Goal: Task Accomplishment & Management: Use online tool/utility

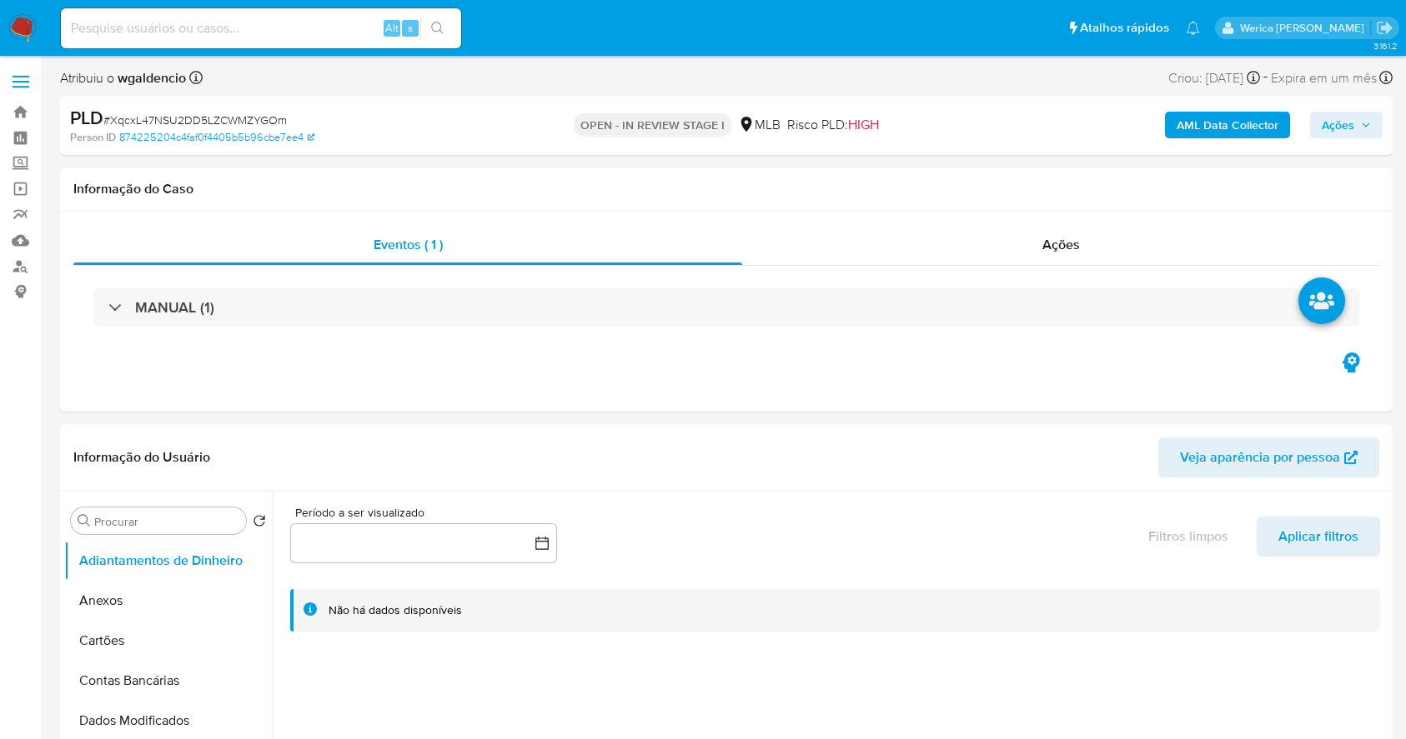
select select "10"
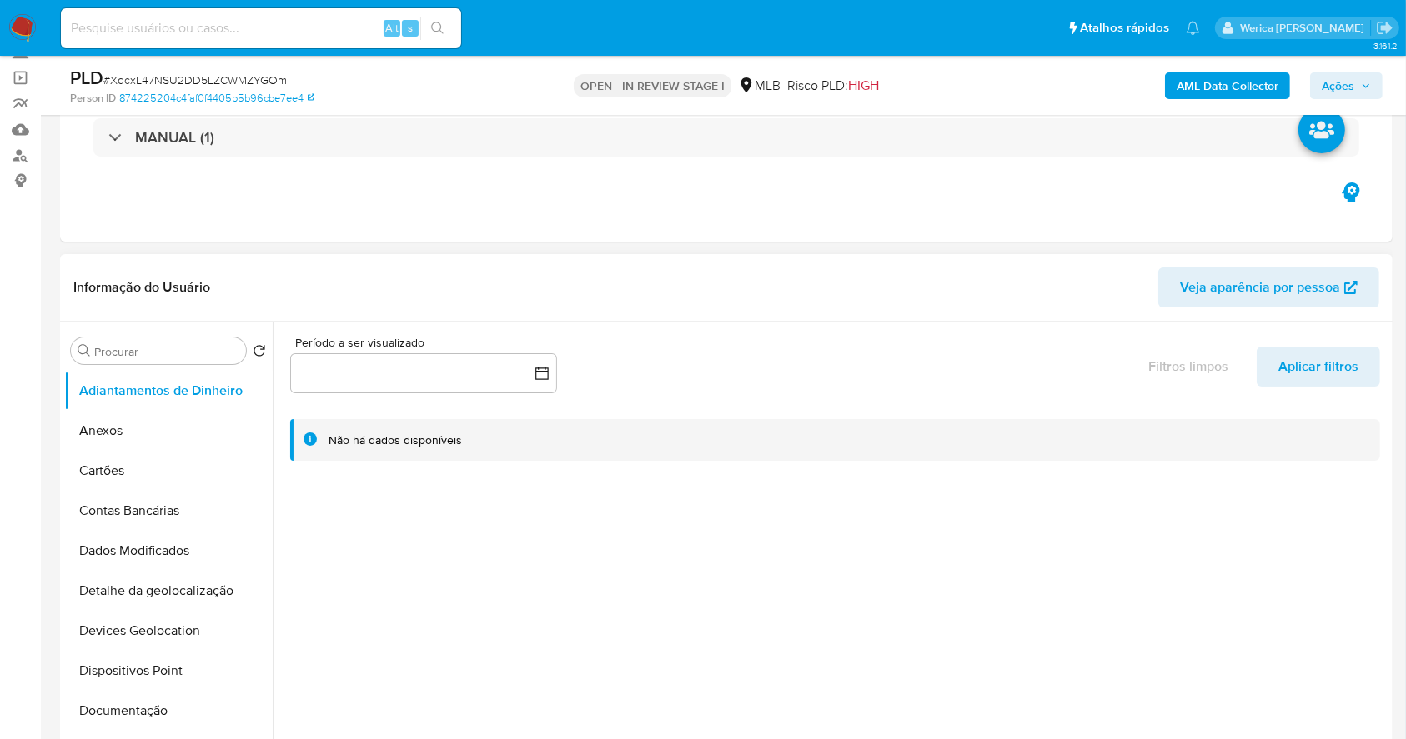
scroll to position [444, 0]
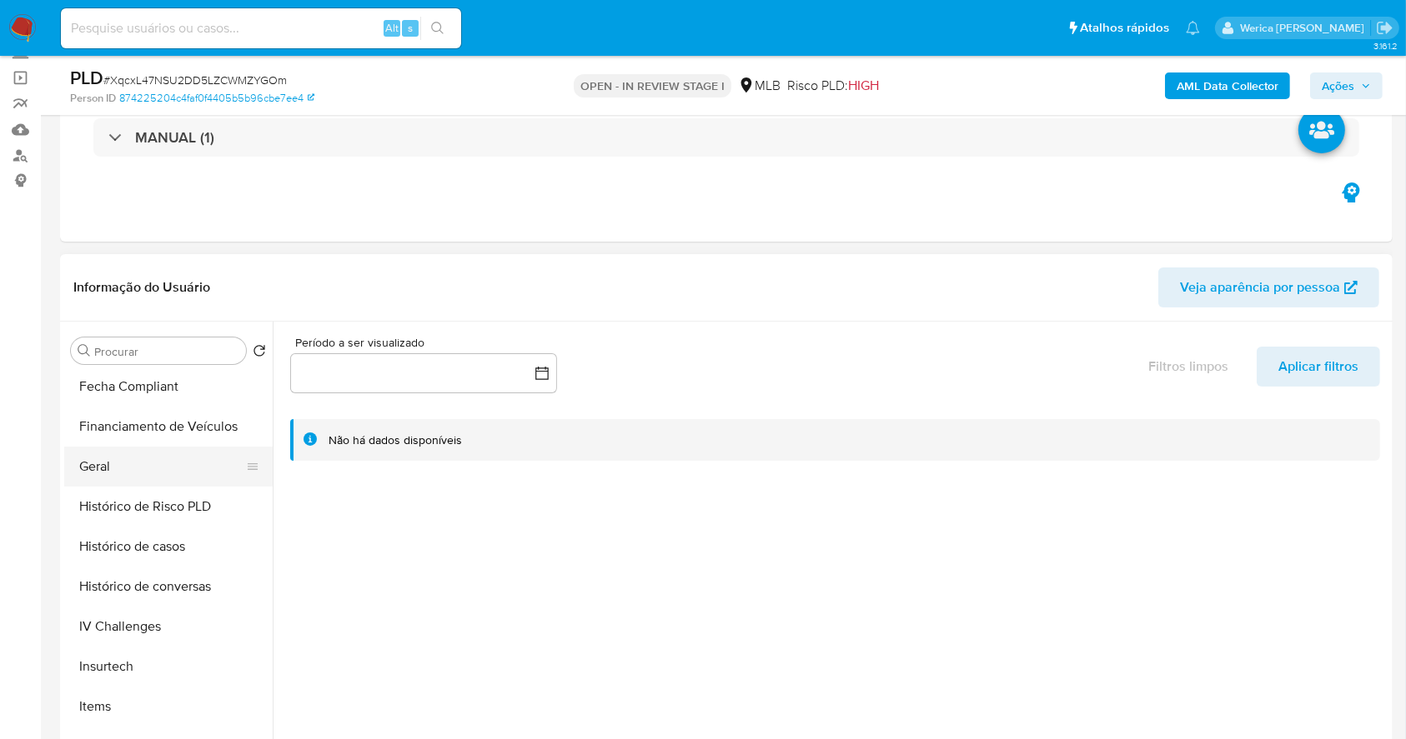
click at [167, 461] on button "Geral" at bounding box center [161, 467] width 195 height 40
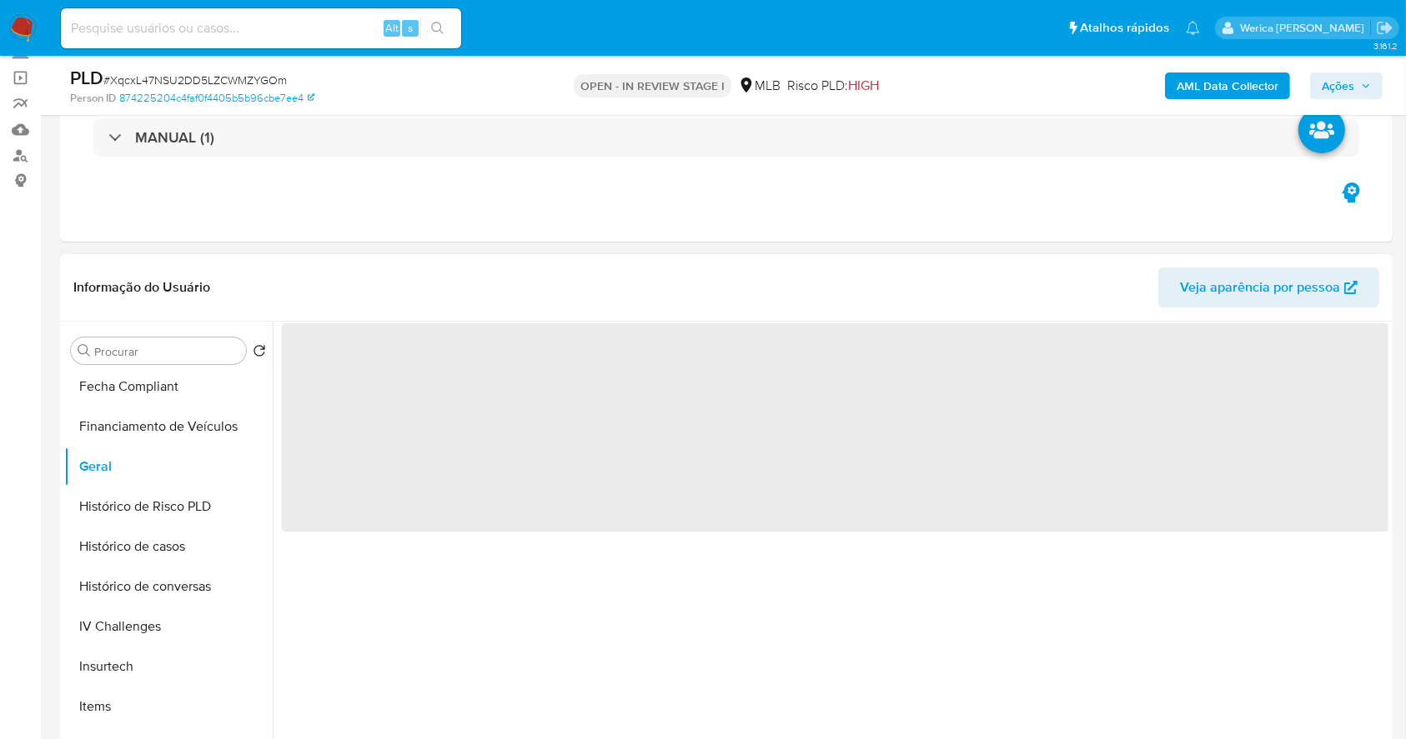
click at [370, 451] on span "‌" at bounding box center [835, 427] width 1106 height 208
click at [374, 430] on span "‌" at bounding box center [835, 427] width 1106 height 208
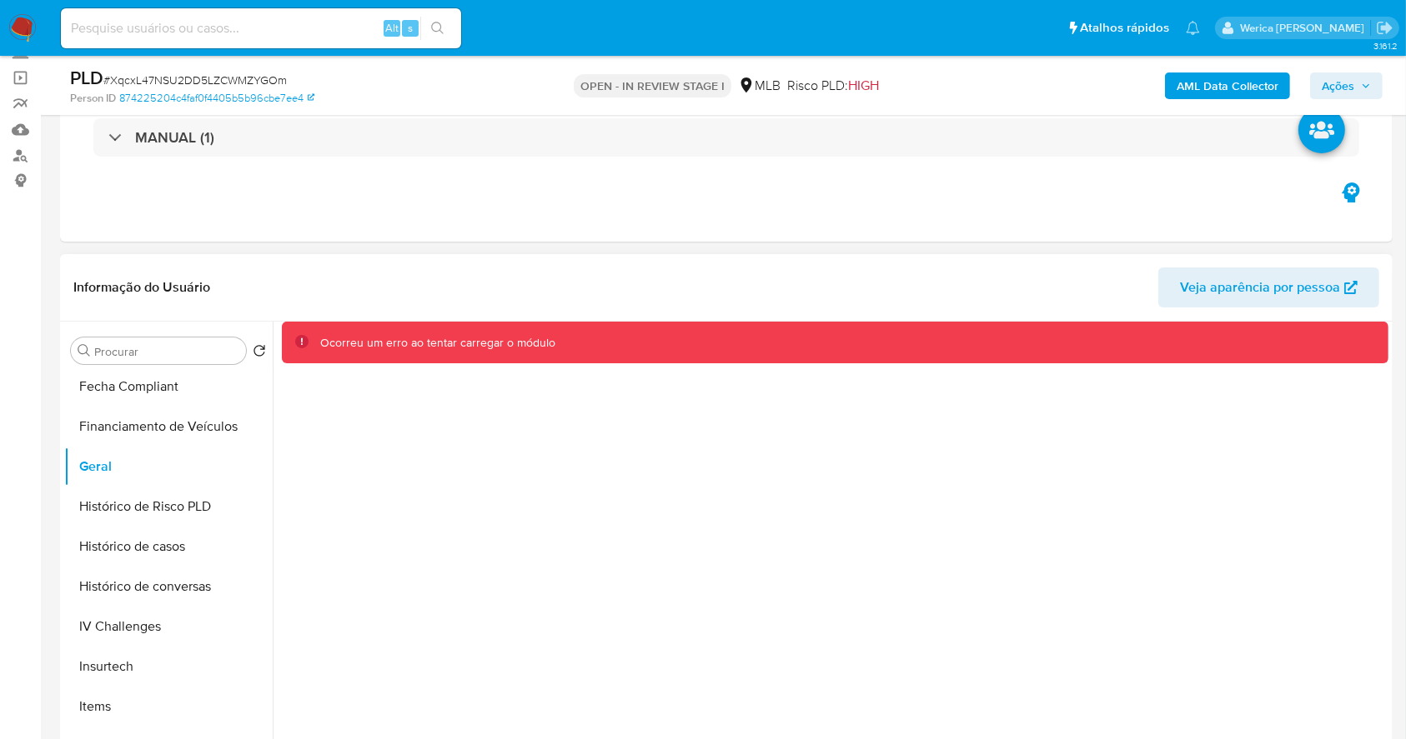
click at [384, 386] on div "Ocorreu um erro ao tentar carregar o módulo" at bounding box center [830, 535] width 1115 height 427
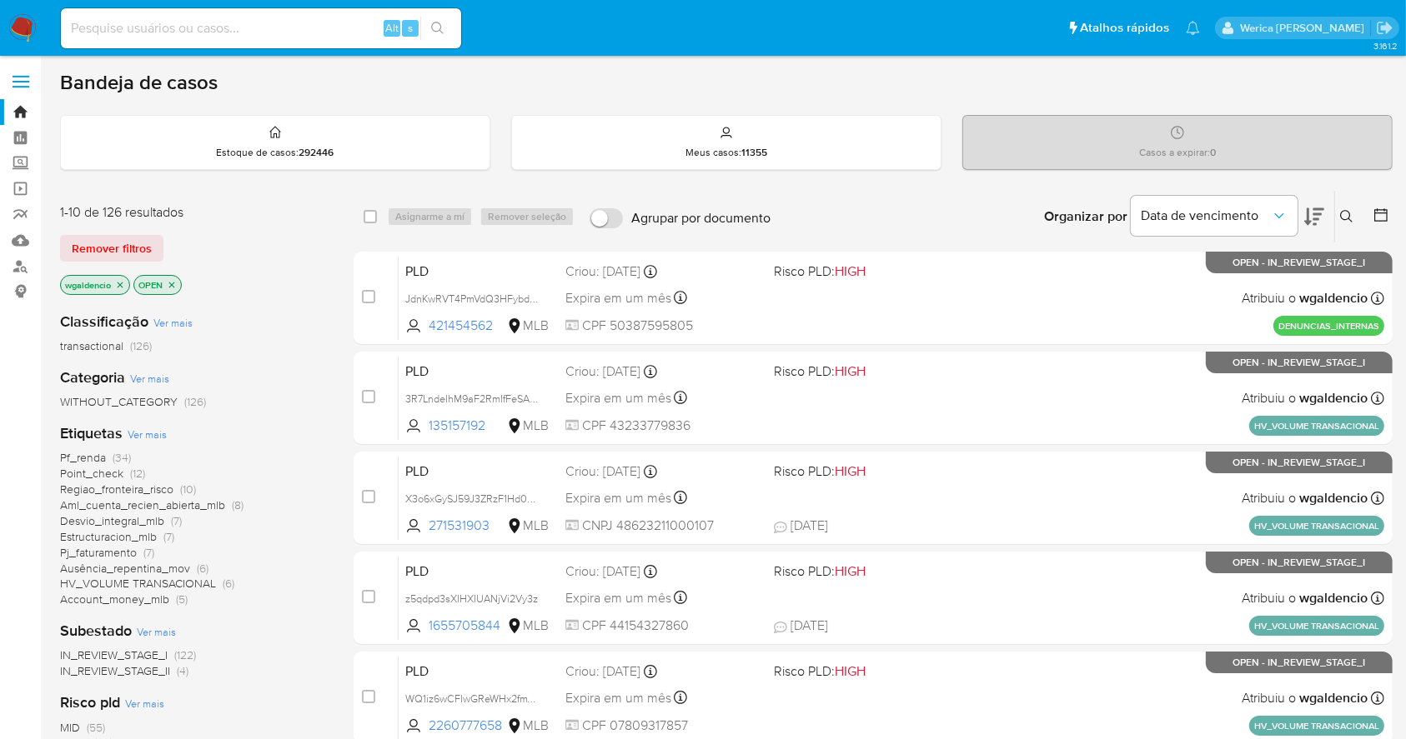
click at [93, 453] on span "Pf_renda" at bounding box center [83, 457] width 46 height 17
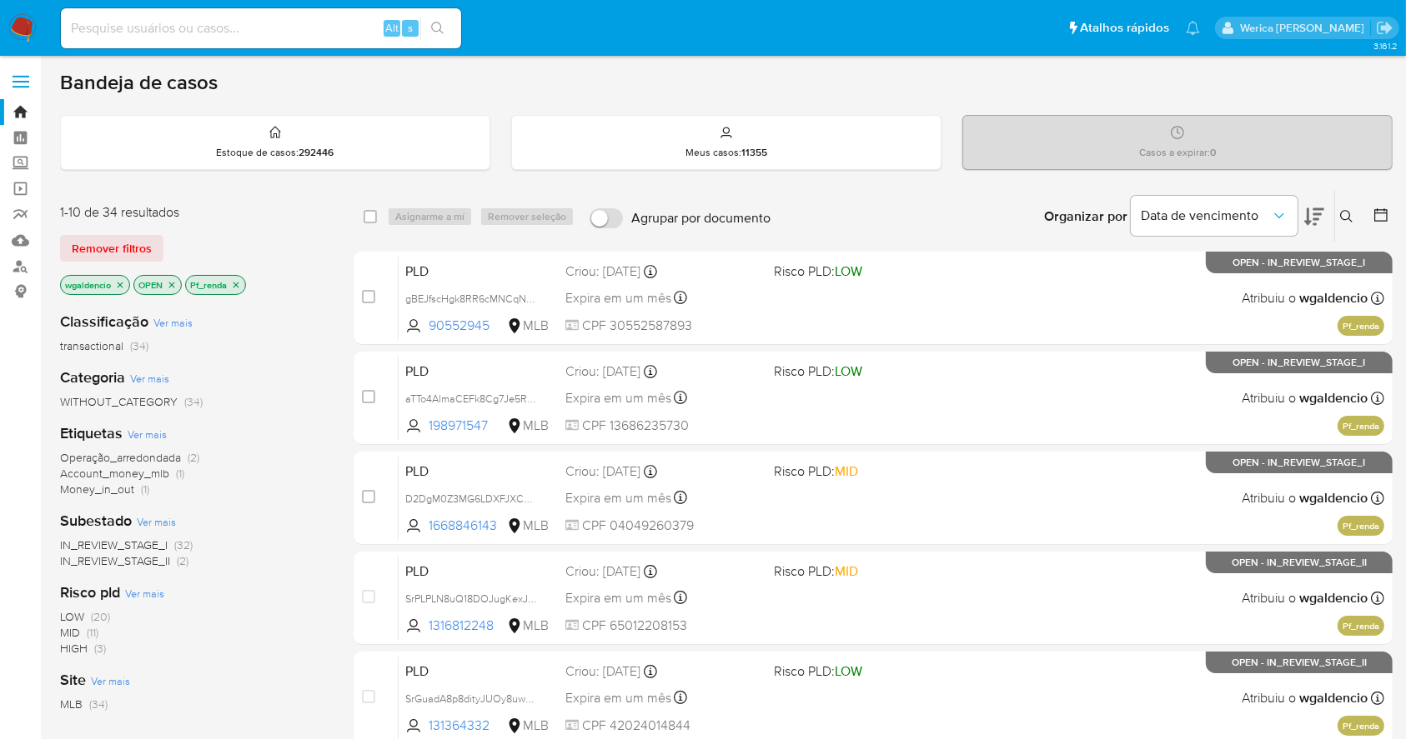
click at [237, 287] on icon "close-filter" at bounding box center [236, 285] width 10 height 10
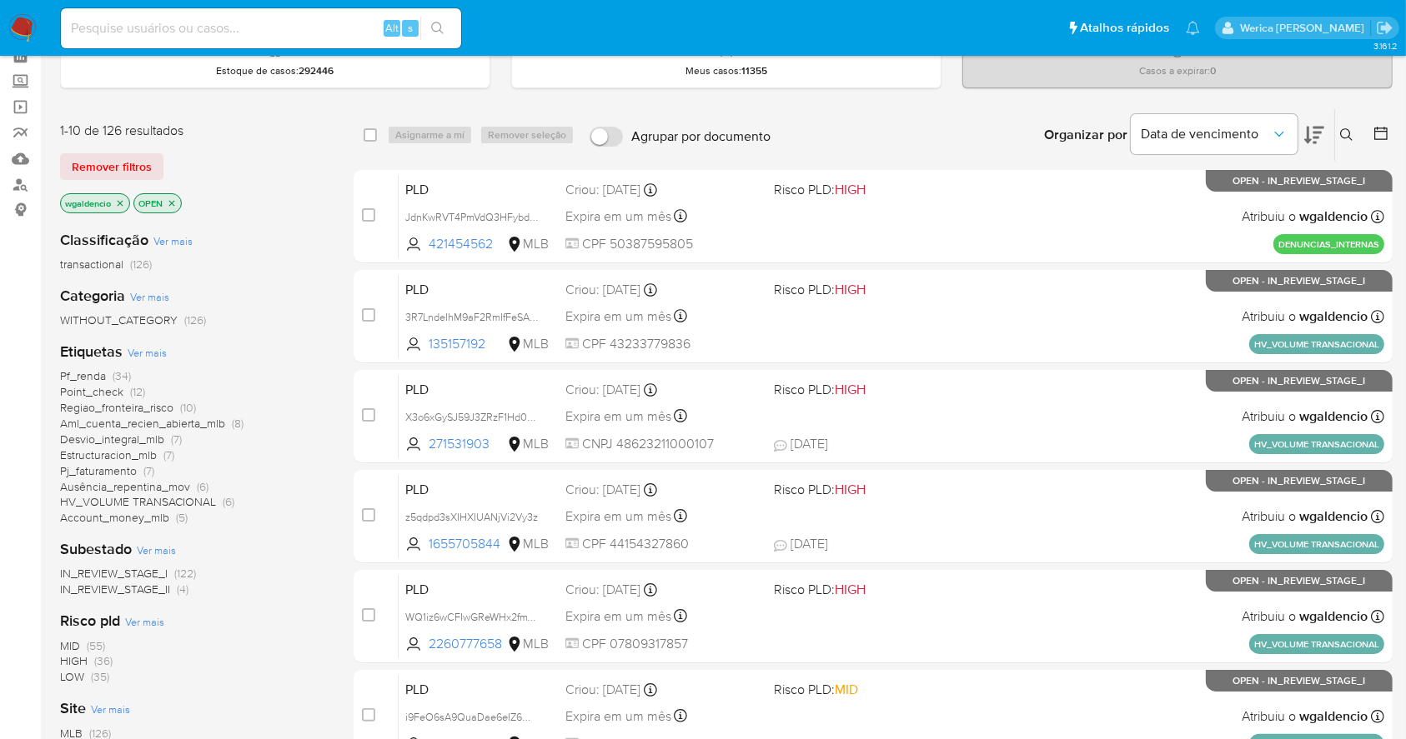
scroll to position [111, 0]
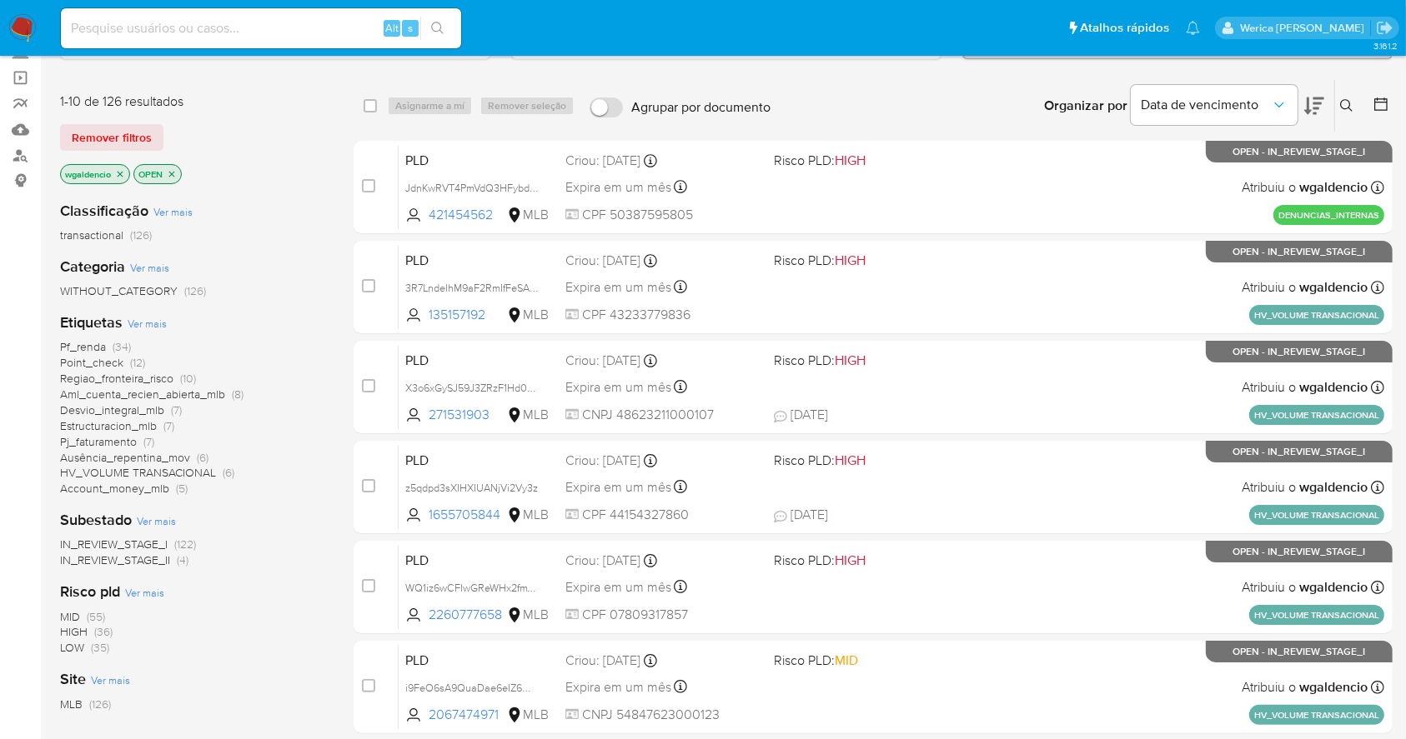
click at [87, 636] on span "HIGH" at bounding box center [74, 632] width 28 height 17
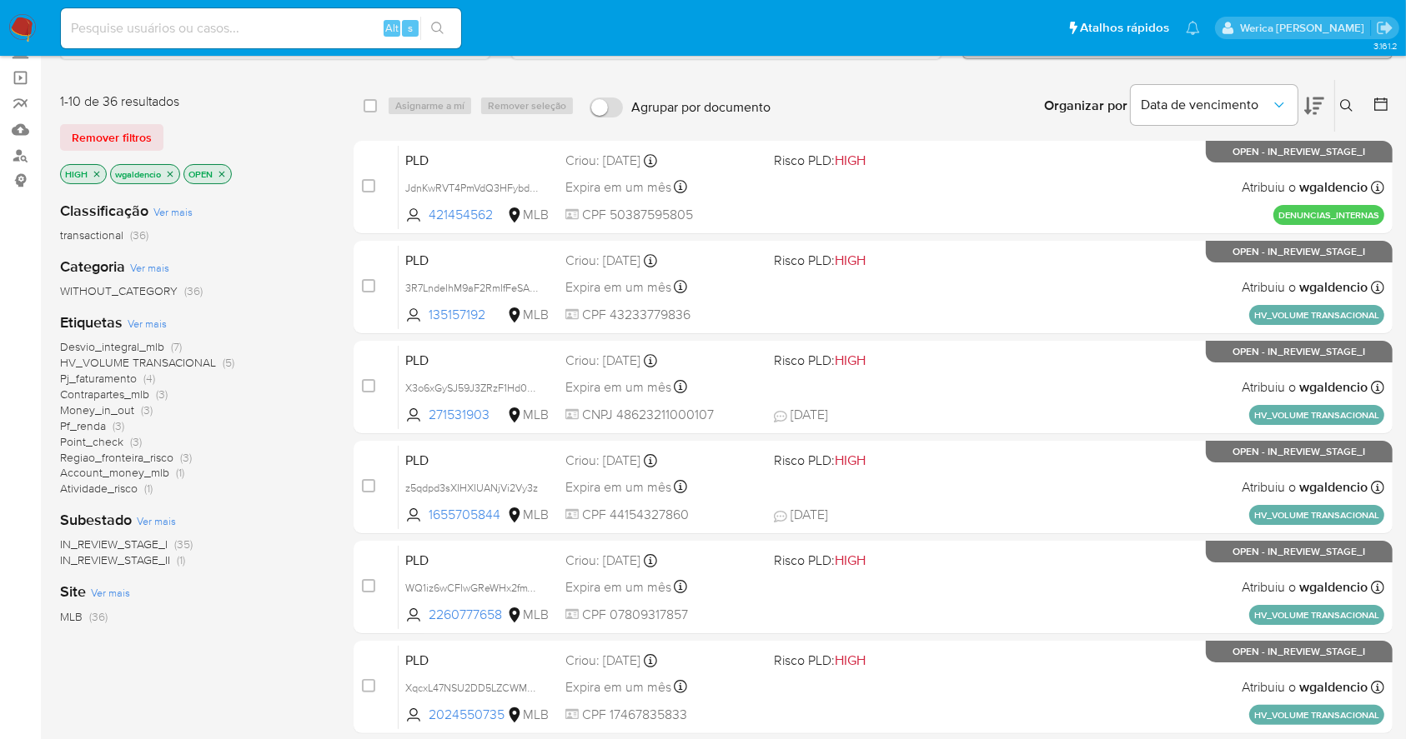
click at [95, 174] on icon "close-filter" at bounding box center [97, 174] width 10 height 10
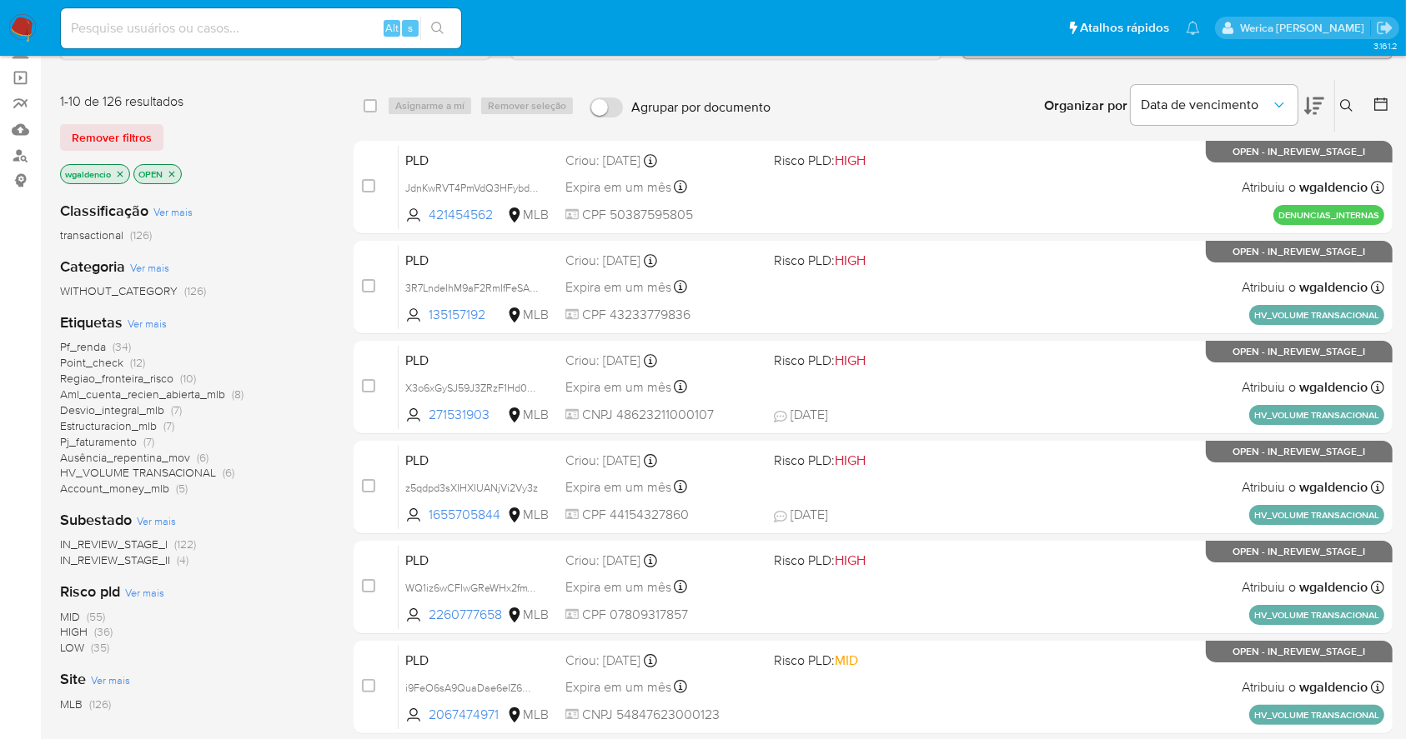
click at [106, 342] on span "Pf_renda (34)" at bounding box center [95, 347] width 71 height 16
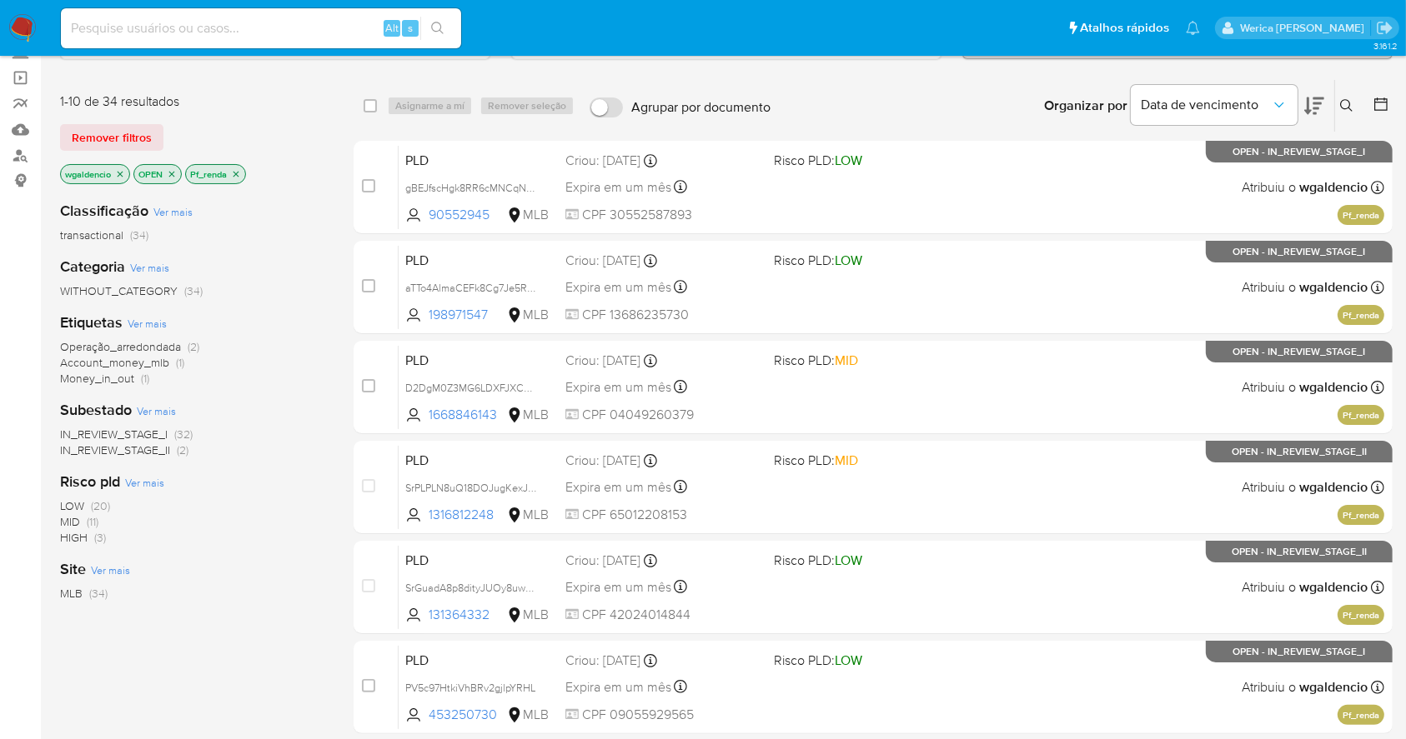
click at [74, 520] on span "MID" at bounding box center [70, 522] width 20 height 17
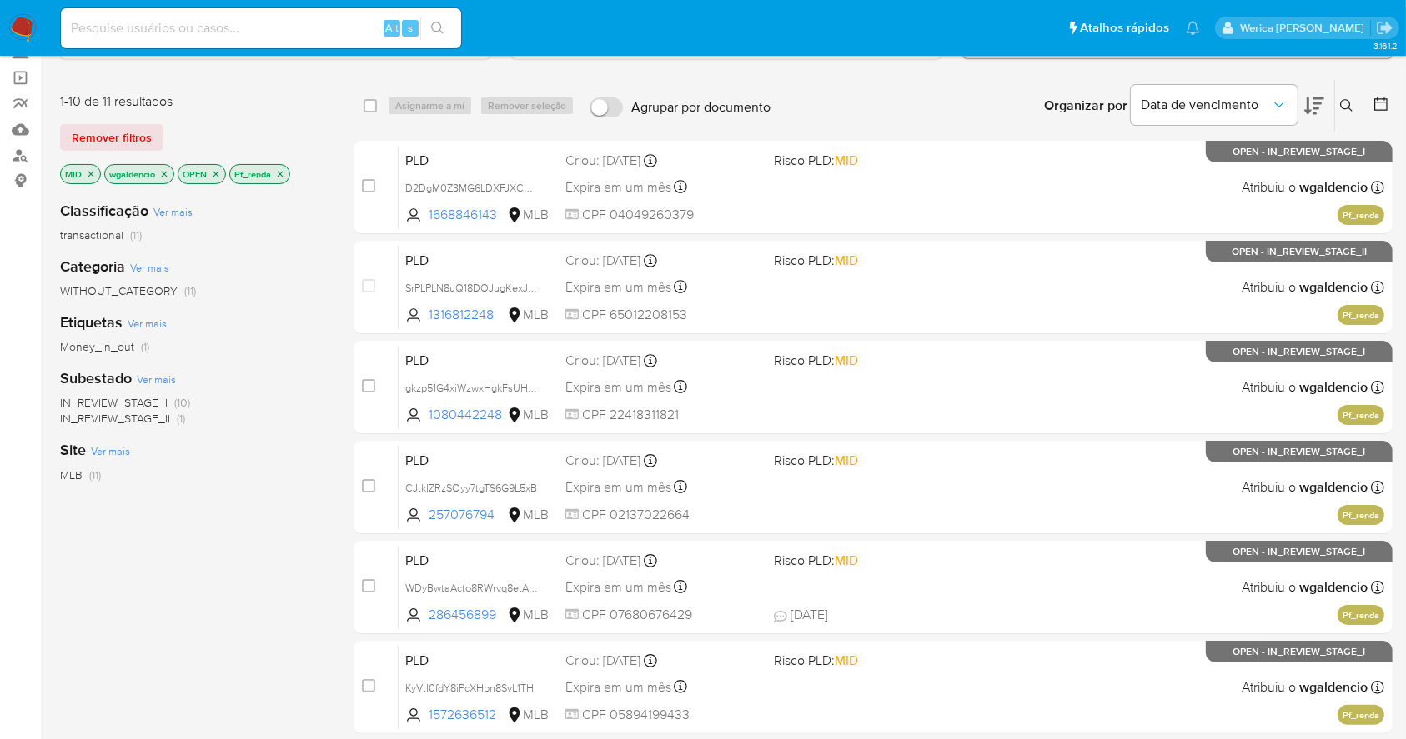
click at [287, 173] on p "Pf_renda" at bounding box center [259, 174] width 59 height 18
click at [278, 172] on icon "close-filter" at bounding box center [280, 174] width 10 height 10
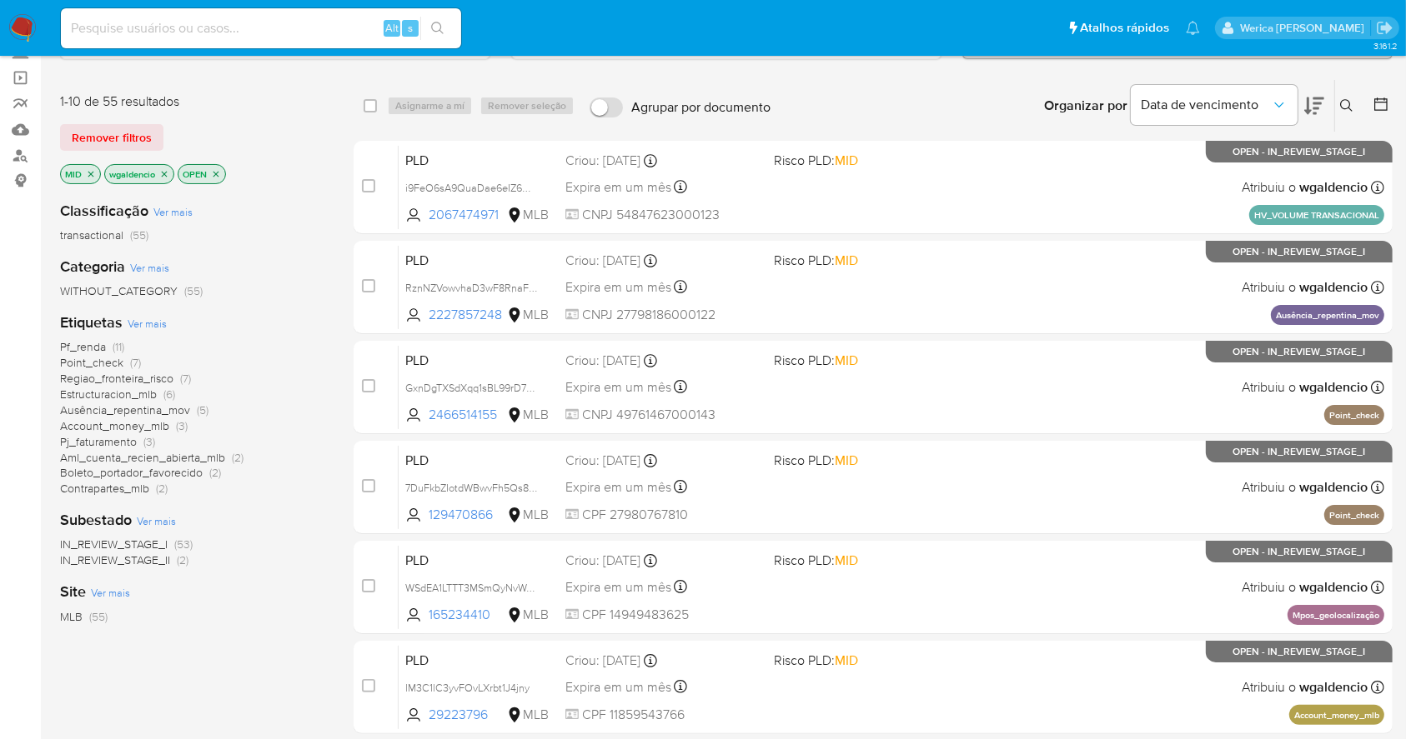
click at [88, 346] on span "Pf_renda" at bounding box center [83, 346] width 46 height 17
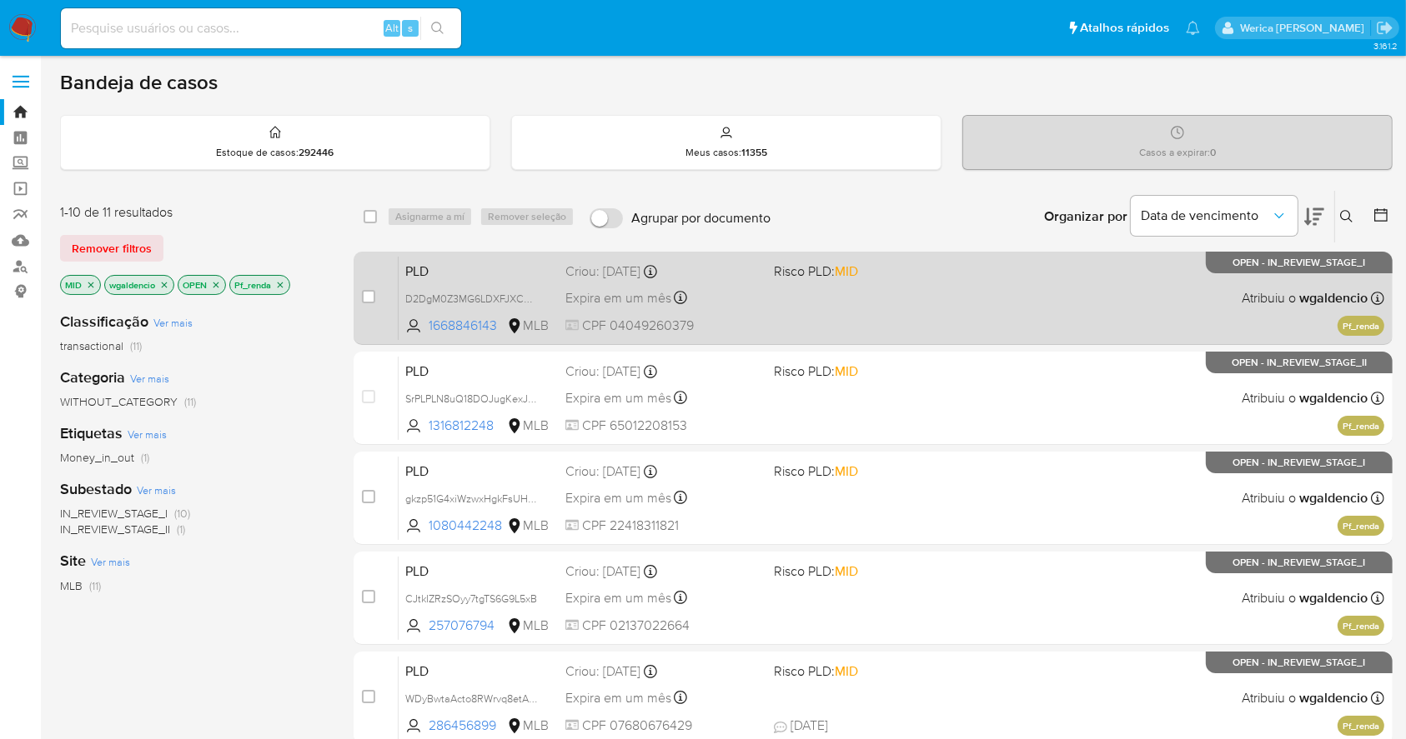
click at [855, 312] on div "PLD D2DgM0Z3MG6LDXFJXCU99pHW 1668846143 MLB Risco PLD: MID Criou: 12/09/2025 Cr…" at bounding box center [890, 298] width 985 height 84
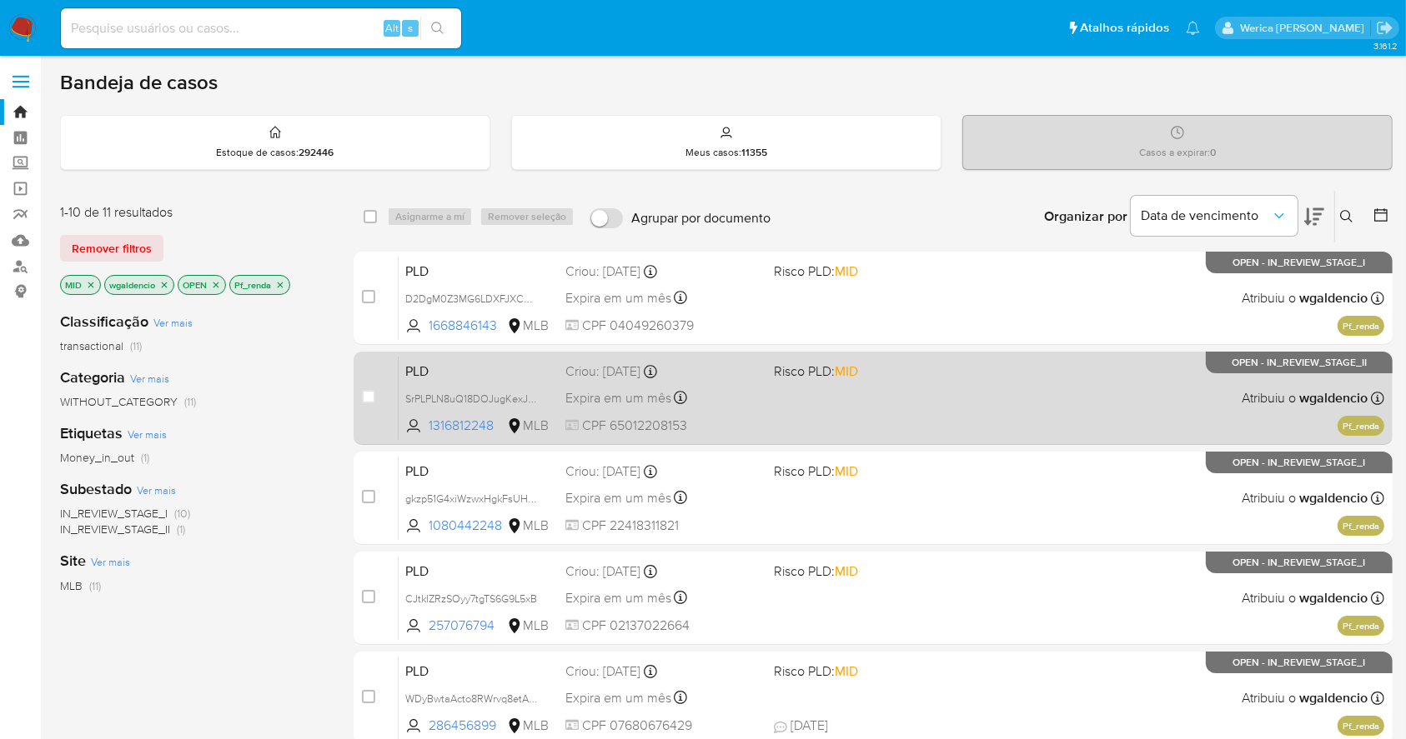
click at [1020, 403] on div "PLD SrPLPLN8uQ18DOJugKexJUn3 1316812248 MLB Risco PLD: MID Criou: 12/09/2025 Cr…" at bounding box center [890, 398] width 985 height 84
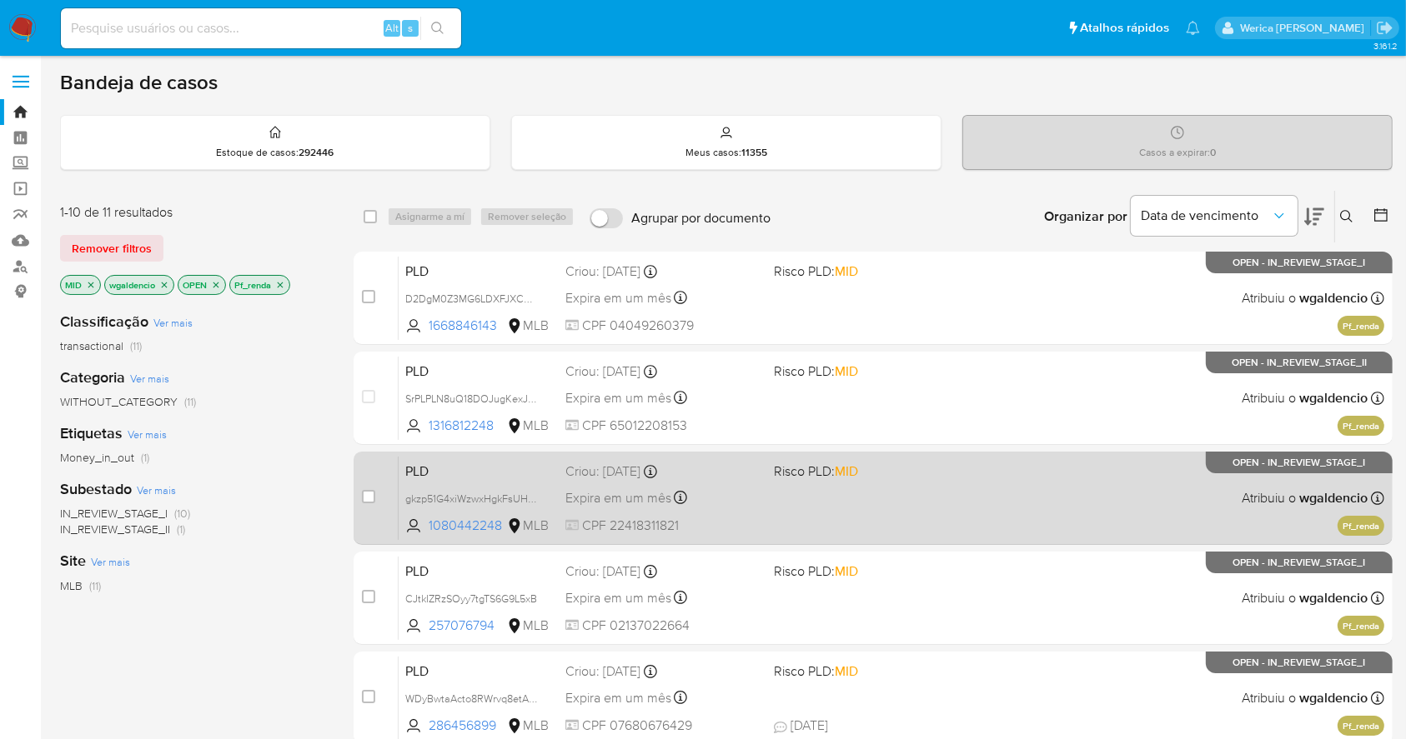
click at [1055, 486] on div "PLD gkzp51G4xiWzwxHgkFsUHeKQ 1080442248 MLB Risco PLD: MID Criou: 12/09/2025 Cr…" at bounding box center [890, 498] width 985 height 84
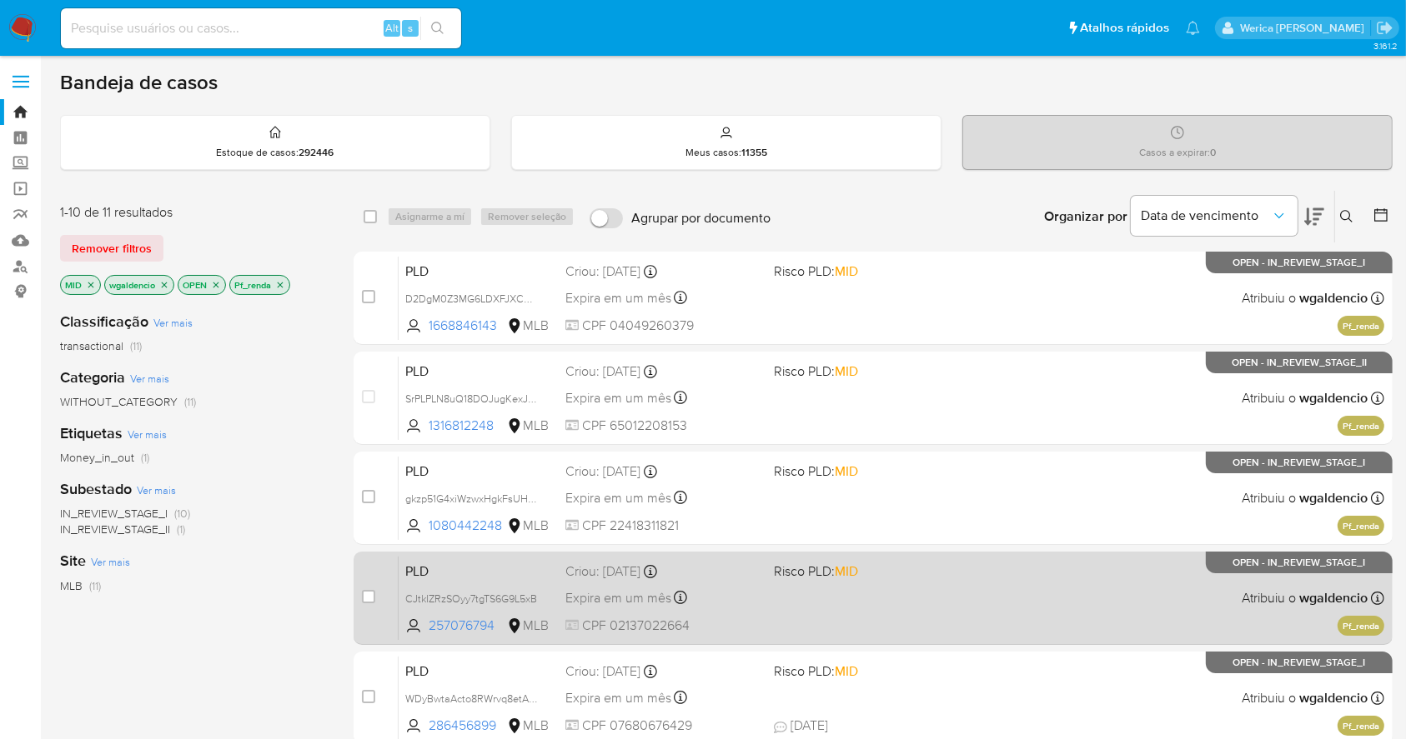
click at [961, 561] on span "Risco PLD: MID" at bounding box center [871, 570] width 194 height 22
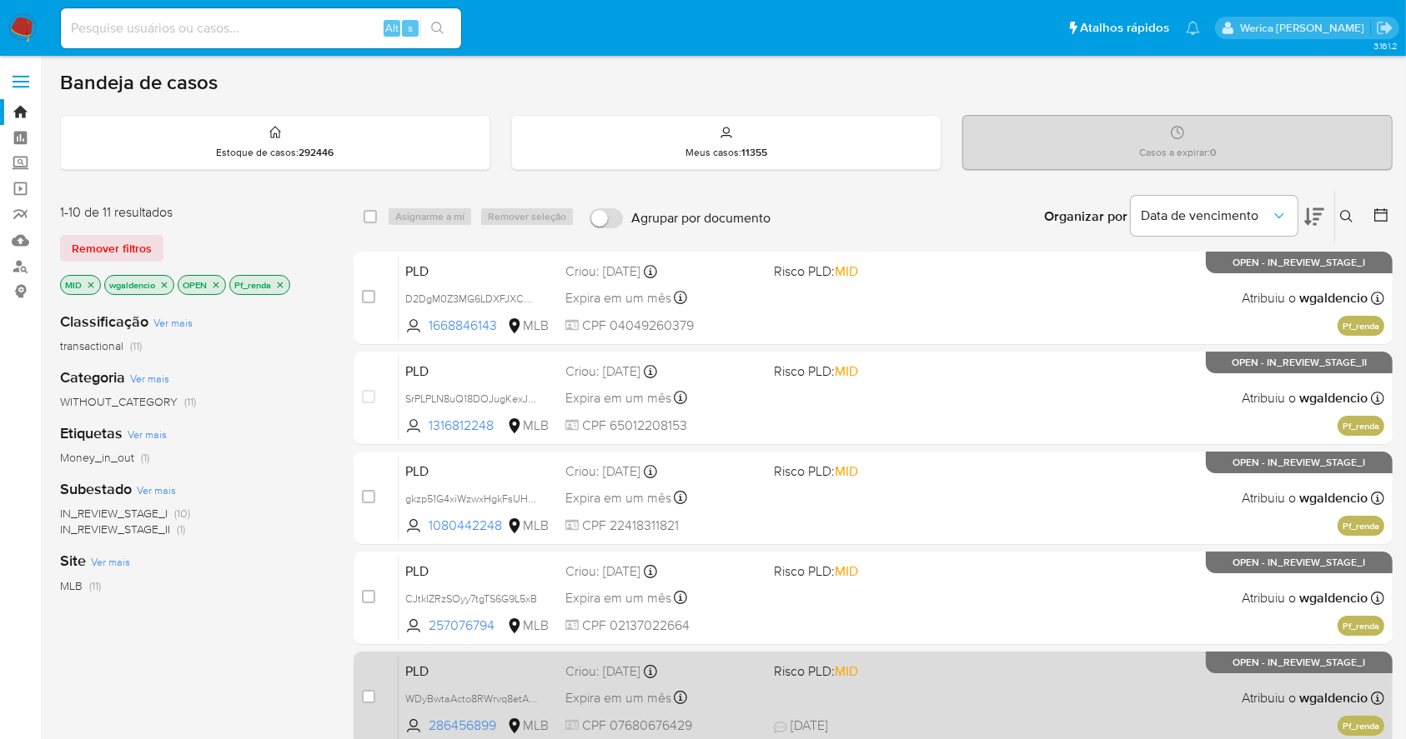
click at [987, 662] on div "PLD WDyBwtaActo8RWrvq8etAh4p 286456899 MLB Risco PLD: MID Criou: 12/09/2025 Cri…" at bounding box center [890, 698] width 985 height 84
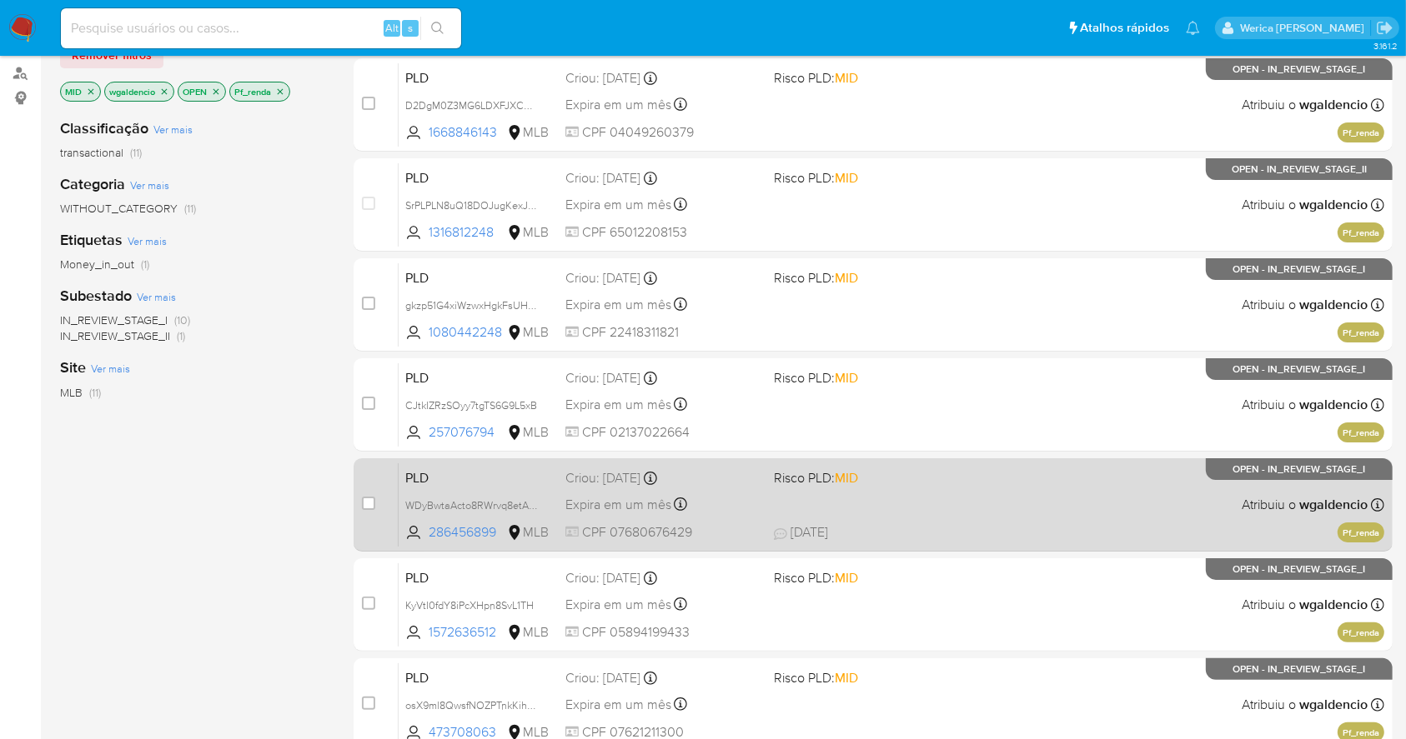
scroll to position [333, 0]
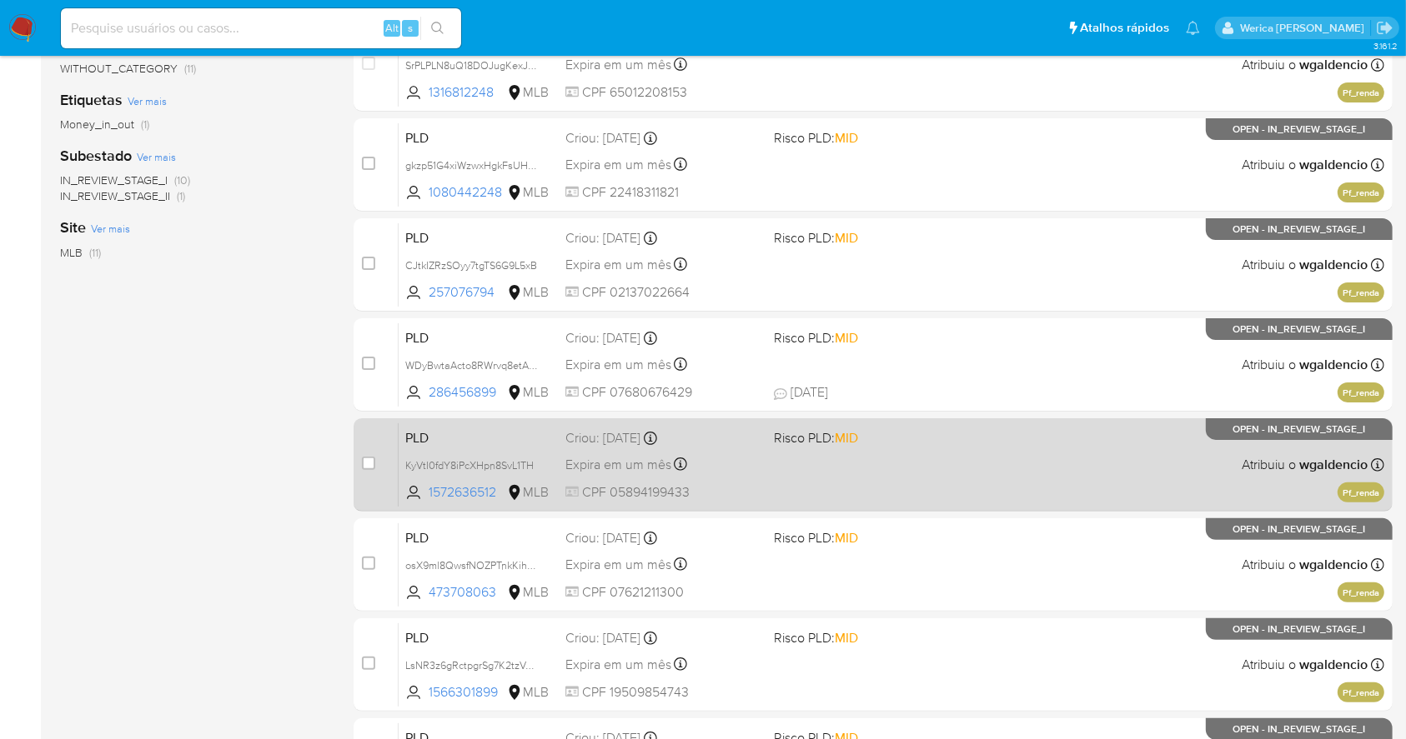
click at [1007, 457] on div "PLD KyVtI0fdY8iPcXHpn8SvL1TH 1572636512 MLB Risco PLD: MID Criou: 12/09/2025 Cr…" at bounding box center [890, 465] width 985 height 84
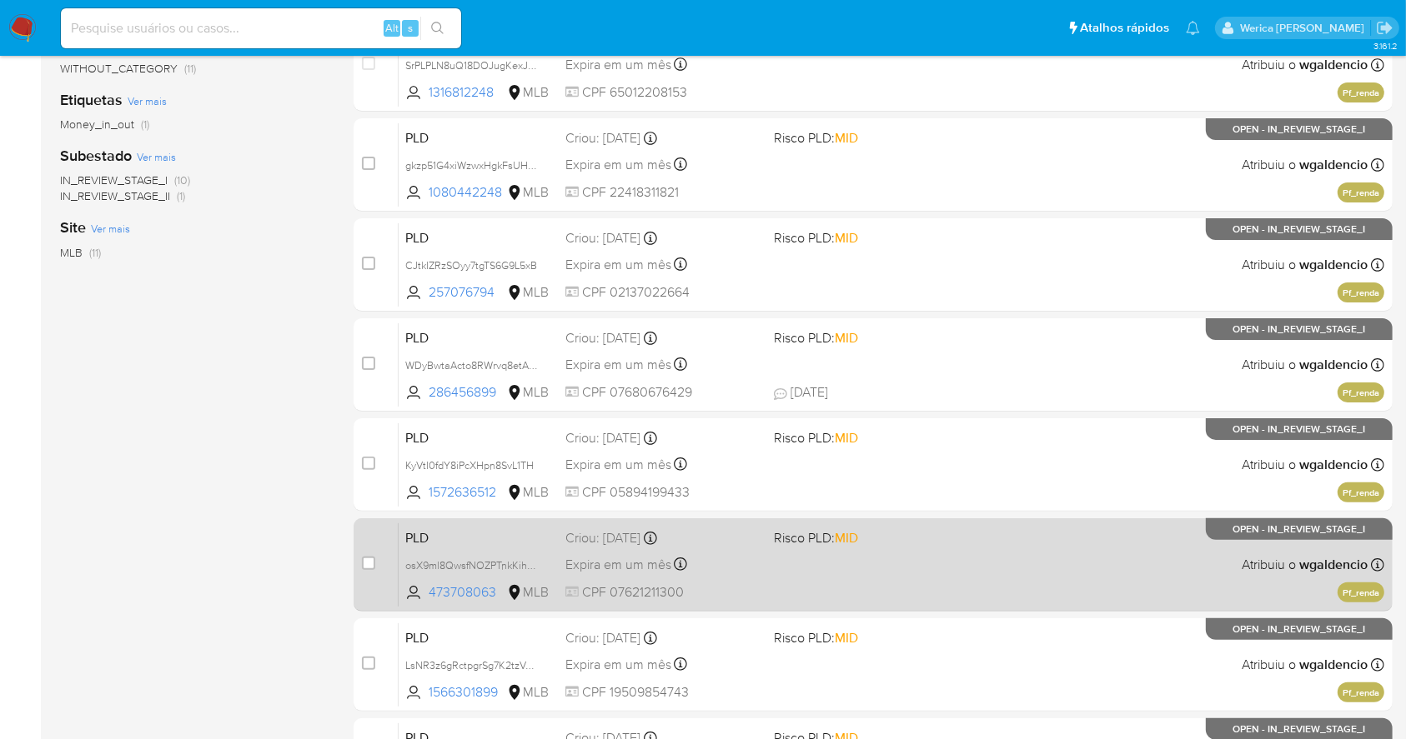
click at [1007, 589] on div "PLD osX9ml8QwsfNOZPTnkKihswt 473708063 MLB Risco PLD: MID Criou: 12/09/2025 Cri…" at bounding box center [890, 565] width 985 height 84
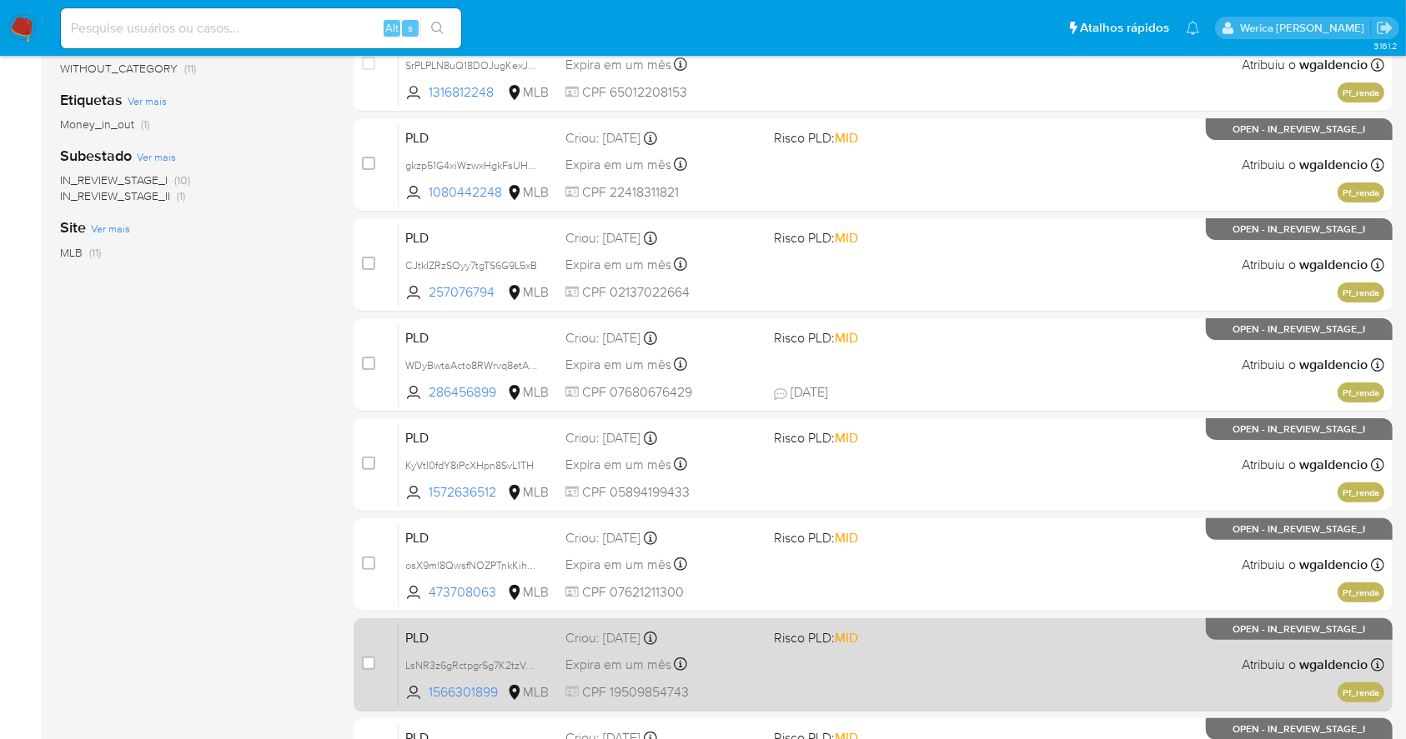
click at [947, 663] on span at bounding box center [871, 664] width 194 height 3
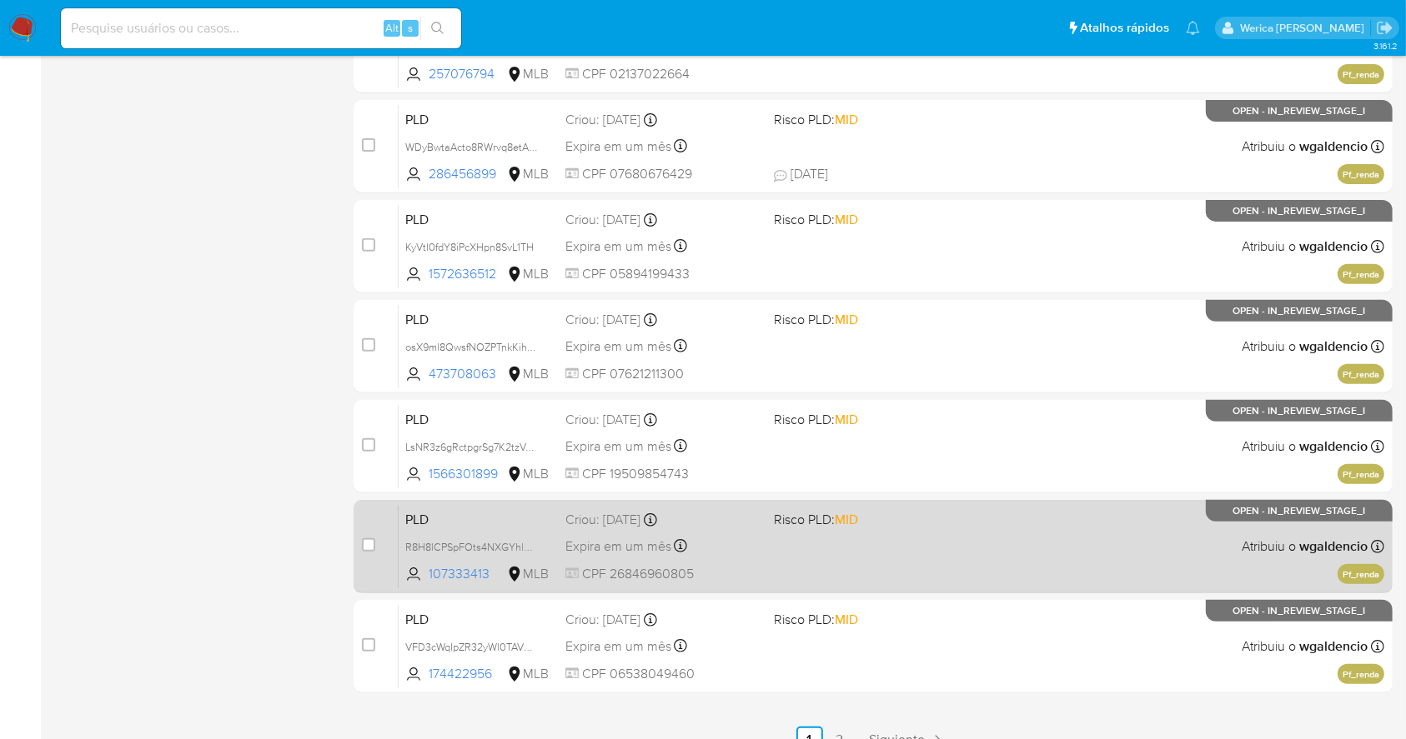
scroll to position [555, 0]
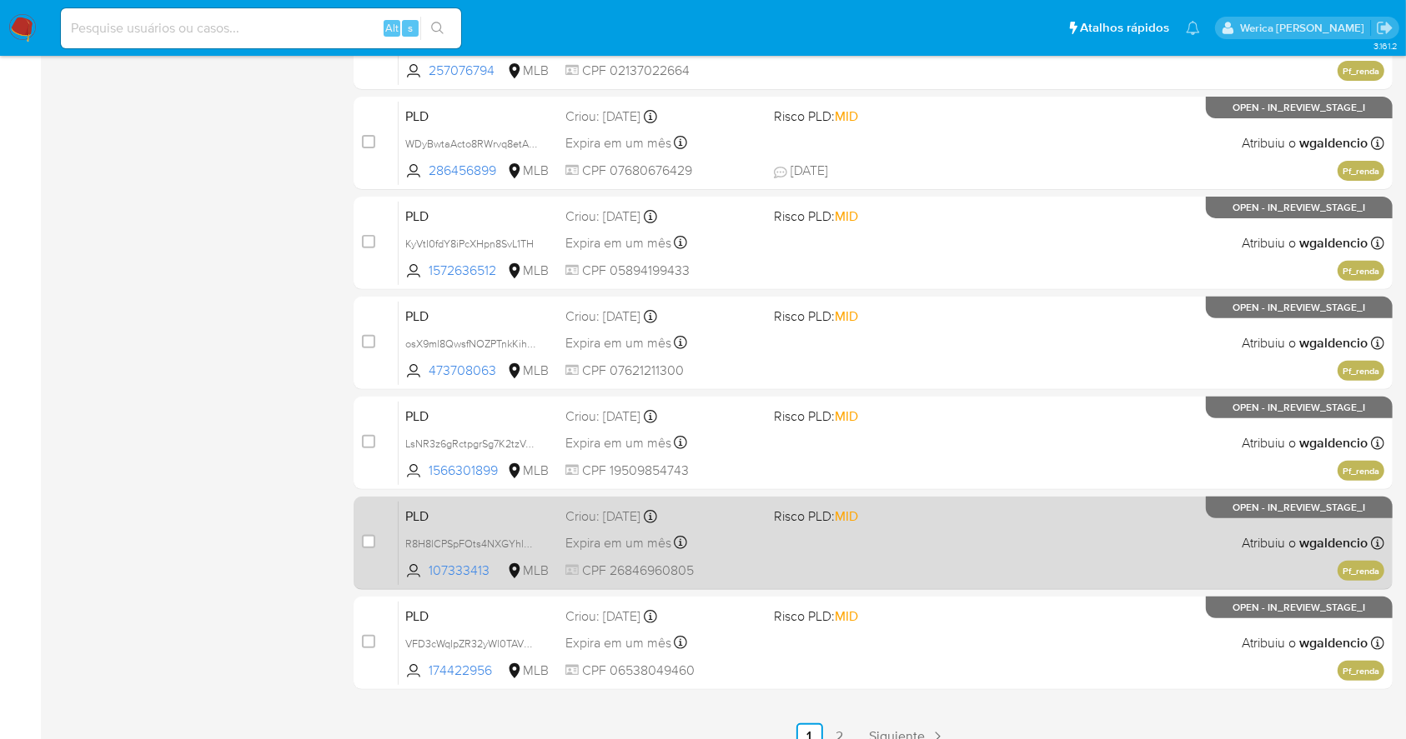
click at [1110, 528] on div "PLD R8H8lCPSpFOts4NXGYhlw3NH 107333413 MLB Risco PLD: MID Criou: 12/09/2025 Cri…" at bounding box center [890, 543] width 985 height 84
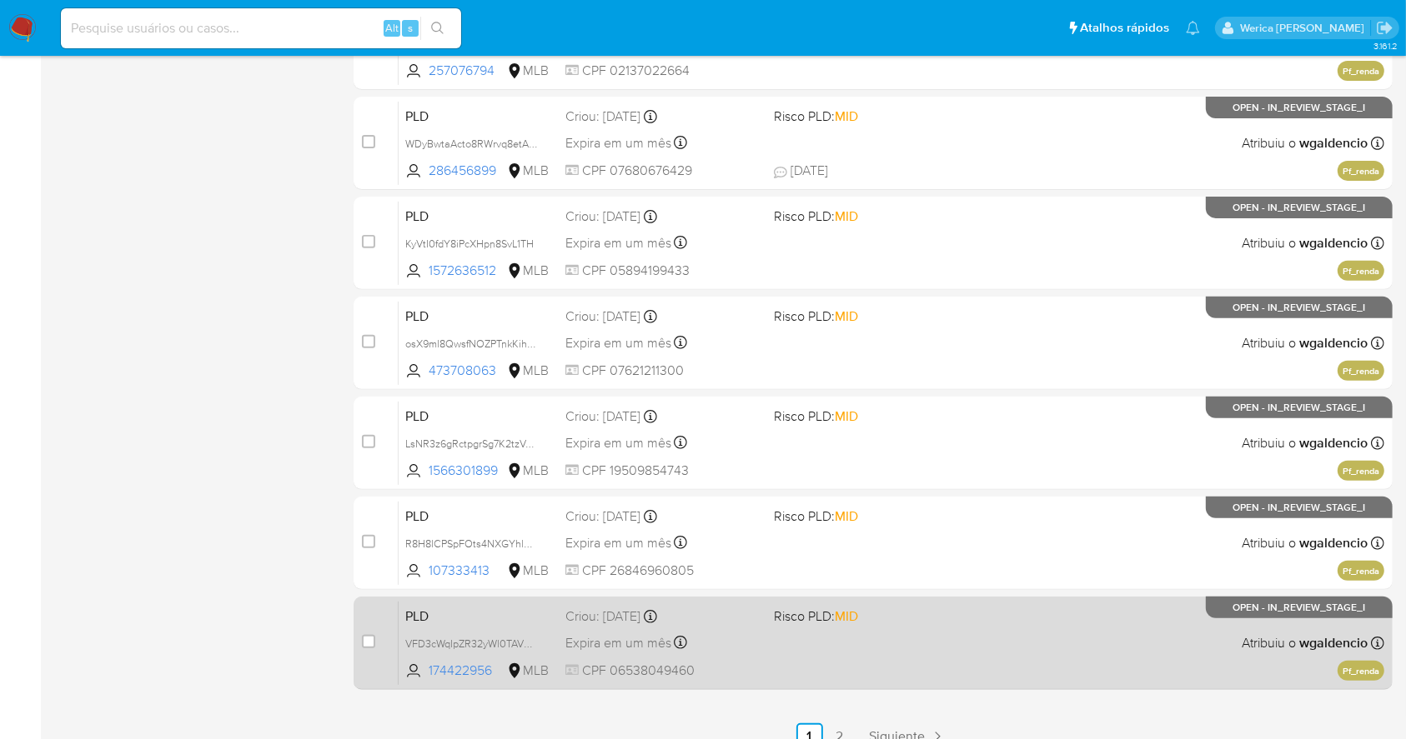
click at [960, 671] on div "PLD VFD3cWqIpZR32yWl0TAVWqVO 174422956 MLB Risco PLD: MID Criou: 12/09/2025 Cri…" at bounding box center [890, 643] width 985 height 84
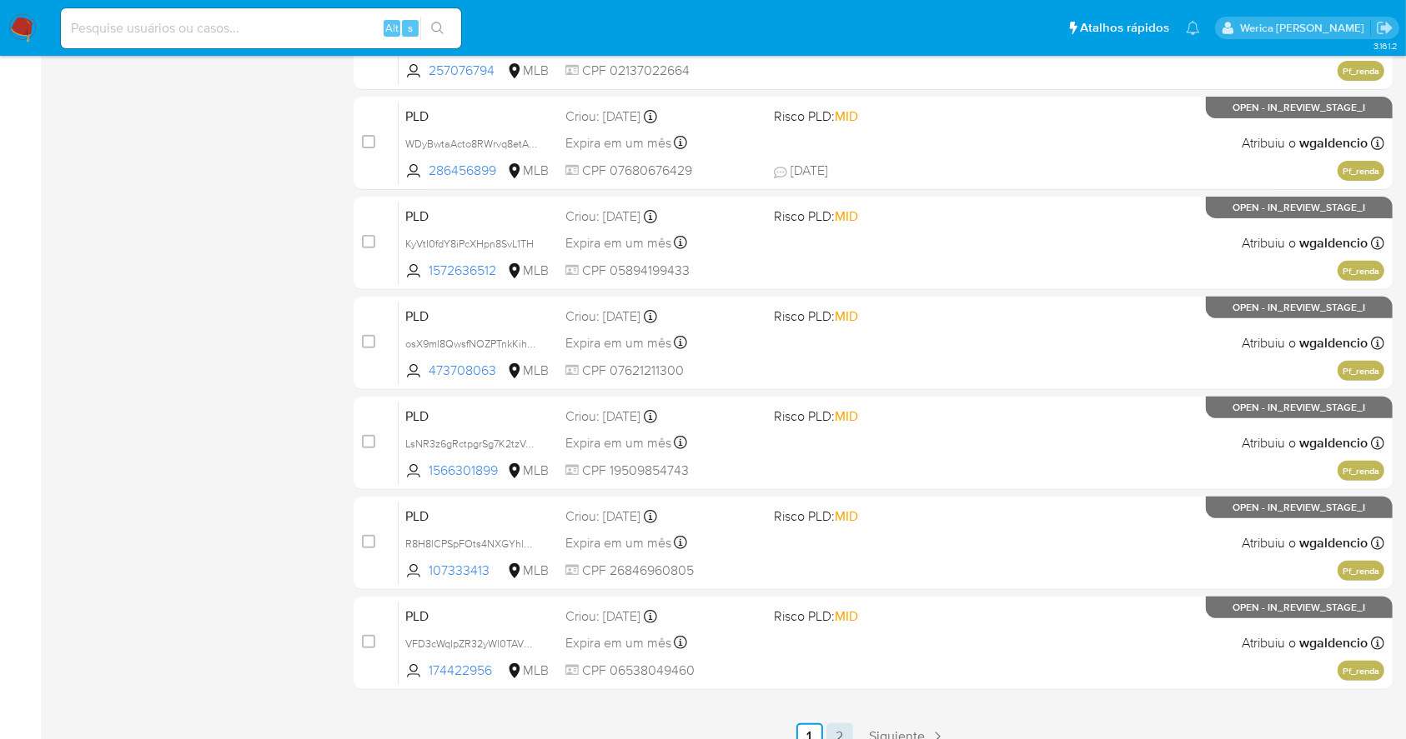
click at [832, 733] on link "2" at bounding box center [839, 737] width 27 height 27
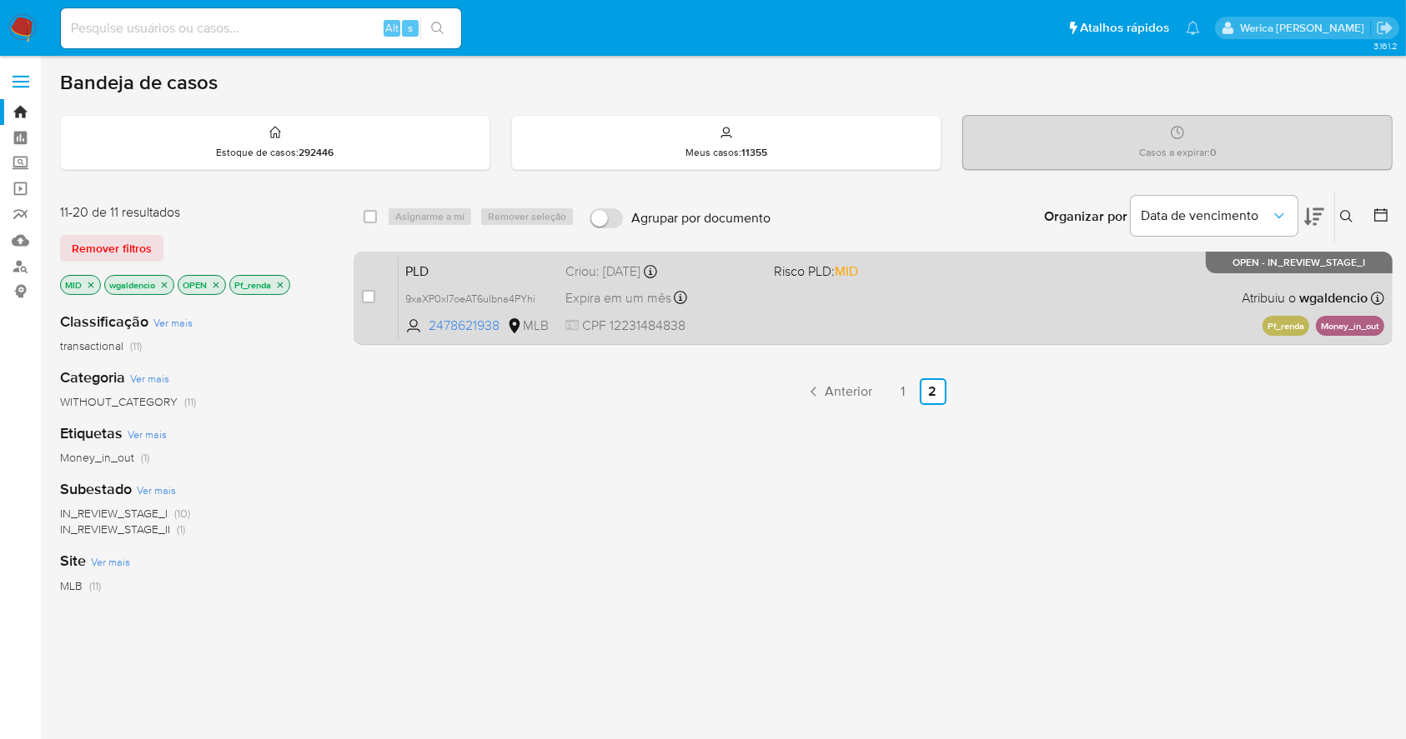
click at [1022, 314] on div "PLD 9xaXP0xI7oeAT6uIbna4PYhi 2478621938 MLB Risco PLD: MID Criou: 12/09/2025 Cr…" at bounding box center [890, 298] width 985 height 84
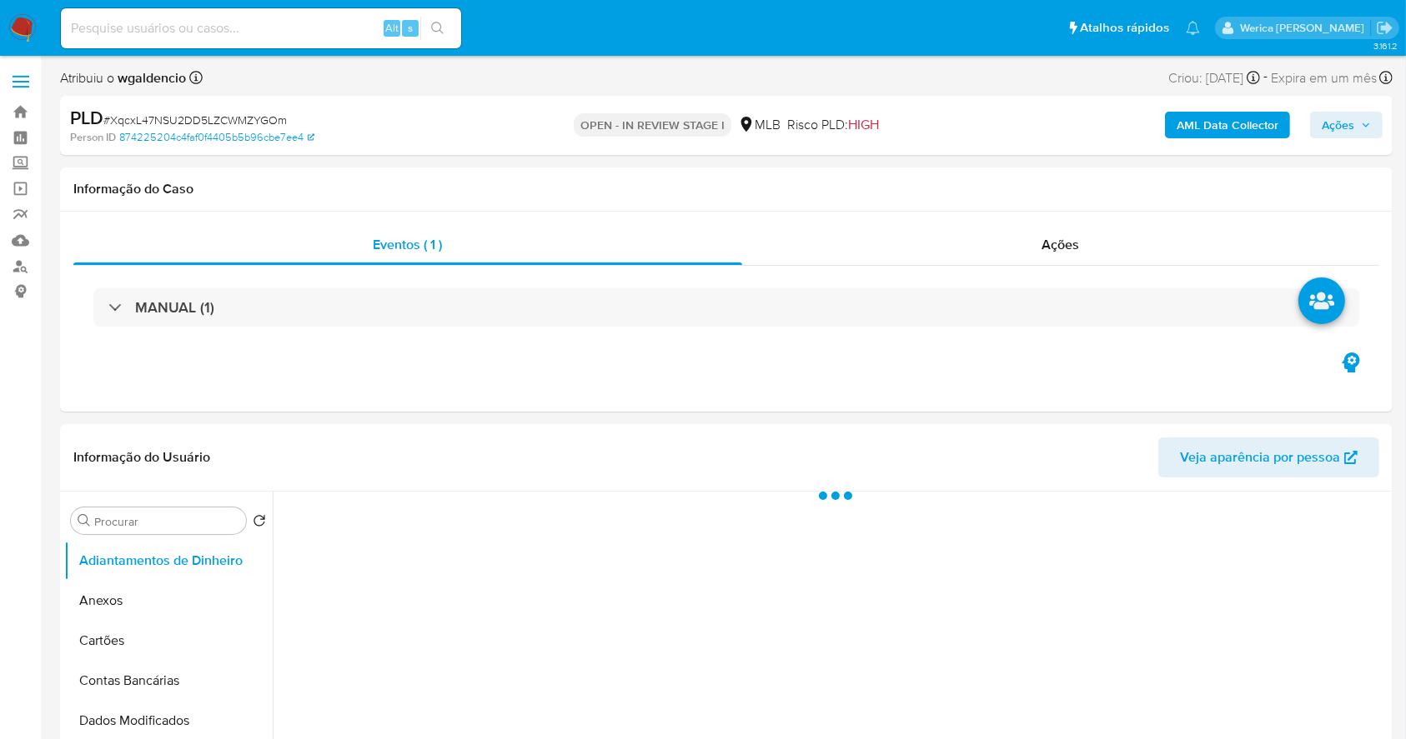
select select "10"
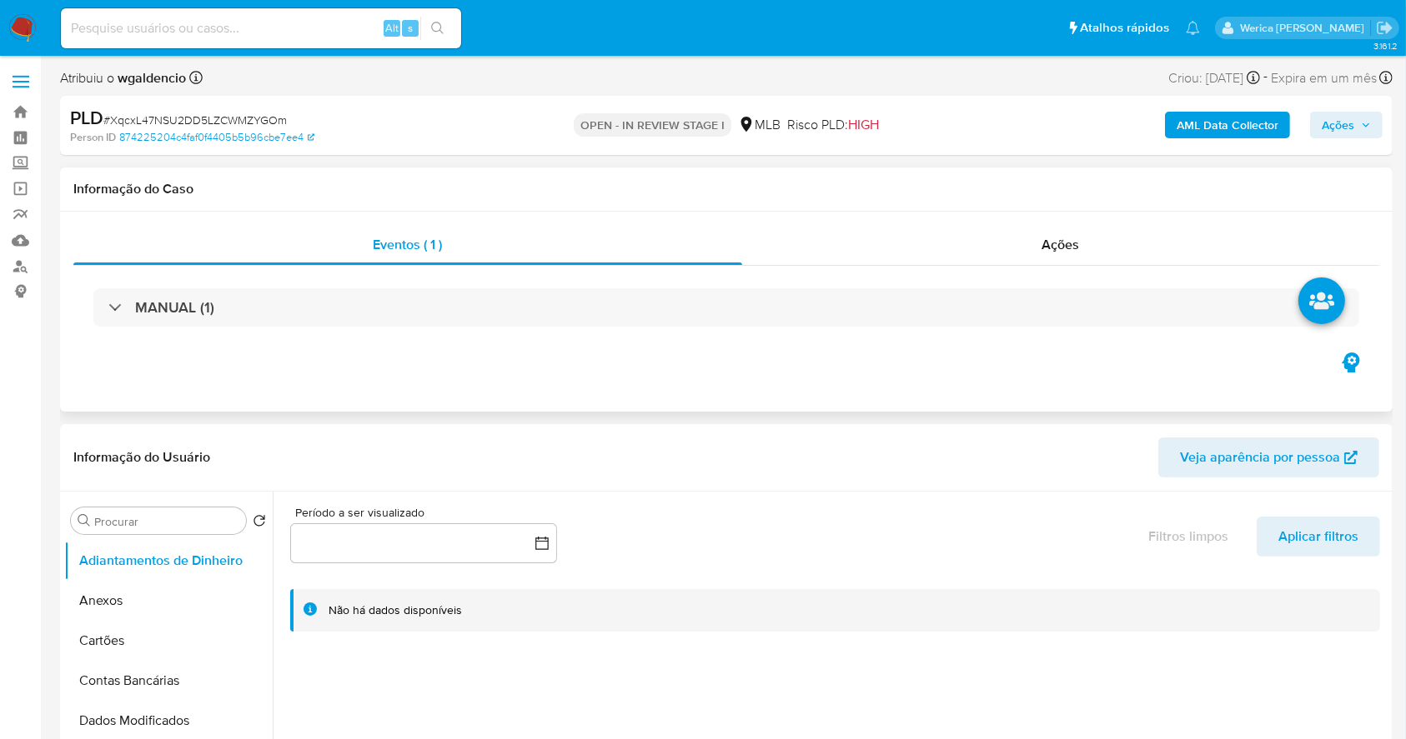
click at [827, 327] on div "MANUAL (1)" at bounding box center [726, 307] width 1306 height 83
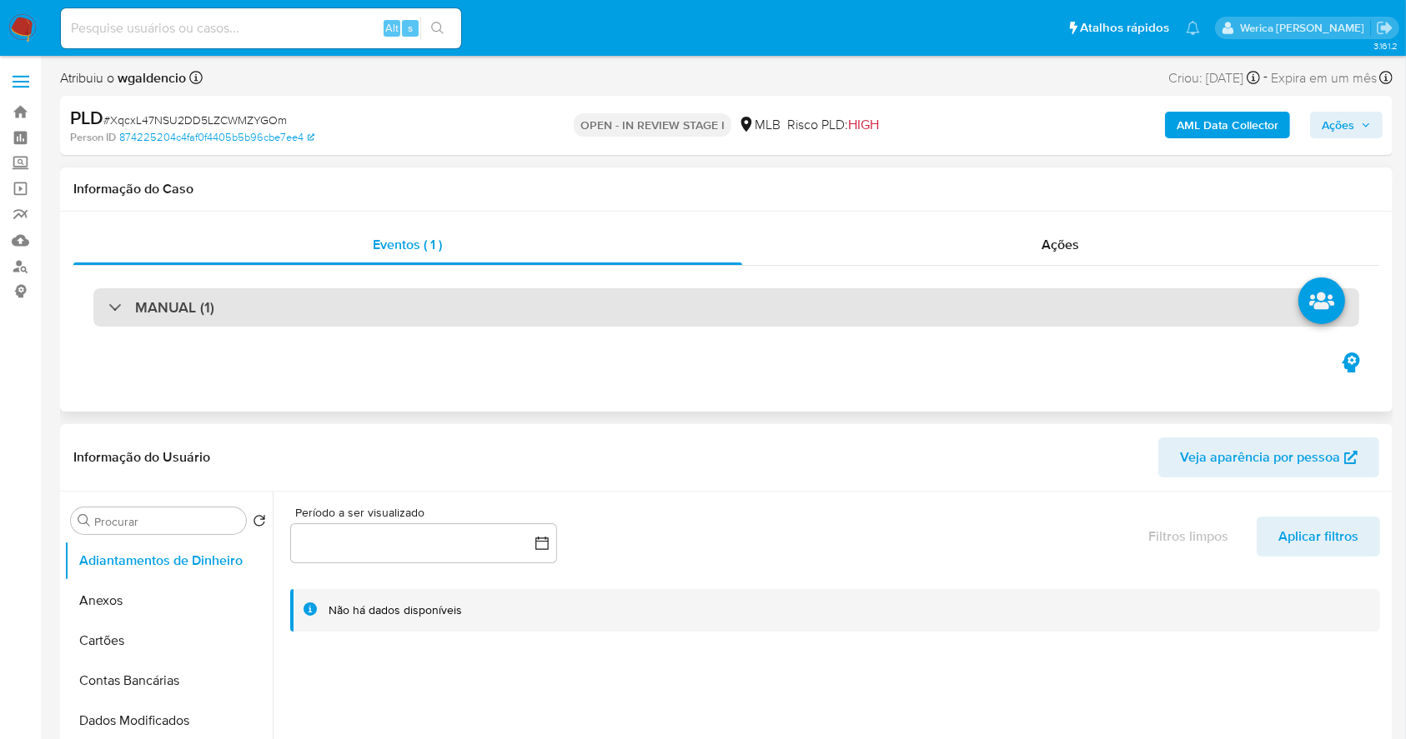
drag, startPoint x: 928, startPoint y: 344, endPoint x: 937, endPoint y: 318, distance: 27.4
click at [930, 344] on div "MANUAL (1)" at bounding box center [726, 307] width 1306 height 83
click at [941, 310] on div "MANUAL (1)" at bounding box center [725, 307] width 1265 height 38
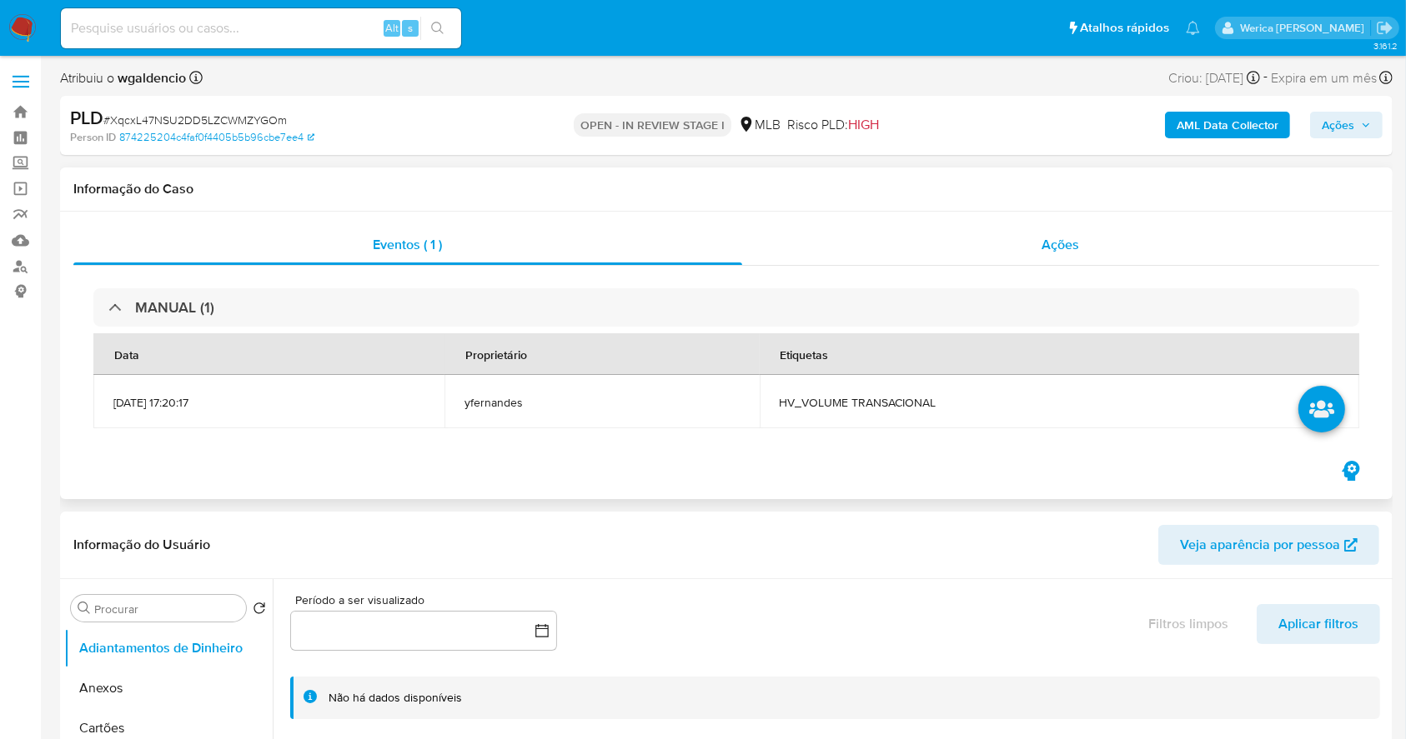
click at [1060, 239] on span "Ações" at bounding box center [1061, 244] width 38 height 19
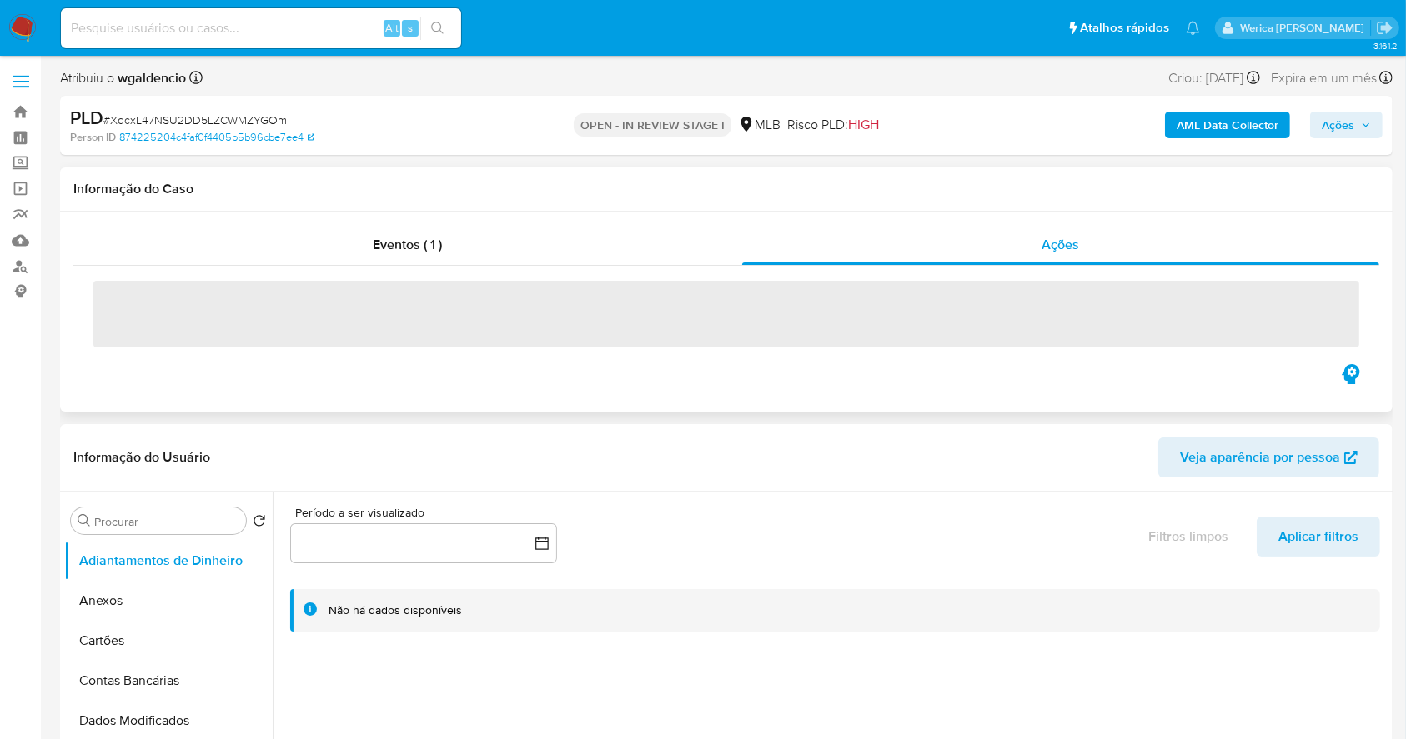
click at [878, 331] on span "‌" at bounding box center [725, 314] width 1265 height 67
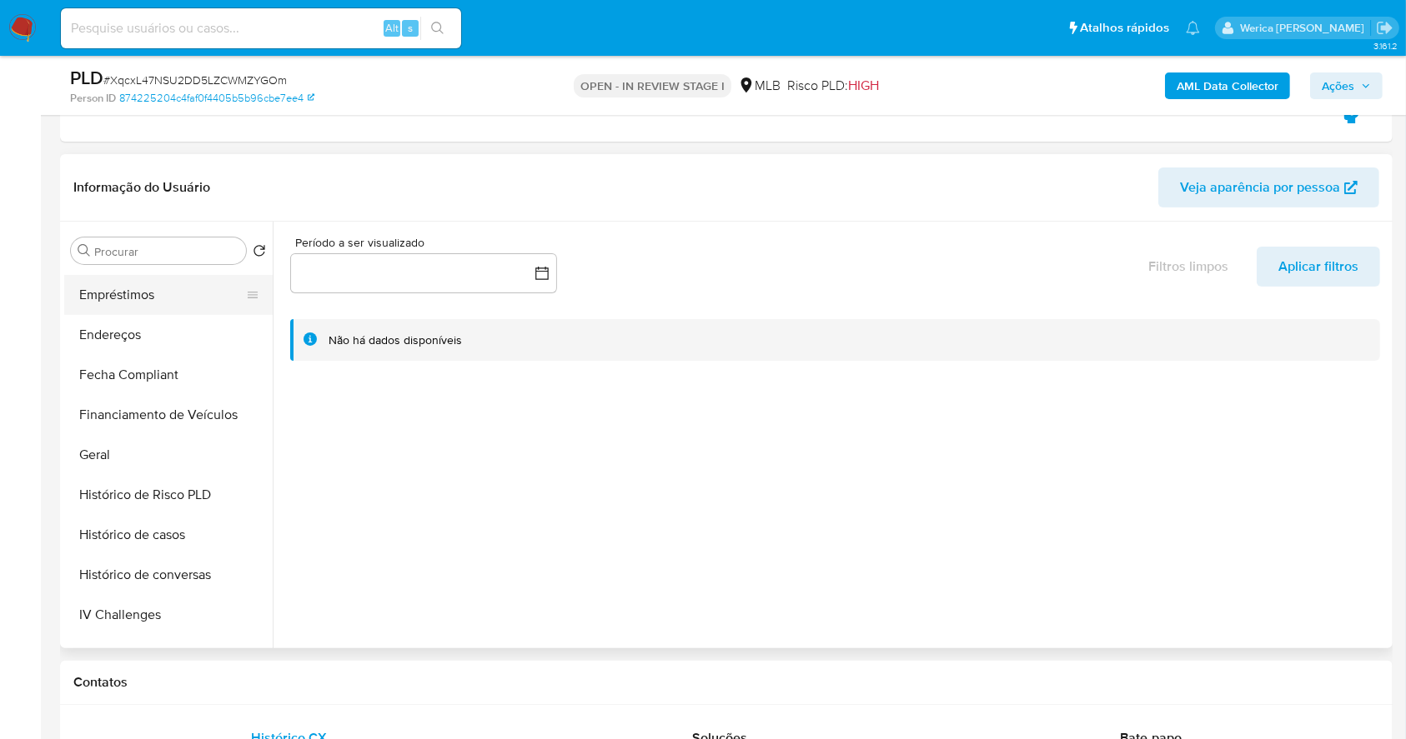
scroll to position [444, 0]
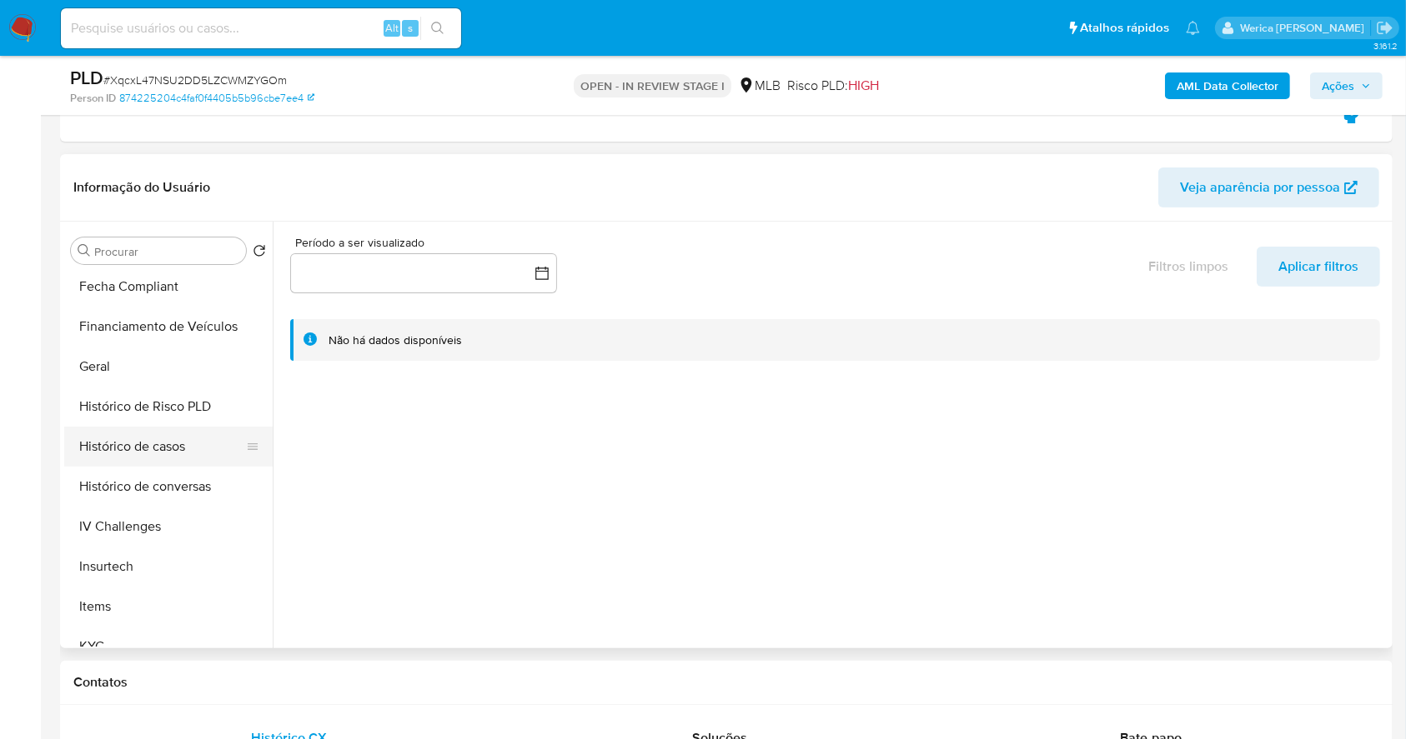
click at [183, 444] on button "Histórico de casos" at bounding box center [161, 447] width 195 height 40
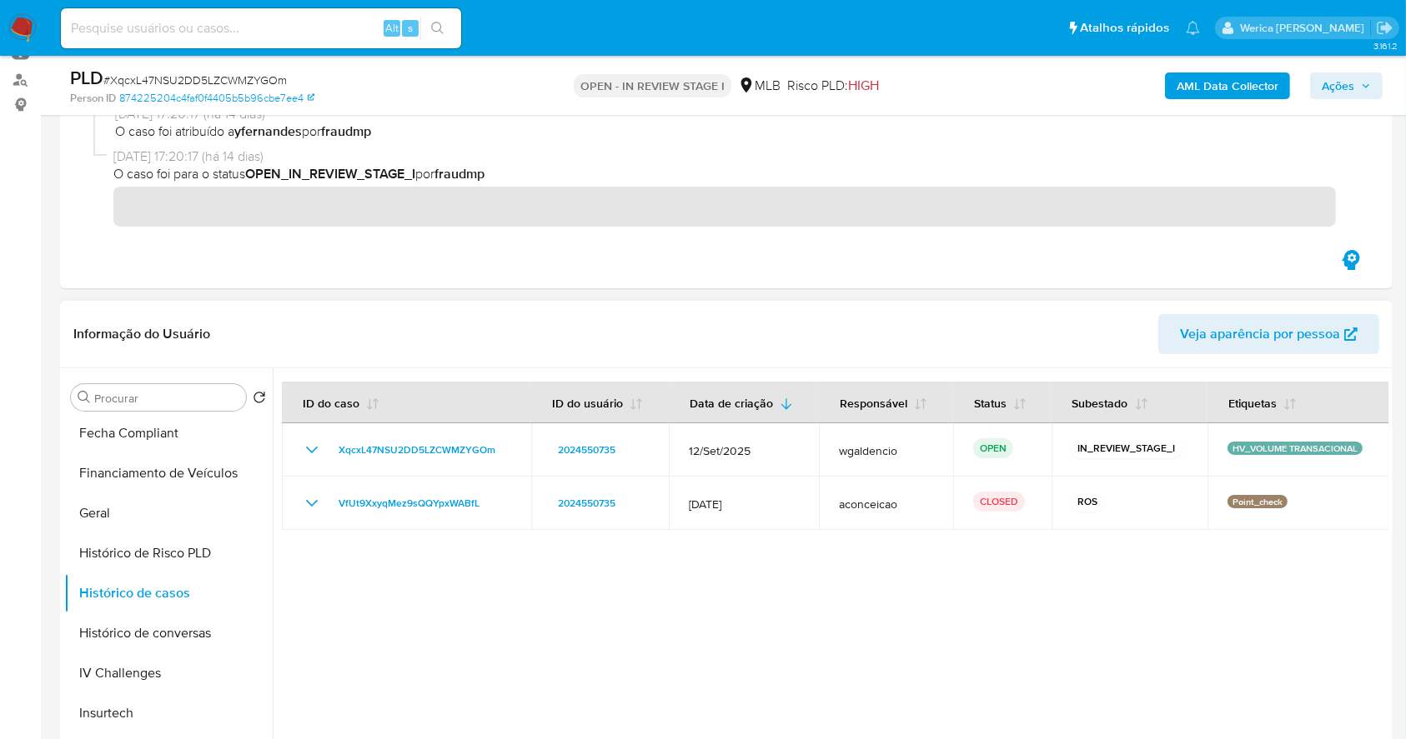
scroll to position [222, 0]
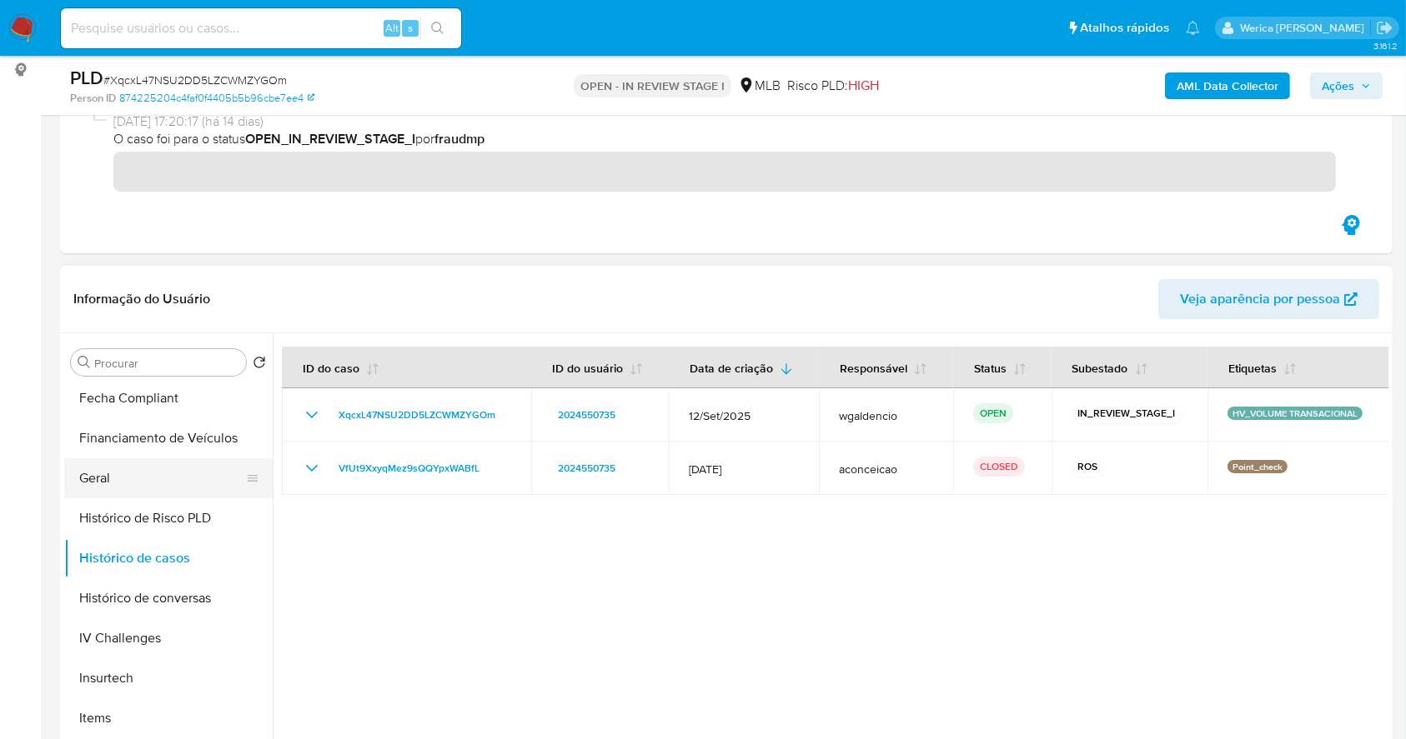
click at [182, 481] on button "Geral" at bounding box center [161, 479] width 195 height 40
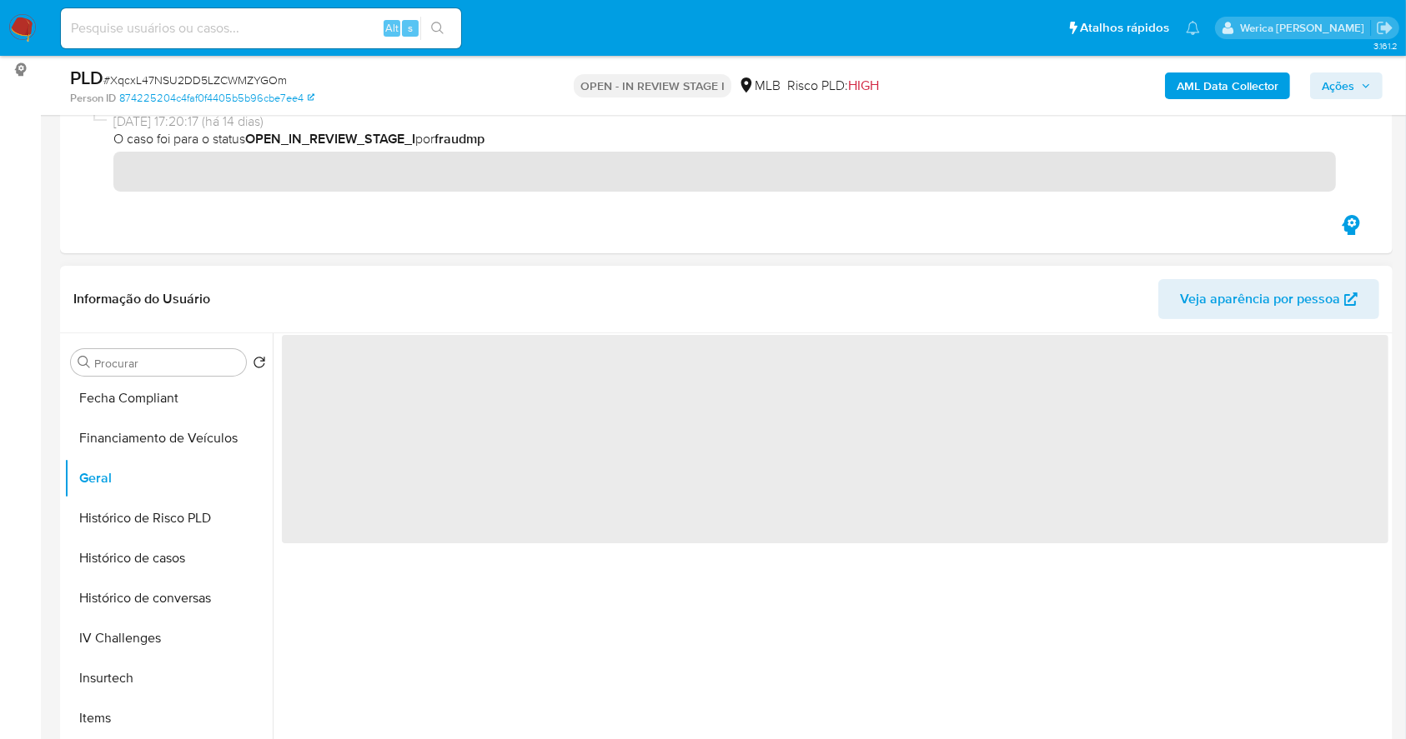
click at [510, 331] on div "Informação do Usuário Veja aparência por pessoa" at bounding box center [726, 300] width 1332 height 68
click at [435, 418] on span "‌" at bounding box center [835, 439] width 1106 height 208
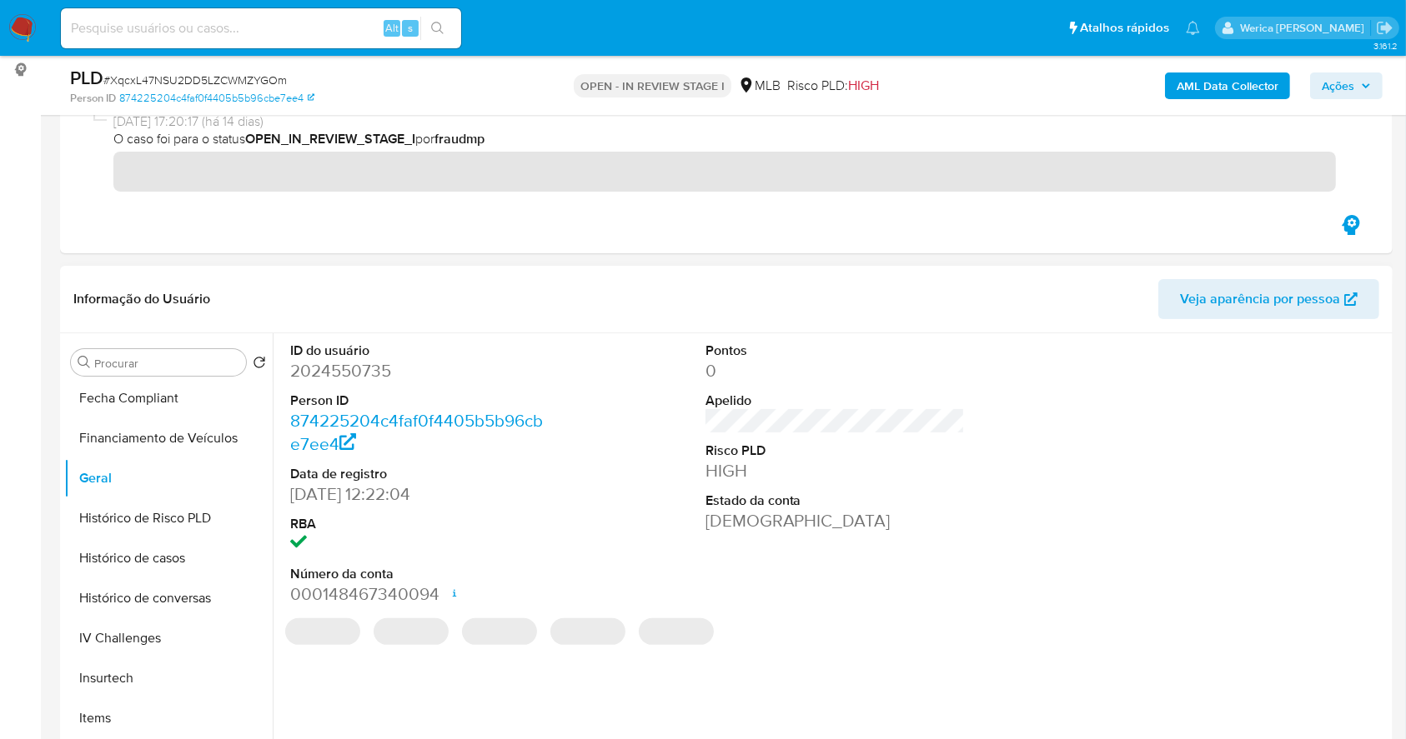
click at [327, 371] on dd "2024550735" at bounding box center [420, 370] width 260 height 23
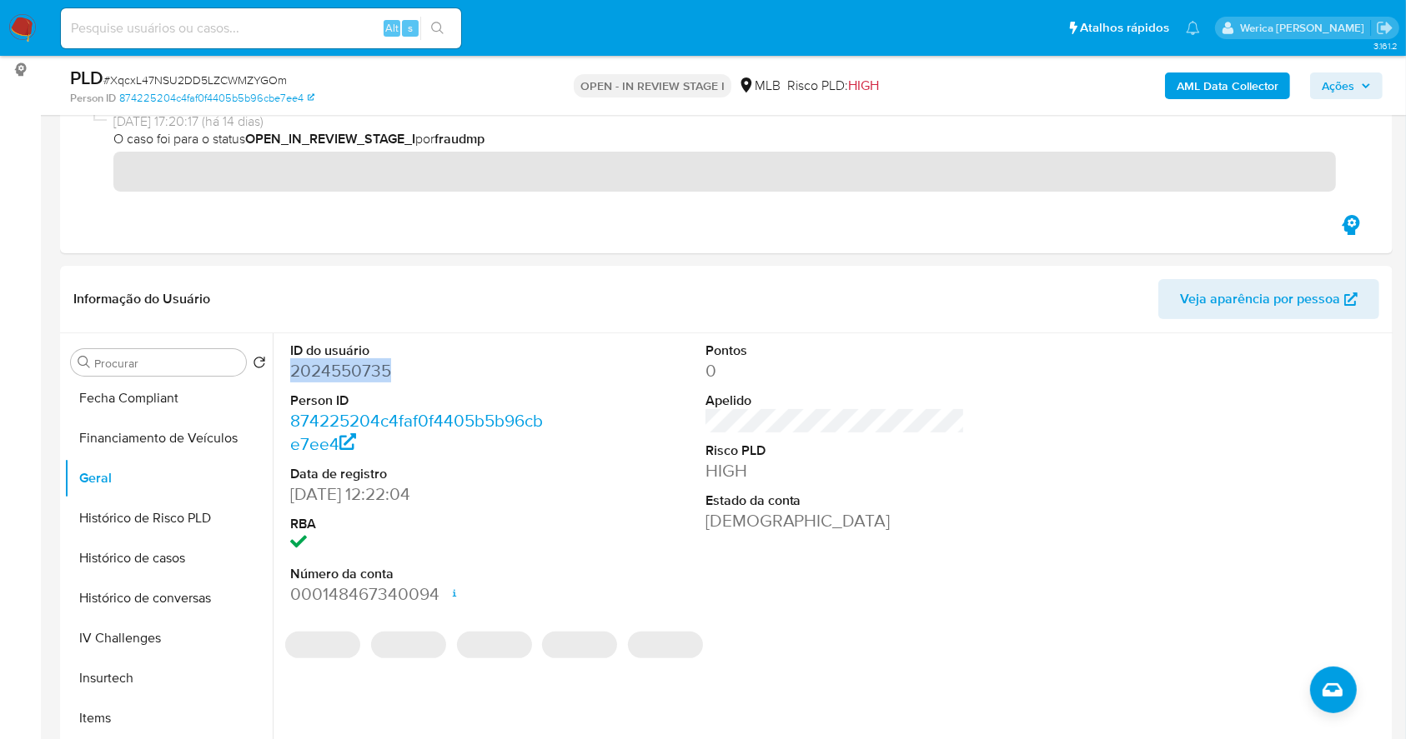
copy dd "2024550735"
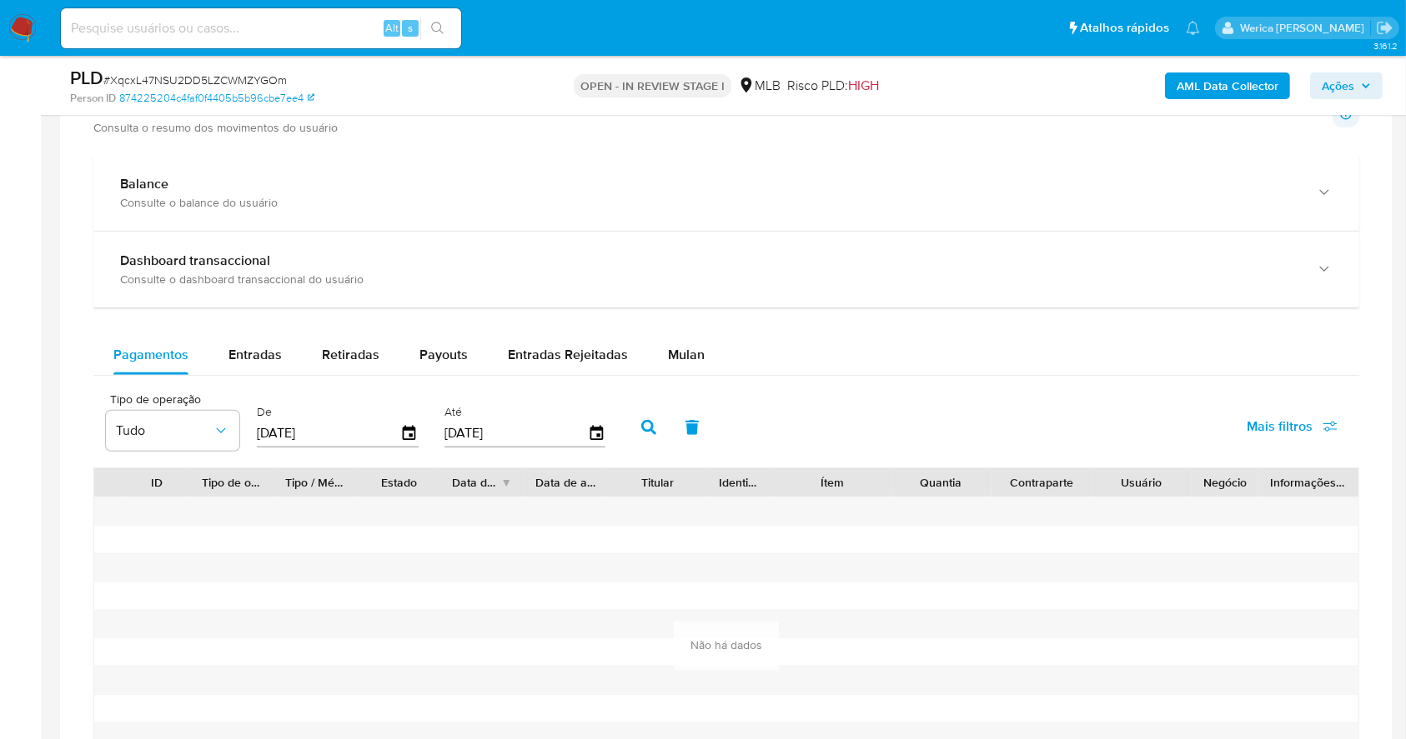
scroll to position [1445, 0]
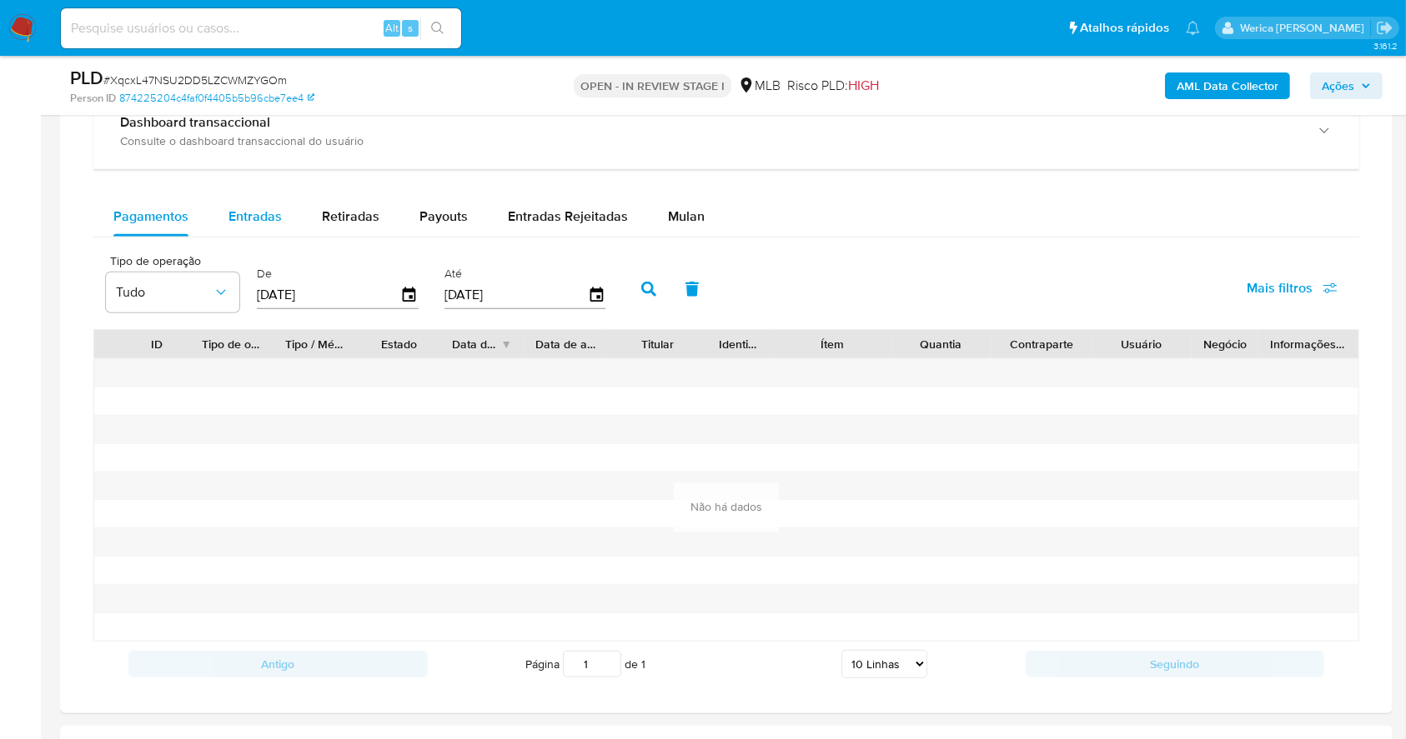
click at [260, 228] on div "Entradas" at bounding box center [254, 217] width 53 height 40
select select "10"
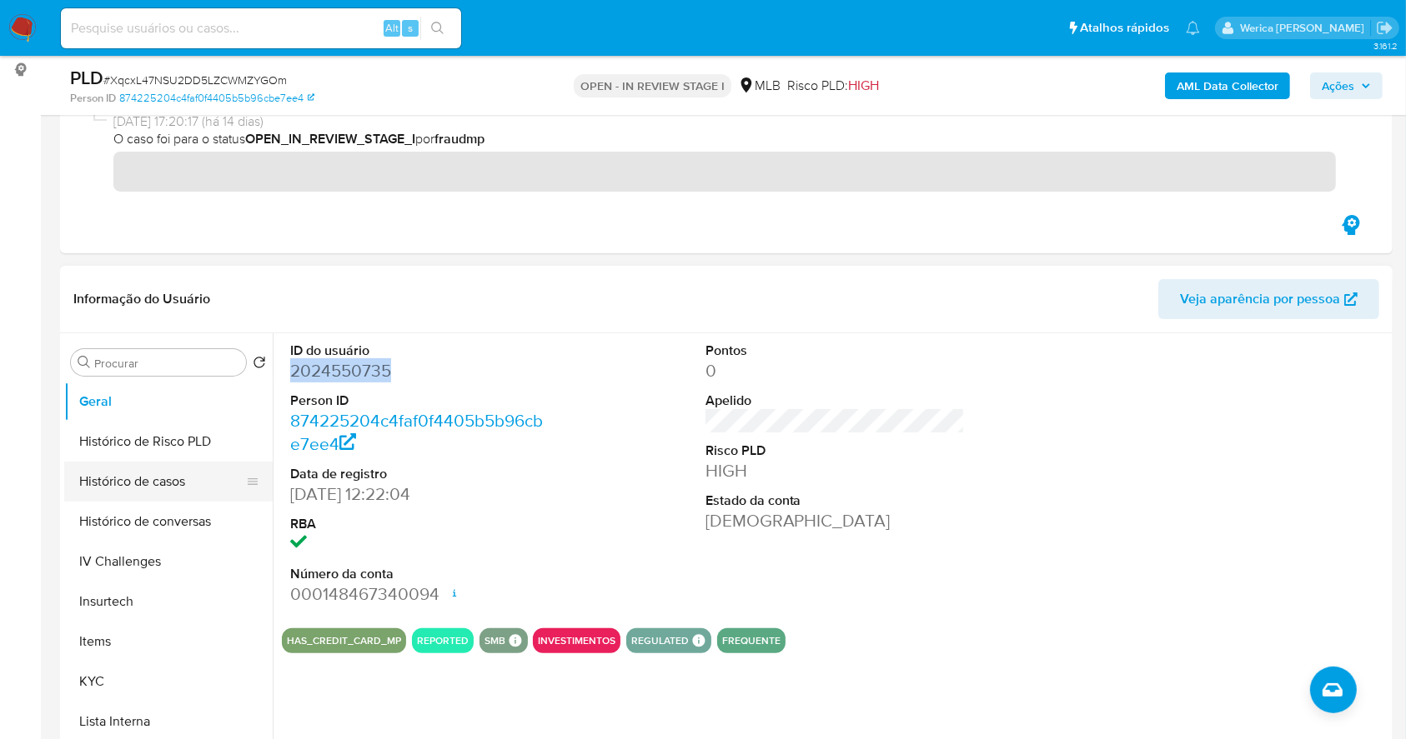
scroll to position [555, 0]
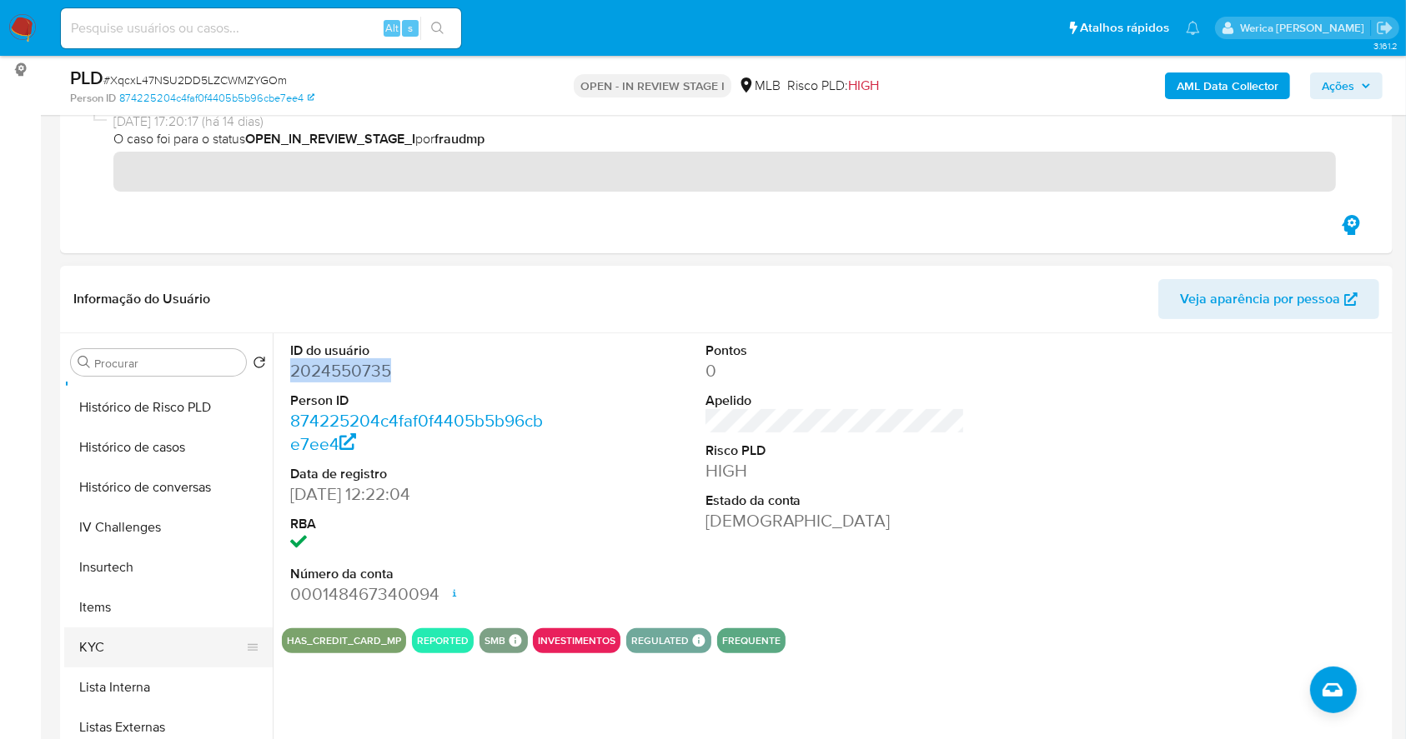
drag, startPoint x: 143, startPoint y: 643, endPoint x: 144, endPoint y: 630, distance: 12.6
click at [149, 641] on button "KYC" at bounding box center [161, 648] width 195 height 40
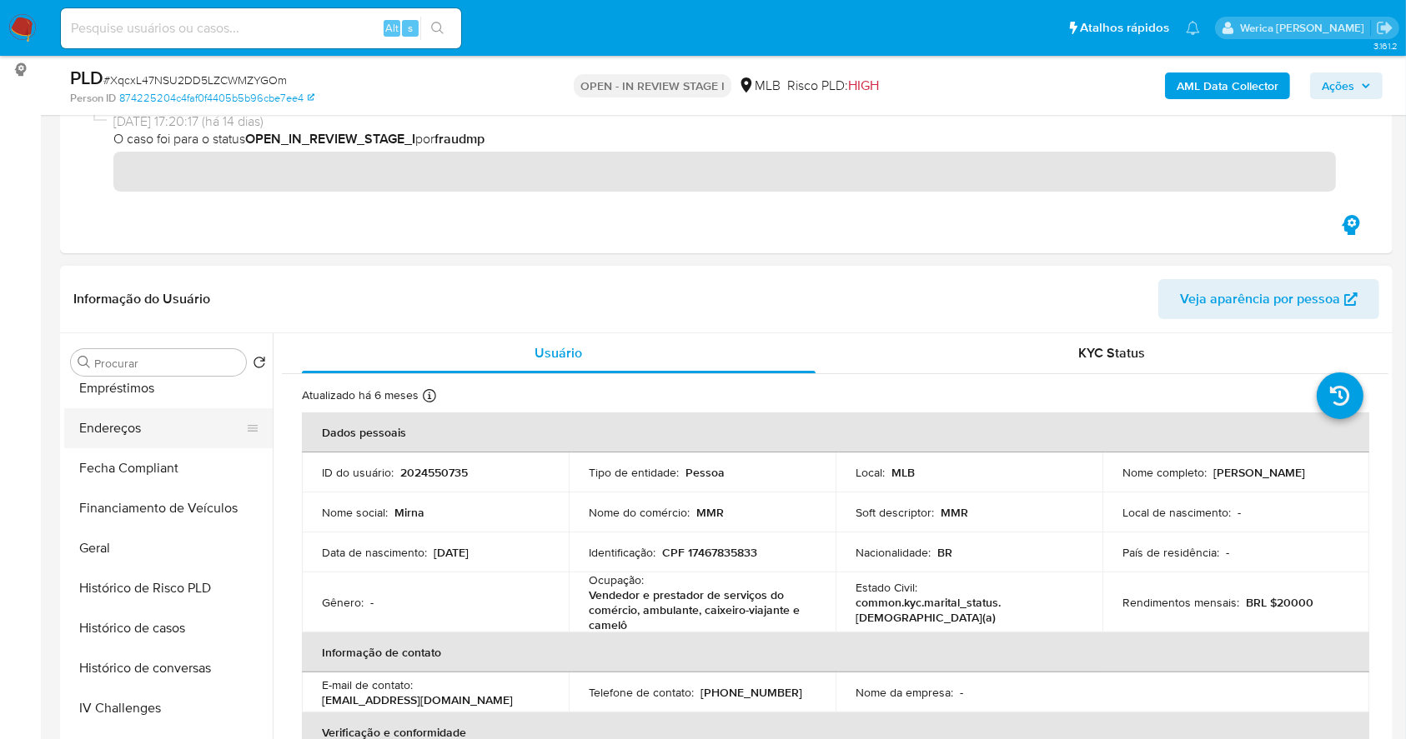
scroll to position [222, 0]
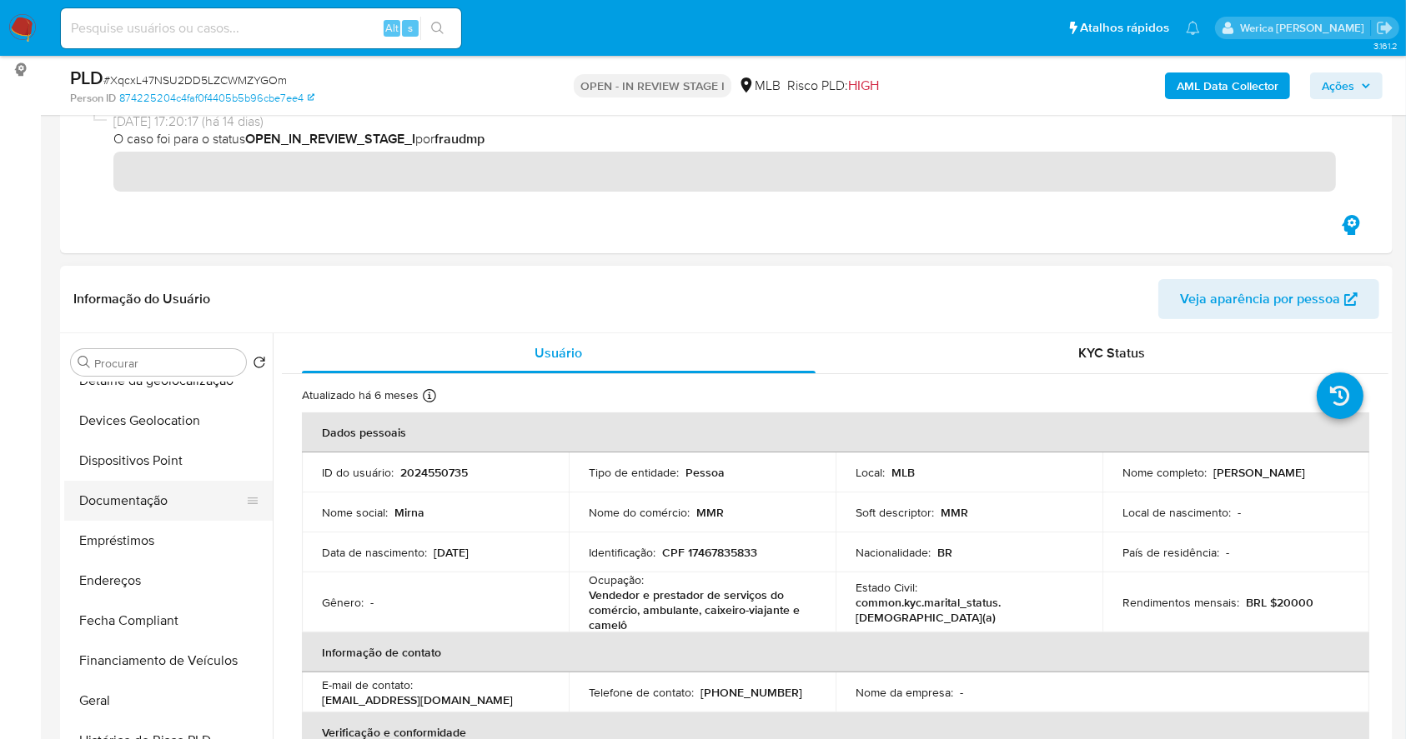
click at [138, 493] on button "Documentação" at bounding box center [161, 501] width 195 height 40
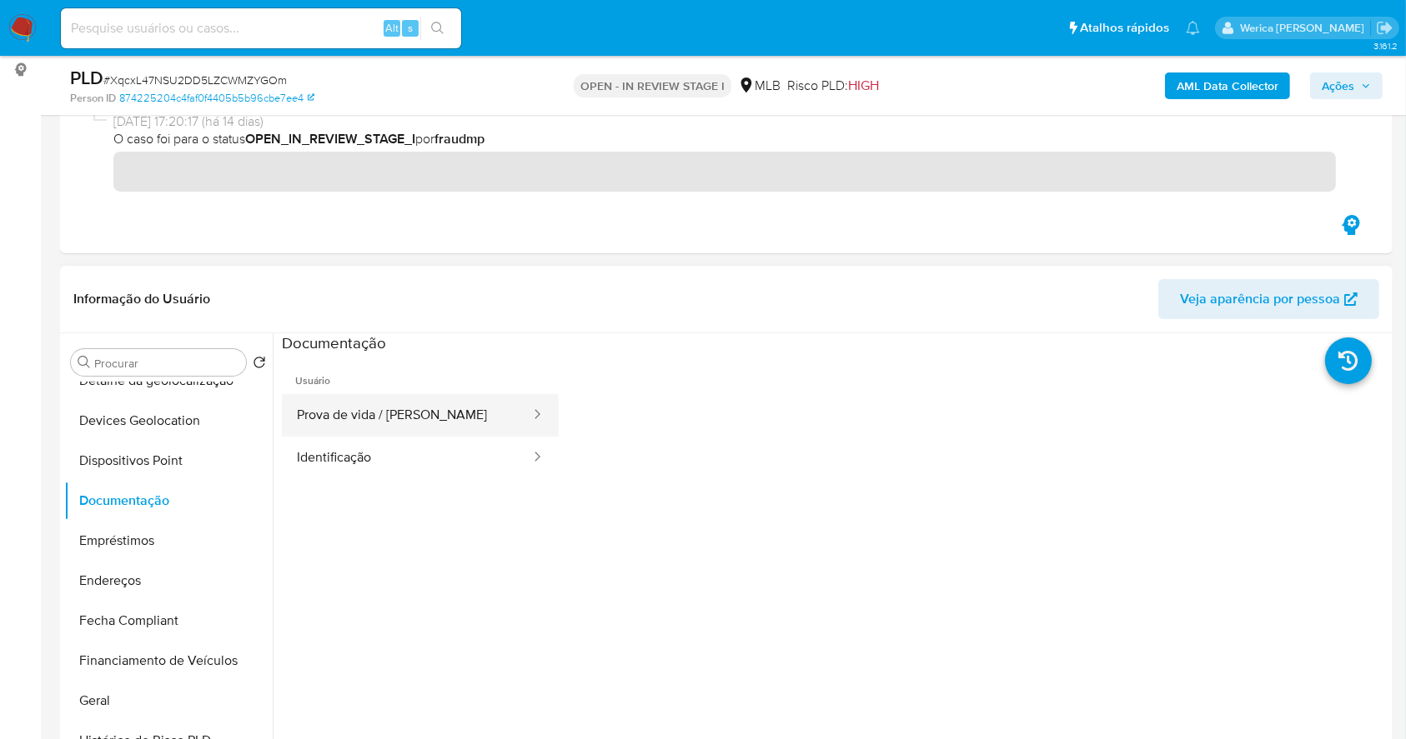
click at [420, 431] on button "Prova de vida / Selfie" at bounding box center [407, 415] width 250 height 43
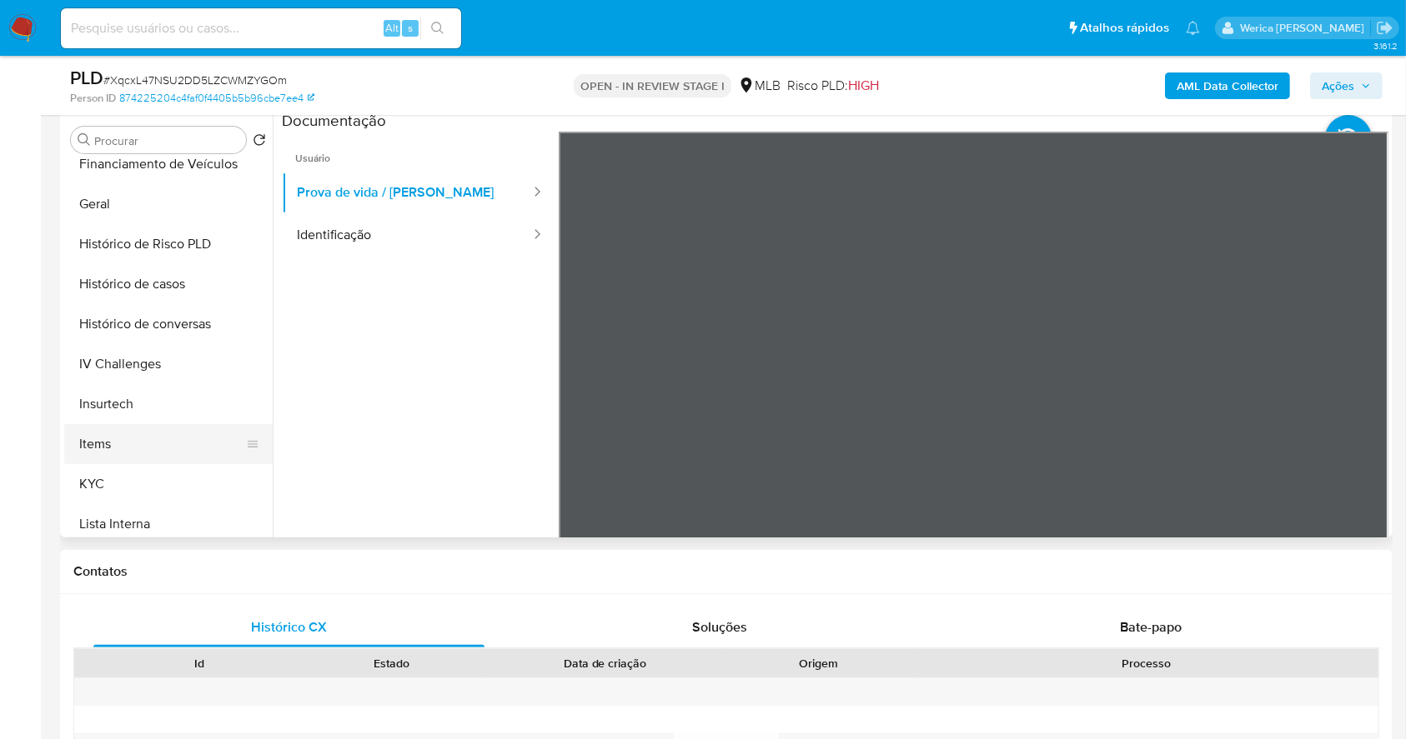
scroll to position [531, 0]
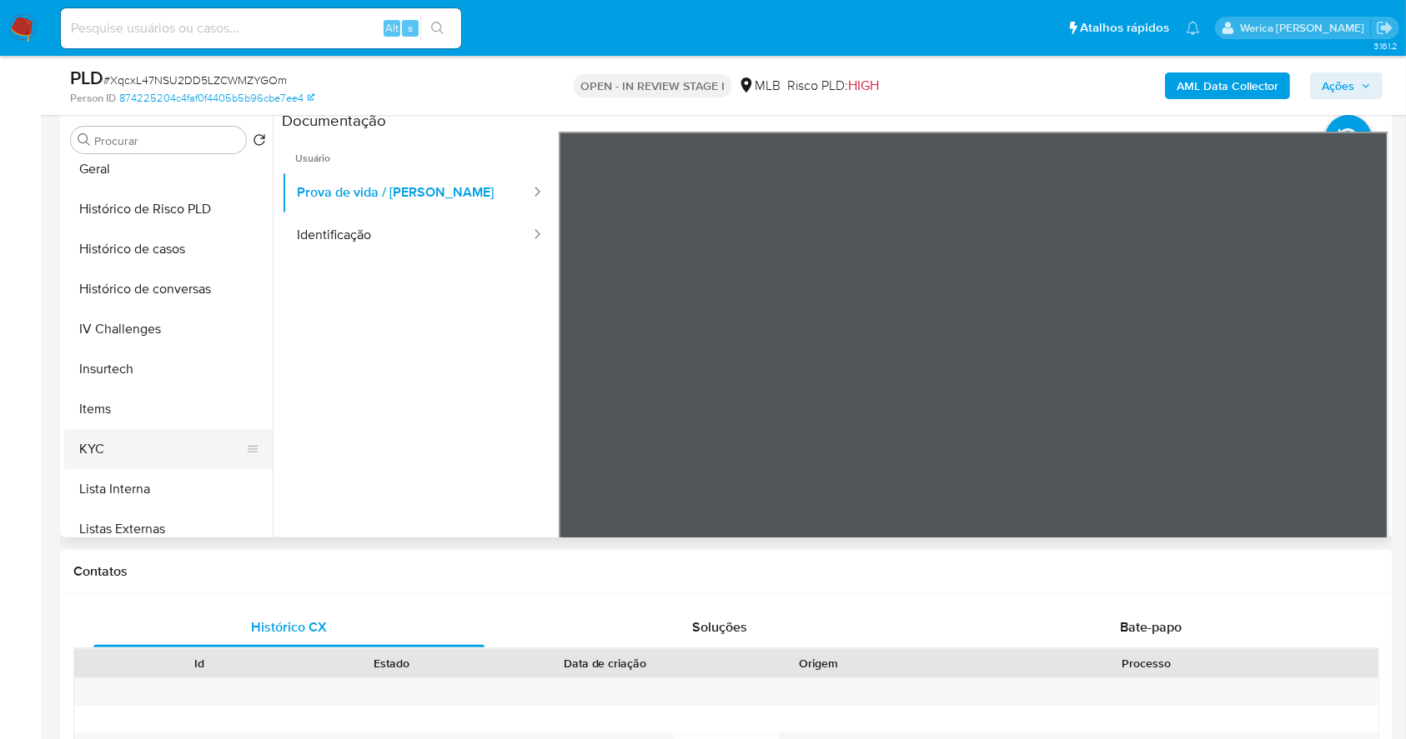
click at [133, 439] on button "KYC" at bounding box center [161, 449] width 195 height 40
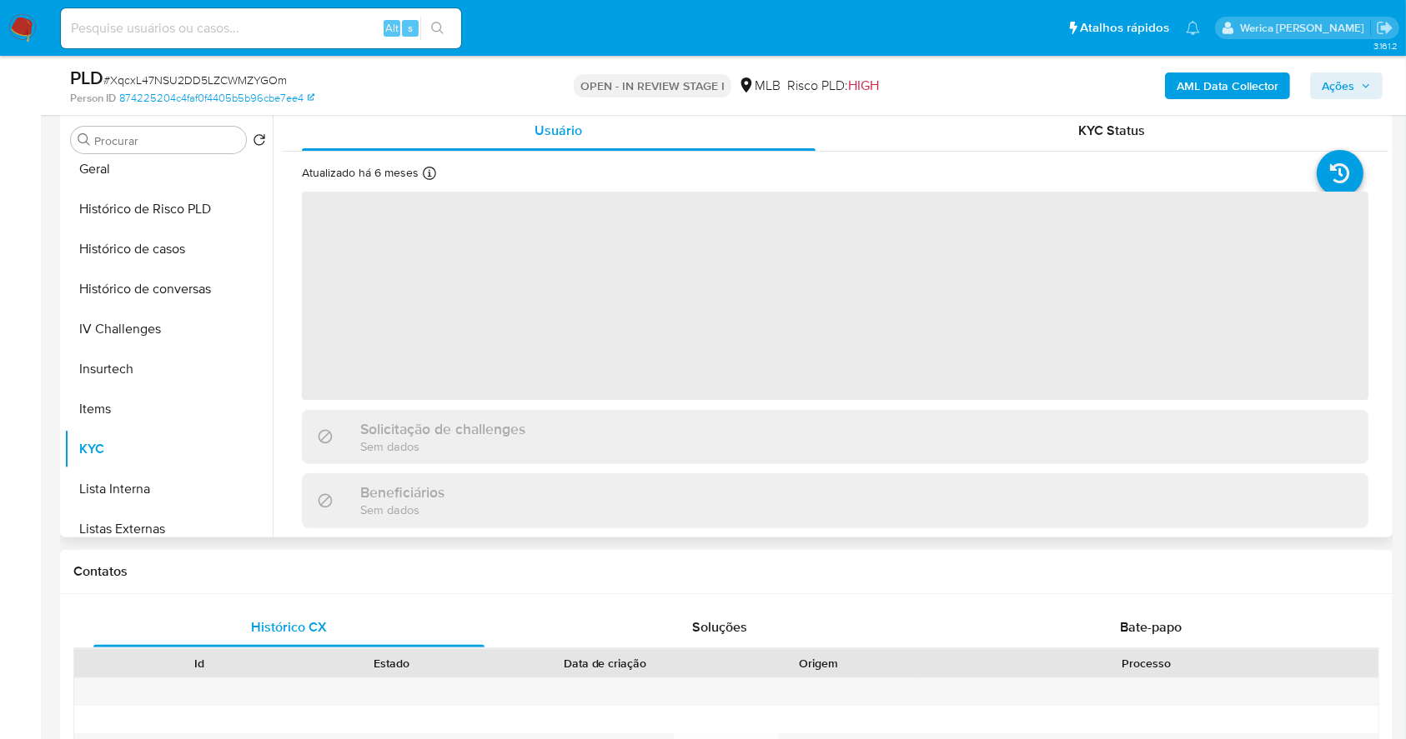
click at [637, 373] on span "‌" at bounding box center [835, 296] width 1066 height 208
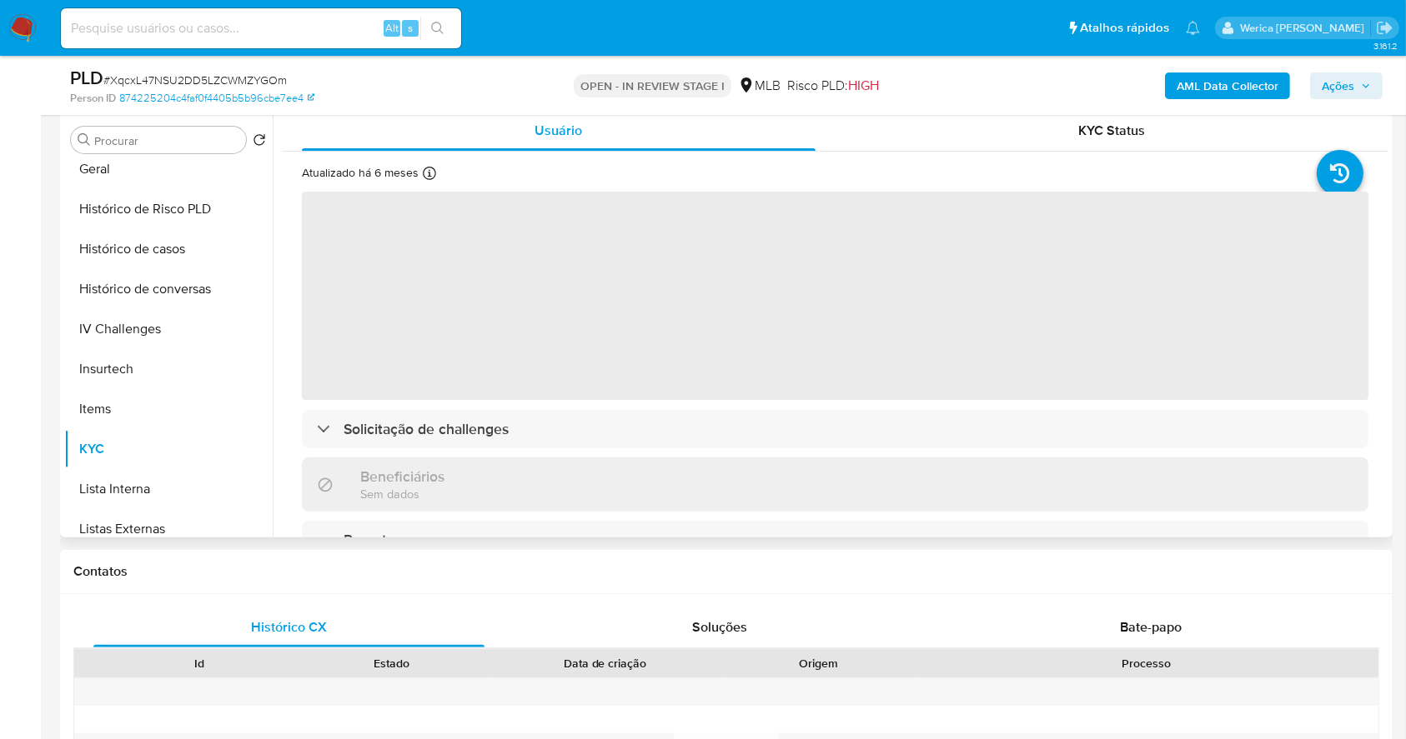
click at [744, 363] on span "‌" at bounding box center [835, 296] width 1066 height 208
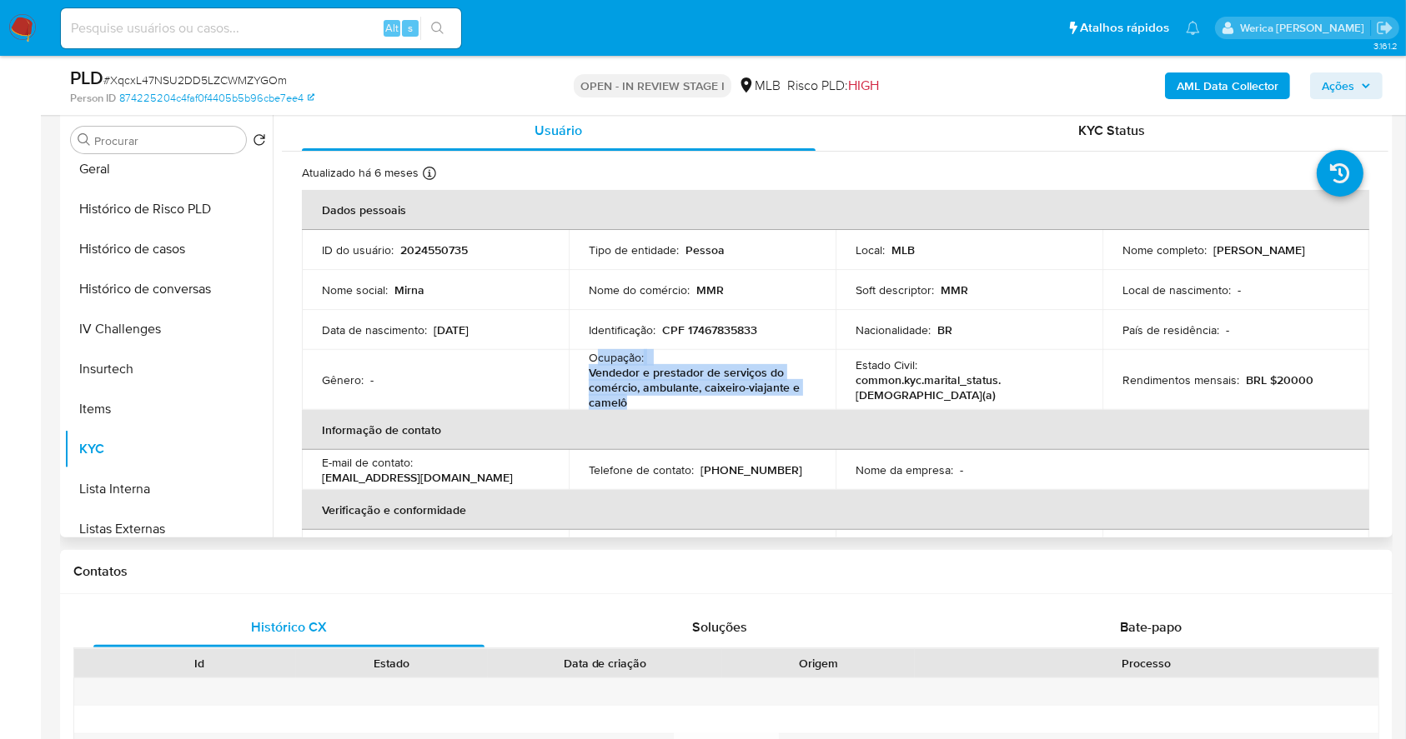
drag, startPoint x: 598, startPoint y: 357, endPoint x: 653, endPoint y: 402, distance: 71.1
click at [653, 402] on div "Ocupação : Vendedor e prestador de serviços do comércio, ambulante, caixeiro-vi…" at bounding box center [702, 380] width 227 height 60
copy div "cupação : Vendedor e prestador de serviços do comércio, ambulante, caixeiro-via…"
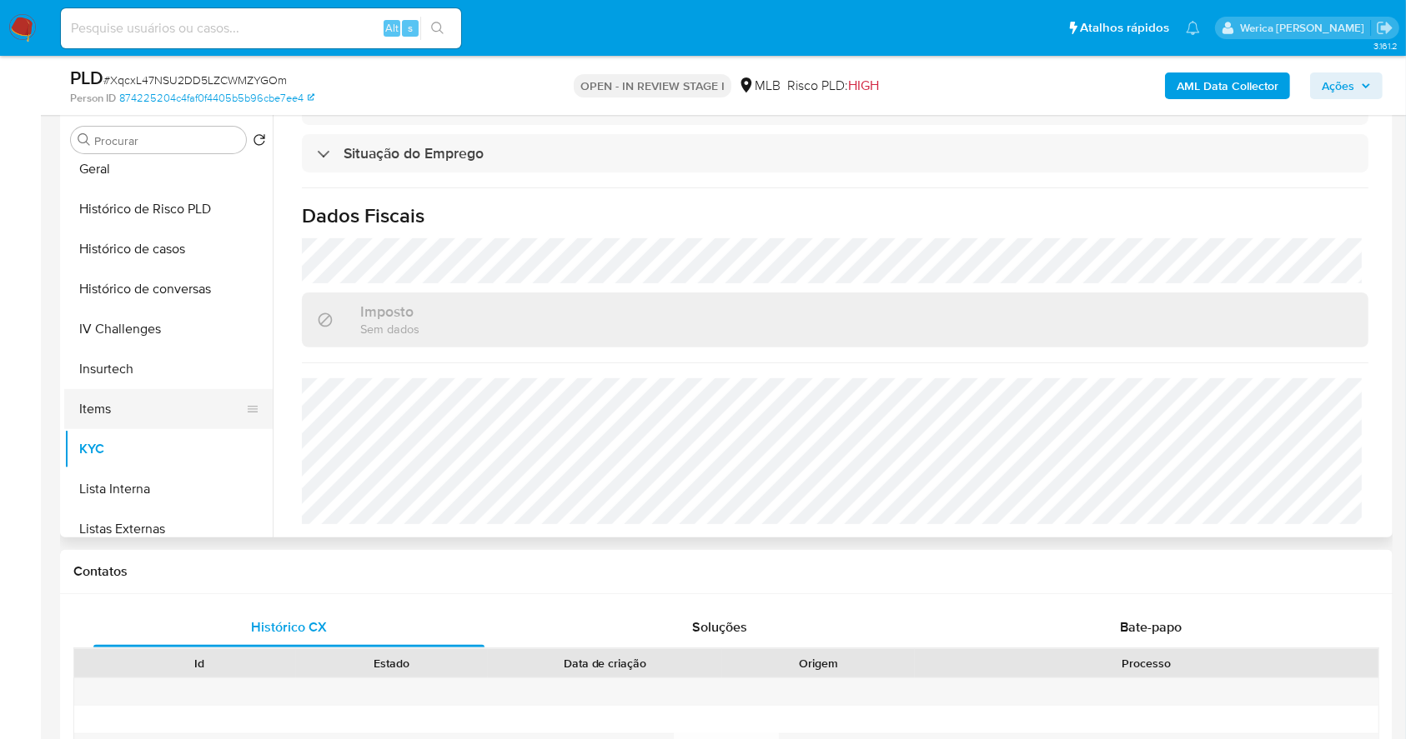
scroll to position [308, 0]
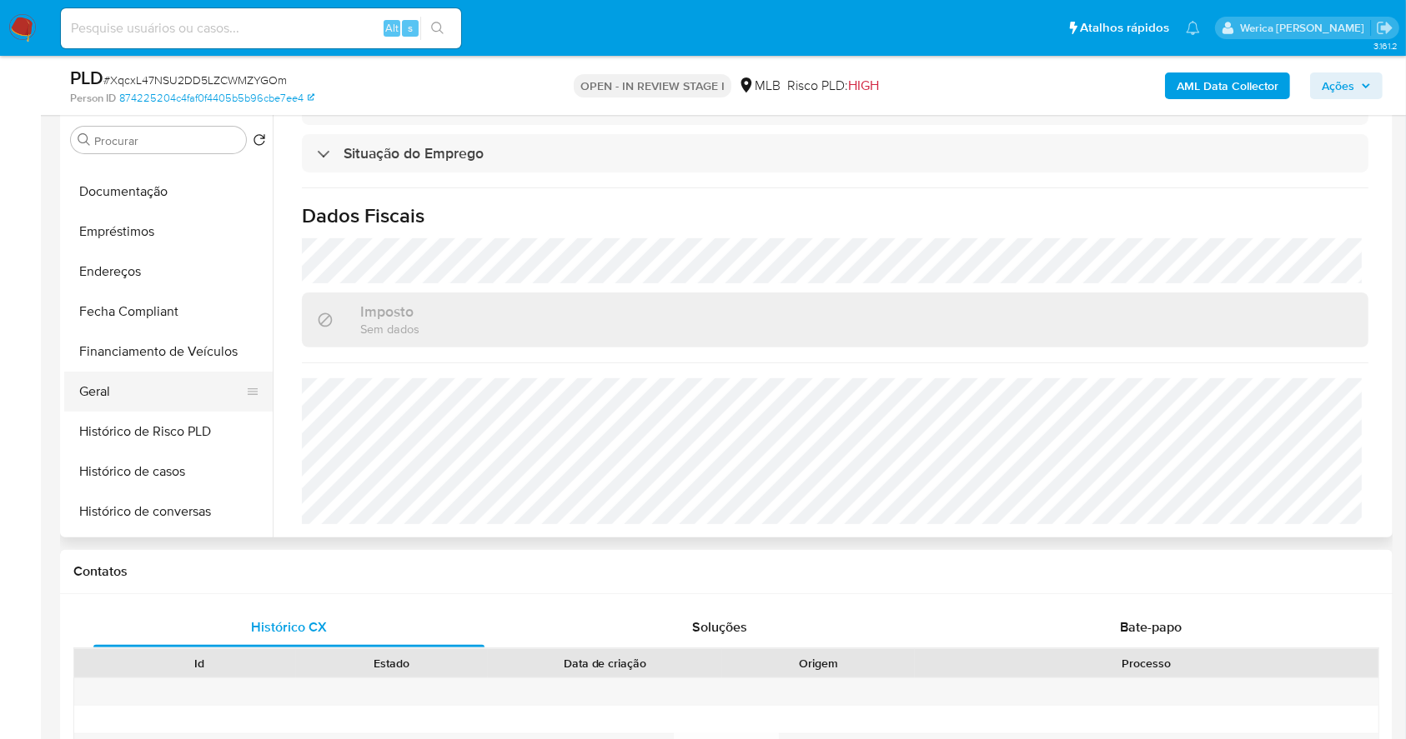
click at [160, 391] on button "Geral" at bounding box center [161, 392] width 195 height 40
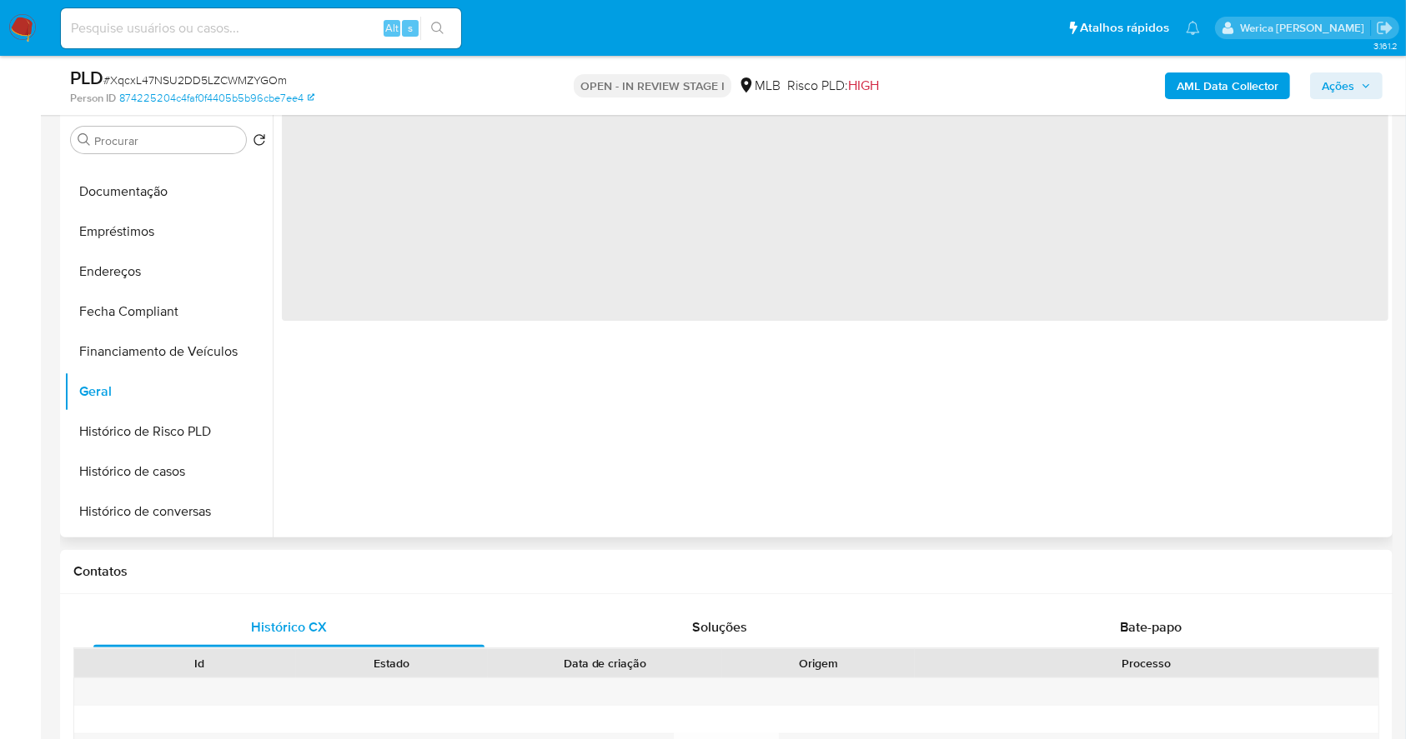
scroll to position [0, 0]
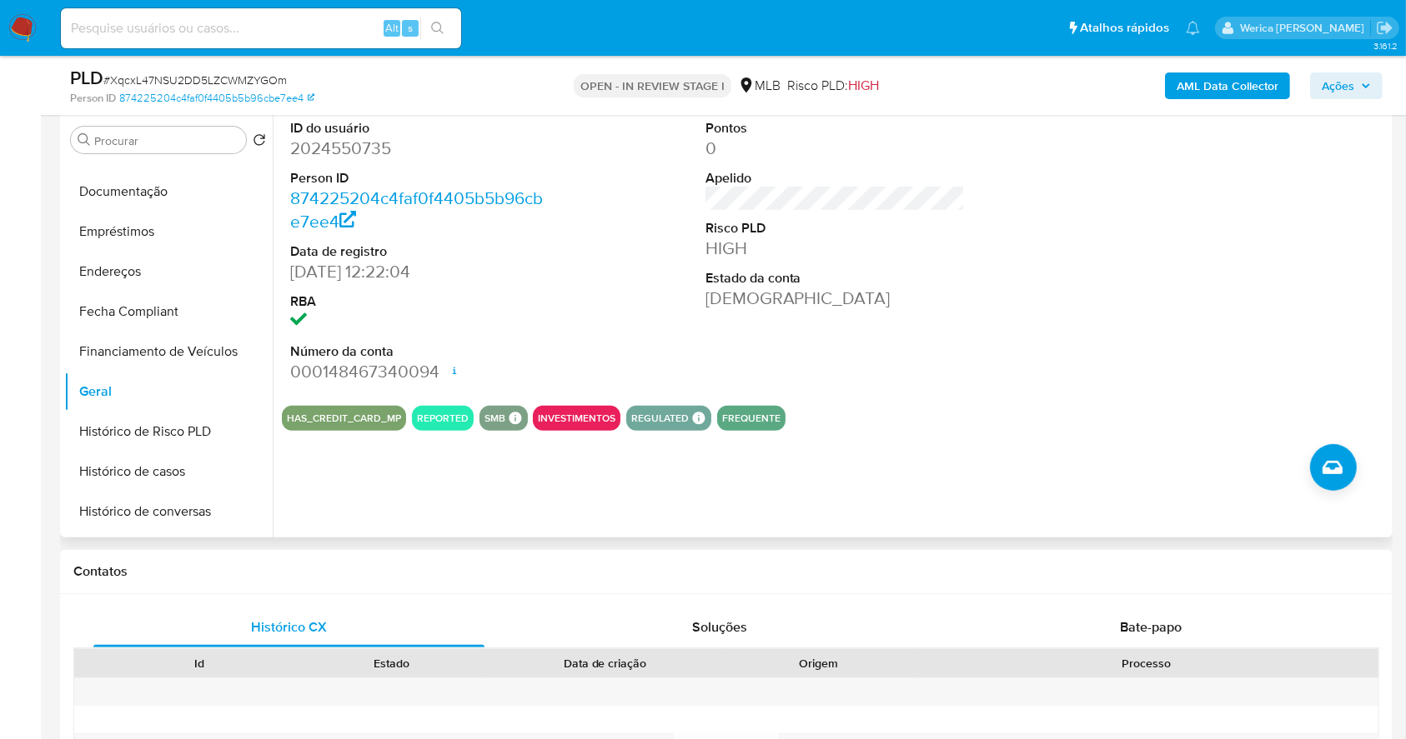
click at [1158, 289] on div at bounding box center [1249, 252] width 277 height 282
click at [1162, 295] on div at bounding box center [1249, 252] width 277 height 282
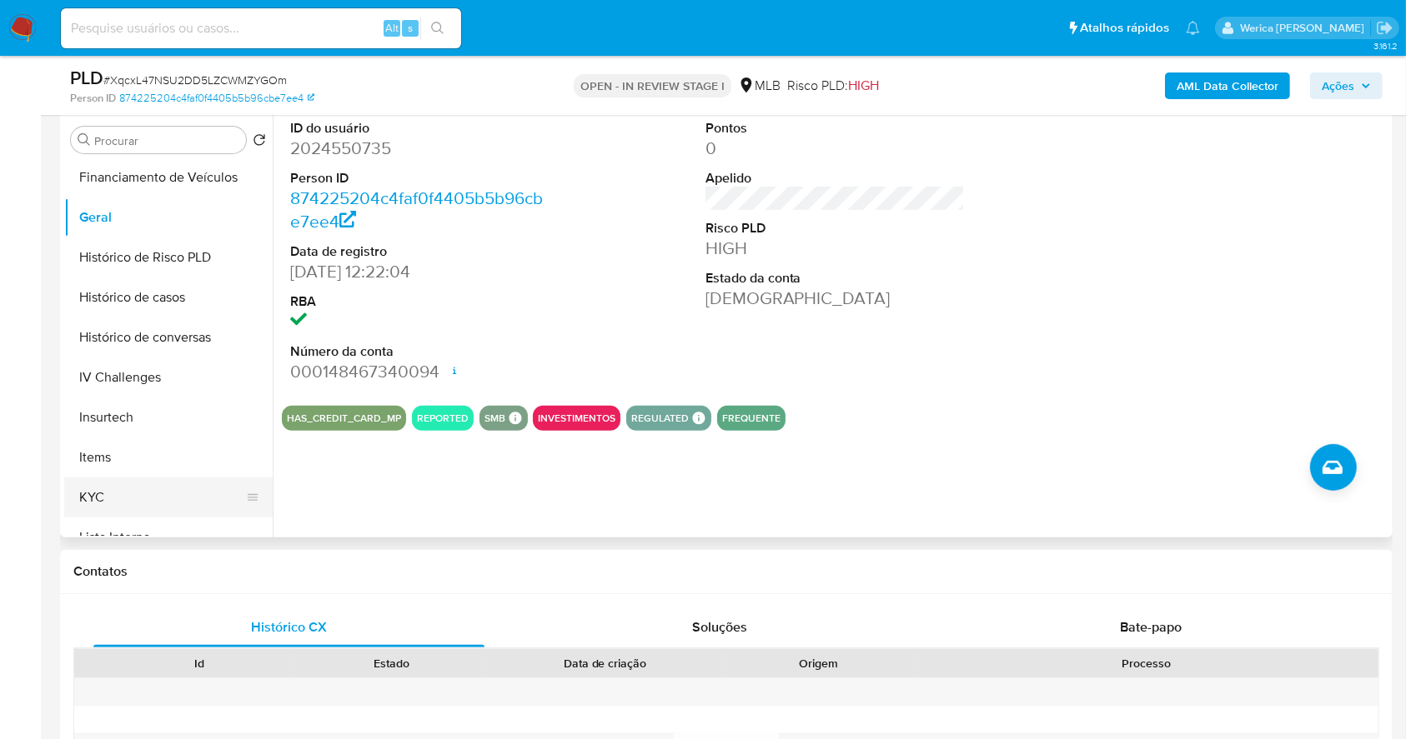
scroll to position [531, 0]
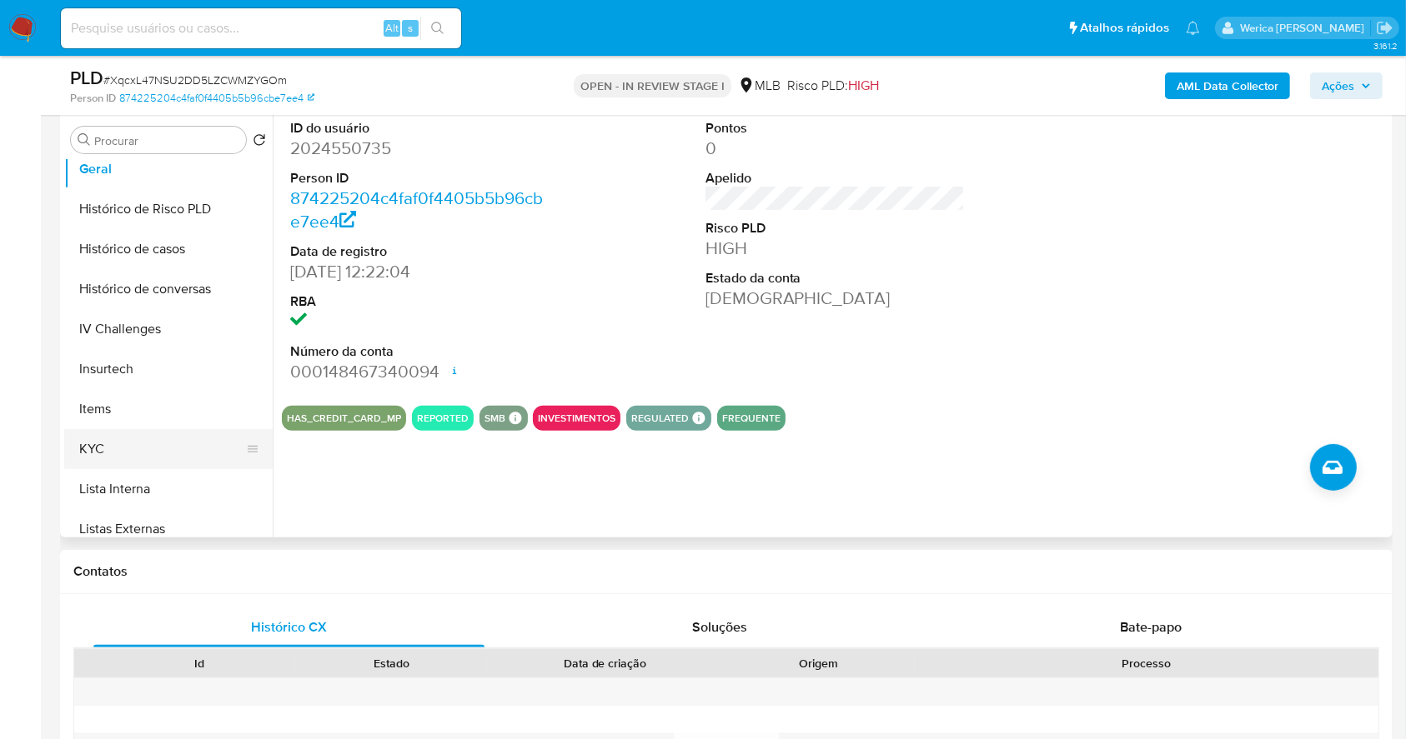
click at [141, 450] on button "KYC" at bounding box center [161, 449] width 195 height 40
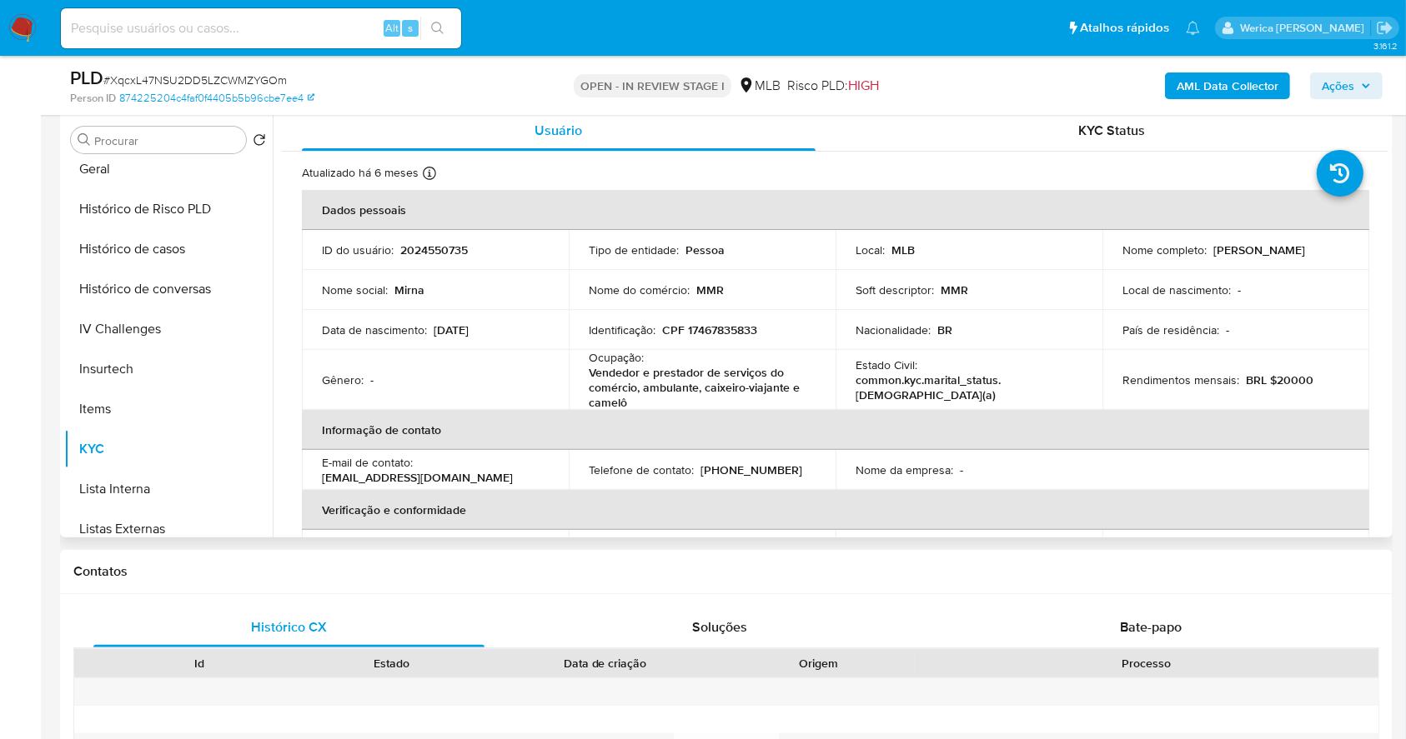
drag, startPoint x: 1314, startPoint y: 297, endPoint x: 1287, endPoint y: 283, distance: 30.2
click at [1321, 298] on td "Local de nascimento : -" at bounding box center [1235, 290] width 267 height 40
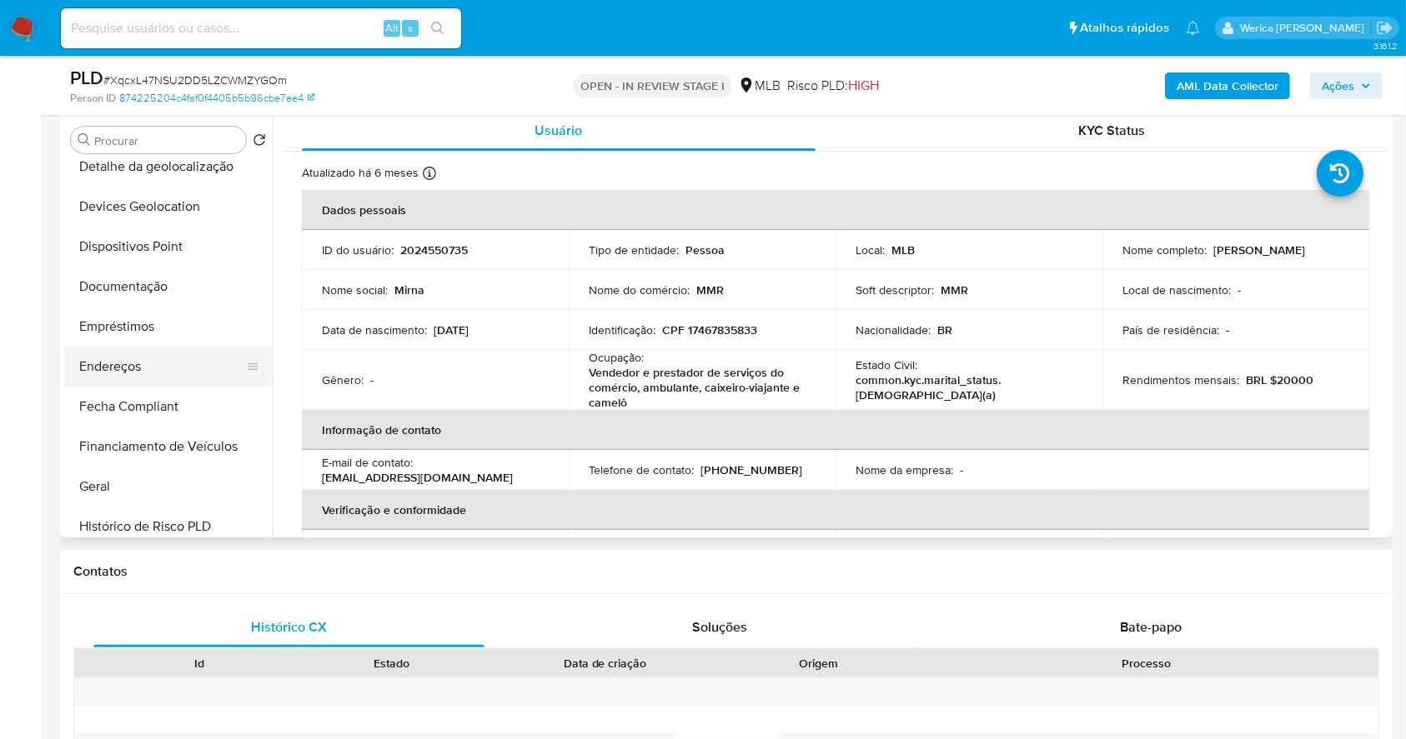
scroll to position [198, 0]
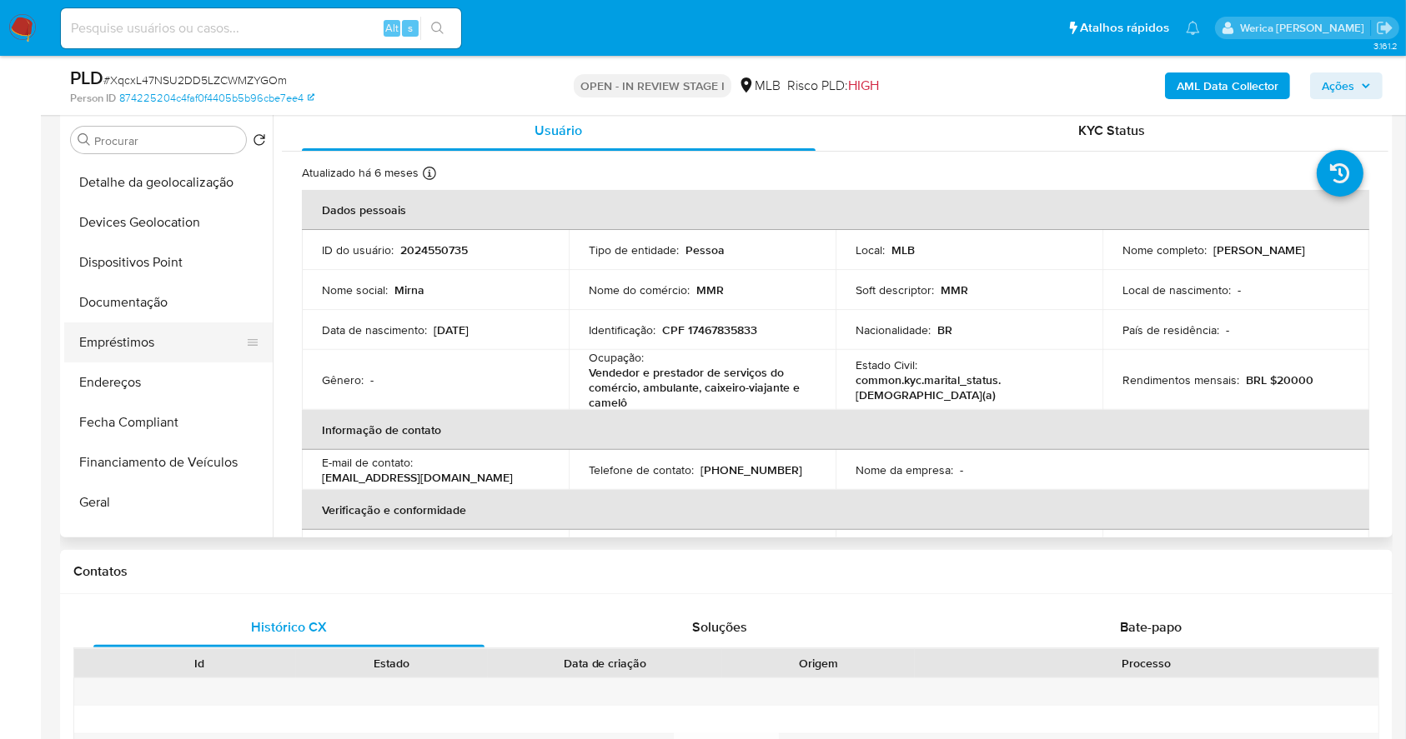
click at [175, 339] on button "Empréstimos" at bounding box center [161, 343] width 195 height 40
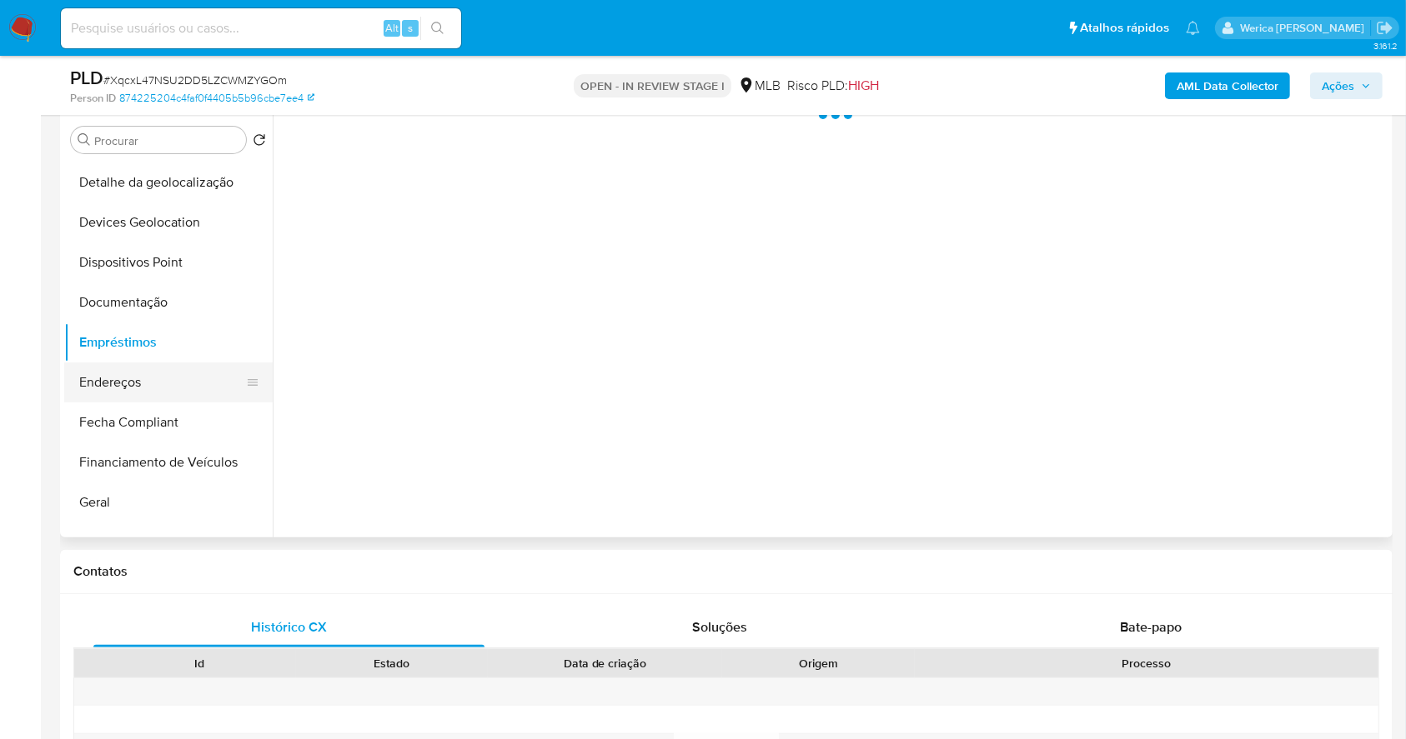
click at [161, 395] on button "Endereços" at bounding box center [161, 383] width 195 height 40
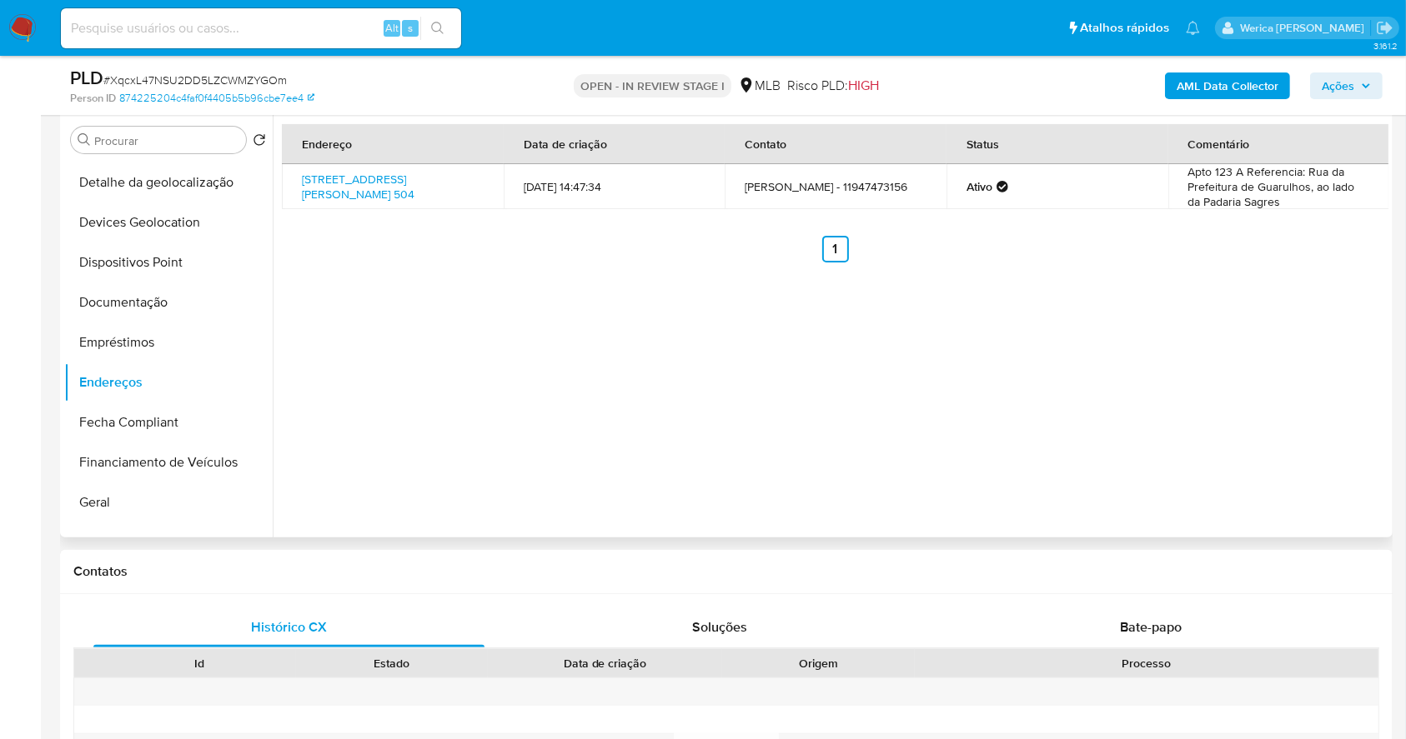
click at [1301, 511] on div "Endereço Data de criação Contato Status Comentário Avenida Mariana Ubaldina Do …" at bounding box center [830, 324] width 1115 height 427
click at [1300, 511] on div "Endereço Data de criação Contato Status Comentário Avenida Mariana Ubaldina Do …" at bounding box center [830, 324] width 1115 height 427
click at [188, 377] on button "Detalhe da geolocalização" at bounding box center [161, 380] width 195 height 40
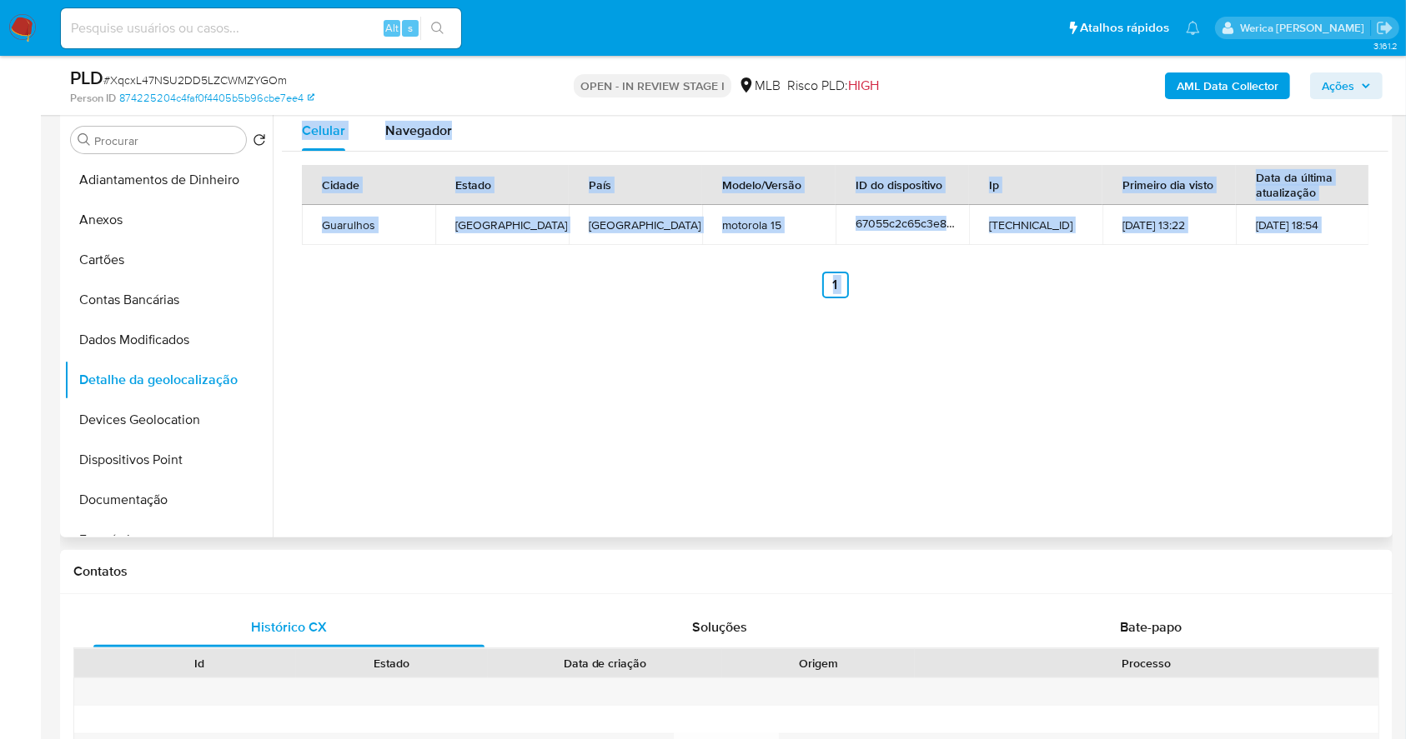
click at [1147, 430] on div "Celular Navegador Cidade Estado País Modelo/Versão ID do dispositivo Ip Primeir…" at bounding box center [830, 324] width 1115 height 427
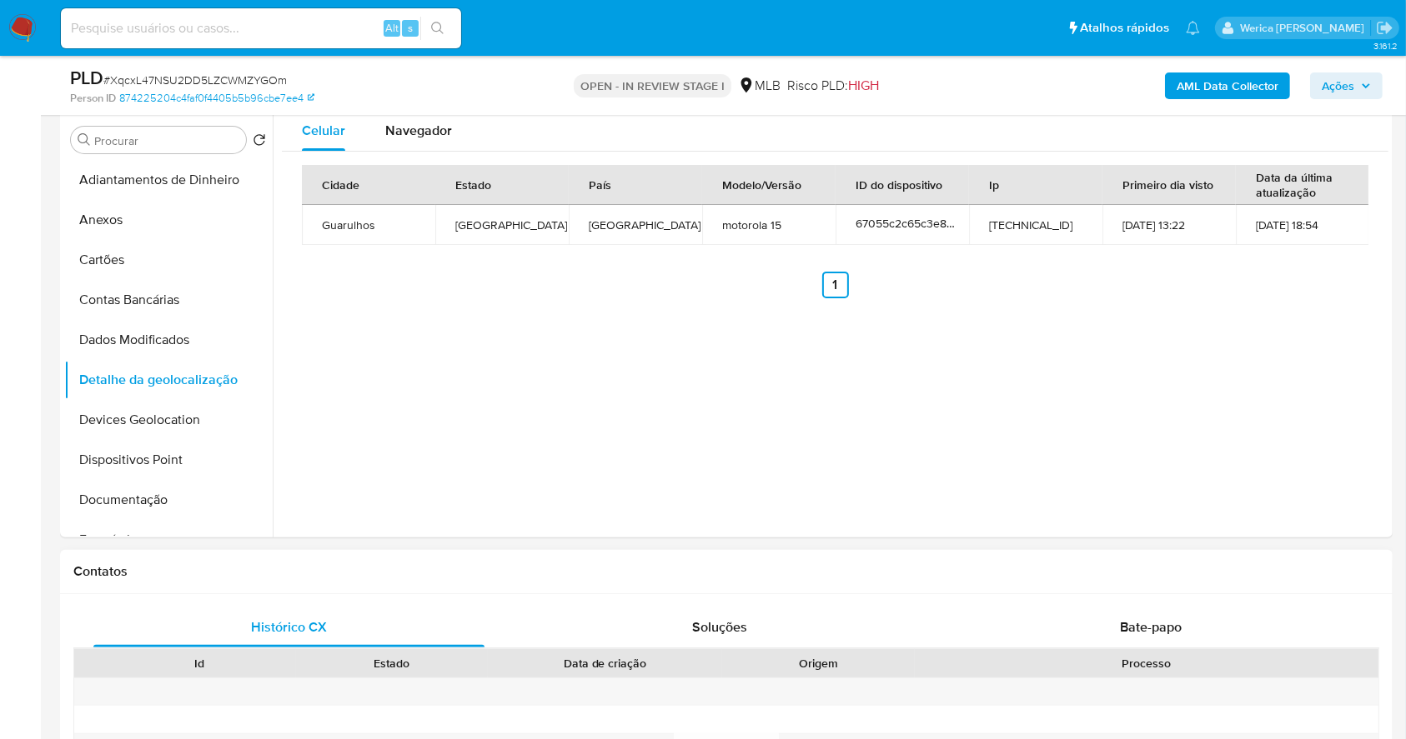
click at [970, 585] on div "Contatos" at bounding box center [726, 572] width 1332 height 44
click at [1214, 383] on div "Celular Navegador Cidade Estado País Modelo/Versão ID do dispositivo Ip Primeir…" at bounding box center [830, 324] width 1115 height 427
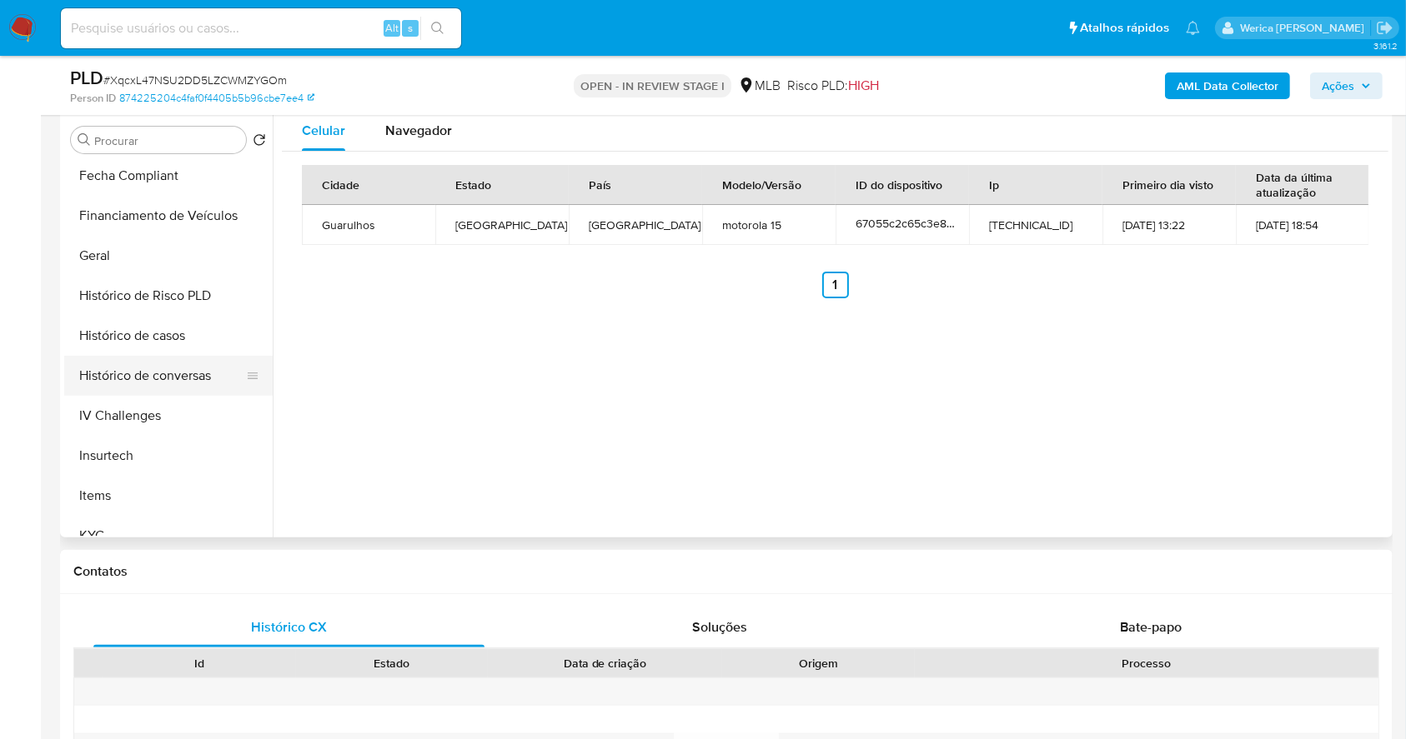
scroll to position [778, 0]
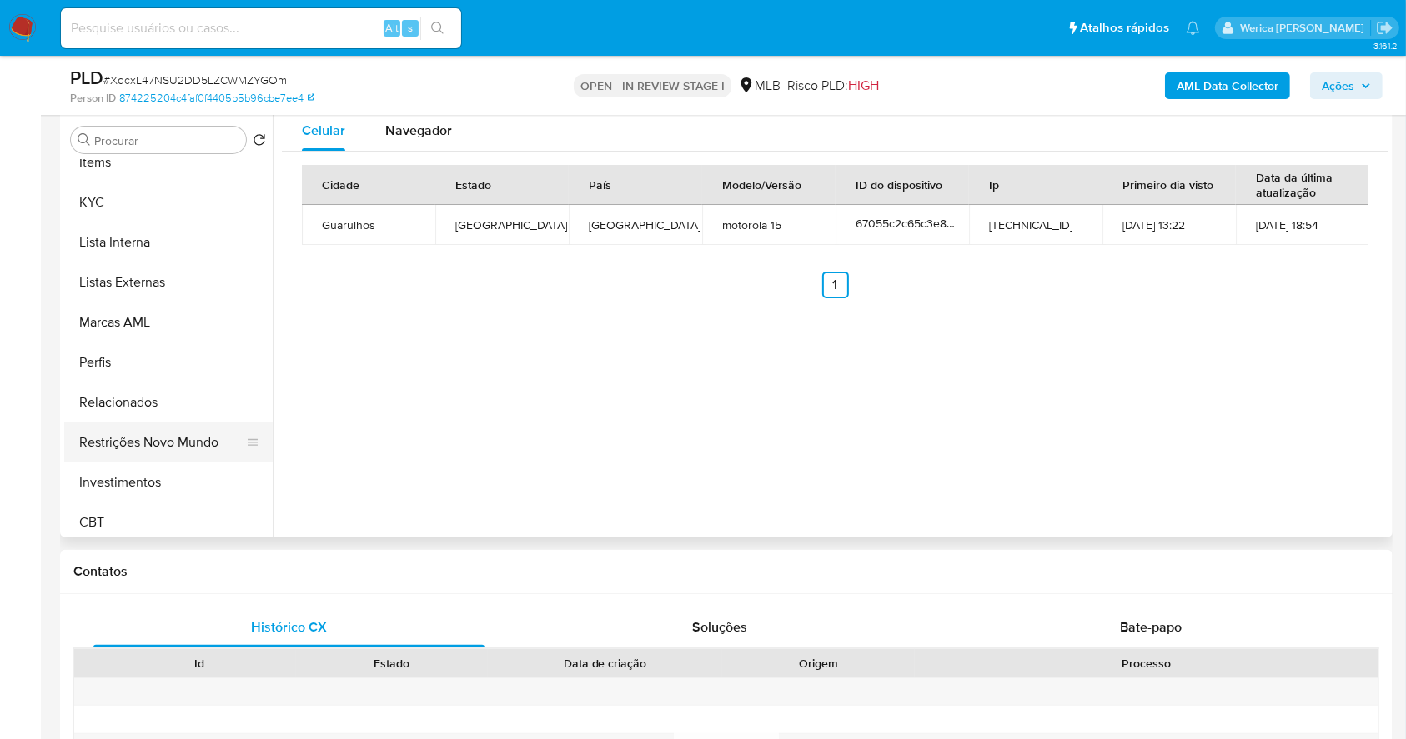
click at [180, 439] on button "Restrições Novo Mundo" at bounding box center [161, 443] width 195 height 40
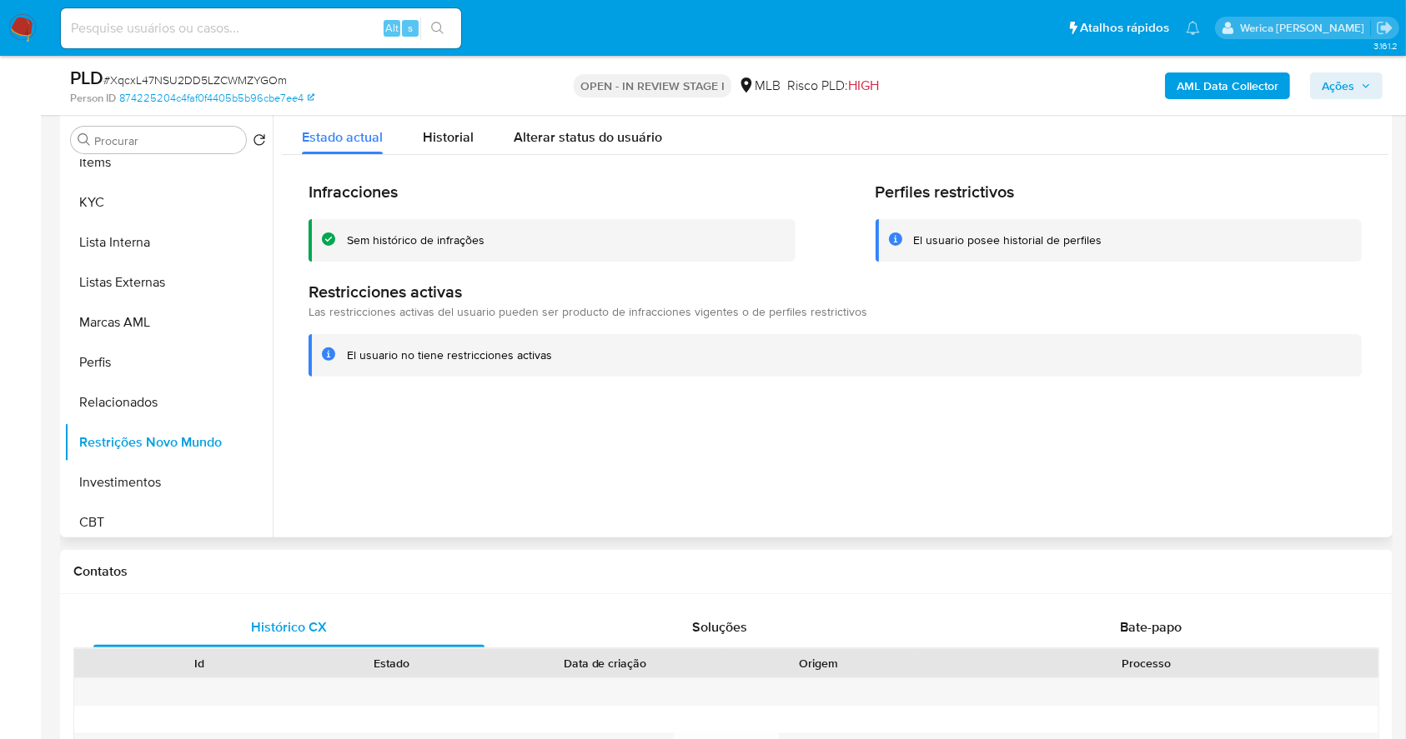
click at [1193, 462] on div at bounding box center [830, 324] width 1115 height 427
click at [426, 142] on span "Historial" at bounding box center [448, 137] width 51 height 19
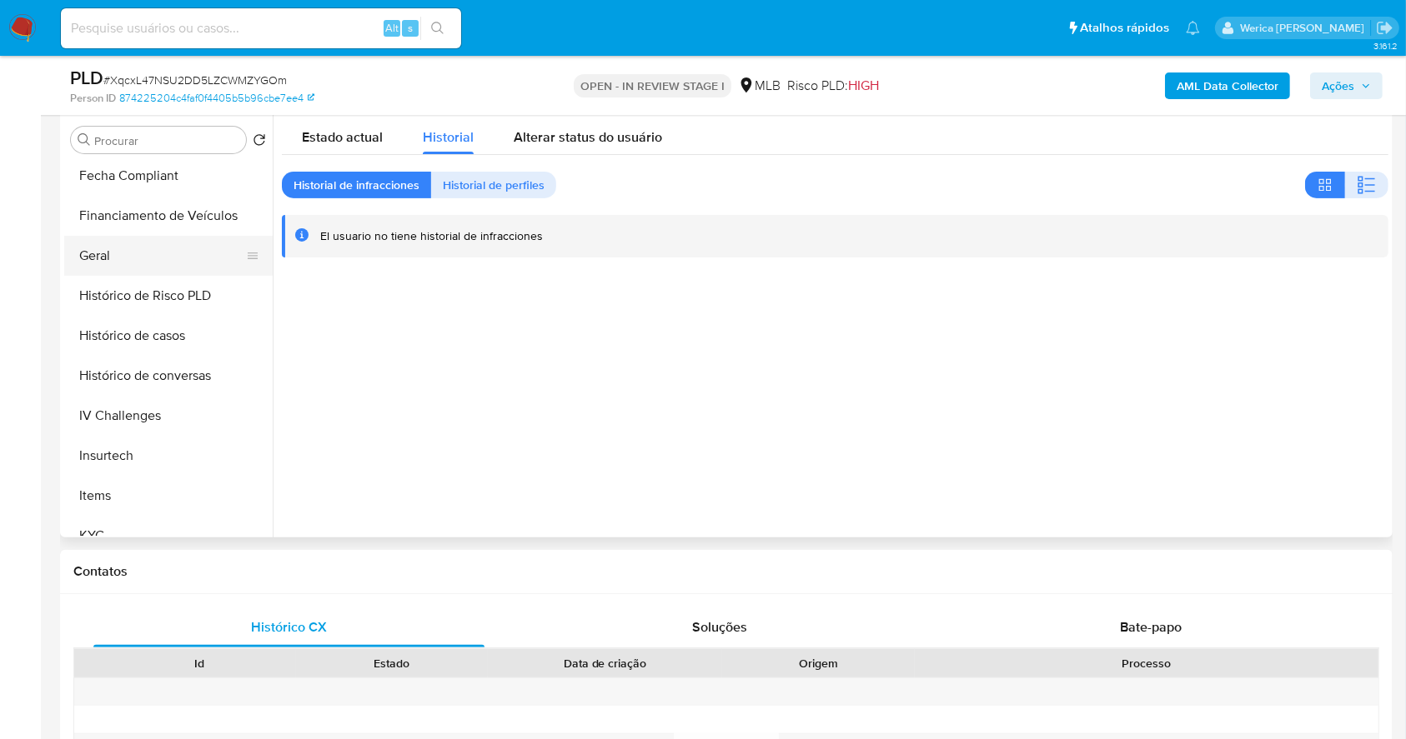
scroll to position [111, 0]
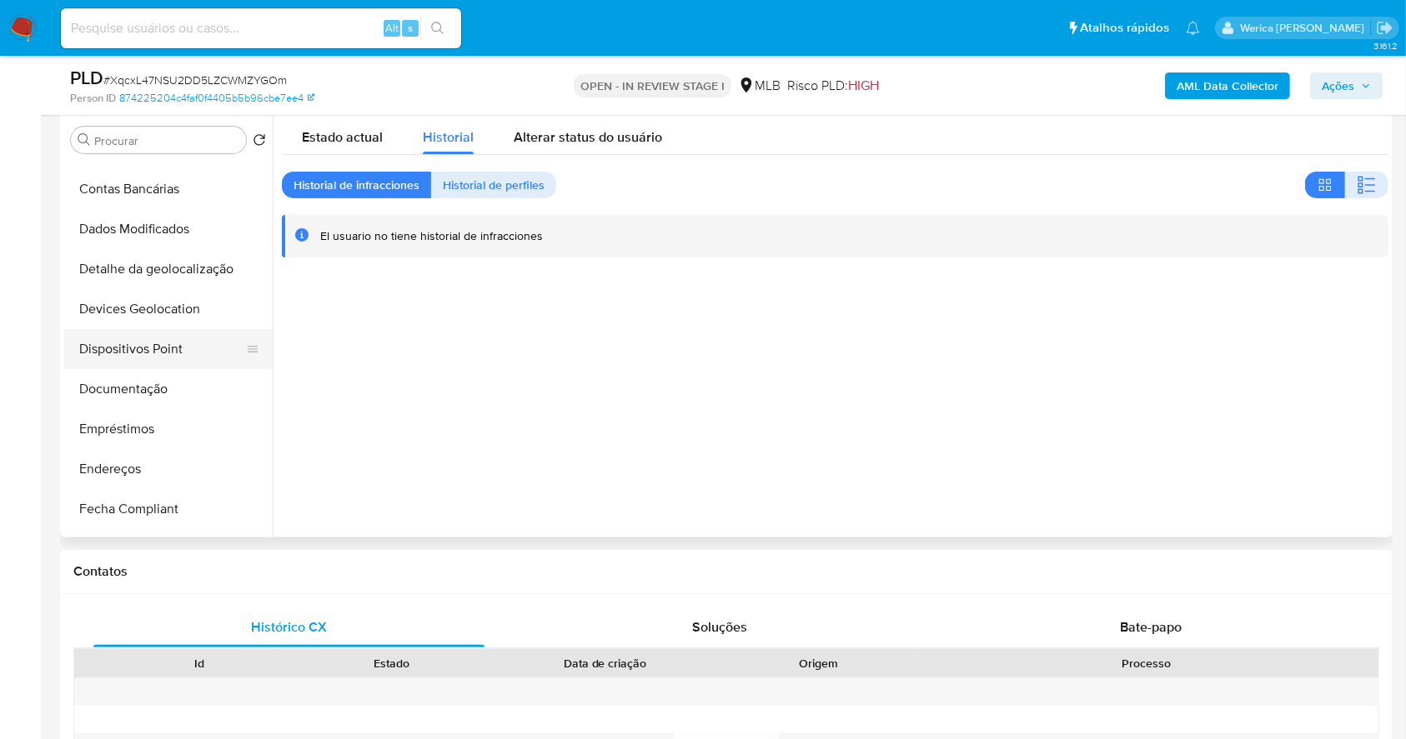
click at [179, 353] on button "Dispositivos Point" at bounding box center [161, 349] width 195 height 40
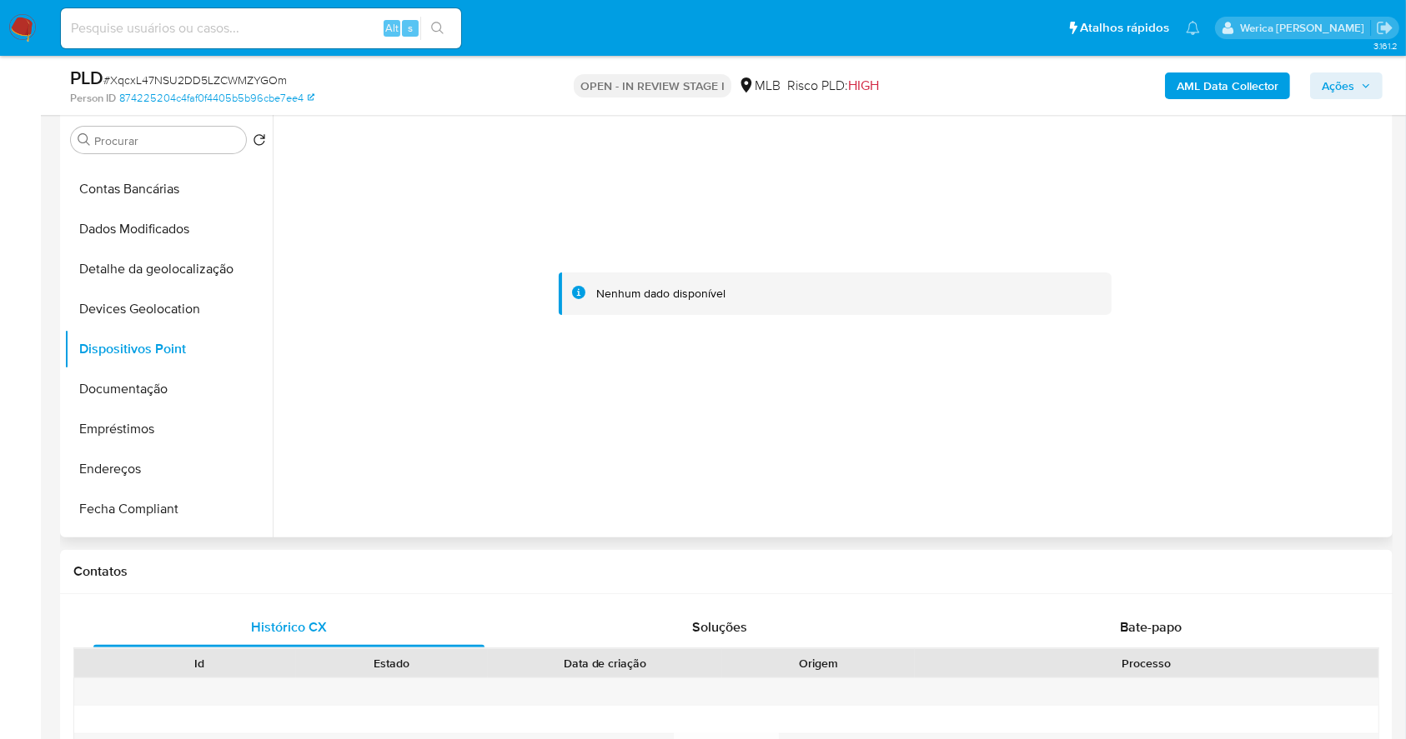
click at [1232, 535] on div at bounding box center [830, 324] width 1115 height 427
click at [1233, 535] on div at bounding box center [830, 324] width 1115 height 427
drag, startPoint x: 136, startPoint y: 397, endPoint x: 170, endPoint y: 390, distance: 34.8
click at [137, 397] on button "Documentação" at bounding box center [161, 389] width 195 height 40
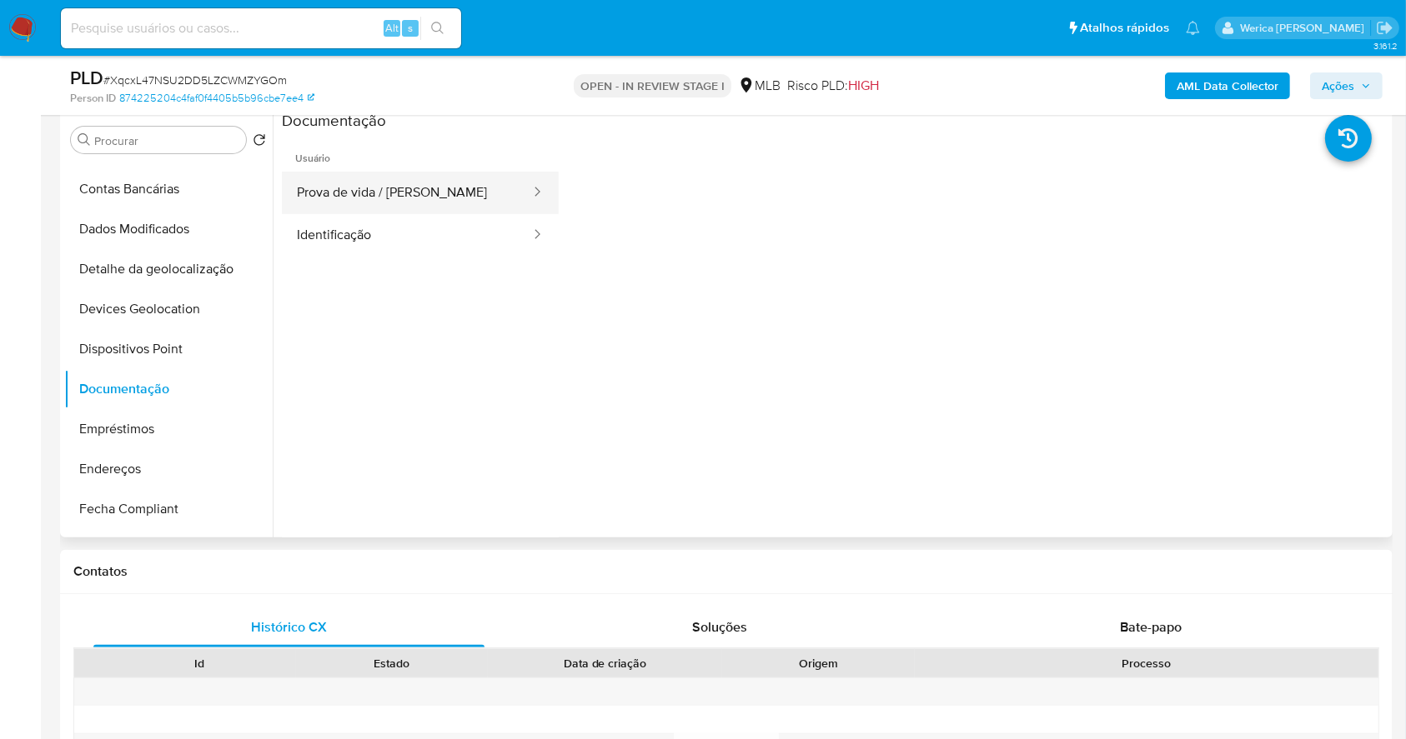
click at [420, 195] on button "Prova de vida / Selfie" at bounding box center [407, 193] width 250 height 43
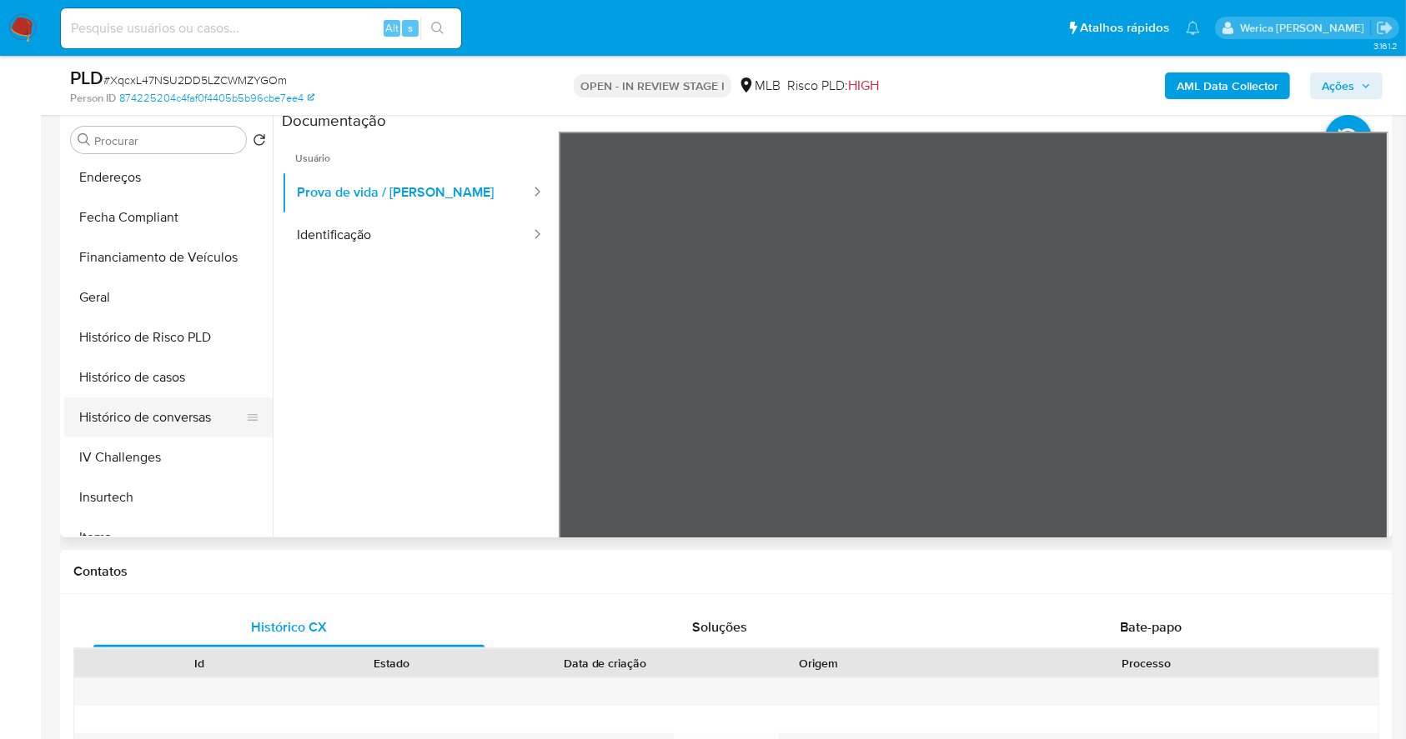
scroll to position [444, 0]
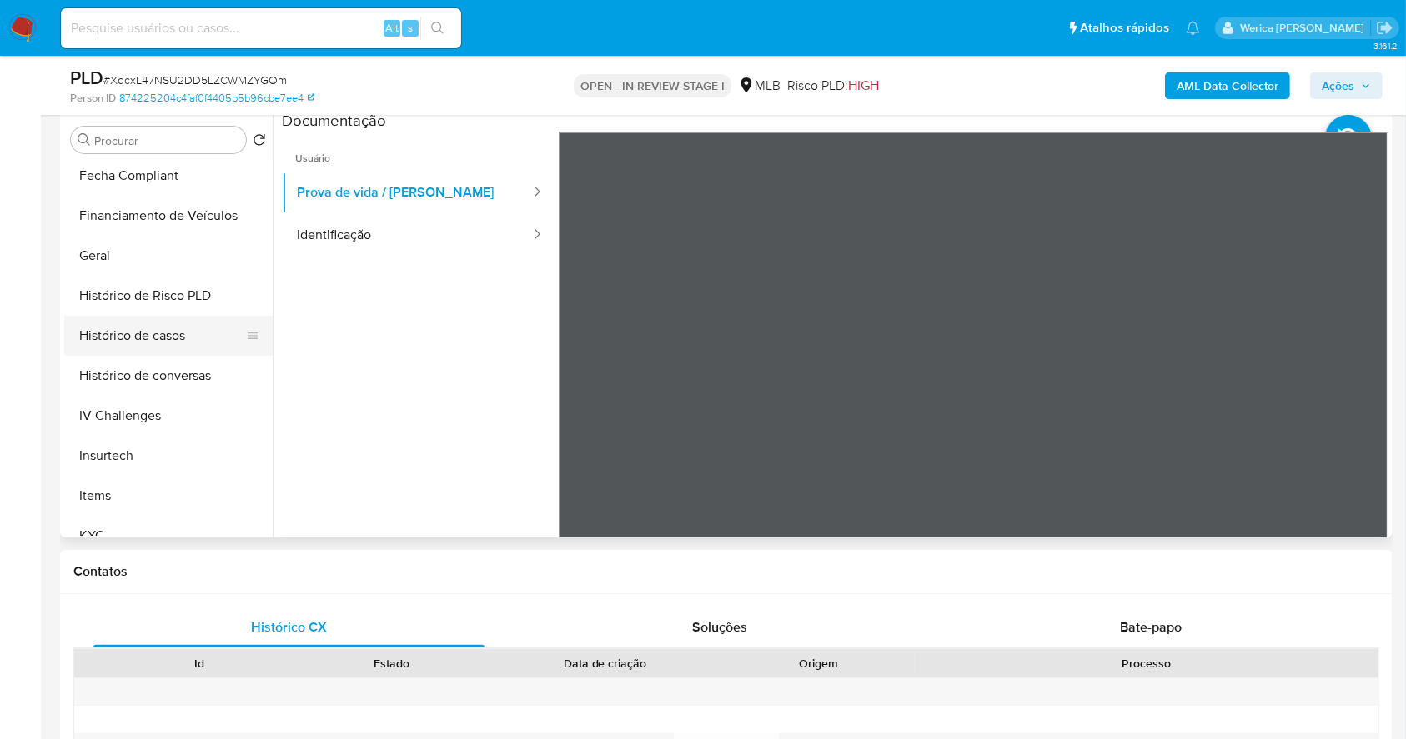
click at [173, 317] on button "Histórico de casos" at bounding box center [161, 336] width 195 height 40
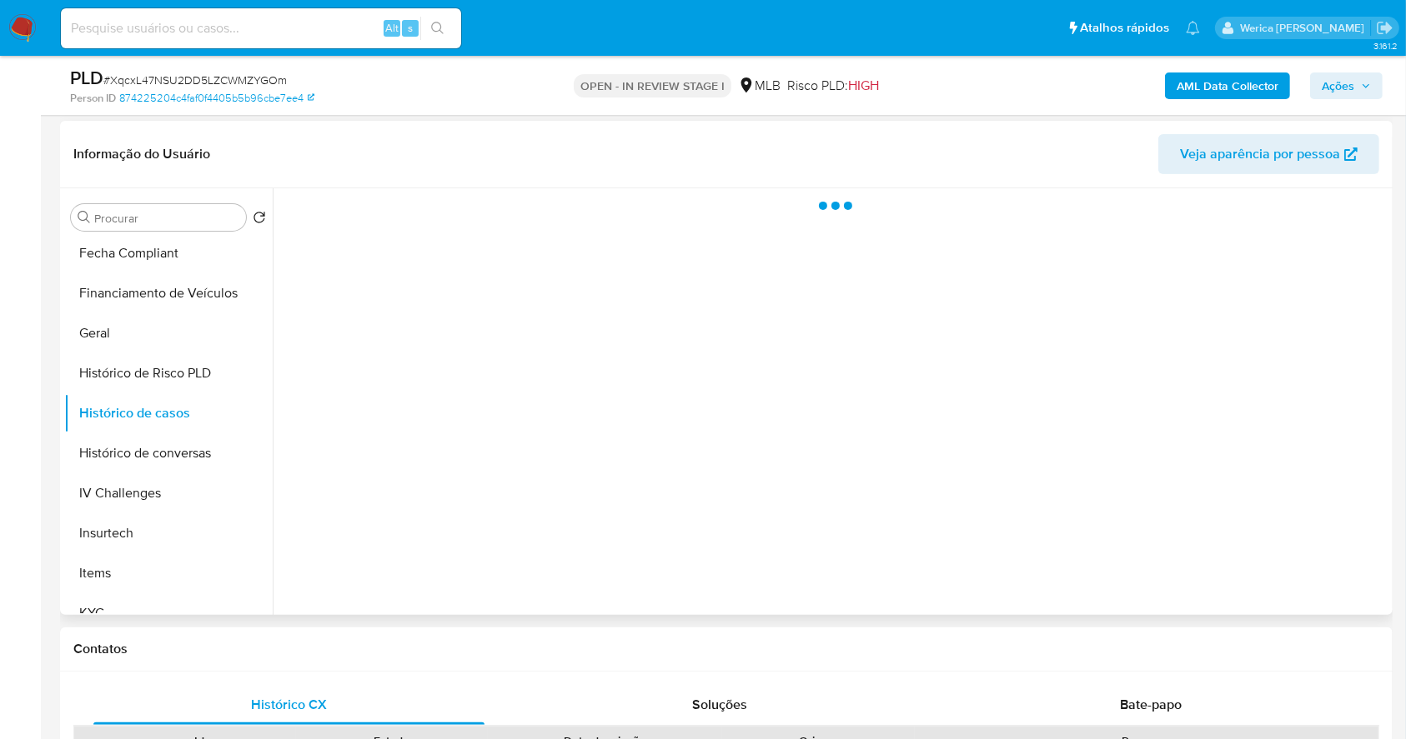
scroll to position [333, 0]
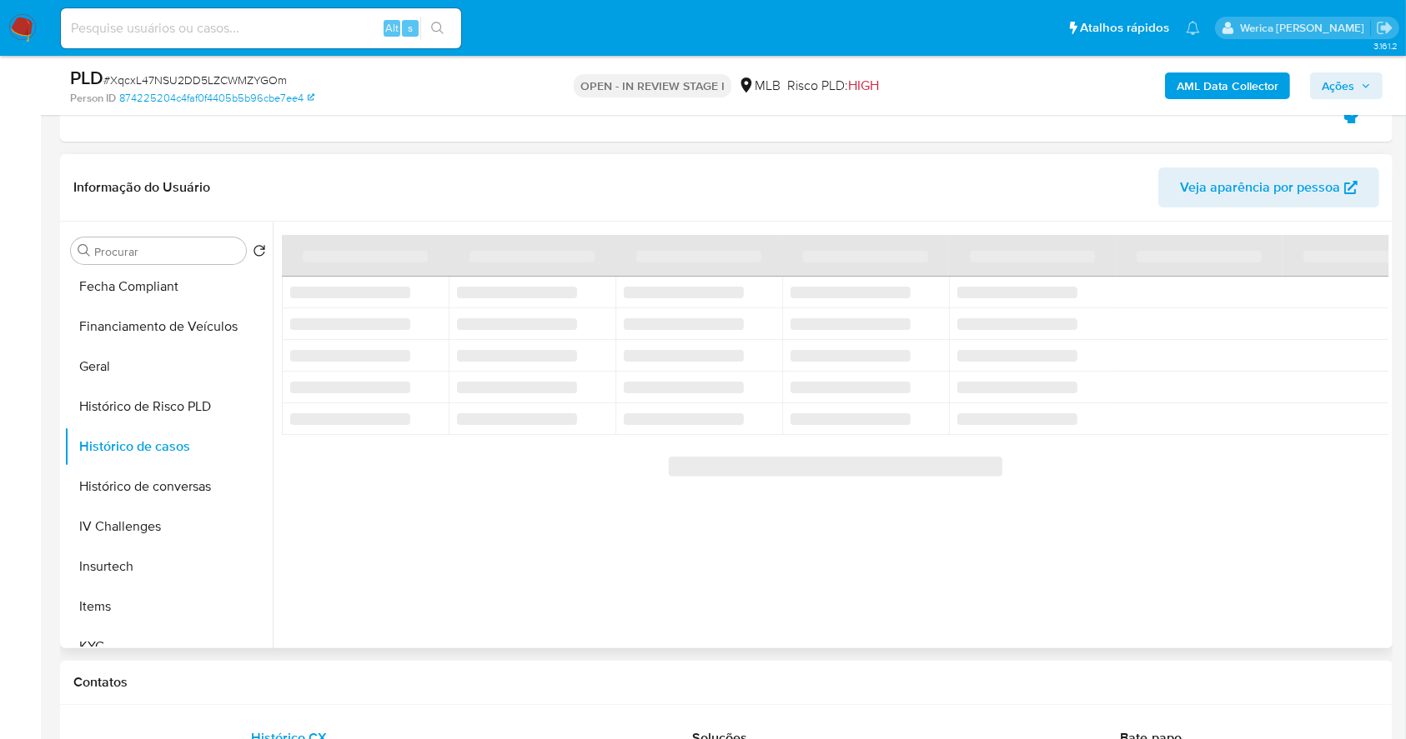
click at [428, 353] on div "‌" at bounding box center [365, 355] width 150 height 15
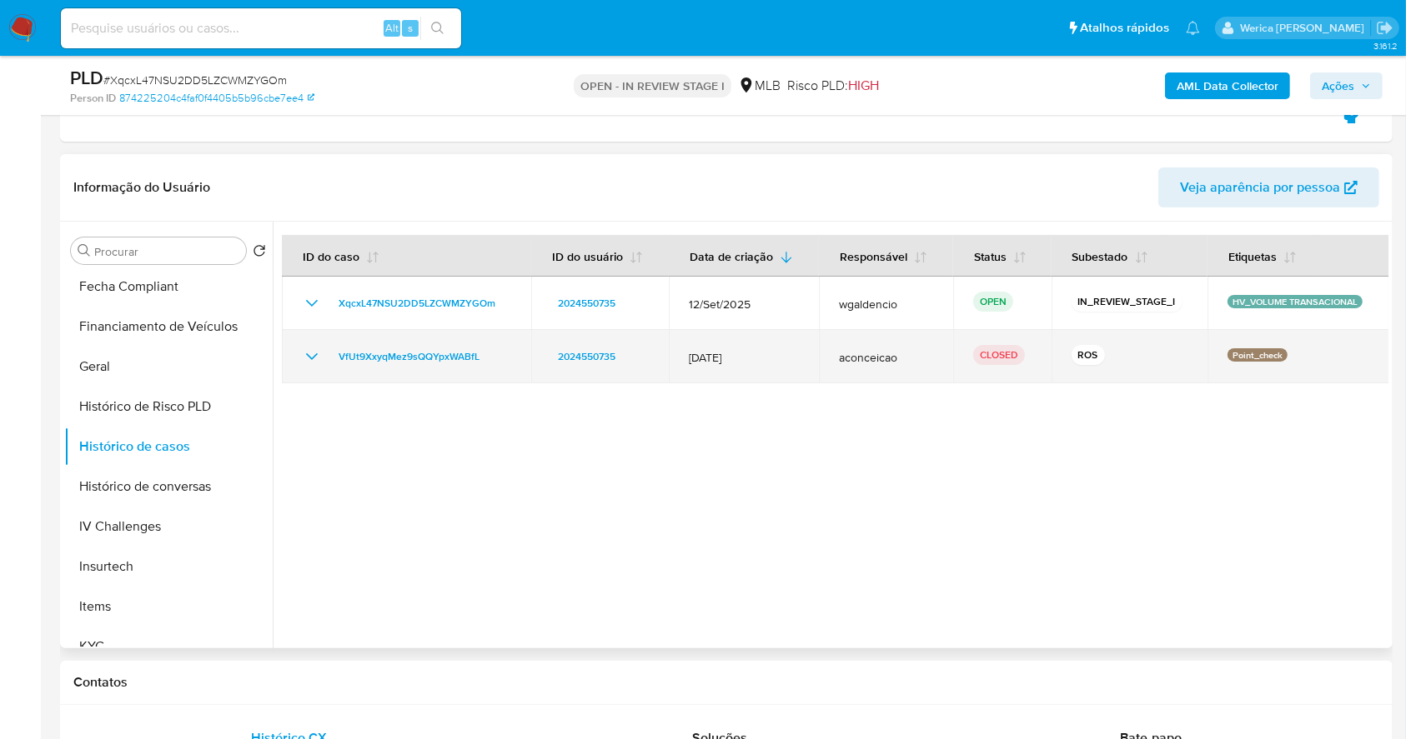
click at [420, 340] on td "VfUt9XxyqMez9sQQYpxWABfL" at bounding box center [406, 356] width 249 height 53
click at [435, 350] on span "VfUt9XxyqMez9sQQYpxWABfL" at bounding box center [408, 357] width 141 height 20
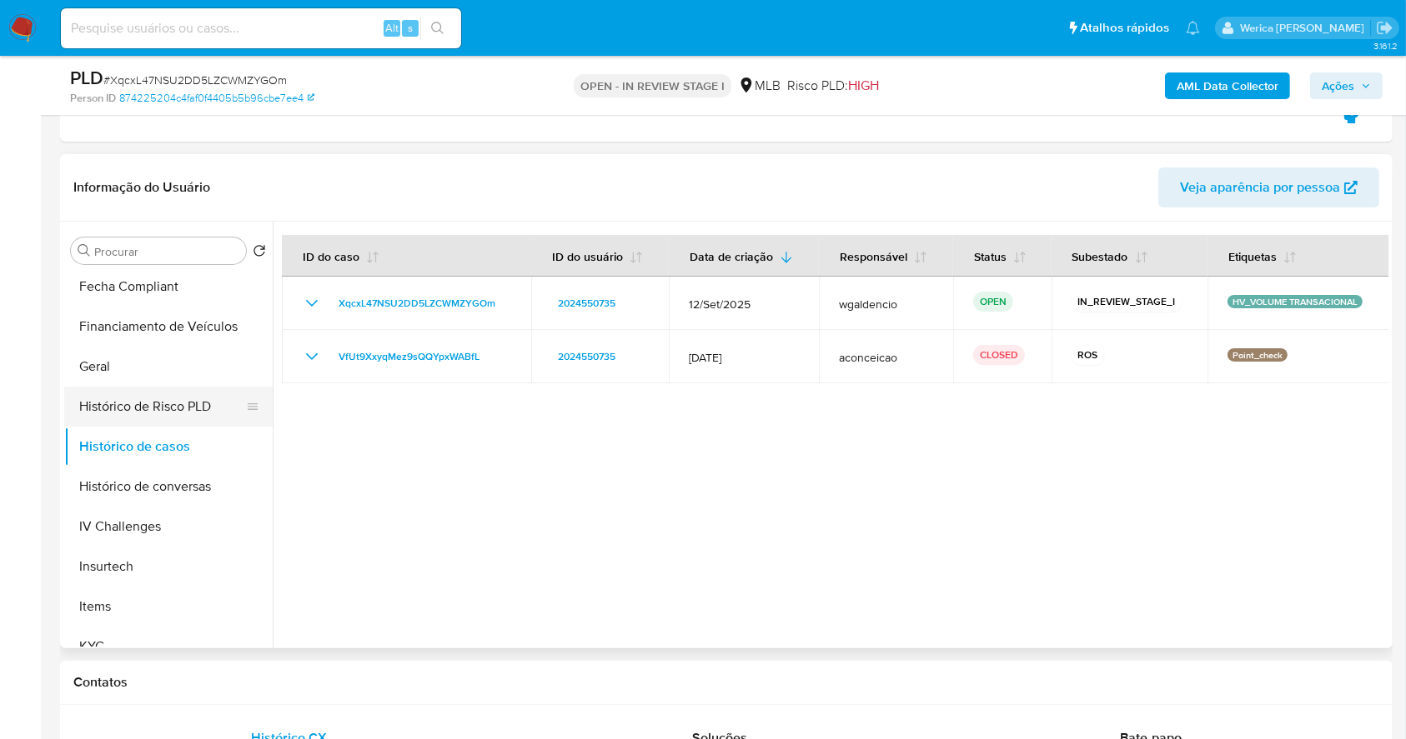
scroll to position [0, 0]
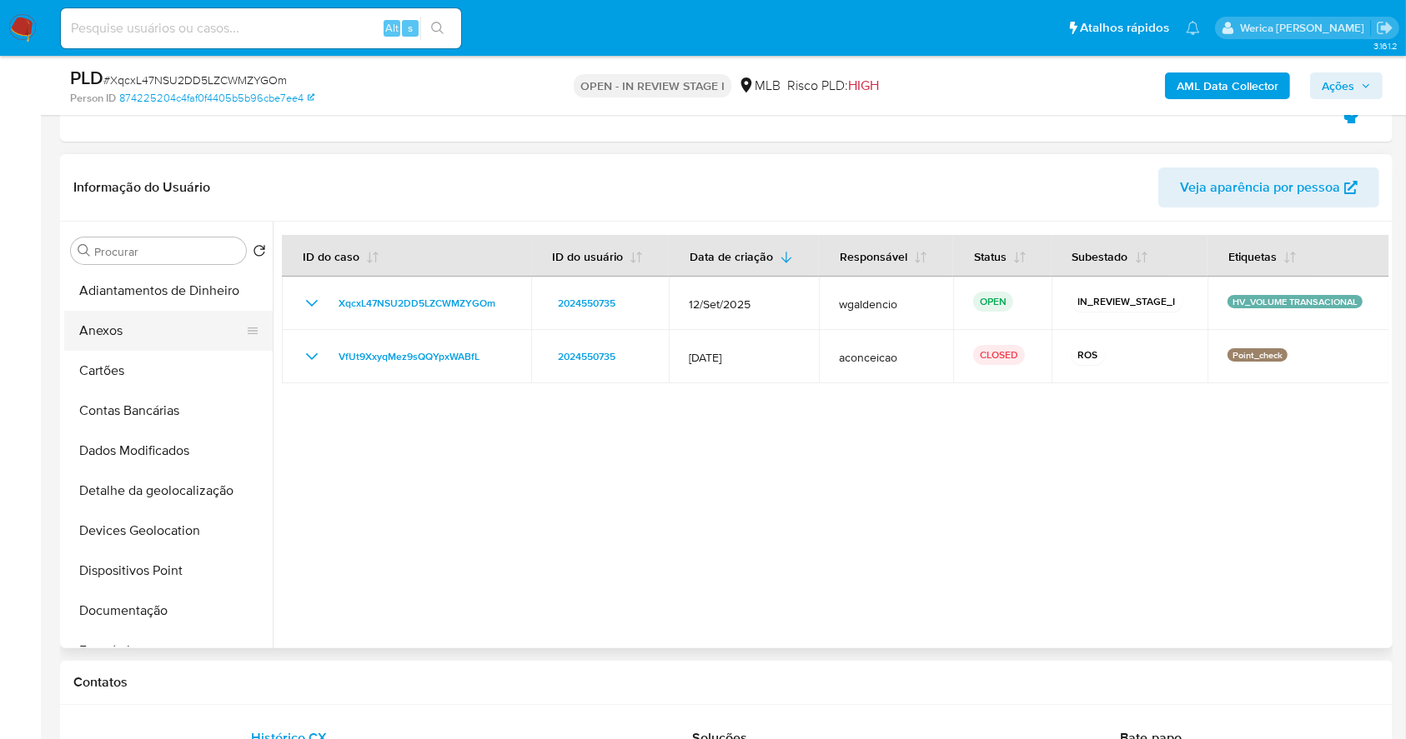
click at [130, 345] on button "Anexos" at bounding box center [161, 331] width 195 height 40
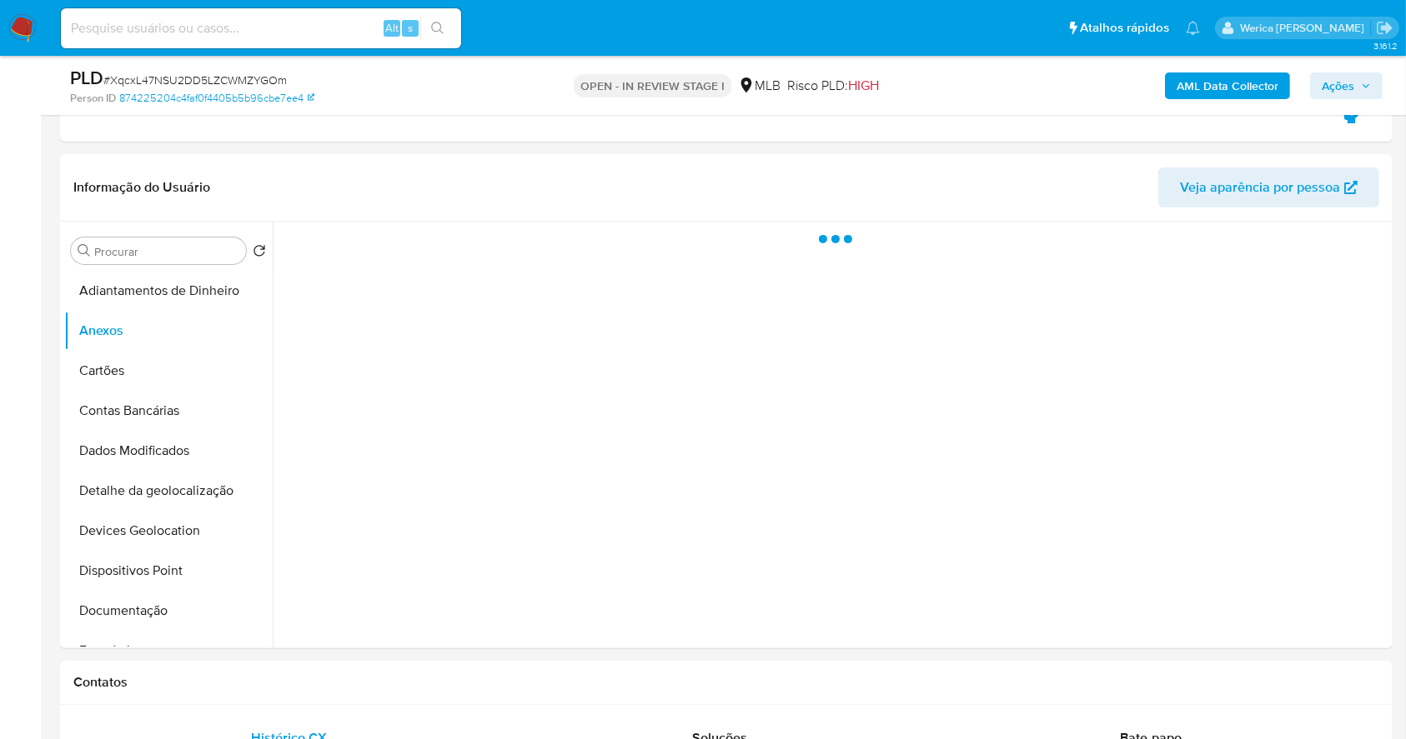
click at [1174, 88] on button "AML Data Collector" at bounding box center [1227, 86] width 125 height 27
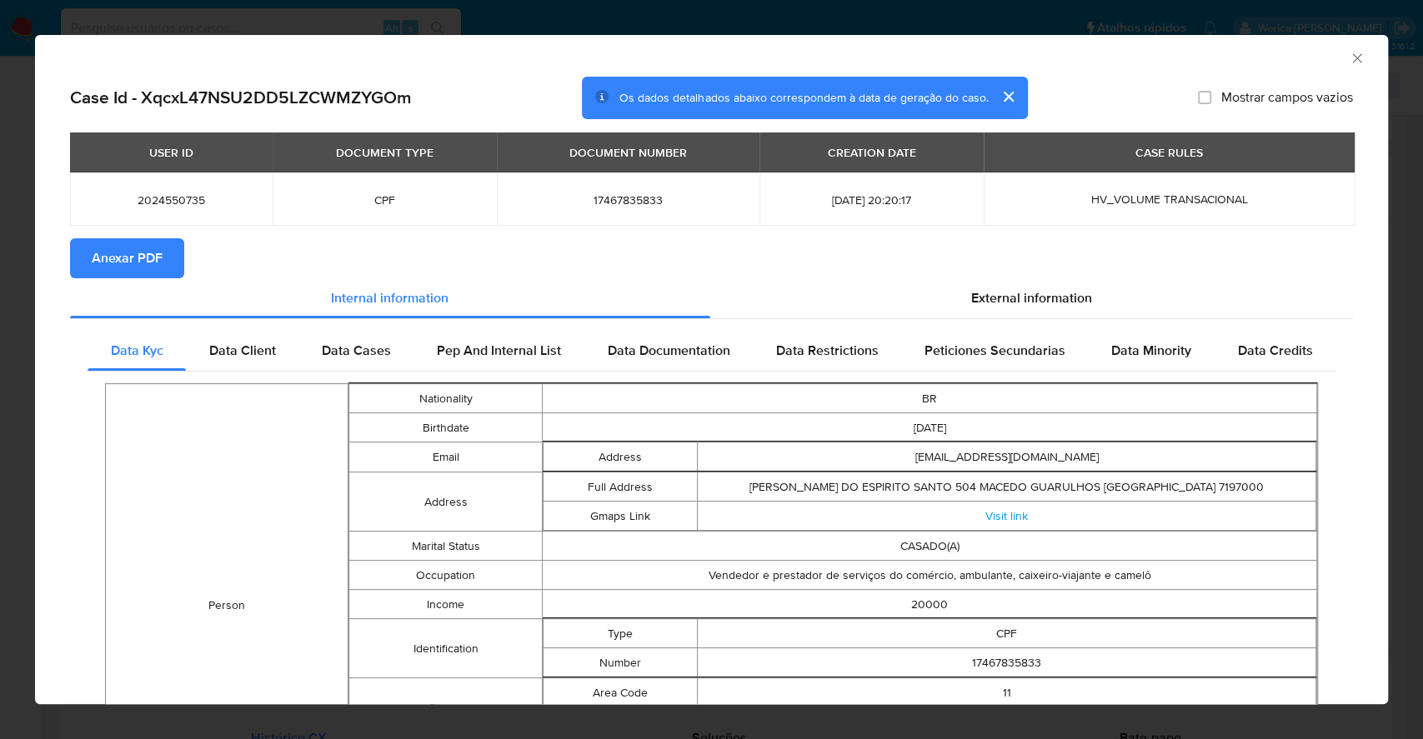
click at [109, 253] on span "Anexar PDF" at bounding box center [127, 258] width 71 height 37
click at [1349, 66] on icon "Fechar a janela" at bounding box center [1357, 58] width 17 height 17
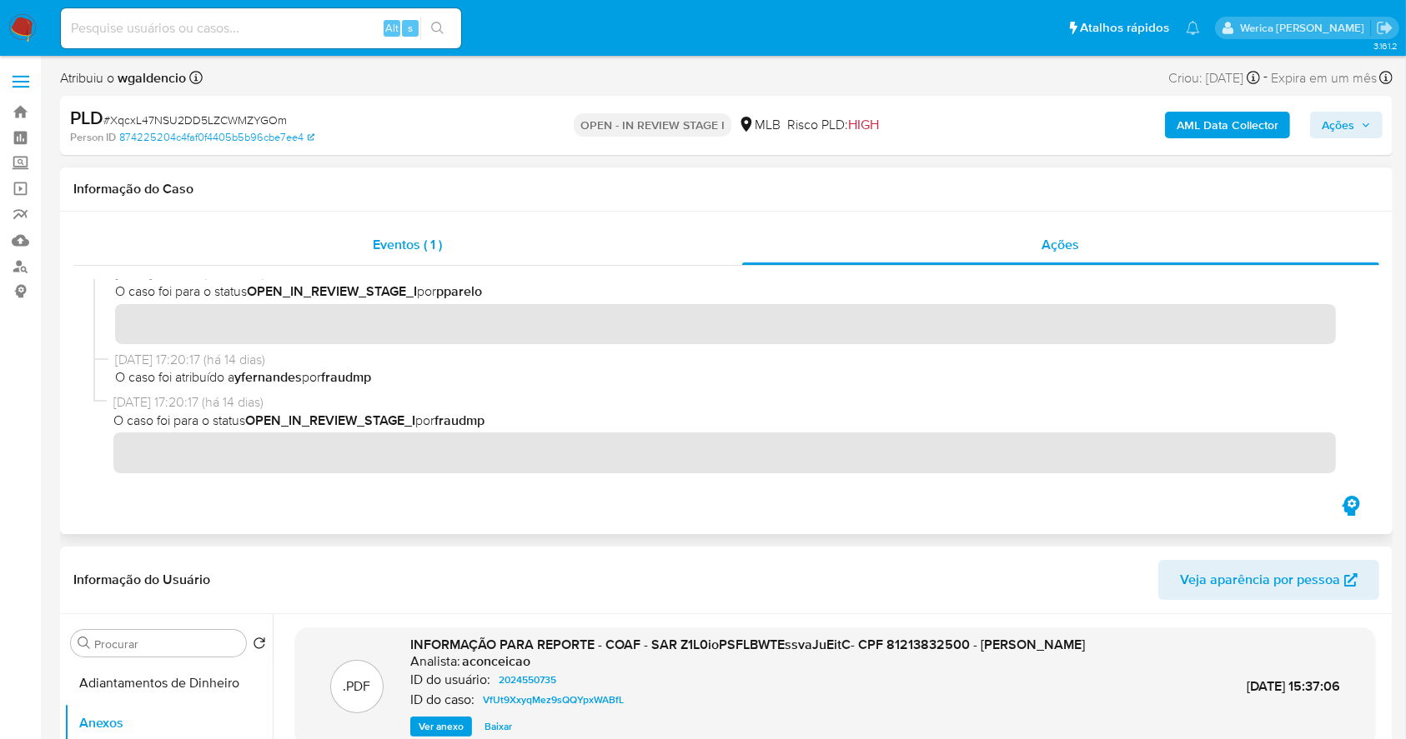
drag, startPoint x: 589, startPoint y: 232, endPoint x: 608, endPoint y: 235, distance: 18.6
click at [593, 232] on div "Eventos ( 1 )" at bounding box center [407, 245] width 669 height 40
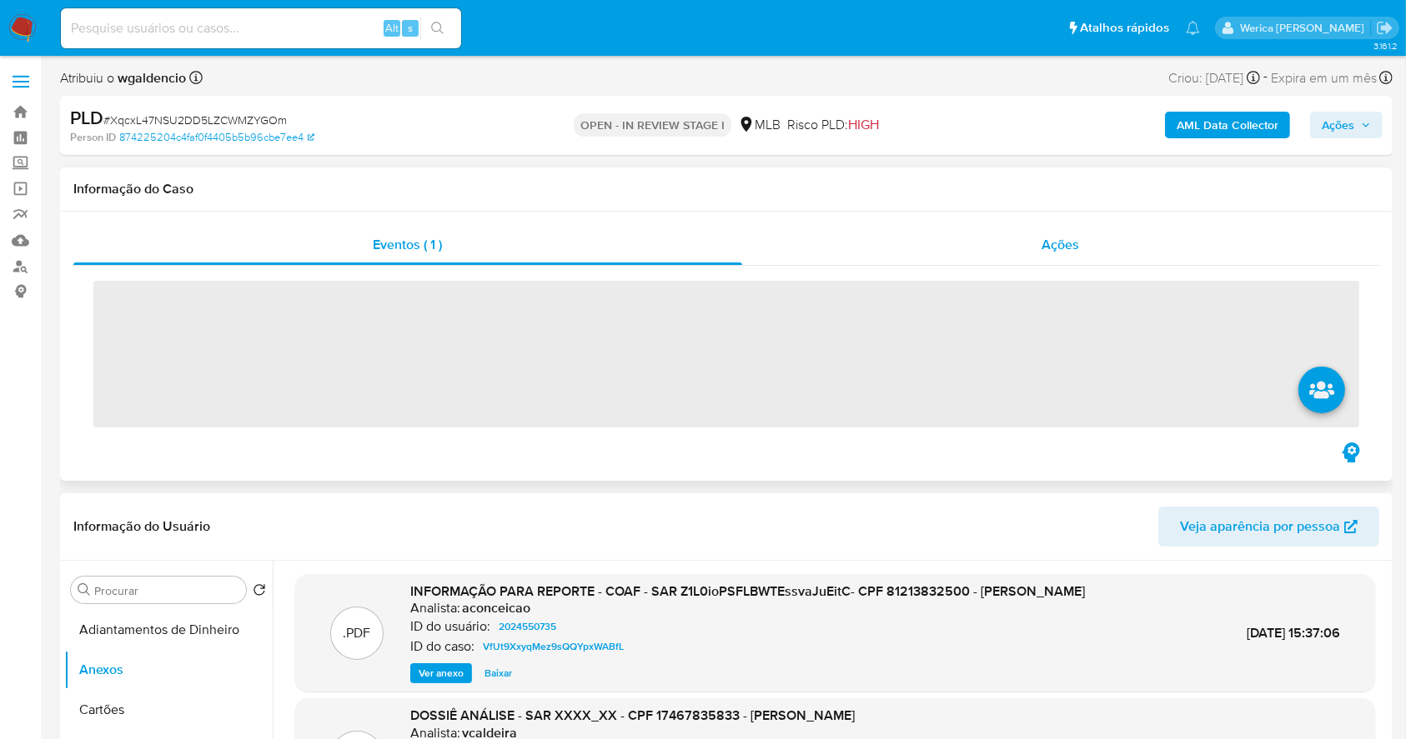
click at [1080, 243] on div "Ações" at bounding box center [1060, 245] width 637 height 40
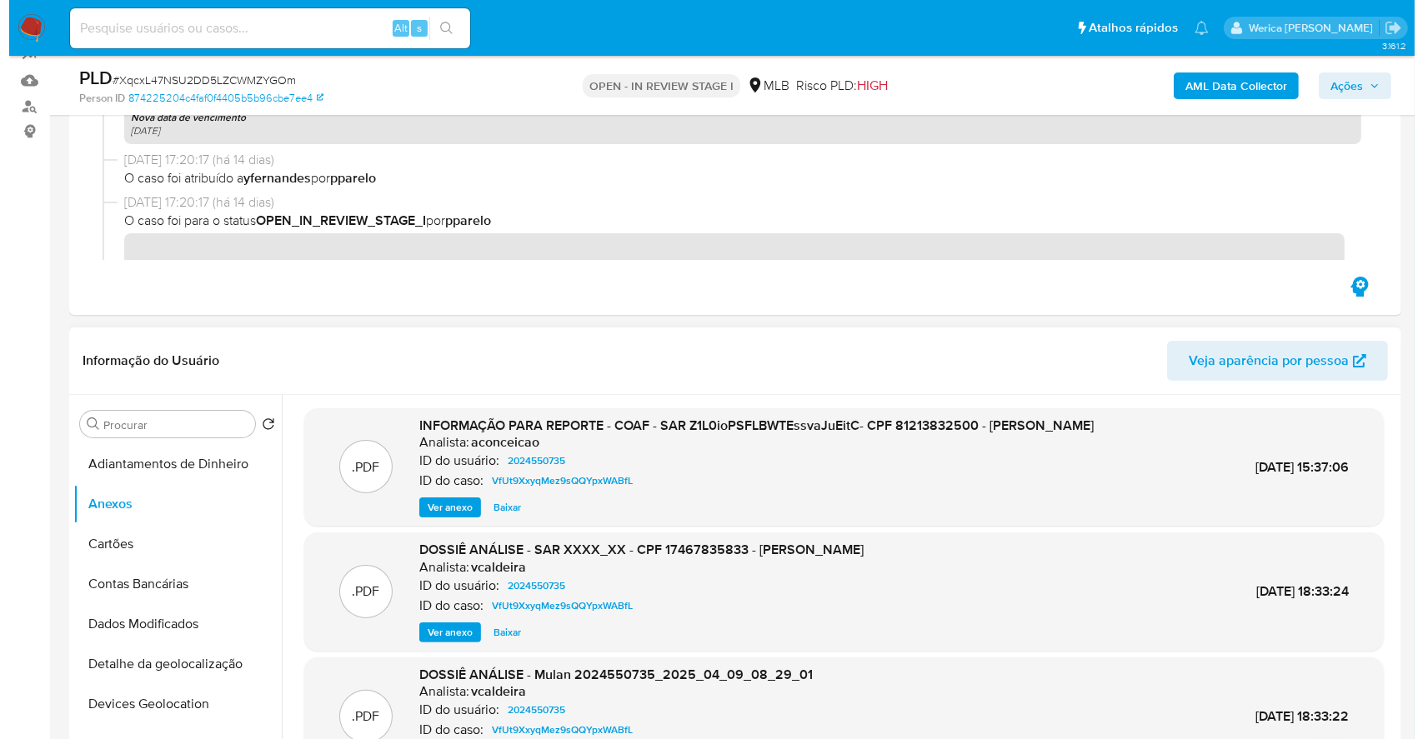
scroll to position [222, 0]
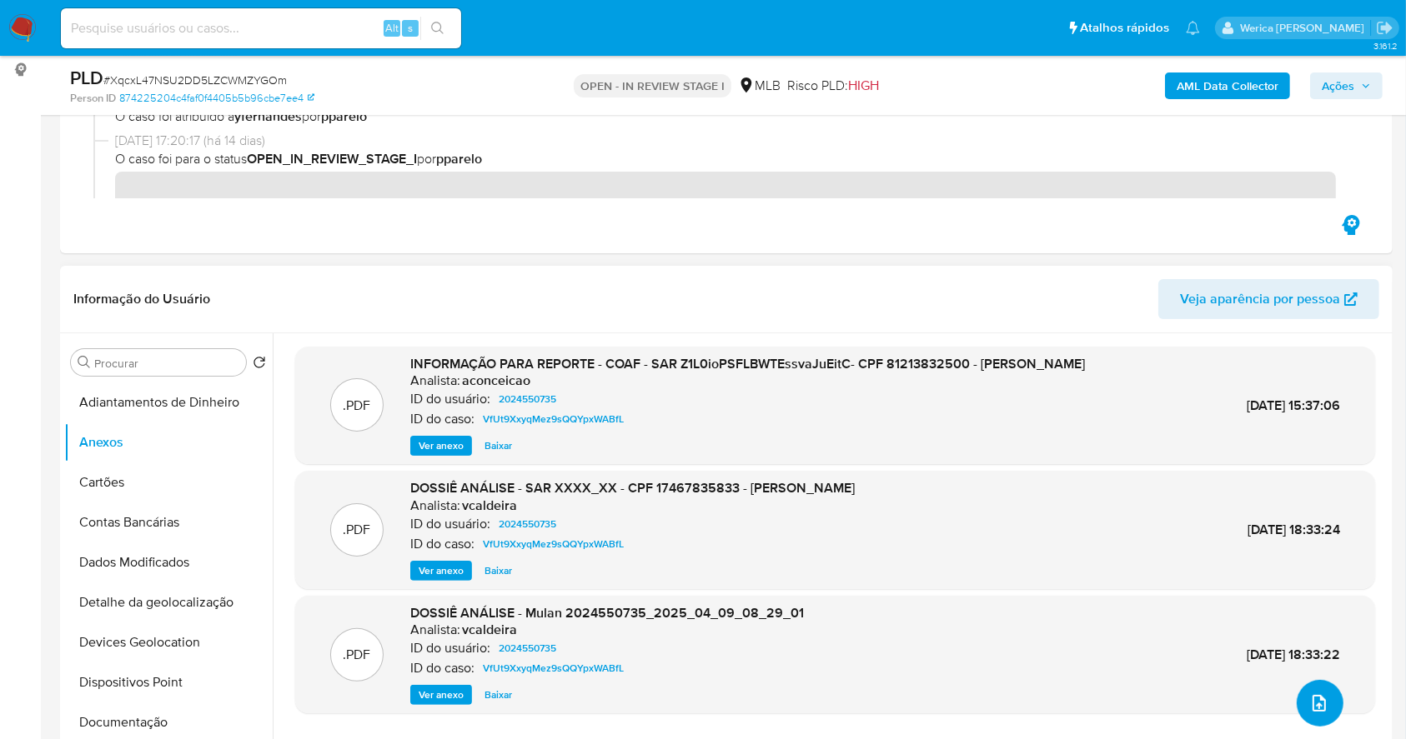
click at [1310, 713] on button "upload-file" at bounding box center [1319, 703] width 47 height 47
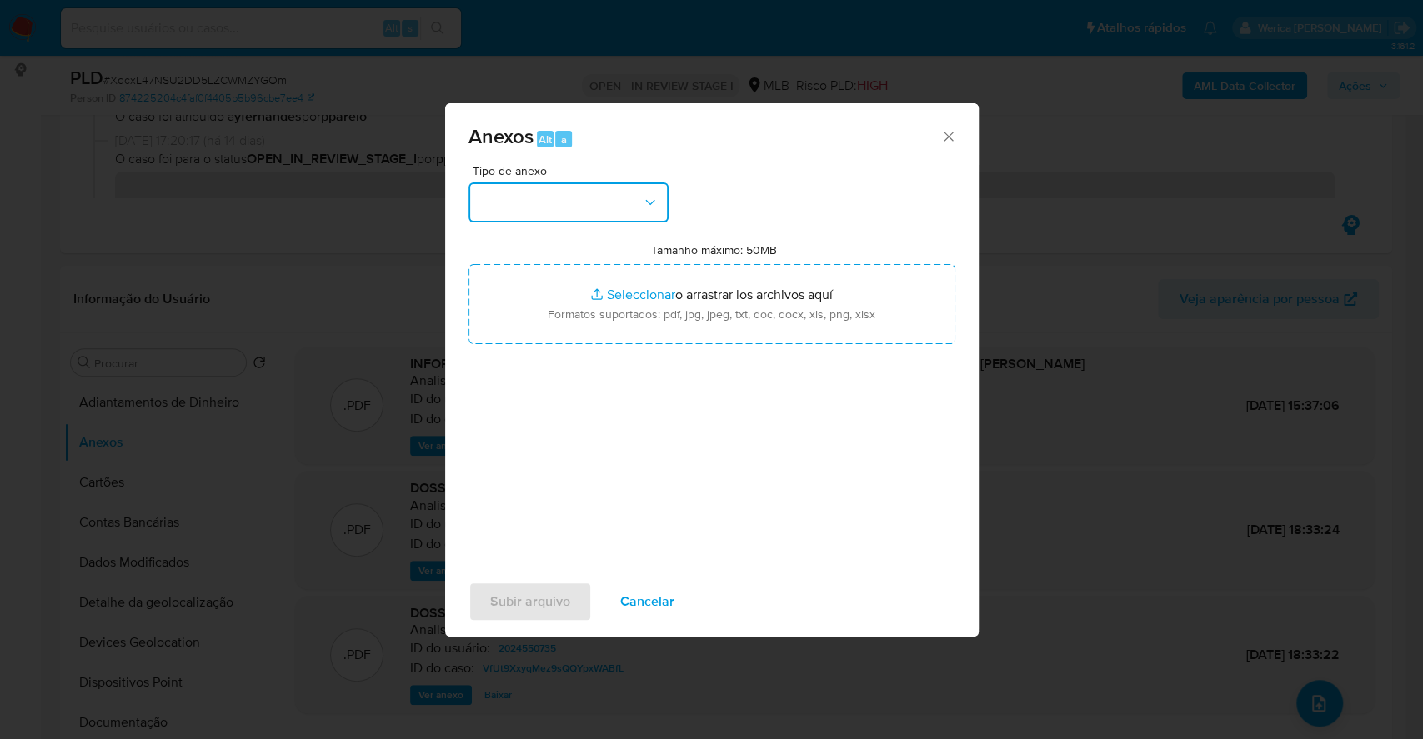
click at [596, 193] on button "button" at bounding box center [569, 203] width 200 height 40
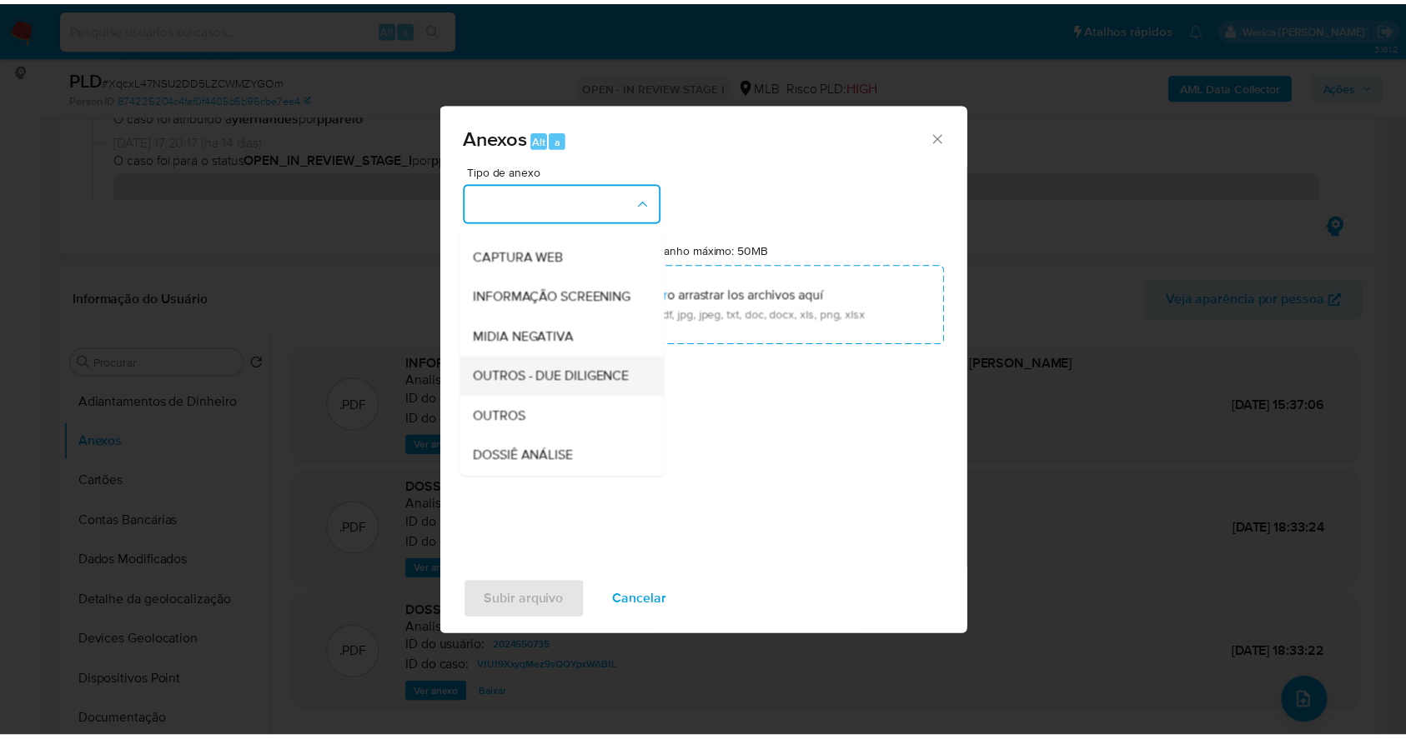
scroll to position [256, 0]
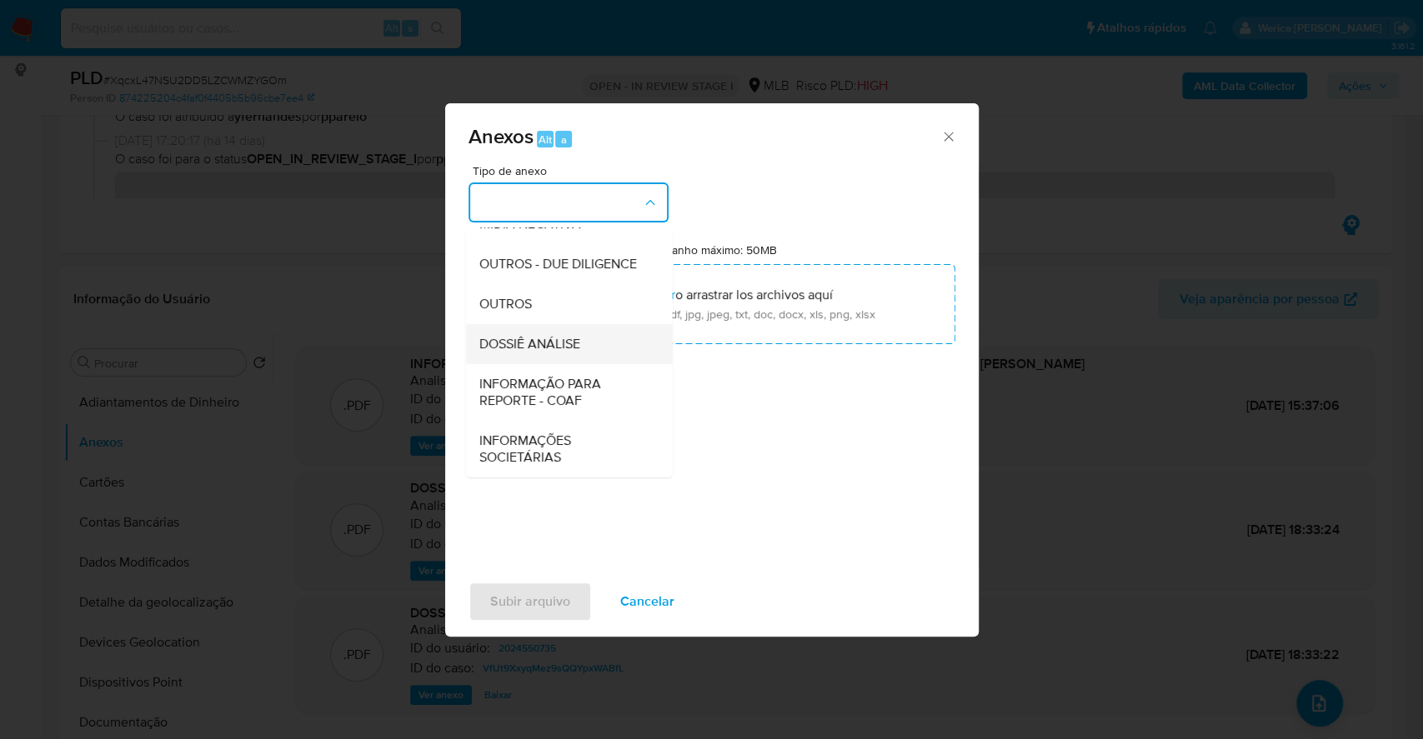
click at [564, 337] on span "DOSSIÊ ANÁLISE" at bounding box center [529, 344] width 101 height 17
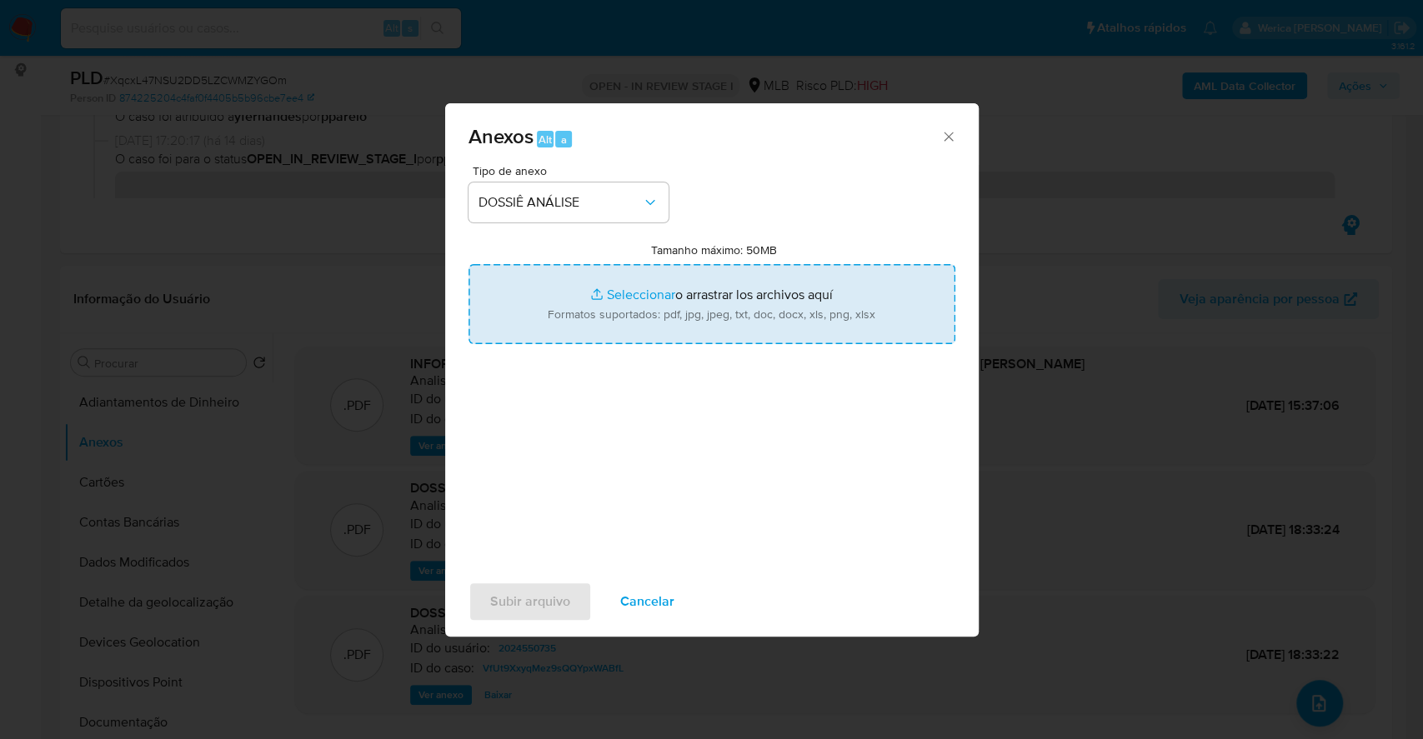
click at [681, 313] on input "Tamanho máximo: 50MB Seleccionar archivos" at bounding box center [712, 304] width 487 height 80
type input "C:\fakepath\Mulan 2024550735_2025_09_24_09_27_40.xlsx"
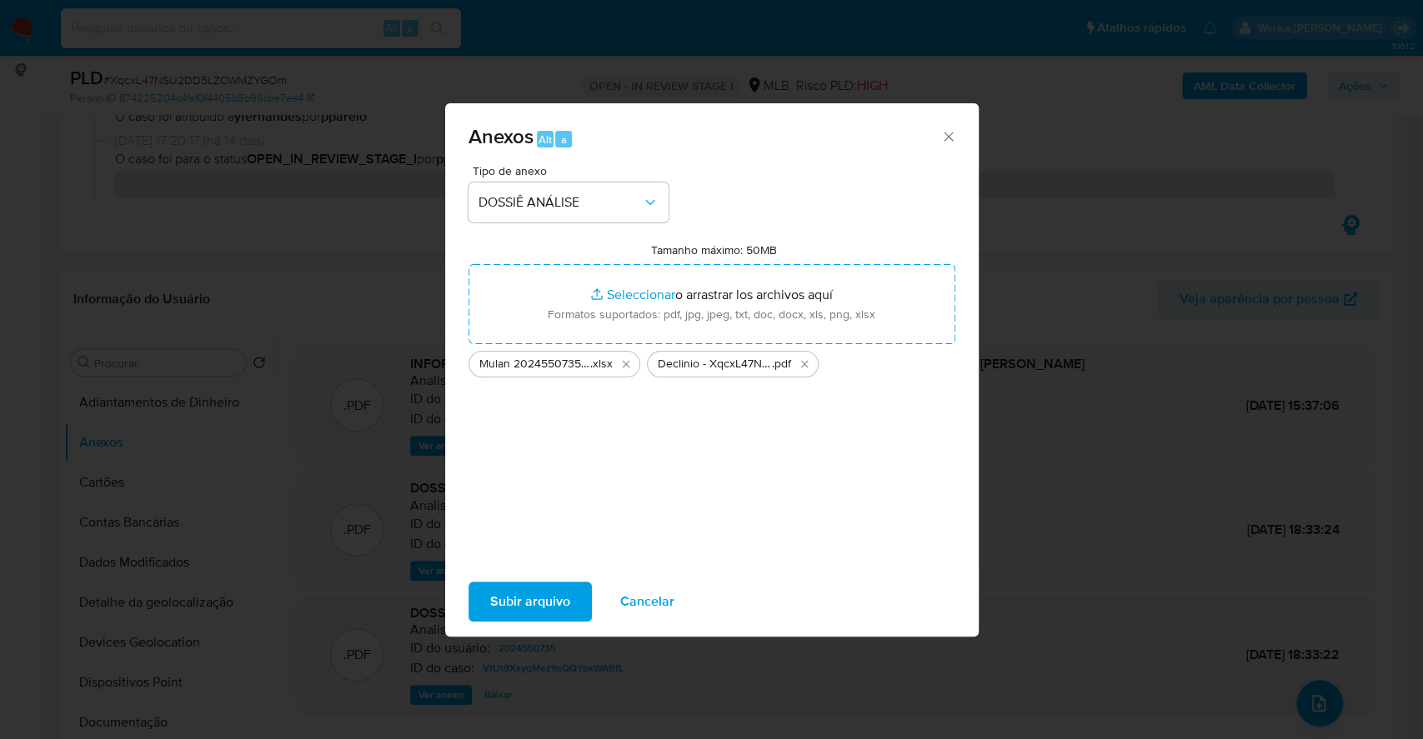
click at [529, 599] on span "Subir arquivo" at bounding box center [530, 602] width 80 height 37
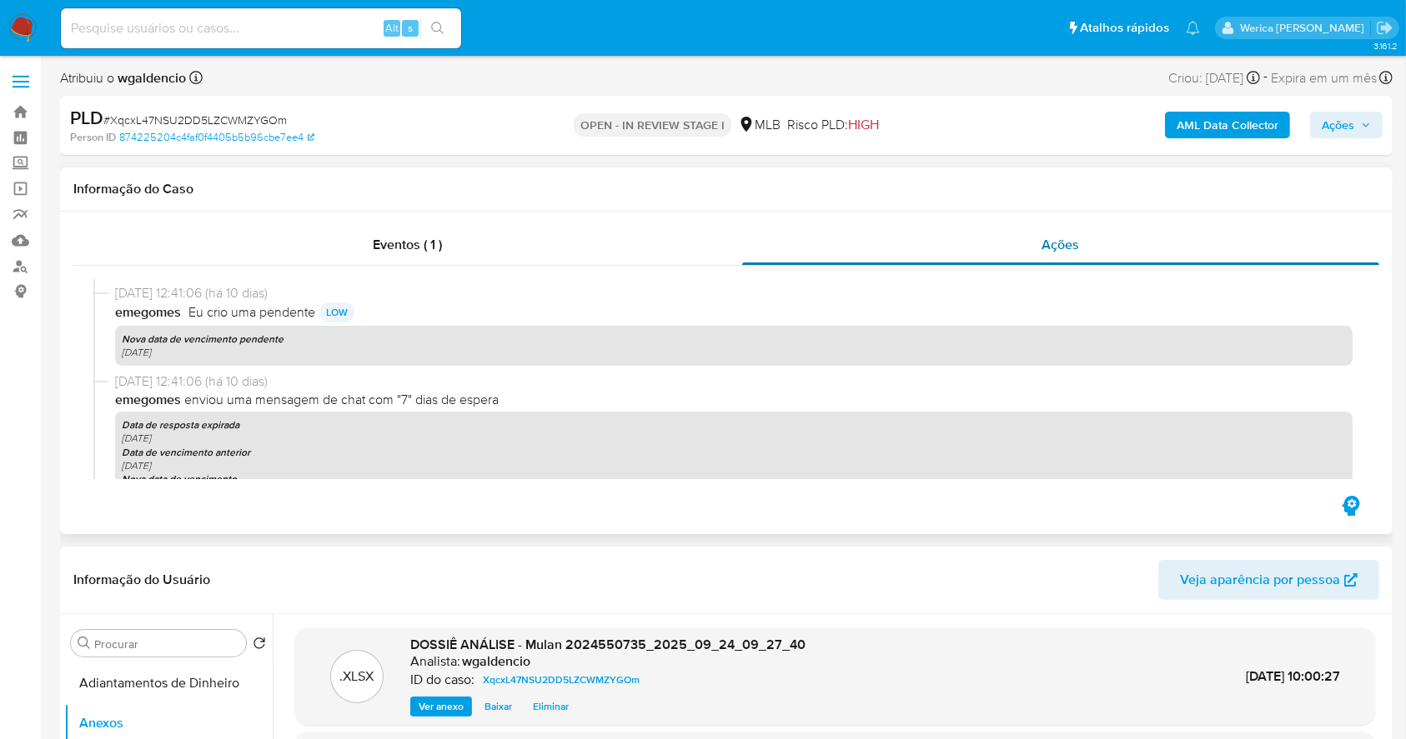
scroll to position [333, 0]
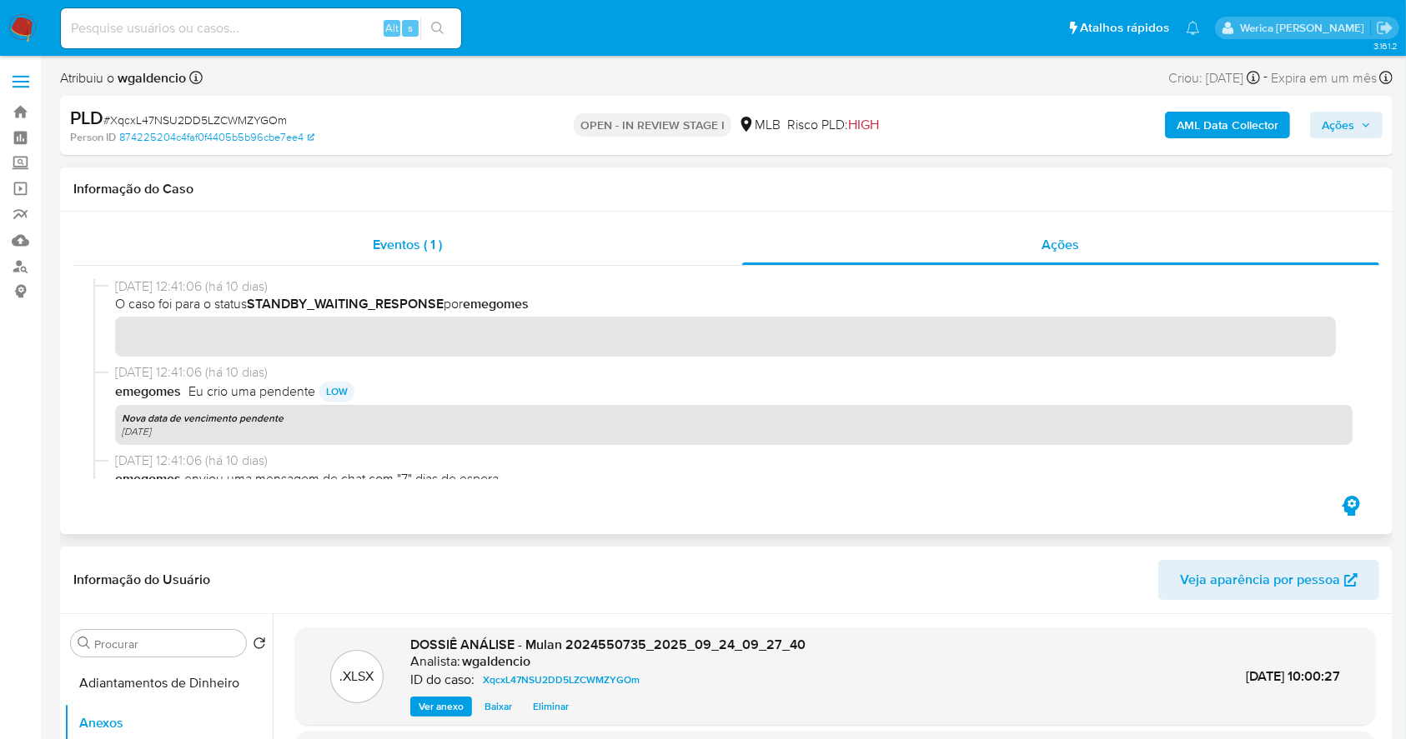
click at [665, 245] on div "Eventos ( 1 )" at bounding box center [407, 245] width 669 height 40
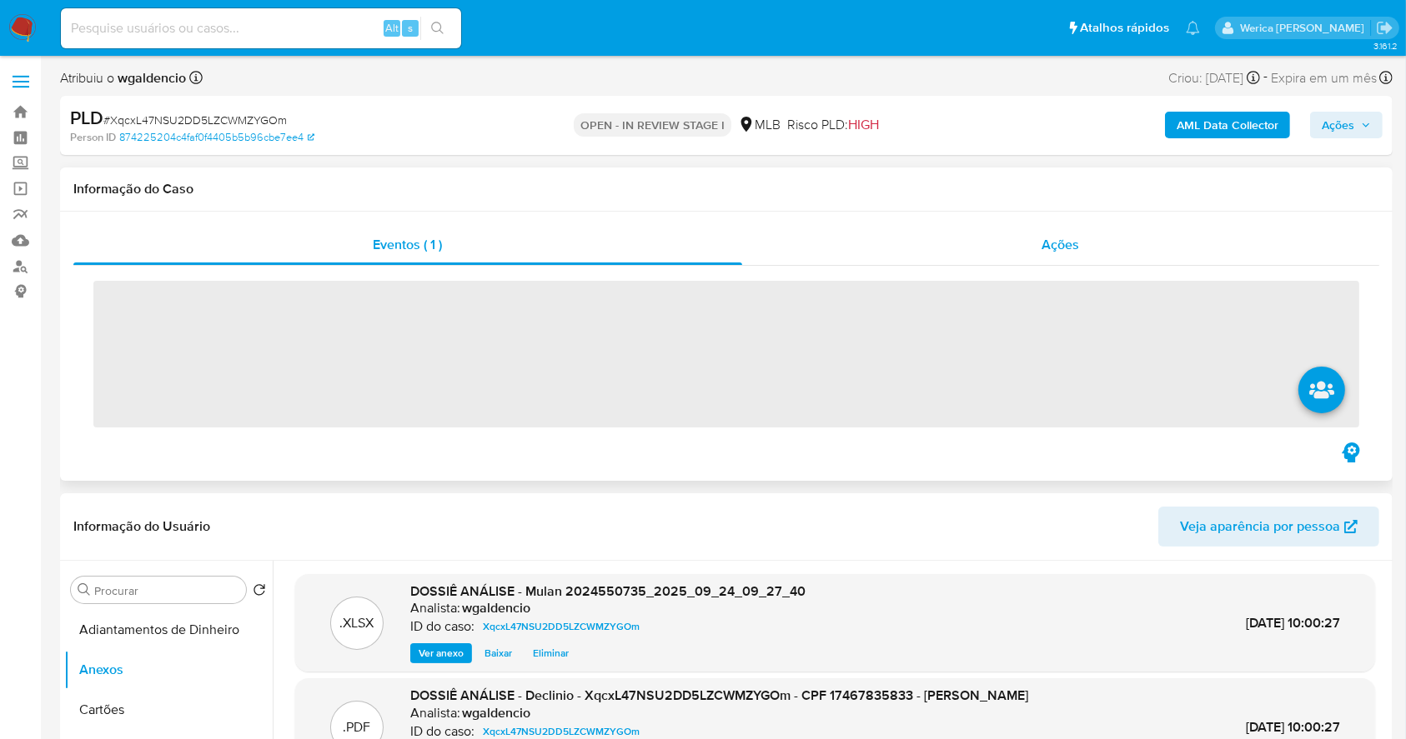
click at [1027, 243] on div "Ações" at bounding box center [1060, 245] width 637 height 40
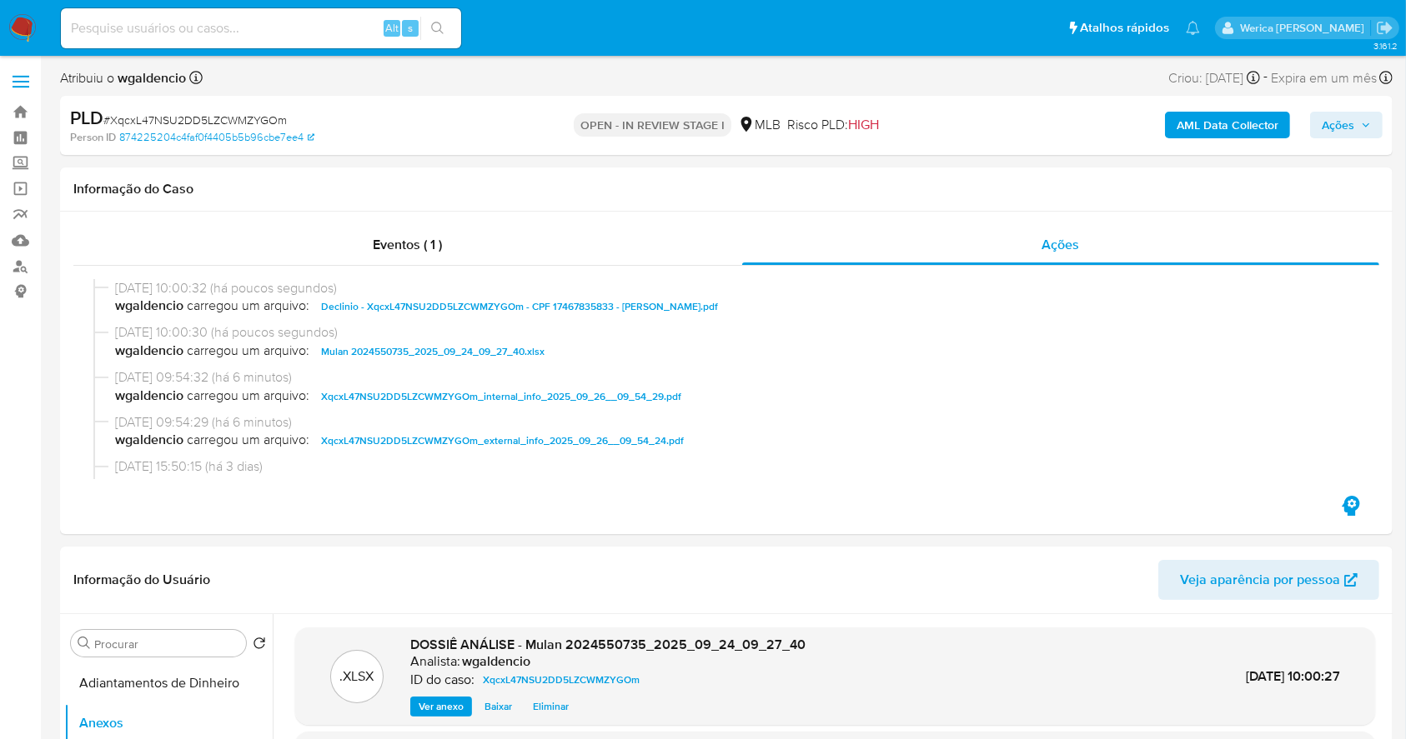
click at [1324, 143] on div "AML Data Collector Ações" at bounding box center [1166, 125] width 433 height 39
click at [1337, 120] on span "Ações" at bounding box center [1337, 125] width 33 height 27
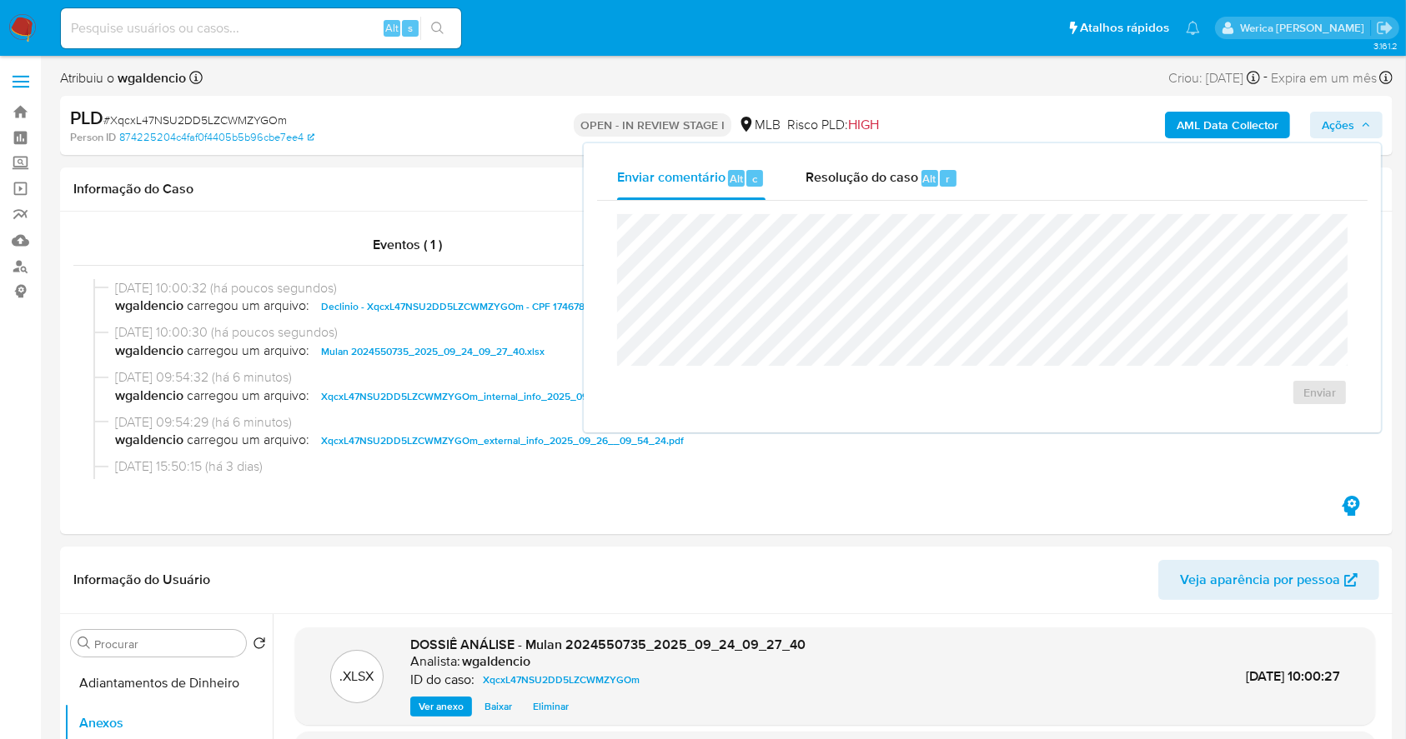
drag, startPoint x: 829, startPoint y: 210, endPoint x: 836, endPoint y: 200, distance: 12.5
click at [829, 210] on div "Enviar" at bounding box center [982, 310] width 770 height 218
click at [859, 163] on div "Resolução do caso Alt r" at bounding box center [881, 178] width 153 height 43
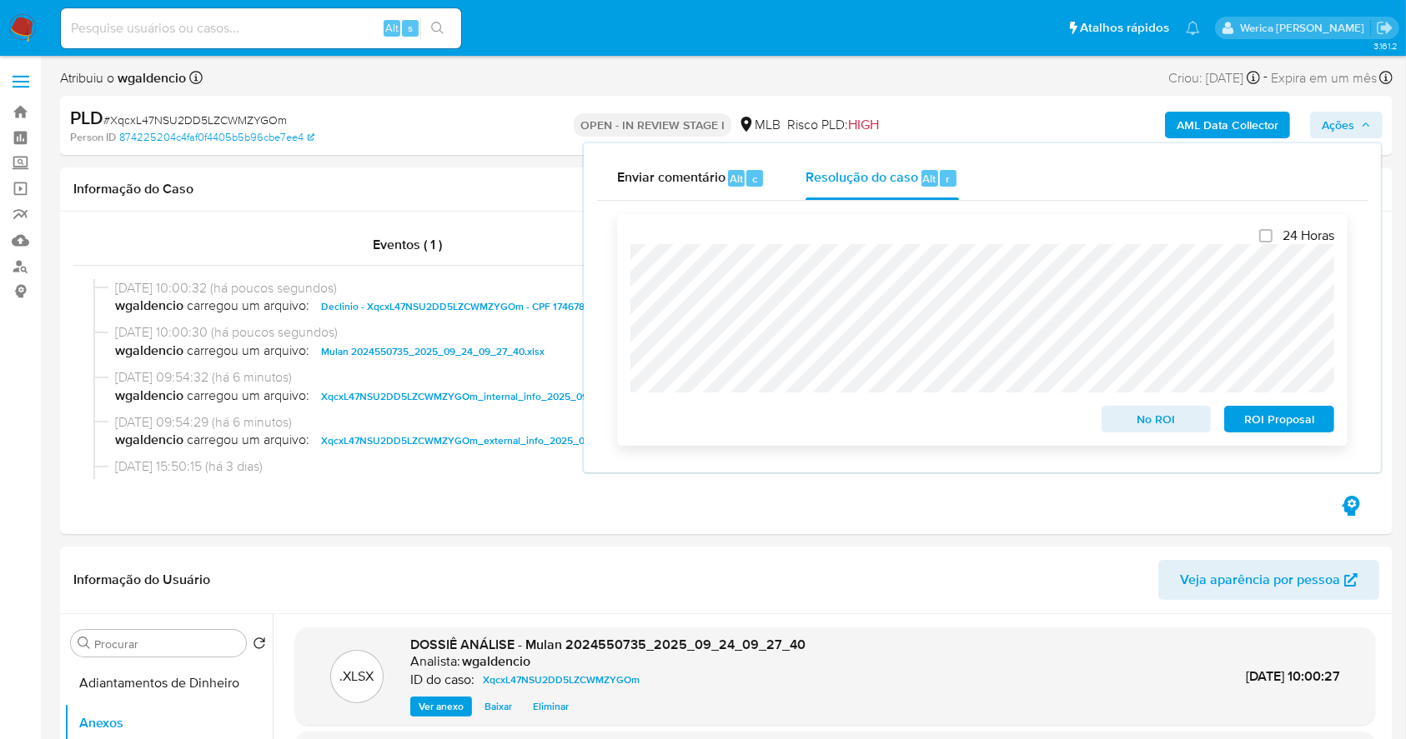
click at [1145, 421] on span "No ROI" at bounding box center [1156, 419] width 87 height 23
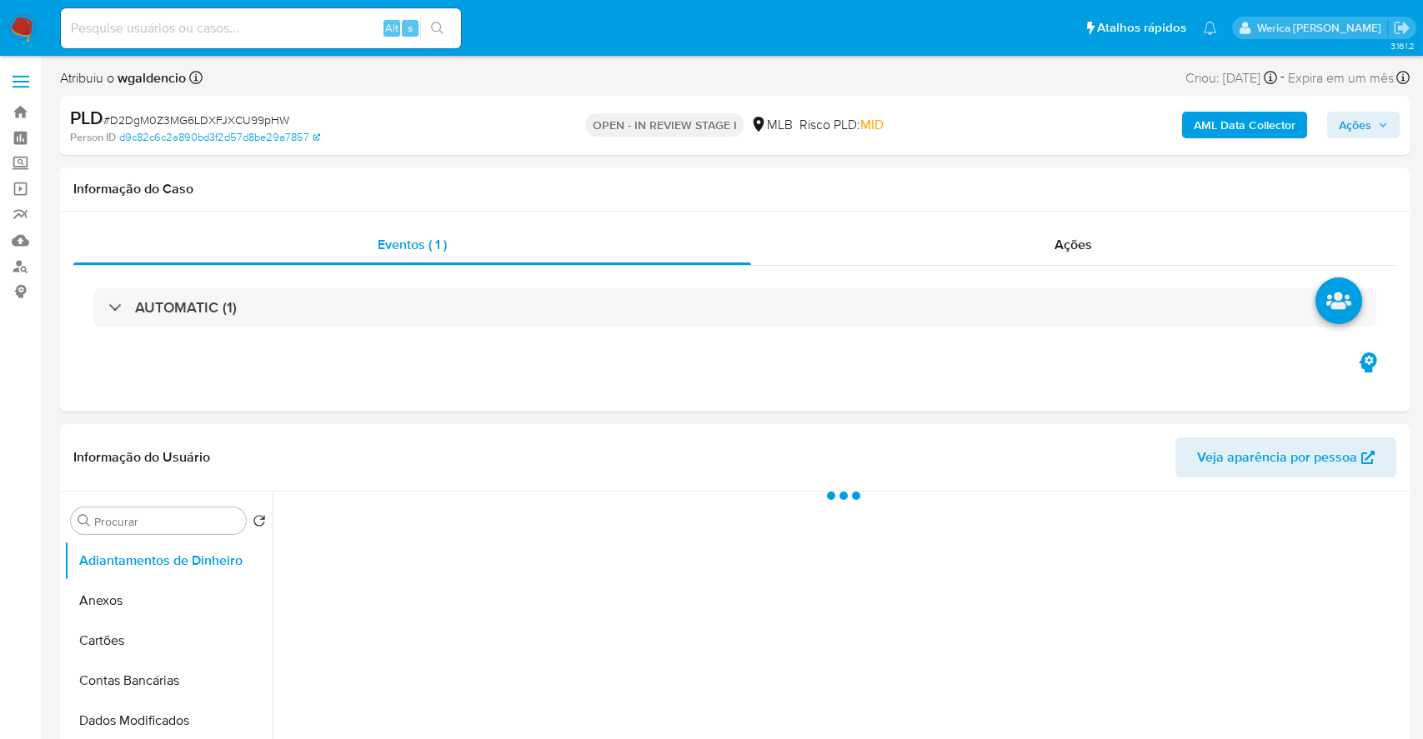
select select "10"
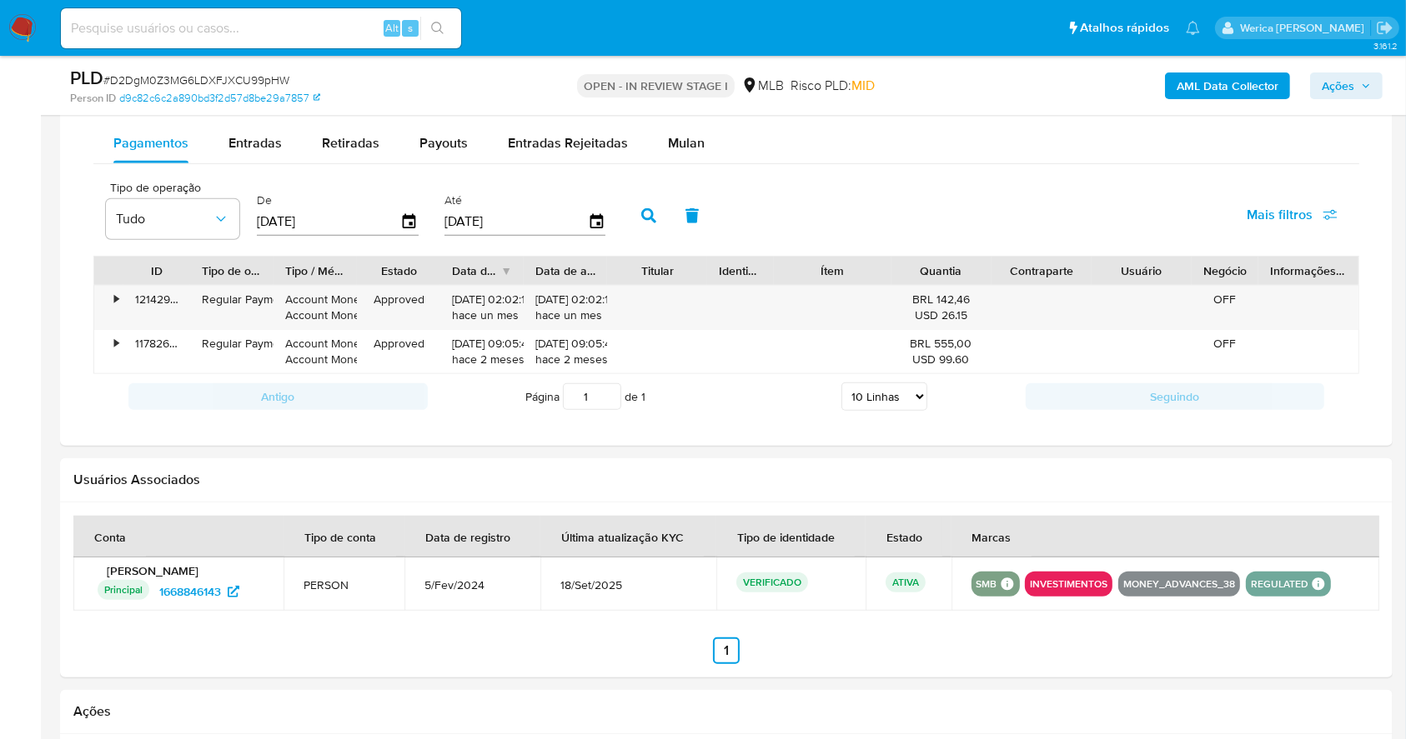
scroll to position [951, 0]
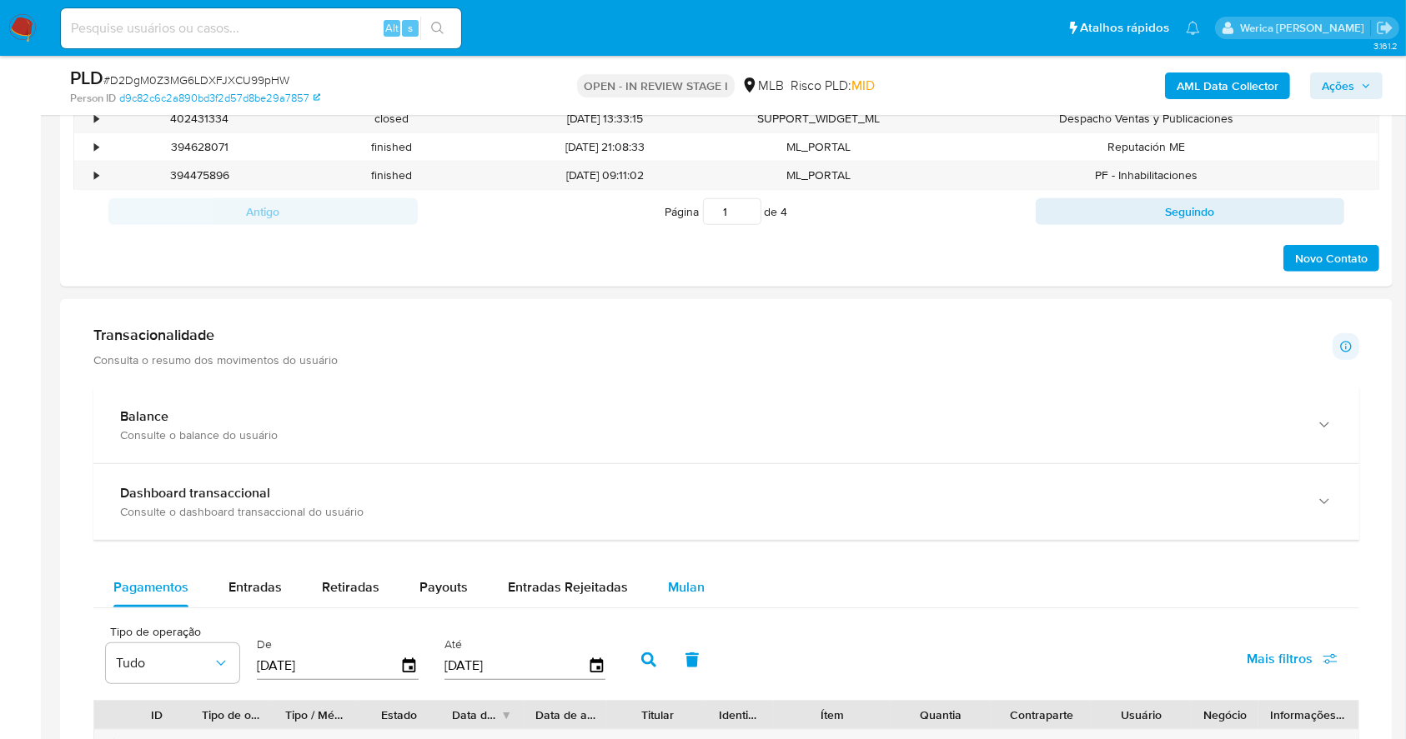
click at [688, 574] on div "Mulan" at bounding box center [686, 588] width 37 height 40
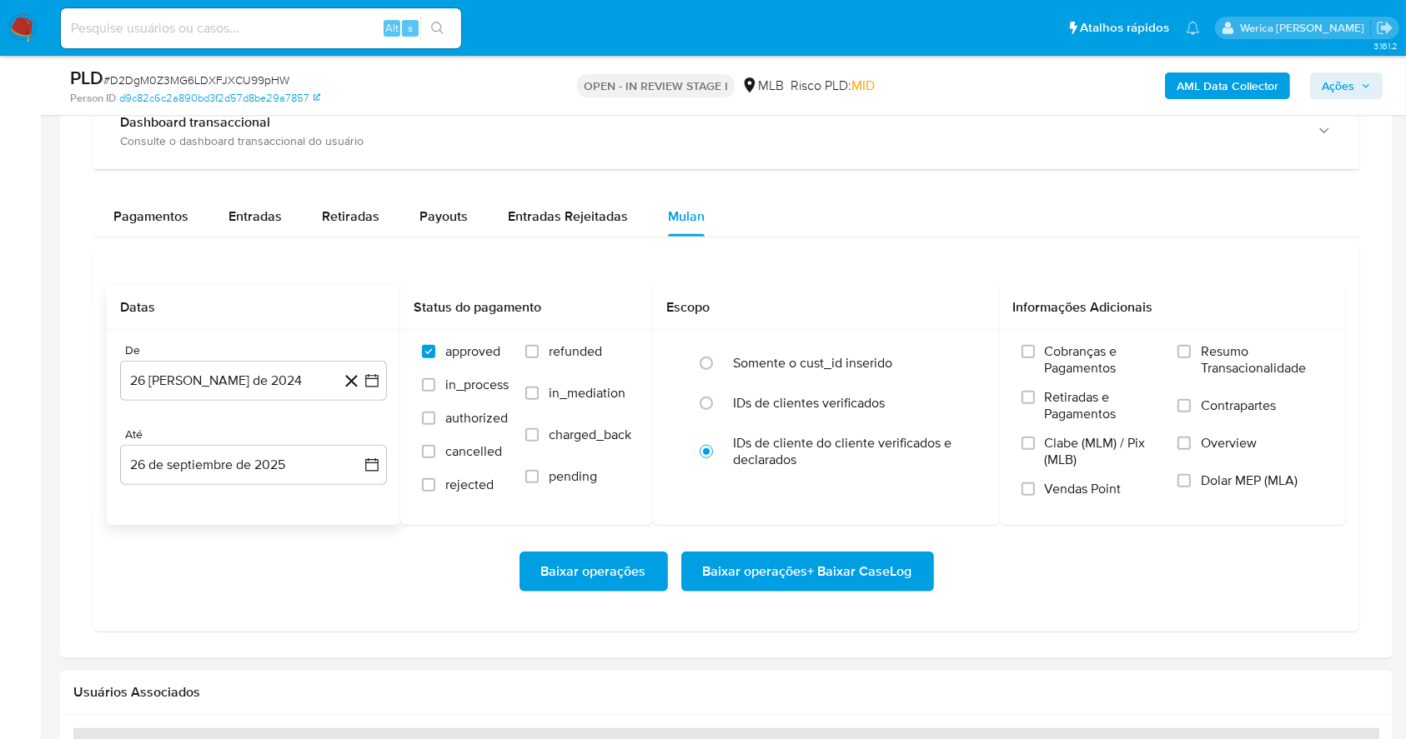
scroll to position [1396, 0]
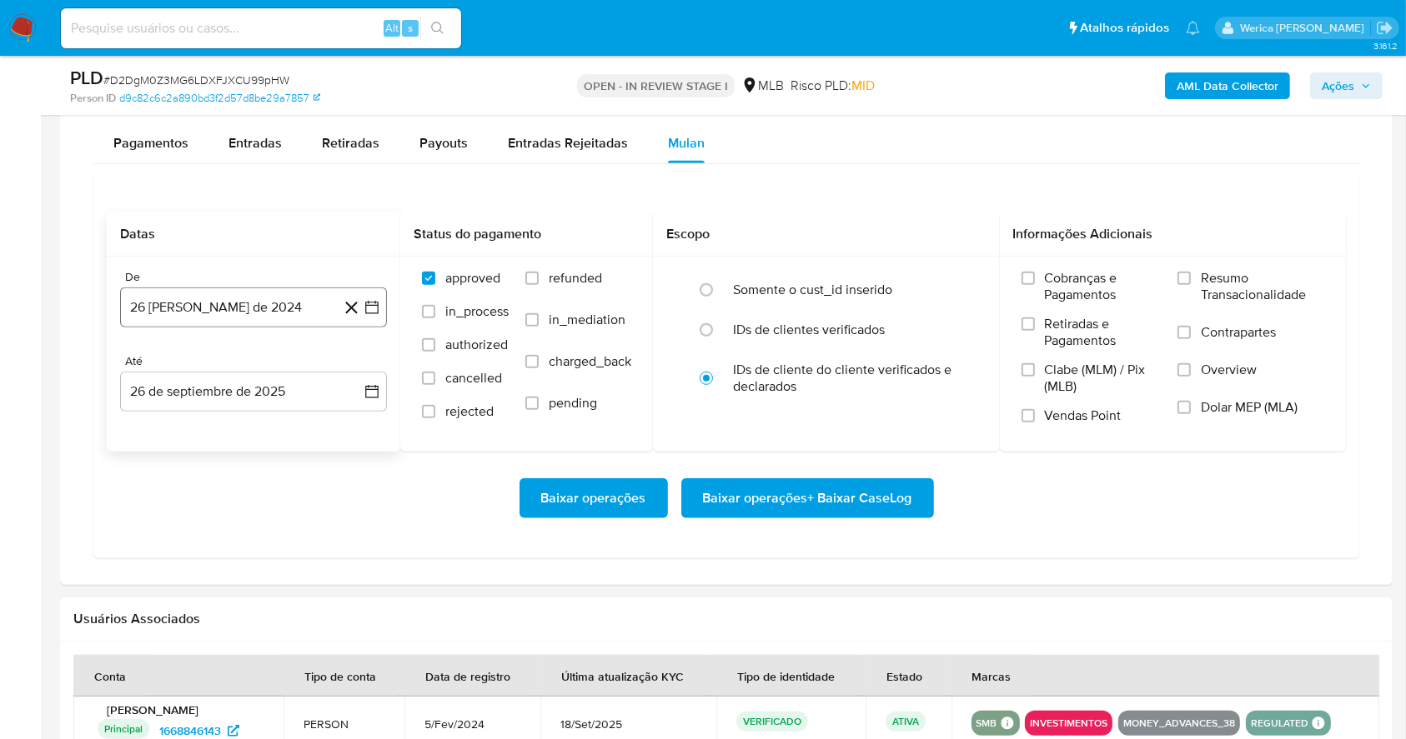
drag, startPoint x: 202, startPoint y: 316, endPoint x: 214, endPoint y: 314, distance: 12.6
click at [203, 314] on button "26 de agosto de 2024" at bounding box center [253, 308] width 267 height 40
click at [263, 359] on span "agosto 2024" at bounding box center [246, 367] width 76 height 17
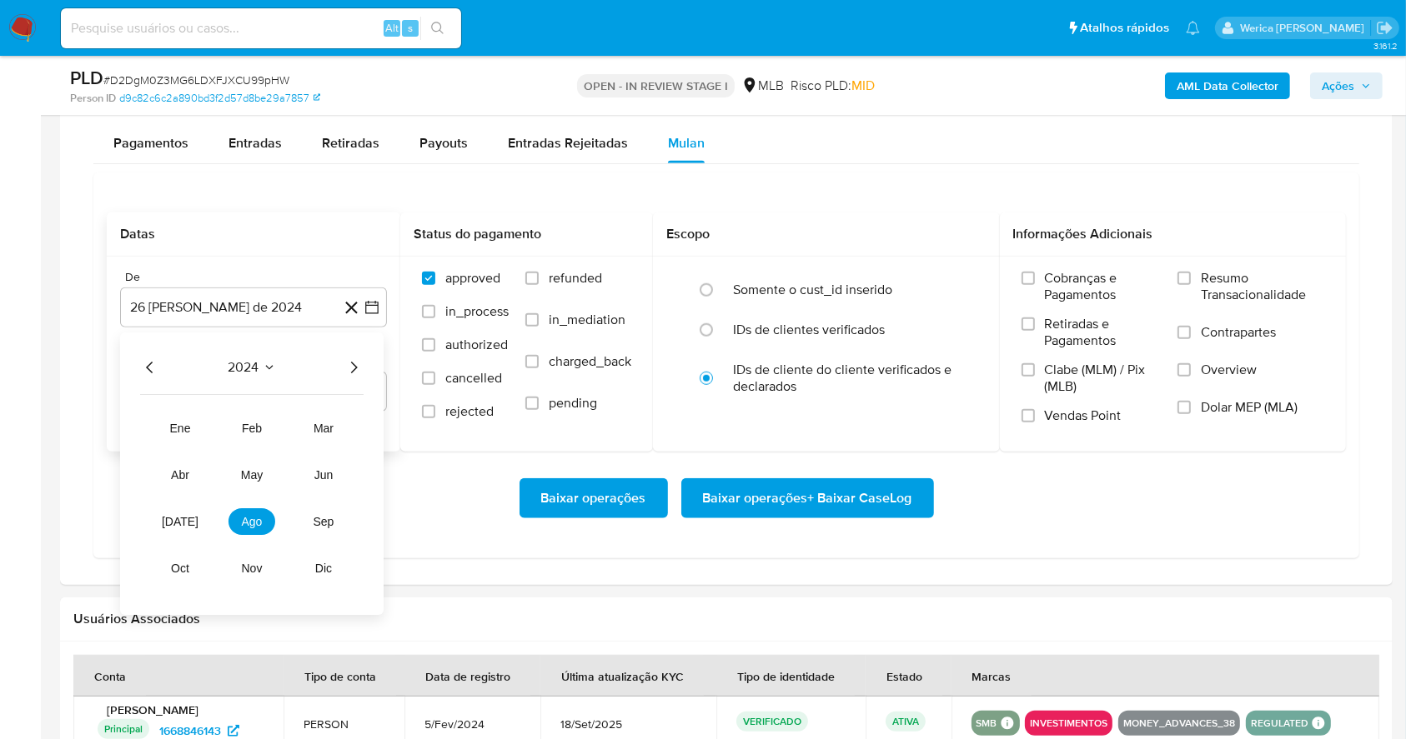
click at [348, 367] on icon "Año siguiente" at bounding box center [353, 368] width 20 height 20
click at [253, 518] on span "ago" at bounding box center [252, 521] width 21 height 13
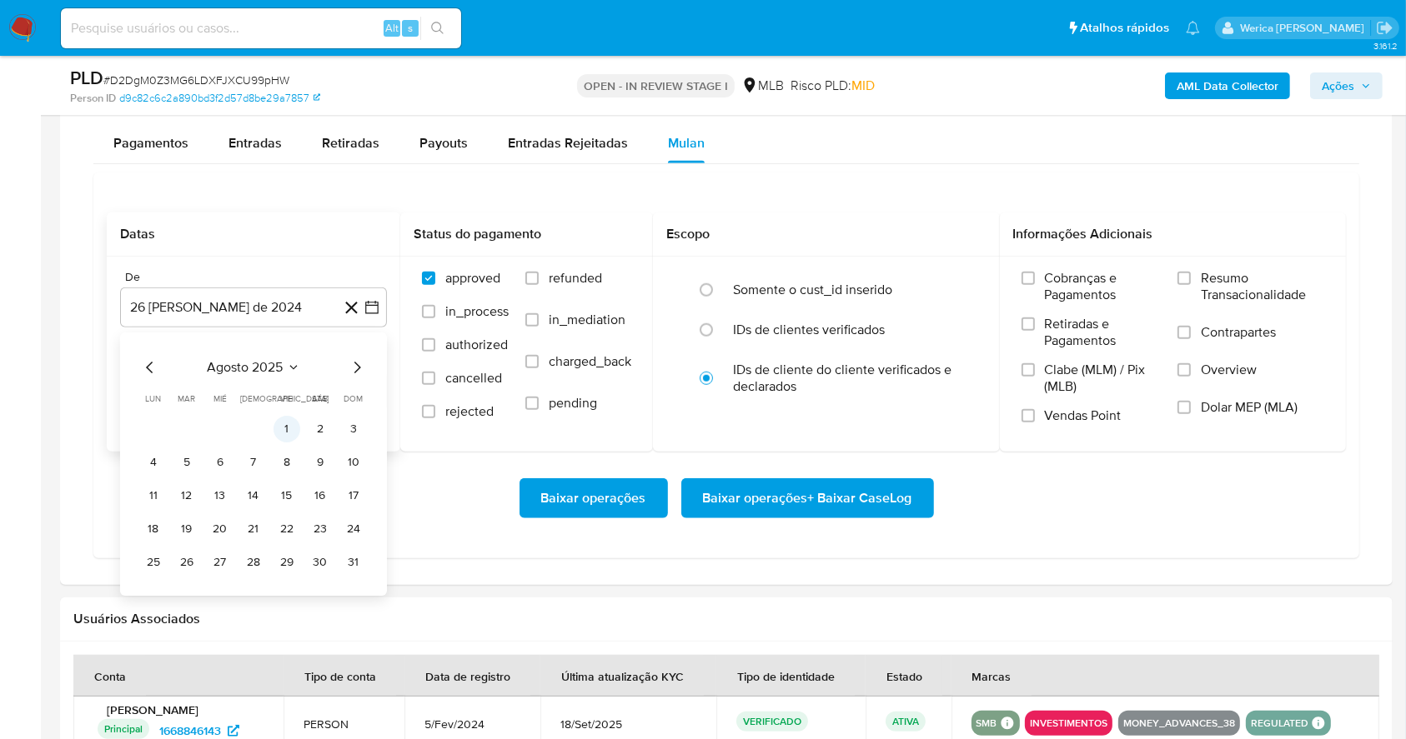
click at [292, 423] on button "1" at bounding box center [286, 429] width 27 height 27
click at [1067, 304] on label "Cobranças e Pagamentos" at bounding box center [1091, 293] width 140 height 46
click at [1035, 285] on input "Cobranças e Pagamentos" at bounding box center [1027, 278] width 13 height 13
click at [1065, 355] on label "Retiradas e Pagamentos" at bounding box center [1091, 339] width 140 height 46
click at [1035, 331] on input "Retiradas e Pagamentos" at bounding box center [1027, 324] width 13 height 13
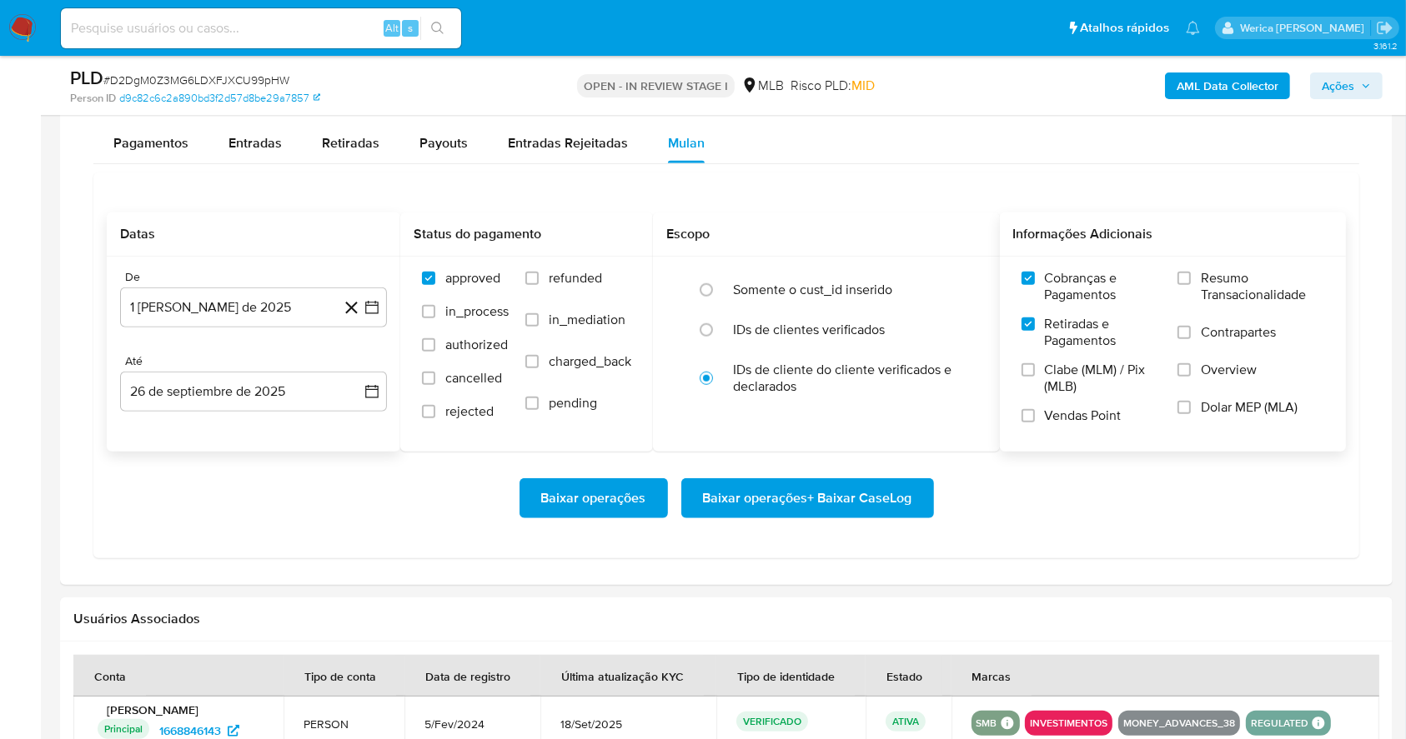
click at [1065, 388] on span "Clabe (MLM) / Pix (MLB)" at bounding box center [1103, 378] width 117 height 33
click at [1035, 377] on input "Clabe (MLM) / Pix (MLB)" at bounding box center [1027, 369] width 13 height 13
click at [1080, 423] on label "Vendas Point" at bounding box center [1091, 422] width 140 height 29
click at [1035, 423] on input "Vendas Point" at bounding box center [1027, 415] width 13 height 13
click at [1197, 418] on label "Dolar MEP (MLA)" at bounding box center [1250, 418] width 147 height 38
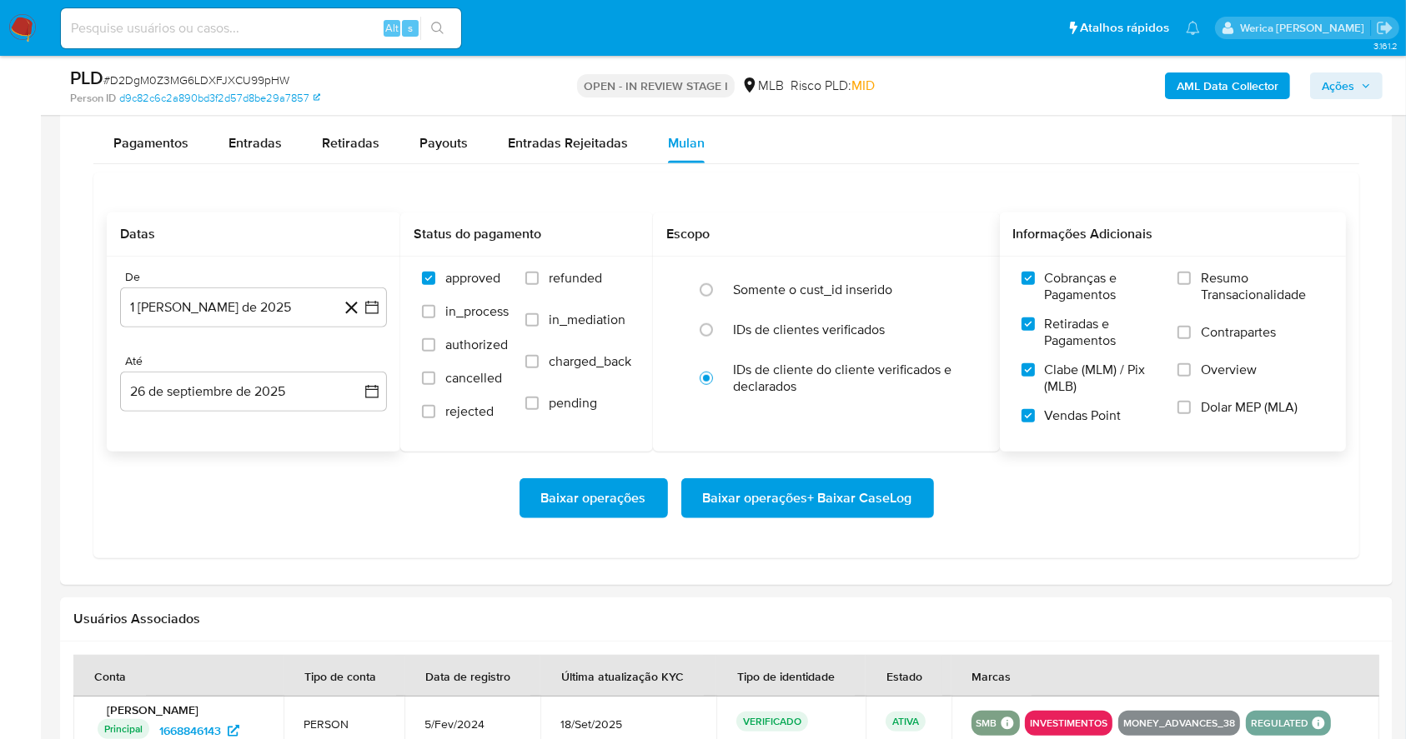
click at [1200, 378] on label "Overview" at bounding box center [1250, 381] width 147 height 38
click at [1190, 377] on input "Overview" at bounding box center [1183, 369] width 13 height 13
click at [1200, 356] on label "Contrapartes" at bounding box center [1250, 343] width 147 height 38
click at [1190, 339] on input "Contrapartes" at bounding box center [1183, 332] width 13 height 13
click at [1208, 399] on span "Dolar MEP (MLA)" at bounding box center [1248, 407] width 97 height 17
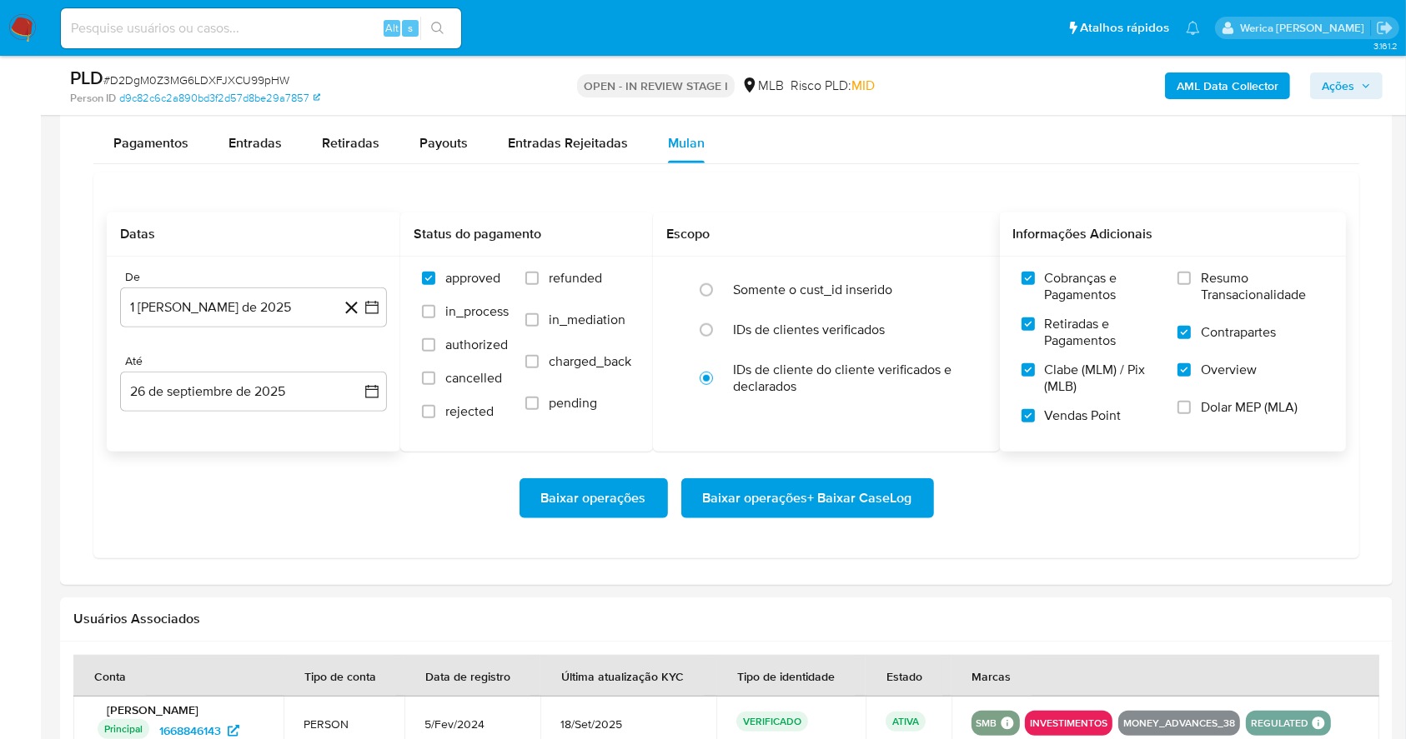
click at [1190, 401] on input "Dolar MEP (MLA)" at bounding box center [1183, 407] width 13 height 13
click at [1216, 329] on span "Contrapartes" at bounding box center [1237, 332] width 75 height 17
click at [1190, 329] on input "Contrapartes" at bounding box center [1183, 332] width 13 height 13
click at [1214, 278] on span "Resumo Transacionalidade" at bounding box center [1261, 286] width 123 height 33
click at [1190, 278] on input "Resumo Transacionalidade" at bounding box center [1183, 278] width 13 height 13
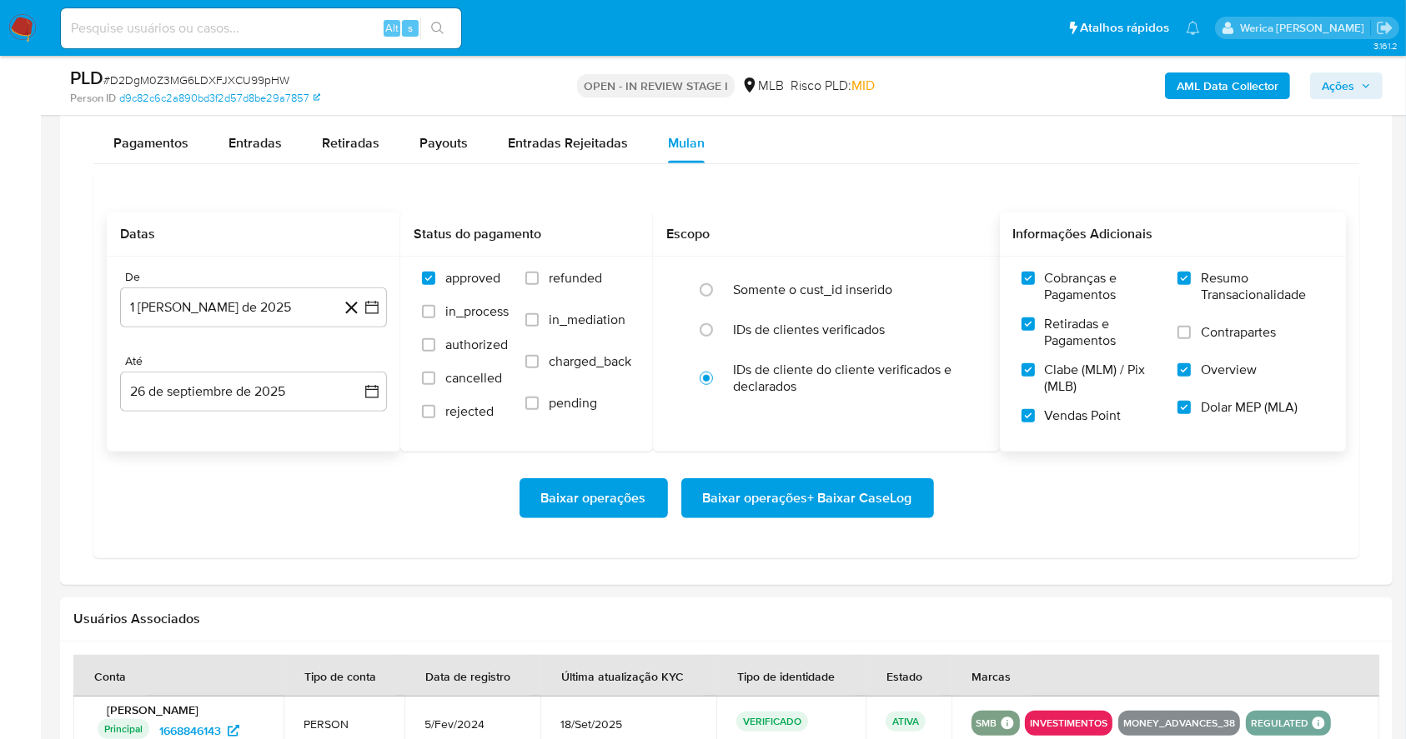
click at [1208, 330] on span "Contrapartes" at bounding box center [1237, 332] width 75 height 17
click at [1190, 330] on input "Contrapartes" at bounding box center [1183, 332] width 13 height 13
click at [839, 487] on span "Baixar operações + Baixar CaseLog" at bounding box center [807, 498] width 209 height 37
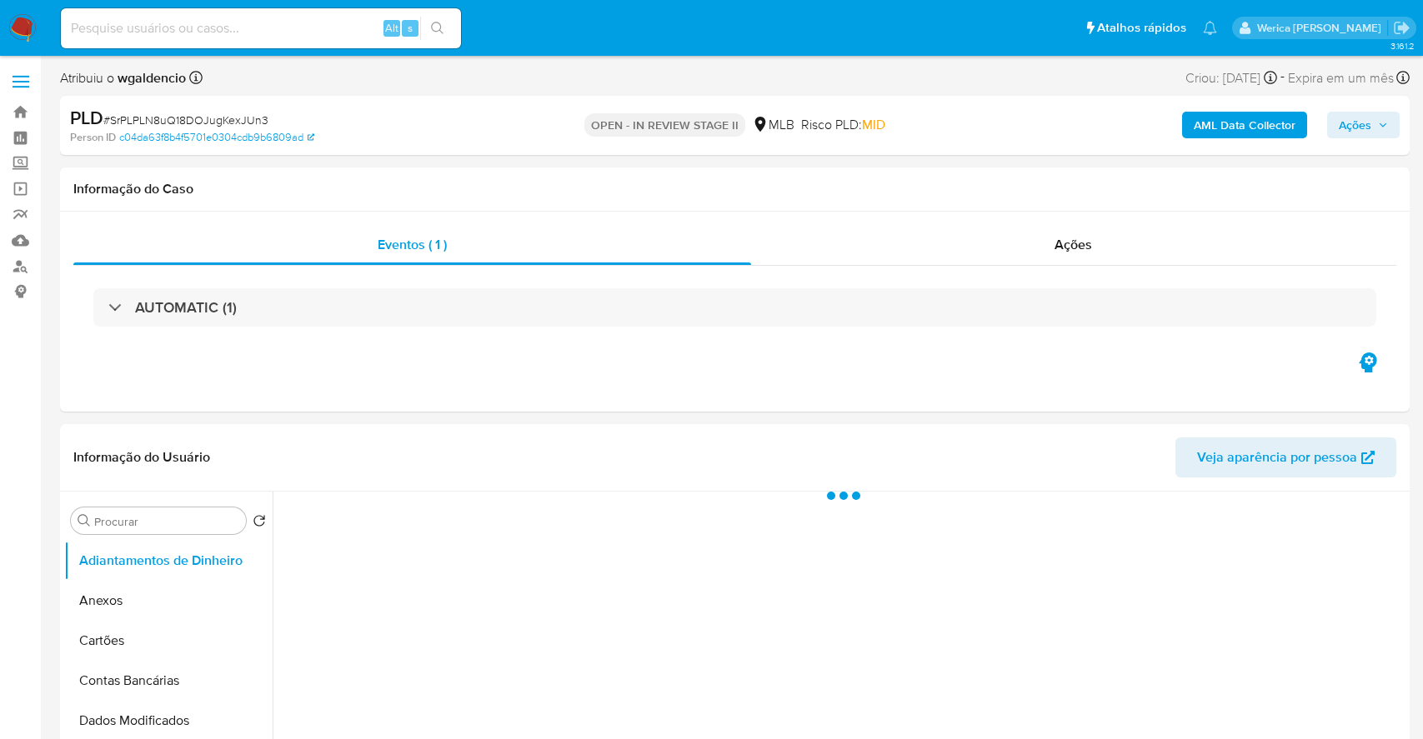
select select "10"
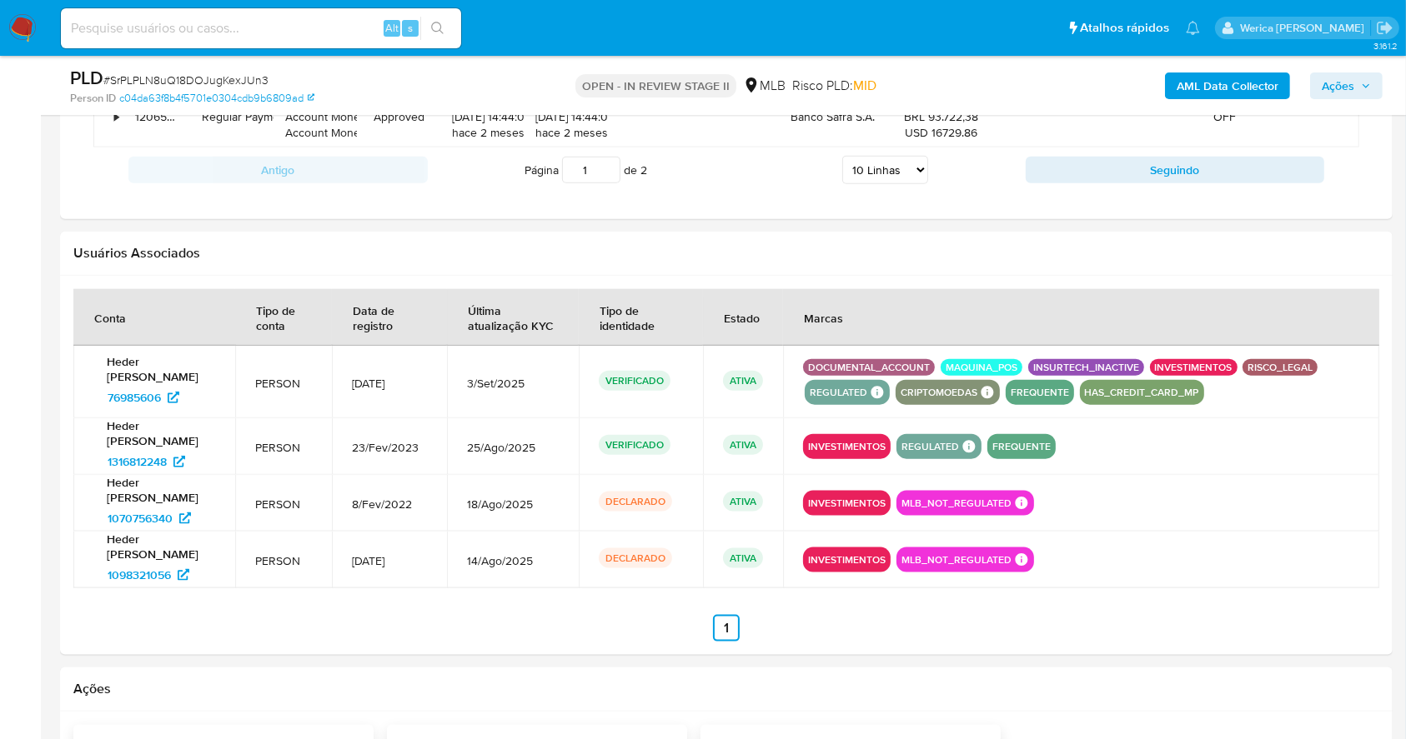
scroll to position [1222, 0]
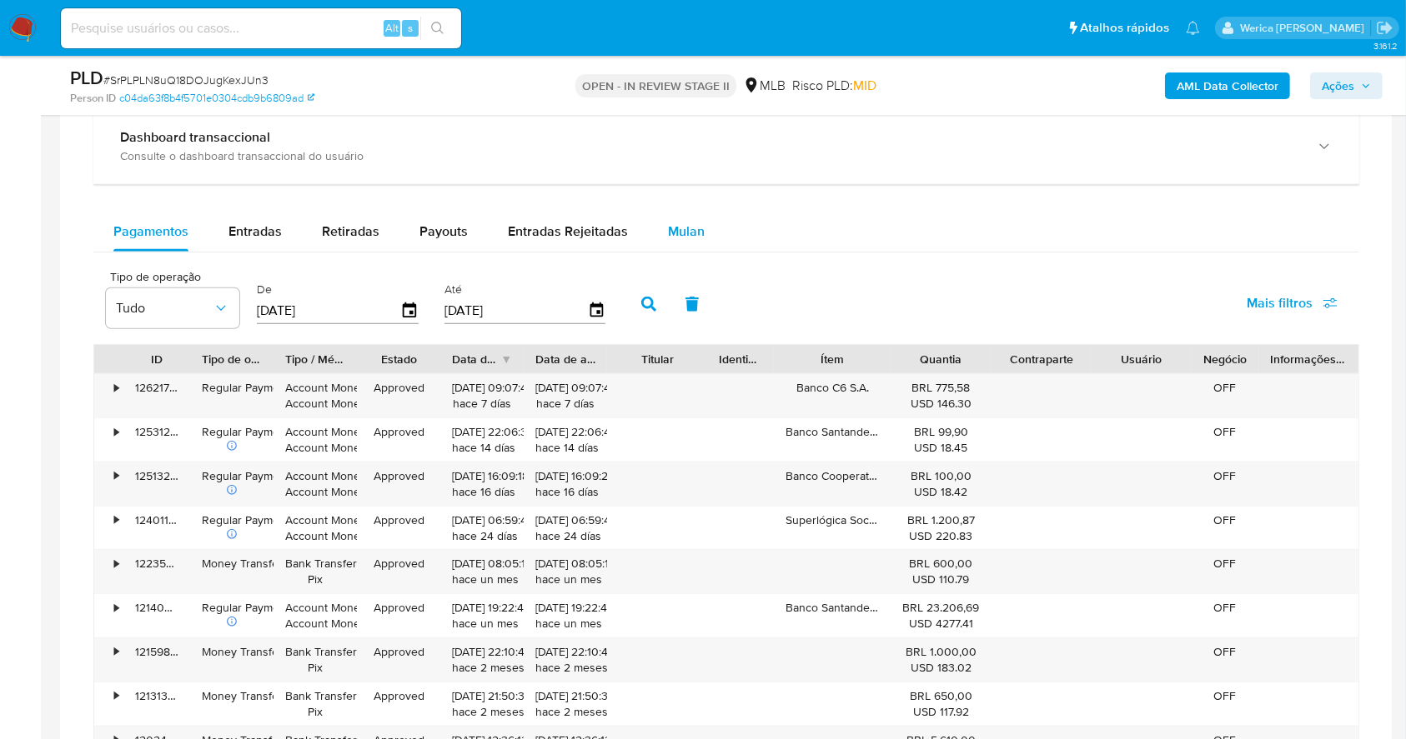
click at [679, 233] on span "Mulan" at bounding box center [686, 231] width 37 height 19
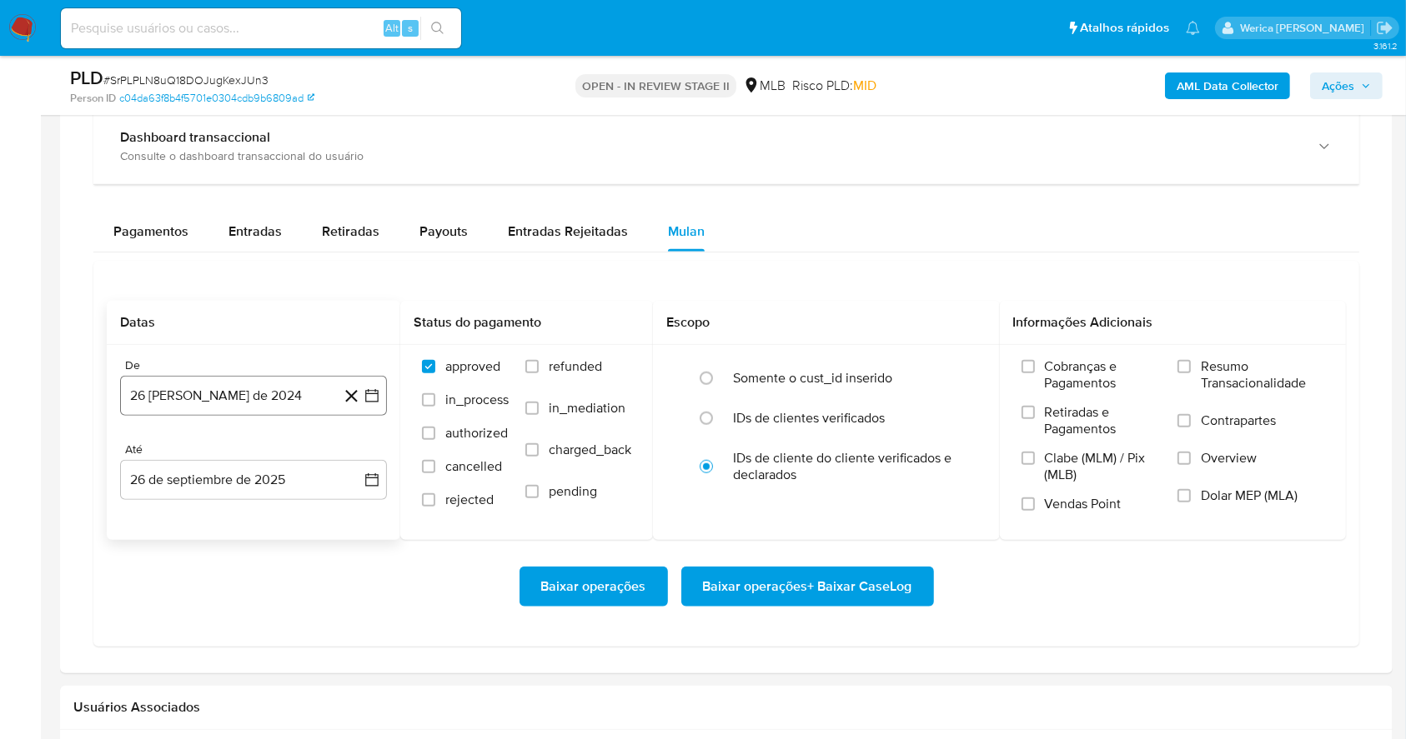
click at [223, 408] on button "26 [PERSON_NAME] de 2024" at bounding box center [253, 396] width 267 height 40
click at [253, 453] on span "agosto 2024" at bounding box center [246, 457] width 76 height 17
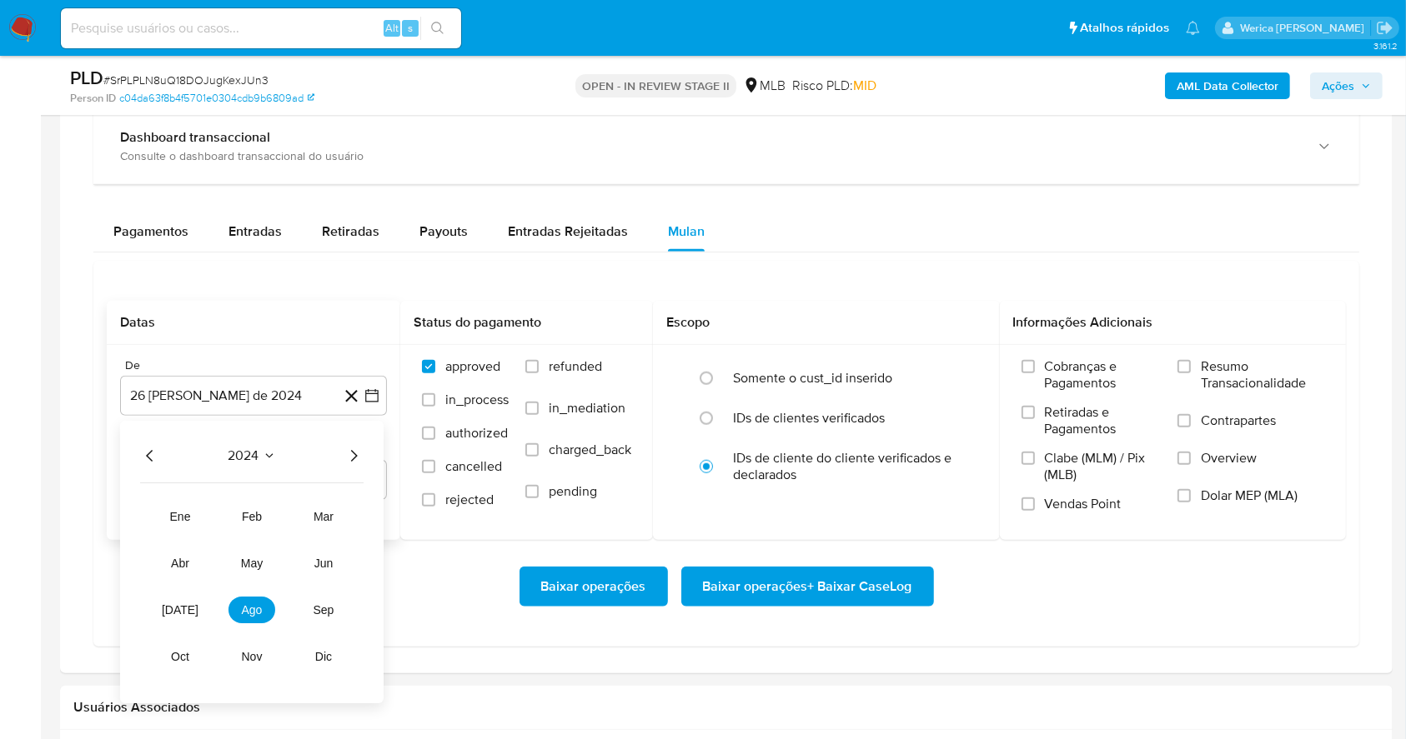
click at [354, 459] on icon "Año siguiente" at bounding box center [353, 457] width 20 height 20
click at [264, 617] on button "ago" at bounding box center [251, 611] width 47 height 27
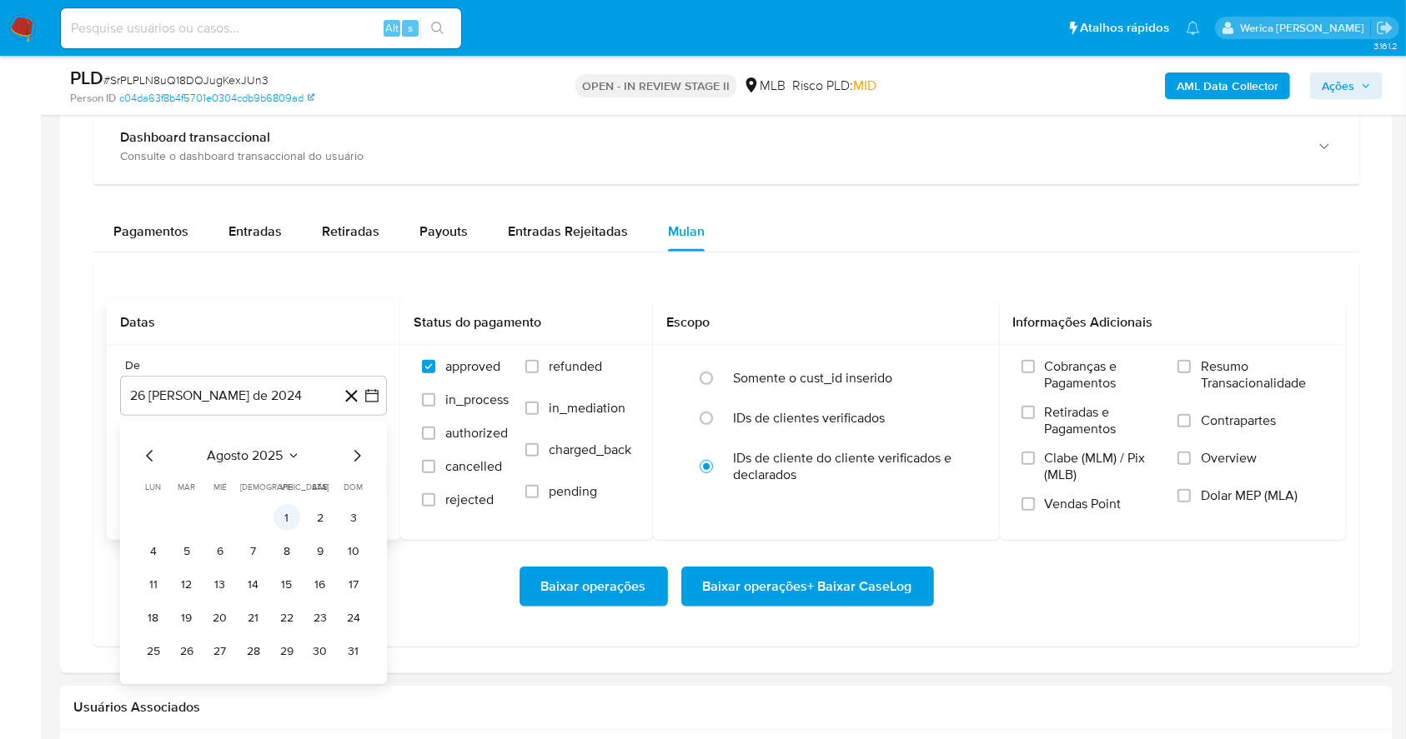
click at [285, 509] on button "1" at bounding box center [286, 518] width 27 height 27
click at [1075, 390] on span "Cobranças e Pagamentos" at bounding box center [1103, 374] width 117 height 33
click at [1035, 373] on input "Cobranças e Pagamentos" at bounding box center [1027, 366] width 13 height 13
click at [1067, 444] on label "Retiradas e Pagamentos" at bounding box center [1091, 427] width 140 height 46
click at [1035, 419] on input "Retiradas e Pagamentos" at bounding box center [1027, 412] width 13 height 13
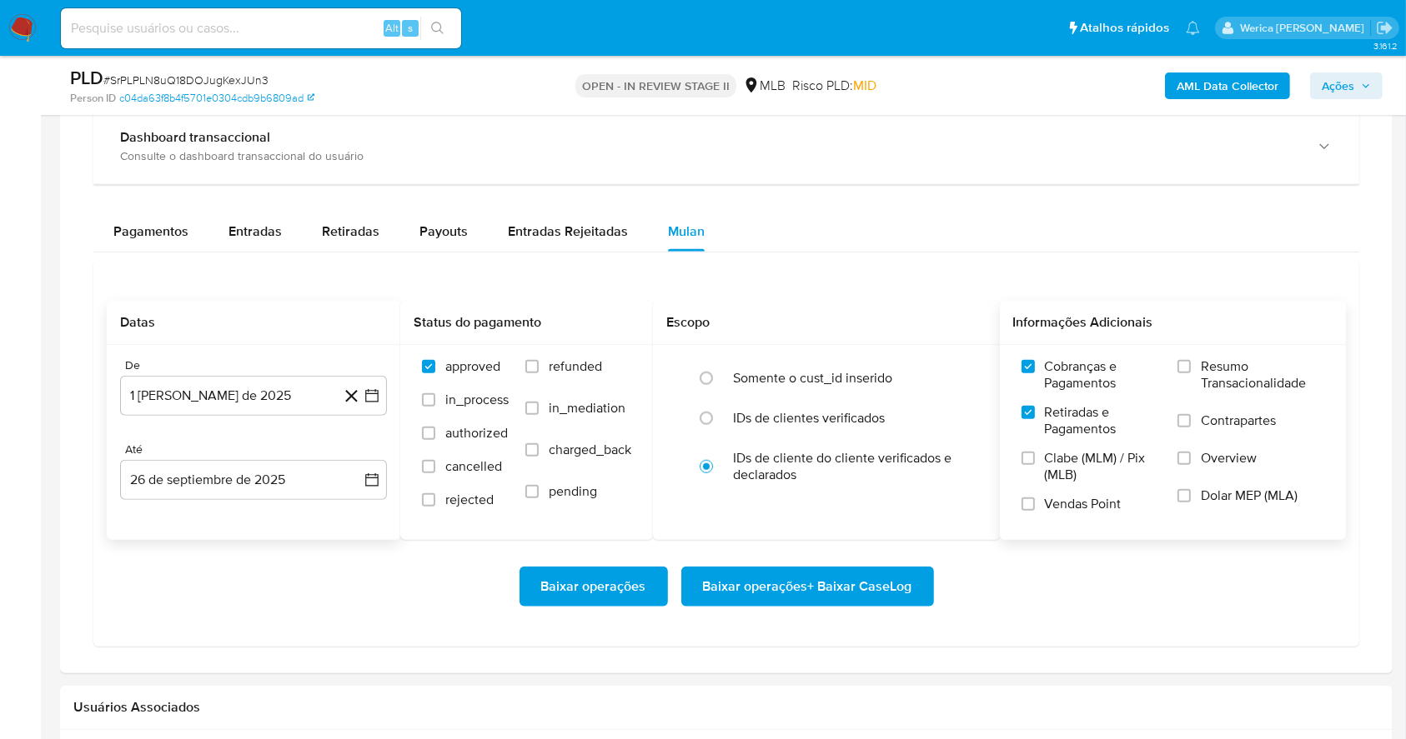
click at [1055, 498] on span "Vendas Point" at bounding box center [1083, 504] width 77 height 17
click at [1035, 498] on input "Vendas Point" at bounding box center [1027, 504] width 13 height 13
drag, startPoint x: 1063, startPoint y: 529, endPoint x: 1215, endPoint y: 504, distance: 153.8
click at [1066, 529] on div "Cobranças e Pagamentos Retiradas e Pagamentos Clabe (MLM) / Pix (MLB) Vendas Po…" at bounding box center [1173, 441] width 347 height 193
click at [1246, 501] on span "Dolar MEP (MLA)" at bounding box center [1248, 496] width 97 height 17
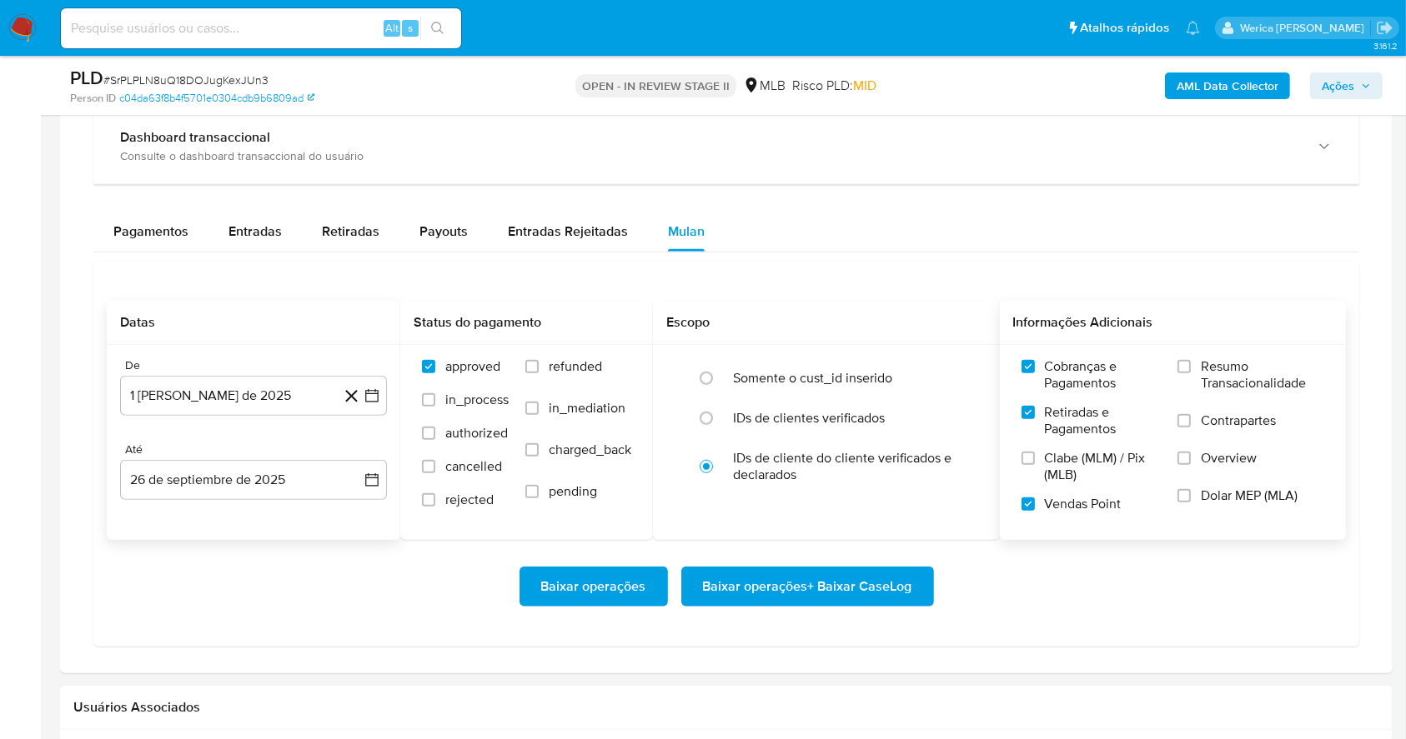
click at [1190, 501] on input "Dolar MEP (MLA)" at bounding box center [1183, 495] width 13 height 13
click at [1222, 464] on span "Overview" at bounding box center [1228, 458] width 56 height 17
click at [1190, 464] on input "Overview" at bounding box center [1183, 458] width 13 height 13
click at [1221, 437] on label "Contrapartes" at bounding box center [1250, 432] width 147 height 38
click at [1190, 428] on input "Contrapartes" at bounding box center [1183, 420] width 13 height 13
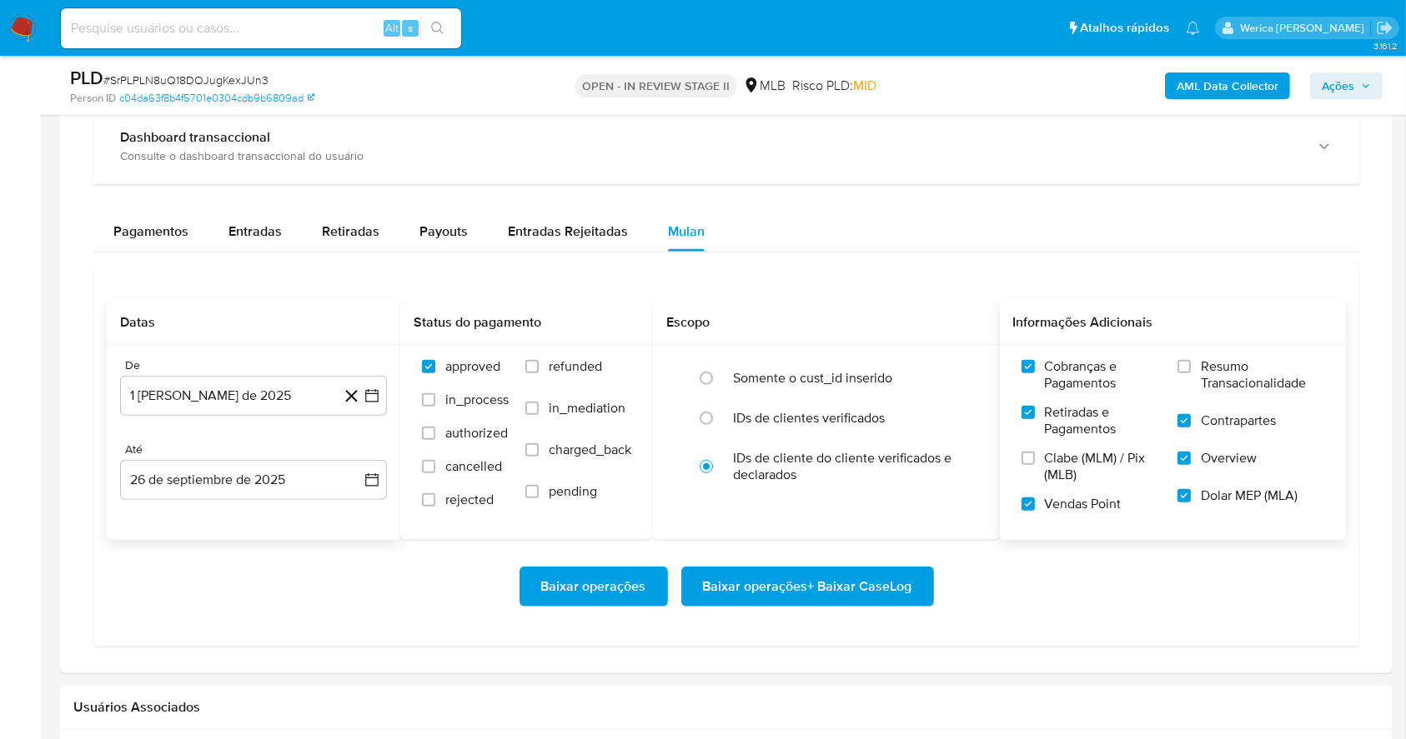
click at [1114, 478] on span "Clabe (MLM) / Pix (MLB)" at bounding box center [1103, 466] width 117 height 33
click at [1035, 465] on input "Clabe (MLM) / Pix (MLB)" at bounding box center [1027, 458] width 13 height 13
click at [1167, 403] on div "Cobranças e Pagamentos Retiradas e Pagamentos Clabe (MLM) / Pix (MLB) Vendas Po…" at bounding box center [1173, 441] width 320 height 167
click at [1192, 393] on label "Resumo Transacionalidade" at bounding box center [1250, 385] width 147 height 54
click at [1190, 373] on input "Resumo Transacionalidade" at bounding box center [1183, 366] width 13 height 13
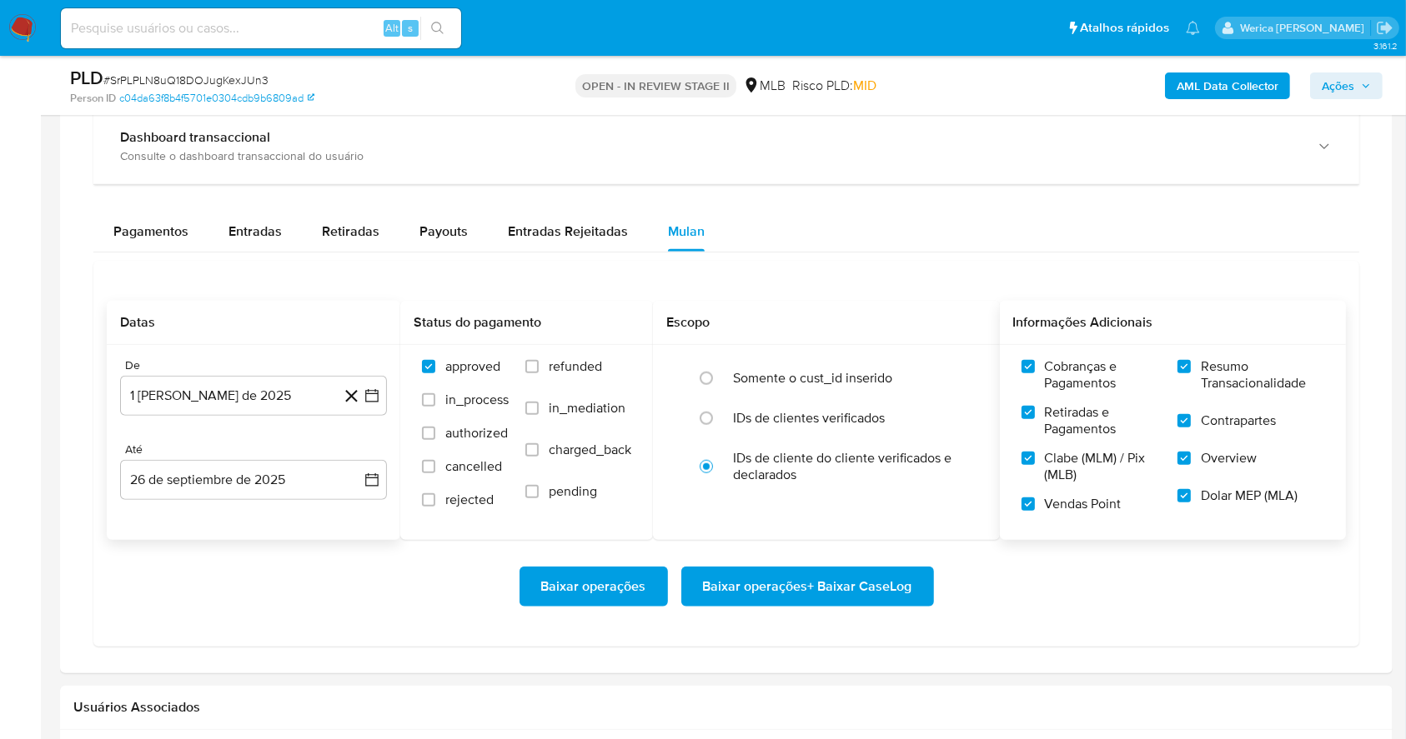
click at [857, 570] on span "Baixar operações + Baixar CaseLog" at bounding box center [807, 587] width 209 height 37
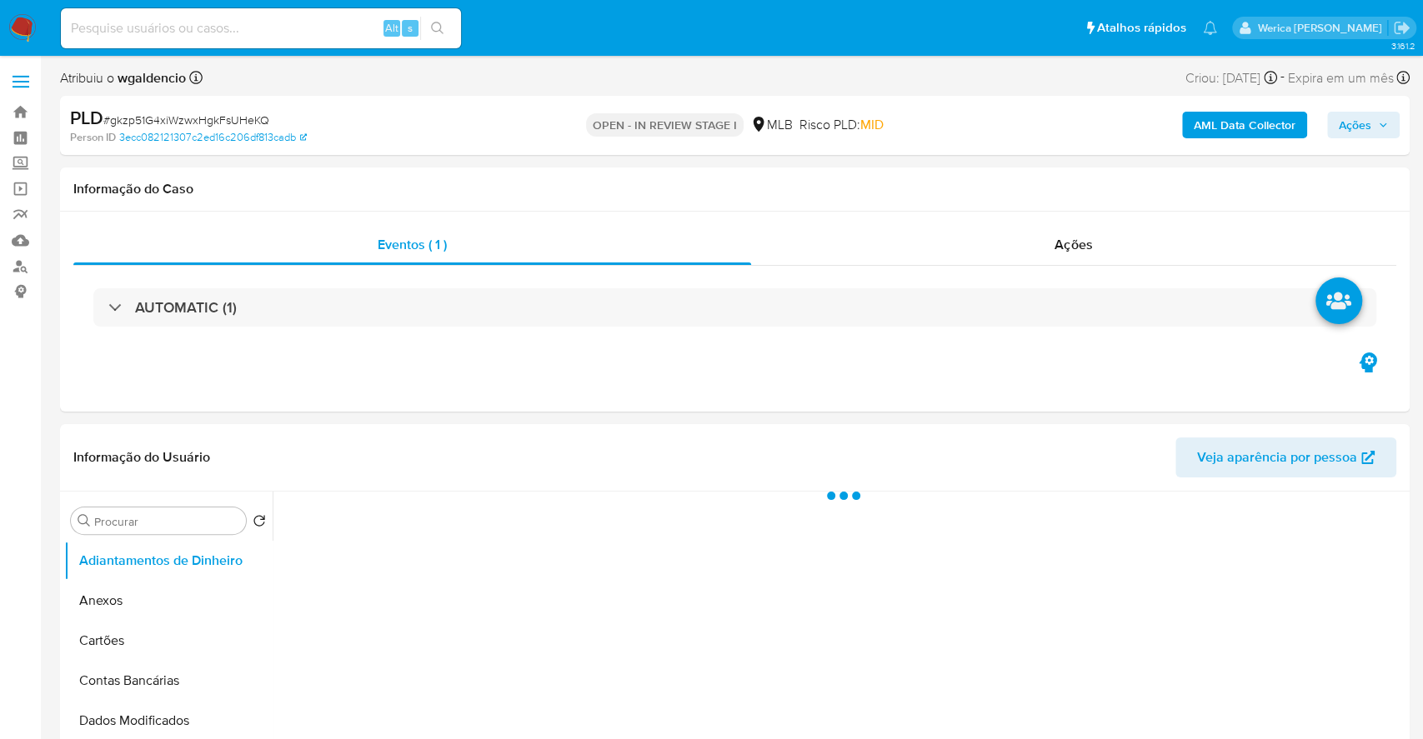
select select "10"
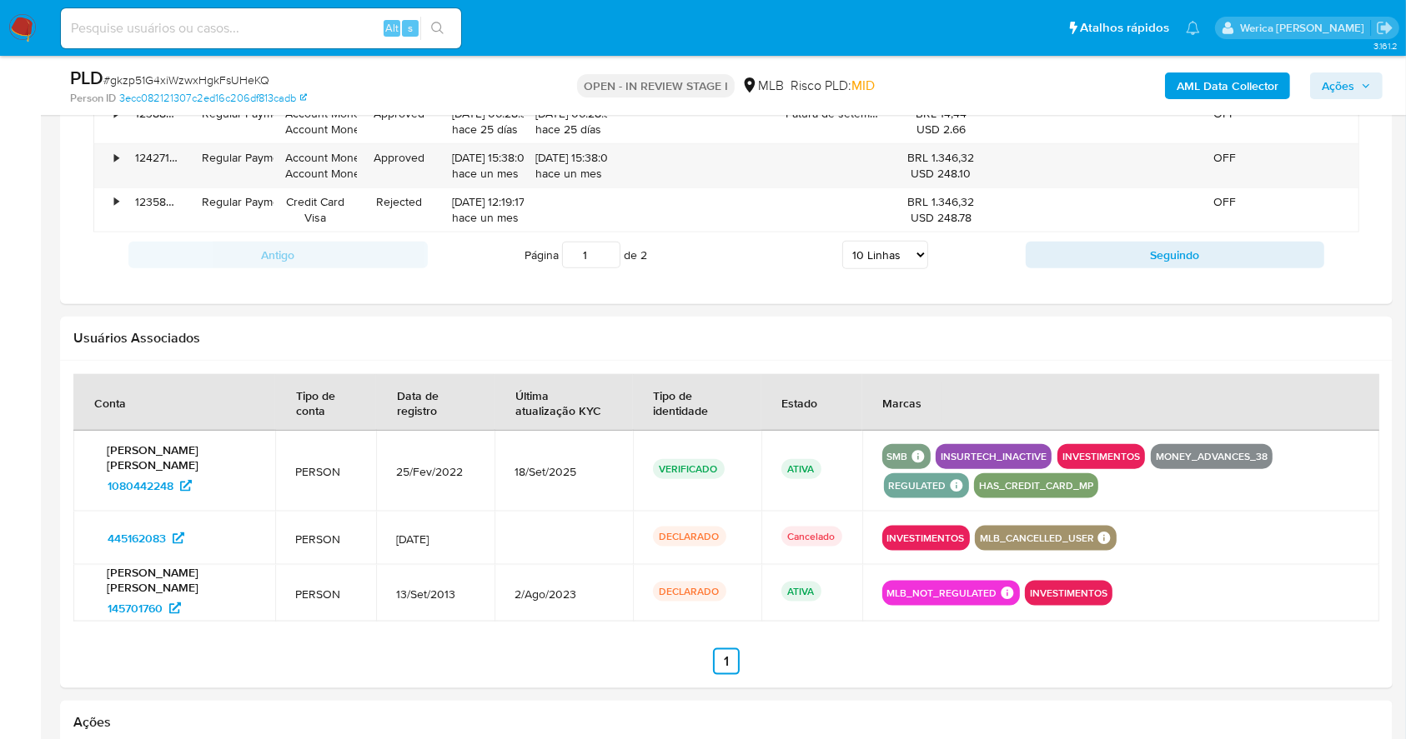
scroll to position [1222, 0]
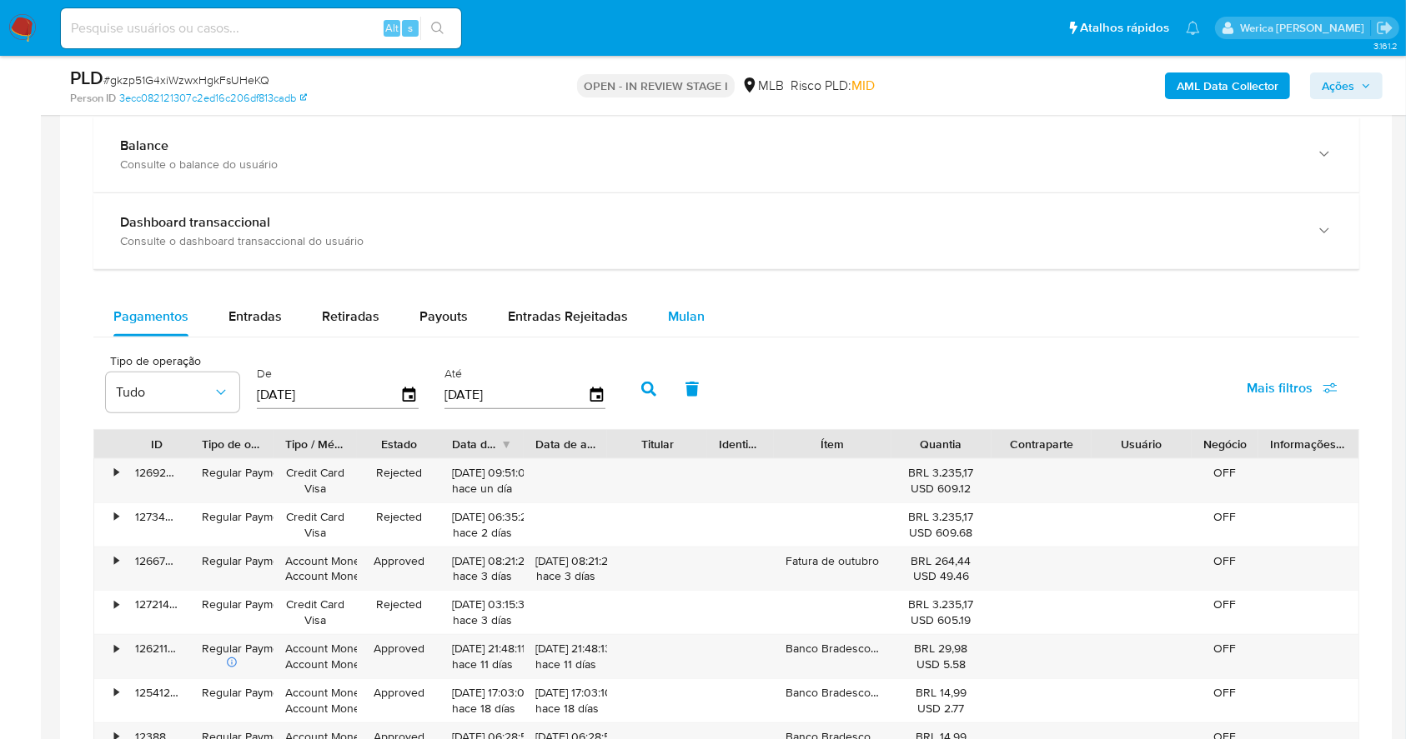
click at [669, 315] on span "Mulan" at bounding box center [686, 316] width 37 height 19
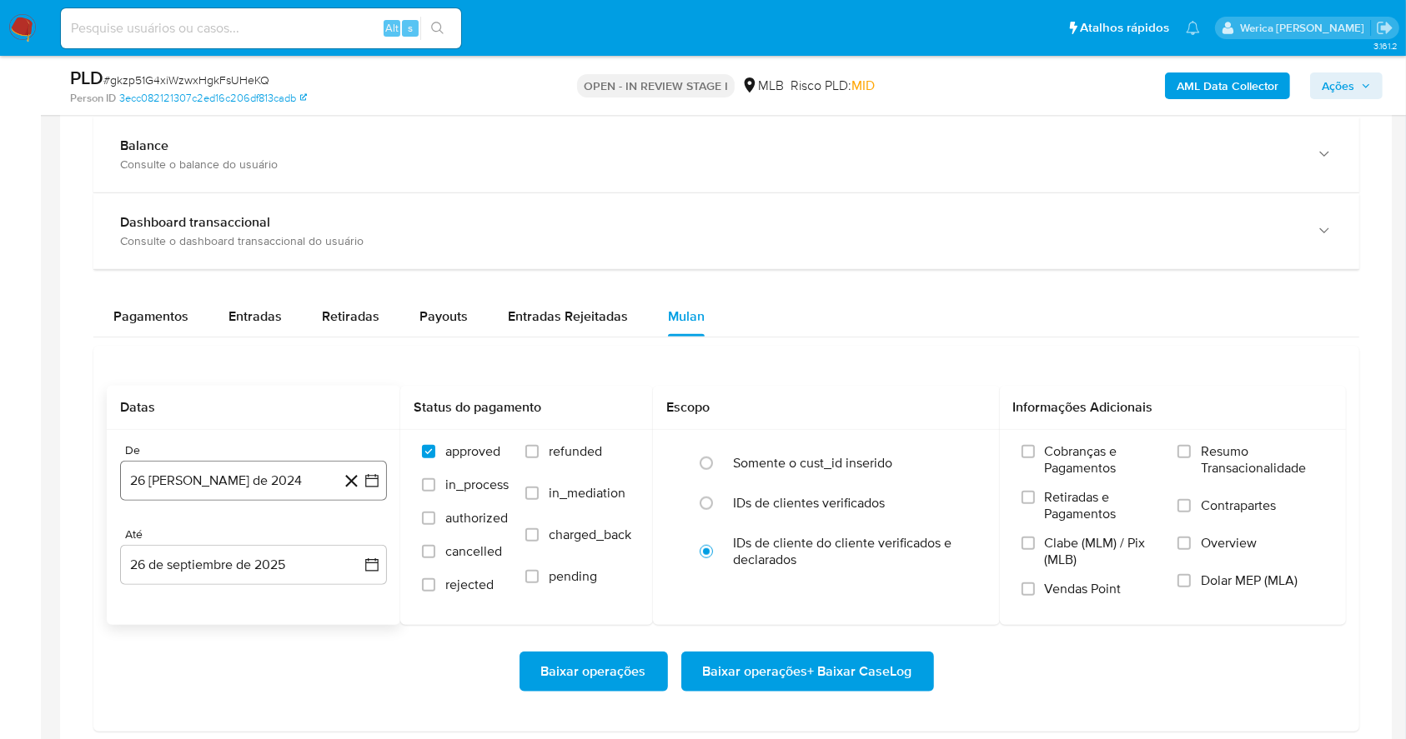
click at [275, 490] on button "26 [PERSON_NAME] de 2024" at bounding box center [253, 481] width 267 height 40
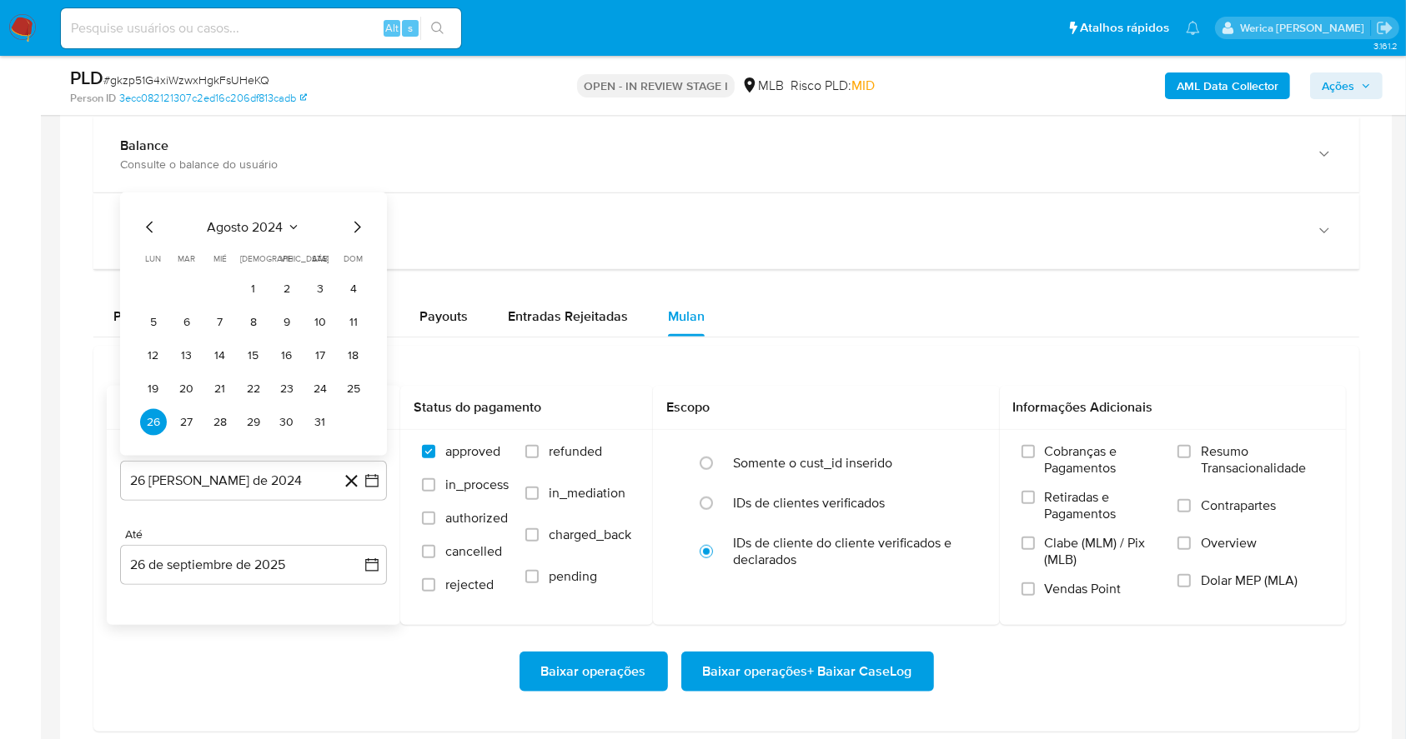
click at [257, 219] on span "agosto 2024" at bounding box center [246, 227] width 76 height 17
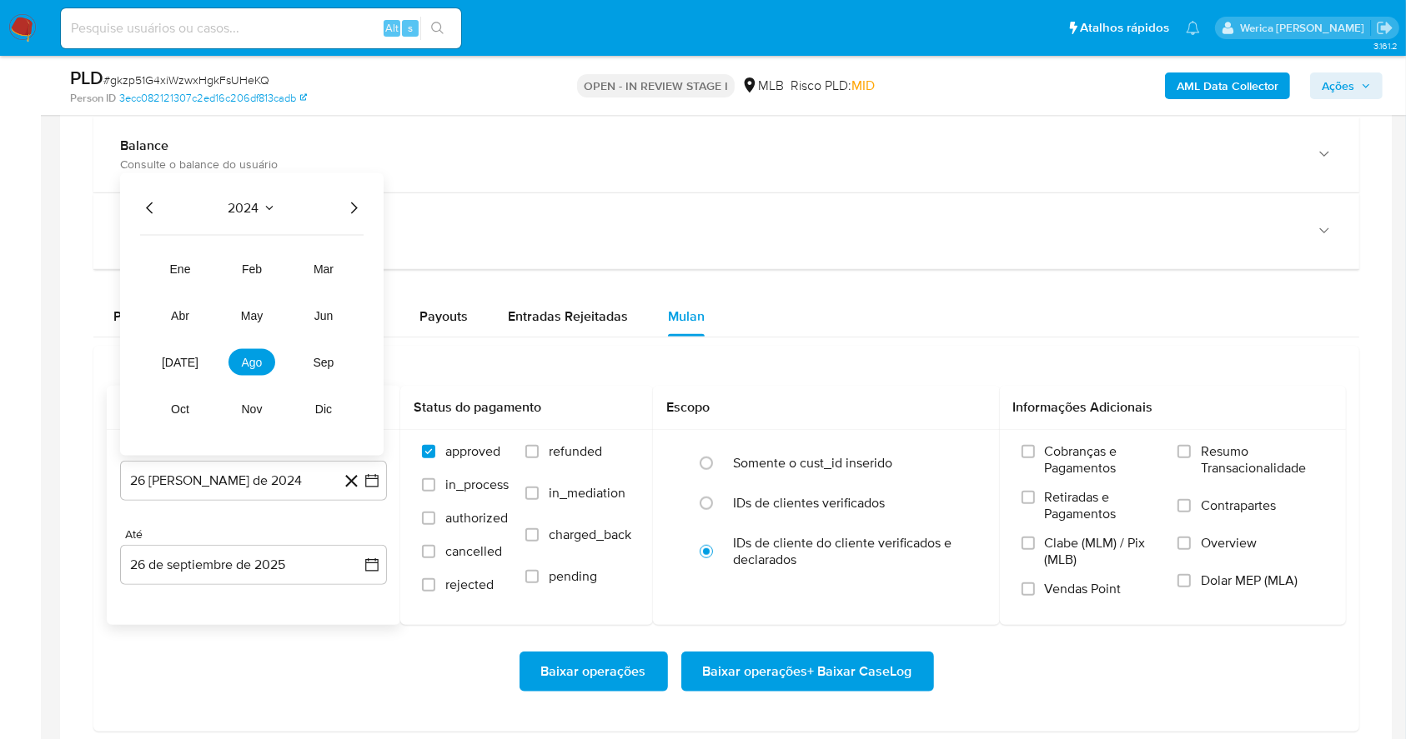
click at [356, 204] on icon "Año siguiente" at bounding box center [353, 208] width 20 height 20
click at [259, 357] on span "ago" at bounding box center [252, 362] width 21 height 13
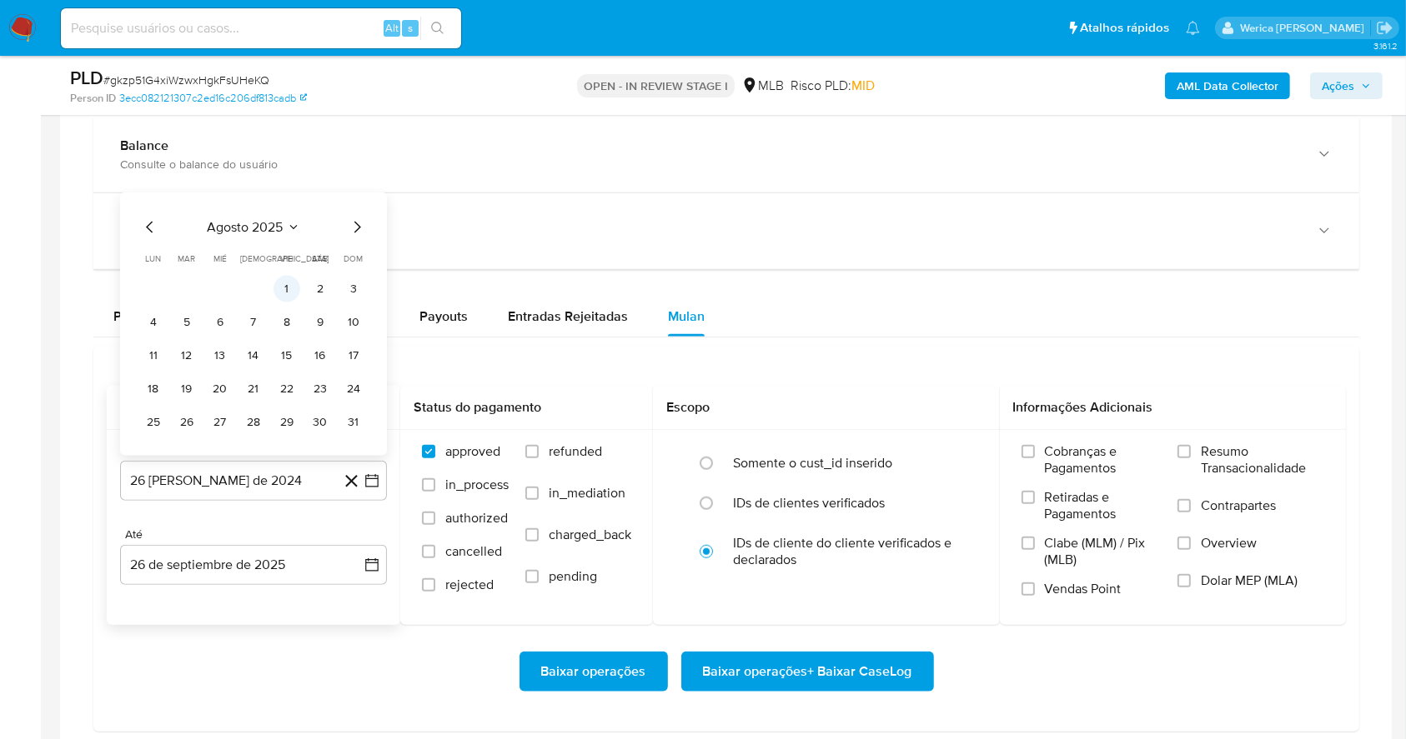
click at [287, 283] on button "1" at bounding box center [286, 289] width 27 height 27
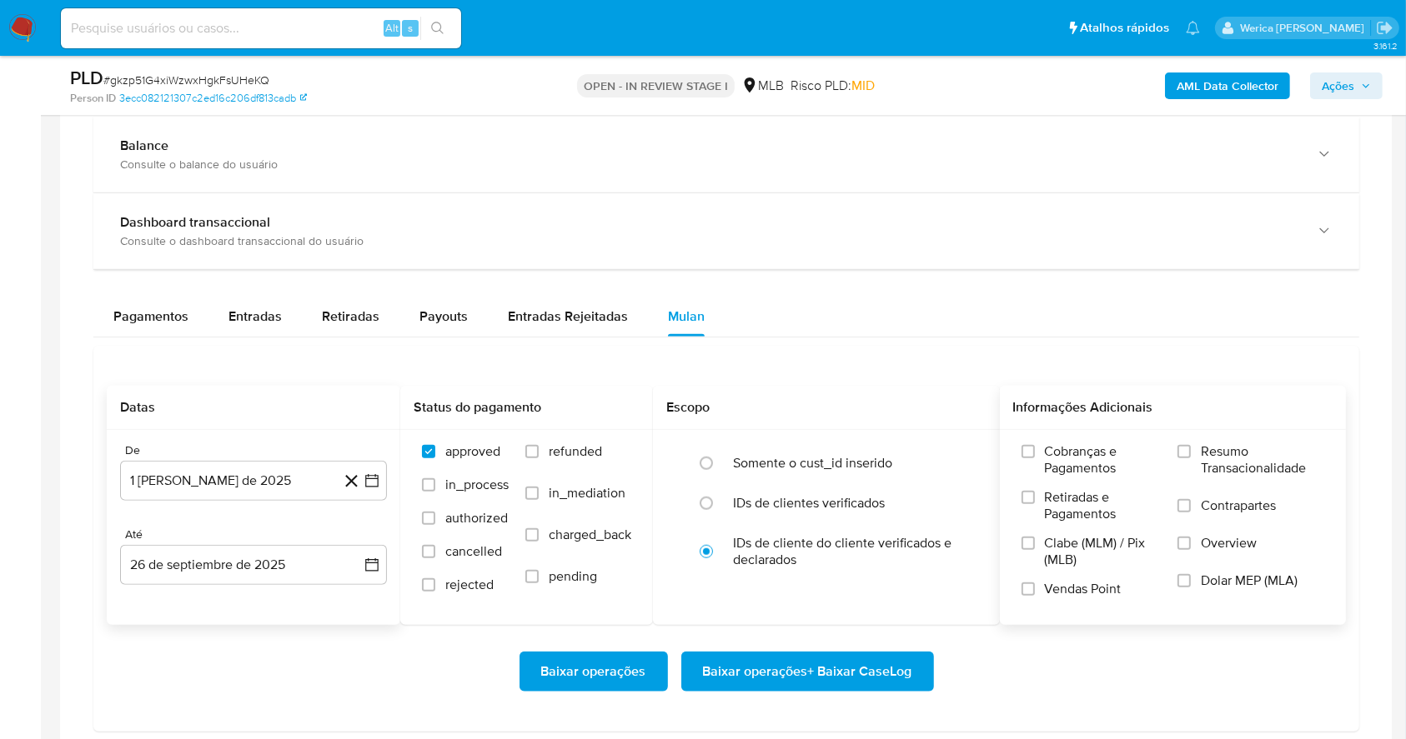
click at [1040, 477] on label "Cobranças e Pagamentos" at bounding box center [1091, 467] width 140 height 46
click at [1035, 459] on input "Cobranças e Pagamentos" at bounding box center [1027, 451] width 13 height 13
click at [1049, 524] on label "Retiradas e Pagamentos" at bounding box center [1091, 512] width 140 height 46
click at [1035, 504] on input "Retiradas e Pagamentos" at bounding box center [1027, 497] width 13 height 13
click at [1050, 564] on span "Clabe (MLM) / Pix (MLB)" at bounding box center [1103, 551] width 117 height 33
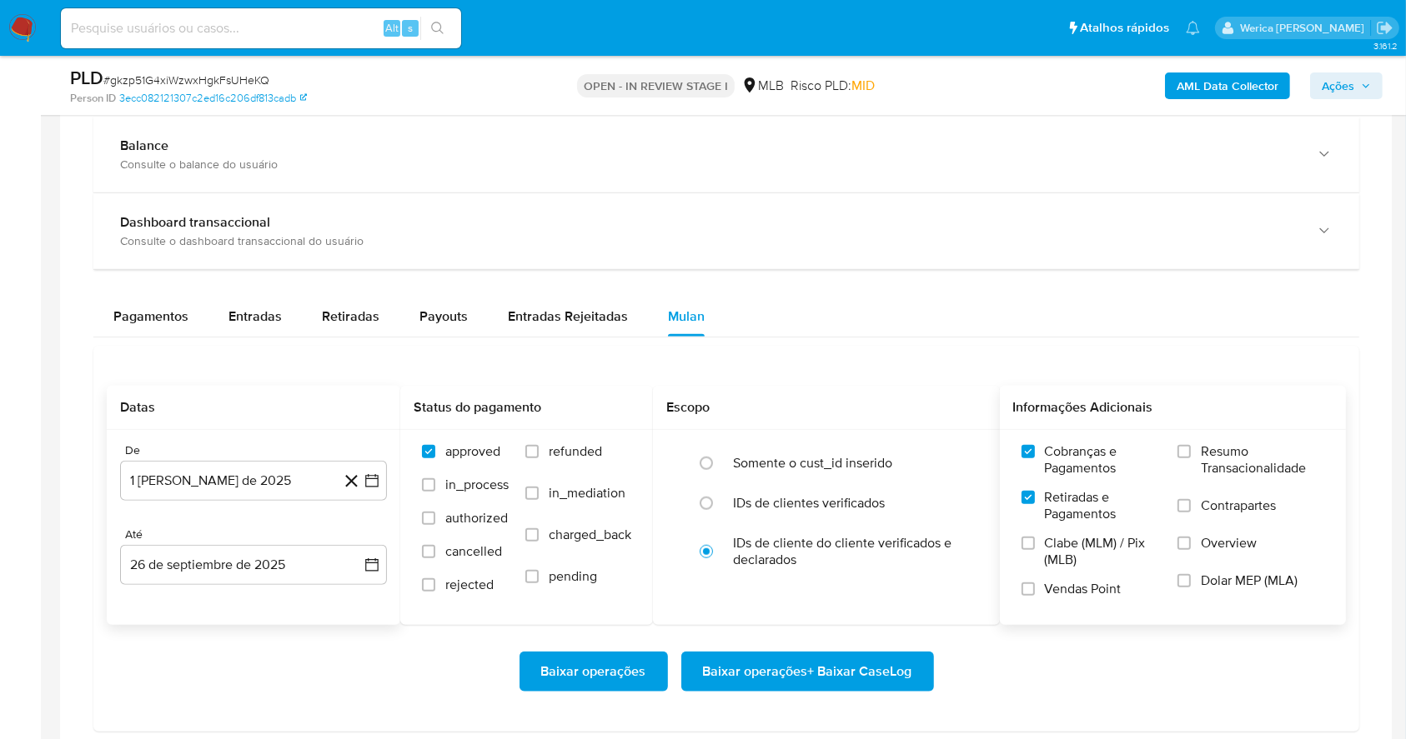
click at [1035, 550] on input "Clabe (MLM) / Pix (MLB)" at bounding box center [1027, 543] width 13 height 13
drag, startPoint x: 1060, startPoint y: 589, endPoint x: 1174, endPoint y: 570, distance: 114.9
click at [1071, 589] on span "Vendas Point" at bounding box center [1083, 589] width 77 height 17
click at [1194, 570] on label "Overview" at bounding box center [1250, 554] width 147 height 38
click at [1207, 573] on span "Dolar MEP (MLA)" at bounding box center [1248, 581] width 97 height 17
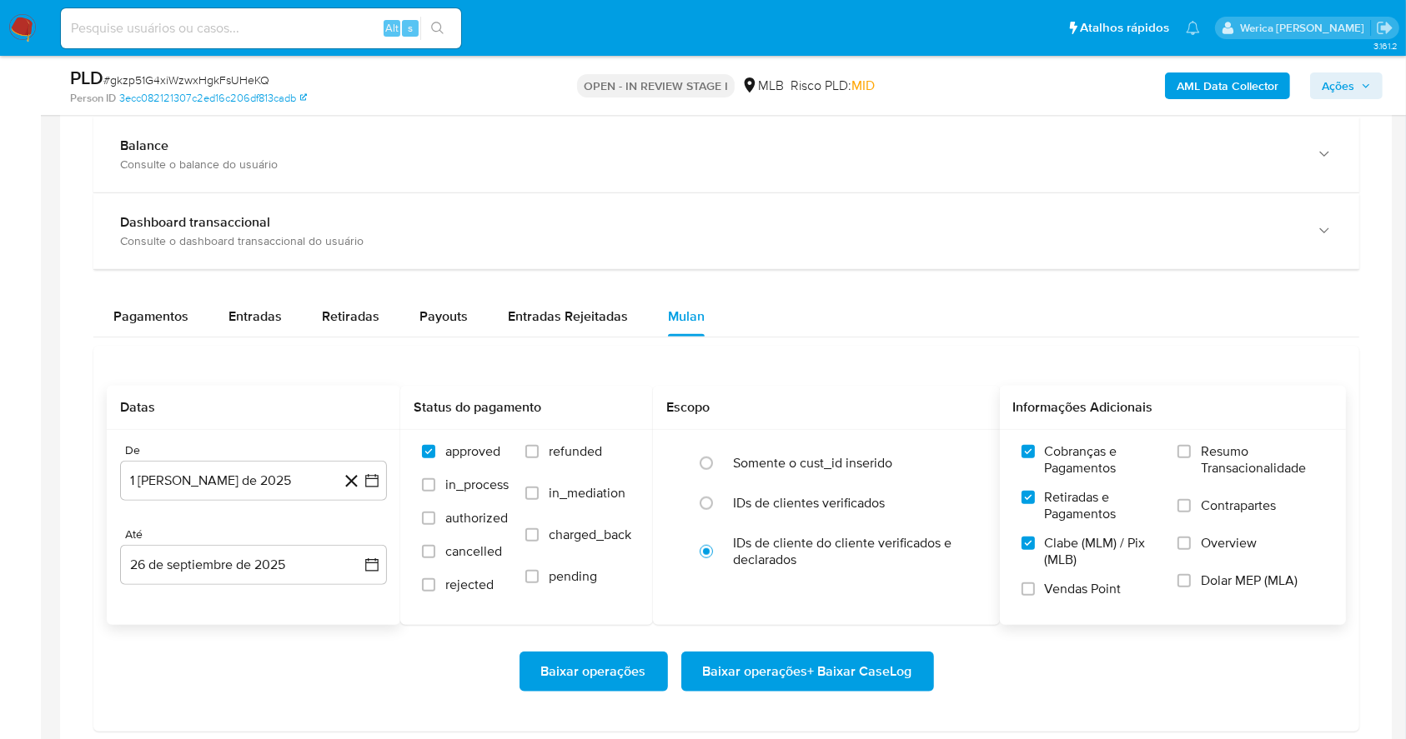
click at [1190, 574] on input "Dolar MEP (MLA)" at bounding box center [1183, 580] width 13 height 13
click at [1220, 528] on label "Contrapartes" at bounding box center [1250, 517] width 147 height 38
click at [1190, 513] on input "Contrapartes" at bounding box center [1183, 505] width 13 height 13
click at [1223, 499] on span "Contrapartes" at bounding box center [1237, 506] width 75 height 17
click at [1190, 499] on input "Contrapartes" at bounding box center [1183, 505] width 13 height 13
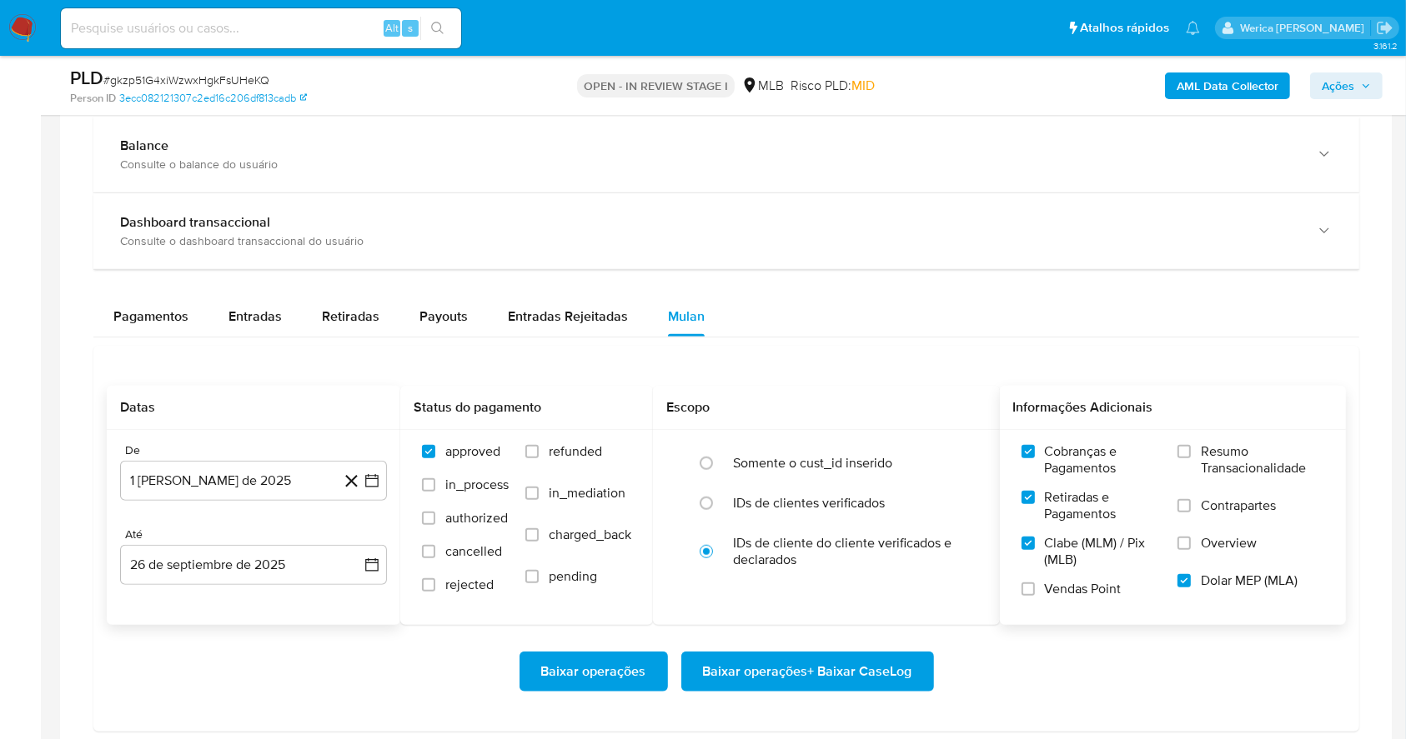
click at [1223, 454] on span "Resumo Transacionalidade" at bounding box center [1261, 460] width 123 height 33
click at [1190, 454] on input "Resumo Transacionalidade" at bounding box center [1183, 451] width 13 height 13
click at [1217, 504] on span "Contrapartes" at bounding box center [1237, 506] width 75 height 17
click at [1190, 504] on input "Contrapartes" at bounding box center [1183, 505] width 13 height 13
click at [1208, 539] on span "Overview" at bounding box center [1228, 543] width 56 height 17
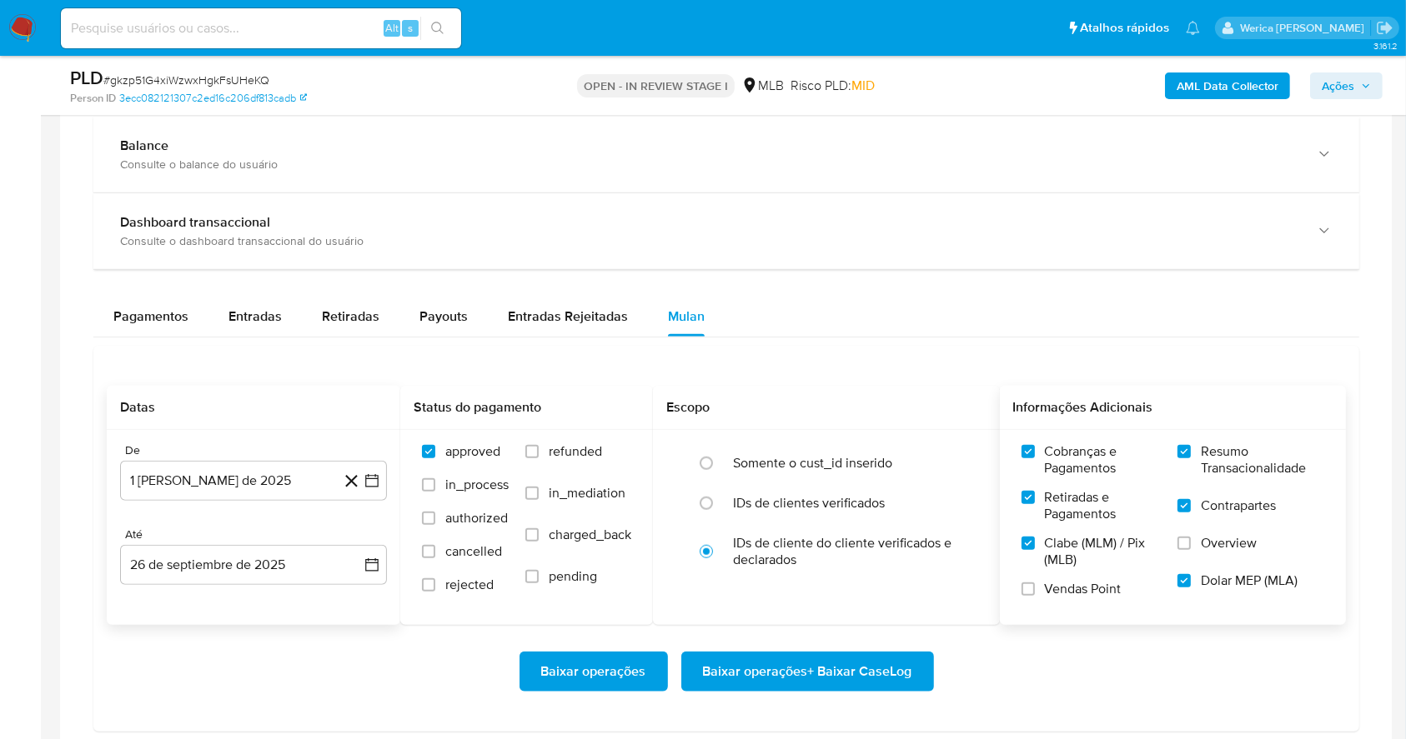
click at [1190, 539] on input "Overview" at bounding box center [1183, 543] width 13 height 13
click at [1054, 593] on span "Vendas Point" at bounding box center [1083, 589] width 77 height 17
click at [1035, 593] on input "Vendas Point" at bounding box center [1027, 589] width 13 height 13
click at [862, 665] on span "Baixar operações + Baixar CaseLog" at bounding box center [807, 672] width 209 height 37
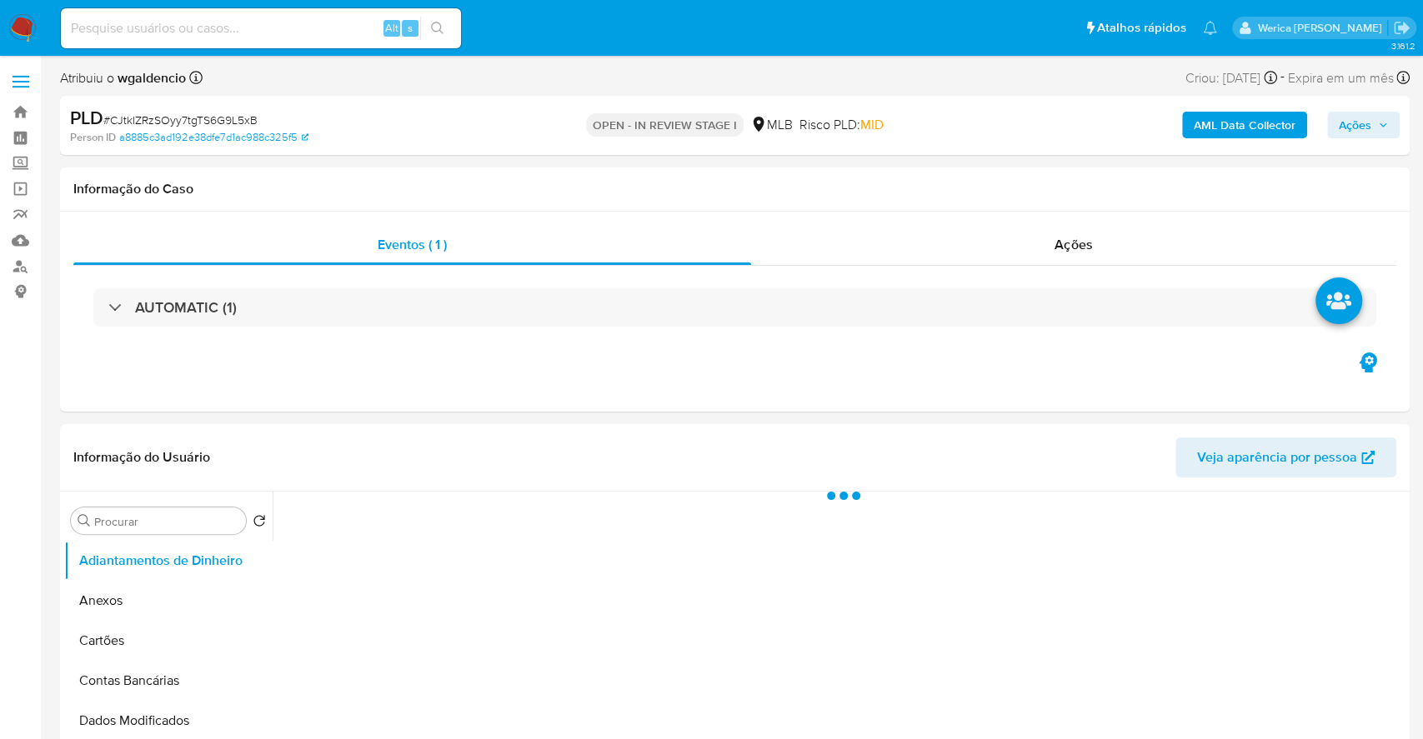
select select "10"
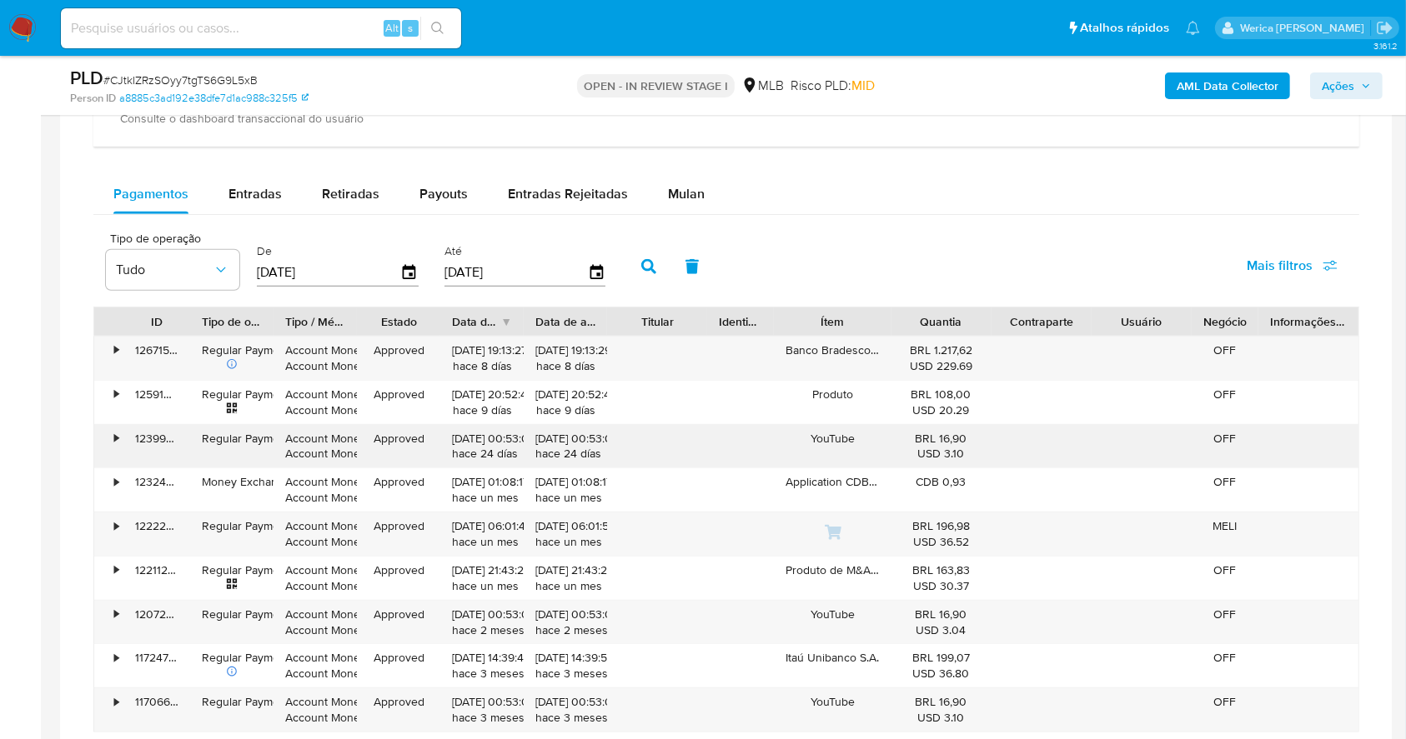
scroll to position [1334, 0]
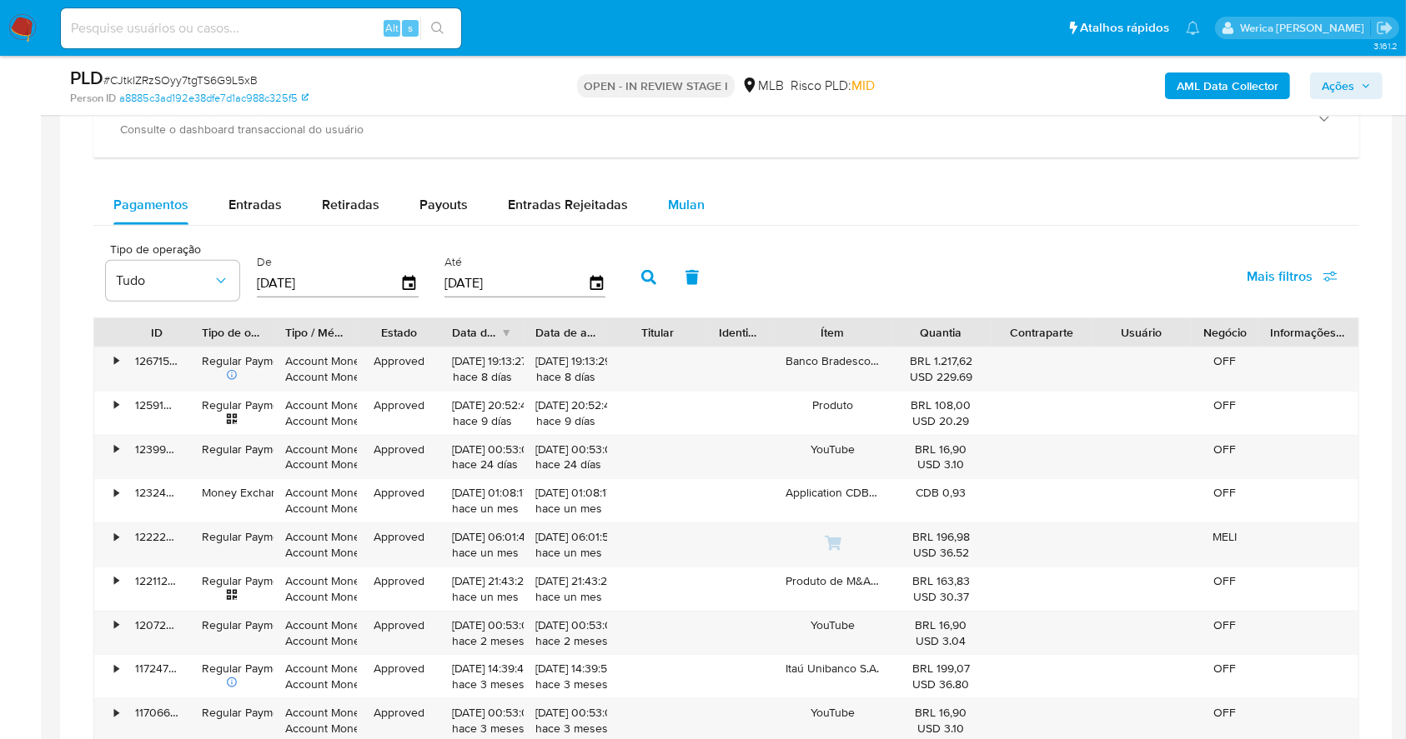
click at [685, 195] on span "Mulan" at bounding box center [686, 204] width 37 height 19
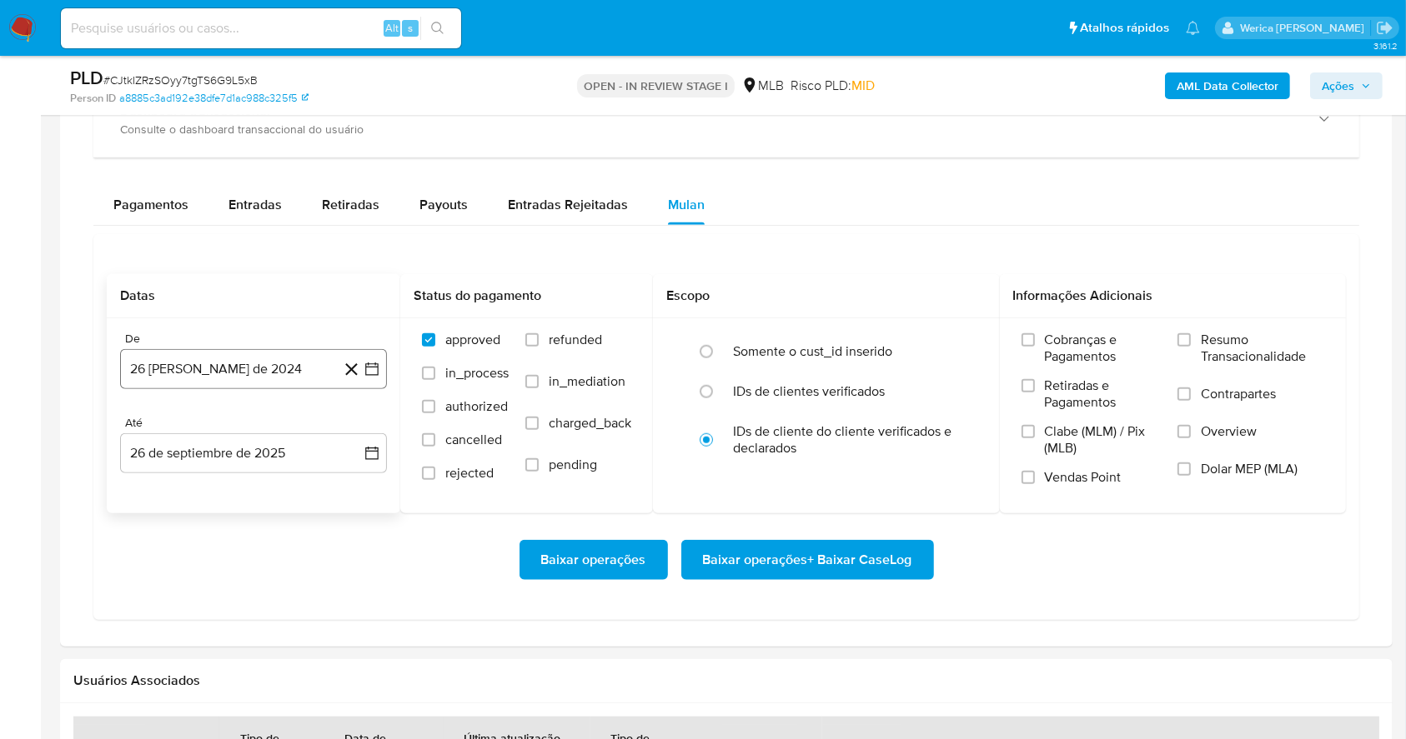
click at [308, 365] on button "26 [PERSON_NAME] de 2024" at bounding box center [253, 369] width 267 height 40
click at [270, 425] on span "agosto 2024" at bounding box center [246, 429] width 76 height 17
click at [348, 435] on icon "Año siguiente" at bounding box center [353, 429] width 20 height 20
click at [244, 584] on span "ago" at bounding box center [252, 583] width 21 height 13
click at [295, 494] on button "1" at bounding box center [286, 491] width 27 height 27
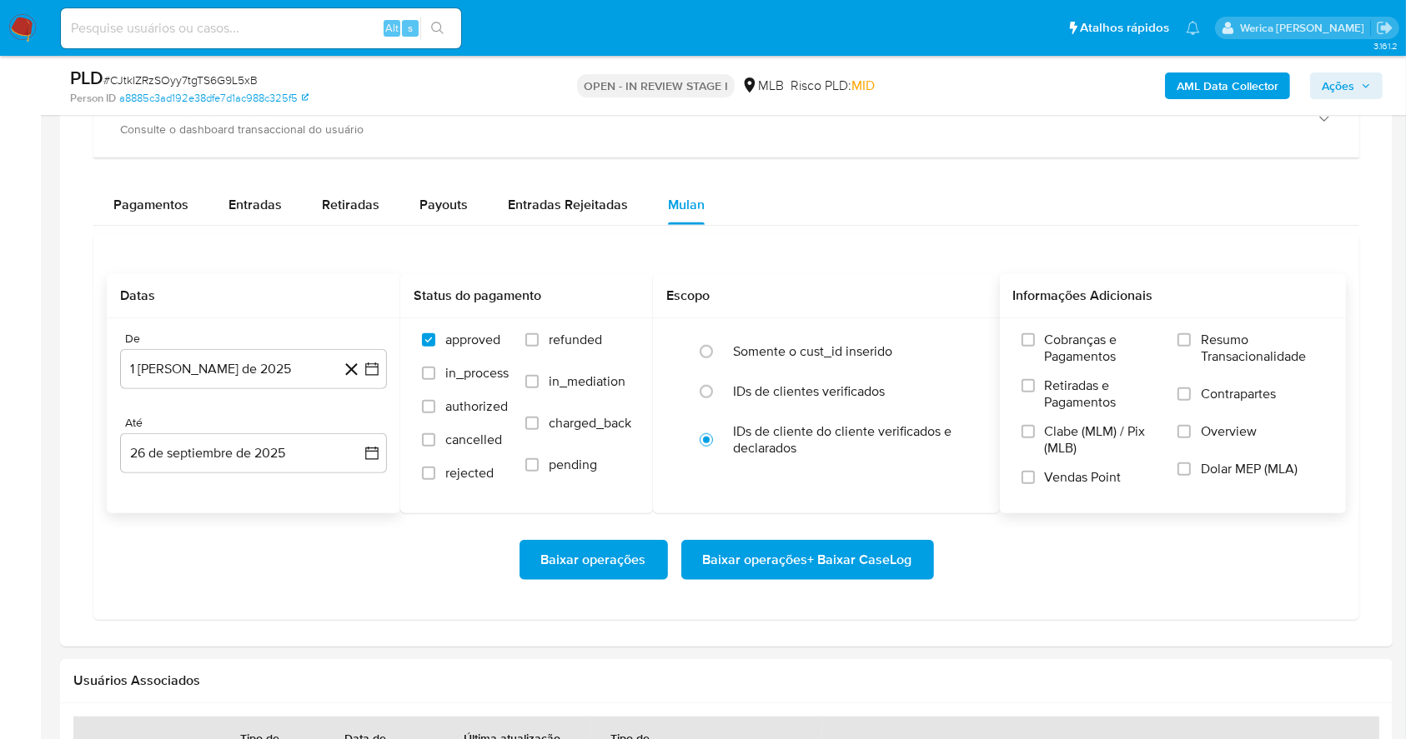
click at [1058, 364] on label "Cobranças e Pagamentos" at bounding box center [1091, 355] width 140 height 46
click at [1035, 347] on input "Cobranças e Pagamentos" at bounding box center [1027, 339] width 13 height 13
click at [1060, 415] on label "Retiradas e Pagamentos" at bounding box center [1091, 401] width 140 height 46
click at [1035, 393] on input "Retiradas e Pagamentos" at bounding box center [1027, 385] width 13 height 13
click at [1055, 454] on span "Clabe (MLM) / Pix (MLB)" at bounding box center [1103, 439] width 117 height 33
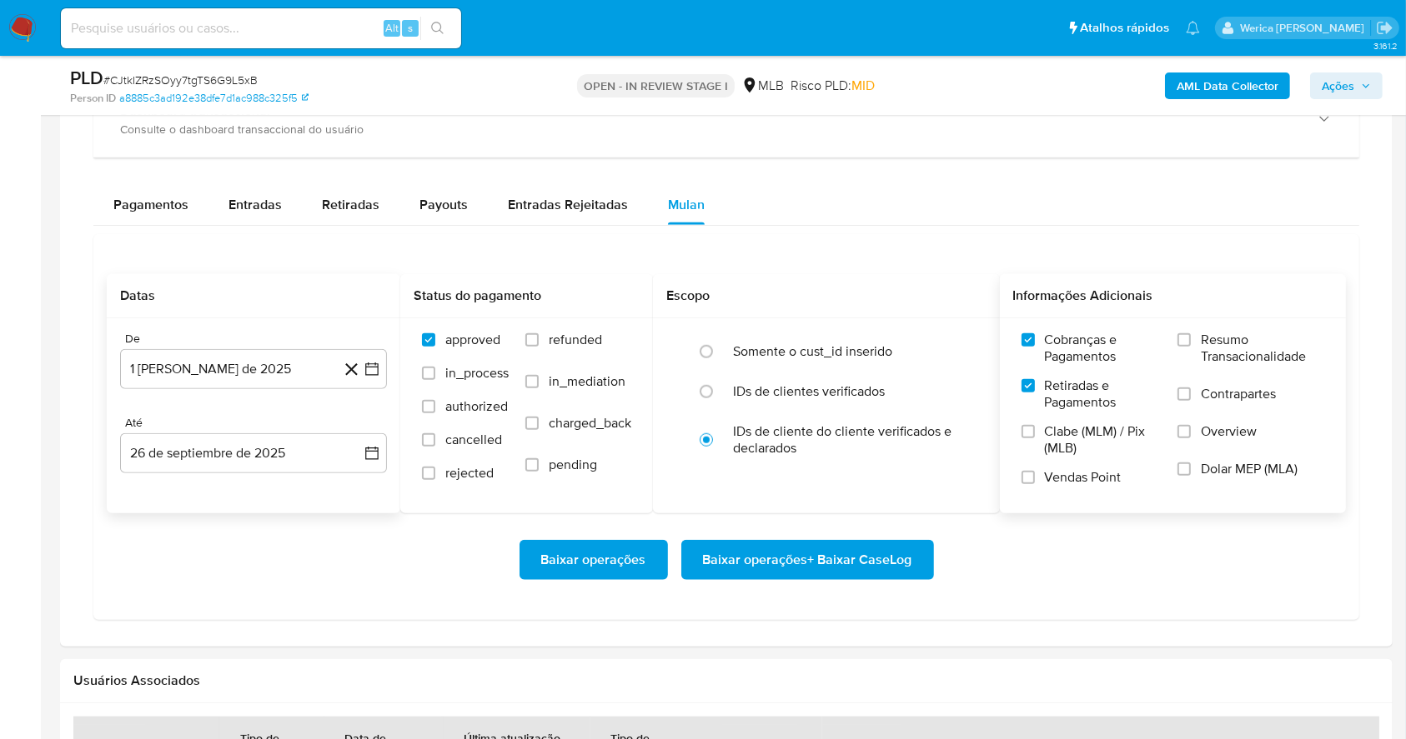
click at [1035, 439] on input "Clabe (MLM) / Pix (MLB)" at bounding box center [1027, 431] width 13 height 13
click at [1060, 482] on span "Vendas Point" at bounding box center [1083, 477] width 77 height 17
click at [1035, 482] on input "Vendas Point" at bounding box center [1027, 477] width 13 height 13
click at [1210, 461] on span "Dolar MEP (MLA)" at bounding box center [1248, 469] width 97 height 17
click at [1190, 463] on input "Dolar MEP (MLA)" at bounding box center [1183, 469] width 13 height 13
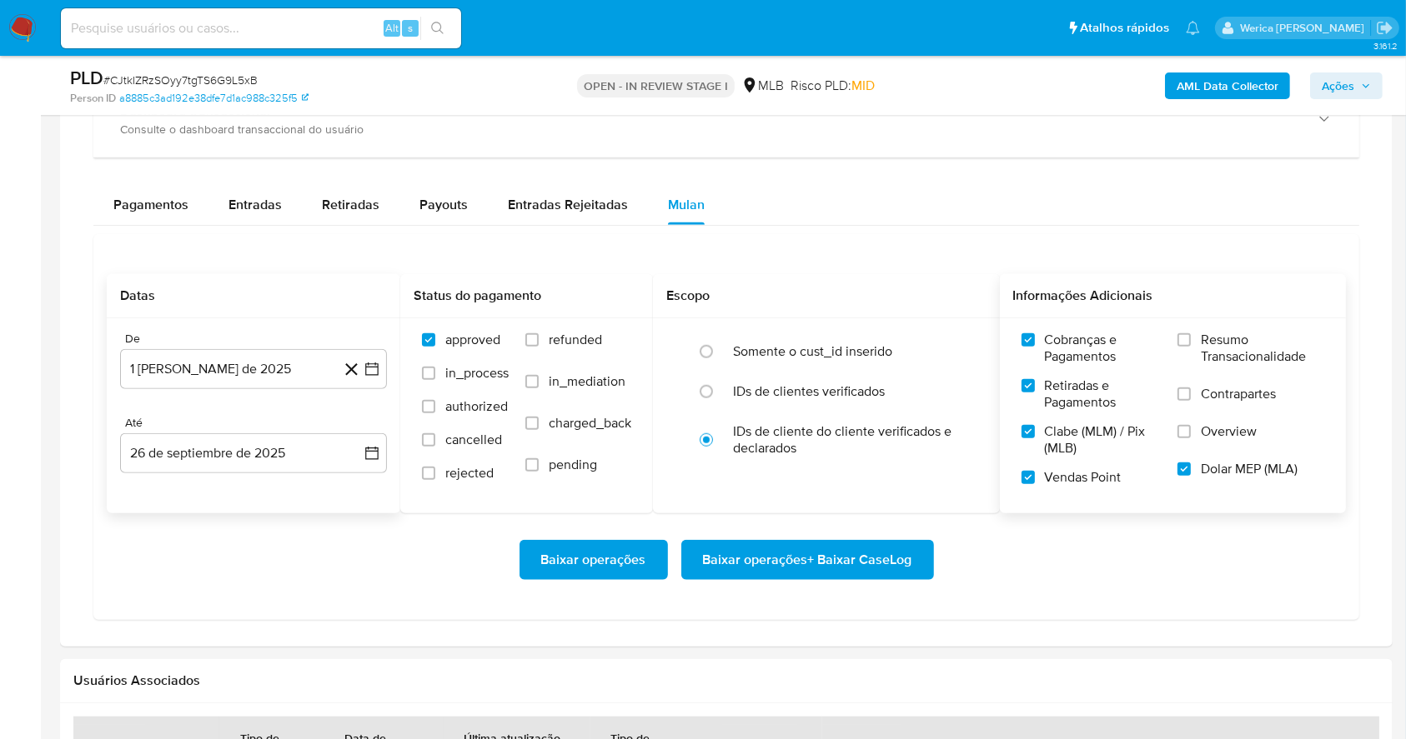
click at [1214, 428] on span "Overview" at bounding box center [1228, 431] width 56 height 17
click at [1190, 428] on input "Overview" at bounding box center [1183, 431] width 13 height 13
click at [1216, 392] on span "Contrapartes" at bounding box center [1237, 394] width 75 height 17
click at [1190, 392] on input "Contrapartes" at bounding box center [1183, 394] width 13 height 13
click at [1210, 343] on span "Resumo Transacionalidade" at bounding box center [1261, 348] width 123 height 33
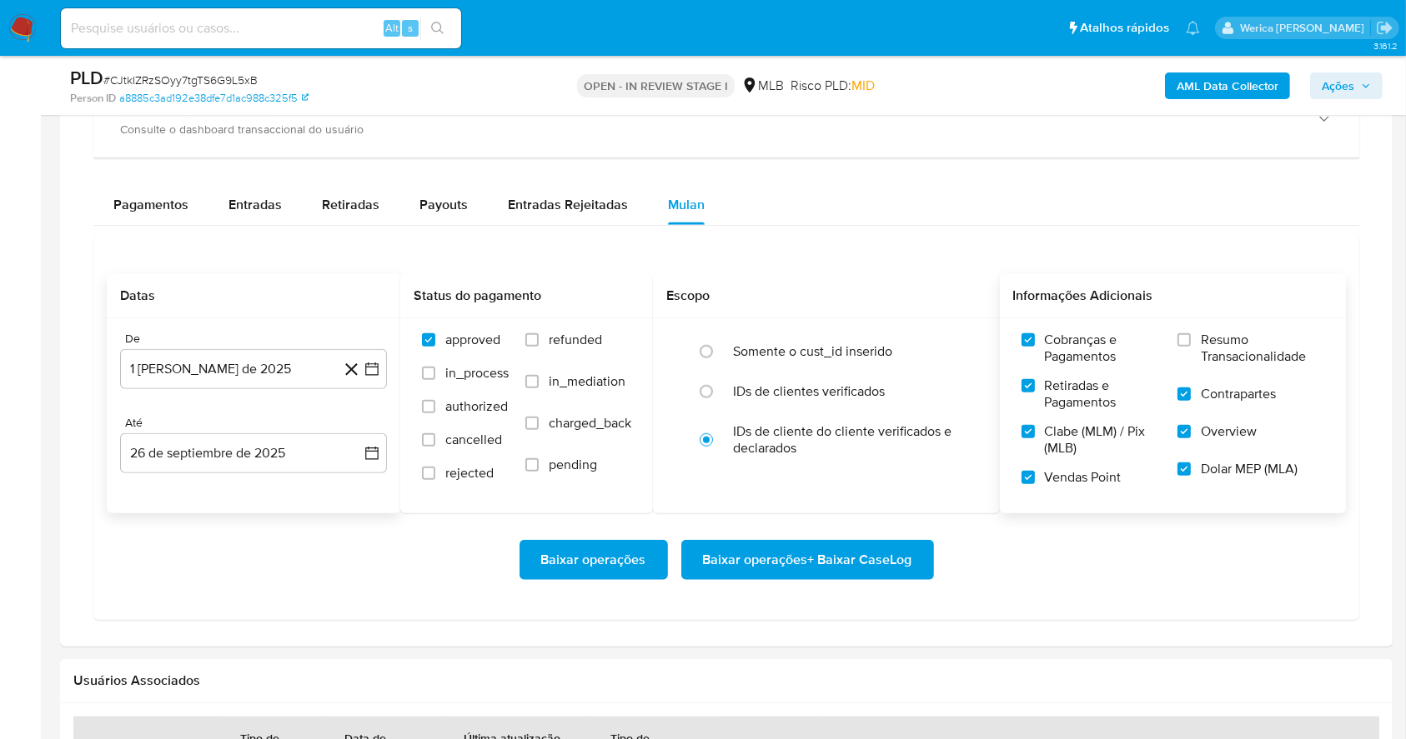
click at [1190, 343] on input "Resumo Transacionalidade" at bounding box center [1183, 339] width 13 height 13
click at [873, 568] on span "Baixar operações + Baixar CaseLog" at bounding box center [807, 560] width 209 height 37
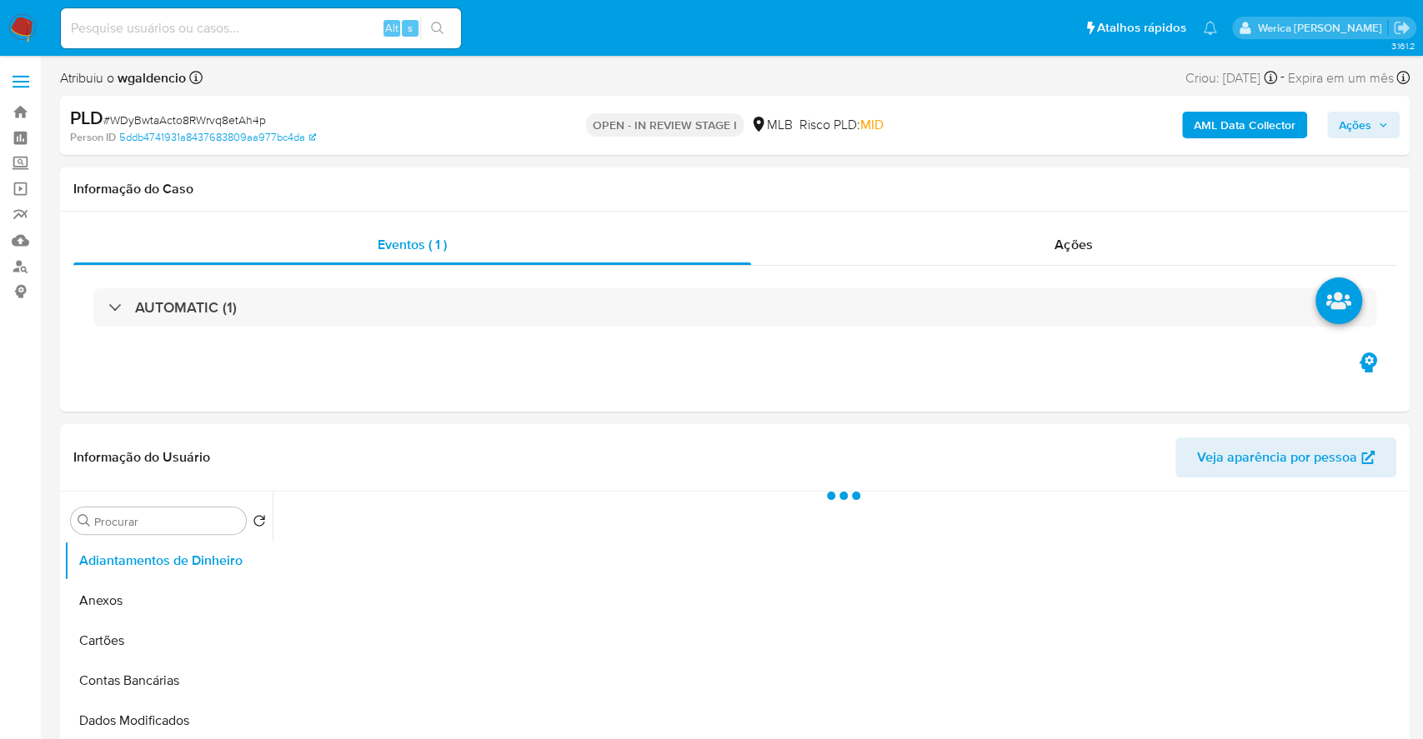
select select "10"
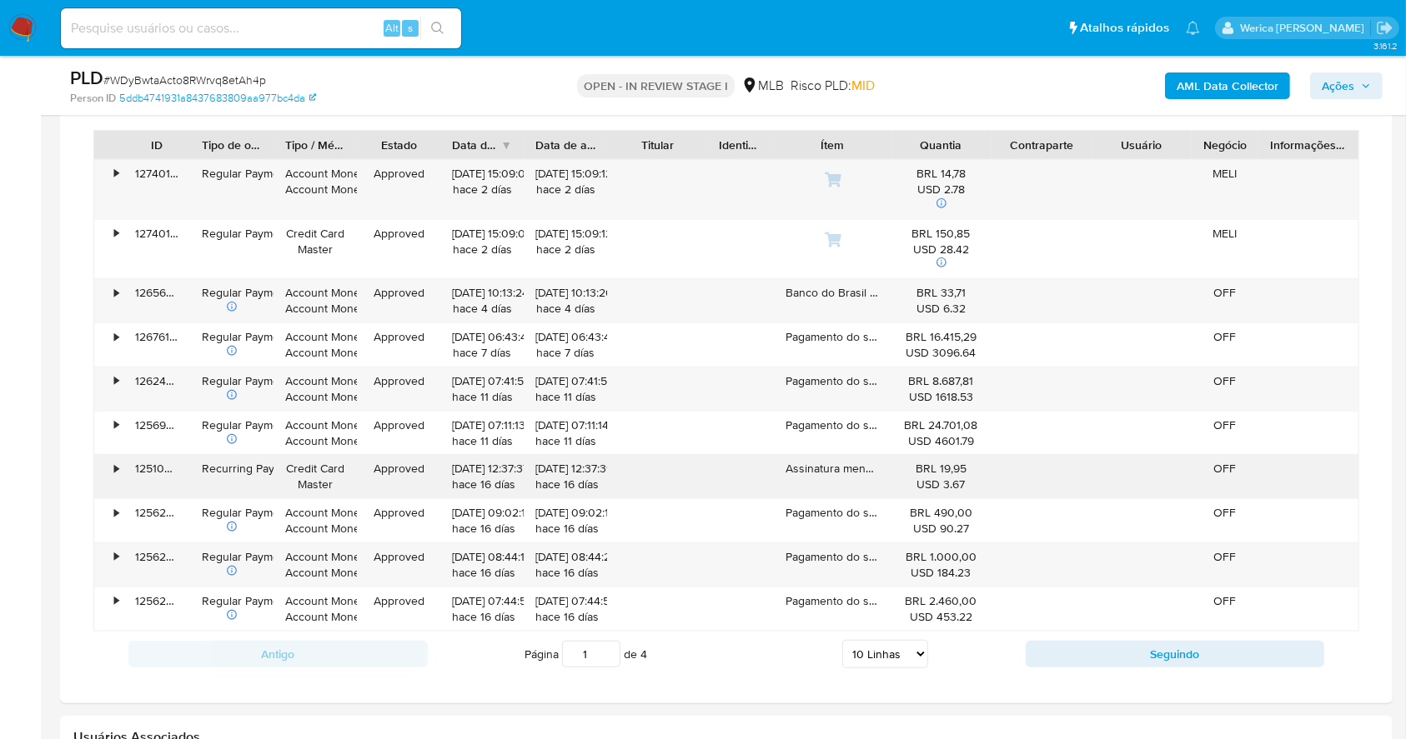
scroll to position [1222, 0]
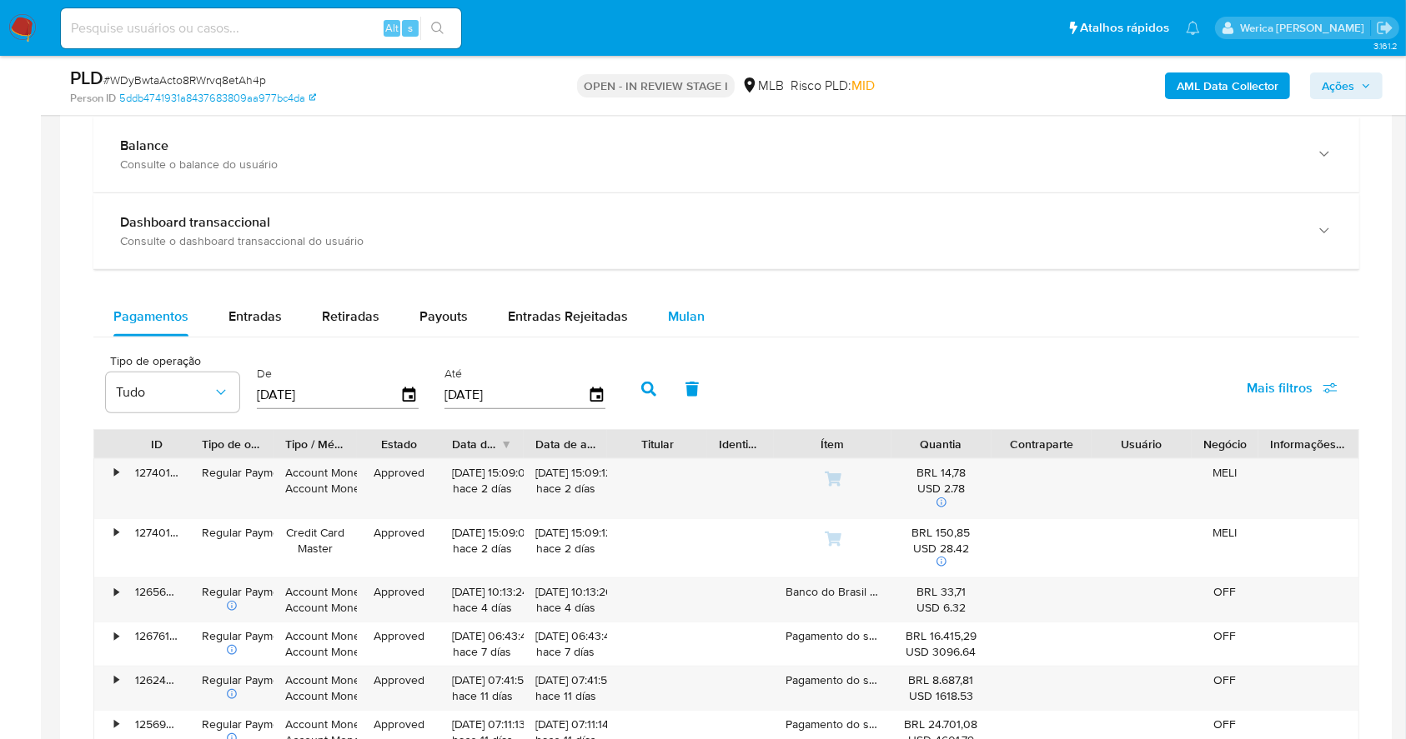
click at [684, 314] on span "Mulan" at bounding box center [686, 316] width 37 height 19
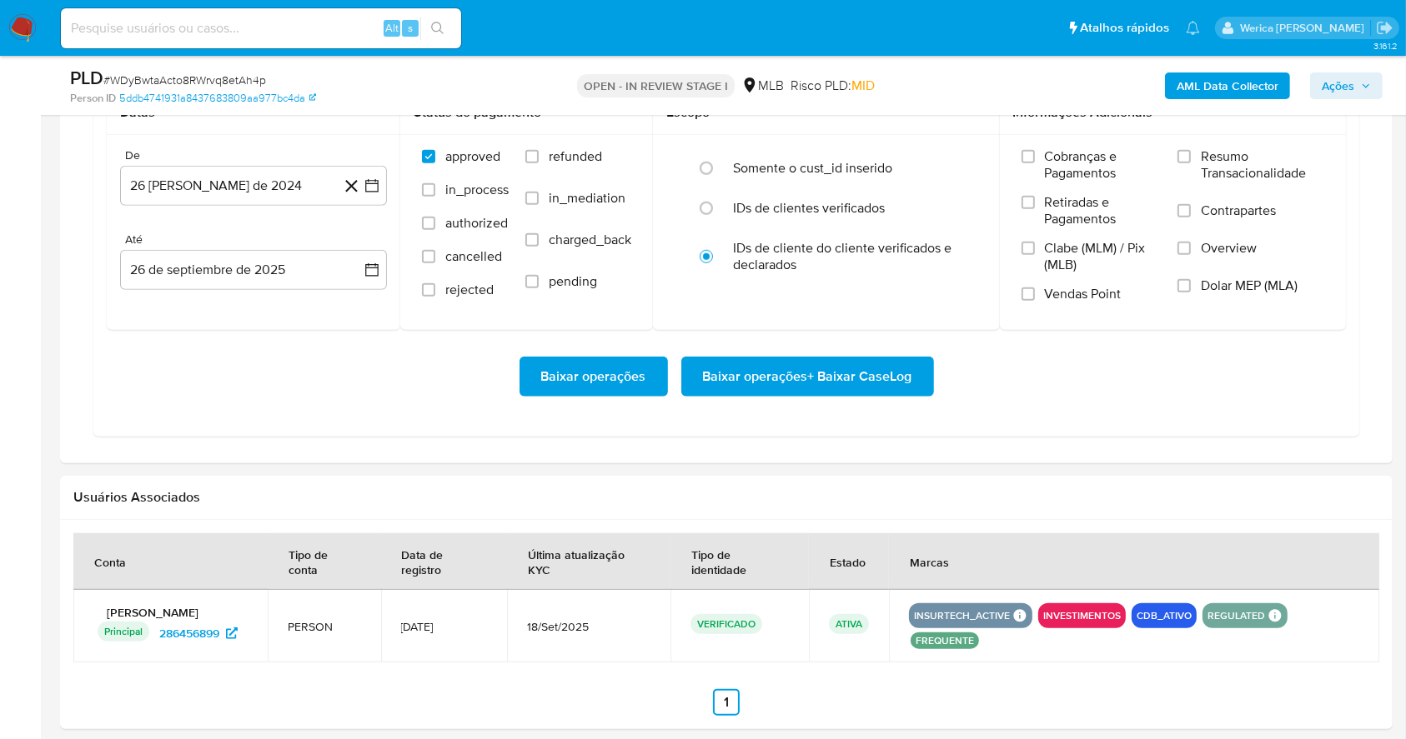
scroll to position [1556, 0]
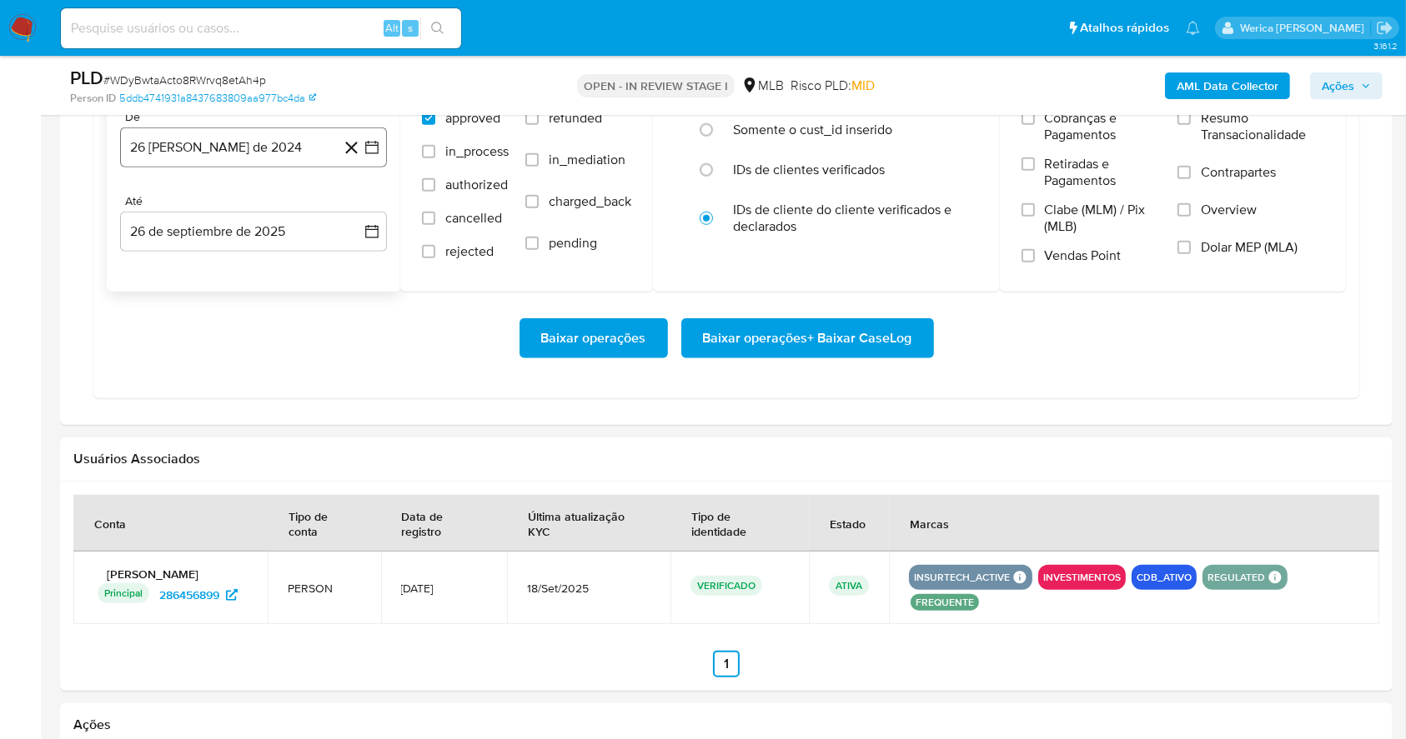
click at [264, 150] on button "26 [PERSON_NAME] de 2024" at bounding box center [253, 148] width 267 height 40
click at [272, 212] on span "agosto 2024" at bounding box center [246, 207] width 76 height 17
click at [354, 208] on icon "Año siguiente" at bounding box center [354, 208] width 7 height 12
click at [248, 374] on tr "ene feb mar abr may jun [DATE] ago sep oct nov dic" at bounding box center [252, 338] width 190 height 167
click at [254, 370] on button "ago" at bounding box center [251, 361] width 47 height 27
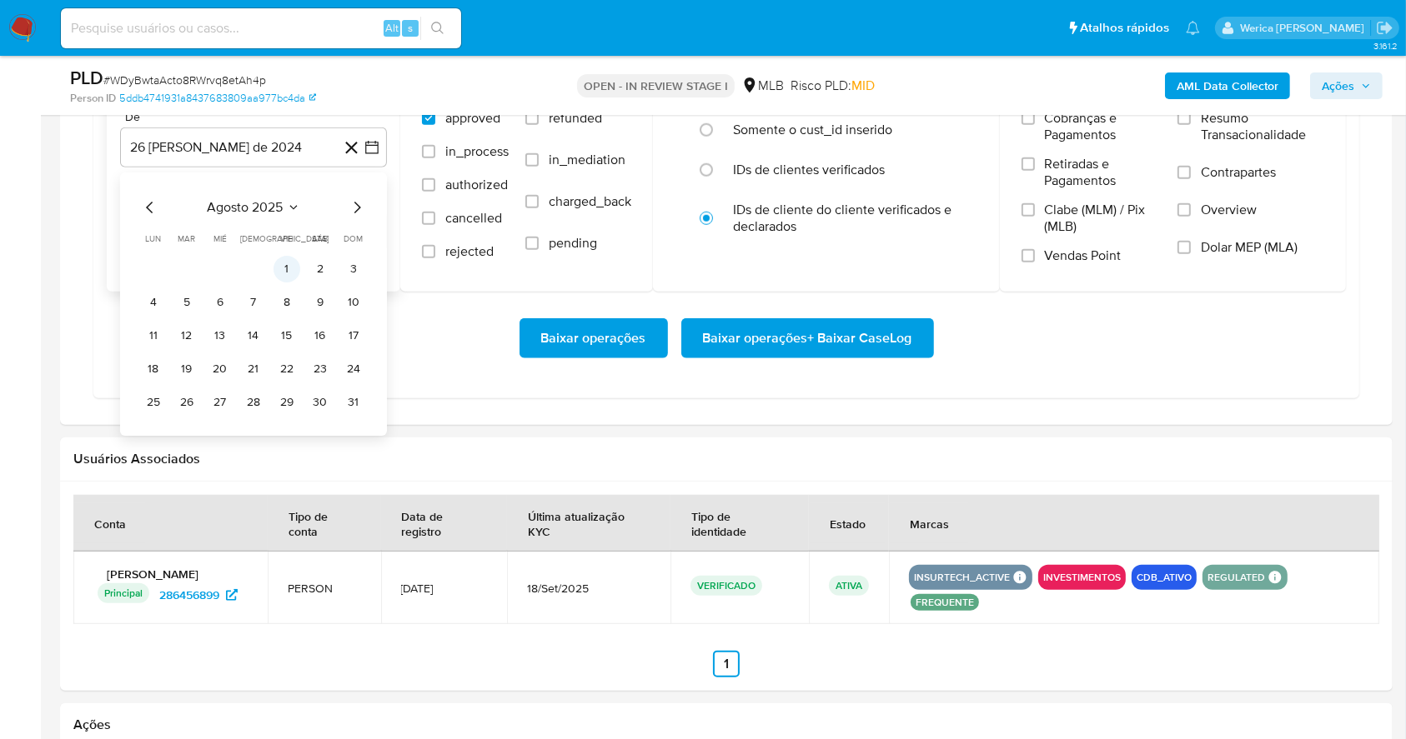
click at [287, 270] on button "1" at bounding box center [286, 269] width 27 height 27
click at [1085, 147] on label "Cobranças e Pagamentos" at bounding box center [1091, 133] width 140 height 46
click at [1035, 125] on input "Cobranças e Pagamentos" at bounding box center [1027, 118] width 13 height 13
click at [1078, 183] on span "Retiradas e Pagamentos" at bounding box center [1103, 172] width 117 height 33
click at [1035, 171] on input "Retiradas e Pagamentos" at bounding box center [1027, 164] width 13 height 13
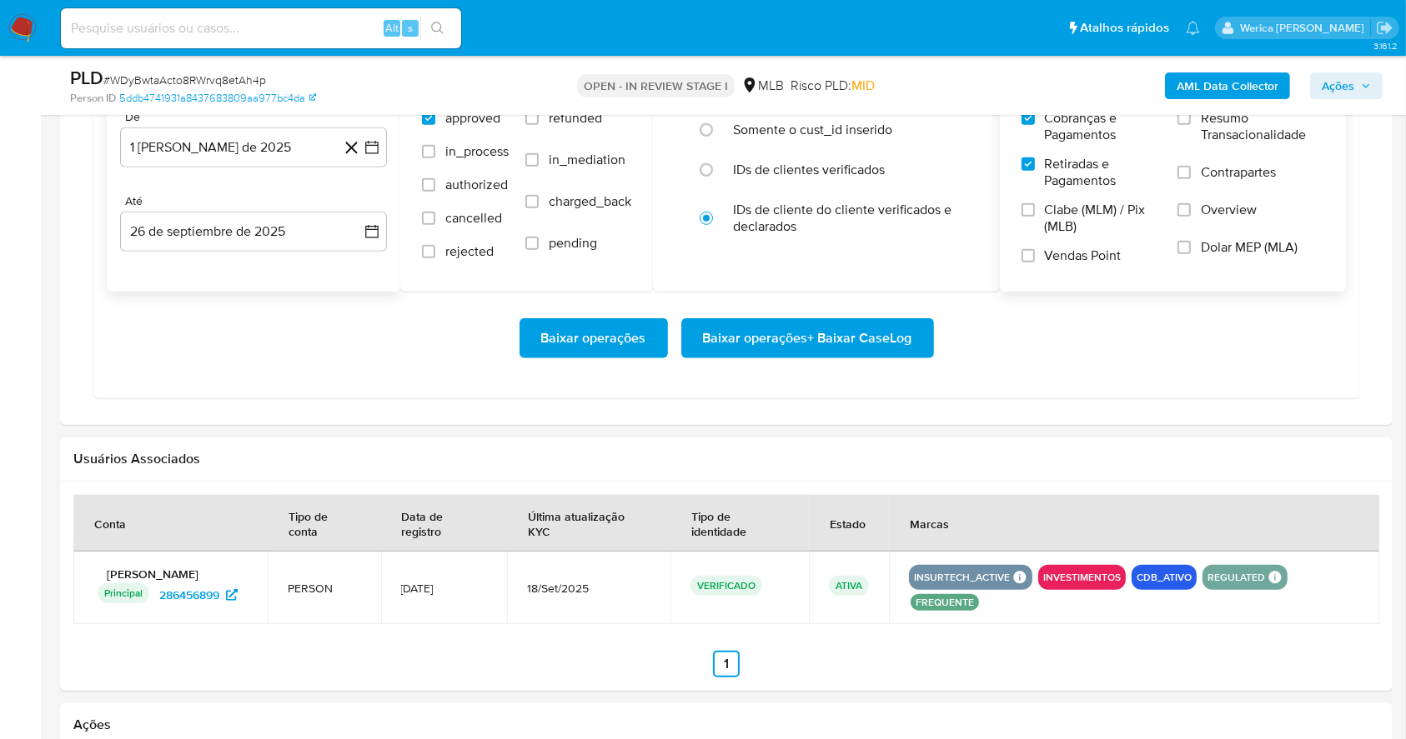
click at [1070, 226] on span "Clabe (MLM) / Pix (MLB)" at bounding box center [1103, 218] width 117 height 33
click at [1035, 217] on input "Clabe (MLM) / Pix (MLB)" at bounding box center [1027, 209] width 13 height 13
click at [1070, 268] on label "Vendas Point" at bounding box center [1091, 262] width 140 height 29
click at [1035, 263] on input "Vendas Point" at bounding box center [1027, 255] width 13 height 13
click at [1240, 239] on span "Dolar MEP (MLA)" at bounding box center [1248, 247] width 97 height 17
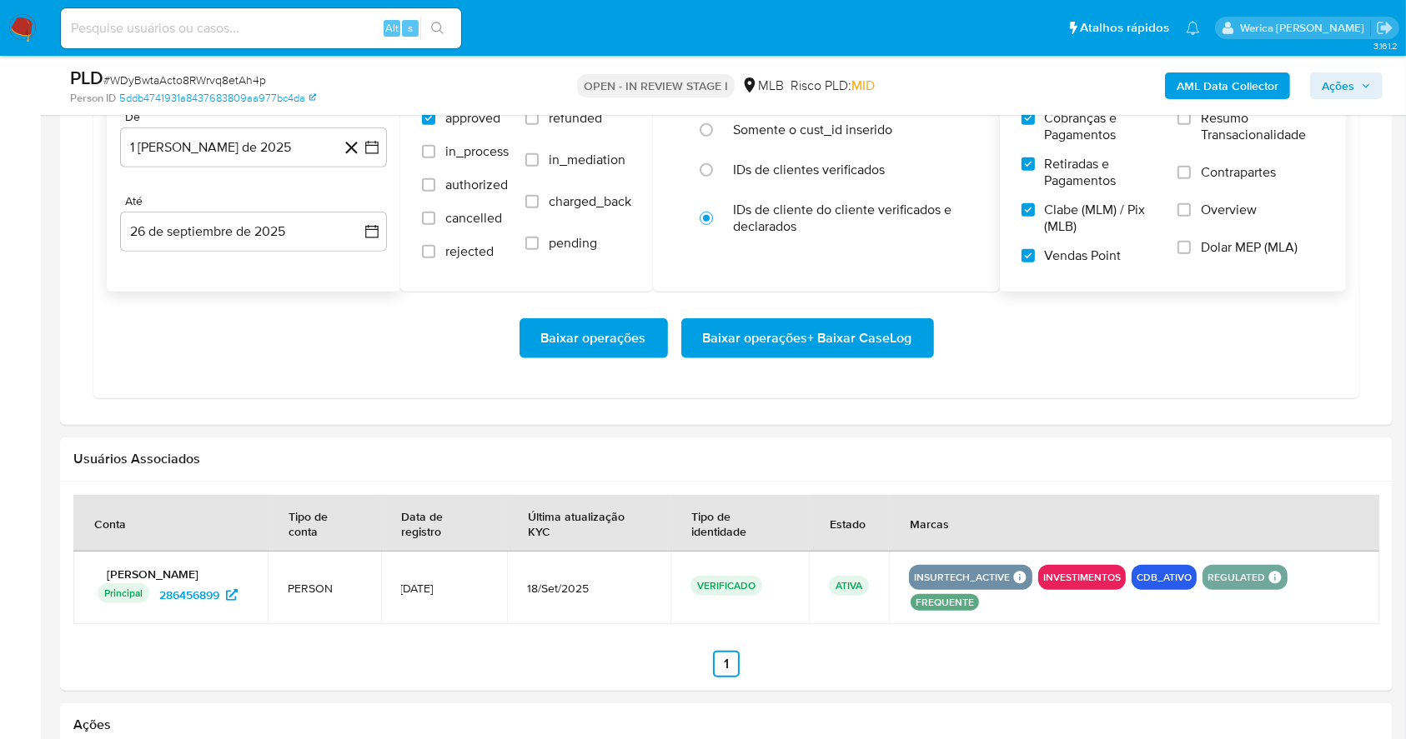
click at [1190, 241] on input "Dolar MEP (MLA)" at bounding box center [1183, 247] width 13 height 13
click at [1235, 202] on span "Overview" at bounding box center [1228, 210] width 56 height 17
click at [1190, 203] on input "Overview" at bounding box center [1183, 209] width 13 height 13
click at [1230, 157] on label "Resumo Transacionalidade" at bounding box center [1250, 137] width 147 height 54
click at [1190, 125] on input "Resumo Transacionalidade" at bounding box center [1183, 118] width 13 height 13
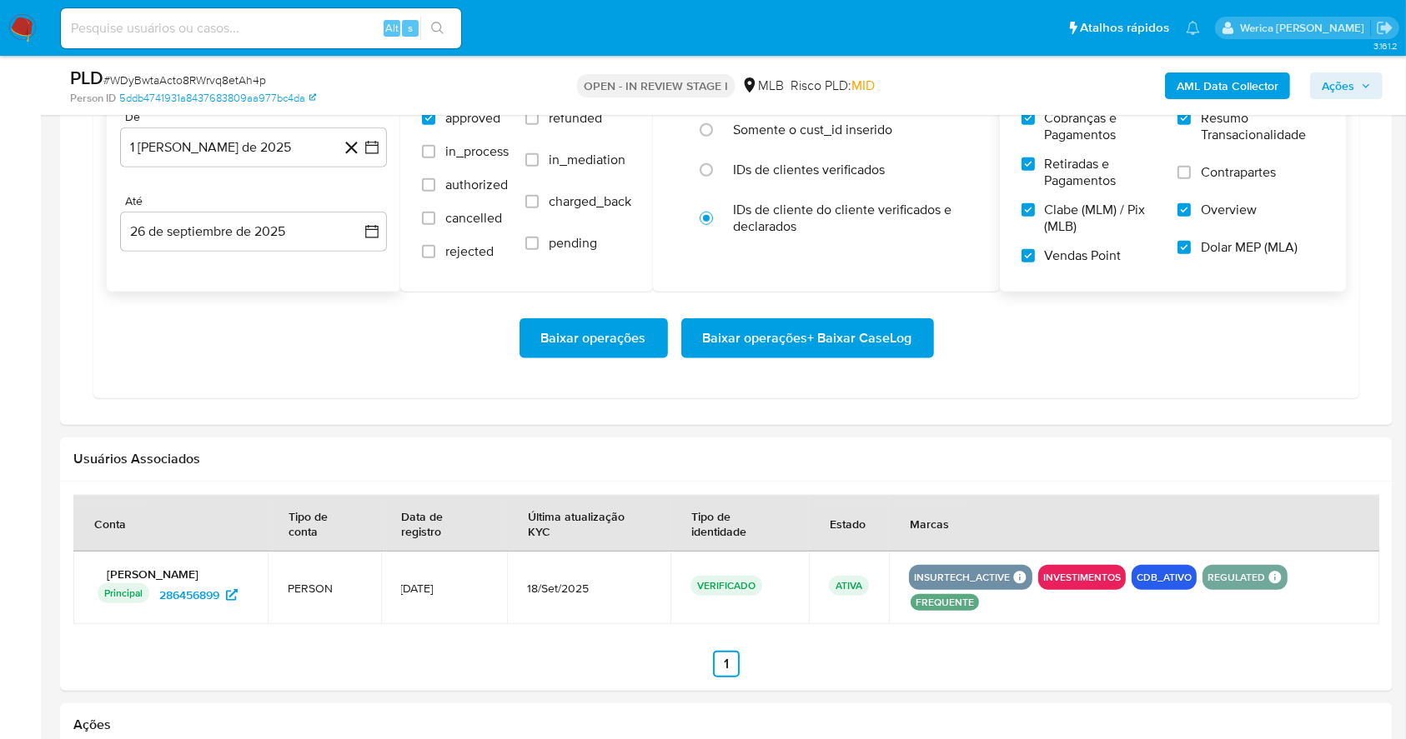
click at [1229, 132] on span "Resumo Transacionalidade" at bounding box center [1261, 126] width 123 height 33
click at [1190, 125] on input "Resumo Transacionalidade" at bounding box center [1183, 118] width 13 height 13
click at [1218, 168] on span "Contrapartes" at bounding box center [1237, 172] width 75 height 17
click at [1190, 168] on input "Contrapartes" at bounding box center [1183, 172] width 13 height 13
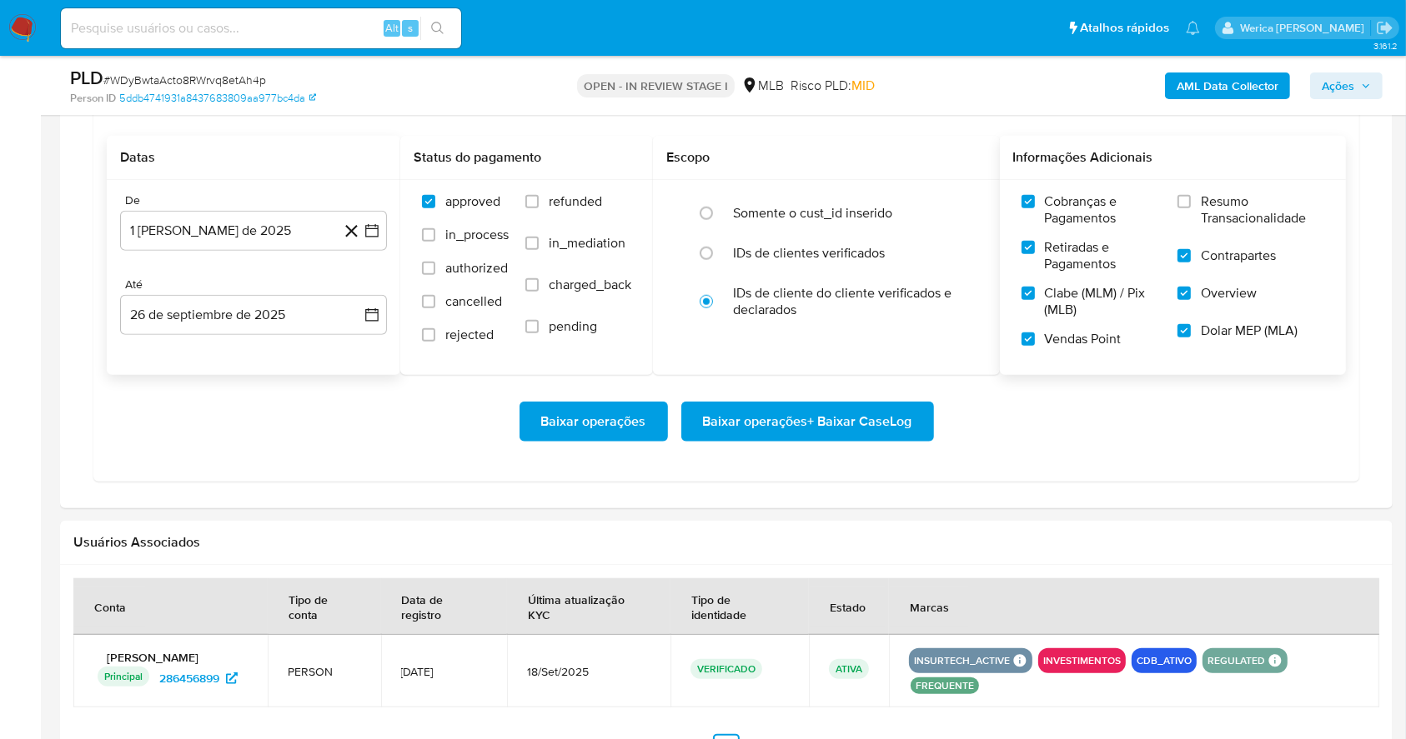
scroll to position [1334, 0]
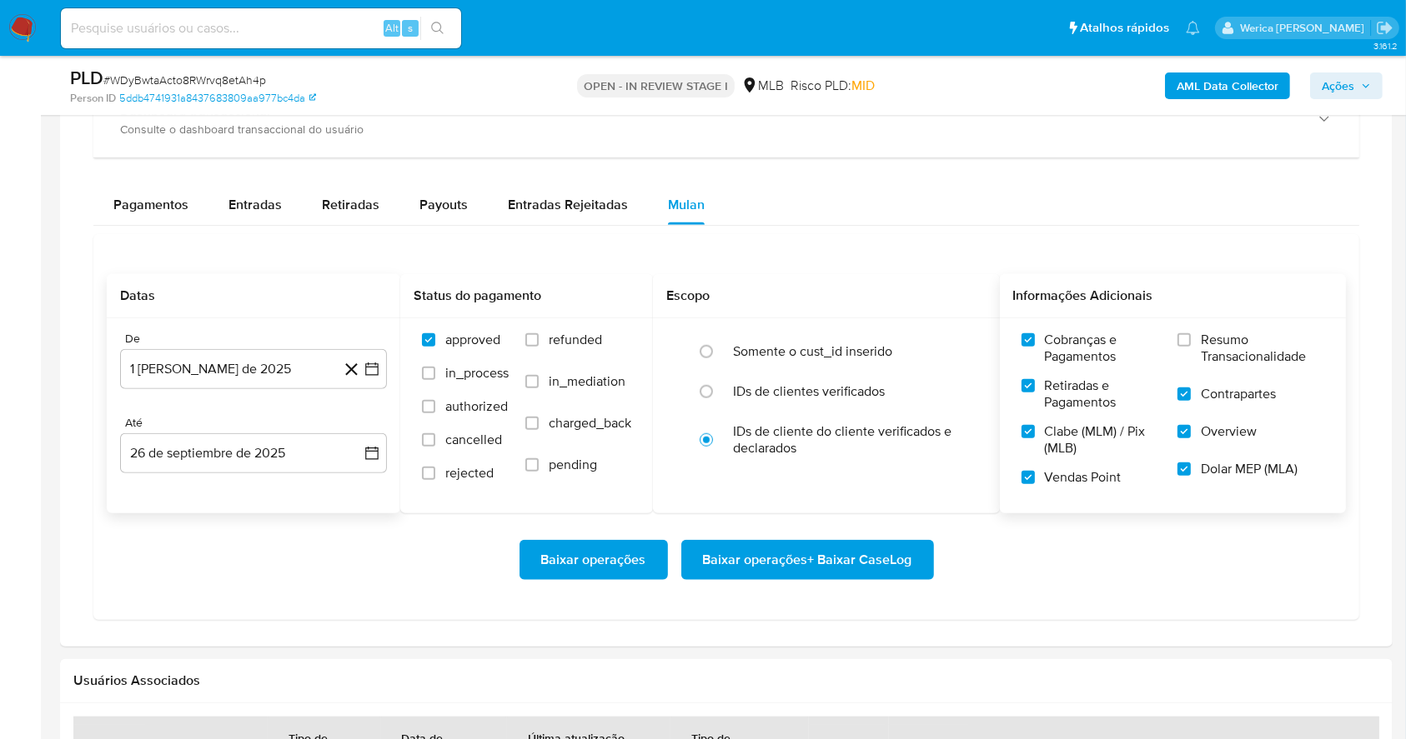
click at [1213, 355] on span "Resumo Transacionalidade" at bounding box center [1261, 348] width 123 height 33
click at [1190, 347] on input "Resumo Transacionalidade" at bounding box center [1183, 339] width 13 height 13
click at [873, 569] on span "Baixar operações + Baixar CaseLog" at bounding box center [807, 560] width 209 height 37
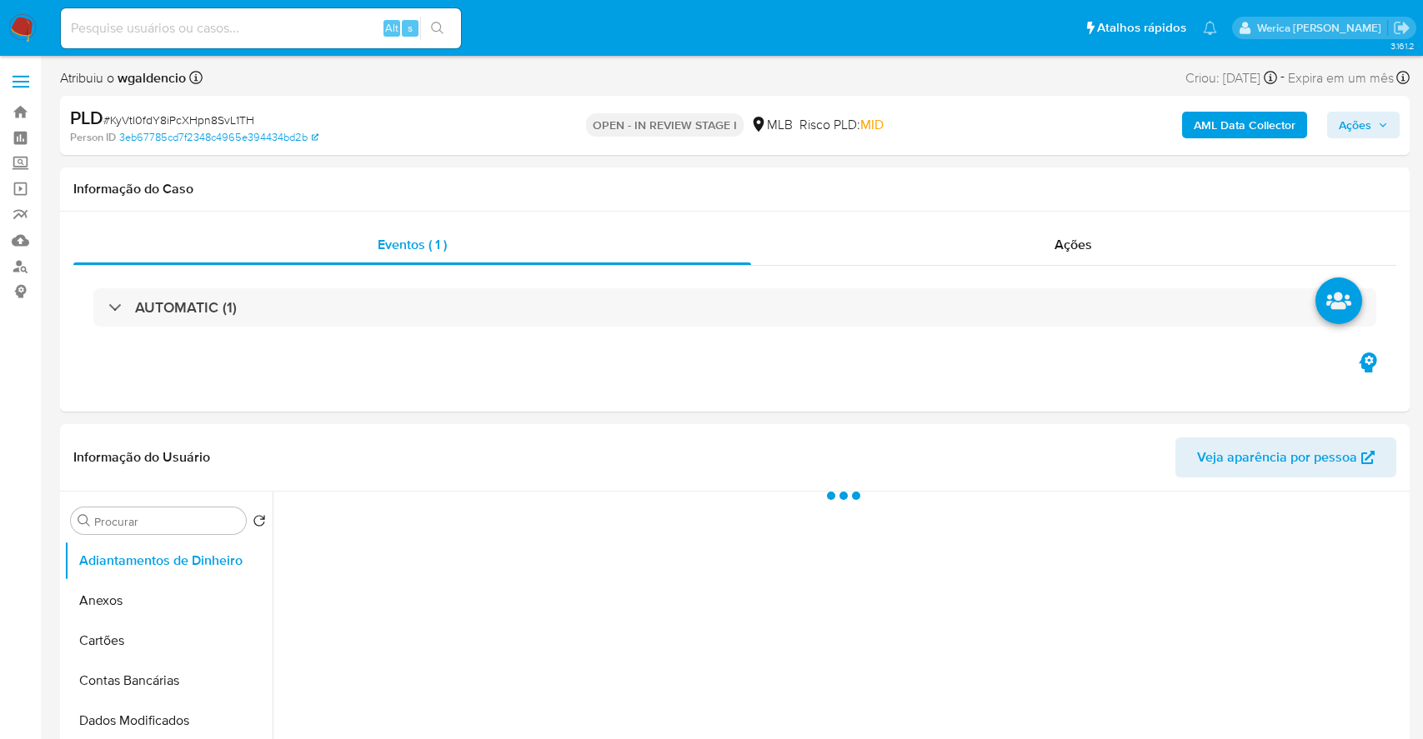
select select "10"
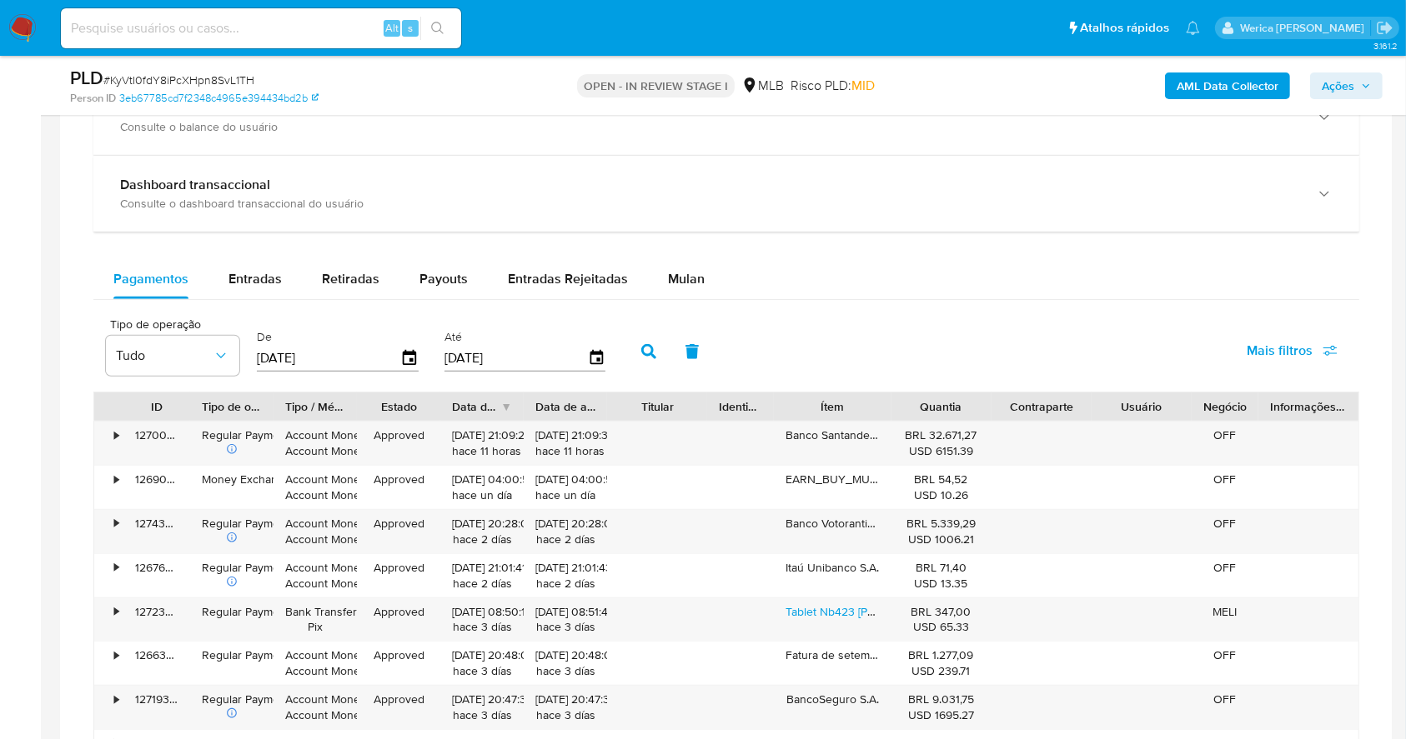
scroll to position [1111, 0]
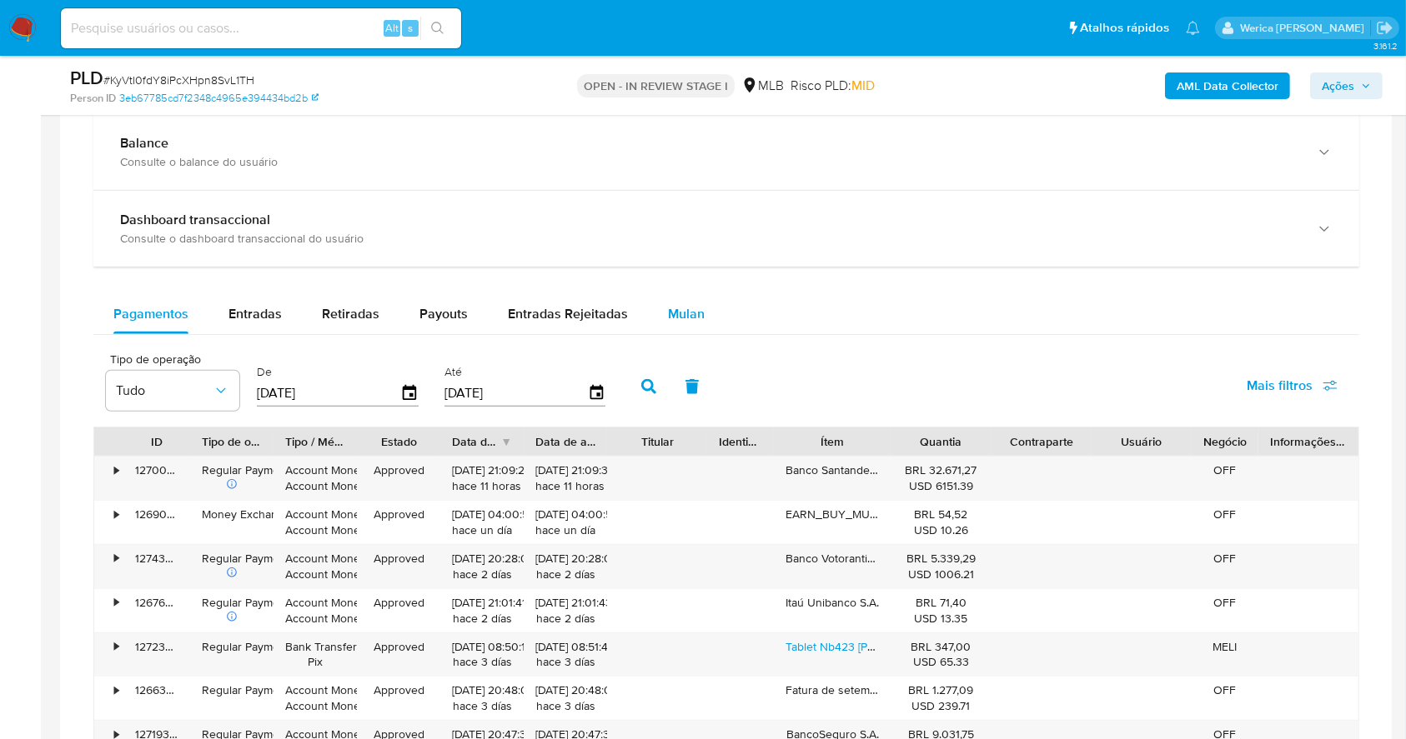
click at [658, 310] on button "Mulan" at bounding box center [686, 314] width 77 height 40
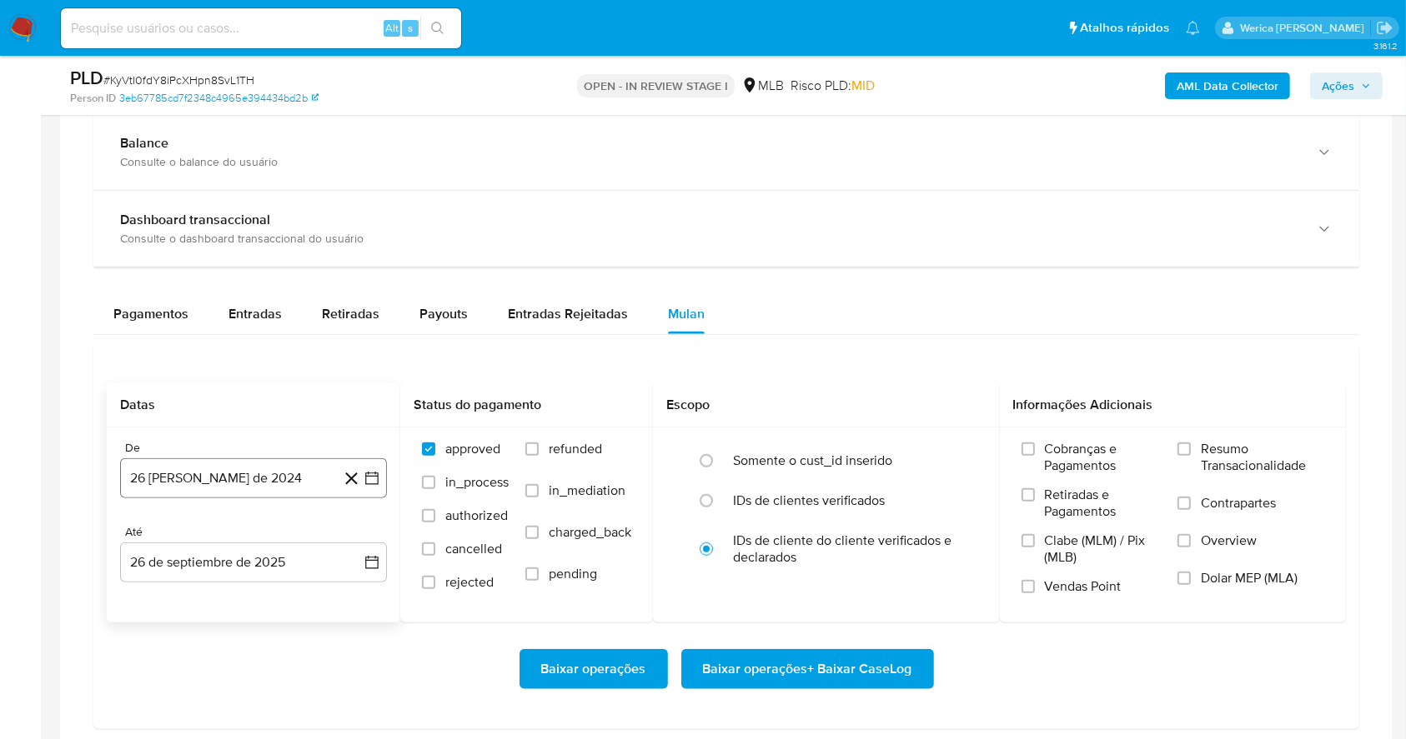
click at [278, 480] on button "26 [PERSON_NAME] de 2024" at bounding box center [253, 479] width 267 height 40
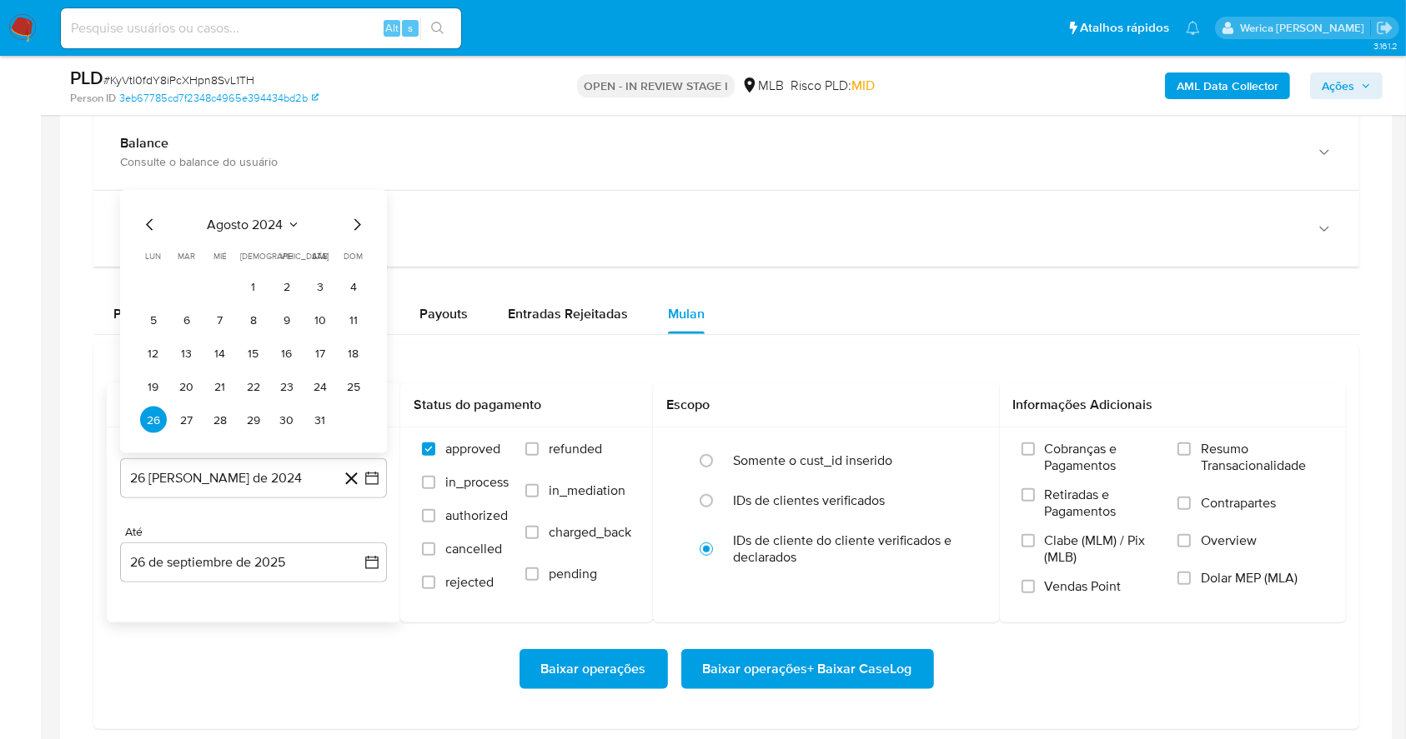
click at [267, 227] on span "agosto 2024" at bounding box center [246, 225] width 76 height 17
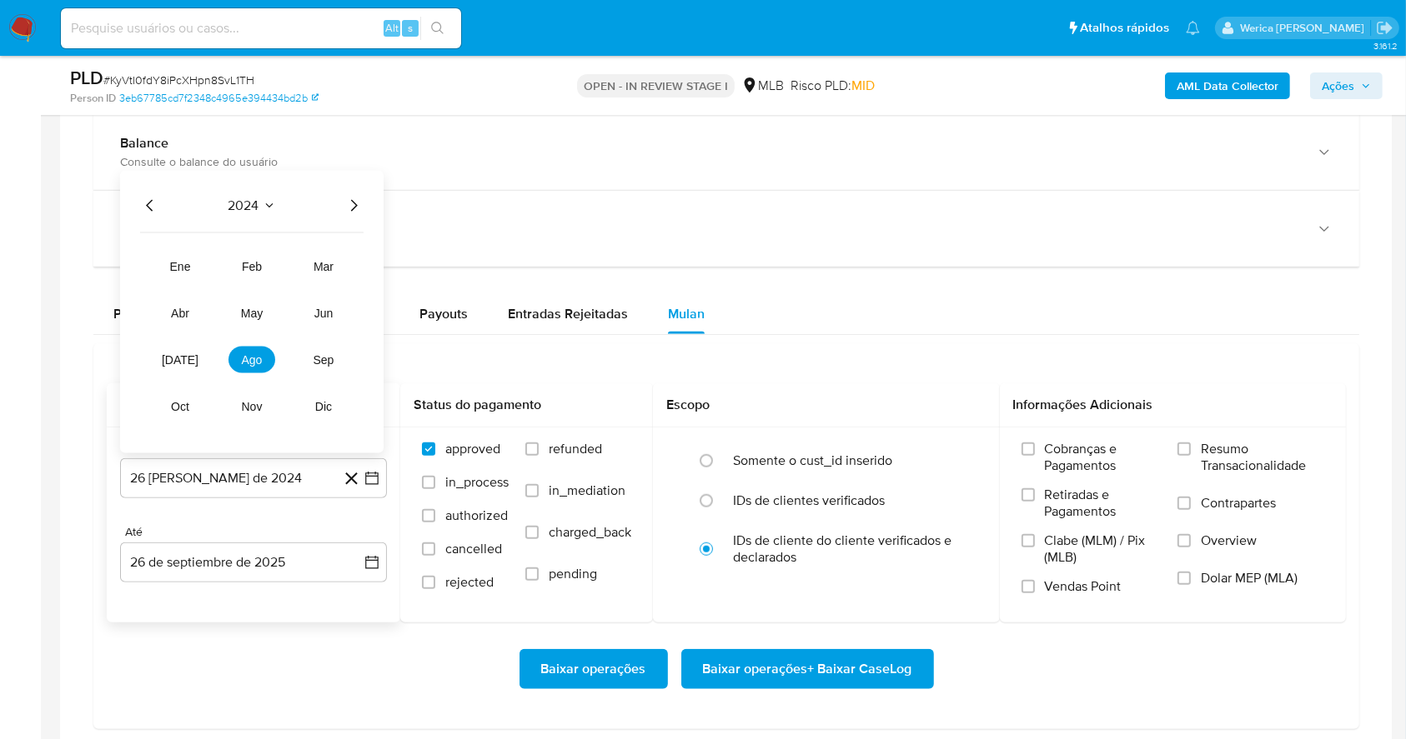
click at [354, 198] on icon "Año siguiente" at bounding box center [353, 206] width 20 height 20
click at [253, 370] on button "ago" at bounding box center [251, 360] width 47 height 27
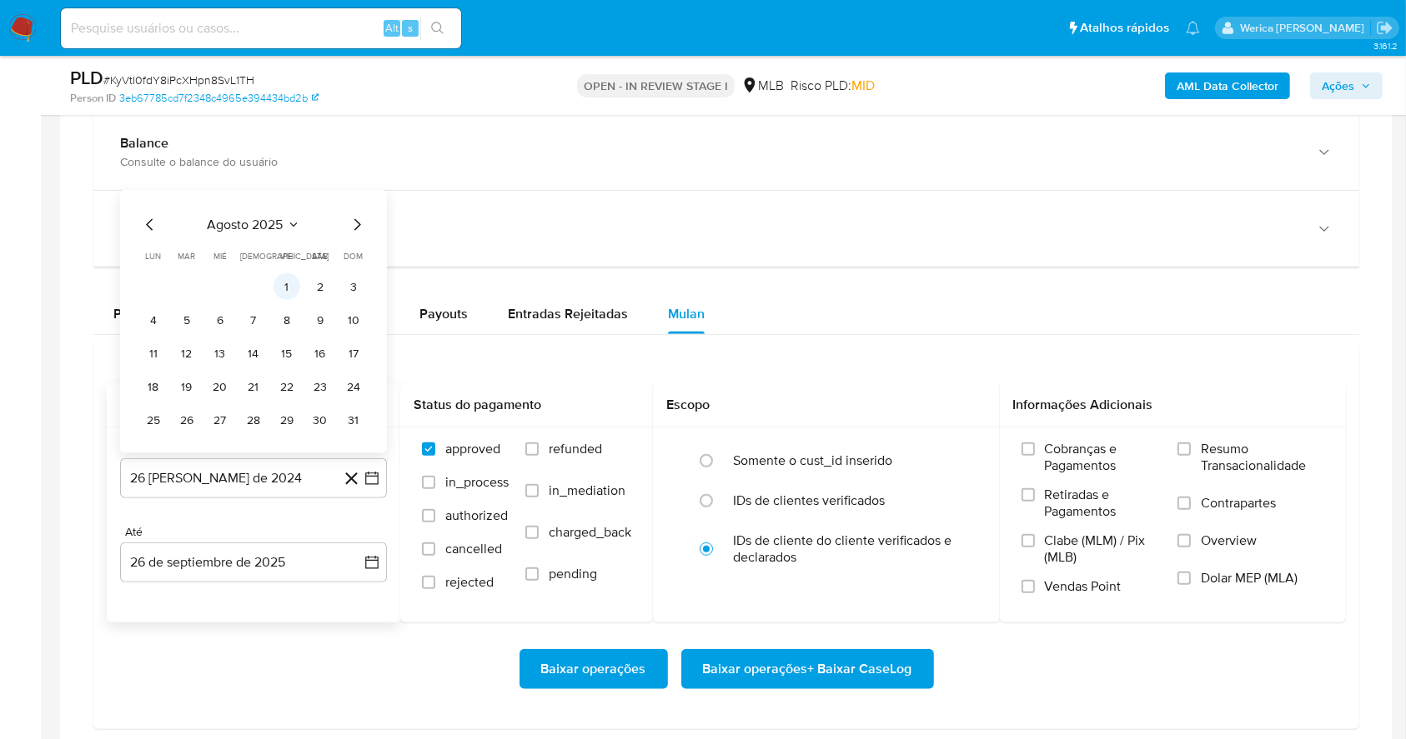
click at [293, 293] on button "1" at bounding box center [286, 286] width 27 height 27
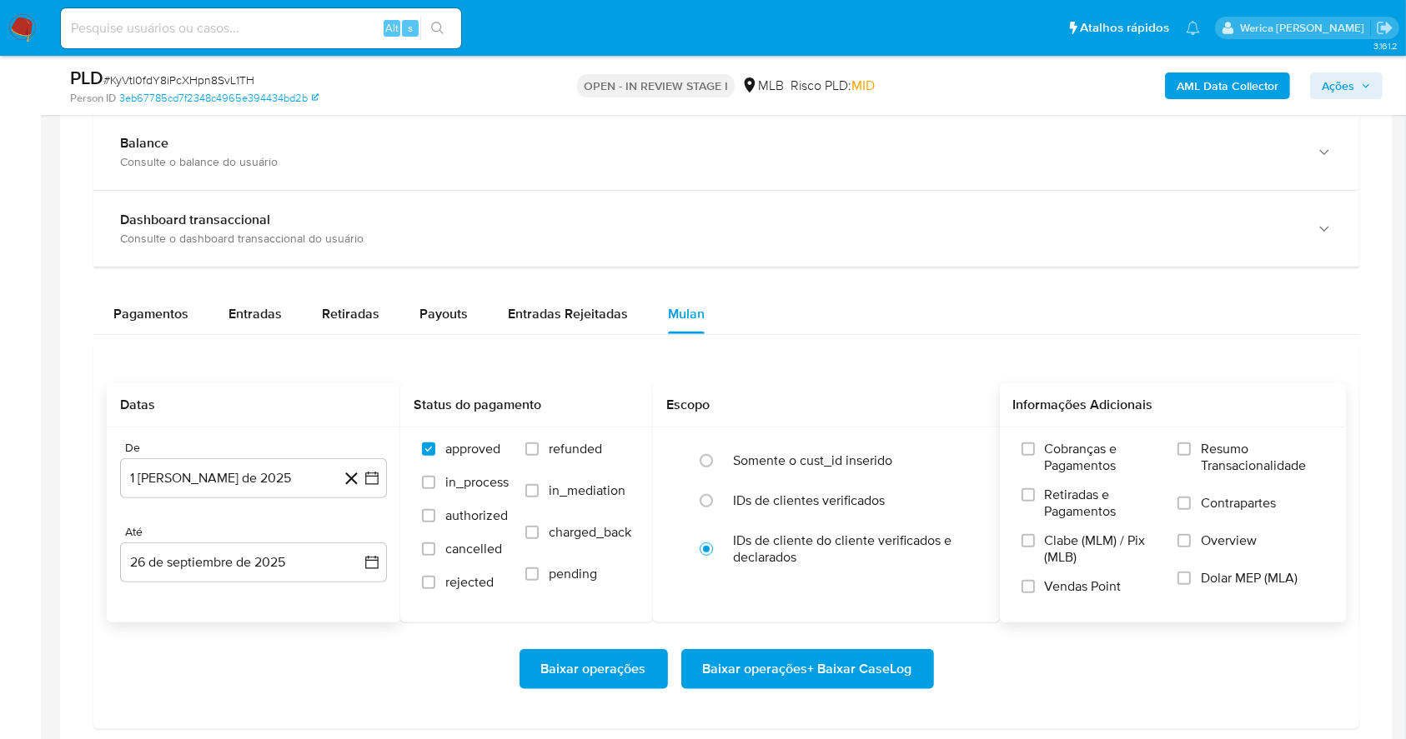
click at [1072, 450] on span "Cobranças e Pagamentos" at bounding box center [1103, 457] width 117 height 33
click at [1064, 526] on label "Retiradas e Pagamentos" at bounding box center [1091, 510] width 140 height 46
click at [1035, 502] on input "Retiradas e Pagamentos" at bounding box center [1027, 495] width 13 height 13
click at [1062, 565] on span "Clabe (MLM) / Pix (MLB)" at bounding box center [1103, 549] width 117 height 33
click at [1035, 548] on input "Clabe (MLM) / Pix (MLB)" at bounding box center [1027, 540] width 13 height 13
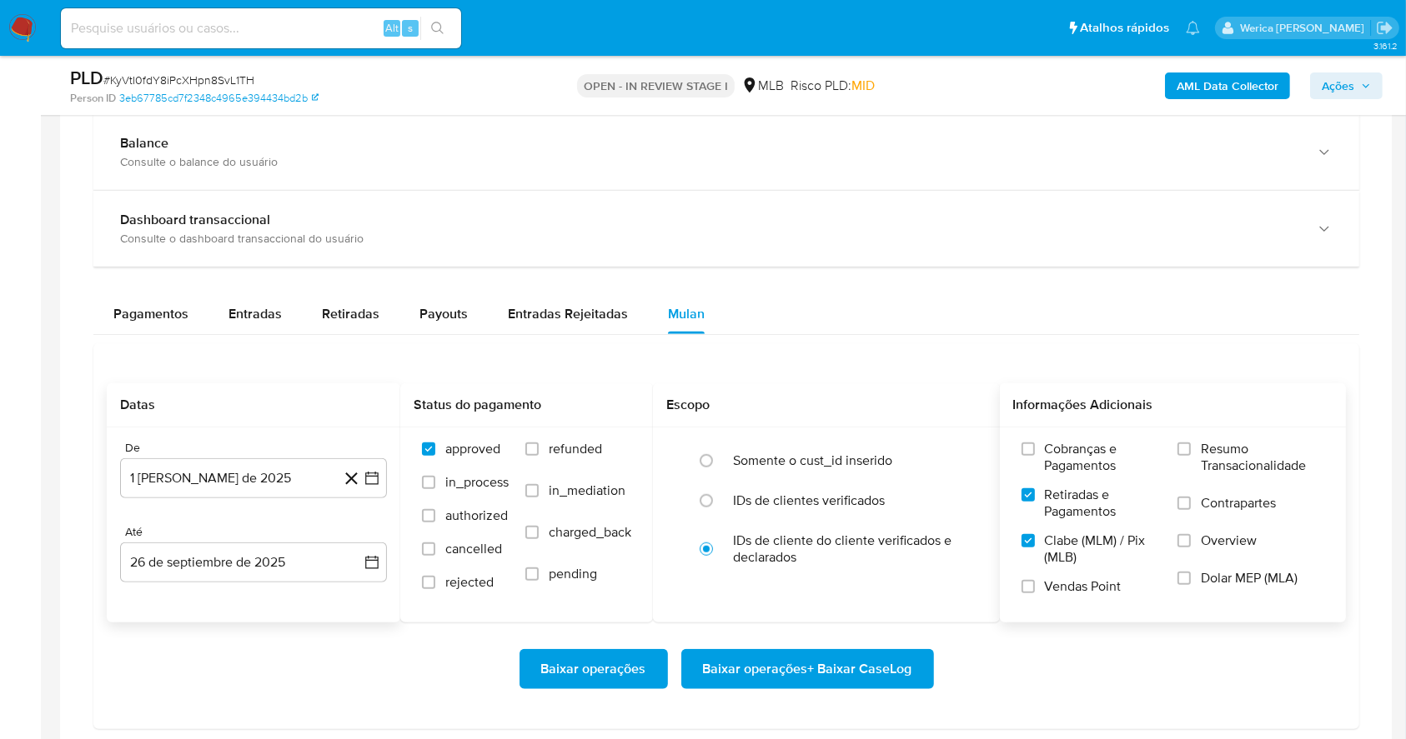
click at [1062, 589] on span "Vendas Point" at bounding box center [1083, 587] width 77 height 17
click at [1035, 589] on input "Vendas Point" at bounding box center [1027, 586] width 13 height 13
click at [1091, 477] on label "Cobranças e Pagamentos" at bounding box center [1091, 464] width 140 height 46
click at [1035, 456] on input "Cobranças e Pagamentos" at bounding box center [1027, 449] width 13 height 13
click at [1218, 499] on span "Contrapartes" at bounding box center [1237, 503] width 75 height 17
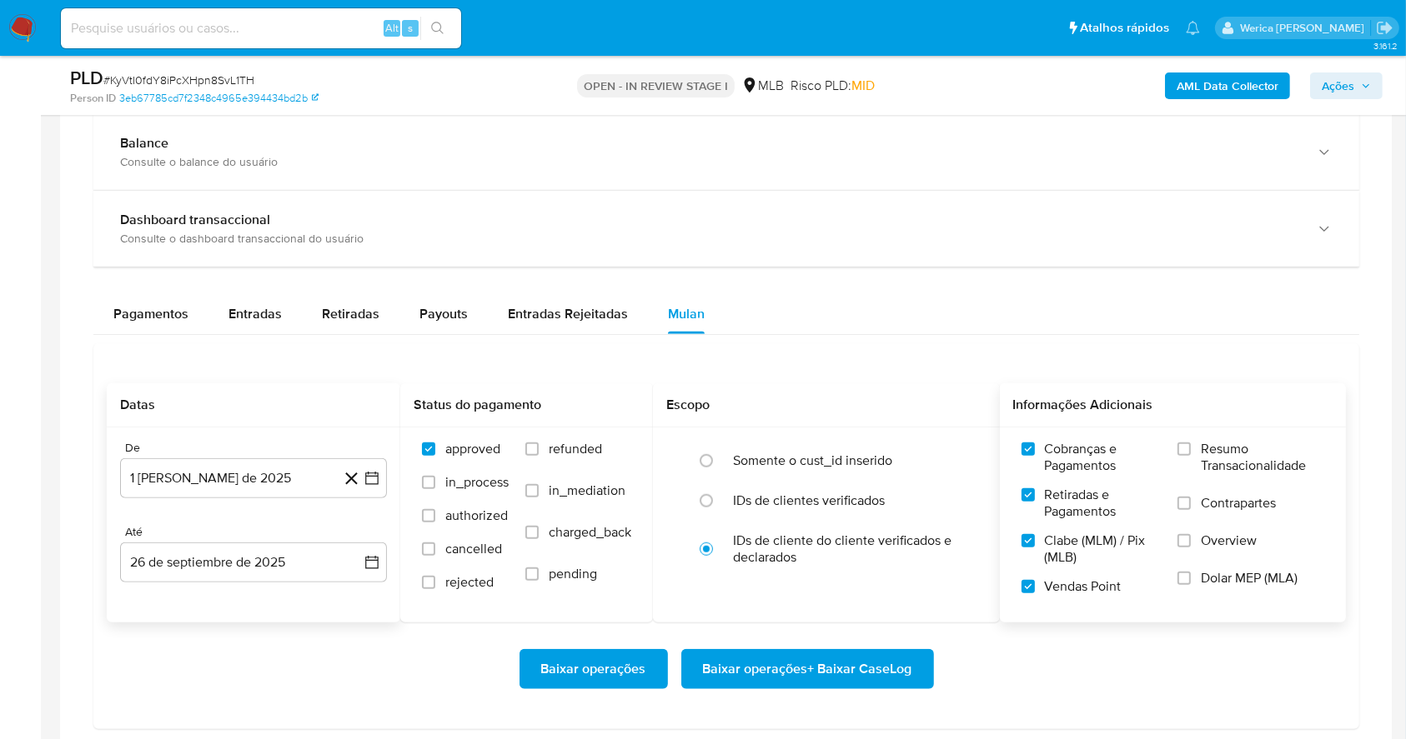
click at [1190, 499] on input "Contrapartes" at bounding box center [1183, 503] width 13 height 13
click at [1218, 549] on span "Overview" at bounding box center [1228, 541] width 56 height 17
click at [1190, 548] on input "Overview" at bounding box center [1183, 540] width 13 height 13
click at [1214, 581] on span "Dolar MEP (MLA)" at bounding box center [1248, 578] width 97 height 17
click at [1190, 581] on input "Dolar MEP (MLA)" at bounding box center [1183, 578] width 13 height 13
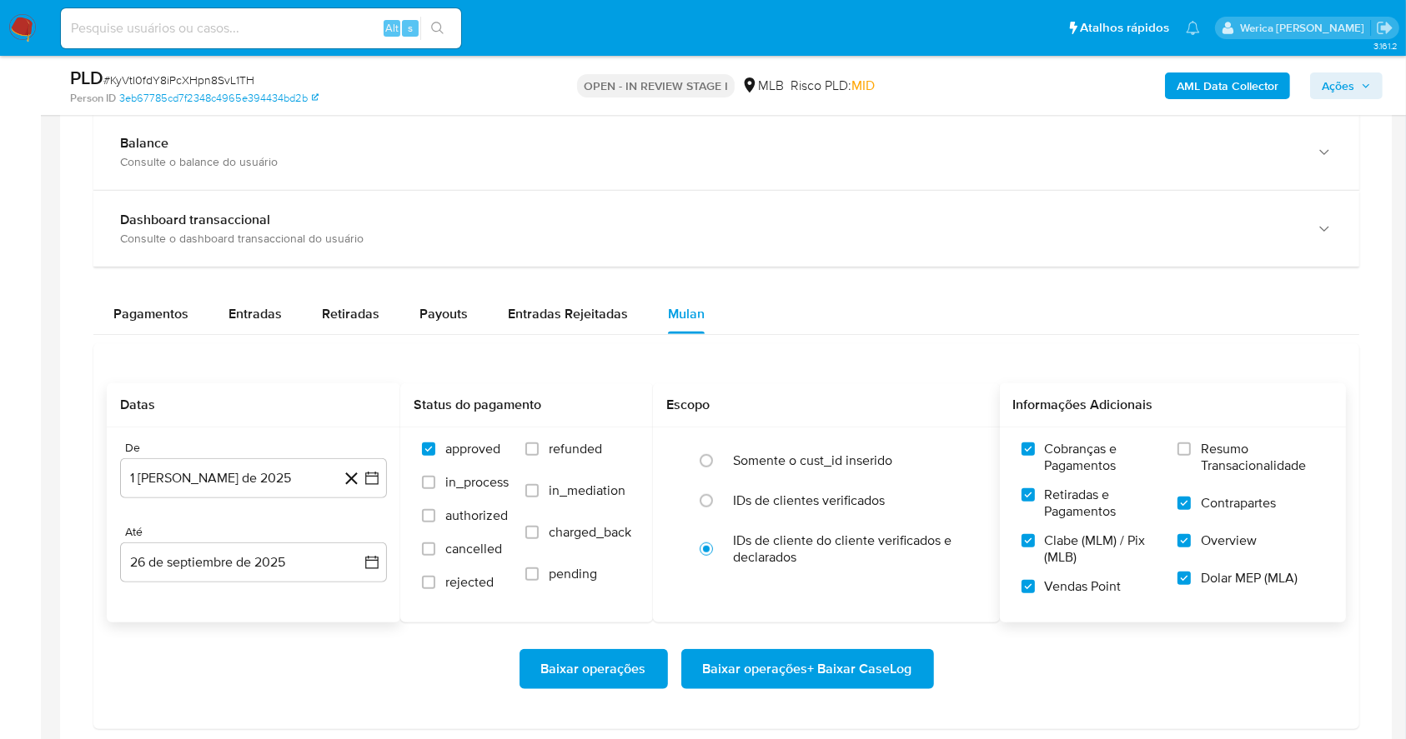
click at [1236, 483] on label "Resumo Transacionalidade" at bounding box center [1250, 468] width 147 height 54
click at [1245, 445] on span "Resumo Transacionalidade" at bounding box center [1261, 457] width 123 height 33
click at [1190, 445] on input "Resumo Transacionalidade" at bounding box center [1183, 449] width 13 height 13
click at [895, 659] on span "Baixar operações + Baixar CaseLog" at bounding box center [807, 669] width 209 height 37
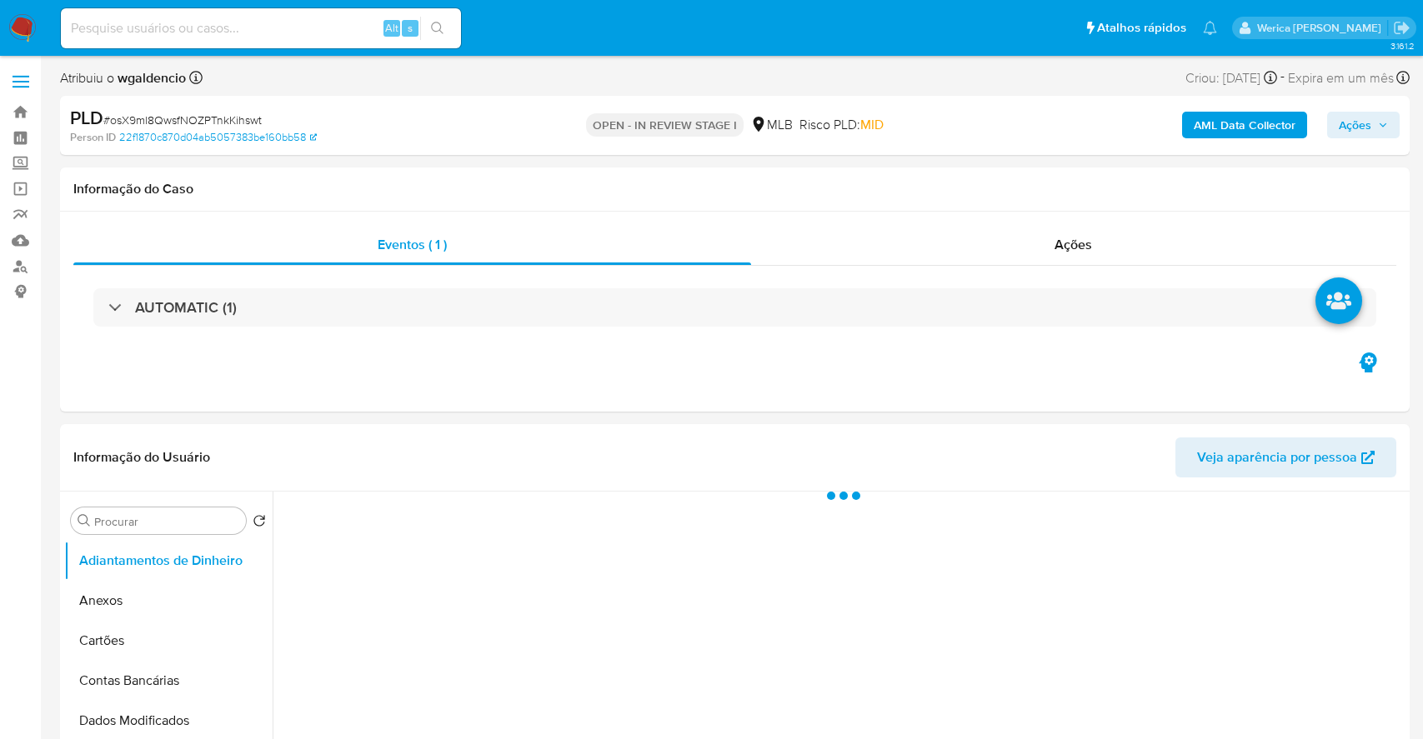
select select "10"
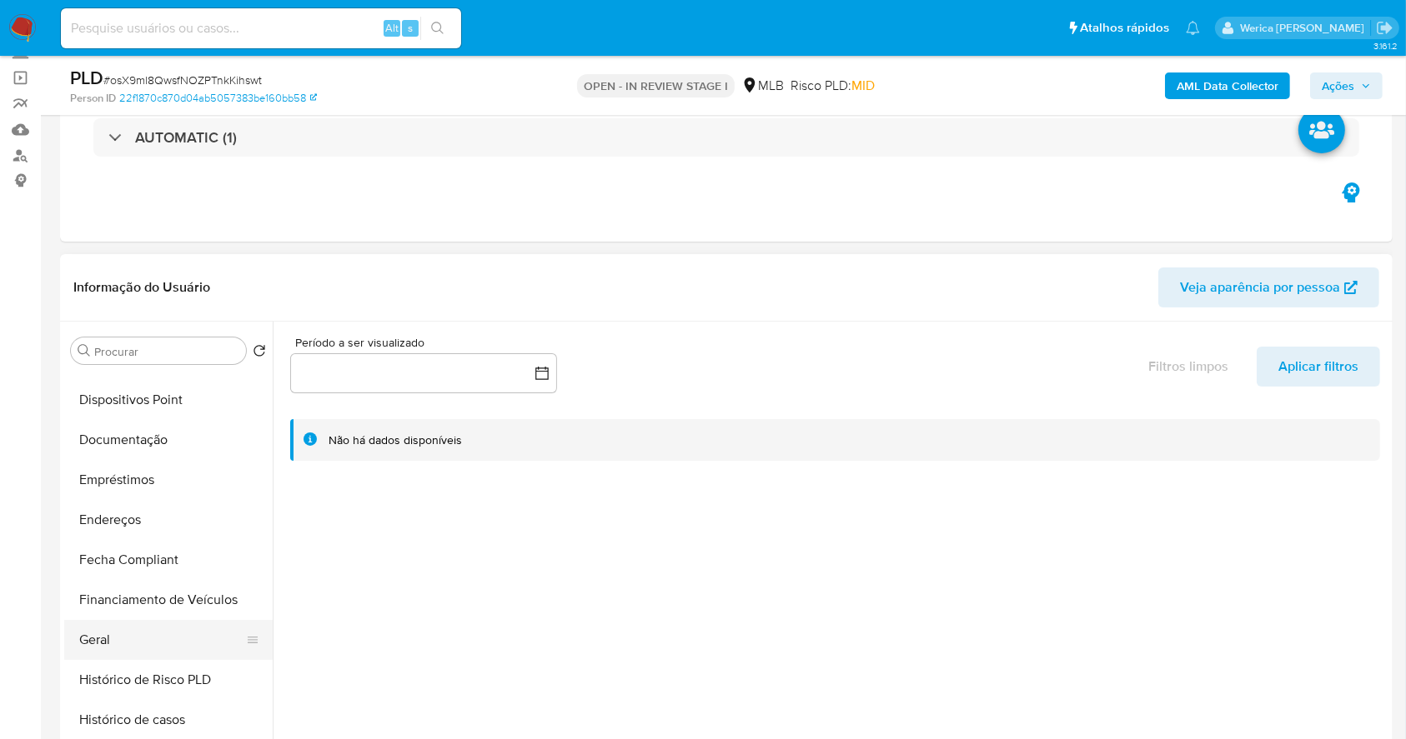
scroll to position [333, 0]
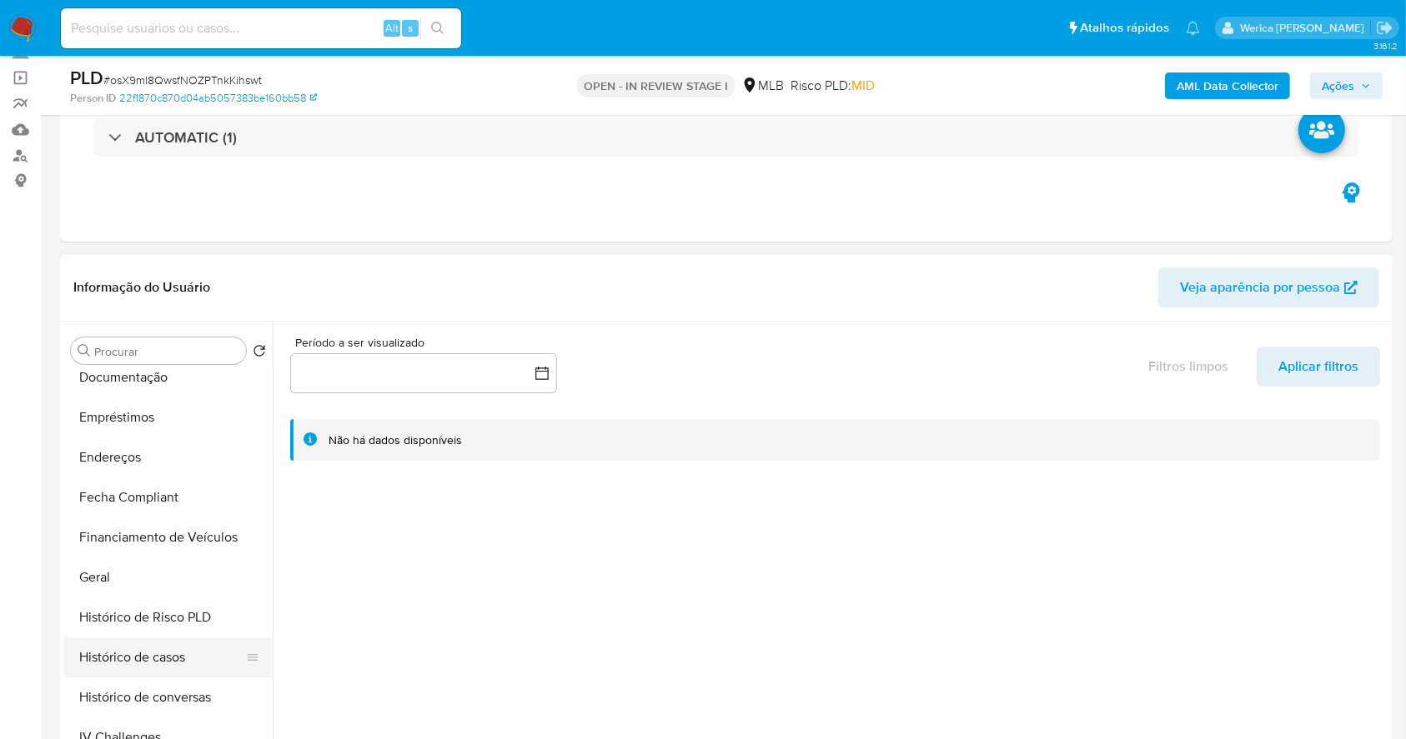
click at [186, 662] on button "Histórico de casos" at bounding box center [161, 658] width 195 height 40
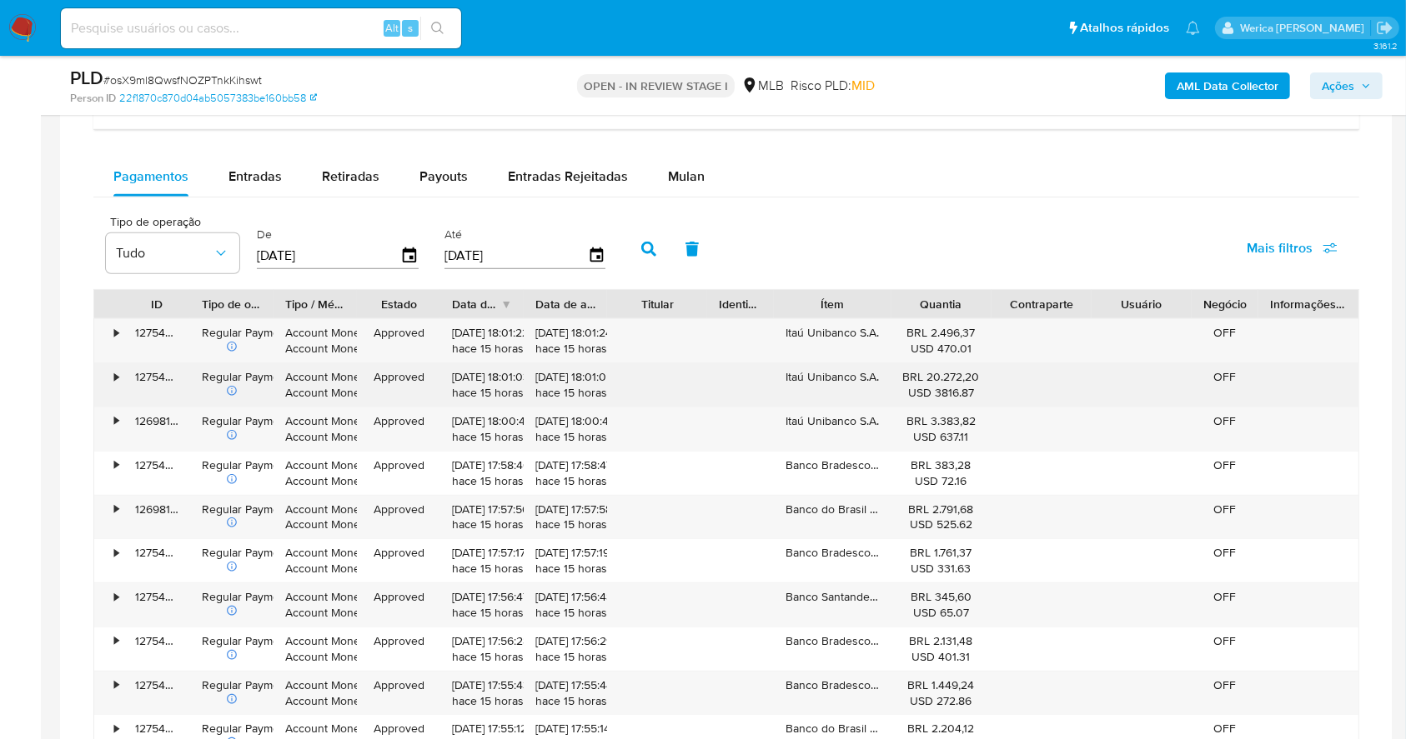
scroll to position [1111, 0]
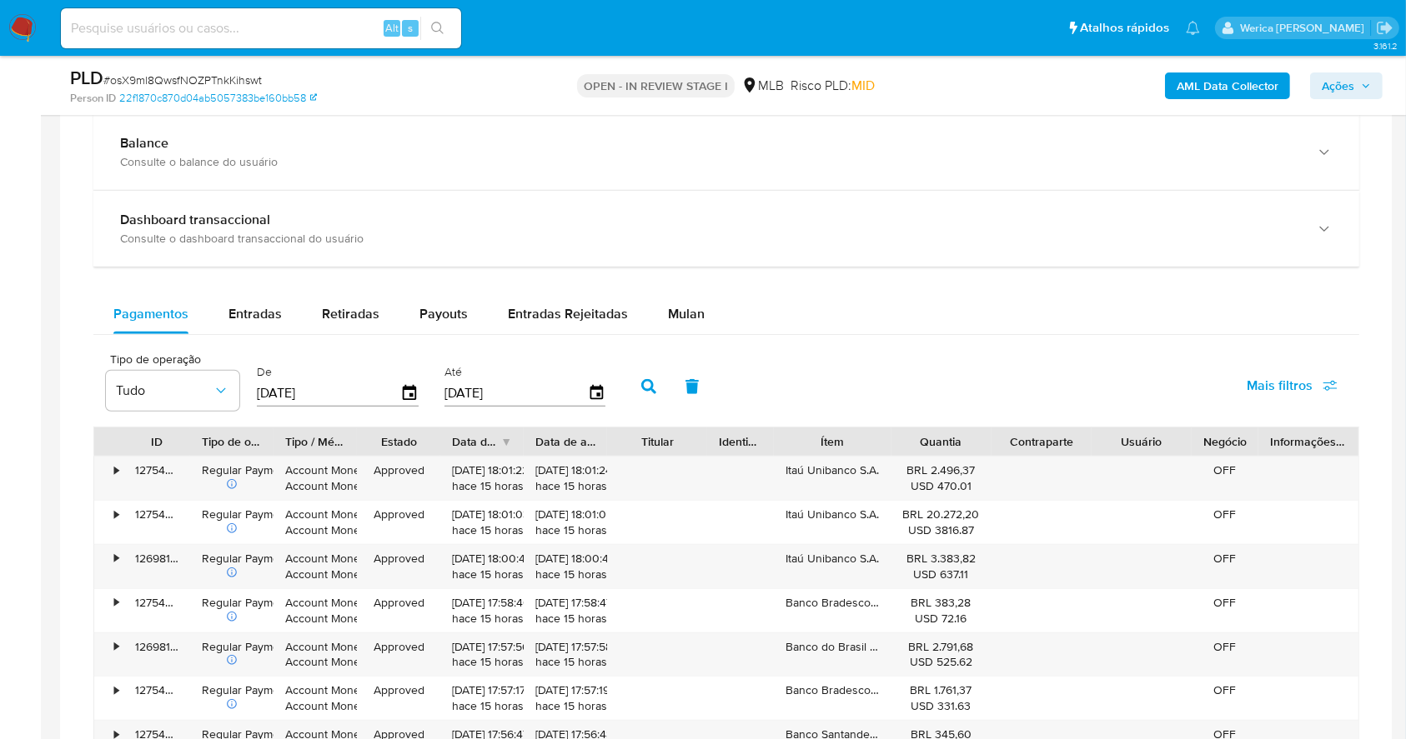
click at [674, 290] on div "Balance Consulte o balance do usuário Dashboard transaccional Consulte o dashbo…" at bounding box center [725, 528] width 1265 height 828
click at [682, 303] on div "Mulan" at bounding box center [686, 314] width 37 height 40
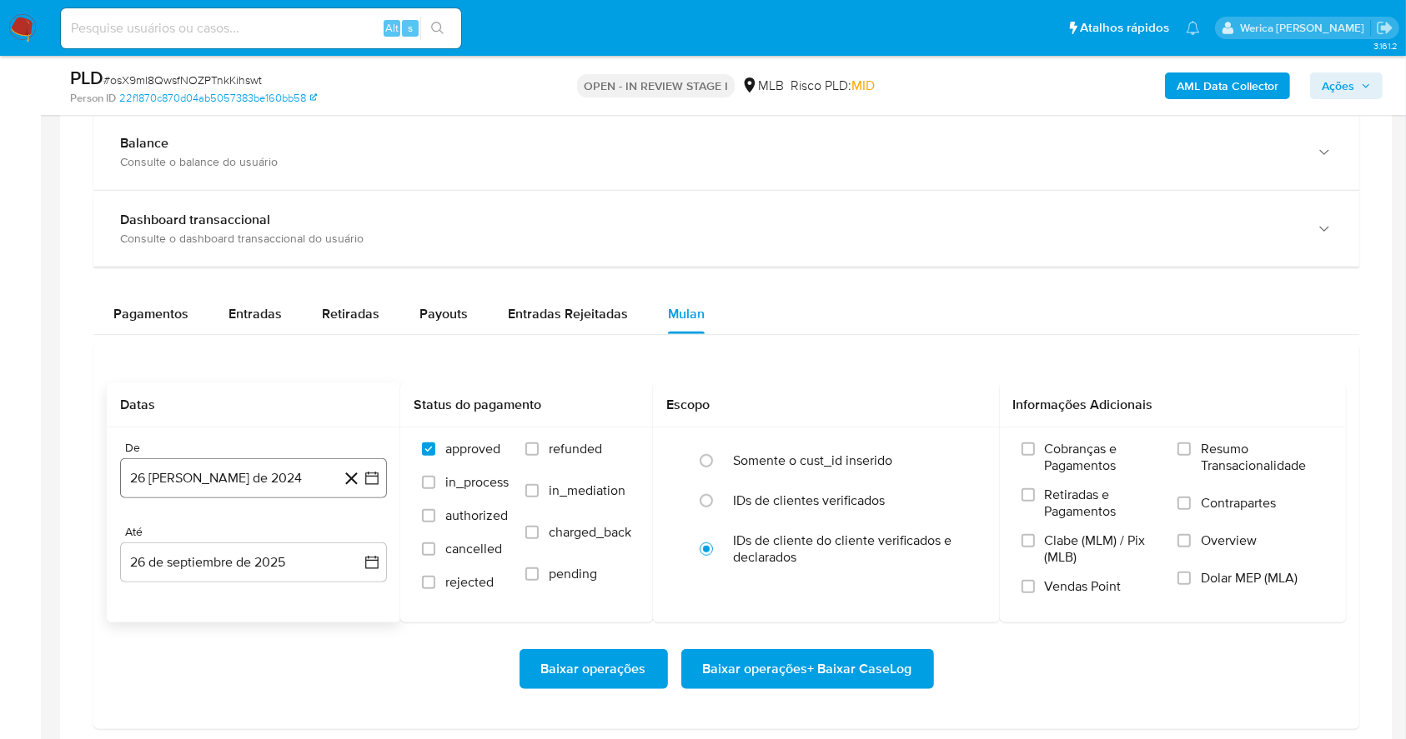
click at [274, 483] on button "[DATE]" at bounding box center [253, 479] width 267 height 40
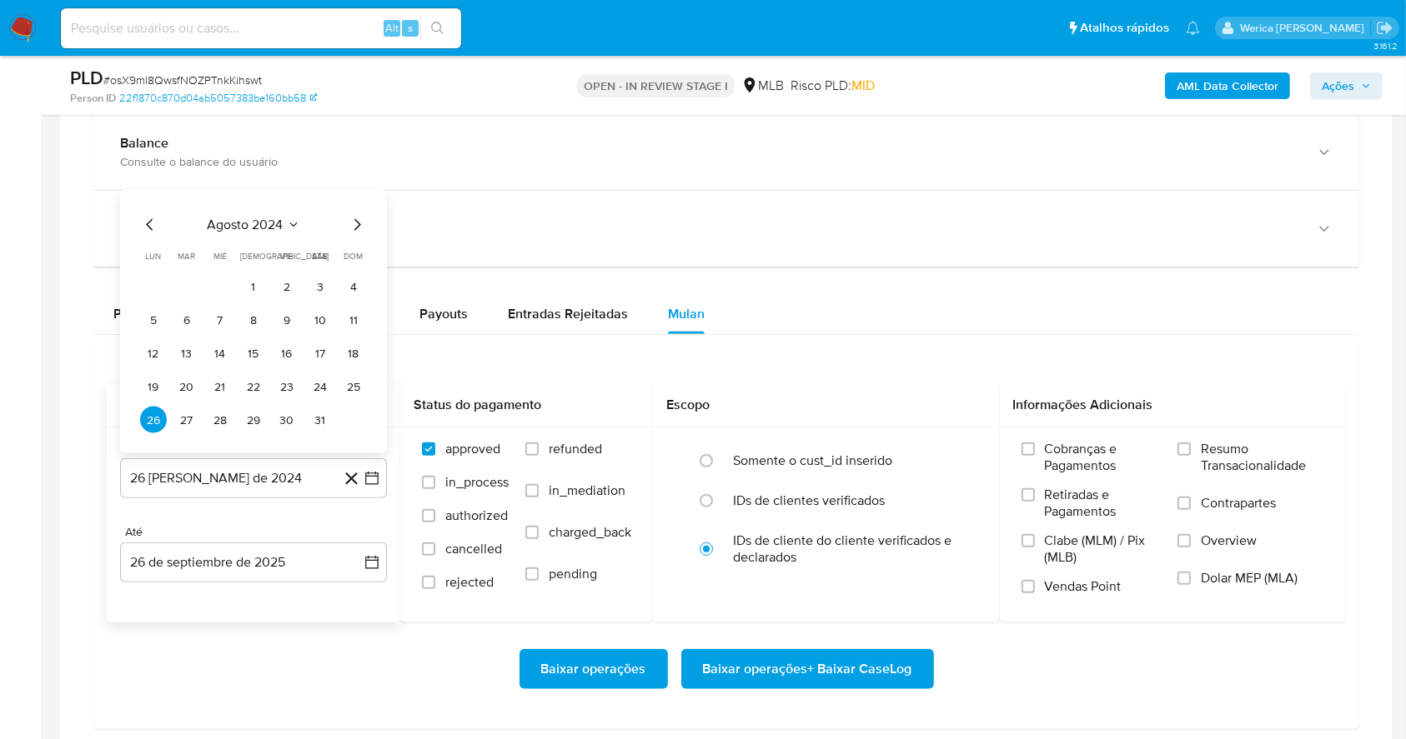
click at [276, 217] on span "agosto 2024" at bounding box center [246, 225] width 76 height 17
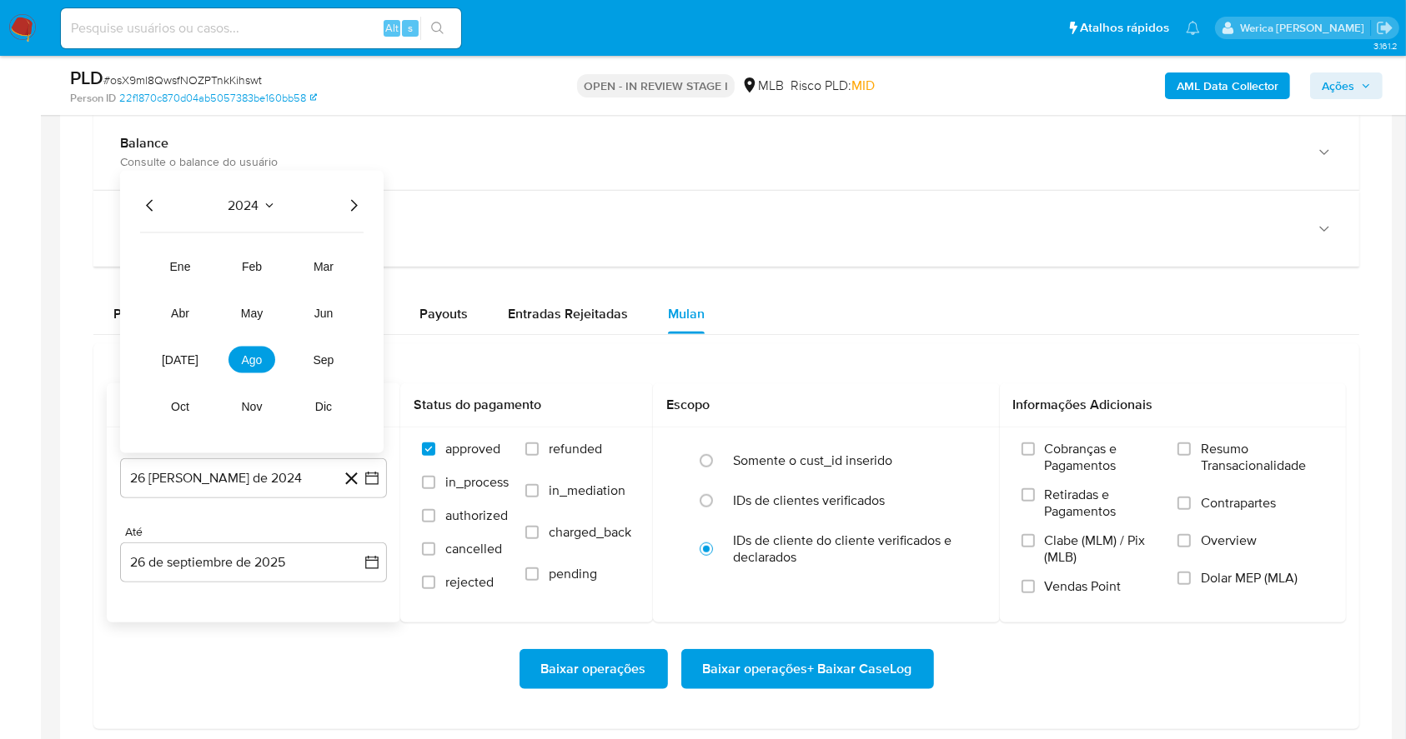
click at [348, 210] on icon "Año siguiente" at bounding box center [353, 206] width 20 height 20
click at [262, 355] on button "ago" at bounding box center [251, 360] width 47 height 27
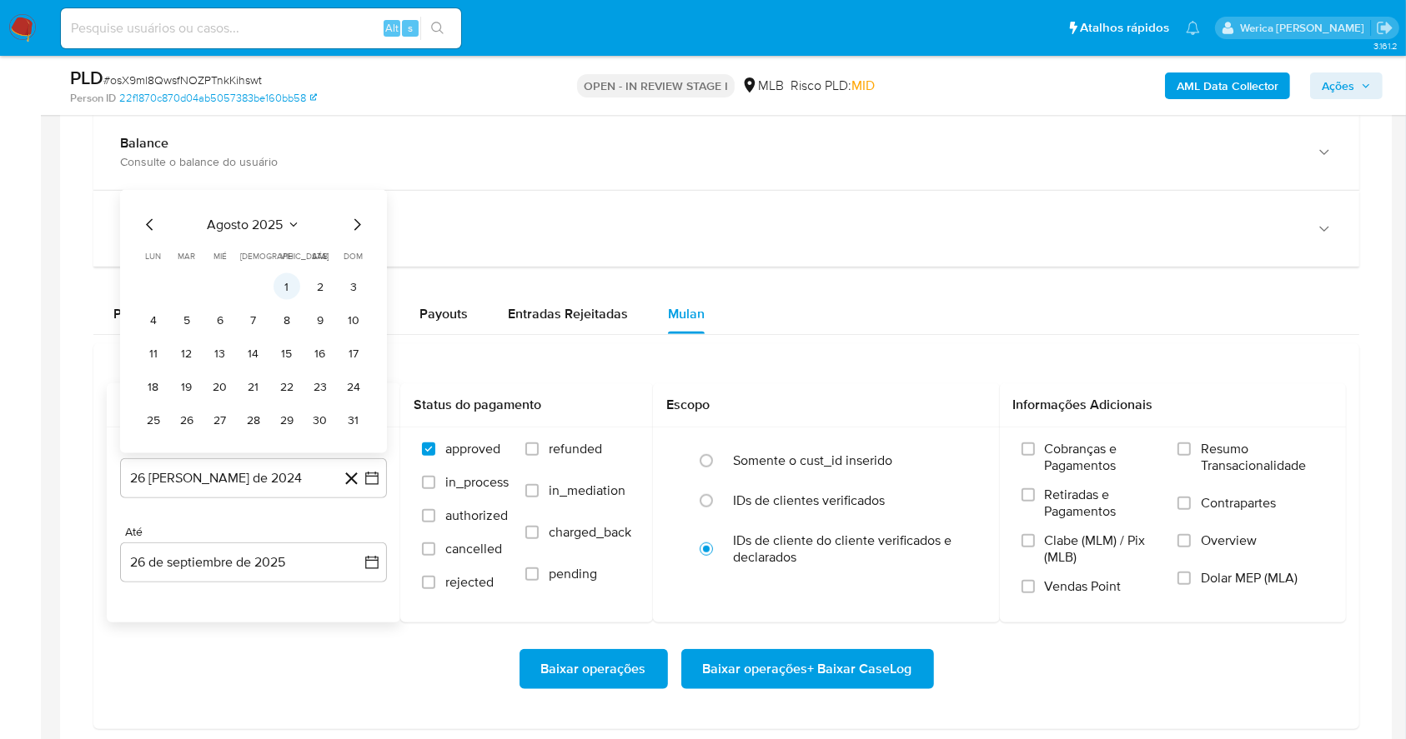
click at [282, 282] on button "1" at bounding box center [286, 286] width 27 height 27
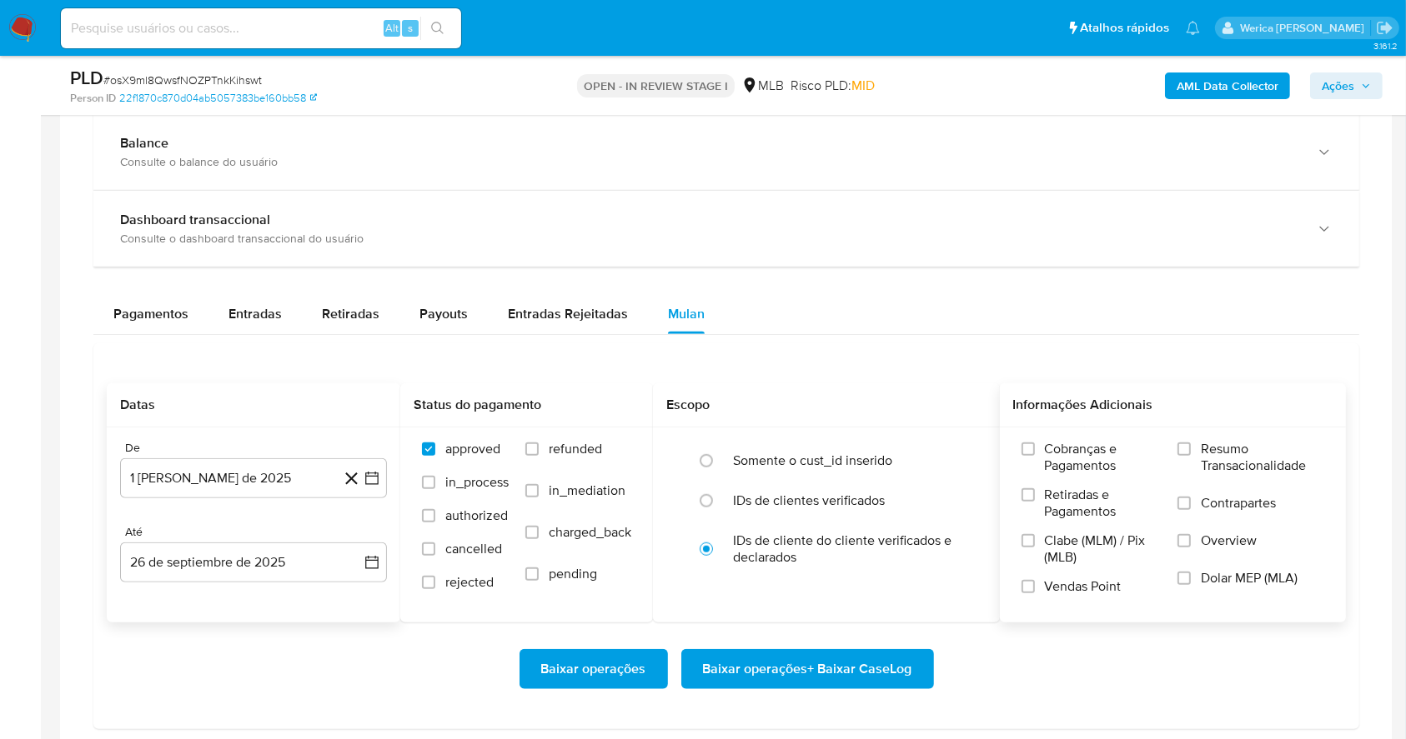
click at [1067, 435] on div "Cobranças e Pagamentos Retiradas e Pagamentos Clabe (MLM) / Pix (MLB) Vendas Po…" at bounding box center [1173, 524] width 347 height 193
click at [1072, 478] on label "Cobranças e Pagamentos" at bounding box center [1091, 464] width 140 height 46
click at [1076, 516] on span "Retiradas e Pagamentos" at bounding box center [1103, 503] width 117 height 33
click at [1035, 502] on input "Retiradas e Pagamentos" at bounding box center [1027, 495] width 13 height 13
click at [1074, 564] on span "Clabe (MLM) / Pix (MLB)" at bounding box center [1103, 549] width 117 height 33
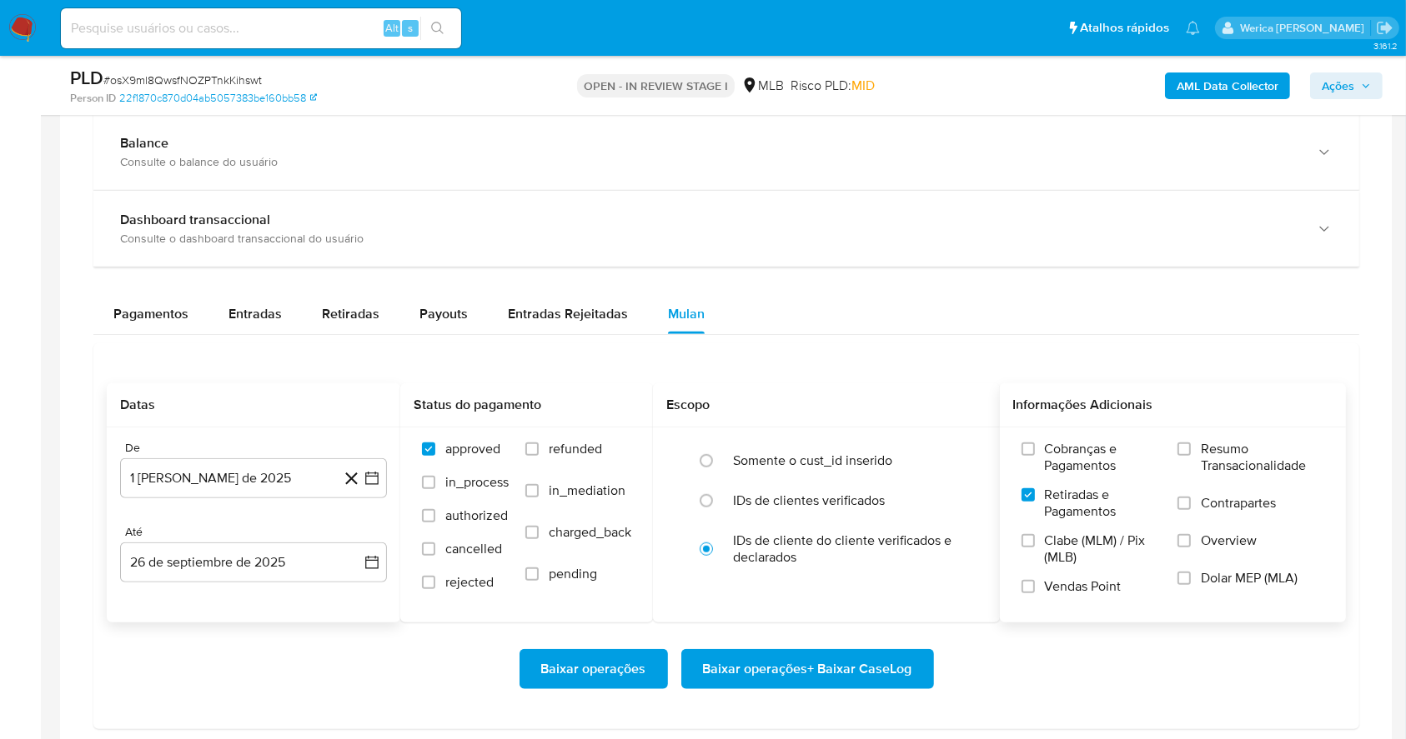
click at [1035, 548] on input "Clabe (MLM) / Pix (MLB)" at bounding box center [1027, 540] width 13 height 13
click at [1076, 587] on span "Vendas Point" at bounding box center [1083, 587] width 77 height 17
click at [1035, 587] on input "Vendas Point" at bounding box center [1027, 586] width 13 height 13
click at [1202, 582] on label "Dolar MEP (MLA)" at bounding box center [1250, 589] width 147 height 38
click at [1190, 582] on input "Dolar MEP (MLA)" at bounding box center [1183, 578] width 13 height 13
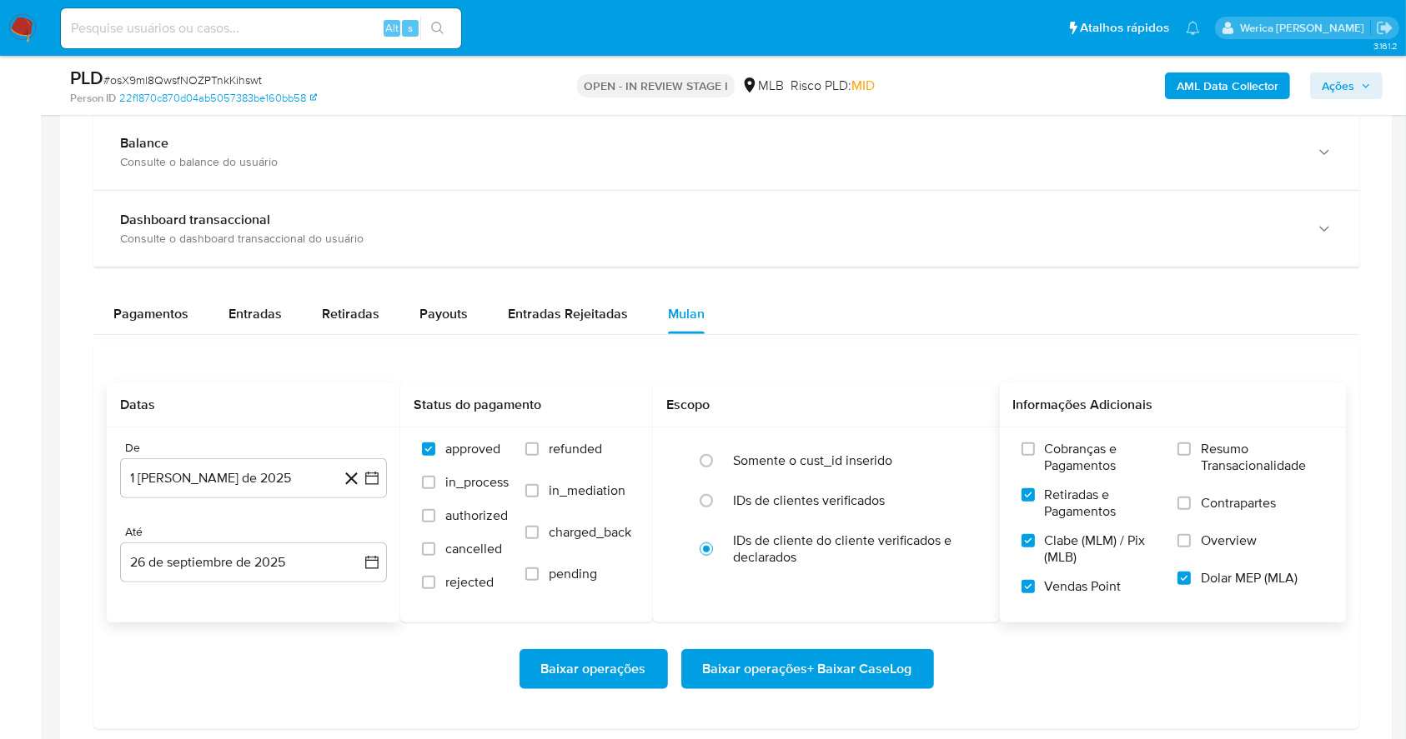
click at [1214, 557] on label "Overview" at bounding box center [1250, 552] width 147 height 38
click at [1190, 548] on input "Overview" at bounding box center [1183, 540] width 13 height 13
click at [1211, 517] on label "Contrapartes" at bounding box center [1250, 514] width 147 height 38
click at [1190, 510] on input "Contrapartes" at bounding box center [1183, 503] width 13 height 13
drag, startPoint x: 1211, startPoint y: 517, endPoint x: 1206, endPoint y: 459, distance: 58.6
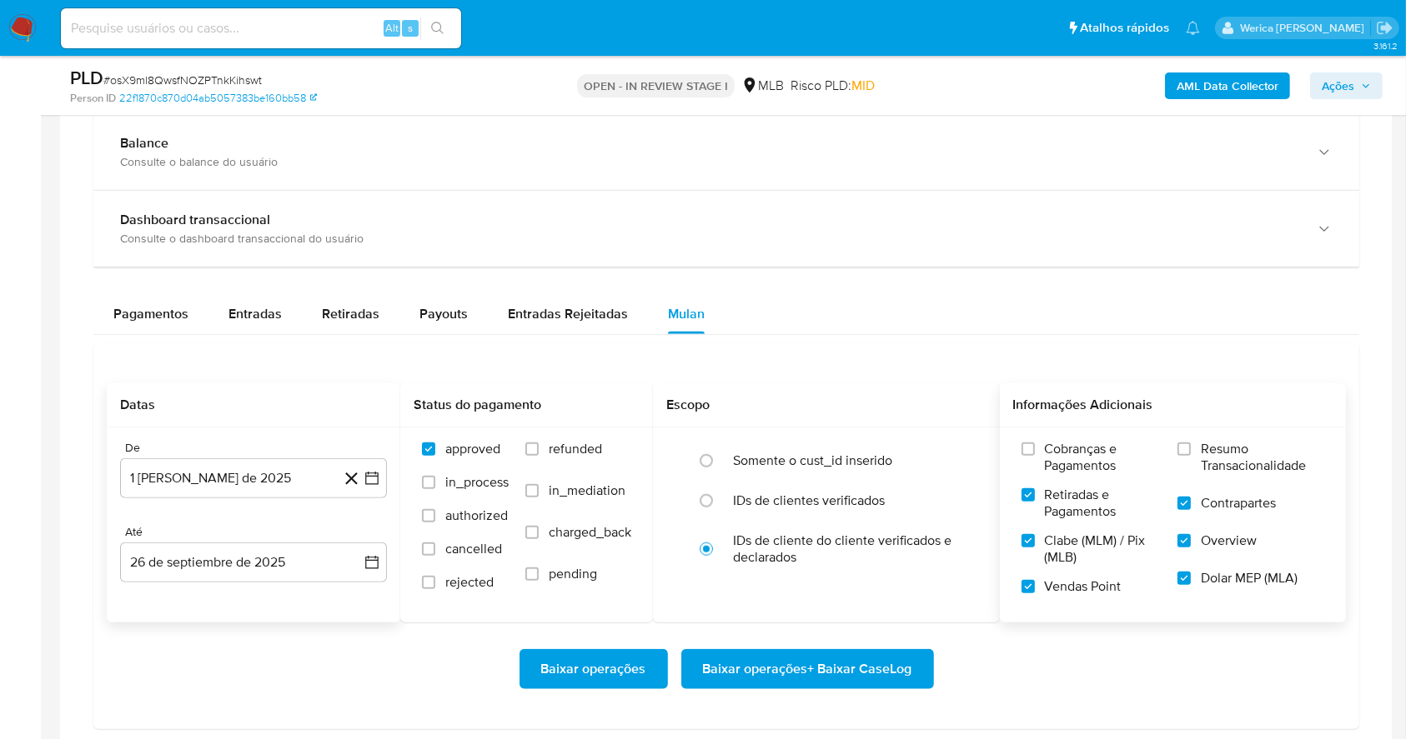
click at [1216, 462] on span "Resumo Transacionalidade" at bounding box center [1261, 457] width 123 height 33
click at [1095, 464] on span "Cobranças e Pagamentos" at bounding box center [1103, 457] width 117 height 33
click at [1035, 456] on input "Cobranças e Pagamentos" at bounding box center [1027, 449] width 13 height 13
click at [1200, 465] on label "Resumo Transacionalidade" at bounding box center [1250, 468] width 147 height 54
click at [1190, 456] on input "Resumo Transacionalidade" at bounding box center [1183, 449] width 13 height 13
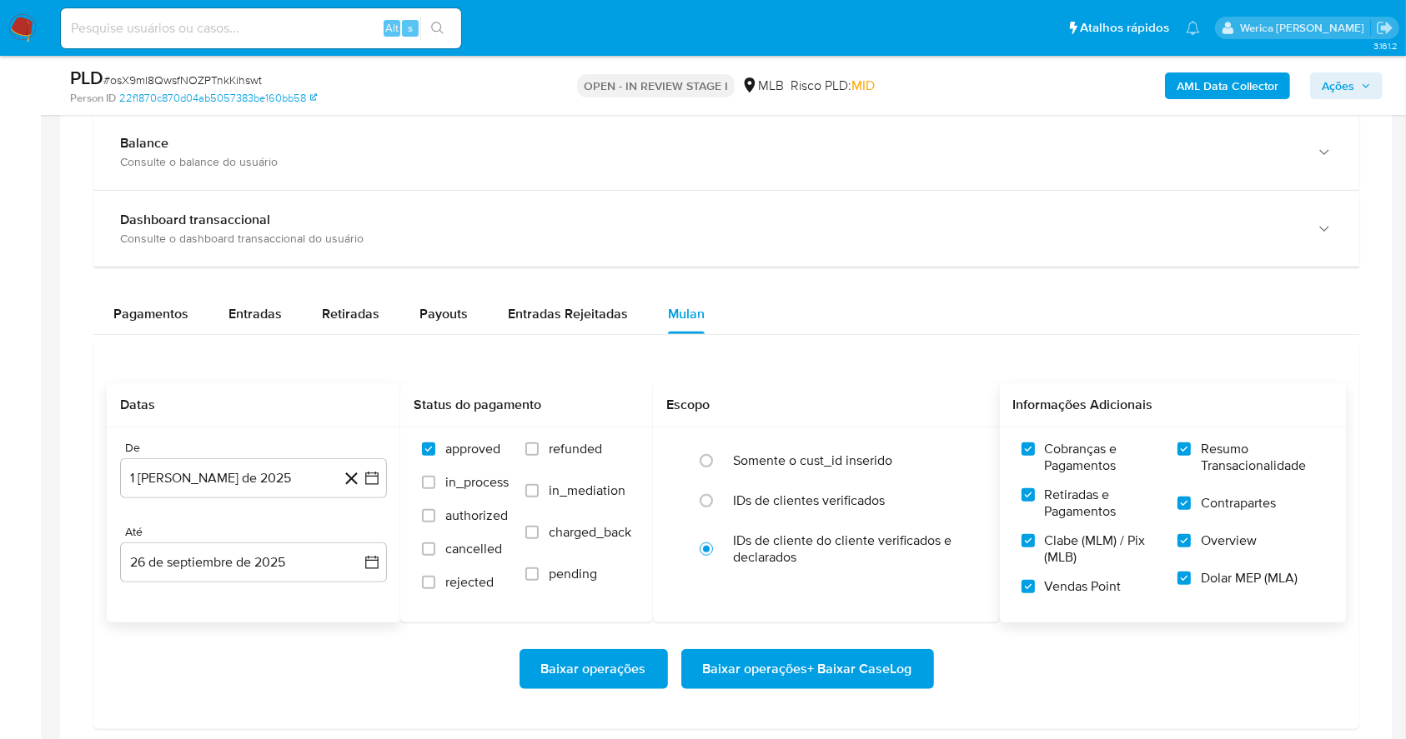
click at [897, 682] on span "Baixar operações + Baixar CaseLog" at bounding box center [807, 669] width 209 height 37
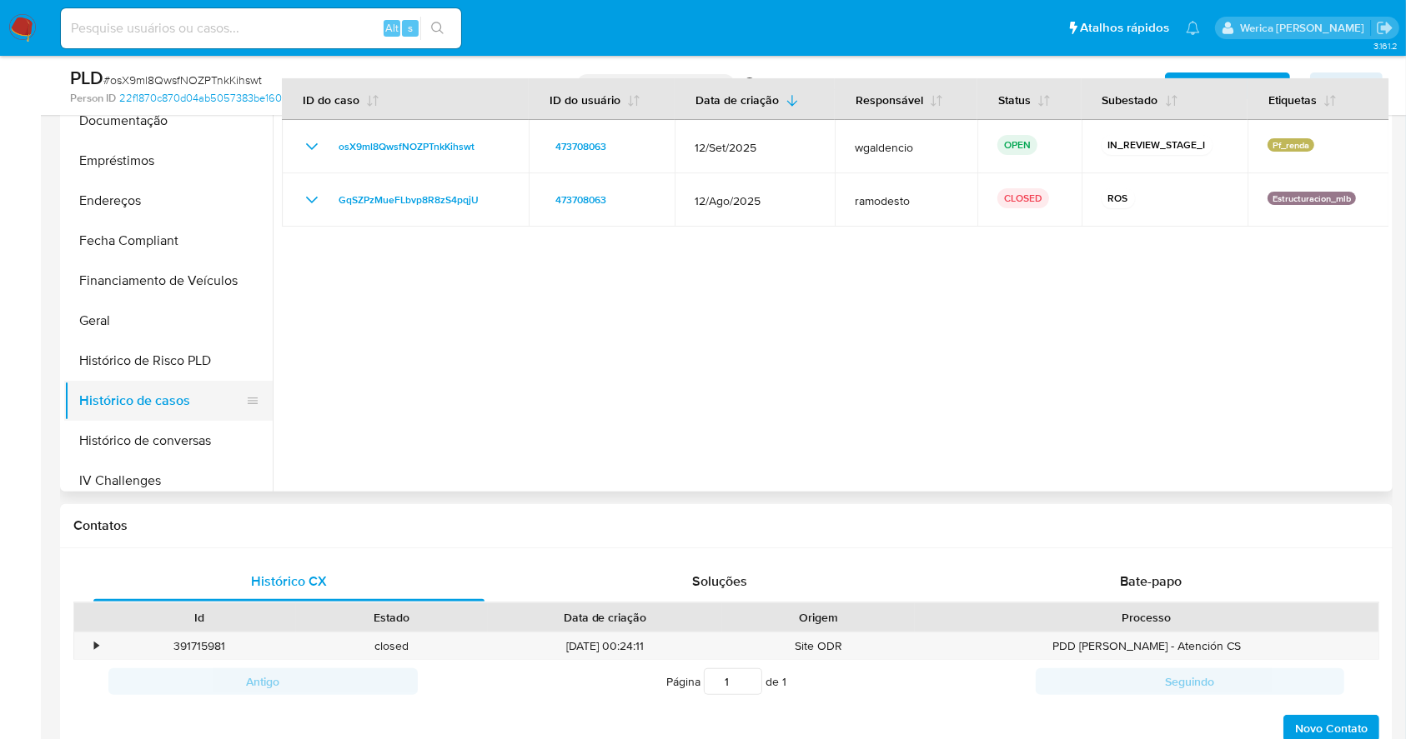
scroll to position [333, 0]
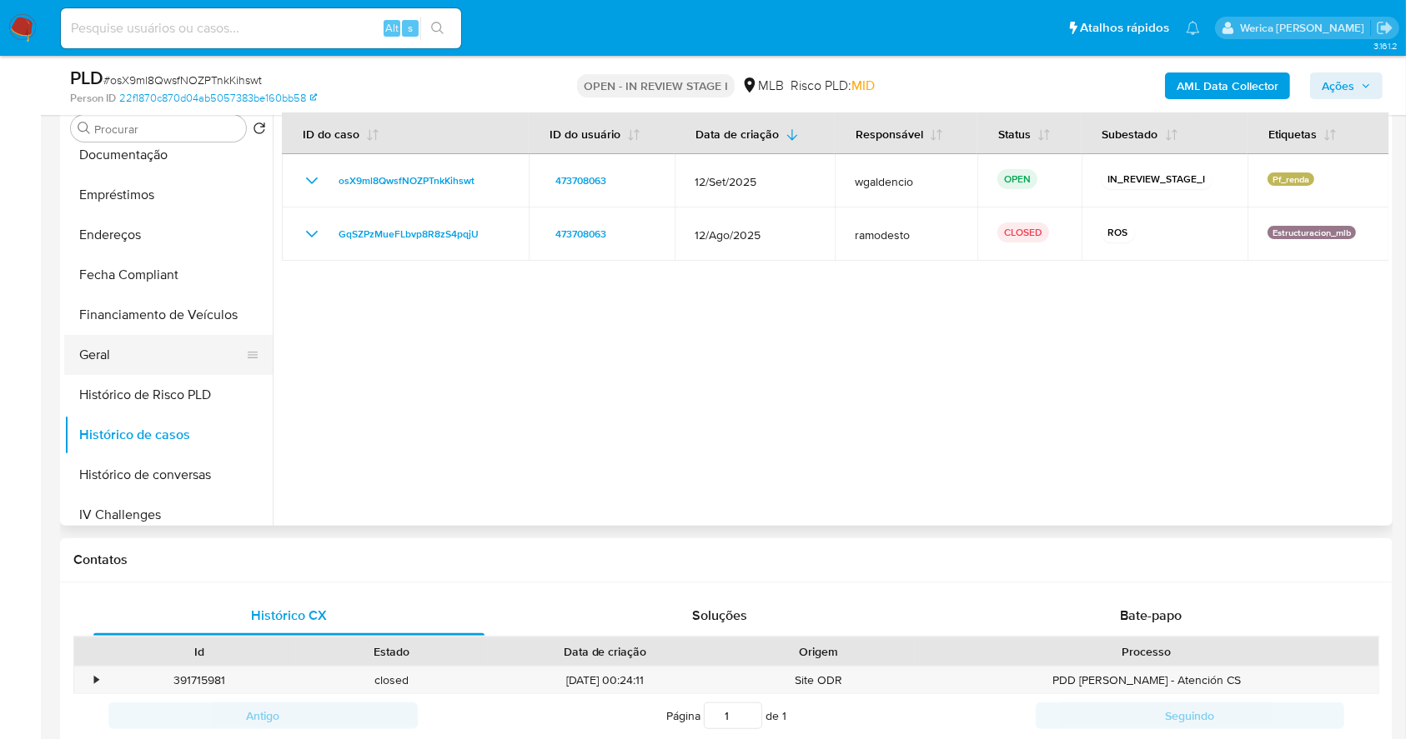
click at [195, 365] on button "Geral" at bounding box center [161, 355] width 195 height 40
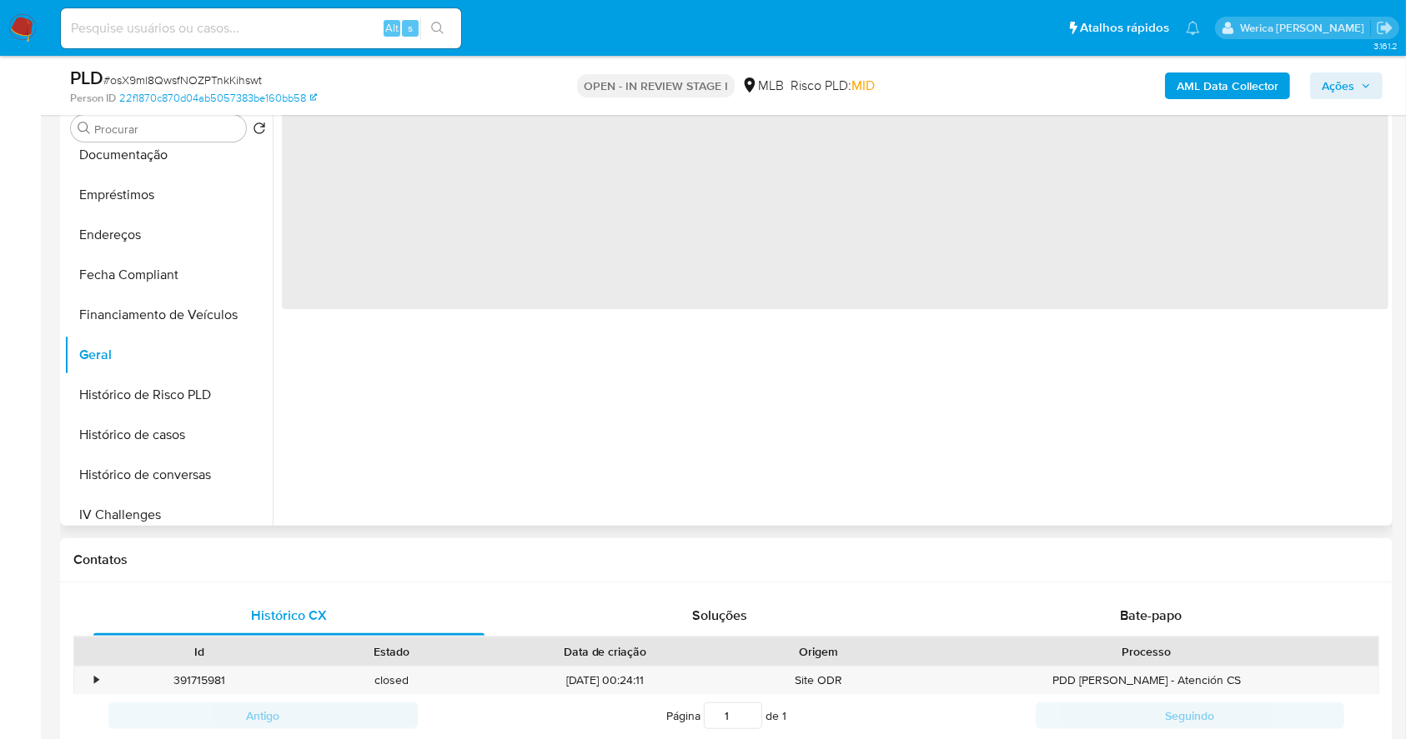
click at [378, 335] on div "‌" at bounding box center [830, 312] width 1115 height 427
click at [383, 338] on div "‌" at bounding box center [830, 312] width 1115 height 427
click at [414, 342] on div "‌" at bounding box center [830, 312] width 1115 height 427
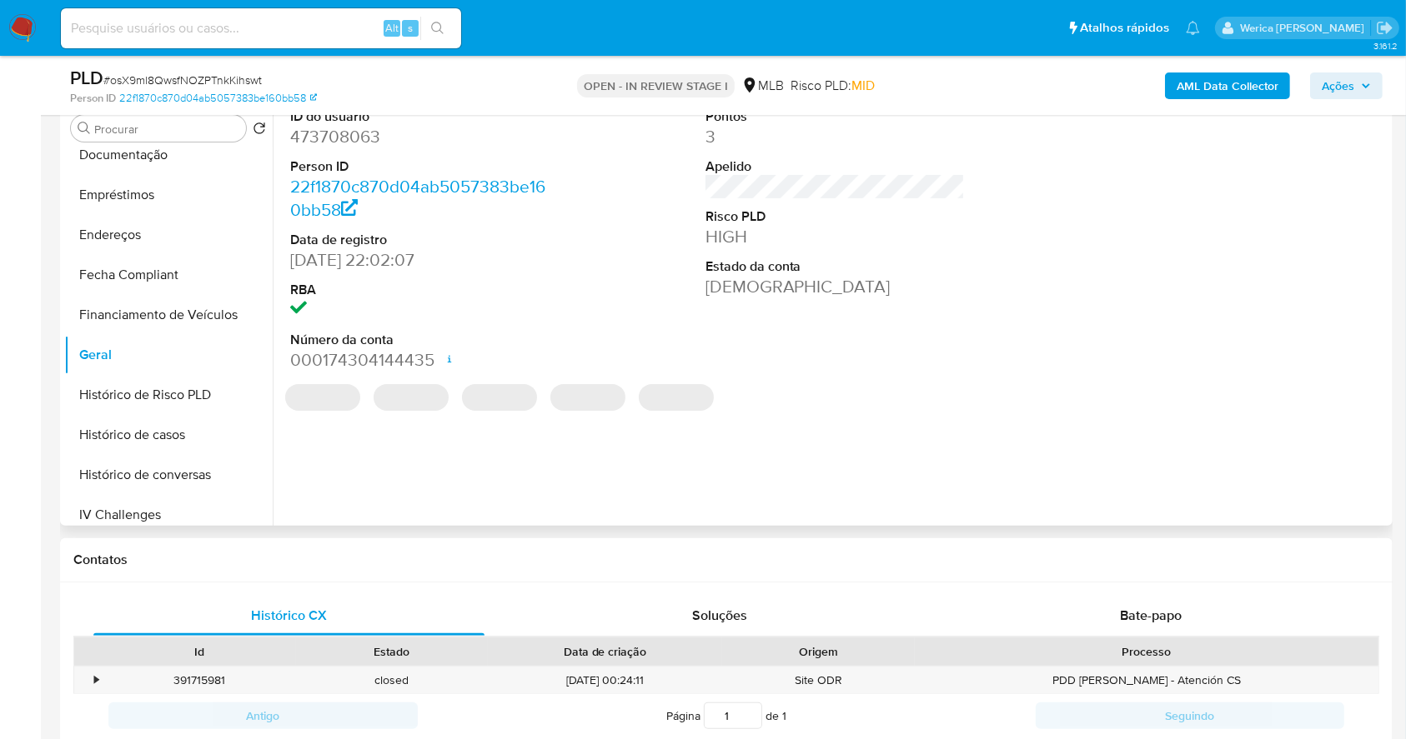
click at [420, 243] on dt "Data de registro" at bounding box center [420, 240] width 260 height 18
click at [355, 121] on dt "ID do usuário" at bounding box center [420, 117] width 260 height 18
click at [355, 133] on dd "473708063" at bounding box center [420, 136] width 260 height 23
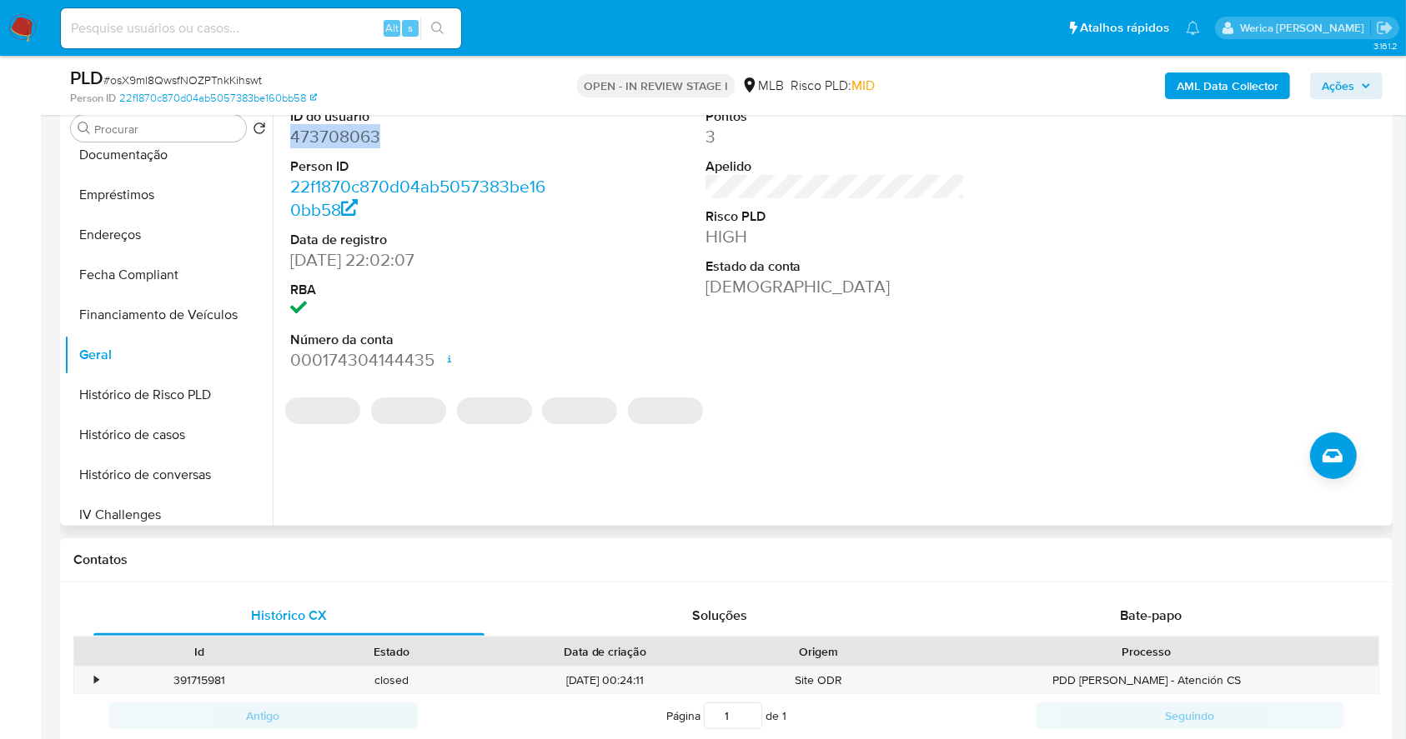
click at [355, 133] on dd "473708063" at bounding box center [420, 136] width 260 height 23
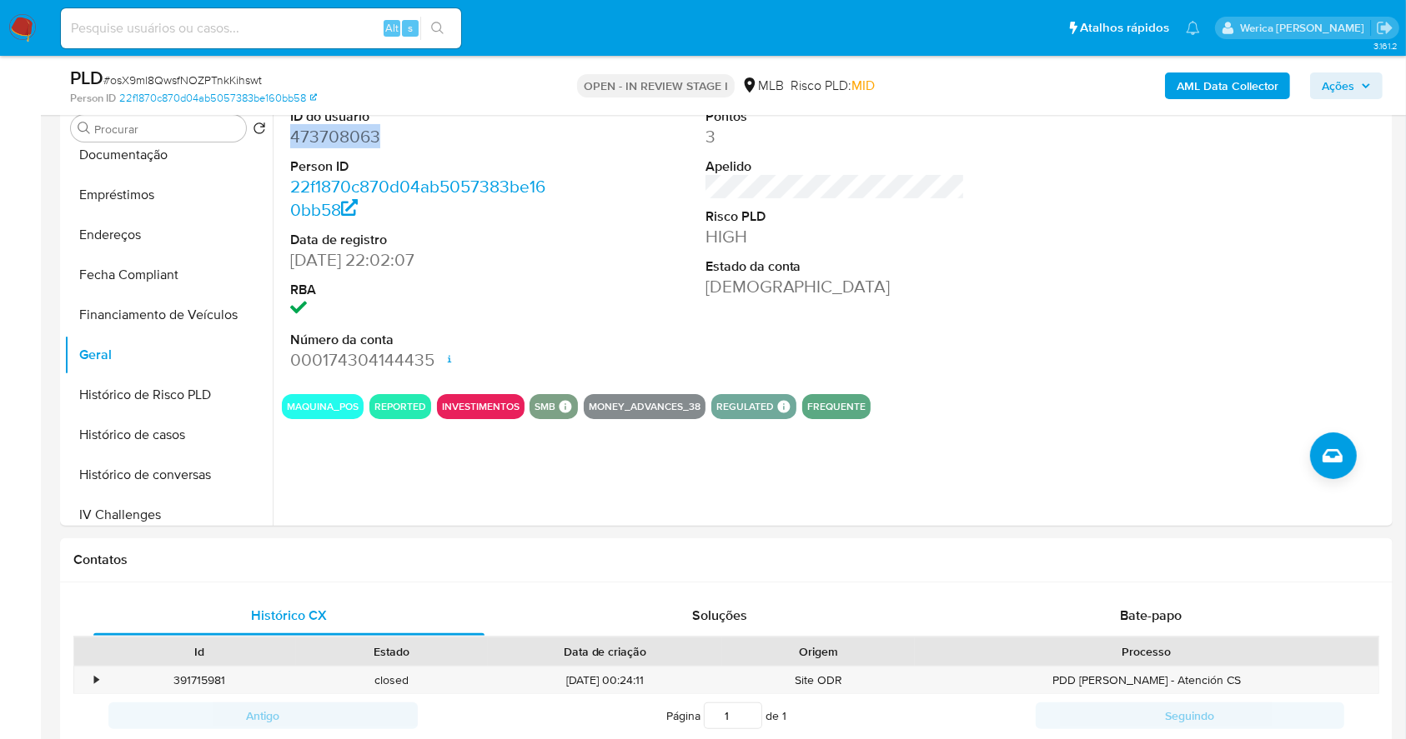
copy dd "473708063"
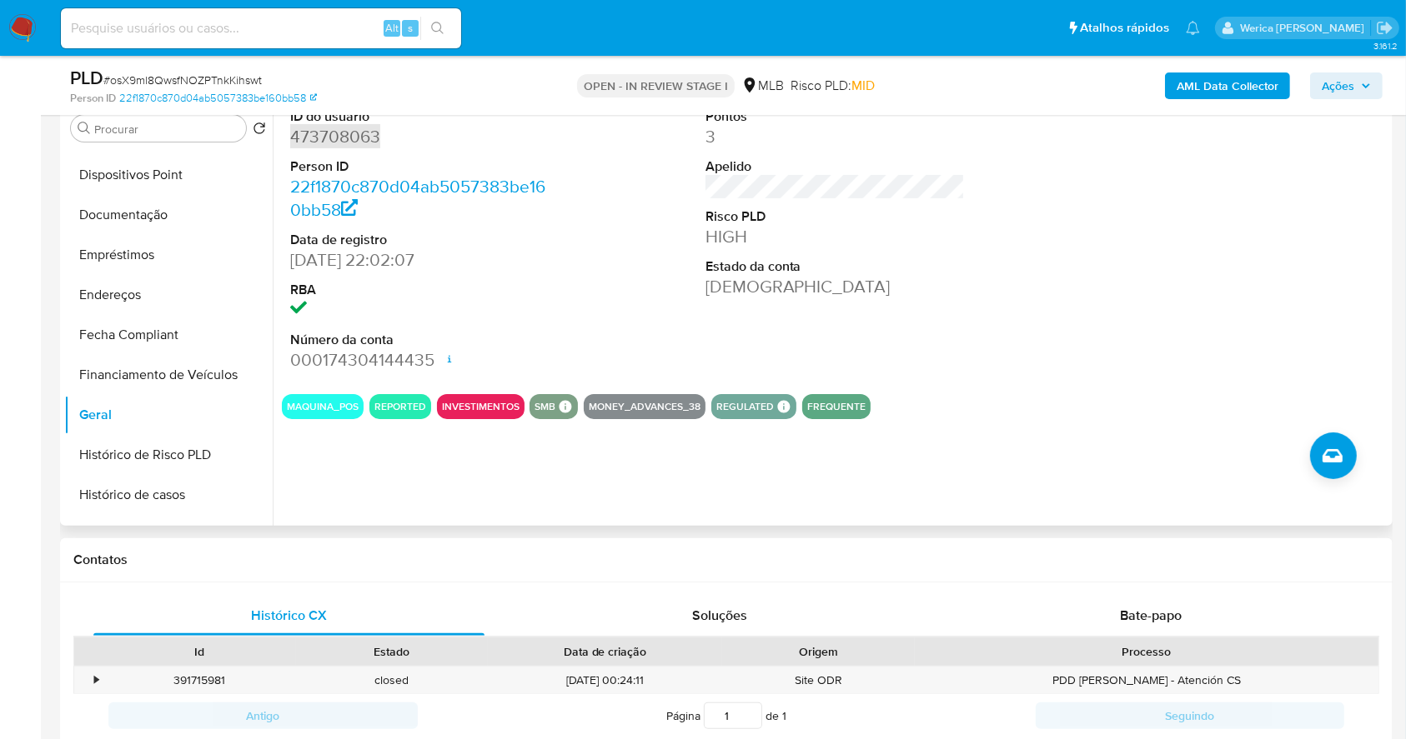
scroll to position [222, 0]
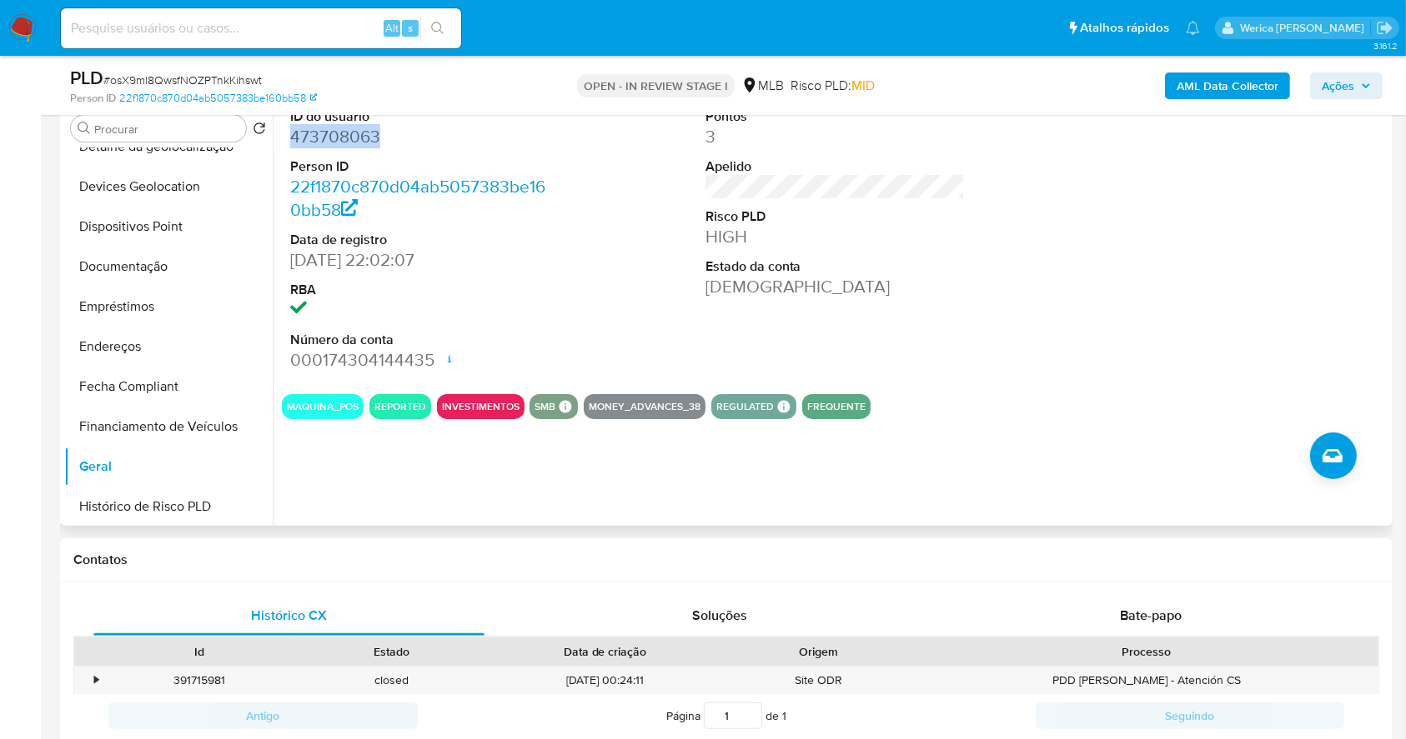
click at [346, 141] on dd "473708063" at bounding box center [420, 136] width 260 height 23
click at [170, 268] on button "Documentação" at bounding box center [161, 267] width 195 height 40
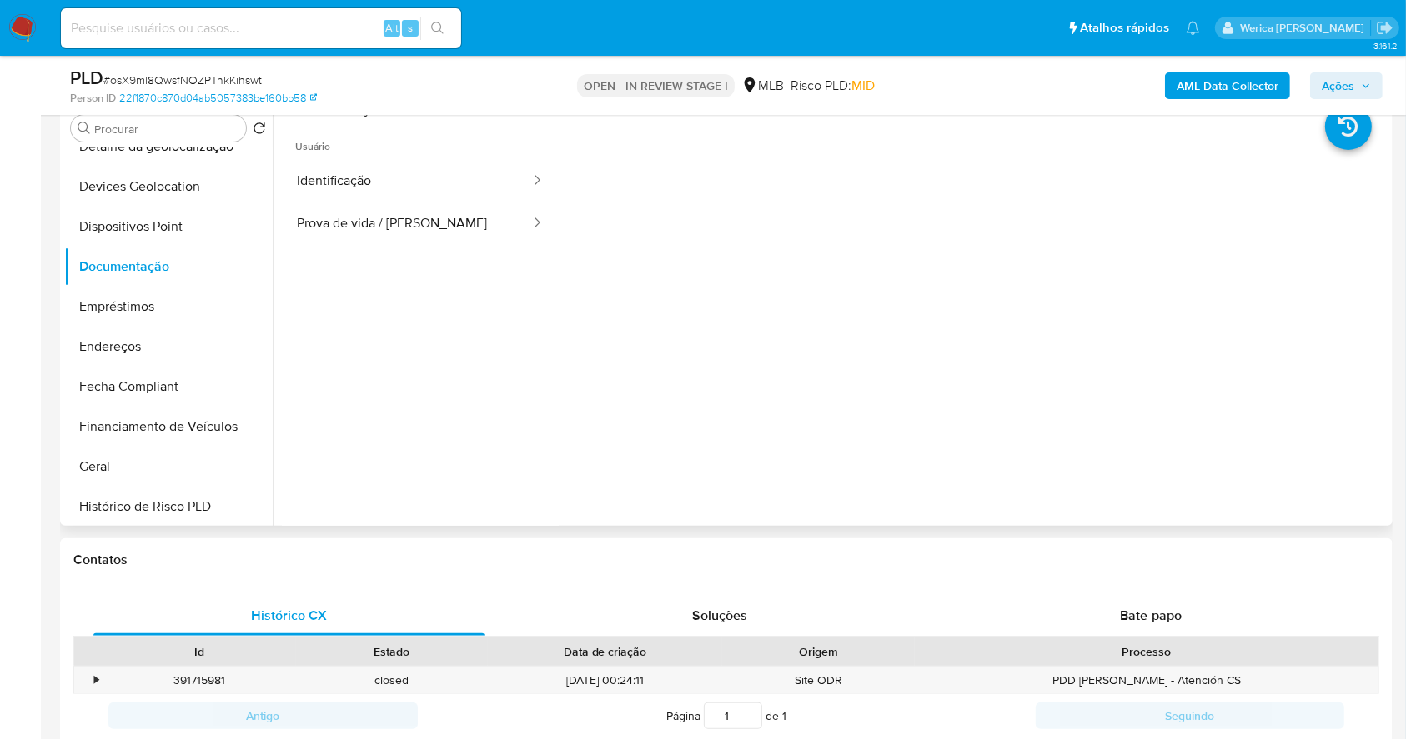
click at [522, 307] on ul "Usuário Identificação Prova de vida / Selfie" at bounding box center [420, 360] width 277 height 480
click at [417, 198] on button "Identificação" at bounding box center [407, 181] width 250 height 43
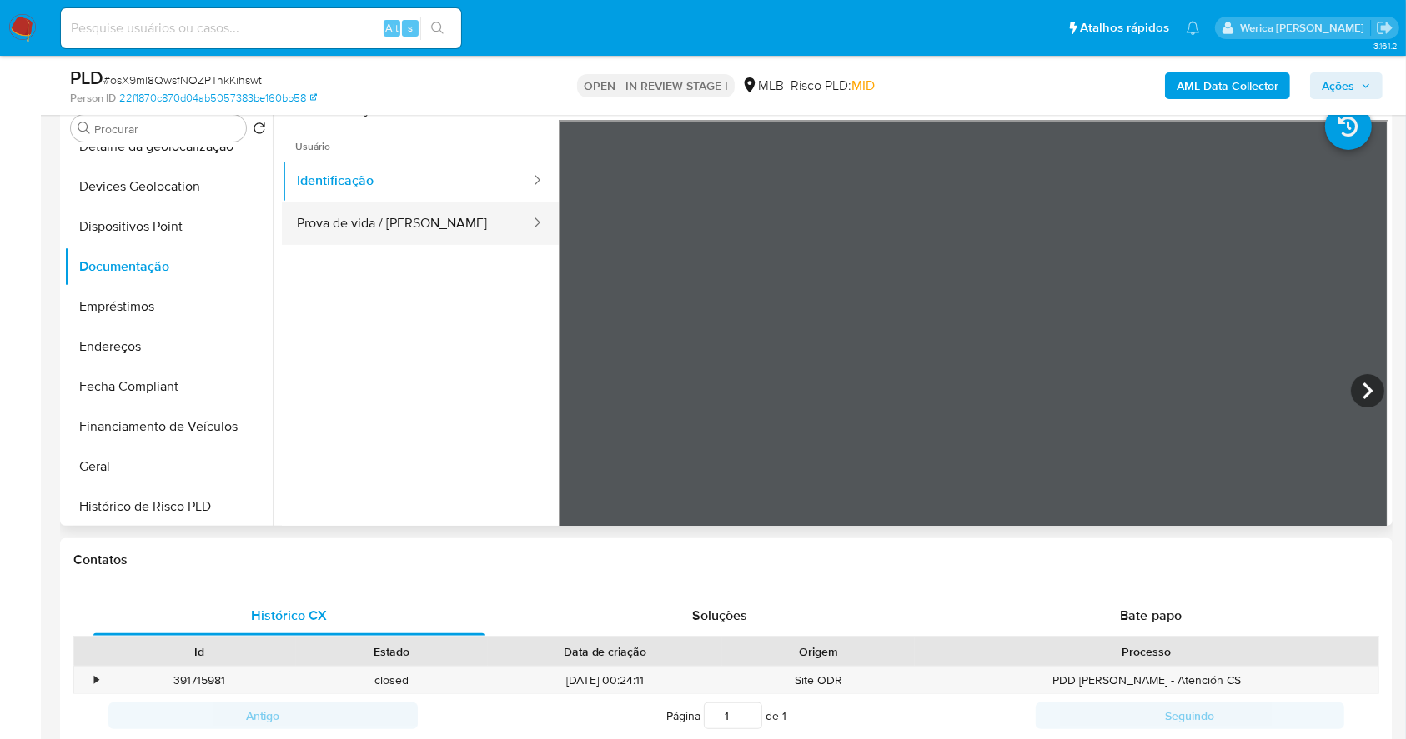
click at [473, 207] on button "Prova de vida / Selfie" at bounding box center [407, 224] width 250 height 43
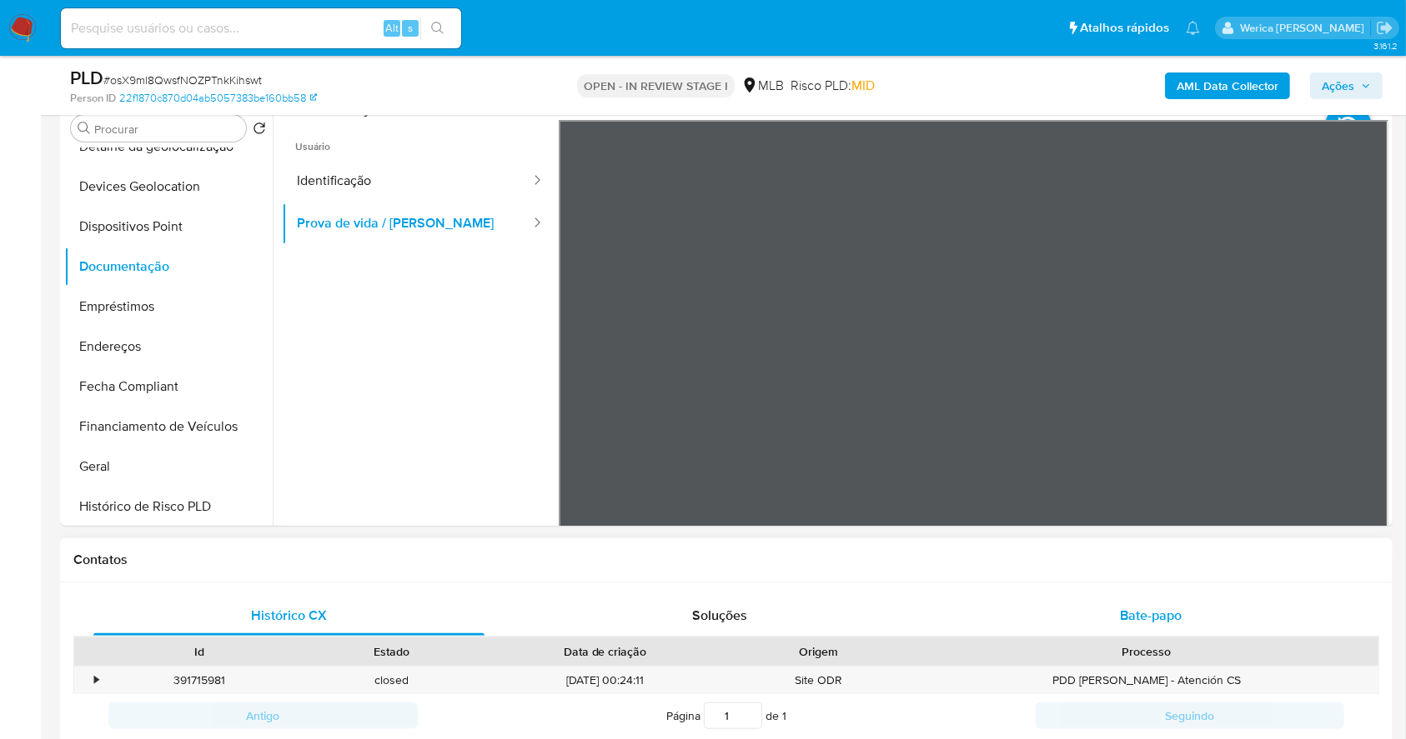
drag, startPoint x: 1127, startPoint y: 597, endPoint x: 1131, endPoint y: 610, distance: 14.0
click at [1130, 606] on div "Bate-papo" at bounding box center [1150, 616] width 391 height 40
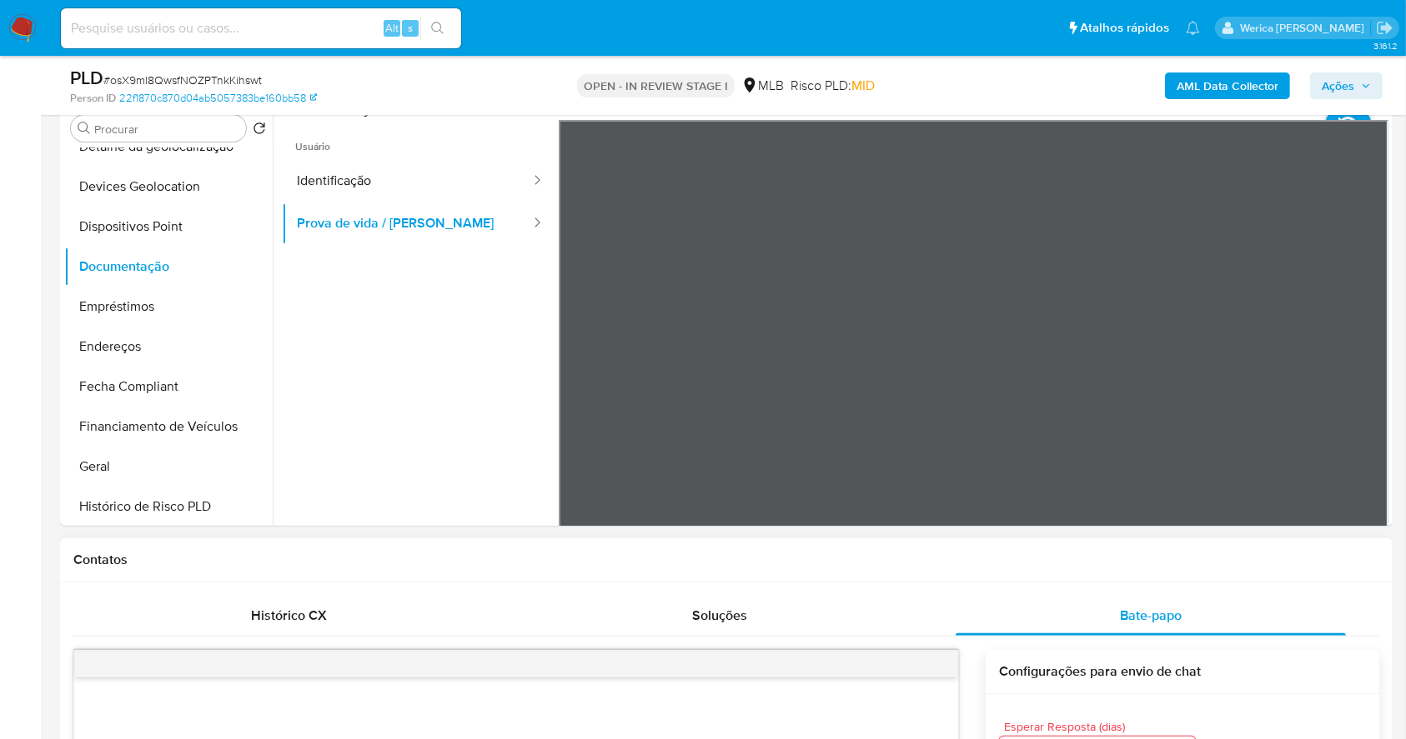
scroll to position [778, 0]
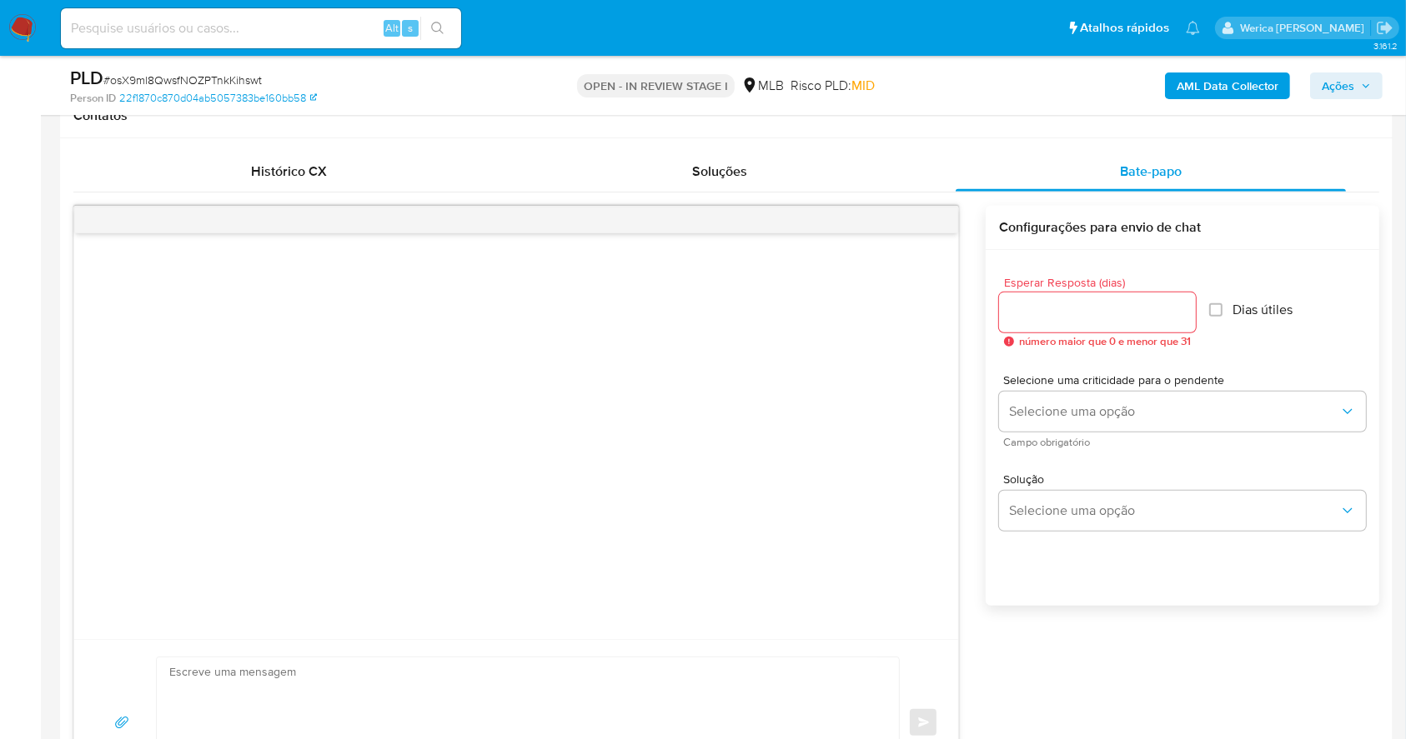
click at [1134, 294] on div at bounding box center [1097, 313] width 197 height 40
click at [1111, 308] on input "Esperar Resposta (dias)" at bounding box center [1097, 313] width 197 height 22
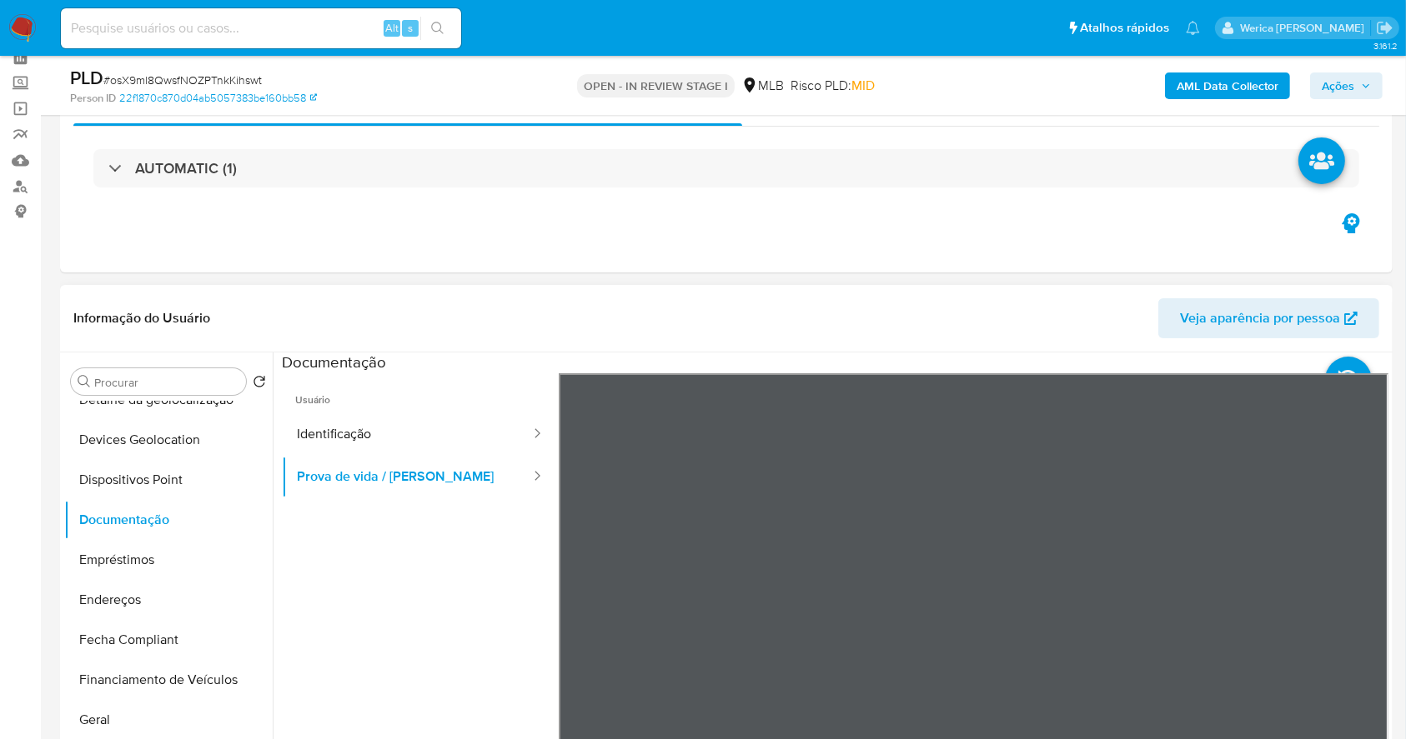
scroll to position [0, 0]
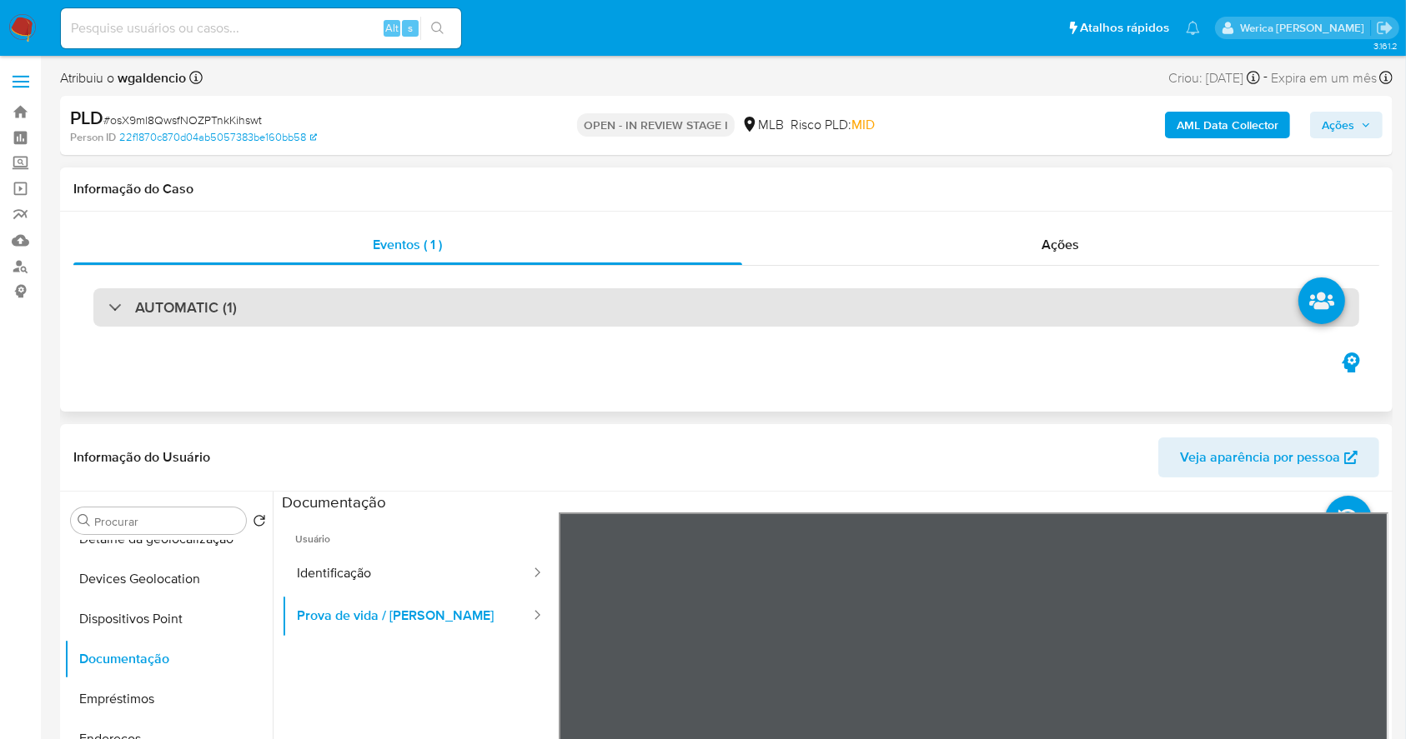
click at [453, 322] on div "AUTOMATIC (1)" at bounding box center [725, 307] width 1265 height 38
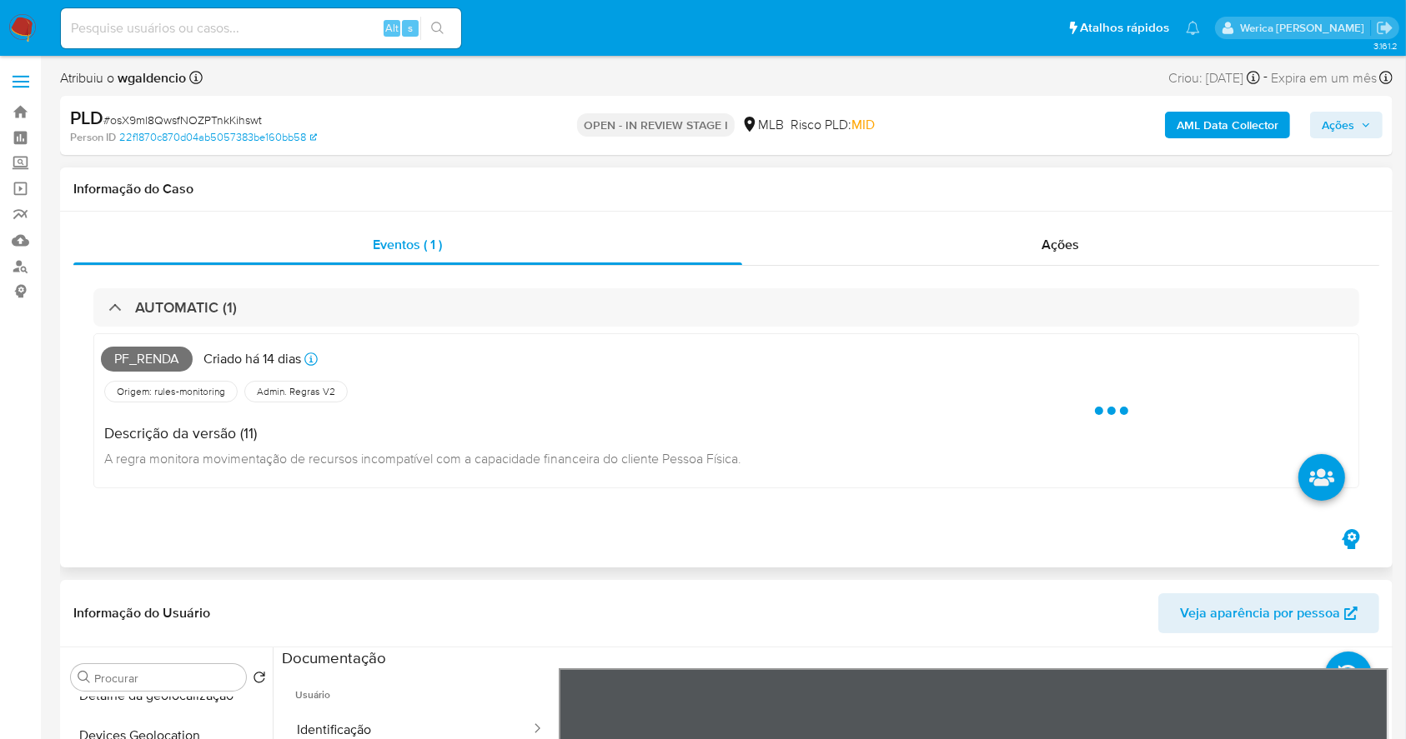
click at [965, 266] on div "AUTOMATIC (1) Pf_renda Criado há 14 dias Criado: 12/09/2025 00:29:43 Origem: ru…" at bounding box center [726, 396] width 1306 height 261
click at [1034, 242] on div "Ações" at bounding box center [1060, 245] width 637 height 40
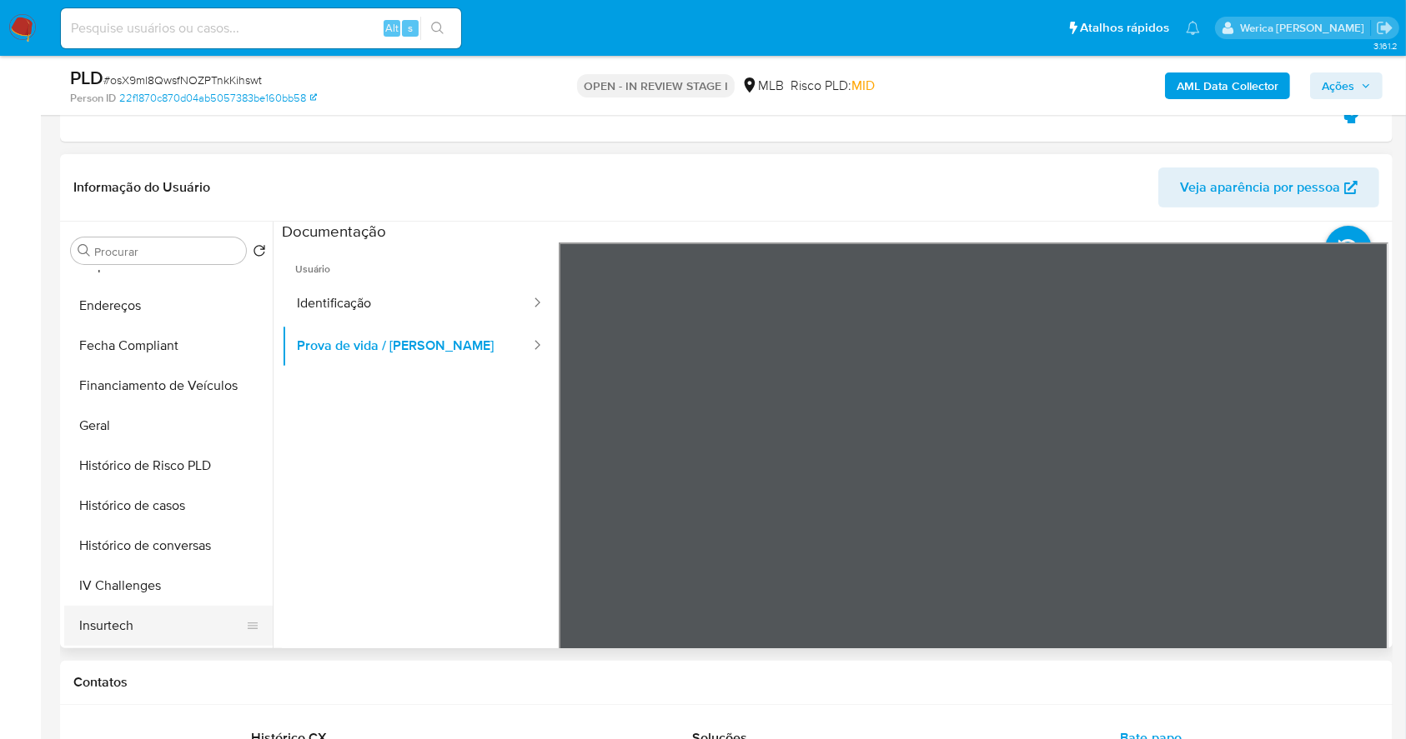
scroll to position [555, 0]
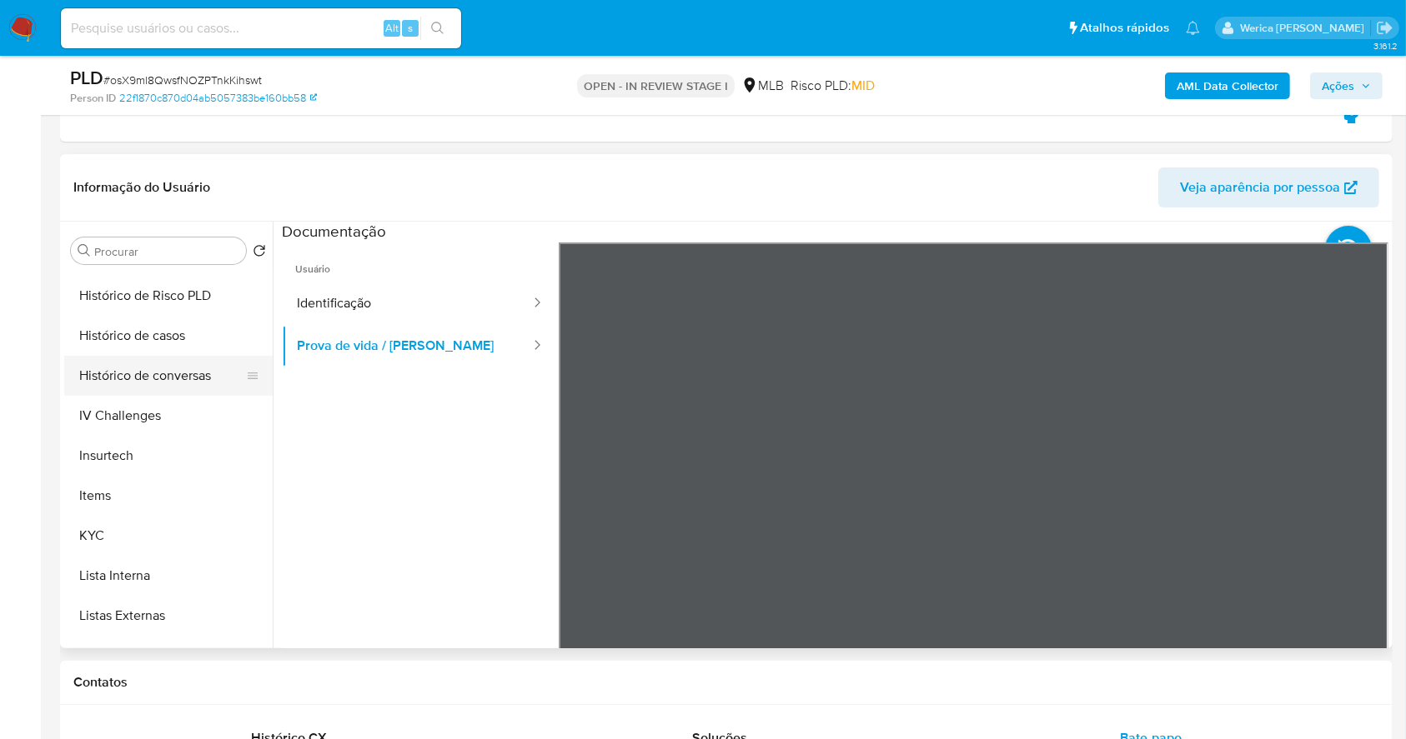
click at [110, 356] on button "Histórico de conversas" at bounding box center [161, 376] width 195 height 40
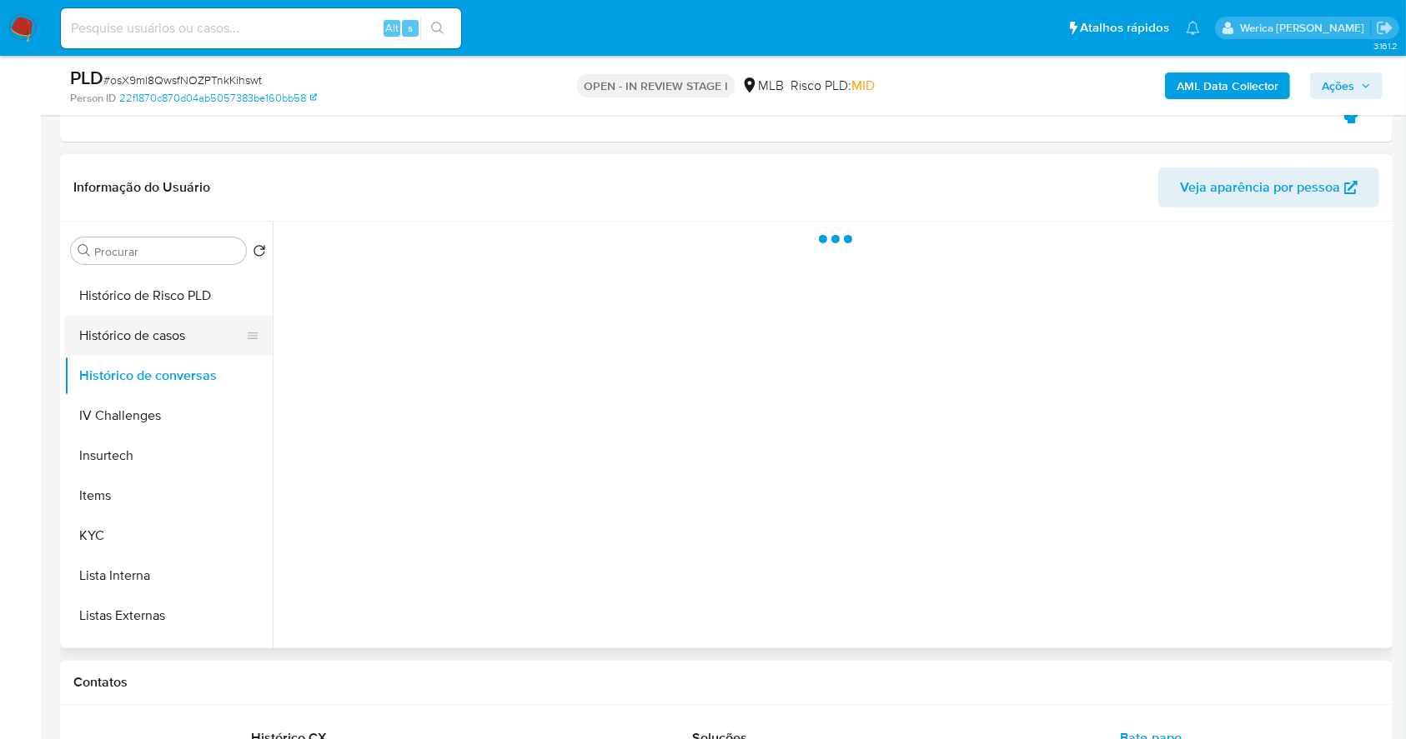
click at [128, 343] on button "Histórico de casos" at bounding box center [161, 336] width 195 height 40
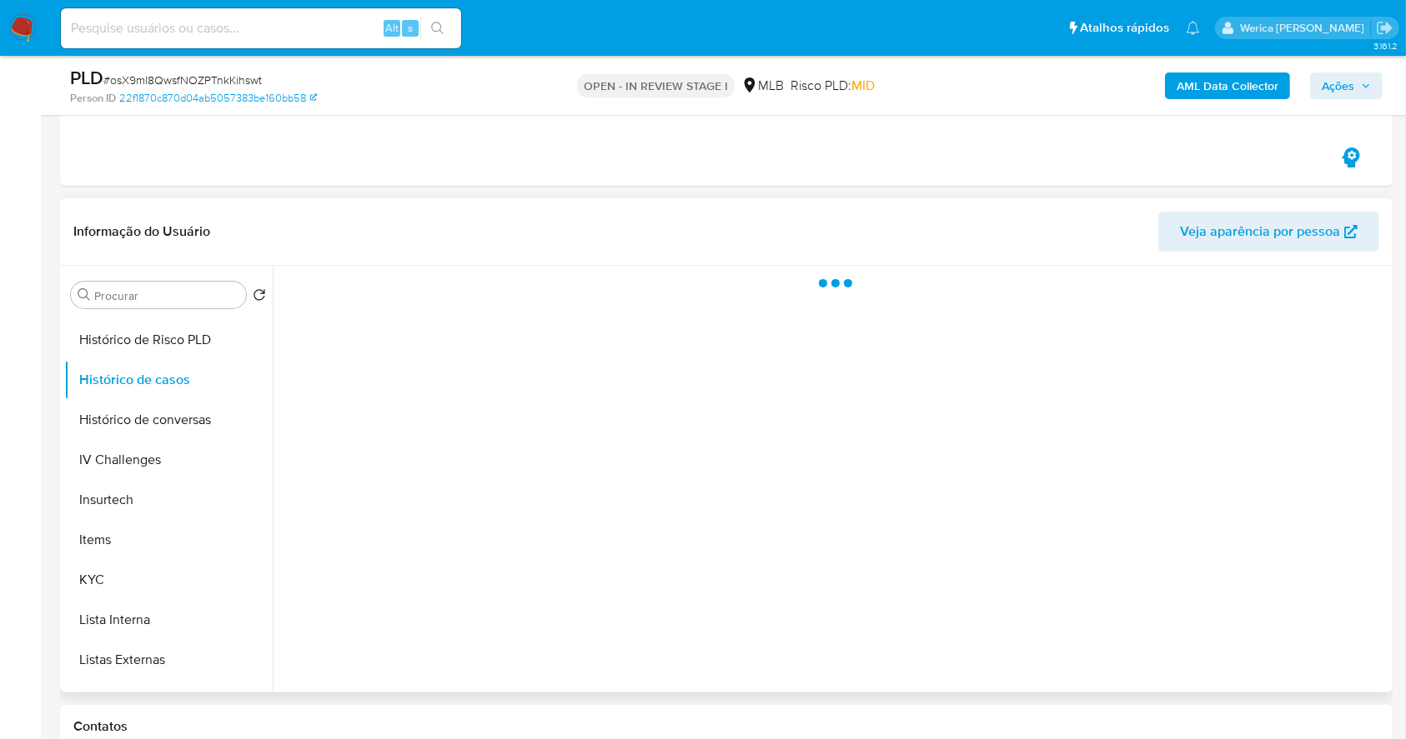
scroll to position [222, 0]
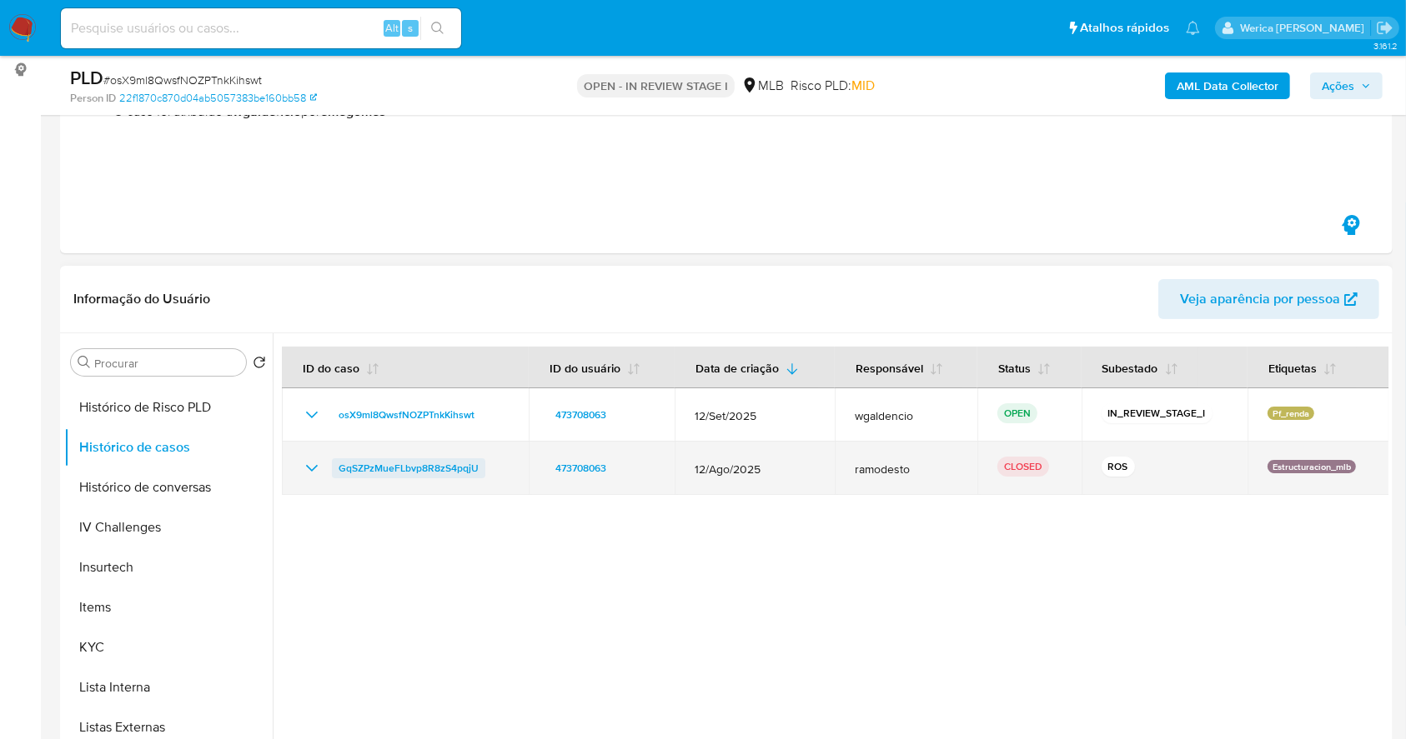
click at [468, 463] on span "GqSZPzMueFLbvp8R8zS4pqjU" at bounding box center [408, 469] width 140 height 20
click at [439, 464] on span "GqSZPzMueFLbvp8R8zS4pqjU" at bounding box center [408, 469] width 140 height 20
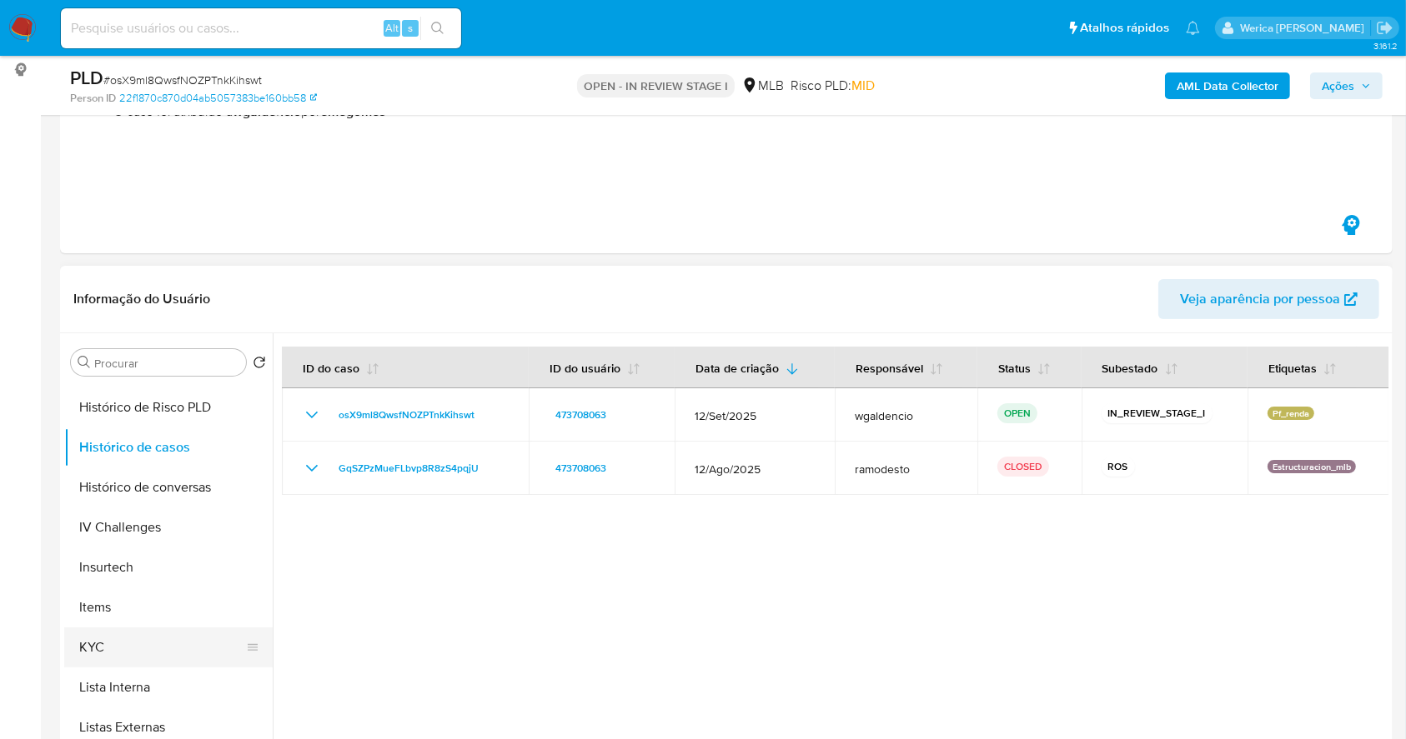
click at [140, 648] on button "KYC" at bounding box center [161, 648] width 195 height 40
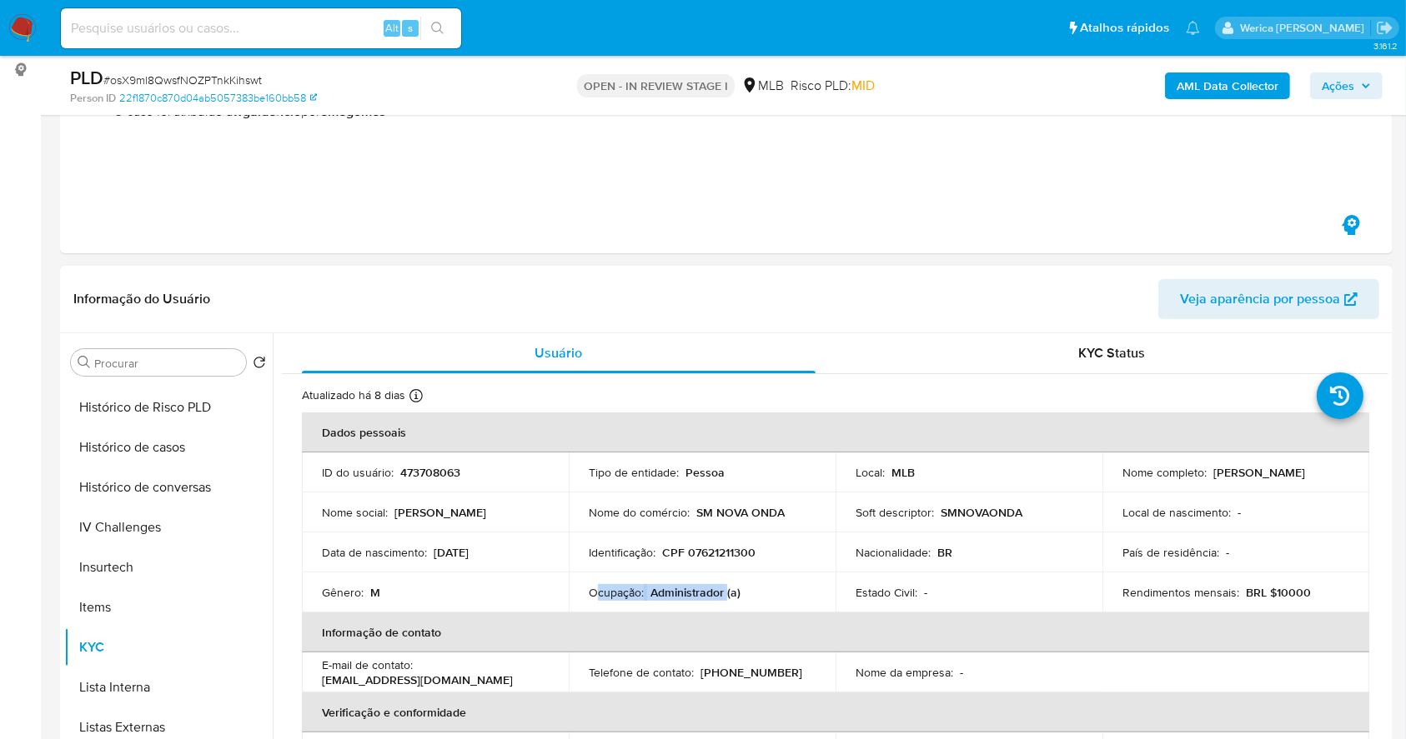
drag, startPoint x: 596, startPoint y: 593, endPoint x: 723, endPoint y: 592, distance: 126.7
click at [724, 592] on div "Ocupação : Administrador (a)" at bounding box center [702, 592] width 227 height 15
copy div "cupação : Administrador"
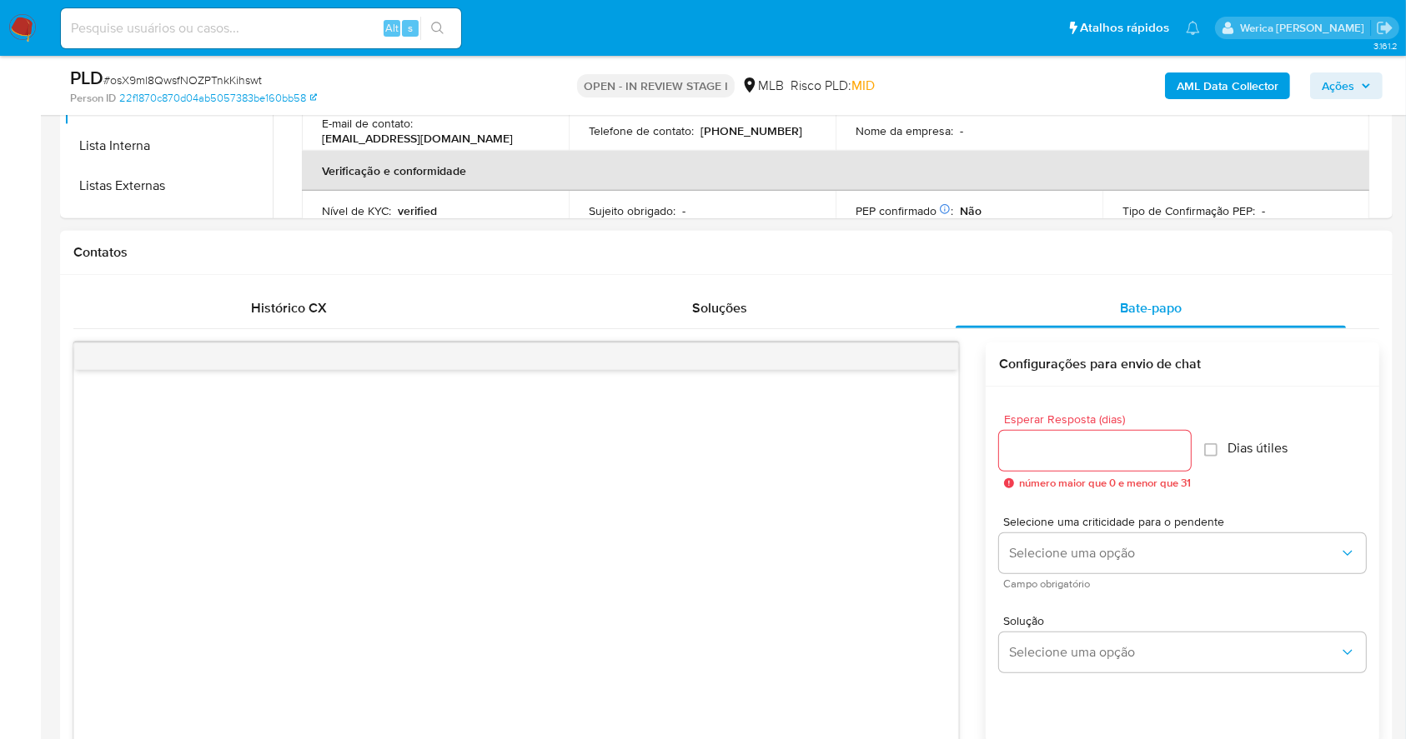
scroll to position [667, 0]
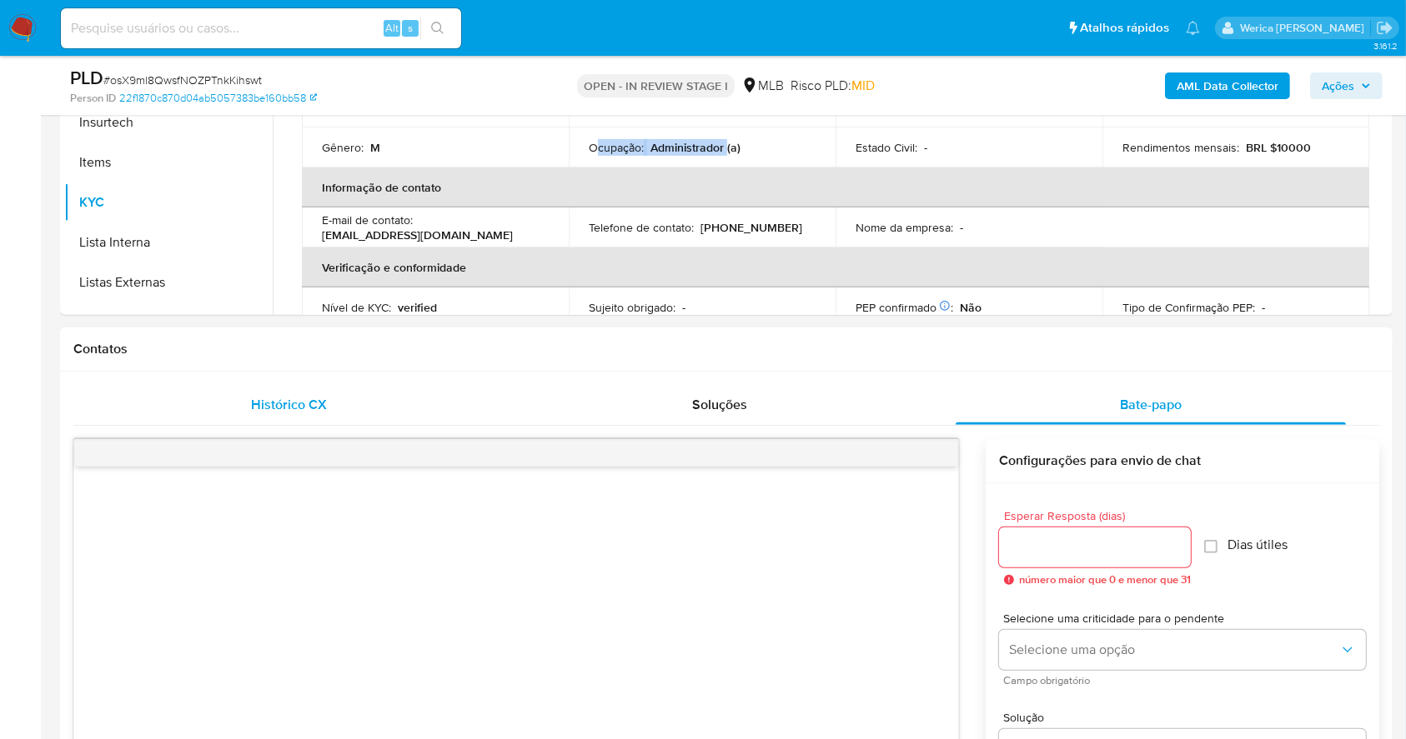
click at [383, 405] on div "Histórico CX" at bounding box center [288, 405] width 391 height 40
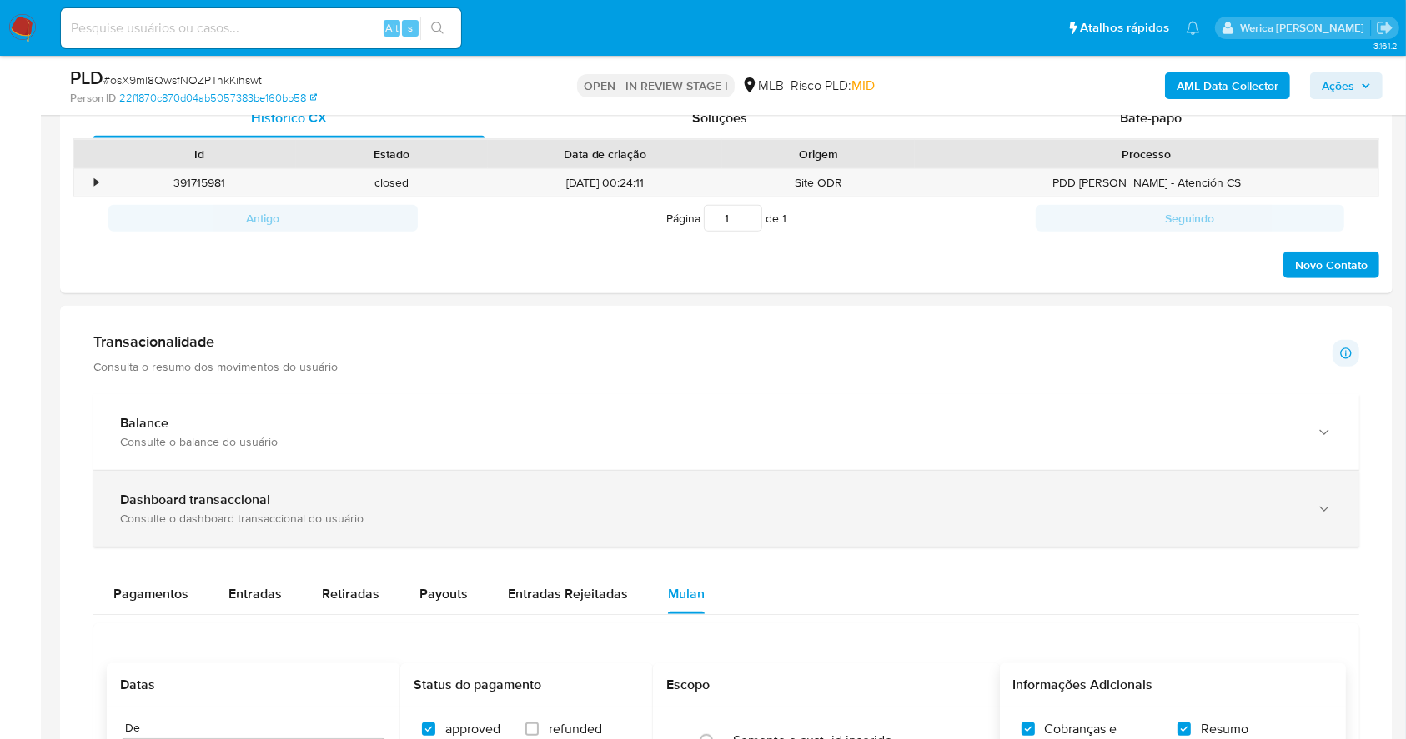
scroll to position [1000, 0]
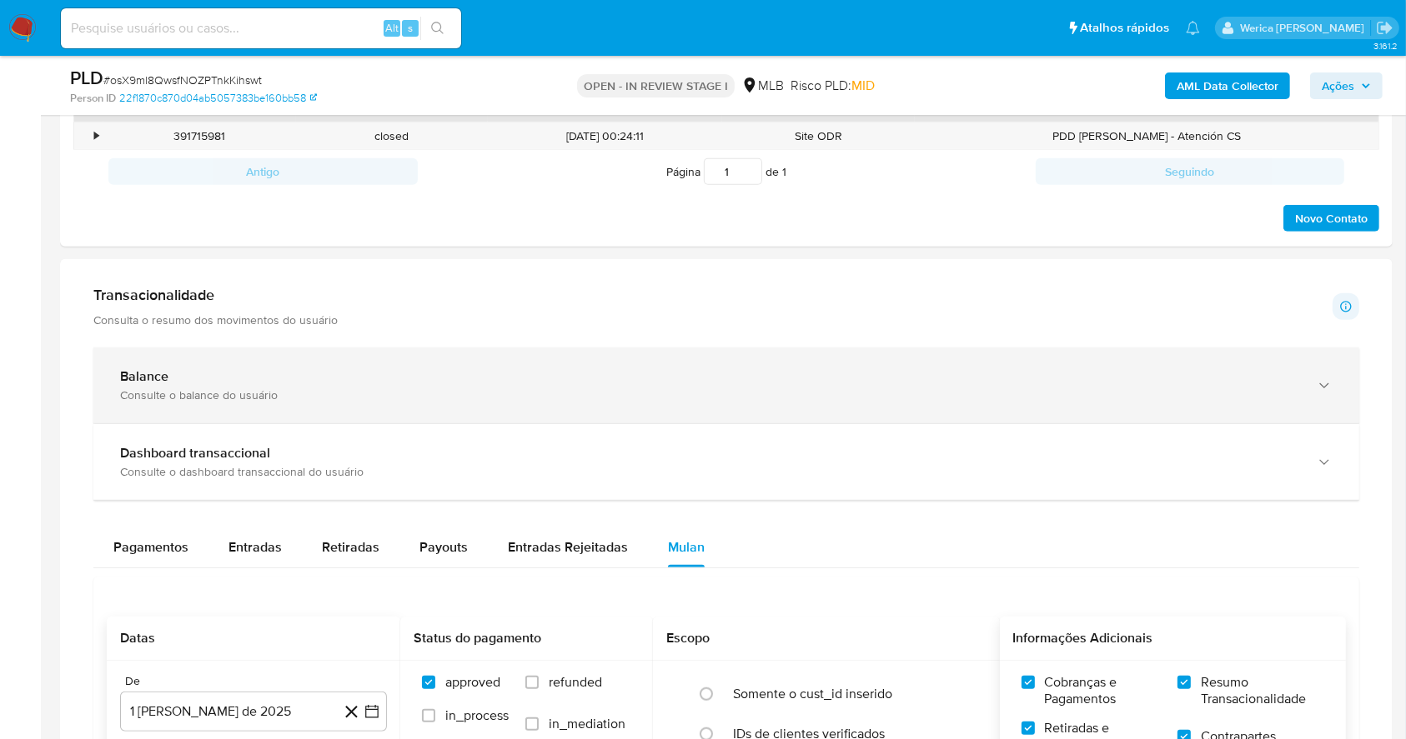
click at [352, 384] on div "Balance" at bounding box center [709, 376] width 1179 height 17
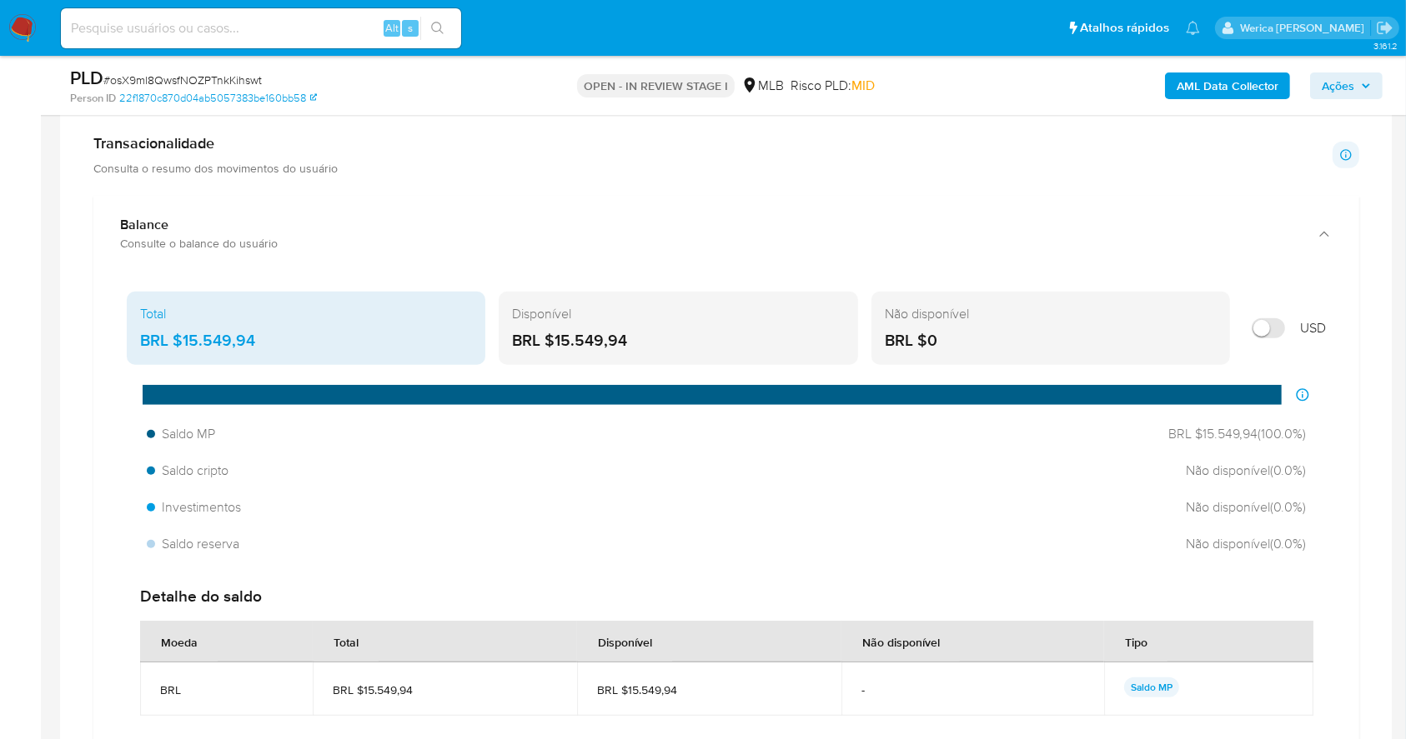
scroll to position [1222, 0]
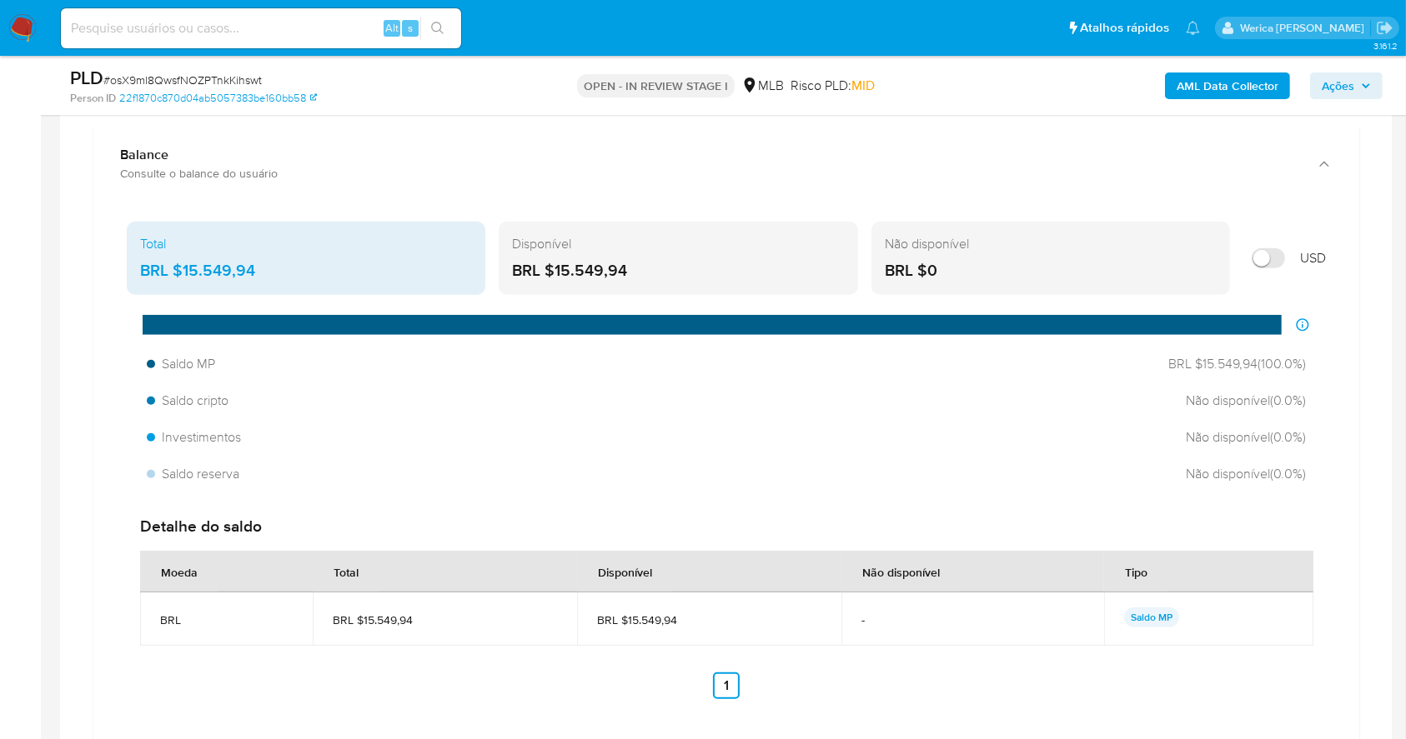
drag, startPoint x: 253, startPoint y: 266, endPoint x: 172, endPoint y: 264, distance: 81.7
click at [172, 264] on div "BRL $15.549,94" at bounding box center [306, 271] width 332 height 22
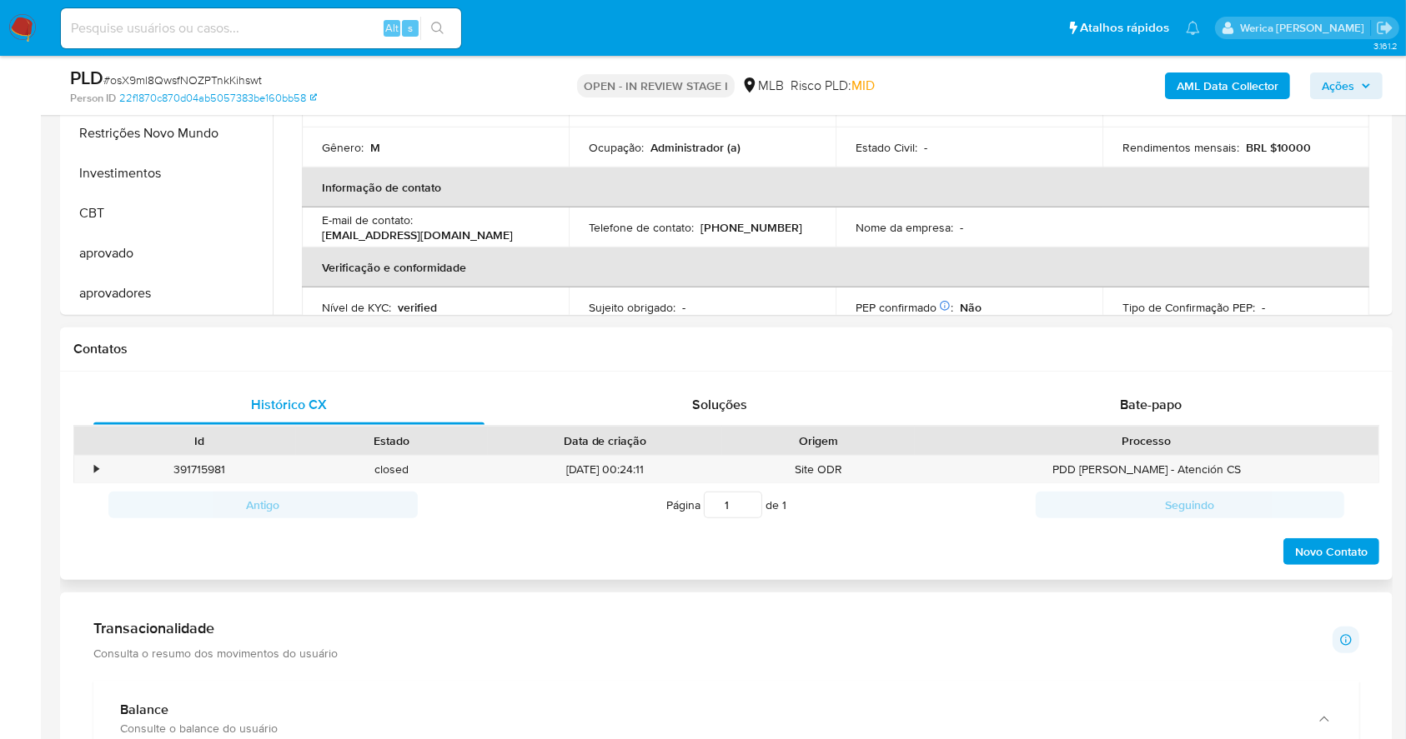
scroll to position [333, 0]
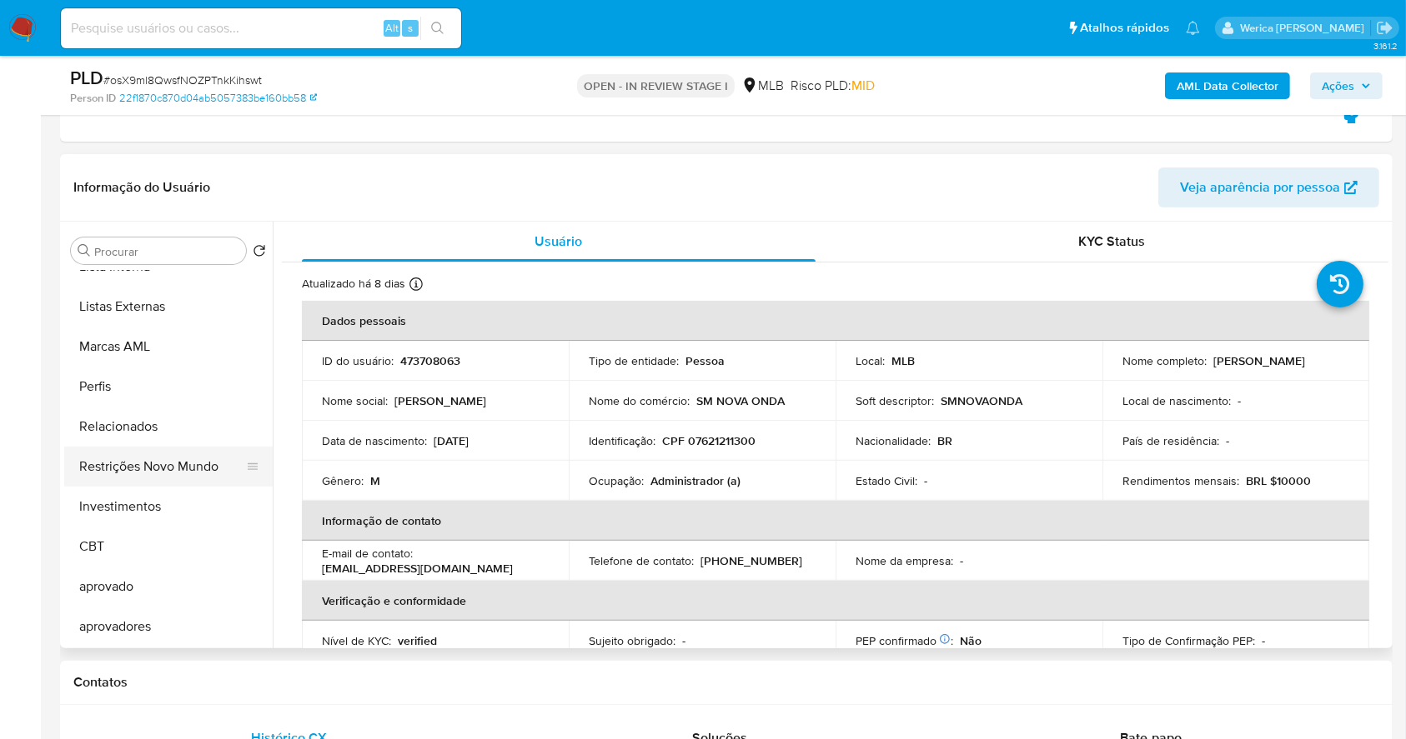
click at [178, 465] on button "Restrições Novo Mundo" at bounding box center [161, 467] width 195 height 40
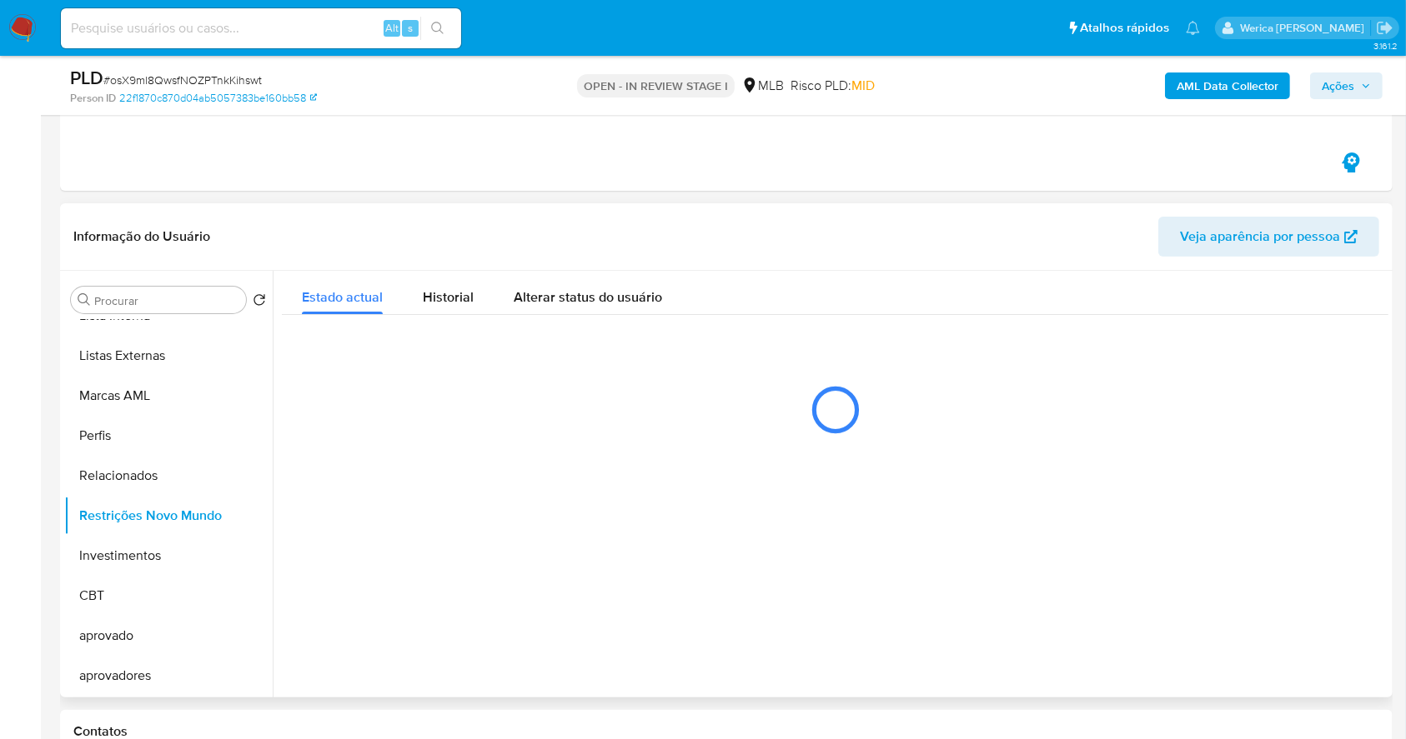
scroll to position [277, 0]
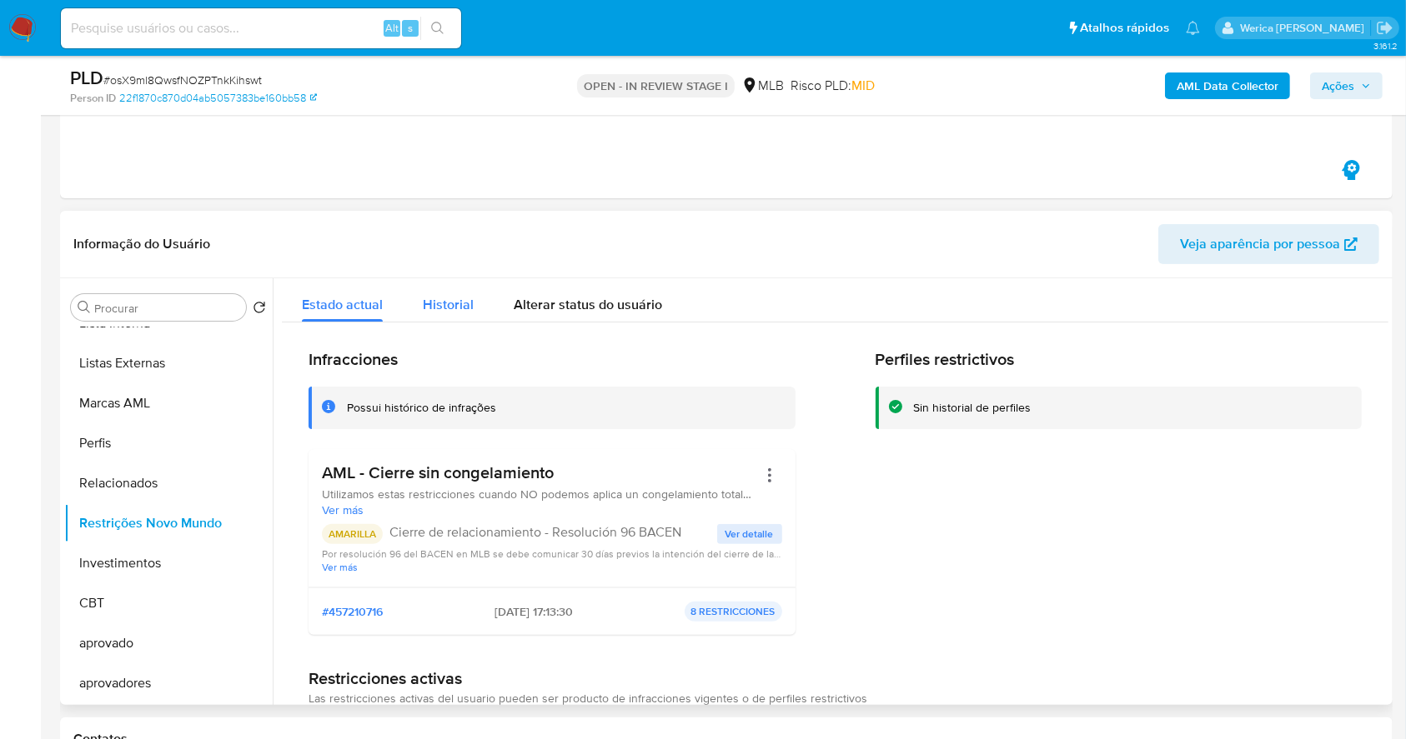
click at [434, 299] on span "Historial" at bounding box center [448, 304] width 51 height 19
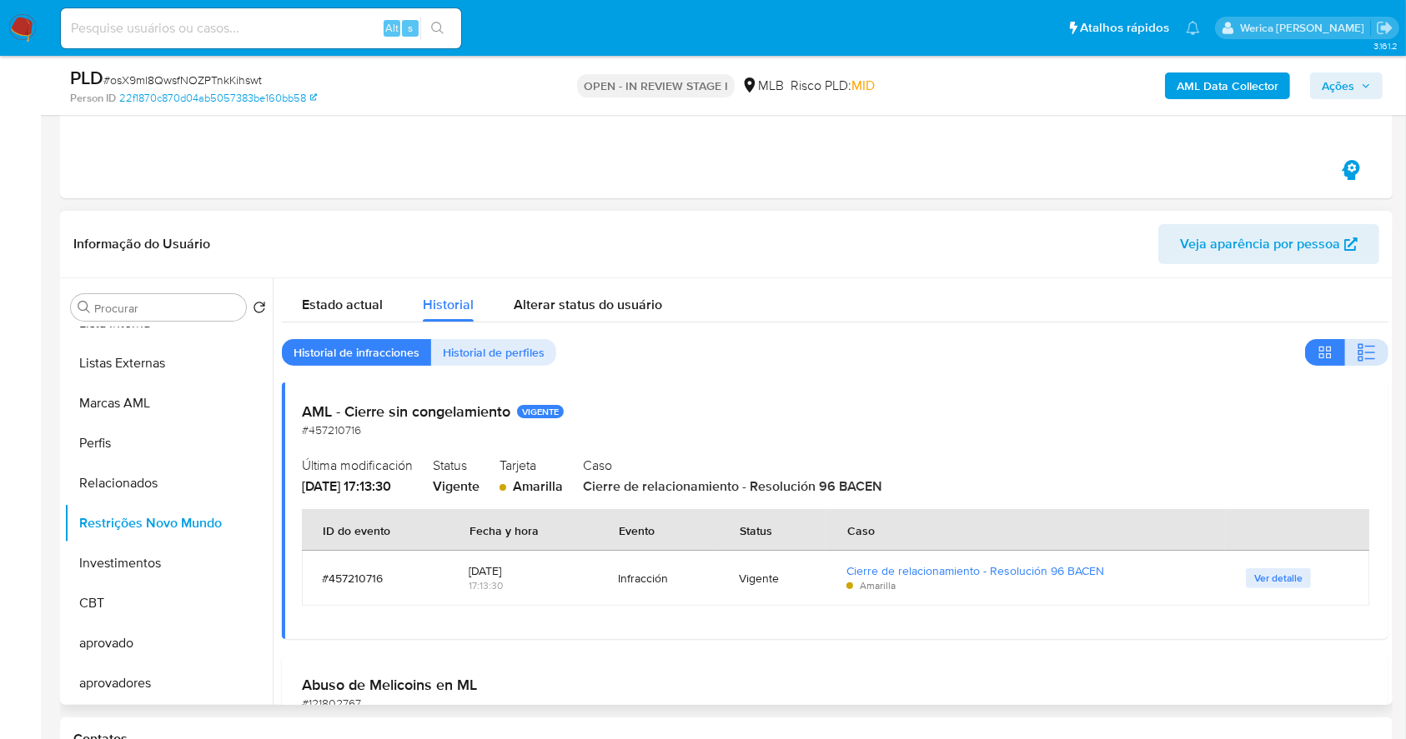
click at [1356, 351] on icon "button" at bounding box center [1366, 353] width 20 height 20
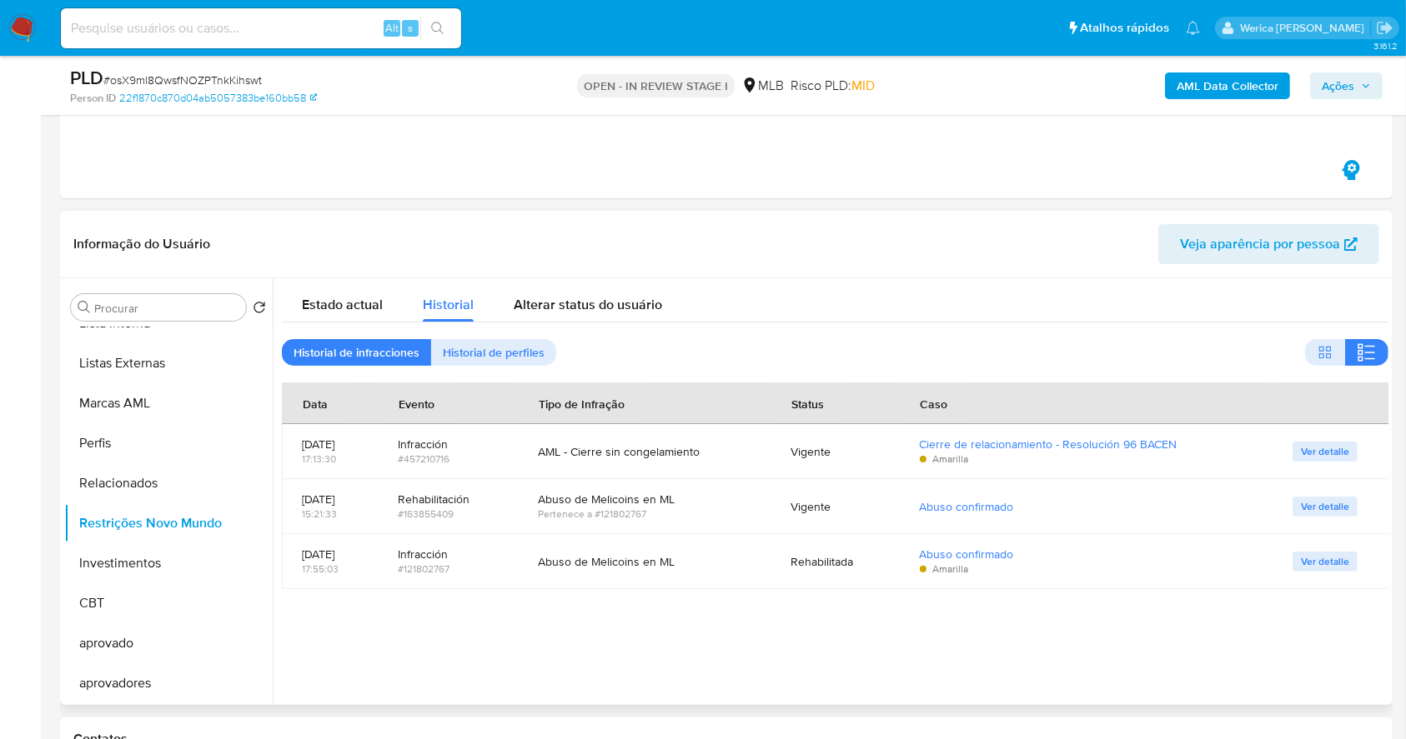
drag, startPoint x: 559, startPoint y: 449, endPoint x: 724, endPoint y: 450, distance: 165.1
click at [724, 450] on td "AML - Cierre sin congelamiento" at bounding box center [644, 451] width 253 height 55
drag, startPoint x: 925, startPoint y: 438, endPoint x: 1200, endPoint y: 444, distance: 275.2
click at [1200, 444] on td "Cierre de relacionamiento - Resolución 96 BACEN Amarilla" at bounding box center [1086, 451] width 373 height 55
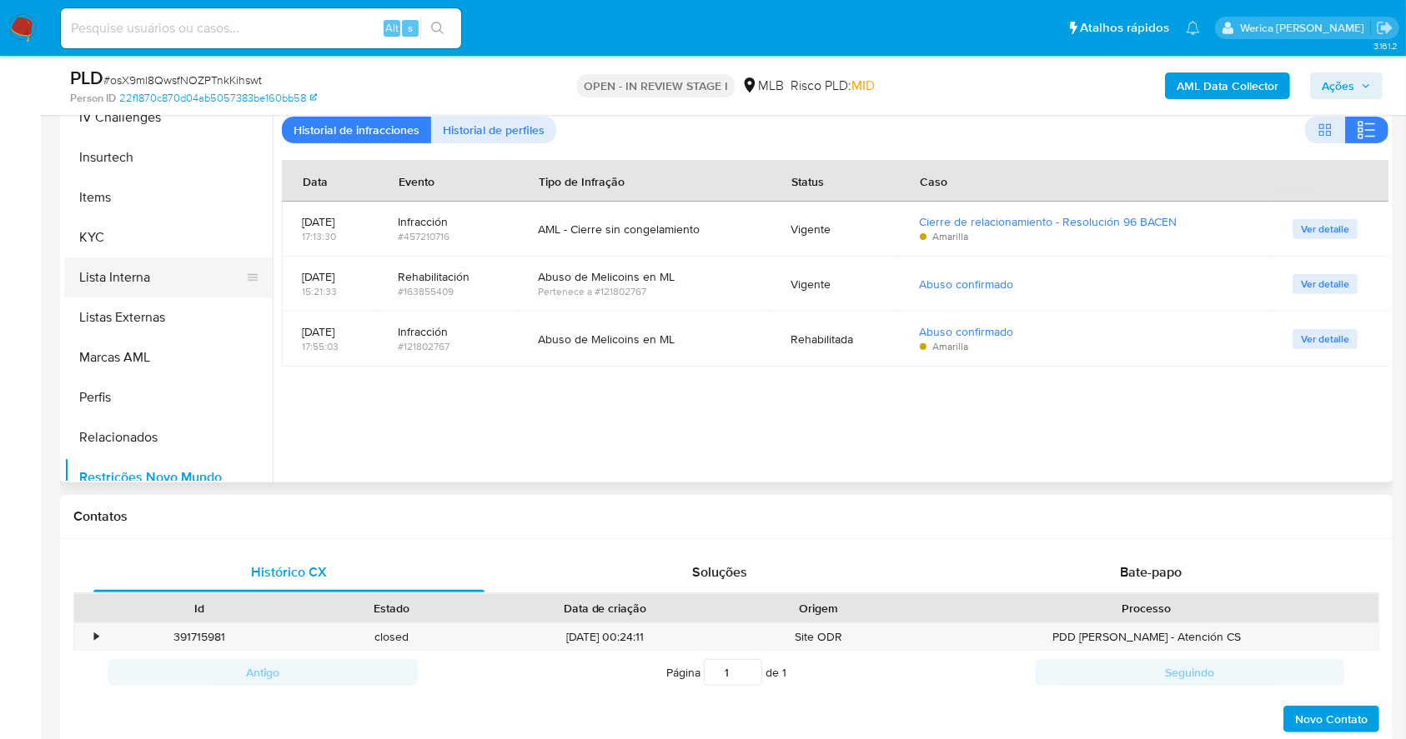
scroll to position [642, 0]
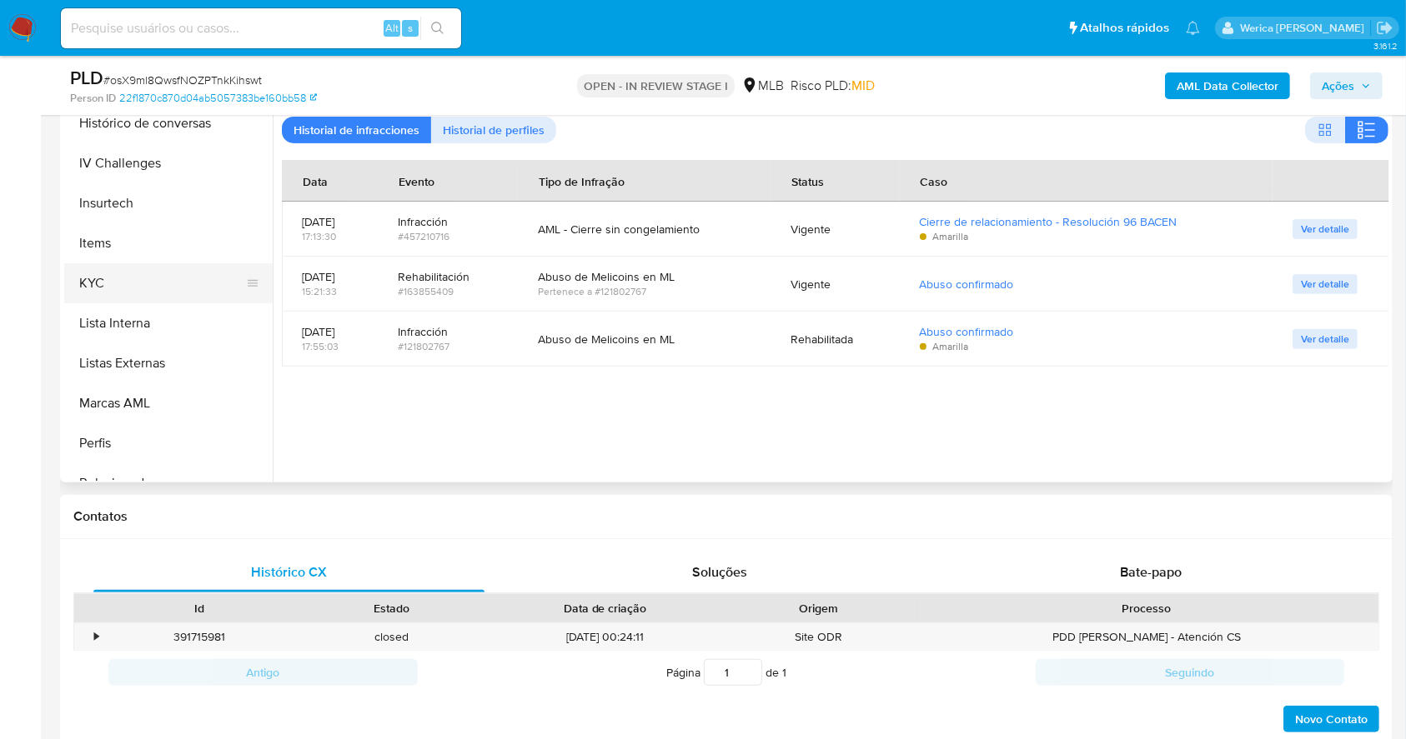
click at [134, 275] on button "KYC" at bounding box center [161, 283] width 195 height 40
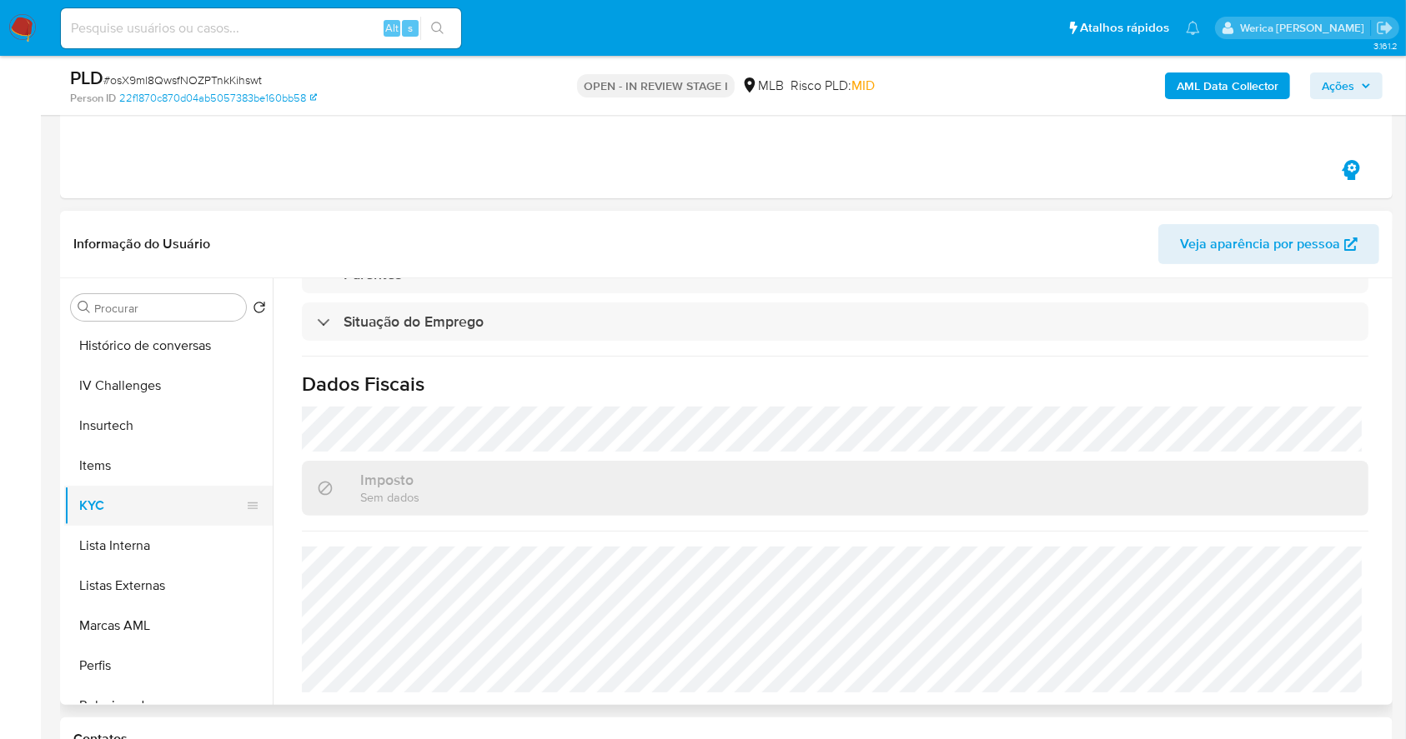
scroll to position [198, 0]
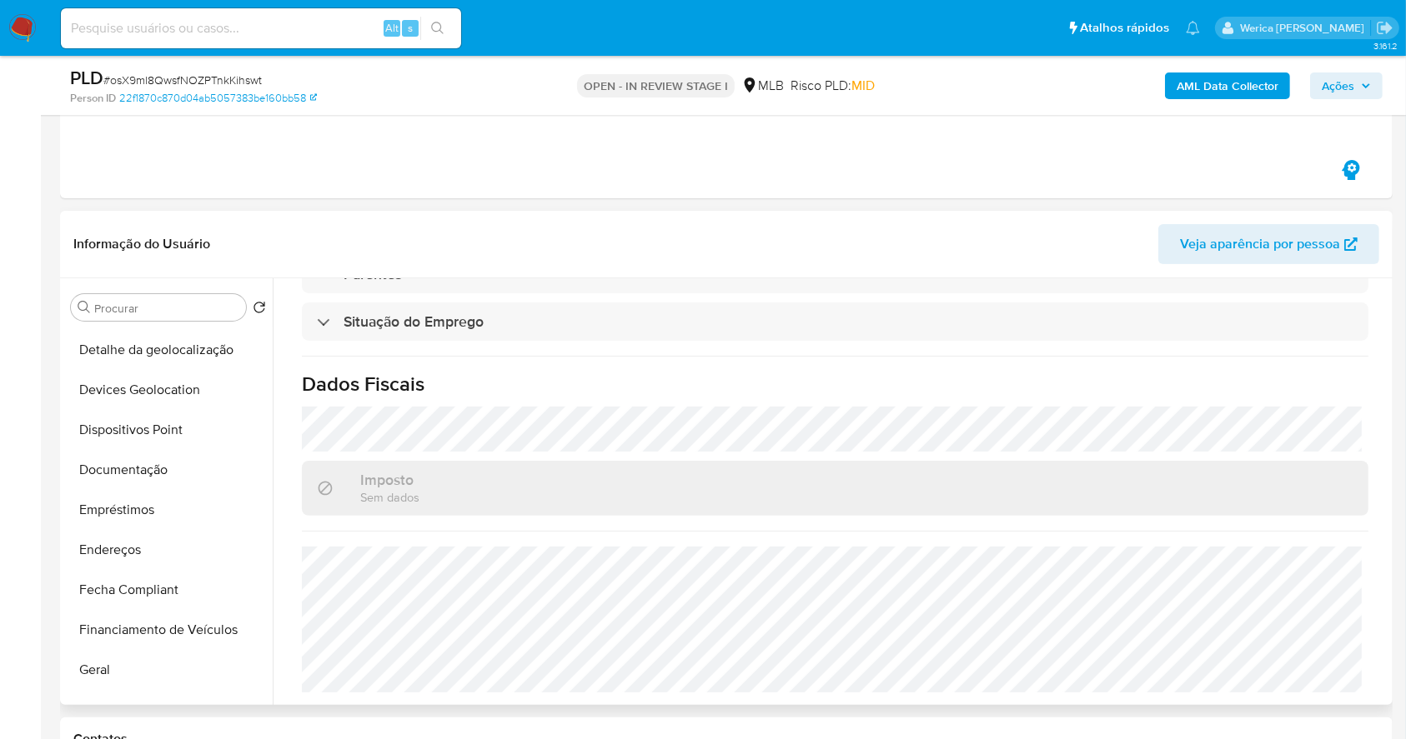
drag, startPoint x: 142, startPoint y: 684, endPoint x: 273, endPoint y: 617, distance: 147.6
click at [143, 682] on button "Geral" at bounding box center [168, 670] width 208 height 40
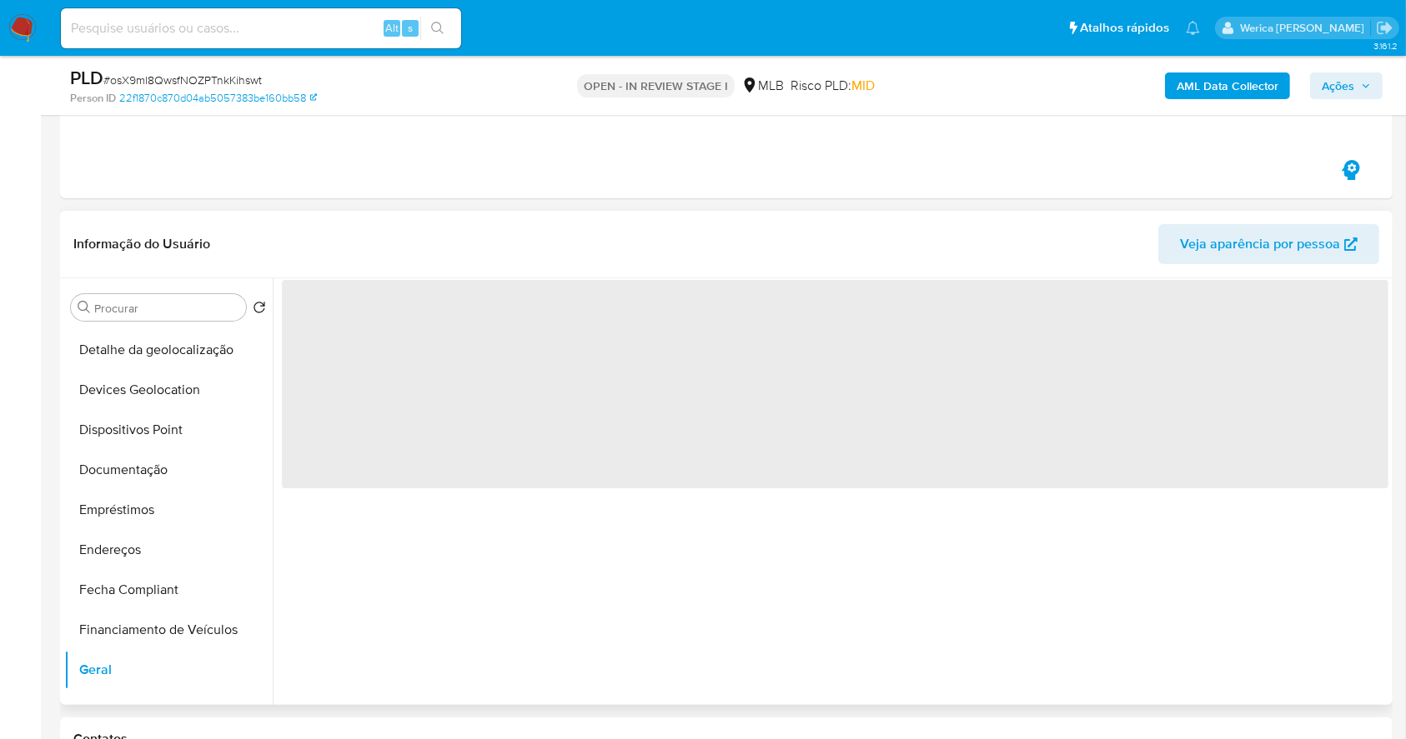
scroll to position [0, 0]
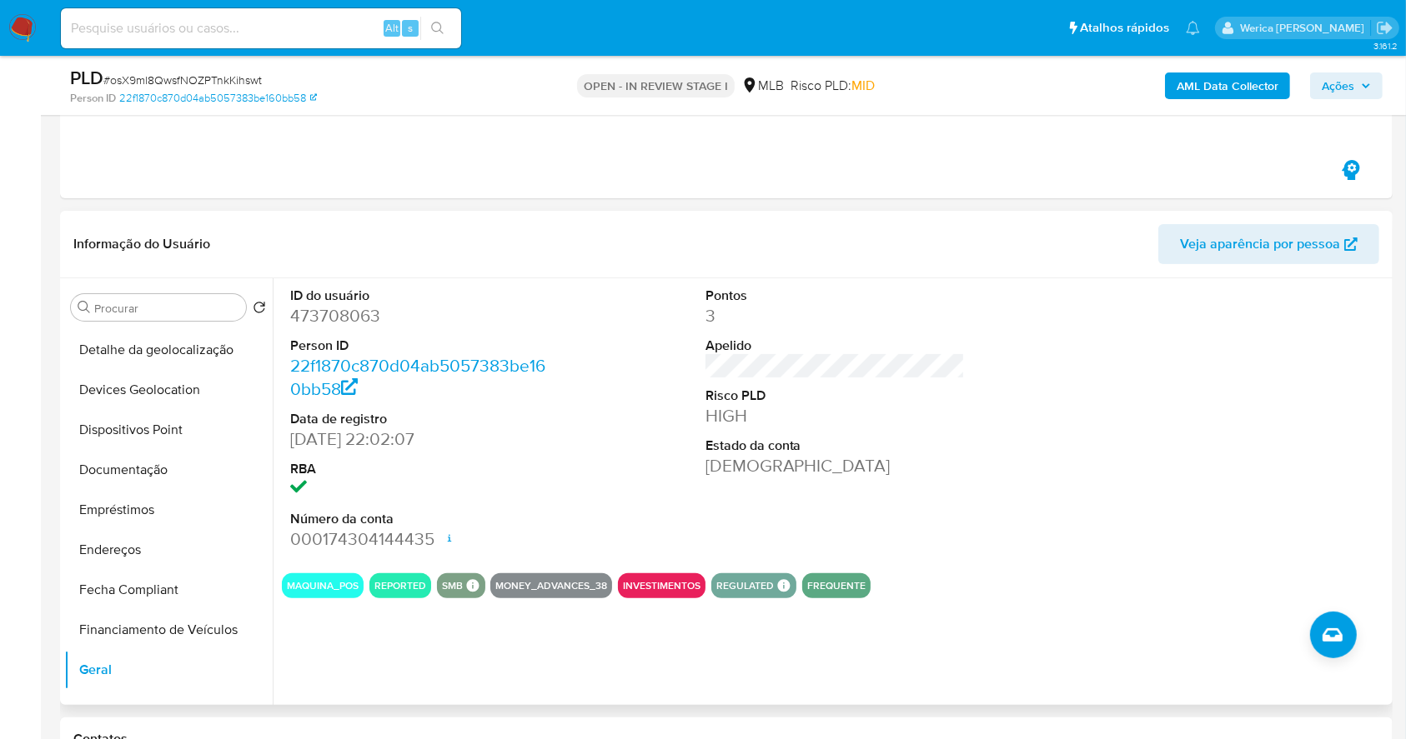
click at [1230, 530] on div at bounding box center [1249, 419] width 277 height 282
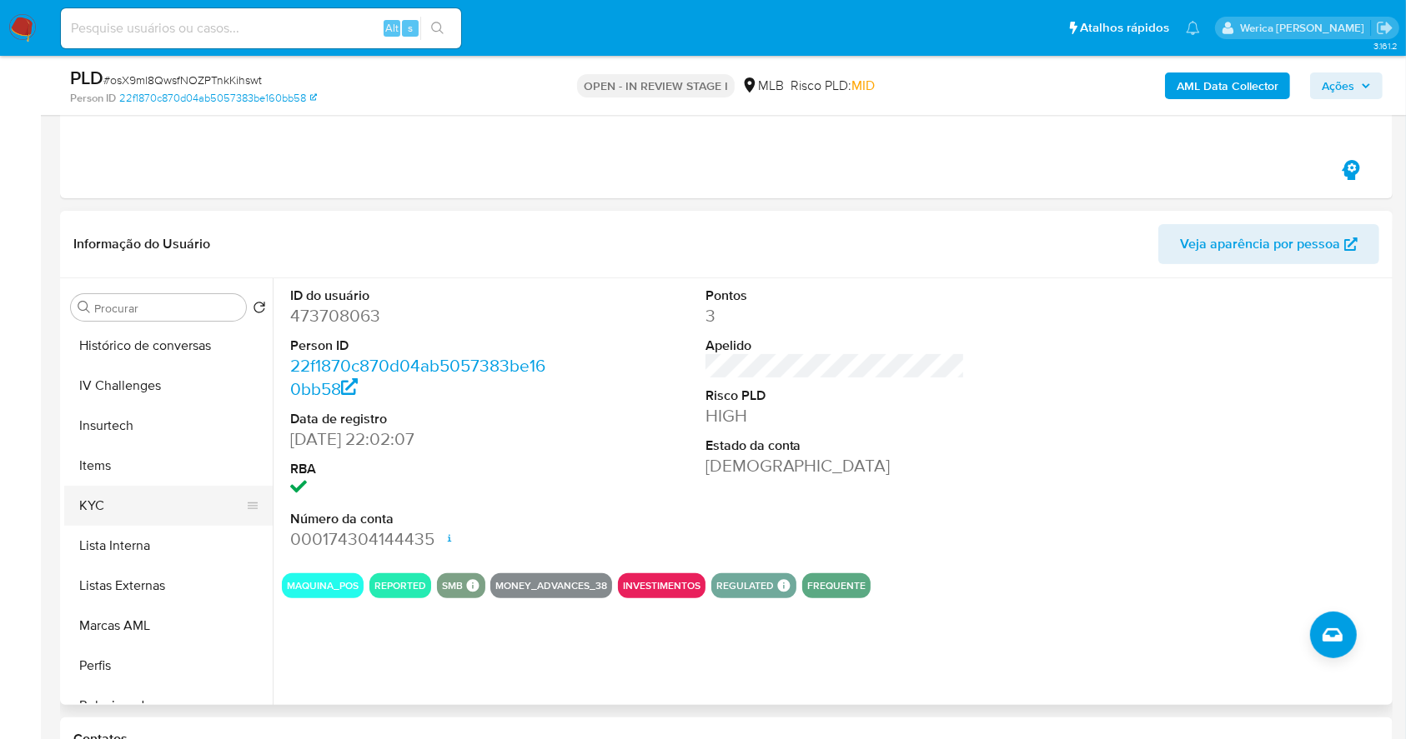
click at [130, 516] on button "KYC" at bounding box center [161, 506] width 195 height 40
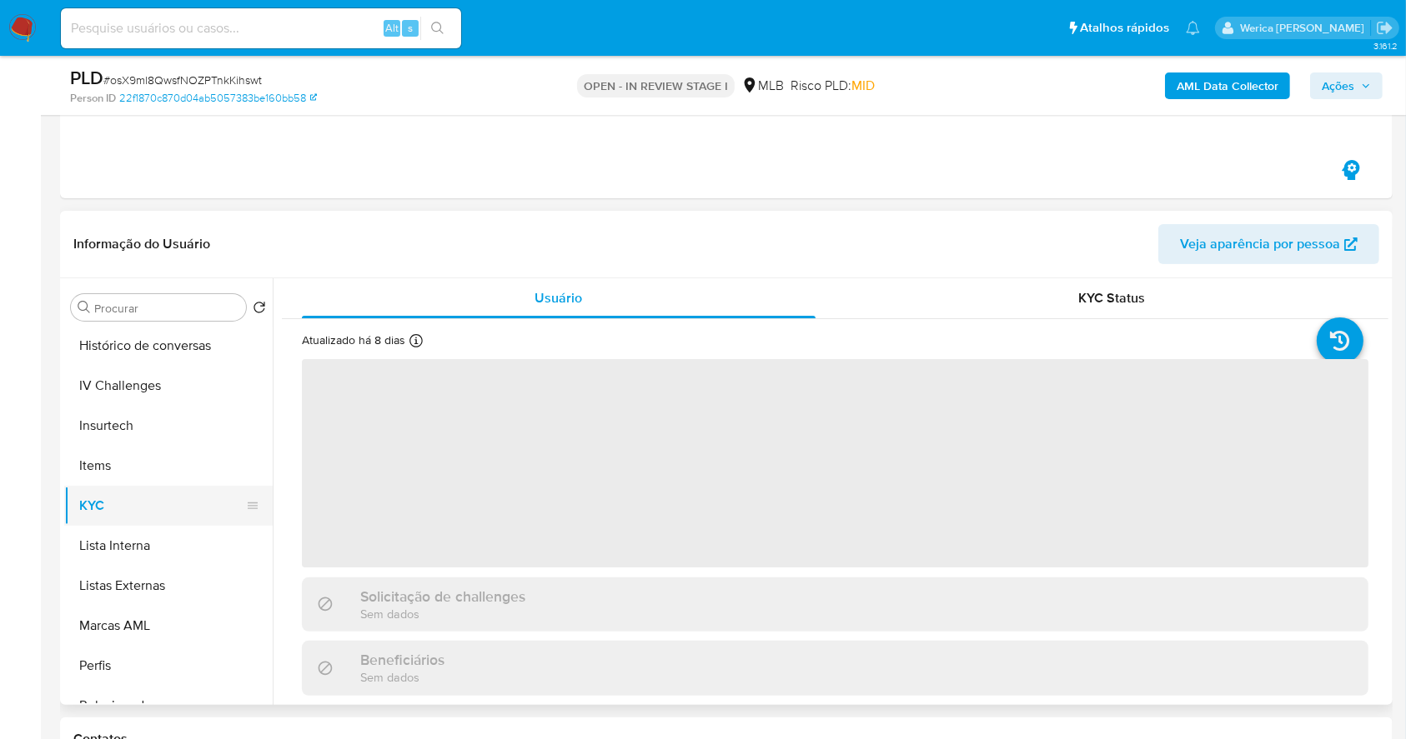
click at [133, 500] on button "KYC" at bounding box center [161, 506] width 195 height 40
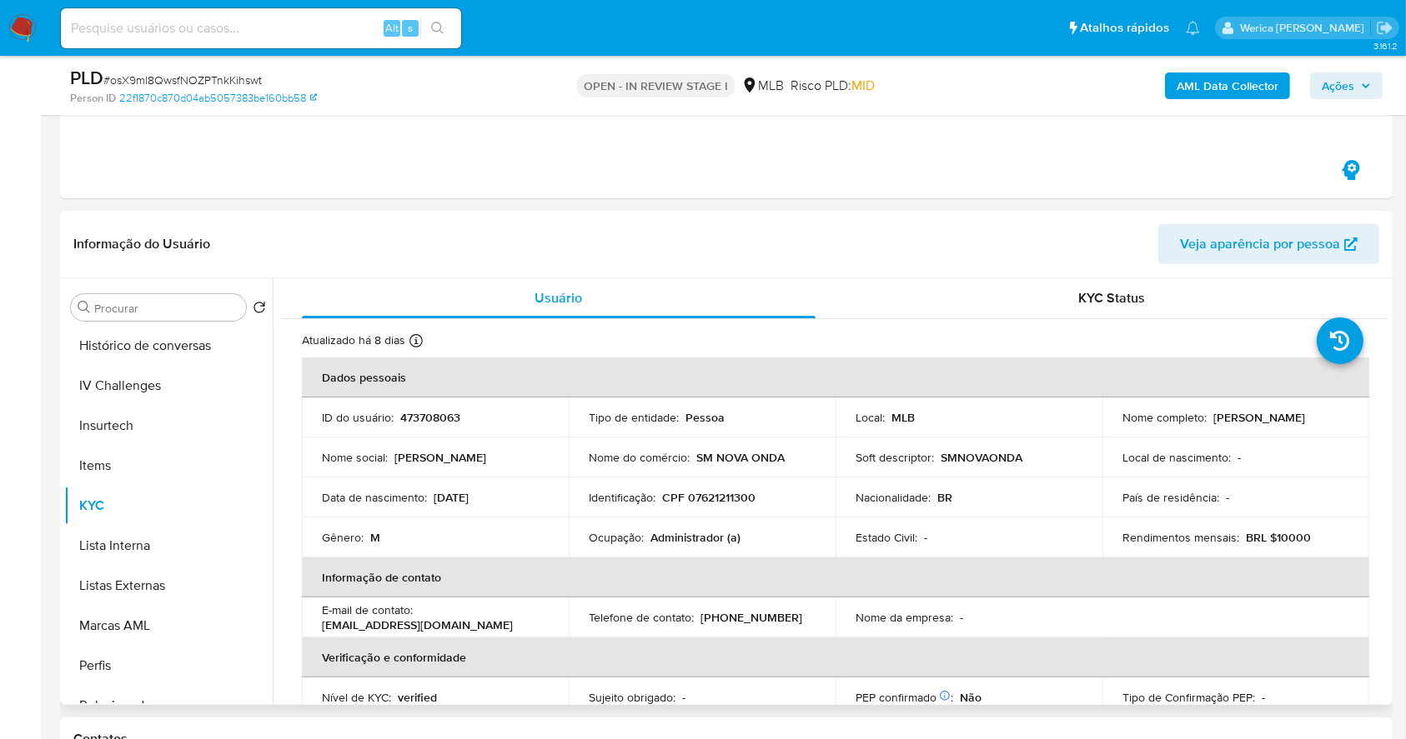
drag, startPoint x: 52, startPoint y: 30, endPoint x: 1270, endPoint y: 568, distance: 1331.4
click at [1272, 568] on th "Informação de contato" at bounding box center [835, 578] width 1067 height 40
click at [1270, 569] on th "Informação de contato" at bounding box center [835, 578] width 1067 height 40
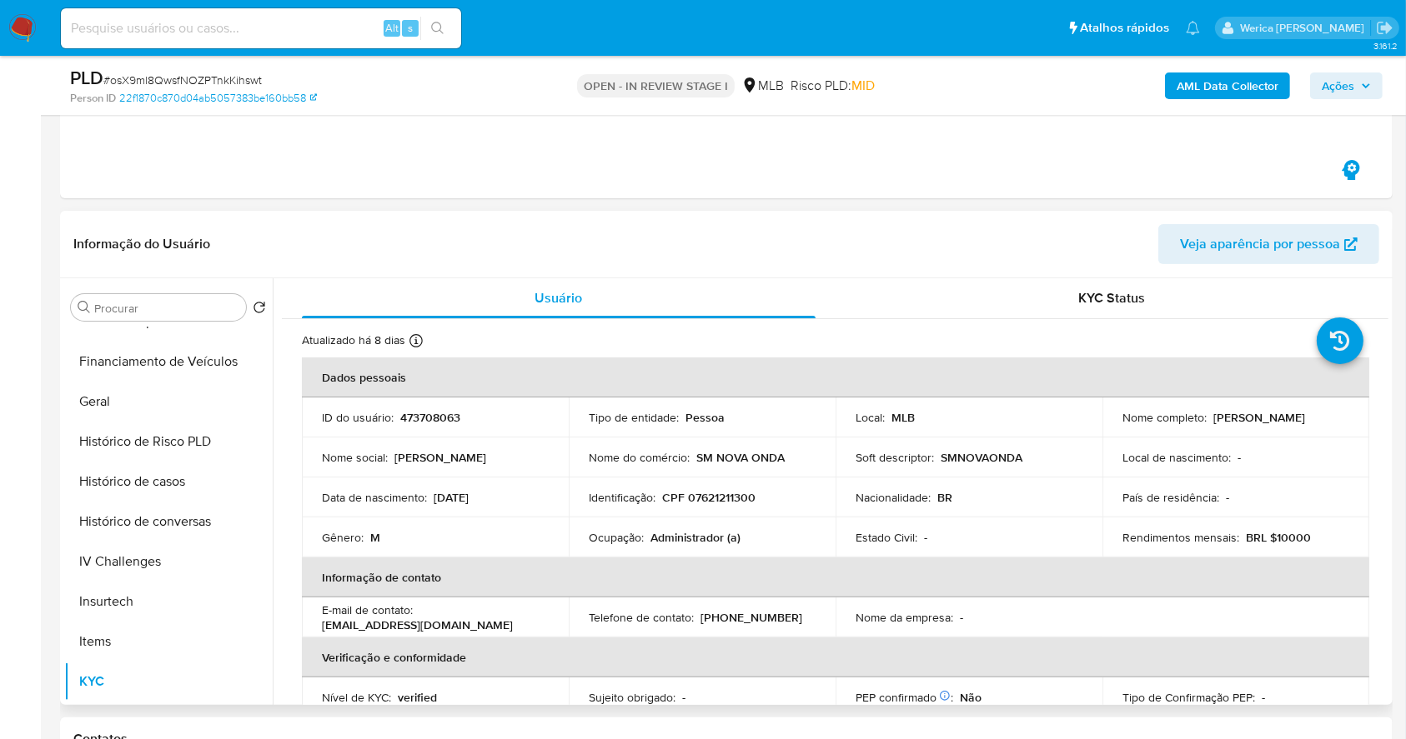
scroll to position [87, 0]
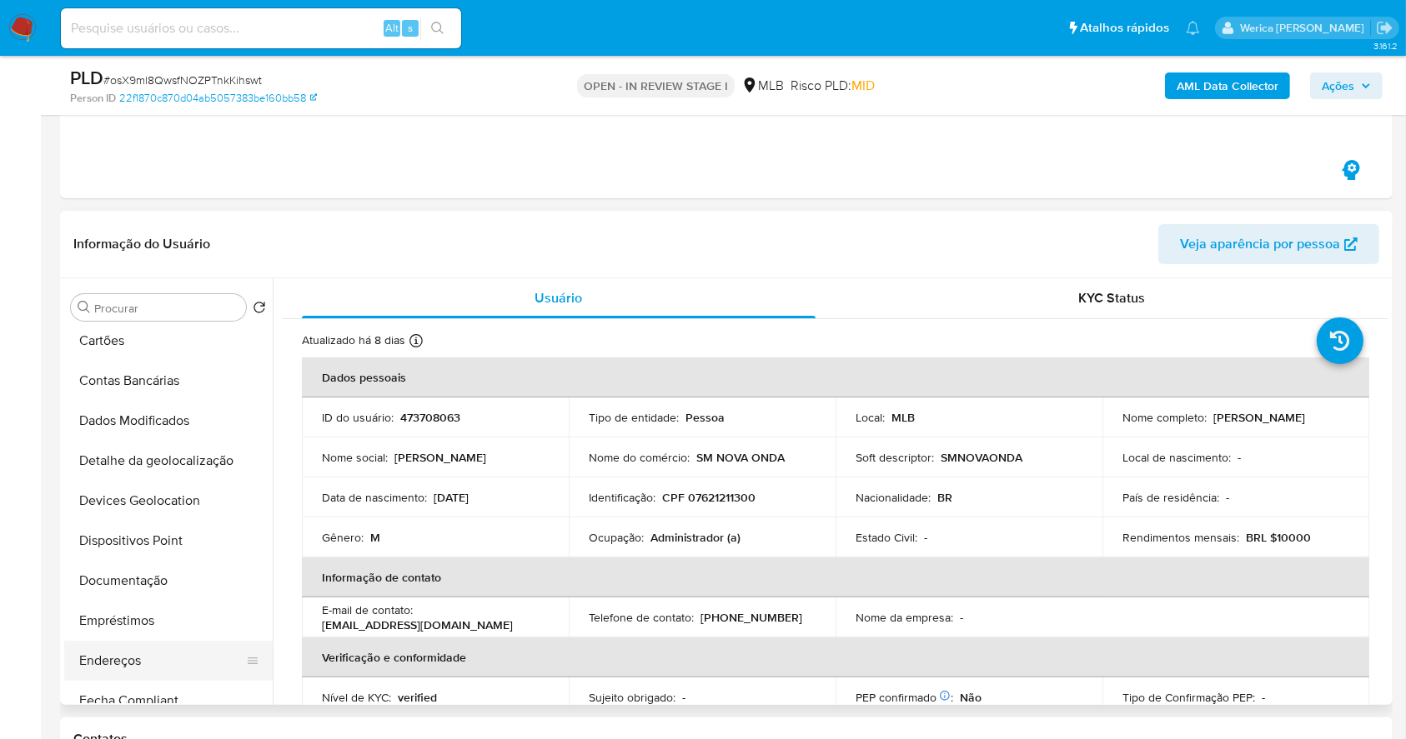
click at [151, 662] on button "Endereços" at bounding box center [161, 661] width 195 height 40
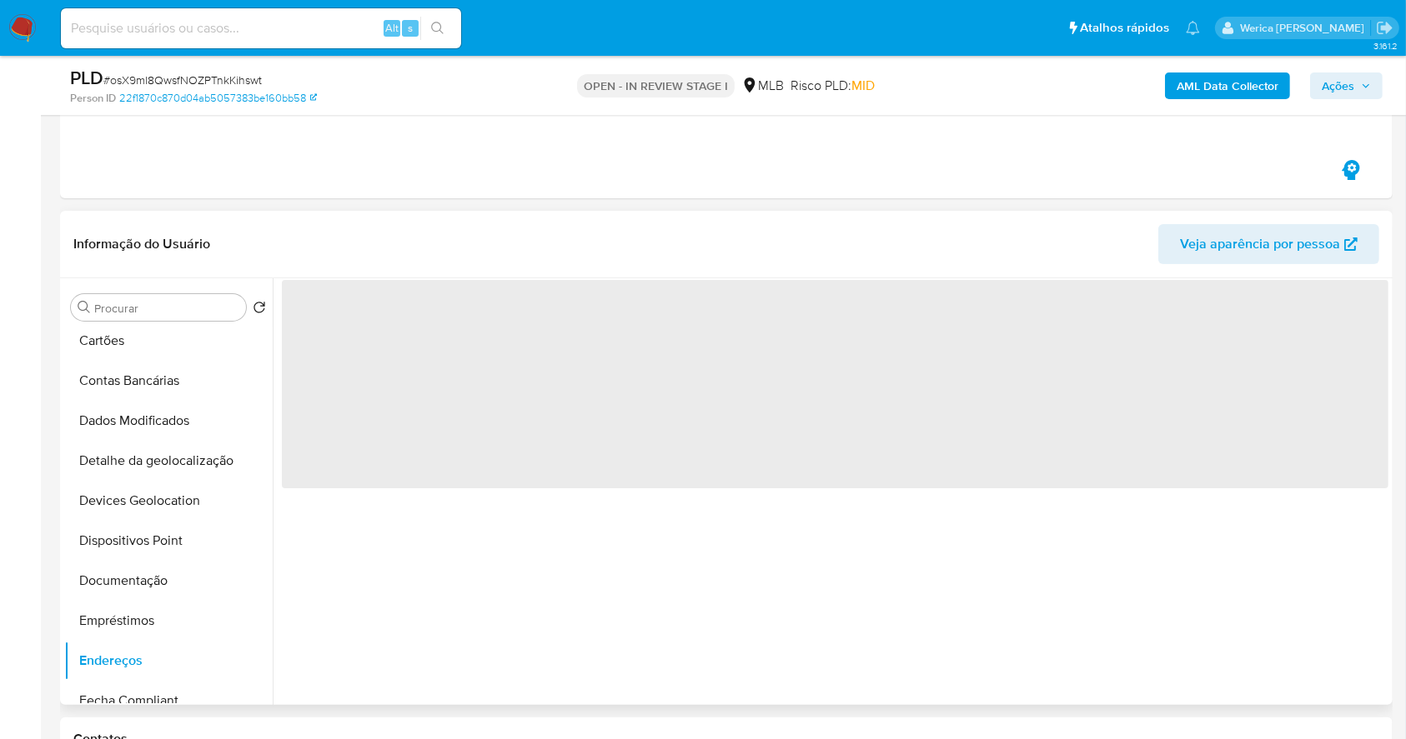
click at [830, 669] on div "‌" at bounding box center [830, 491] width 1115 height 427
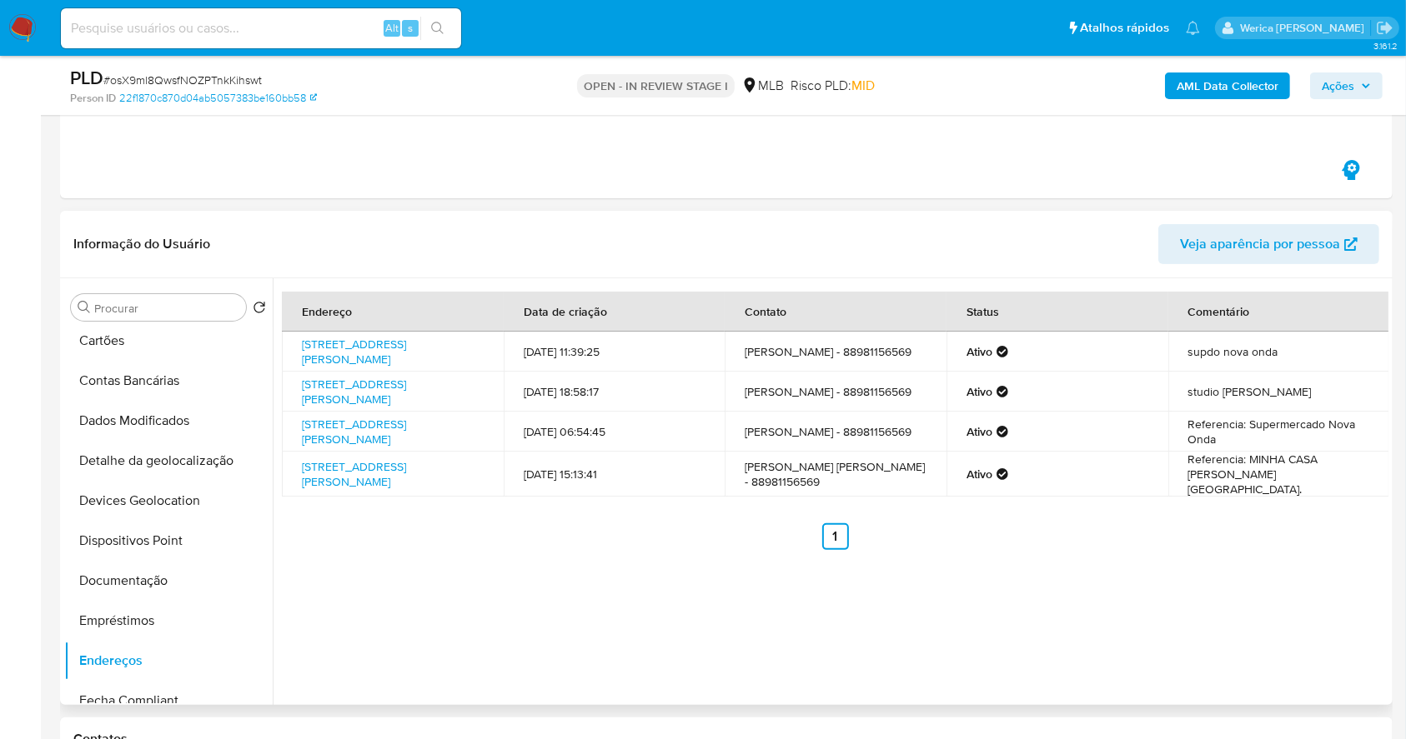
click at [1233, 625] on div "Endereço Data de criação Contato Status Comentário Avenida Júlio Prestes De Alb…" at bounding box center [830, 491] width 1115 height 427
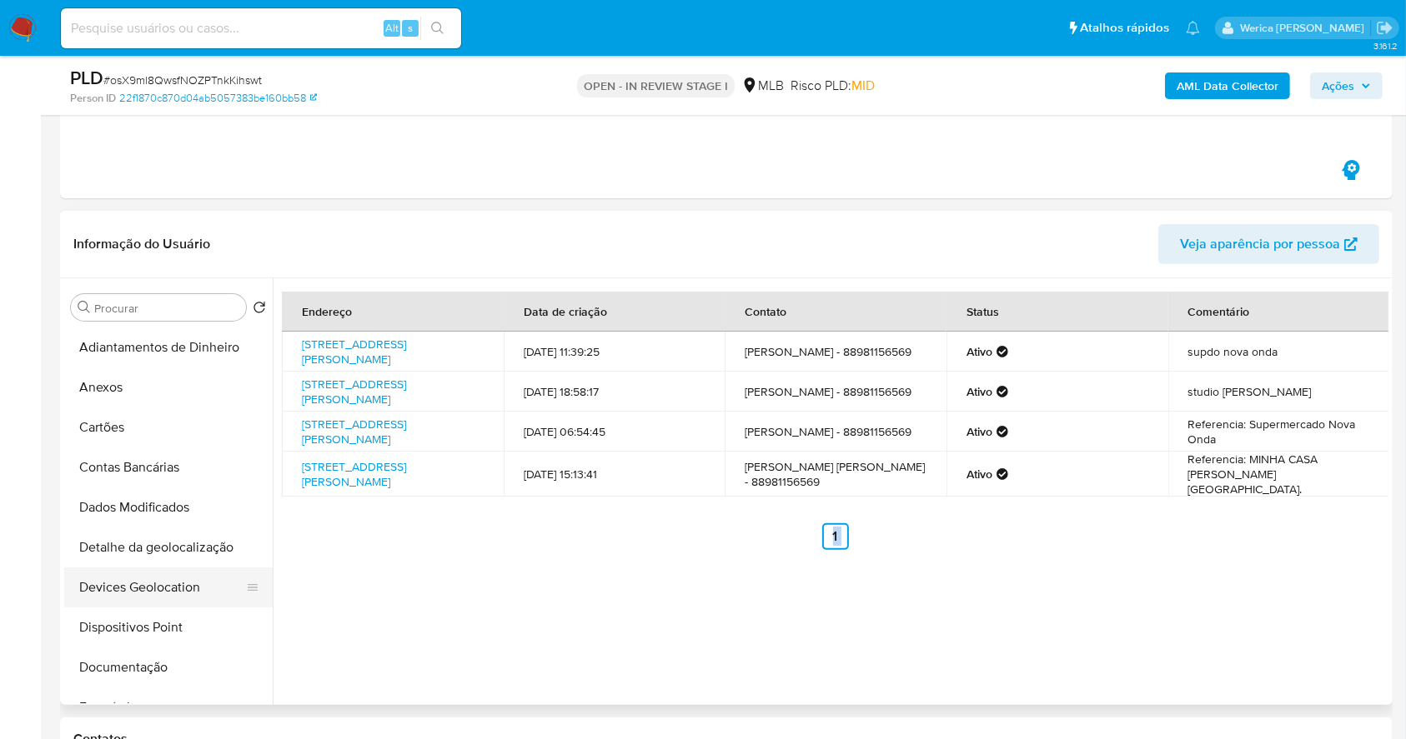
click at [163, 571] on button "Devices Geolocation" at bounding box center [161, 588] width 195 height 40
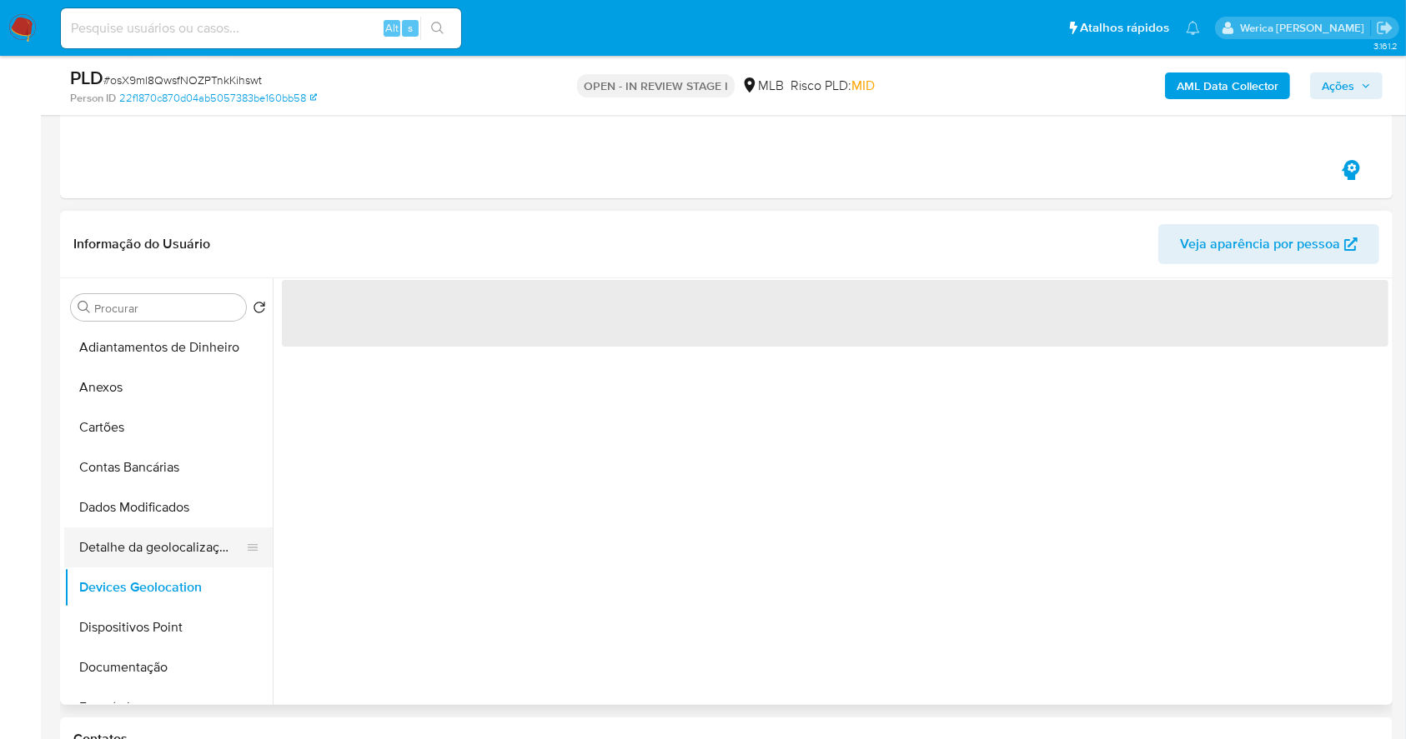
click at [188, 564] on button "Detalhe da geolocalização" at bounding box center [161, 548] width 195 height 40
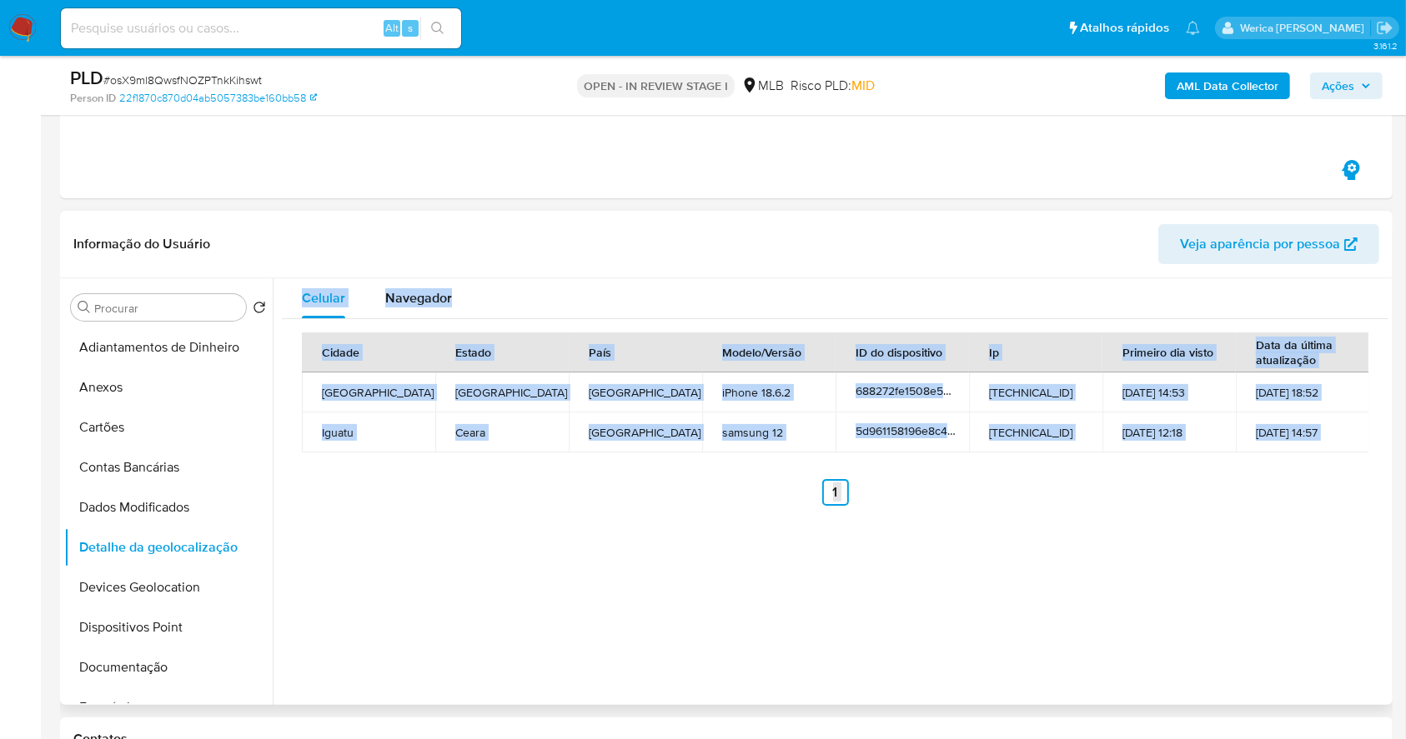
click at [1234, 672] on div "Celular Navegador Cidade Estado País Modelo/Versão ID do dispositivo Ip Primeir…" at bounding box center [830, 491] width 1115 height 427
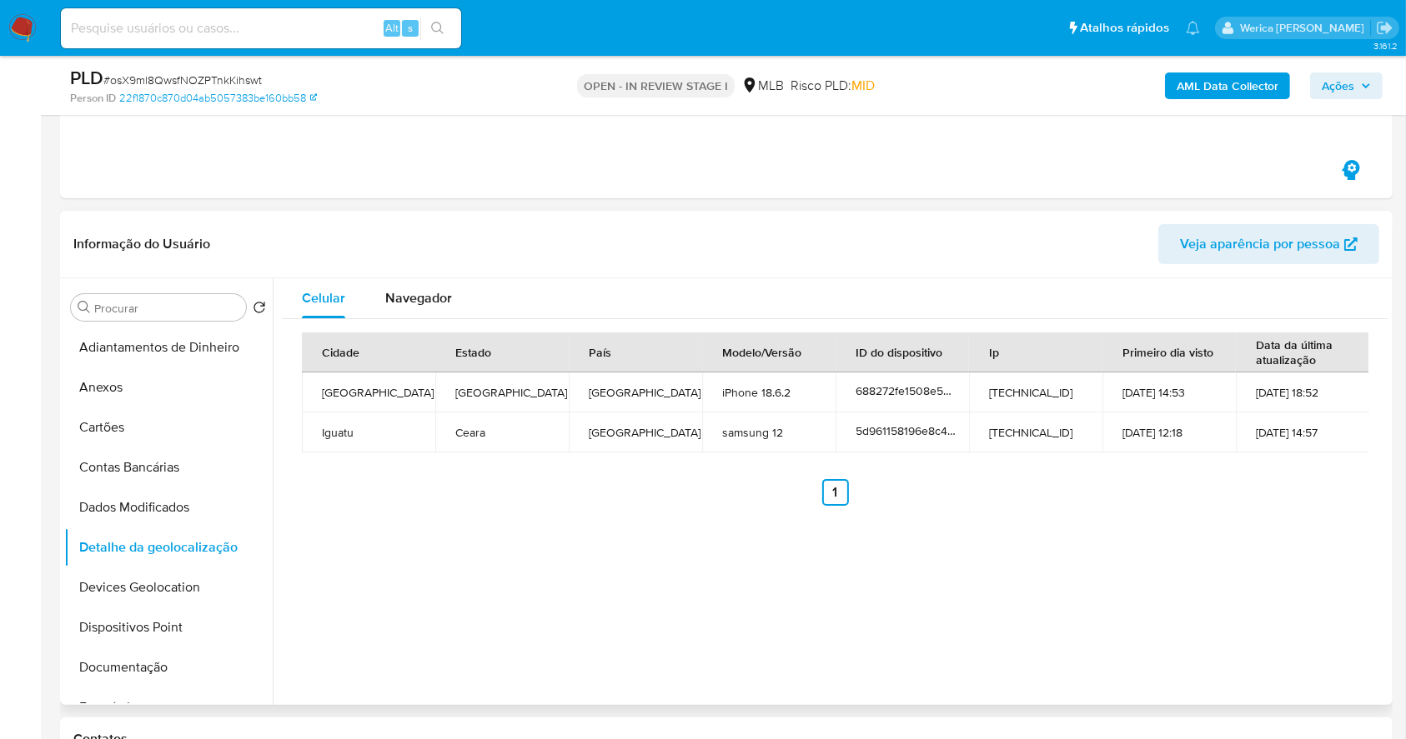
click at [1220, 648] on div "Celular Navegador Cidade Estado País Modelo/Versão ID do dispositivo Ip Primeir…" at bounding box center [830, 491] width 1115 height 427
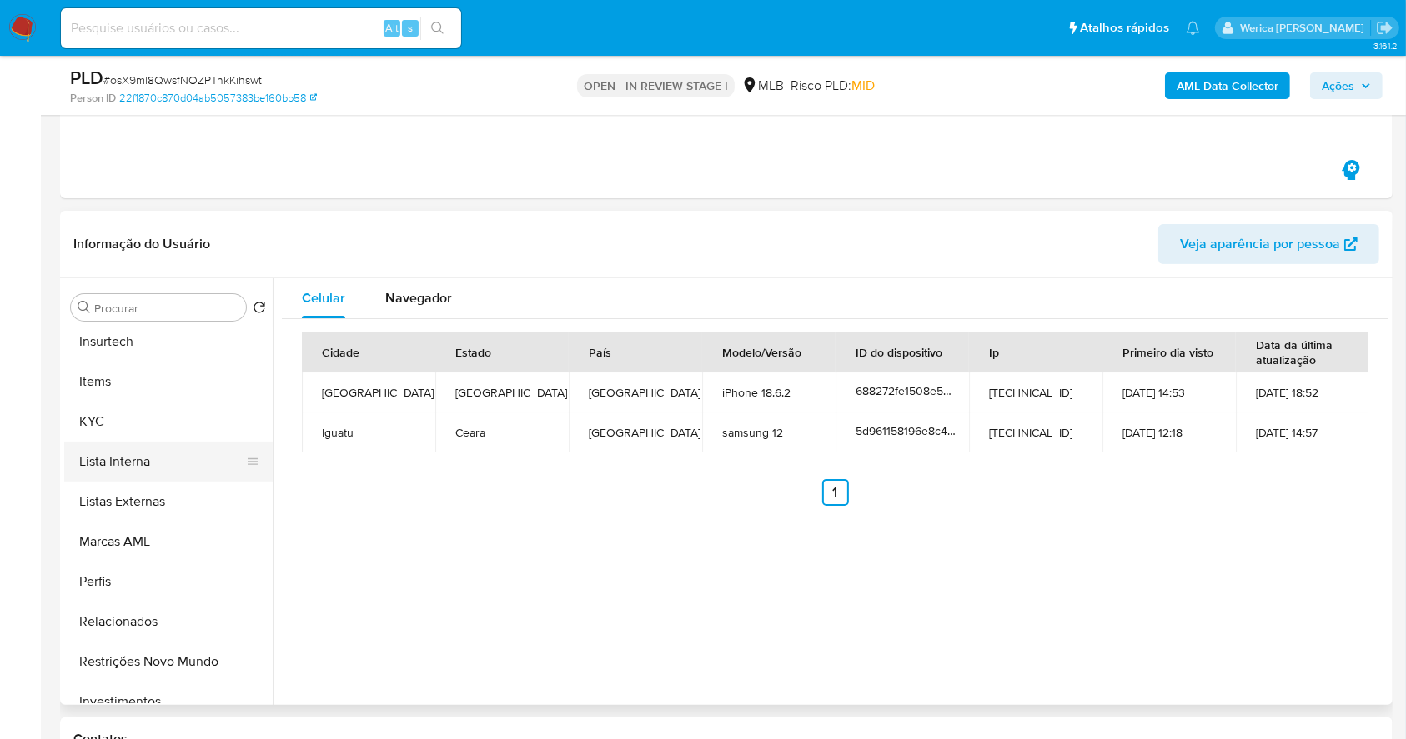
scroll to position [865, 0]
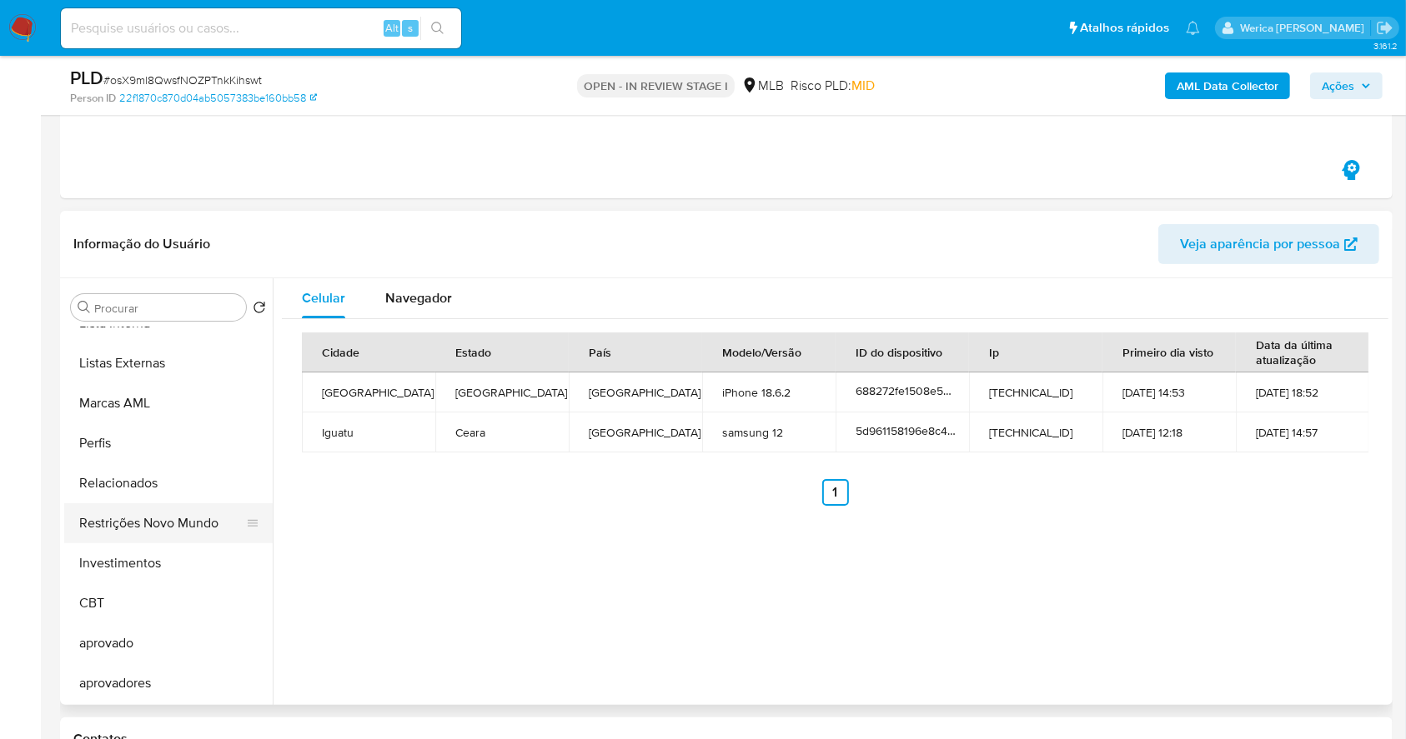
drag, startPoint x: 174, startPoint y: 531, endPoint x: 210, endPoint y: 537, distance: 36.3
click at [176, 531] on button "Restrições Novo Mundo" at bounding box center [161, 524] width 195 height 40
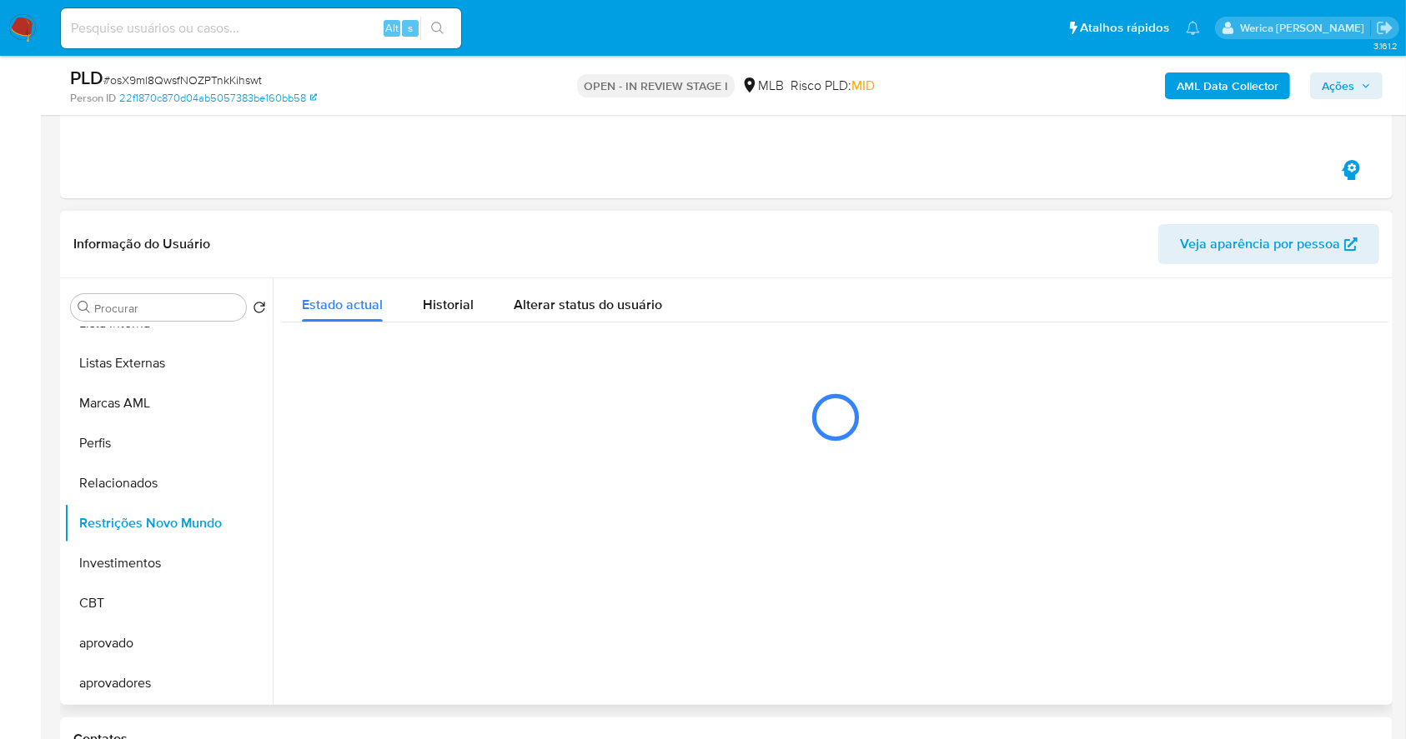
drag, startPoint x: 396, startPoint y: 464, endPoint x: 450, endPoint y: 371, distance: 108.0
click at [396, 463] on div at bounding box center [830, 491] width 1115 height 427
click at [454, 323] on div "Estado actual Historial Alterar status do usuário" at bounding box center [835, 369] width 1106 height 182
click at [460, 301] on span "Historial" at bounding box center [448, 304] width 51 height 19
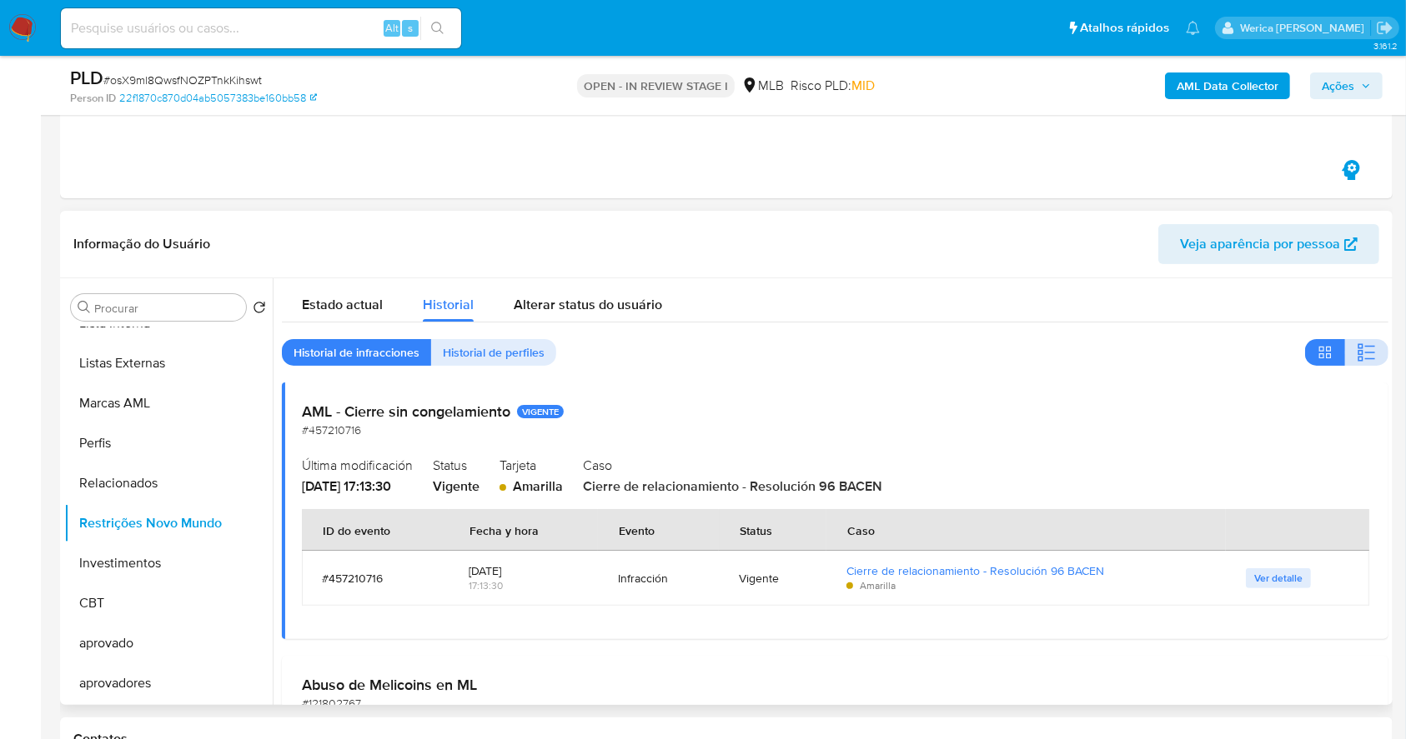
click at [1346, 352] on button "button" at bounding box center [1366, 352] width 43 height 27
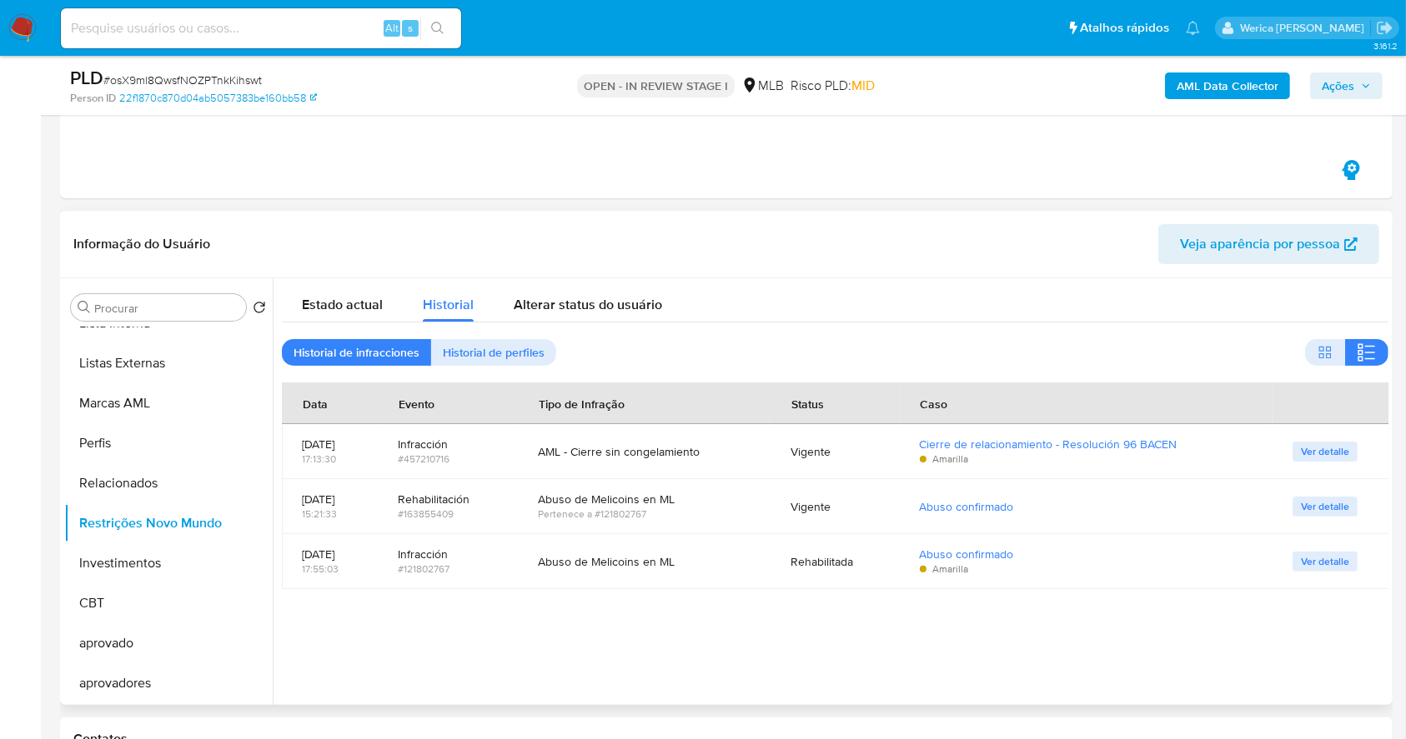
click at [1004, 688] on div at bounding box center [830, 491] width 1115 height 427
click at [1211, 662] on div at bounding box center [830, 491] width 1115 height 427
click at [1165, 666] on div at bounding box center [830, 491] width 1115 height 427
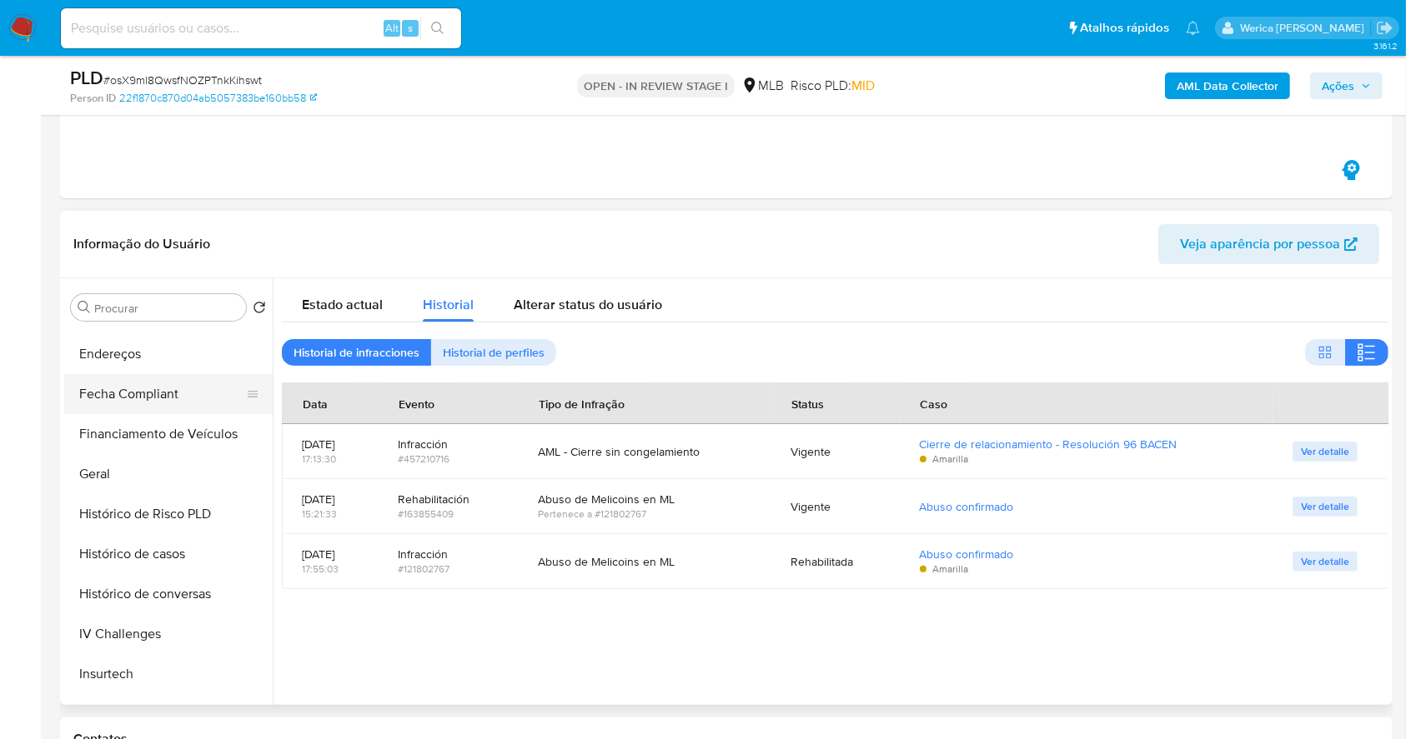
scroll to position [308, 0]
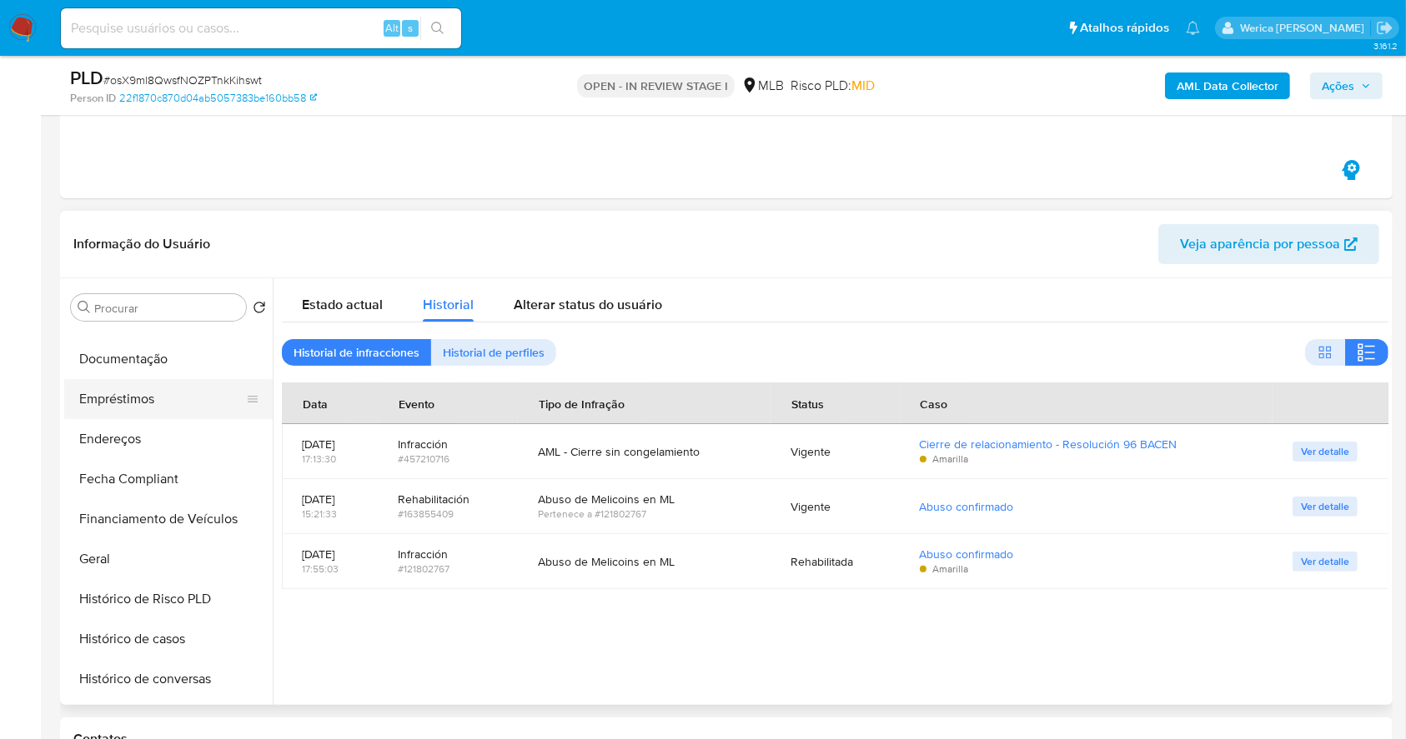
click at [176, 377] on button "Documentação" at bounding box center [168, 359] width 208 height 40
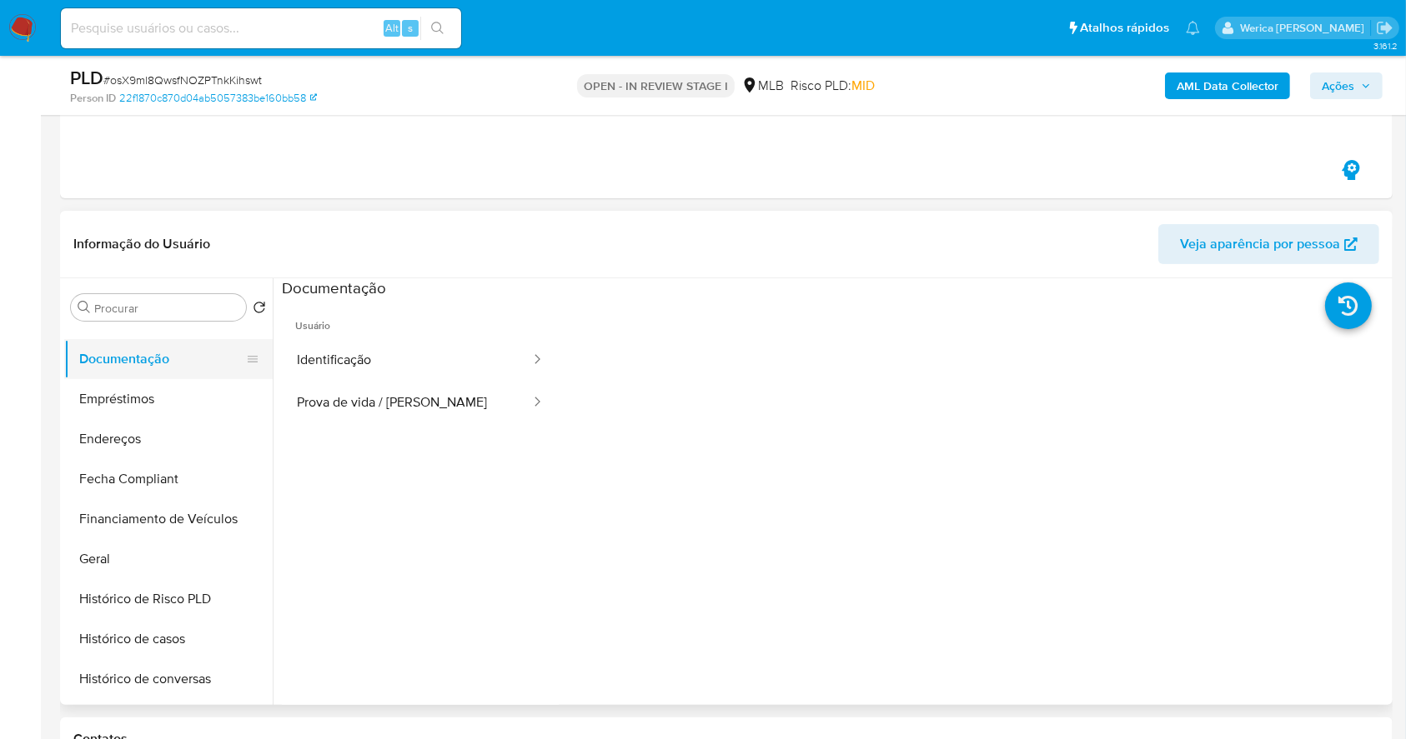
scroll to position [87, 0]
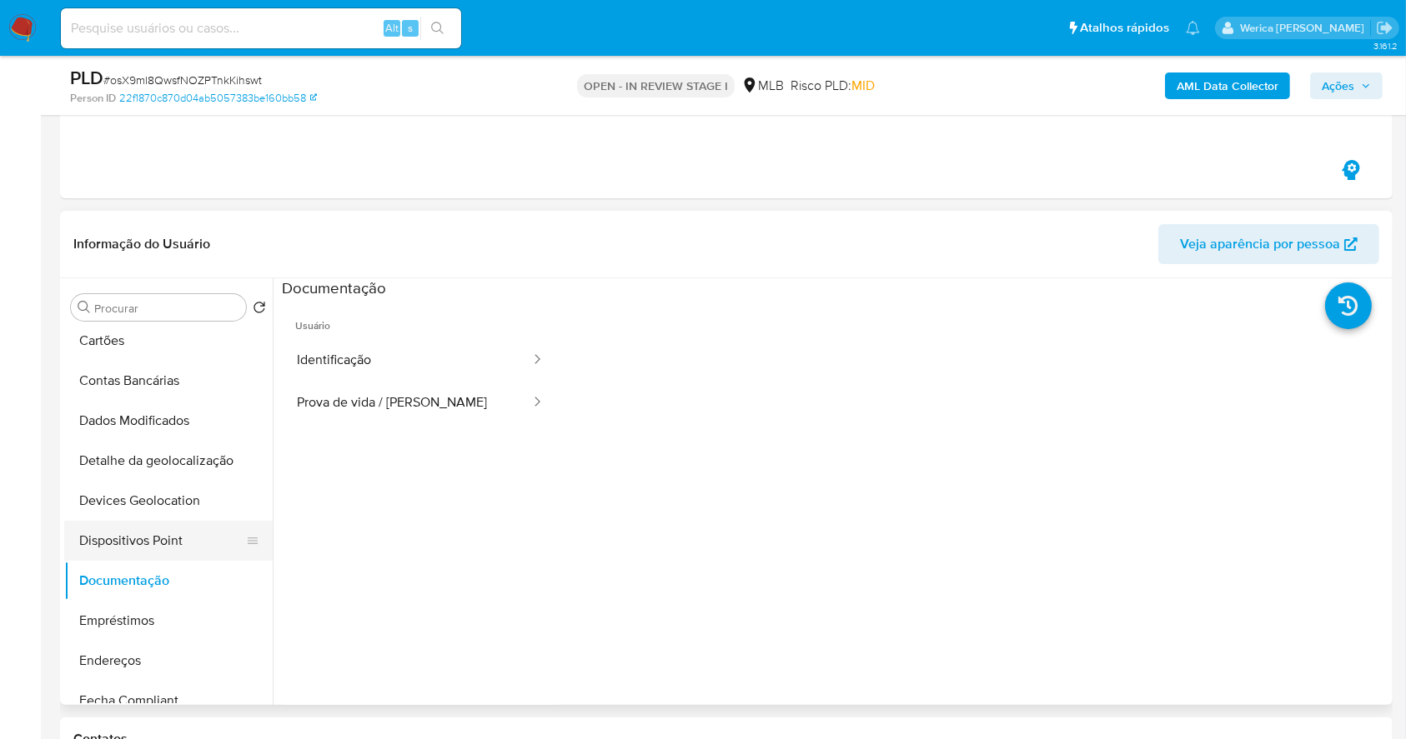
click at [143, 537] on button "Dispositivos Point" at bounding box center [161, 541] width 195 height 40
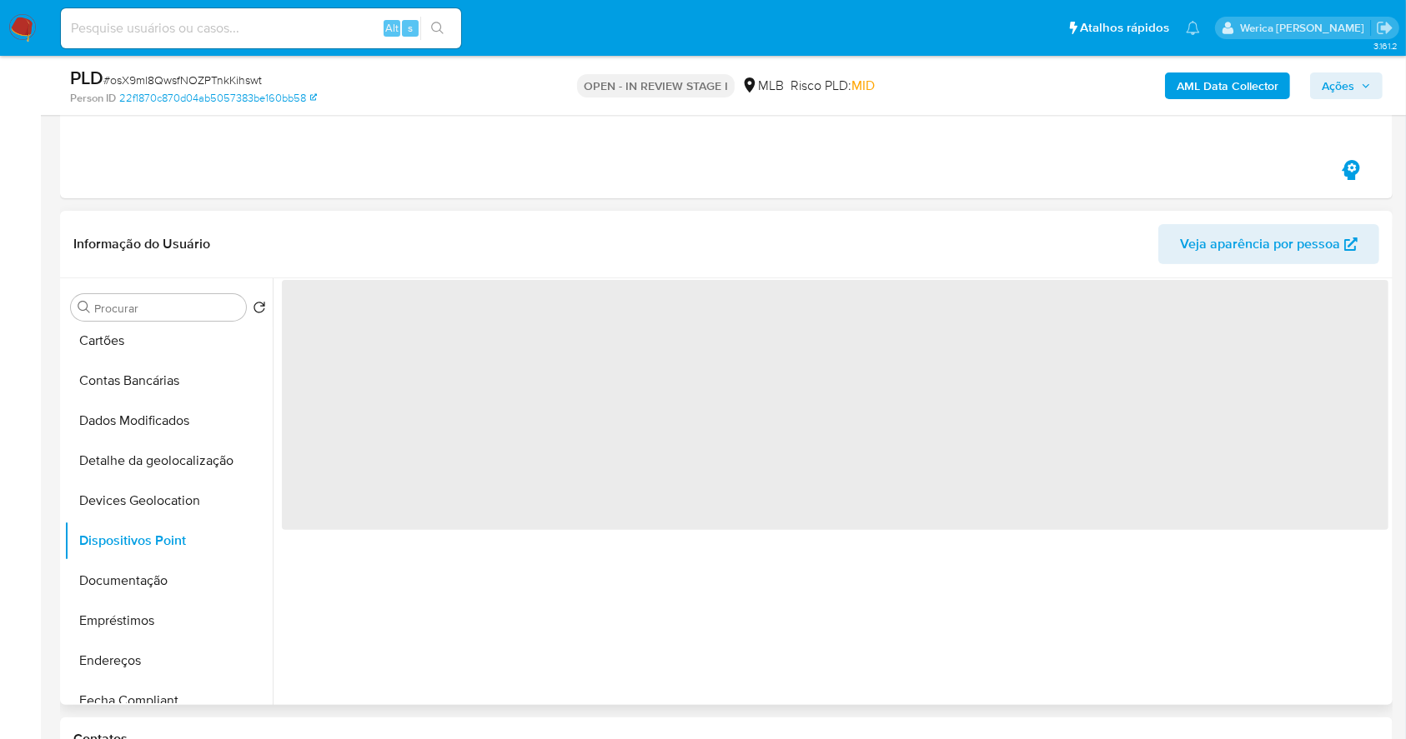
click at [407, 412] on span "‌" at bounding box center [835, 405] width 1106 height 250
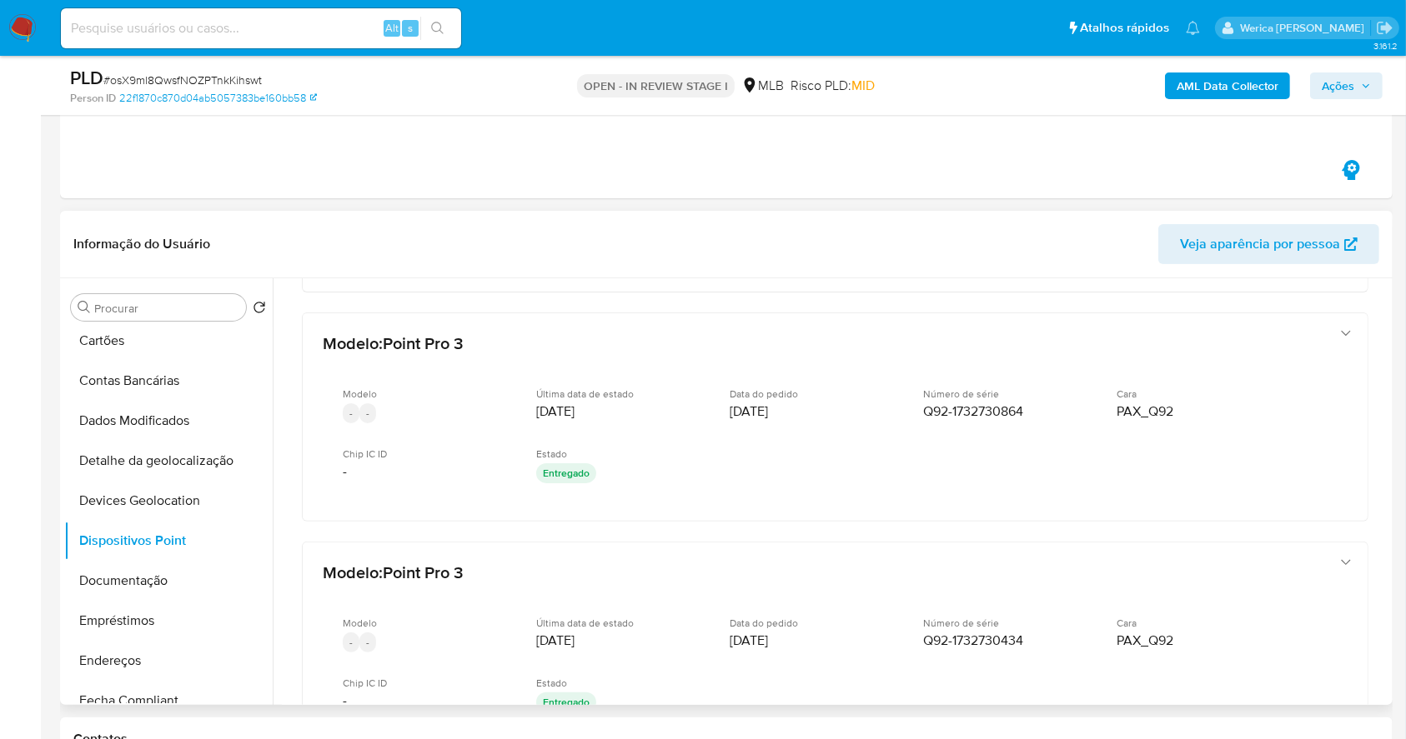
scroll to position [555, 0]
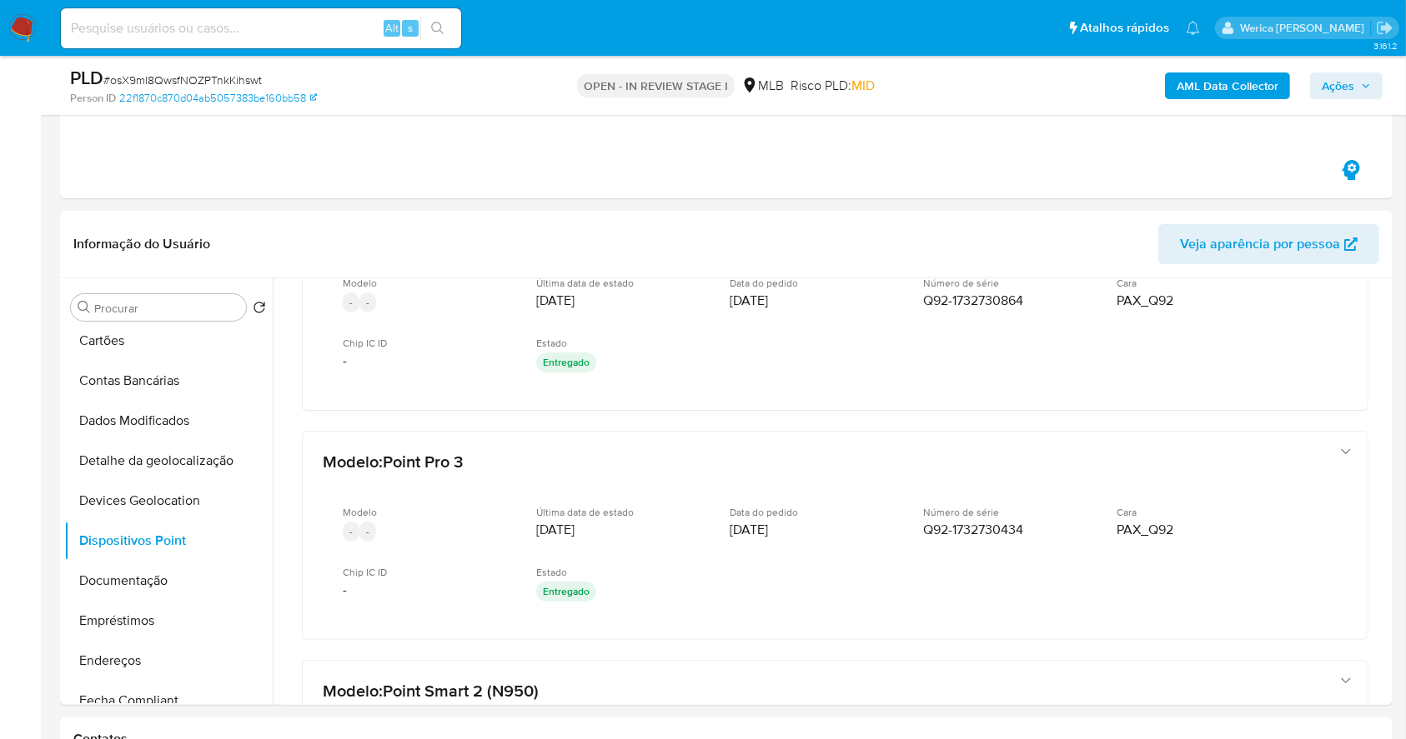
click at [1220, 84] on b "AML Data Collector" at bounding box center [1227, 86] width 102 height 27
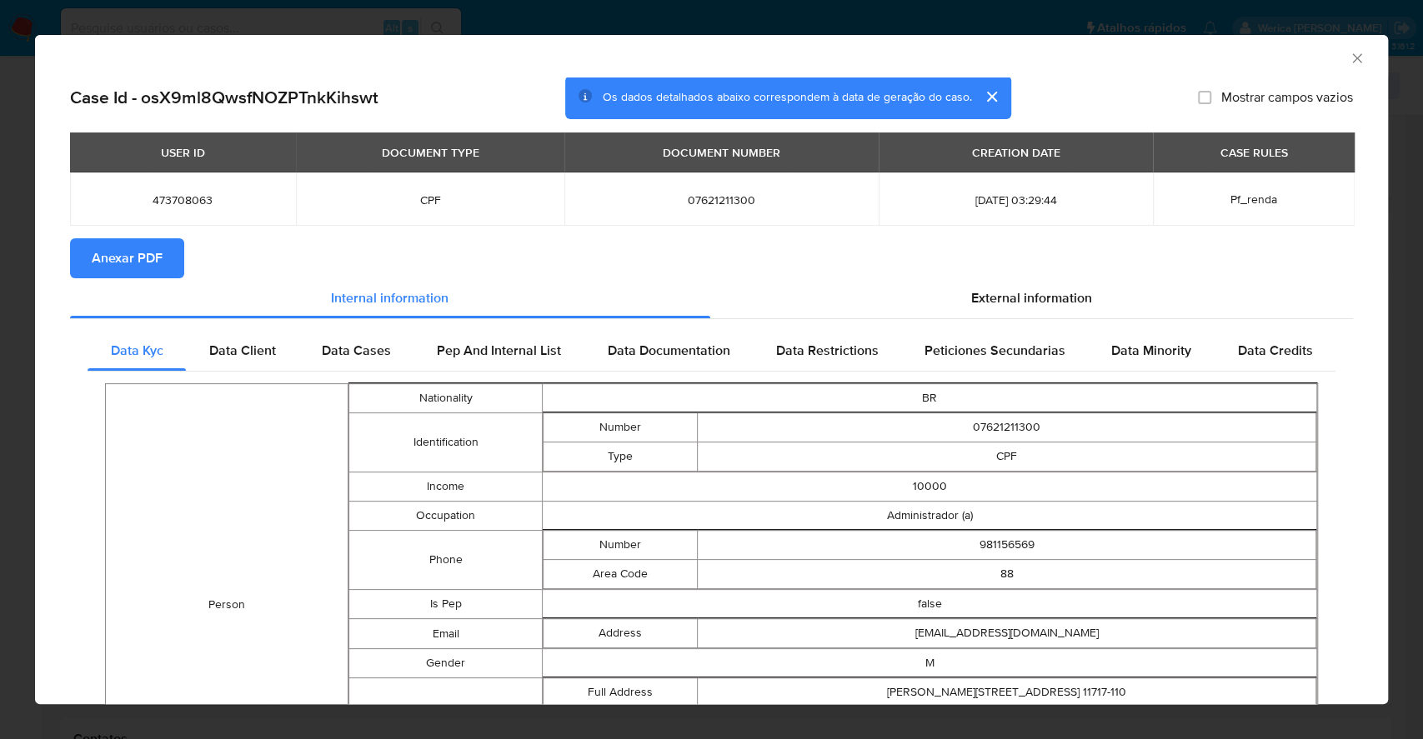
click at [103, 270] on span "Anexar PDF" at bounding box center [127, 258] width 71 height 37
click at [1328, 62] on div "AML Data Collector" at bounding box center [698, 56] width 1302 height 18
click at [1349, 65] on icon "Fechar a janela" at bounding box center [1357, 58] width 17 height 17
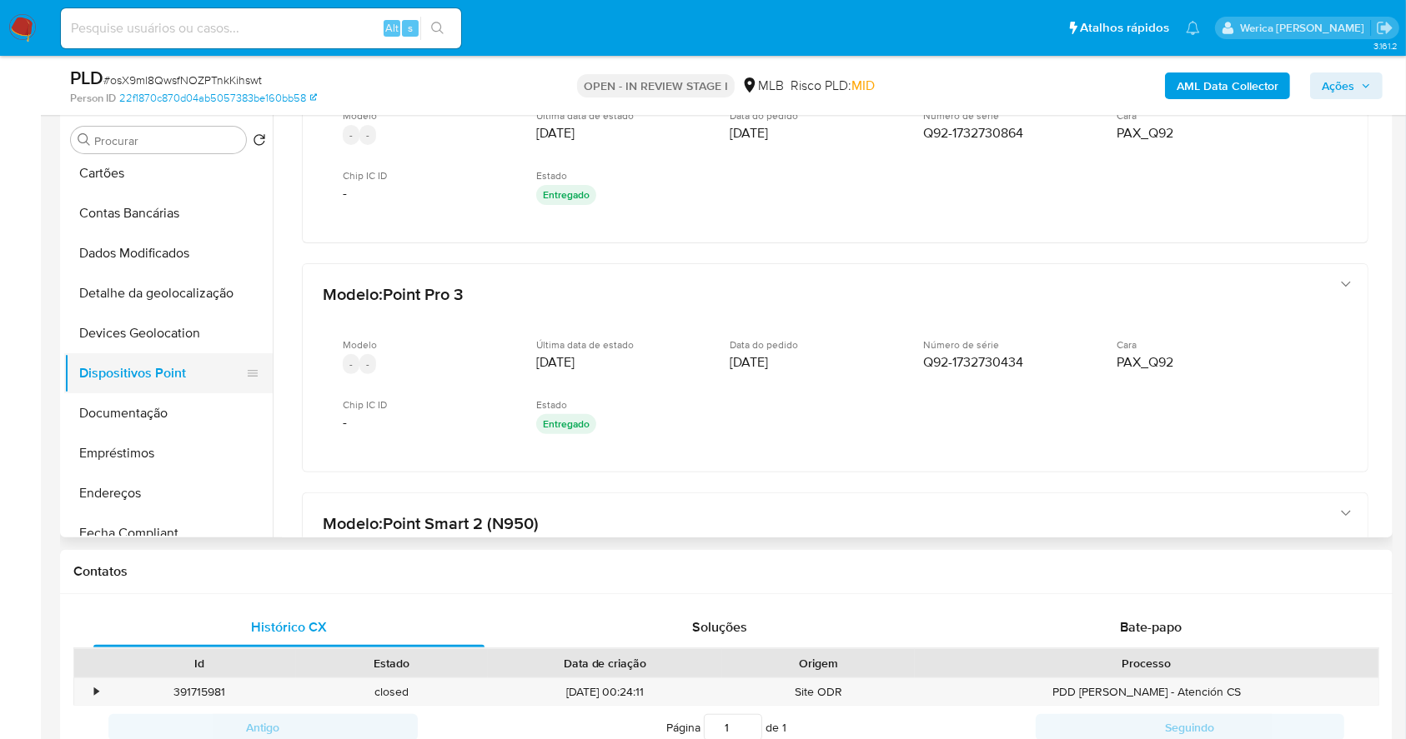
scroll to position [0, 0]
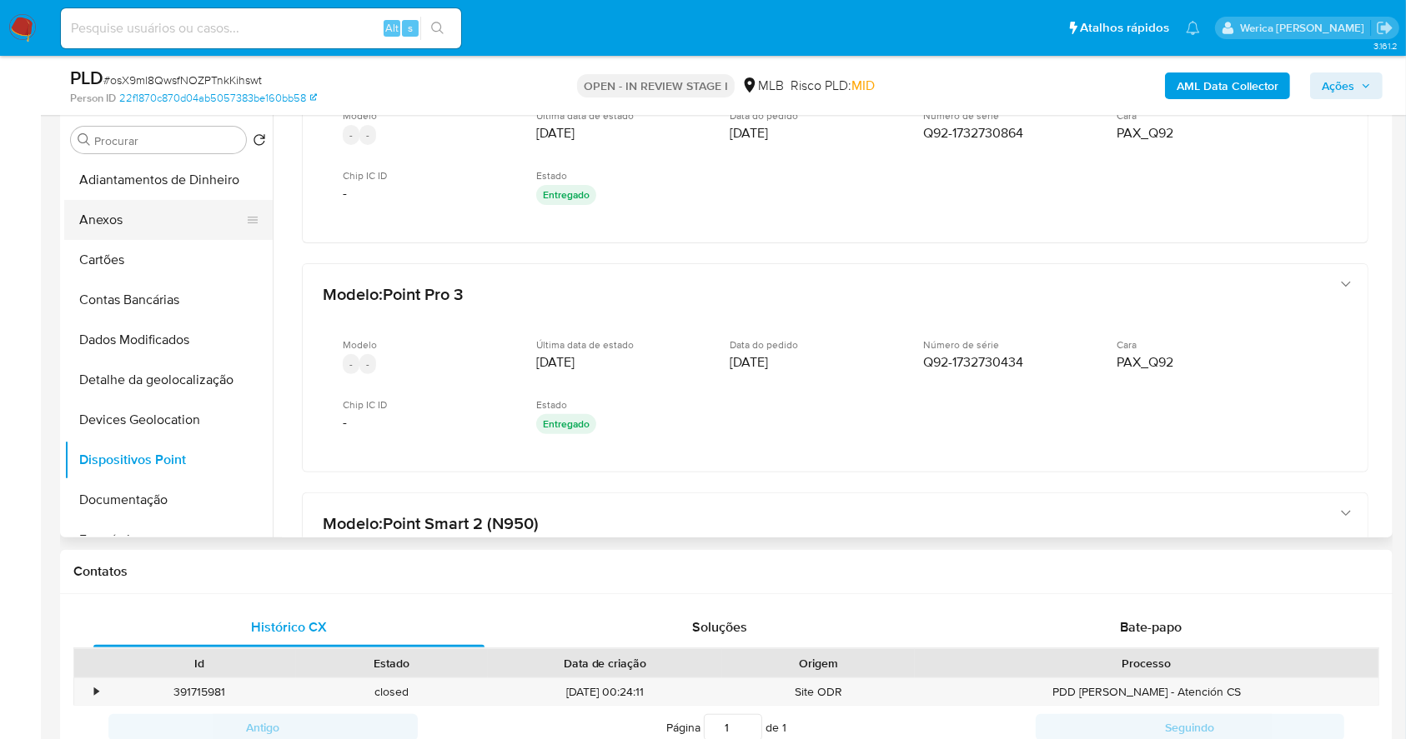
click at [171, 215] on button "Anexos" at bounding box center [161, 220] width 195 height 40
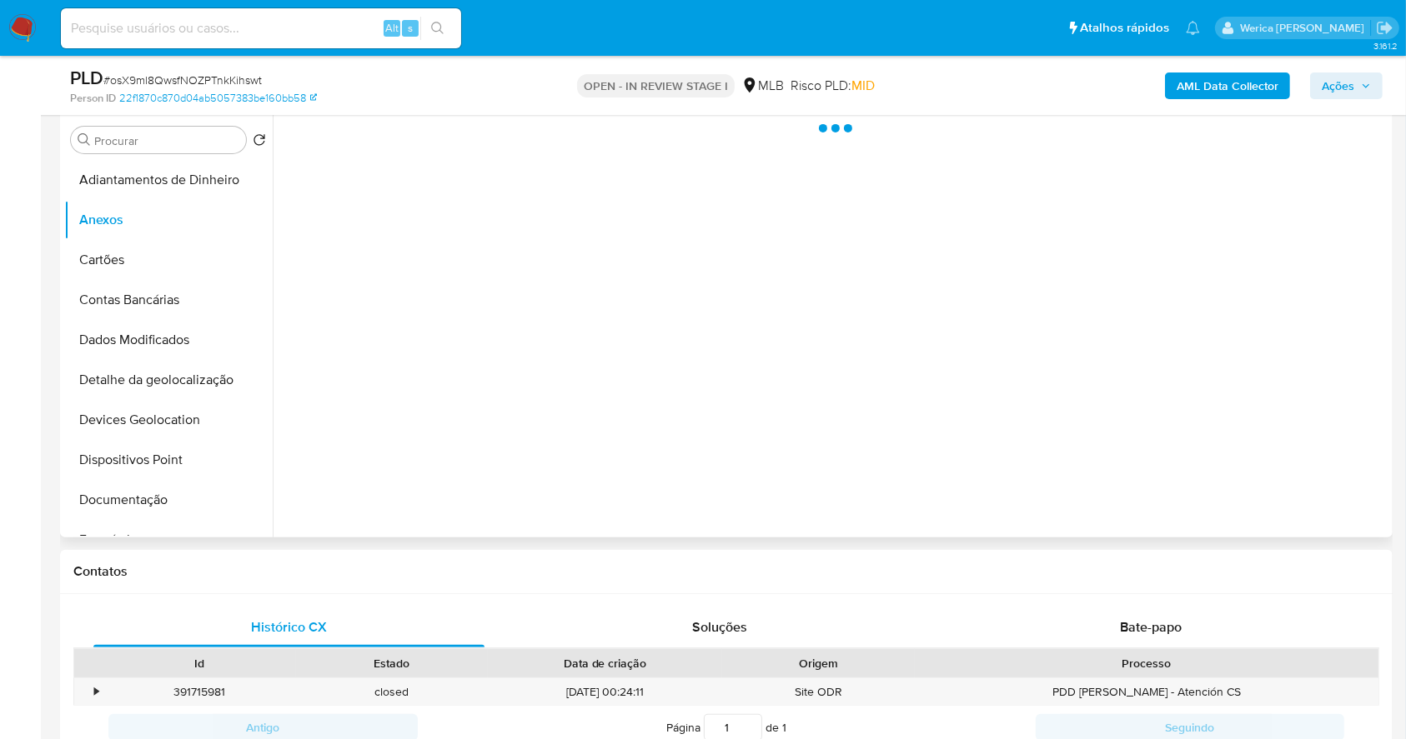
click at [1347, 477] on div at bounding box center [830, 324] width 1115 height 427
click at [1271, 429] on div at bounding box center [830, 324] width 1115 height 427
click at [1297, 418] on div at bounding box center [830, 324] width 1115 height 427
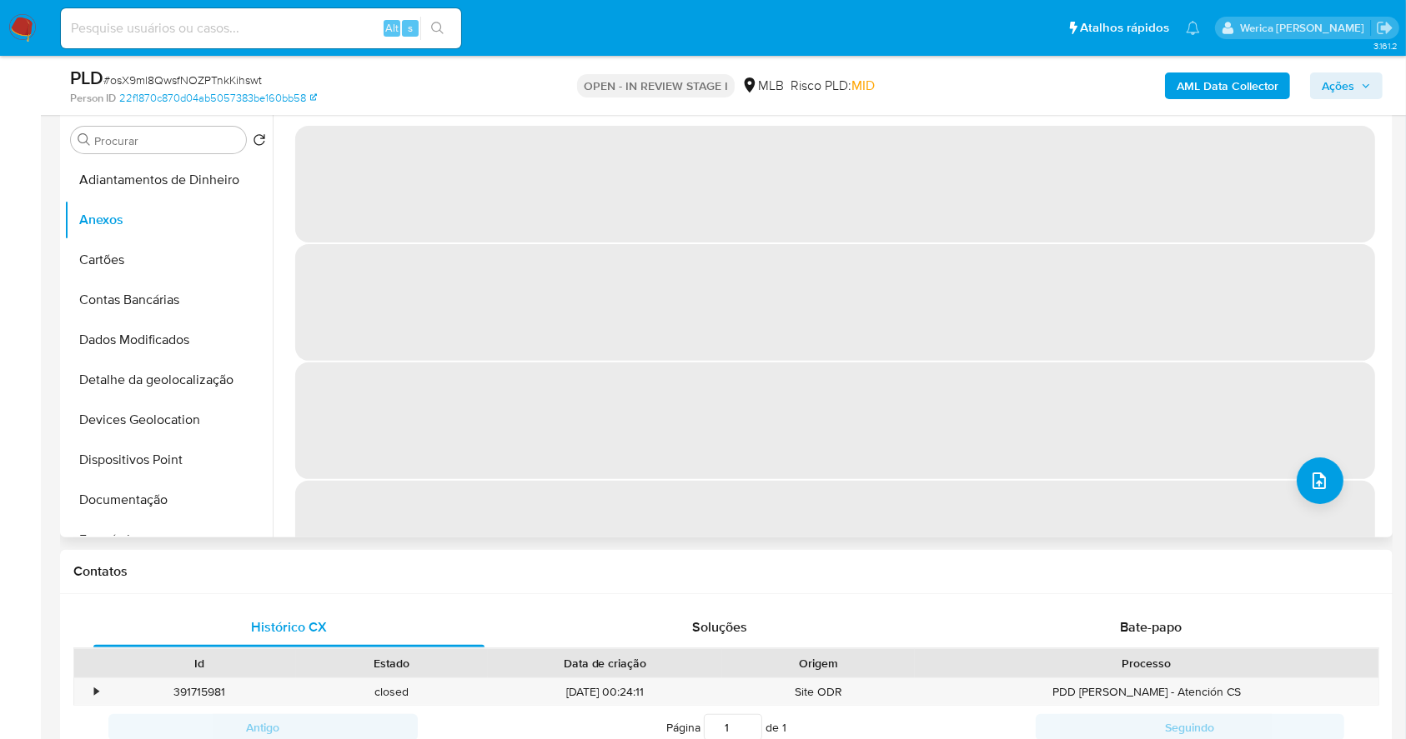
click at [1297, 442] on span "‌" at bounding box center [835, 421] width 1080 height 117
click at [1309, 481] on icon "upload-file" at bounding box center [1319, 481] width 20 height 20
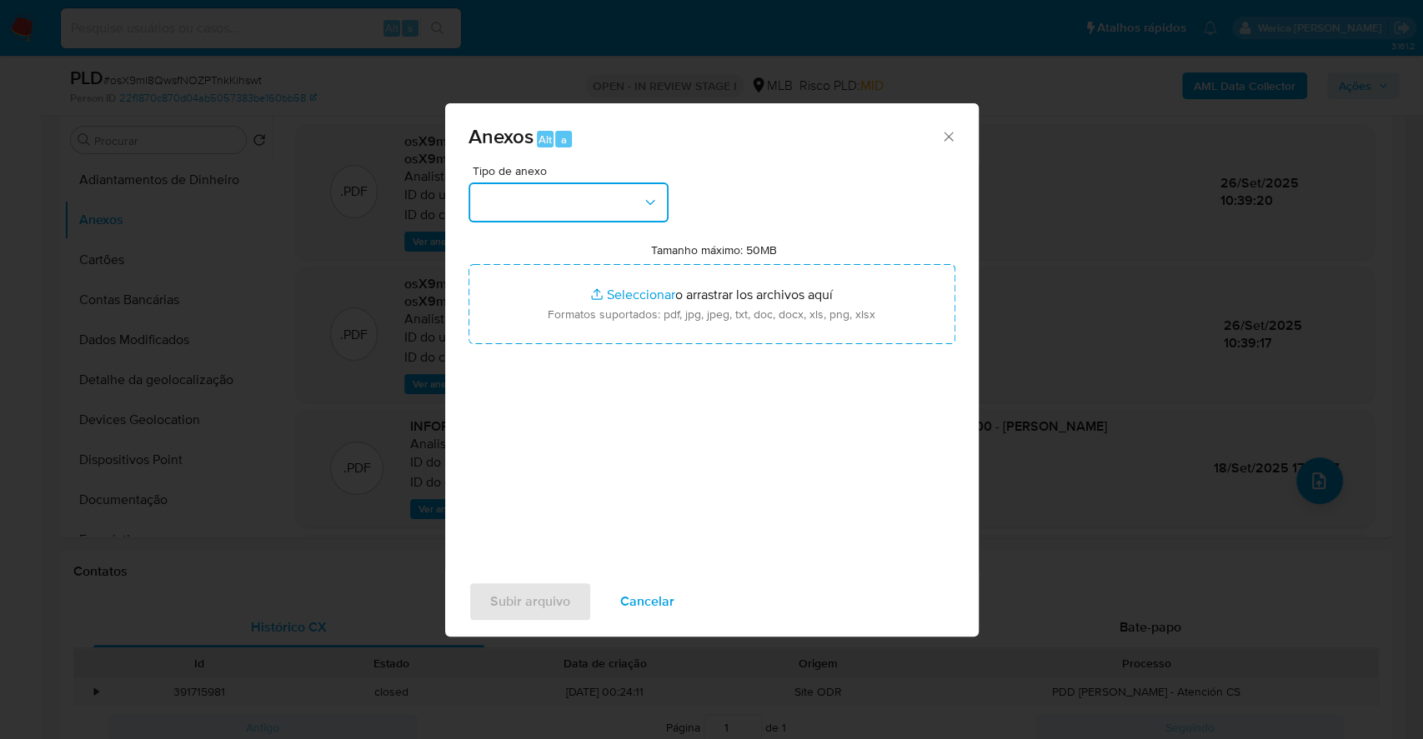
click at [611, 217] on button "button" at bounding box center [569, 203] width 200 height 40
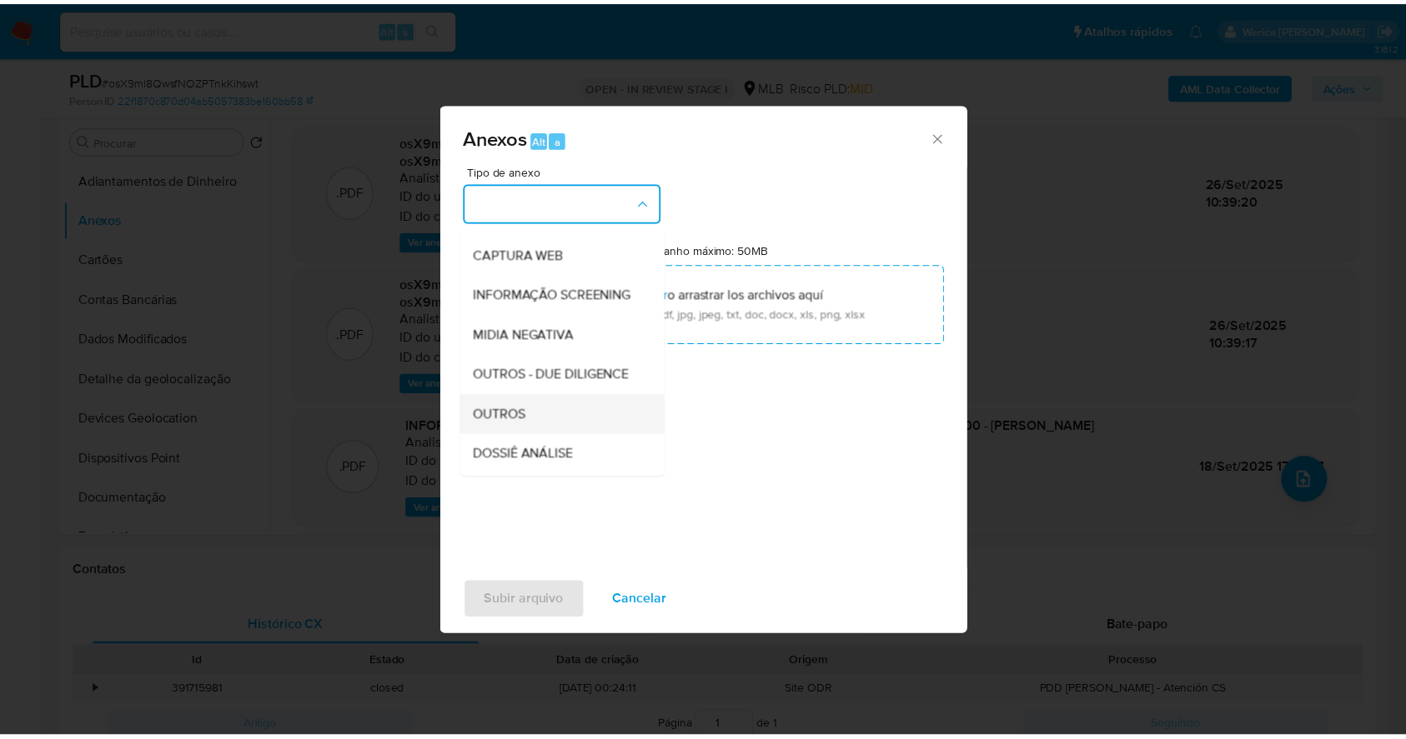
scroll to position [222, 0]
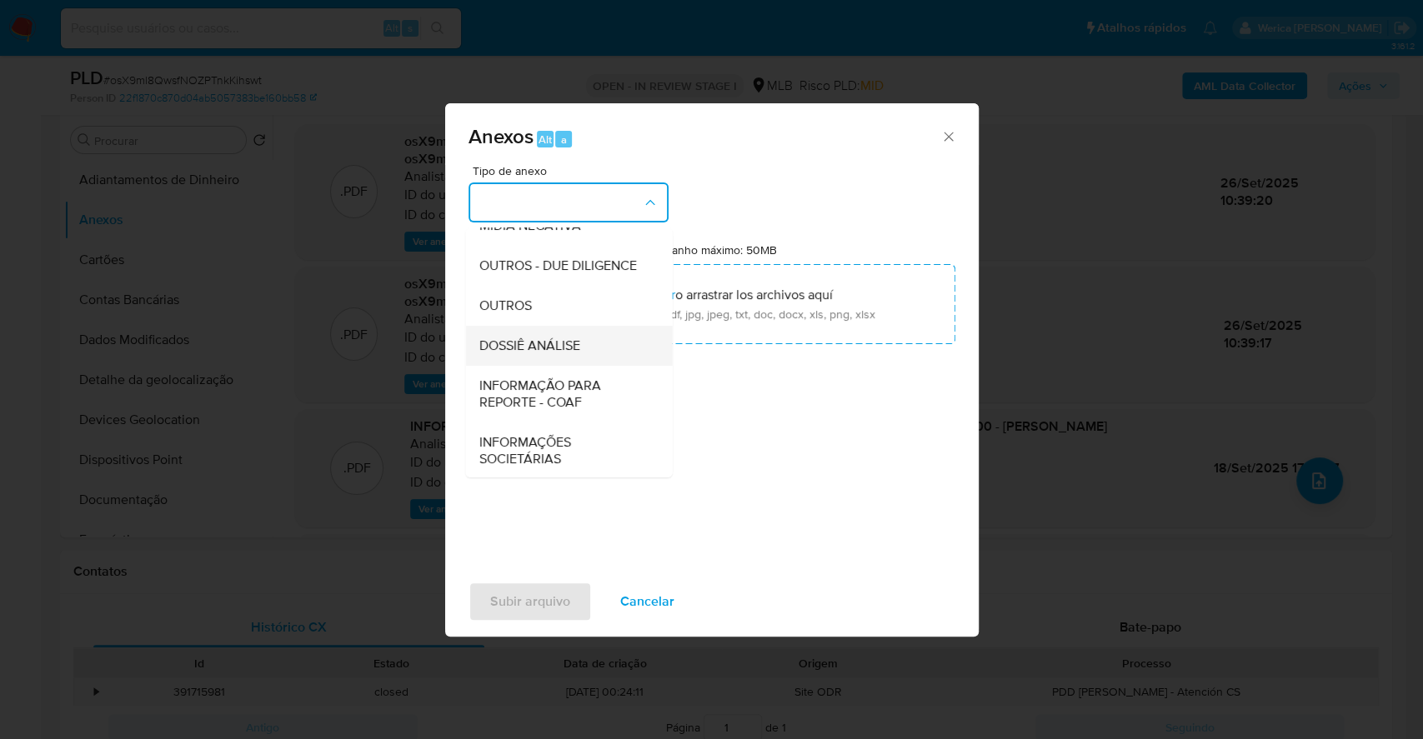
click at [589, 366] on div "DOSSIÊ ANÁLISE" at bounding box center [564, 346] width 170 height 40
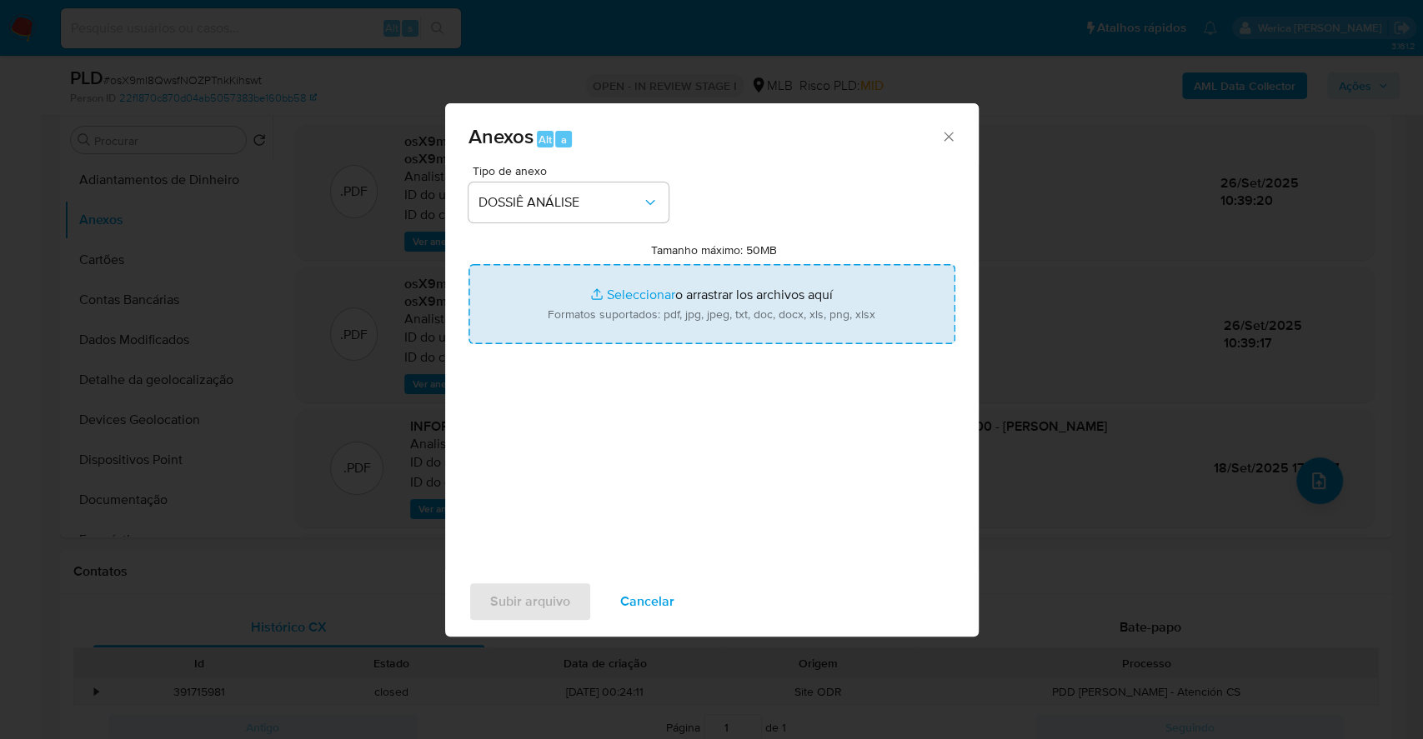
click at [661, 321] on input "Tamanho máximo: 50MB Seleccionar archivos" at bounding box center [712, 304] width 487 height 80
type input "C:\fakepath\Declinio - osX9ml8QwsfNOZPTnkKihswt - CPF 07621211300 - LUCAS FARIA…"
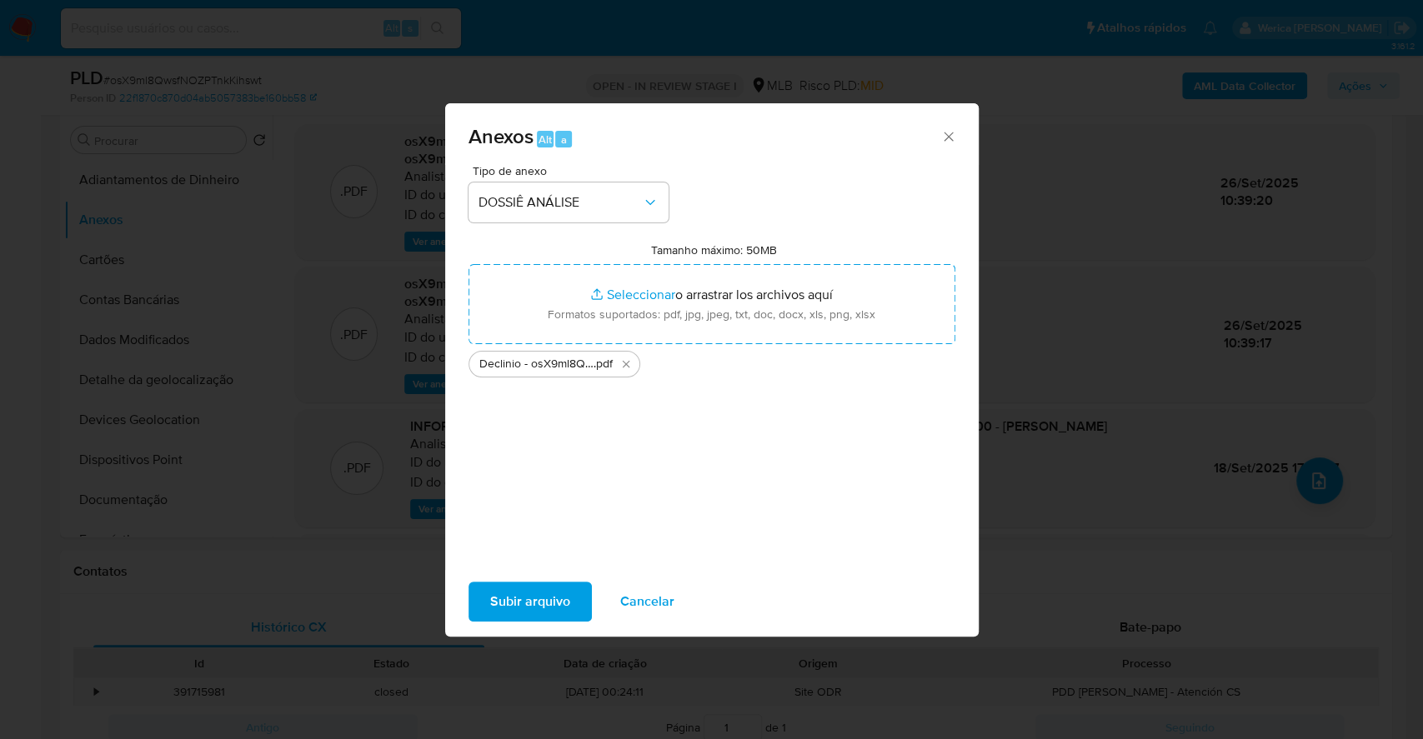
click at [537, 615] on span "Subir arquivo" at bounding box center [530, 602] width 80 height 37
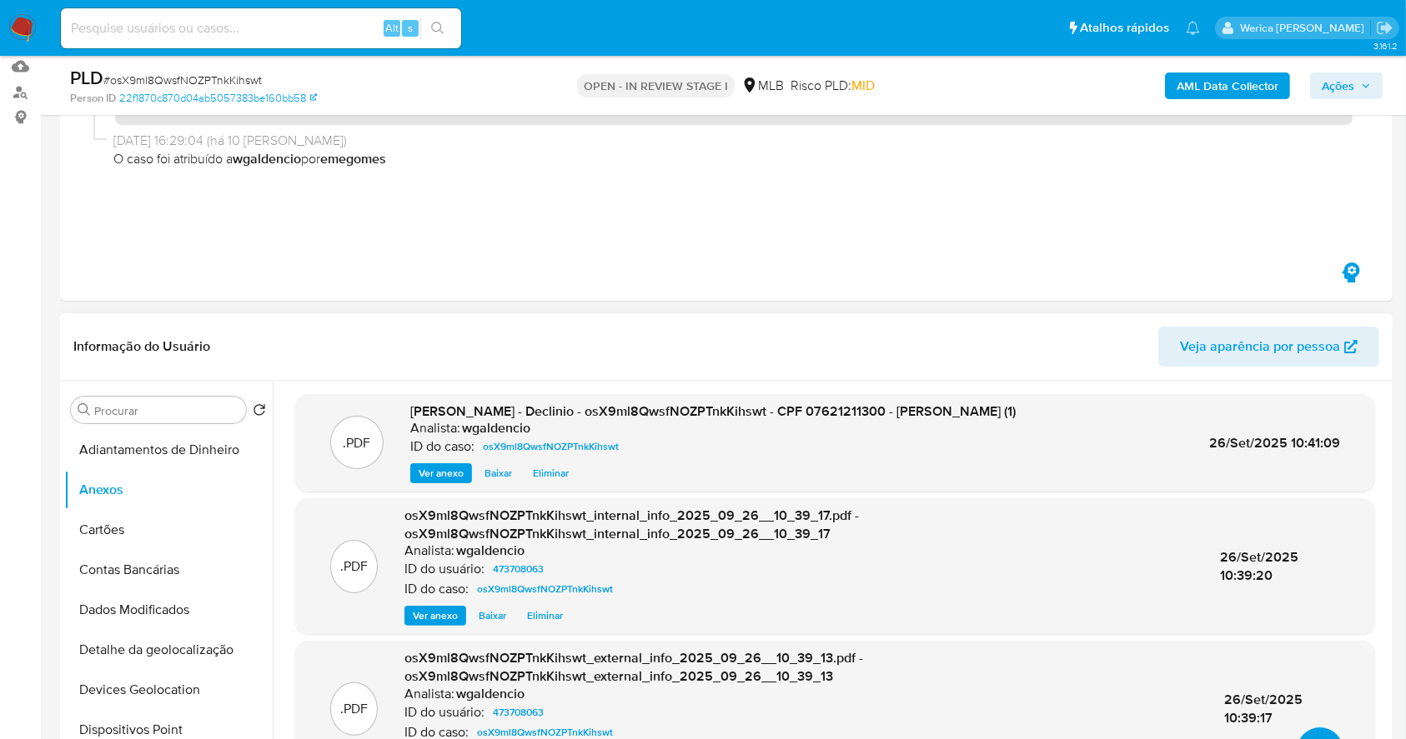
scroll to position [0, 0]
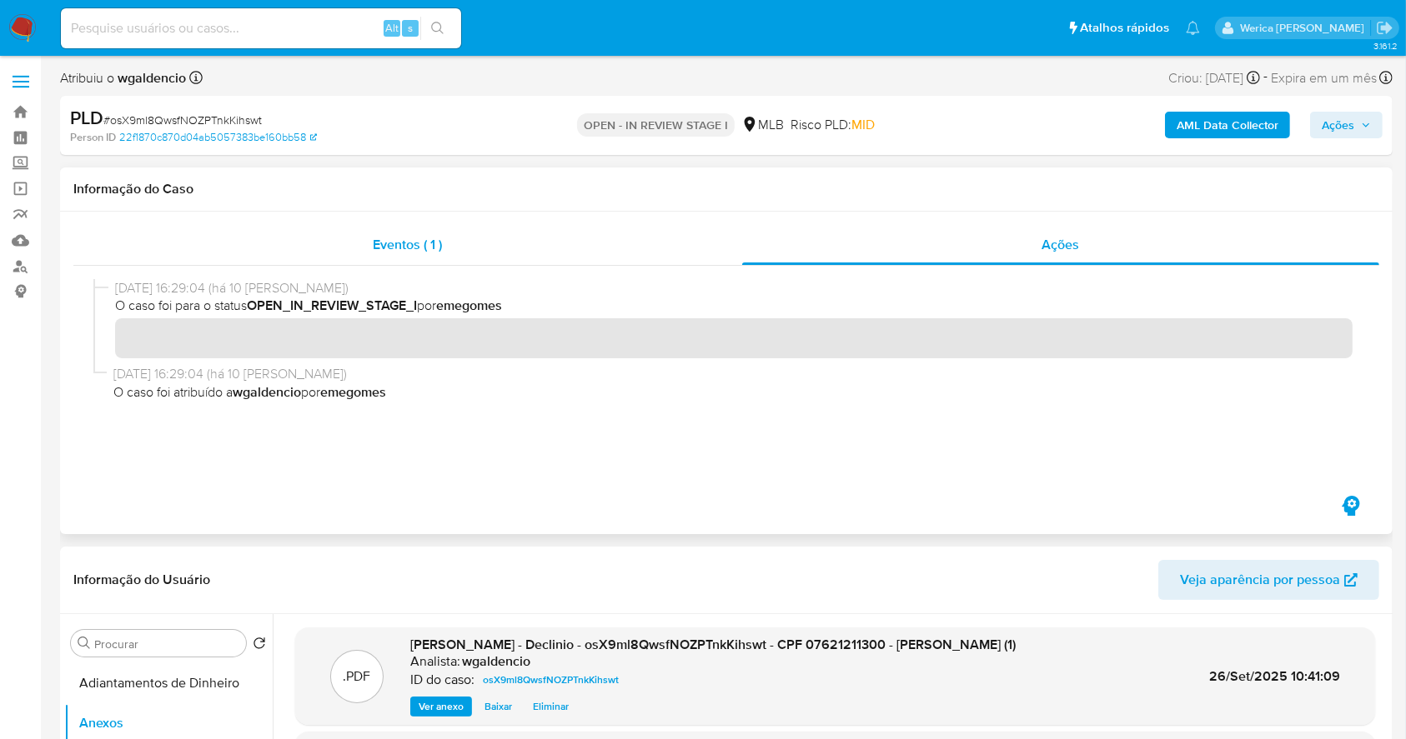
click at [481, 253] on div "Eventos ( 1 )" at bounding box center [407, 245] width 669 height 40
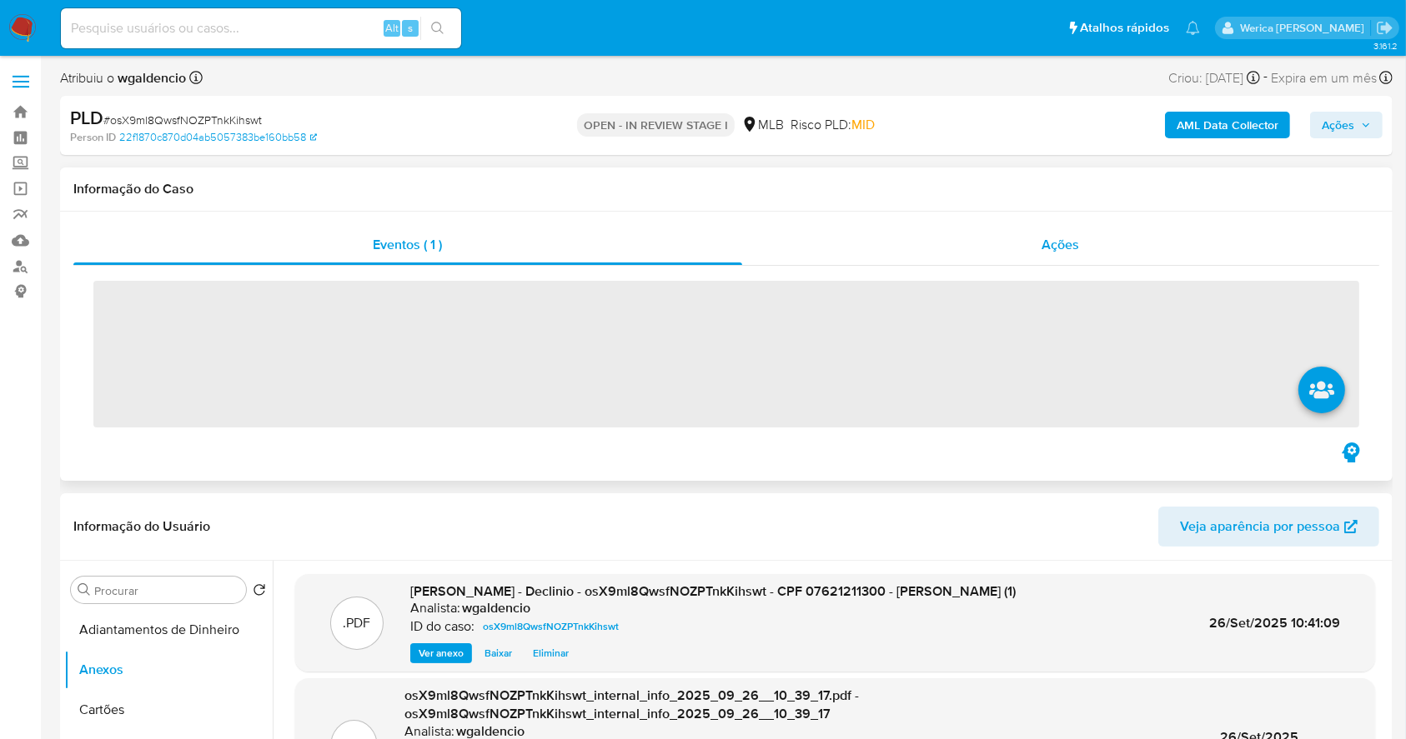
click at [1047, 243] on span "Ações" at bounding box center [1061, 244] width 38 height 19
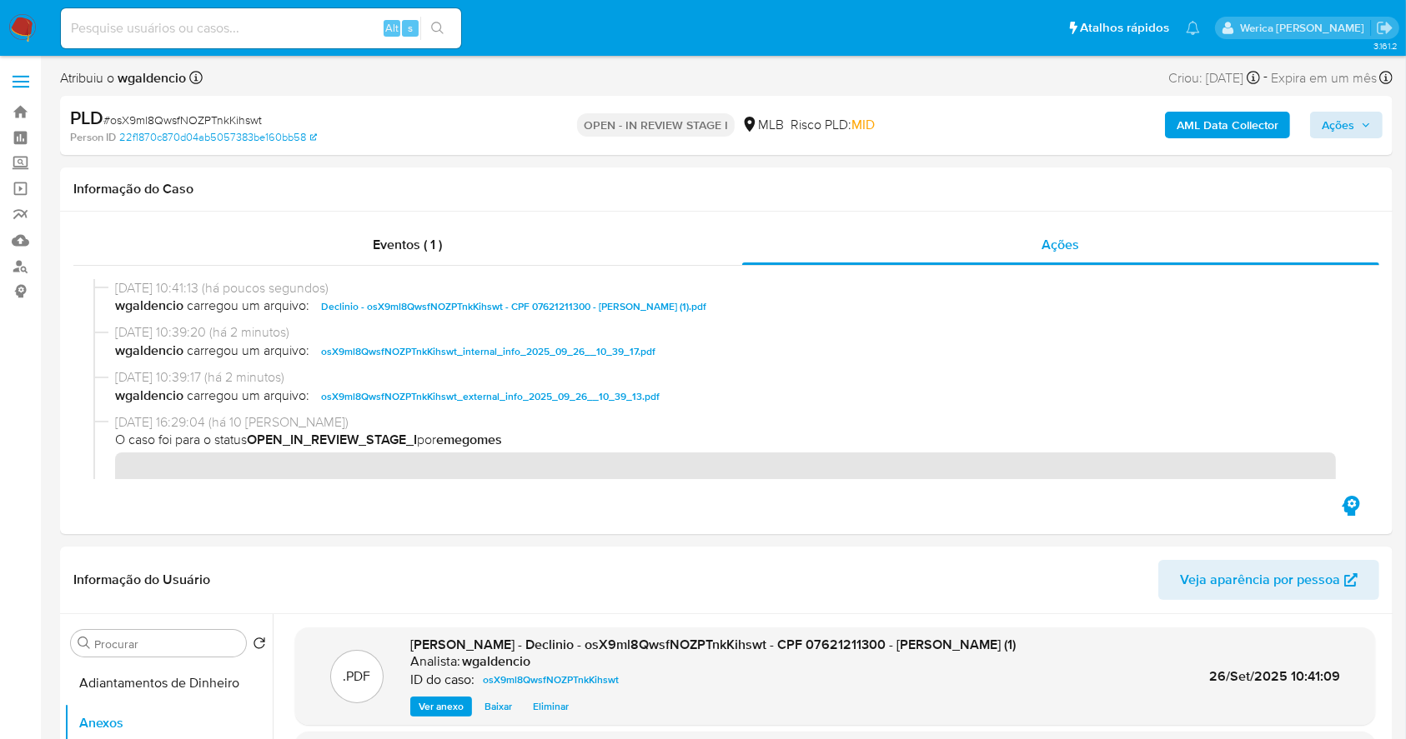
click at [1381, 114] on div "Ações" at bounding box center [1346, 125] width 73 height 27
click at [1341, 128] on span "Ações" at bounding box center [1337, 125] width 33 height 27
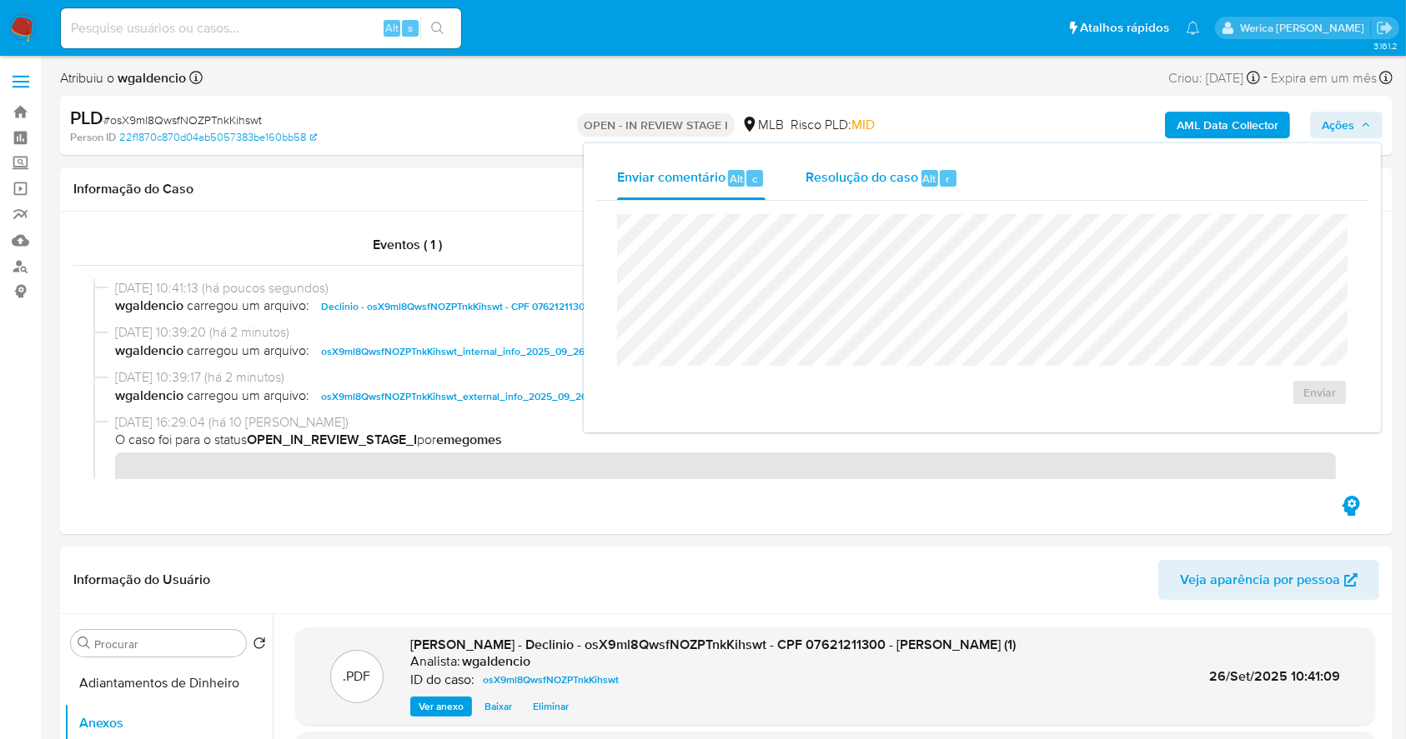
click at [967, 171] on button "Resolução do caso Alt r" at bounding box center [881, 178] width 193 height 43
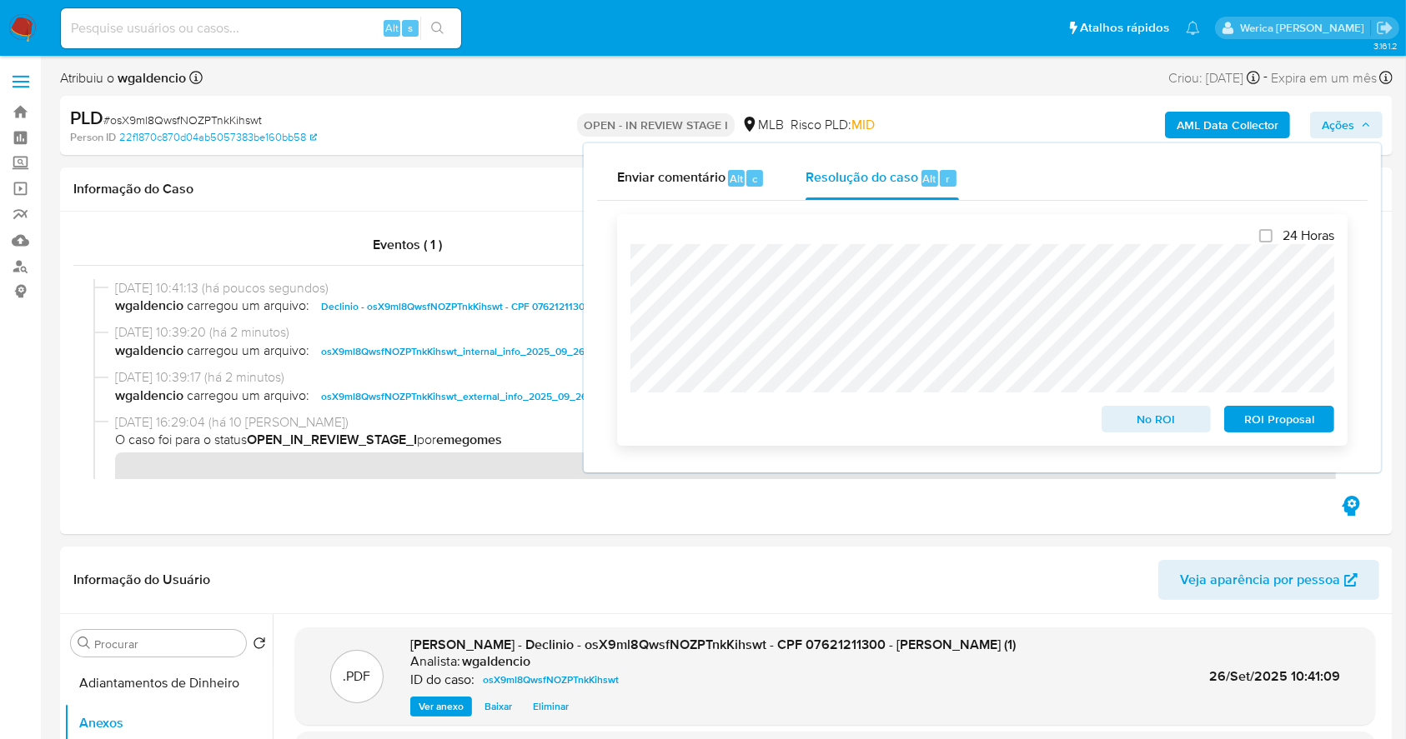
click at [1126, 424] on span "No ROI" at bounding box center [1156, 419] width 87 height 23
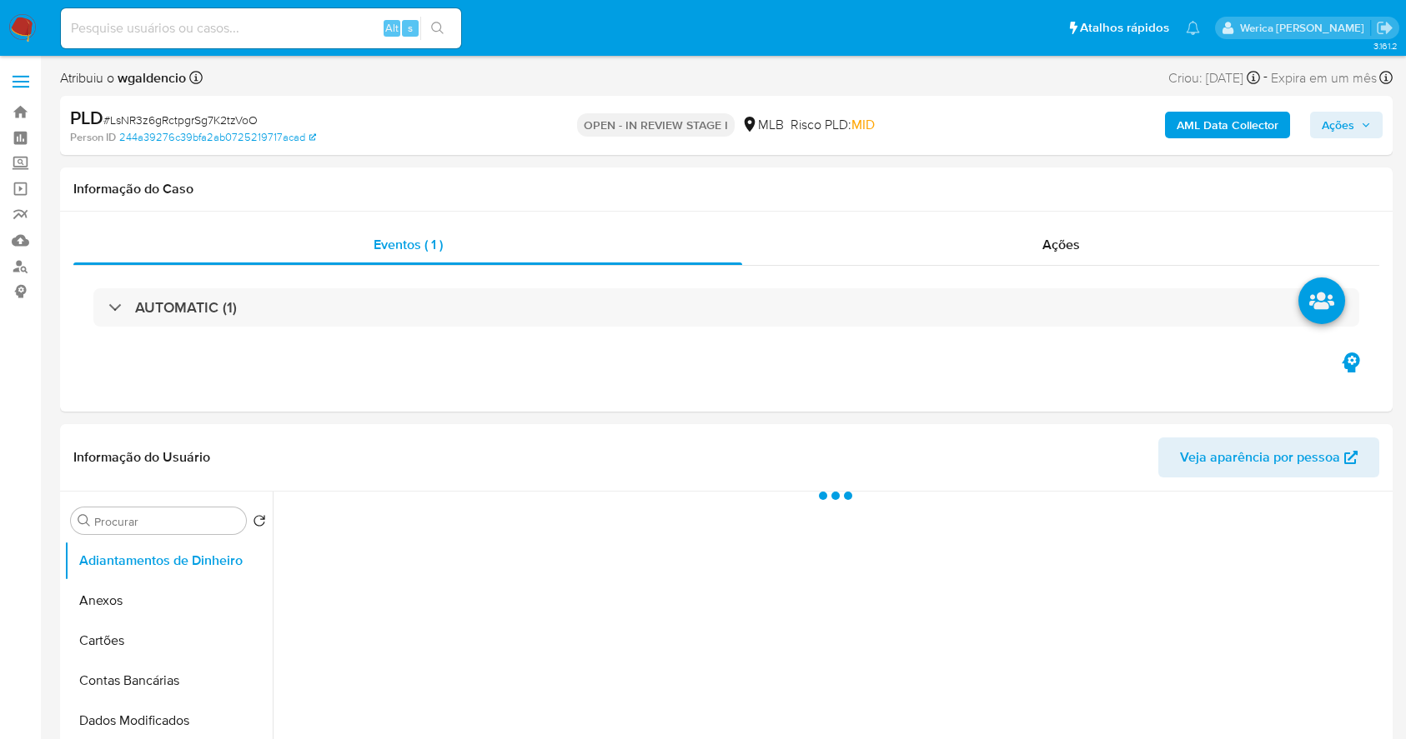
select select "10"
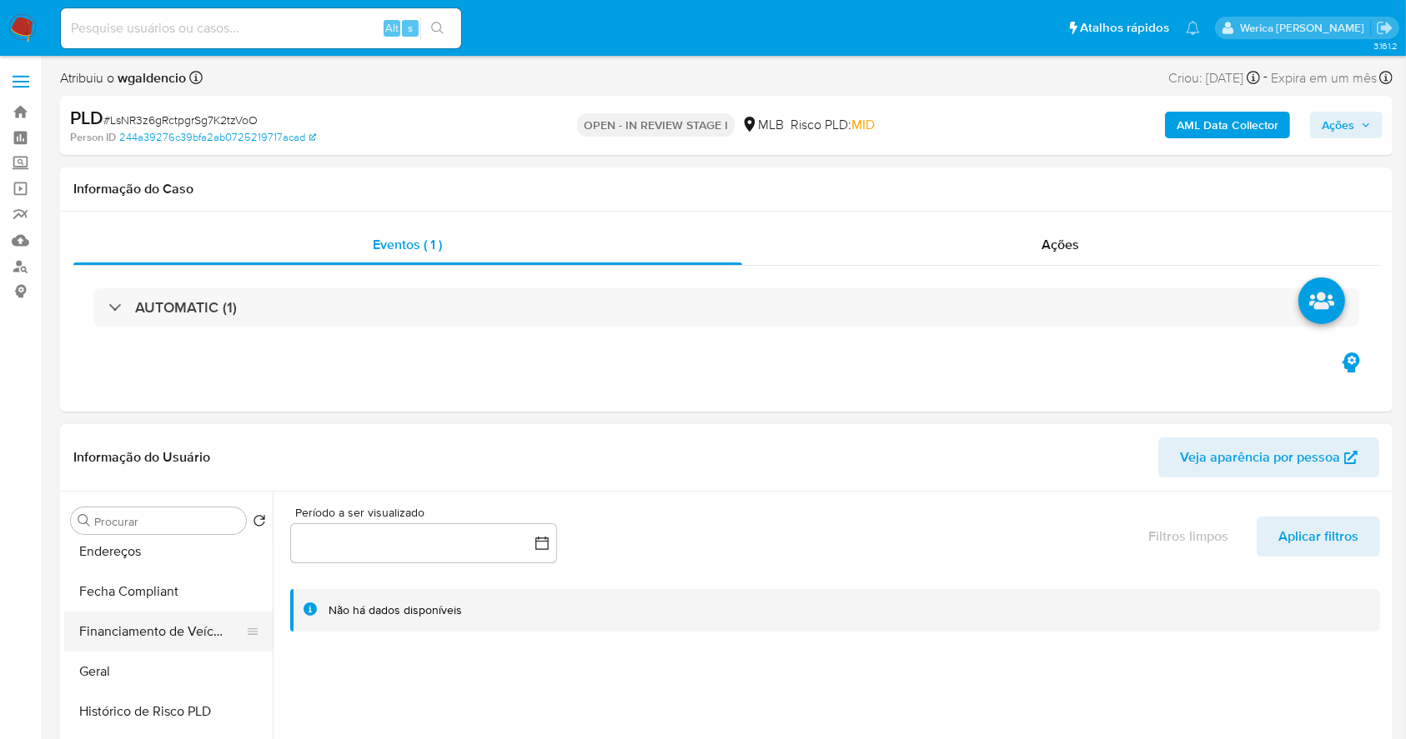
scroll to position [444, 0]
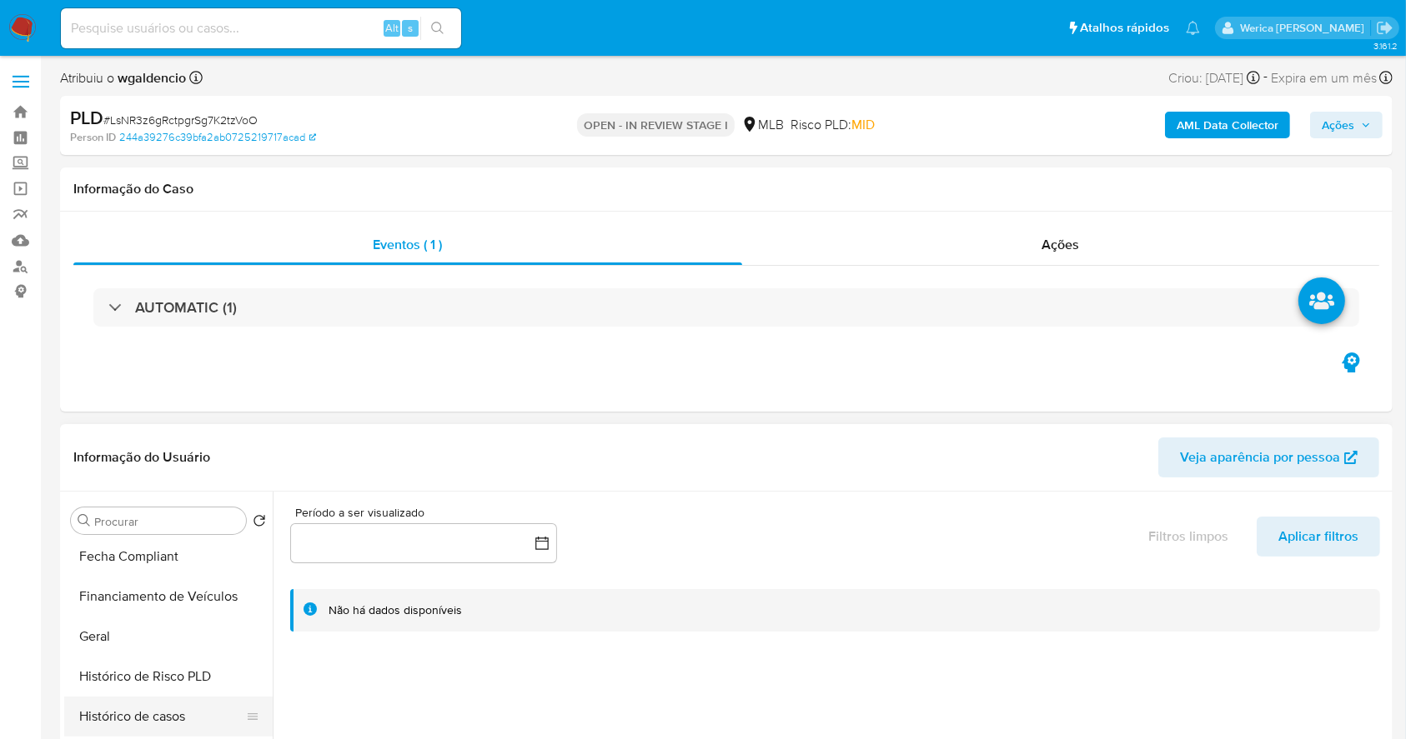
click at [188, 730] on button "Histórico de casos" at bounding box center [161, 717] width 195 height 40
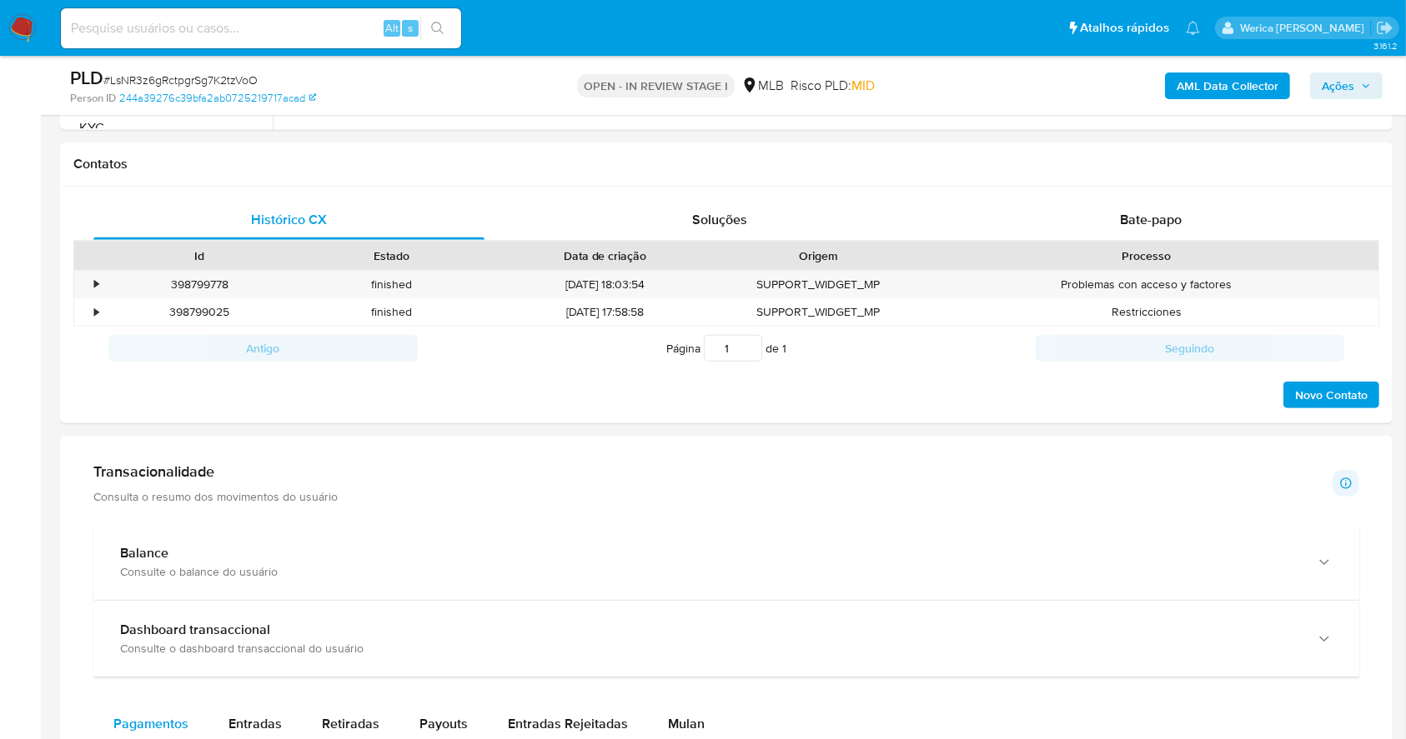
scroll to position [1222, 0]
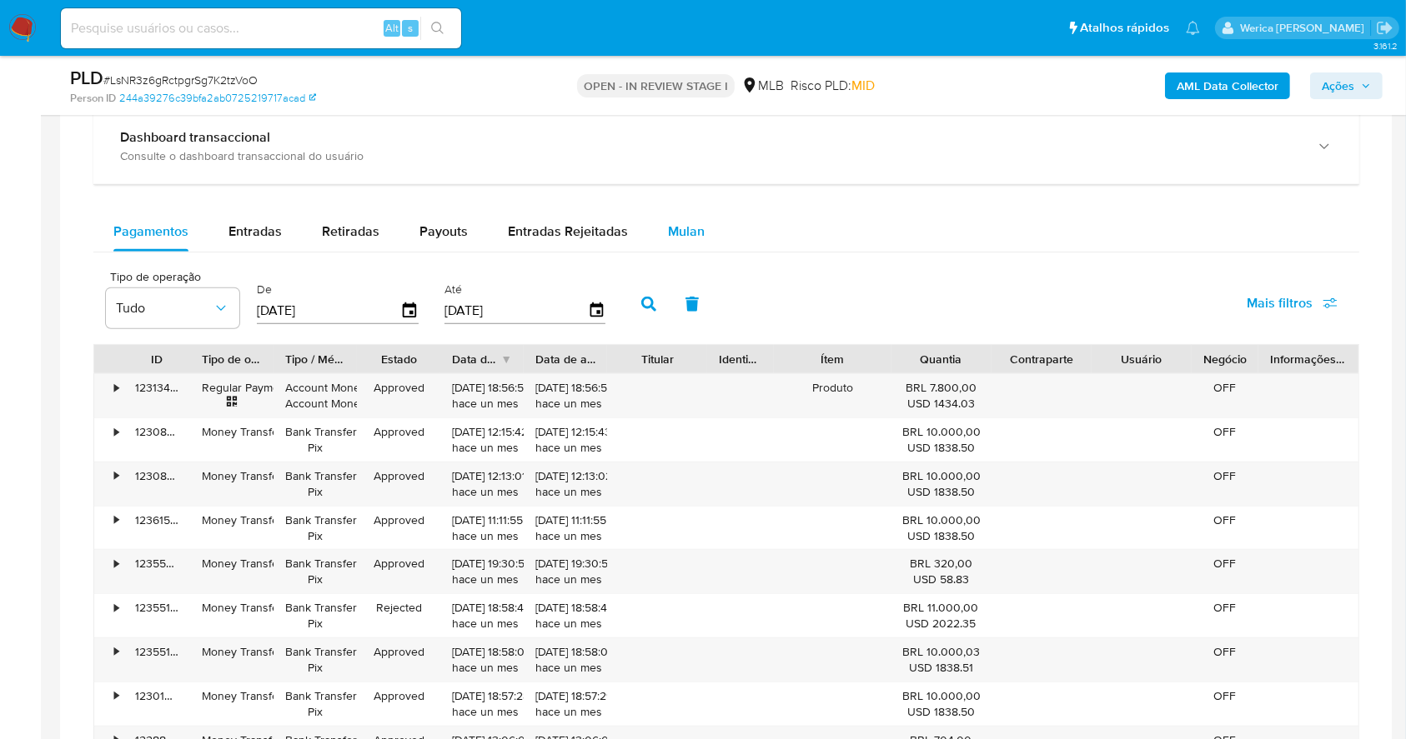
click at [660, 243] on button "Mulan" at bounding box center [686, 232] width 77 height 40
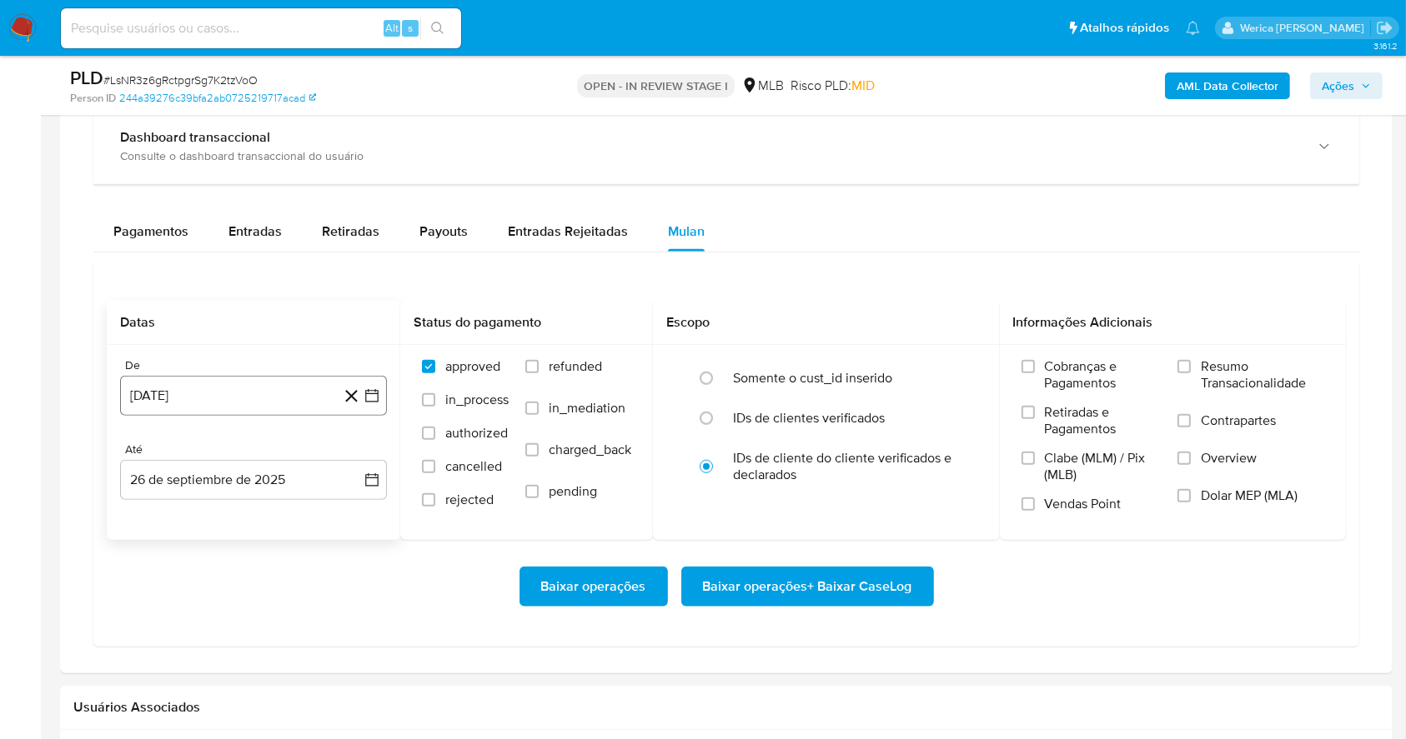
click at [213, 390] on button "[DATE]" at bounding box center [253, 396] width 267 height 40
click at [283, 466] on div "agosto 2024 agosto 2024 lun lunes mar martes mié miércoles jue jueves vie viern…" at bounding box center [253, 556] width 227 height 218
click at [293, 457] on icon "Seleccionar mes y año" at bounding box center [293, 456] width 8 height 4
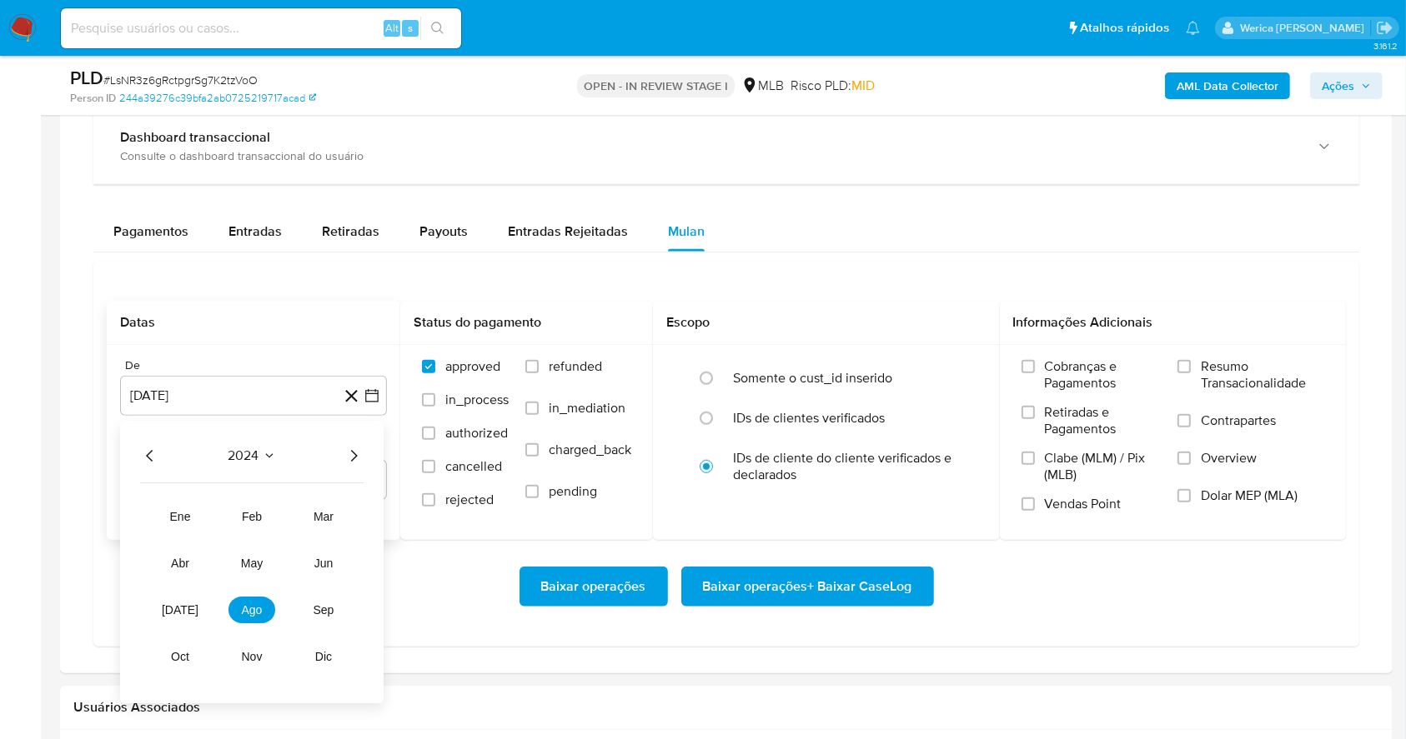
click at [355, 454] on icon "Año siguiente" at bounding box center [353, 457] width 20 height 20
click at [256, 609] on span "ago" at bounding box center [252, 610] width 21 height 13
click at [288, 524] on button "1" at bounding box center [286, 518] width 27 height 27
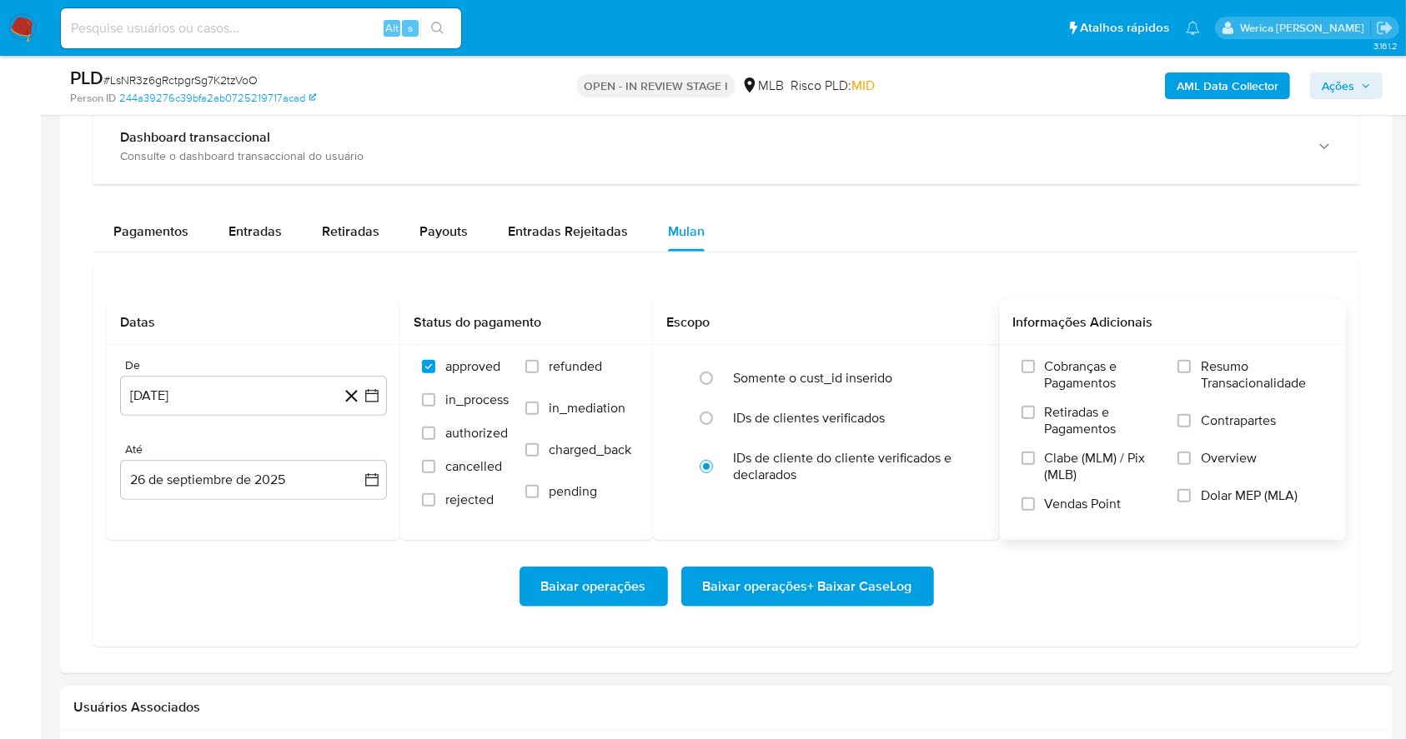
click at [1035, 380] on label "Cobranças e Pagamentos" at bounding box center [1091, 381] width 140 height 46
click at [1035, 373] on input "Cobranças e Pagamentos" at bounding box center [1027, 366] width 13 height 13
click at [1074, 413] on span "Retiradas e Pagamentos" at bounding box center [1103, 420] width 117 height 33
click at [1035, 413] on input "Retiradas e Pagamentos" at bounding box center [1027, 412] width 13 height 13
click at [1075, 454] on span "Clabe (MLM) / Pix (MLB)" at bounding box center [1103, 466] width 117 height 33
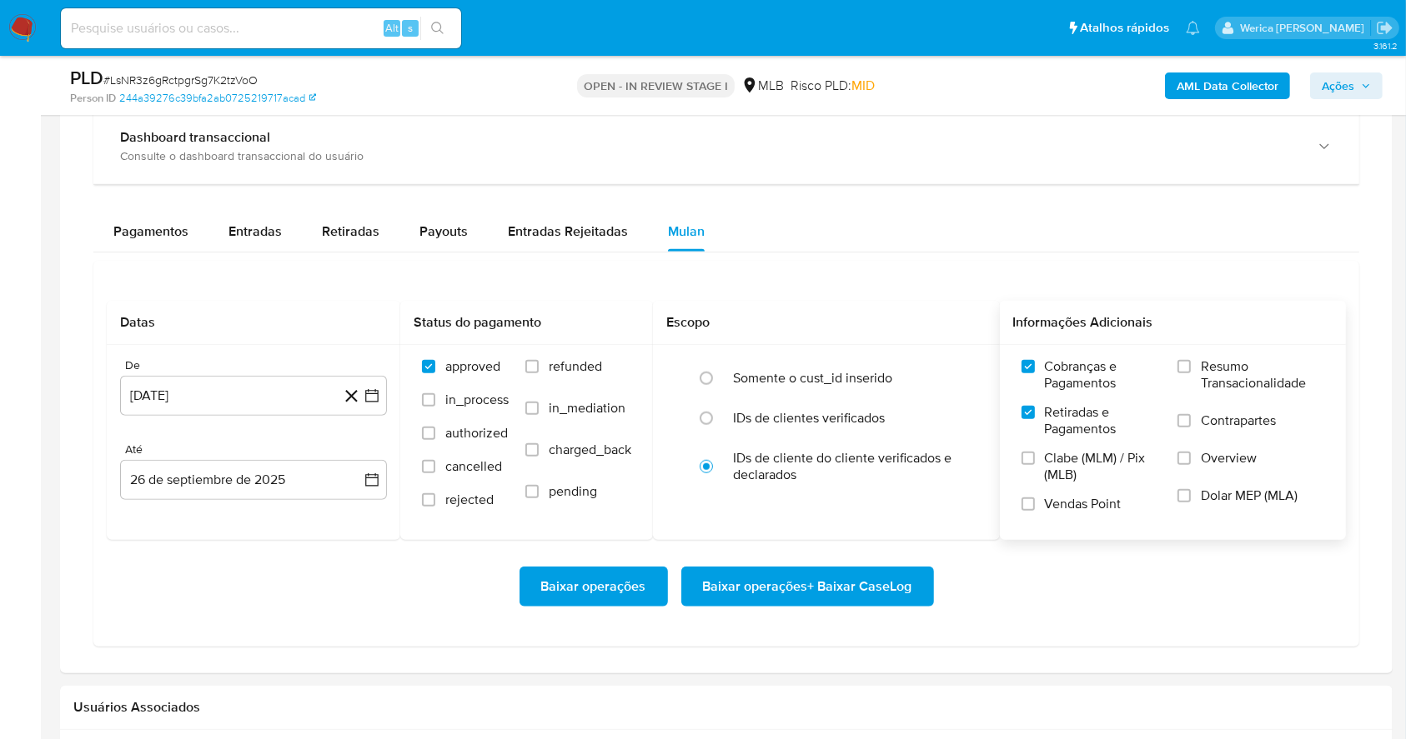
click at [1085, 514] on label "Vendas Point" at bounding box center [1091, 510] width 140 height 29
click at [1035, 511] on input "Vendas Point" at bounding box center [1027, 504] width 13 height 13
click at [1067, 481] on span "Clabe (MLM) / Pix (MLB)" at bounding box center [1103, 466] width 117 height 33
click at [1035, 465] on input "Clabe (MLM) / Pix (MLB)" at bounding box center [1027, 458] width 13 height 13
click at [1215, 465] on span "Overview" at bounding box center [1228, 458] width 56 height 17
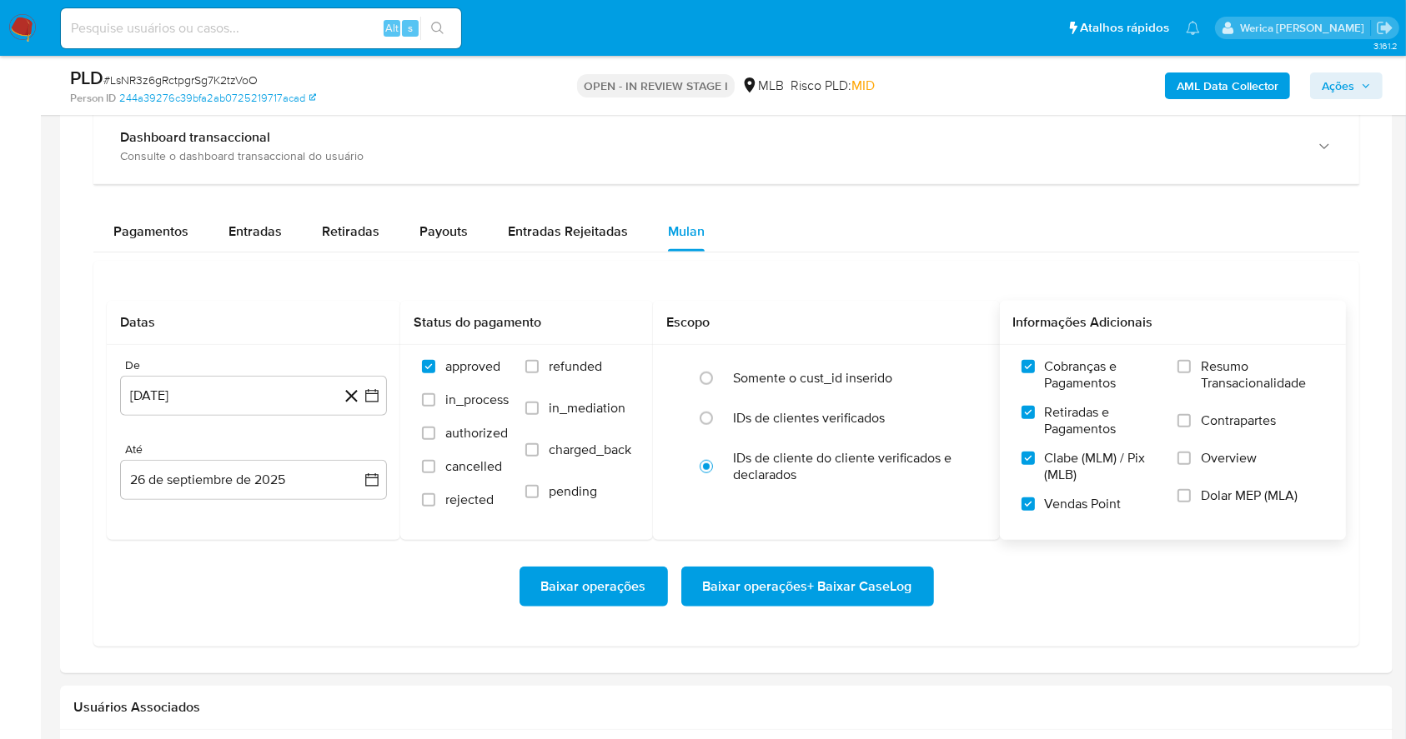
click at [1225, 499] on span "Dolar MEP (MLA)" at bounding box center [1248, 496] width 97 height 17
click at [1231, 447] on label "Contrapartes" at bounding box center [1250, 432] width 147 height 38
click at [1190, 428] on input "Contrapartes" at bounding box center [1183, 420] width 13 height 13
click at [1225, 484] on label "Overview" at bounding box center [1250, 469] width 147 height 38
click at [1190, 465] on input "Overview" at bounding box center [1183, 458] width 13 height 13
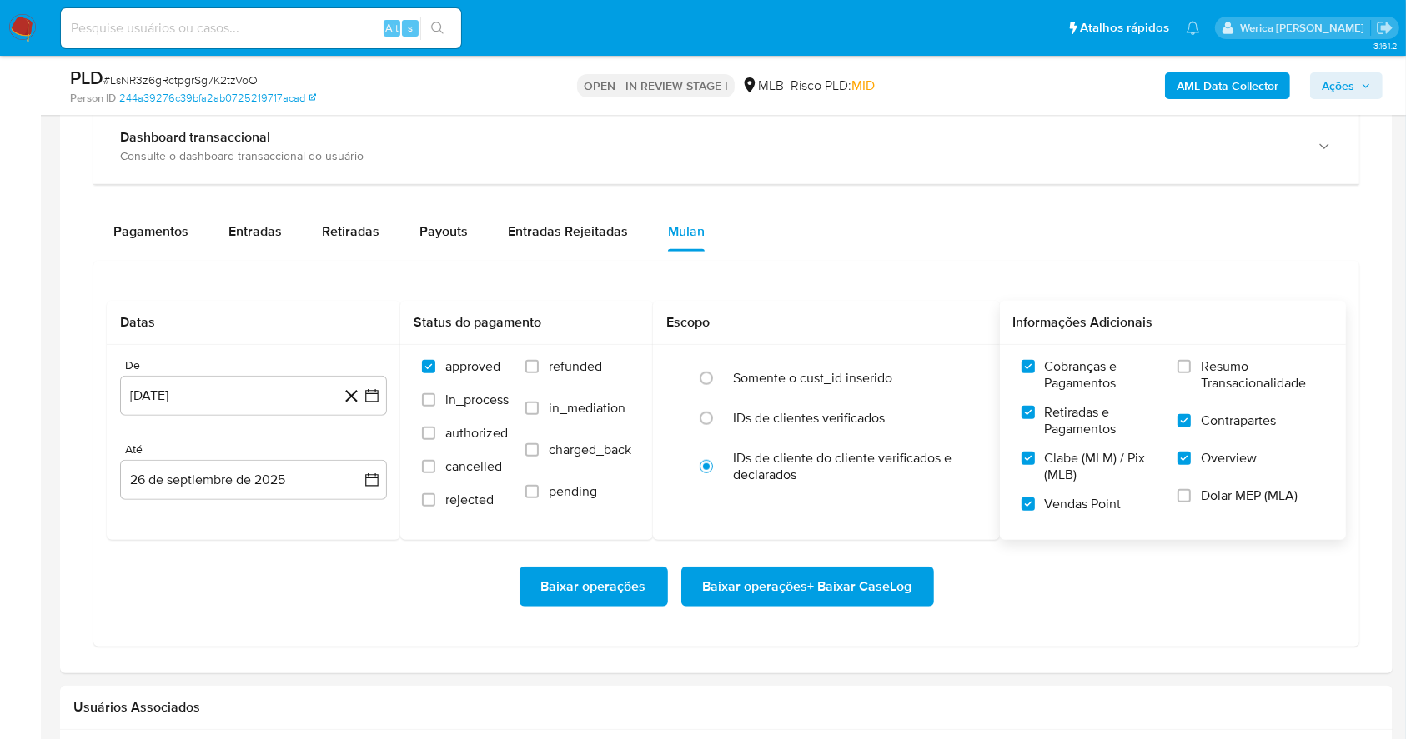
click at [1214, 488] on span "Dolar MEP (MLA)" at bounding box center [1248, 496] width 97 height 17
click at [1190, 489] on input "Dolar MEP (MLA)" at bounding box center [1183, 495] width 13 height 13
click at [1212, 378] on span "Resumo Transacionalidade" at bounding box center [1261, 374] width 123 height 33
click at [1190, 373] on input "Resumo Transacionalidade" at bounding box center [1183, 366] width 13 height 13
click at [858, 581] on span "Baixar operações + Baixar CaseLog" at bounding box center [807, 587] width 209 height 37
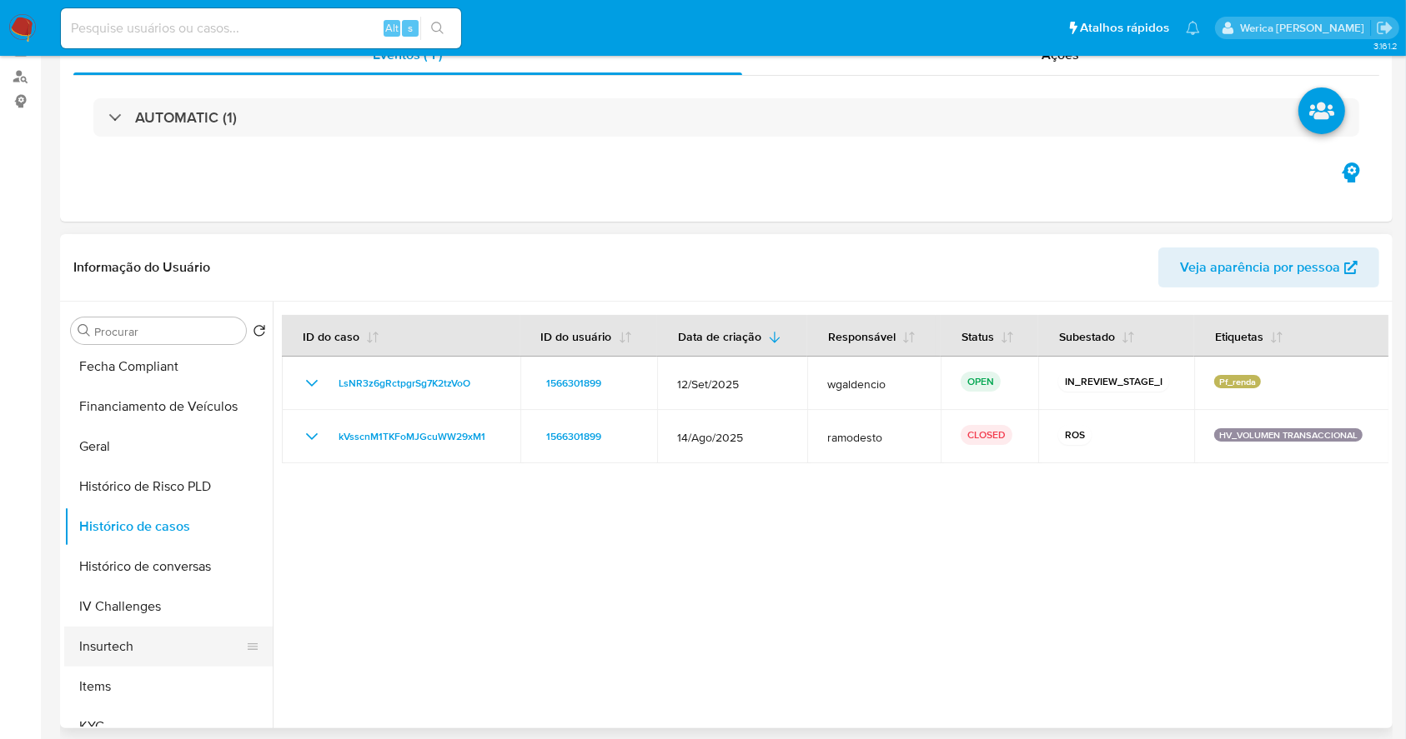
scroll to position [333, 0]
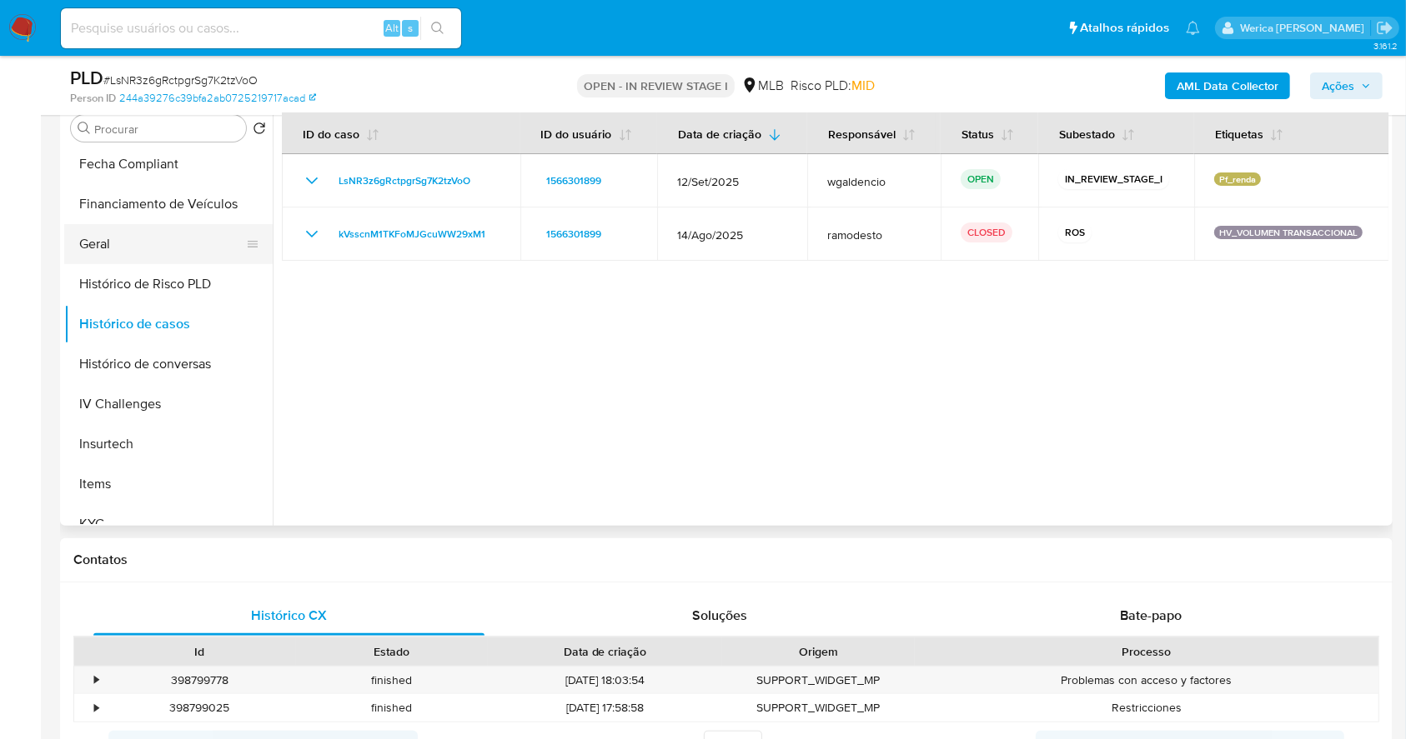
click at [135, 257] on button "Geral" at bounding box center [161, 244] width 195 height 40
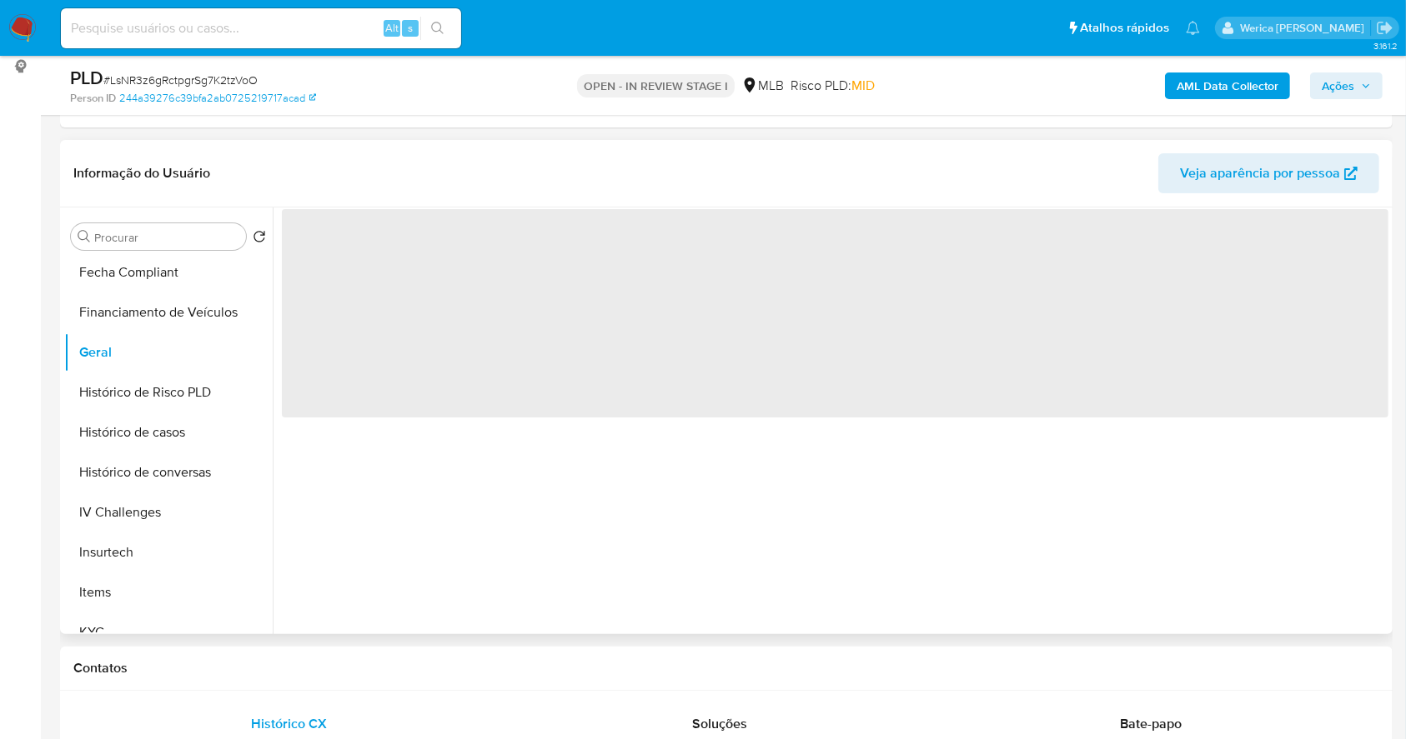
scroll to position [222, 0]
click at [357, 443] on div "‌" at bounding box center [830, 424] width 1115 height 427
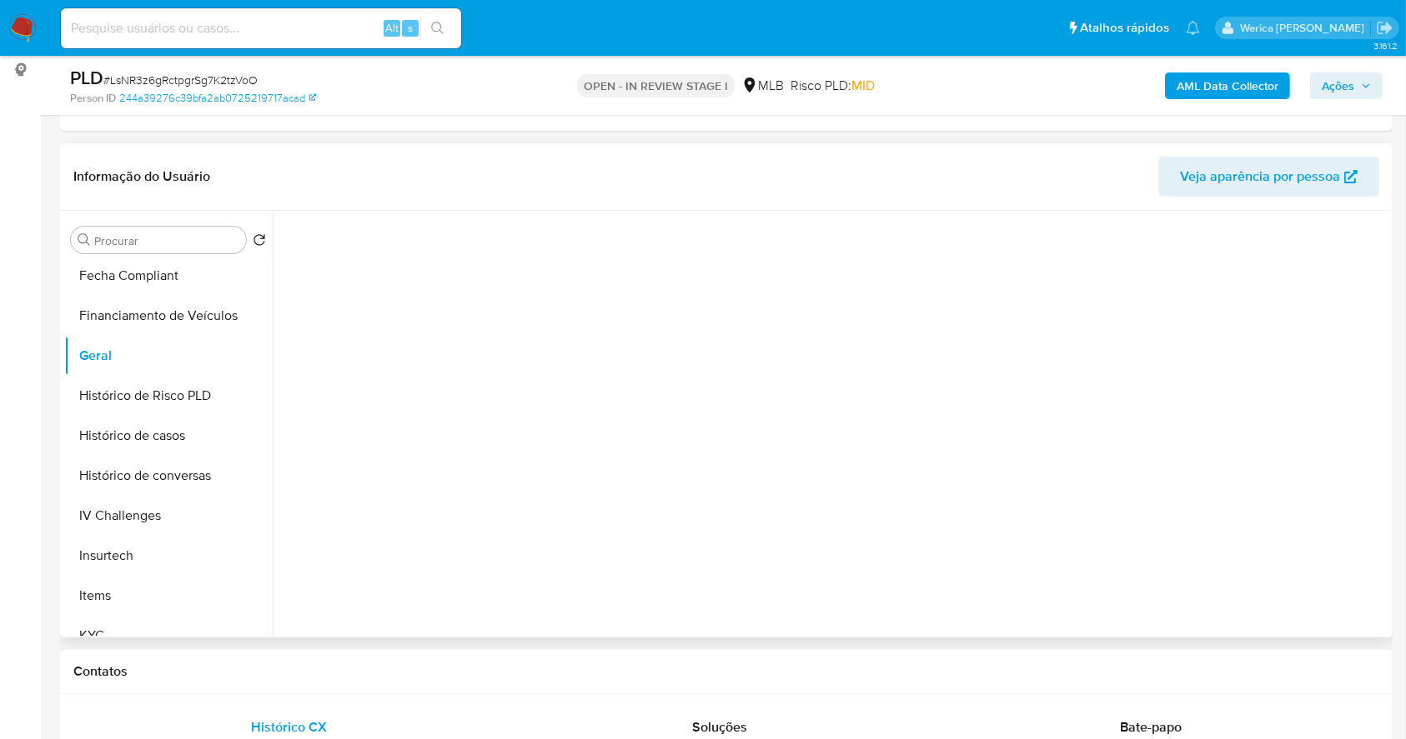
click at [357, 443] on div at bounding box center [830, 424] width 1115 height 427
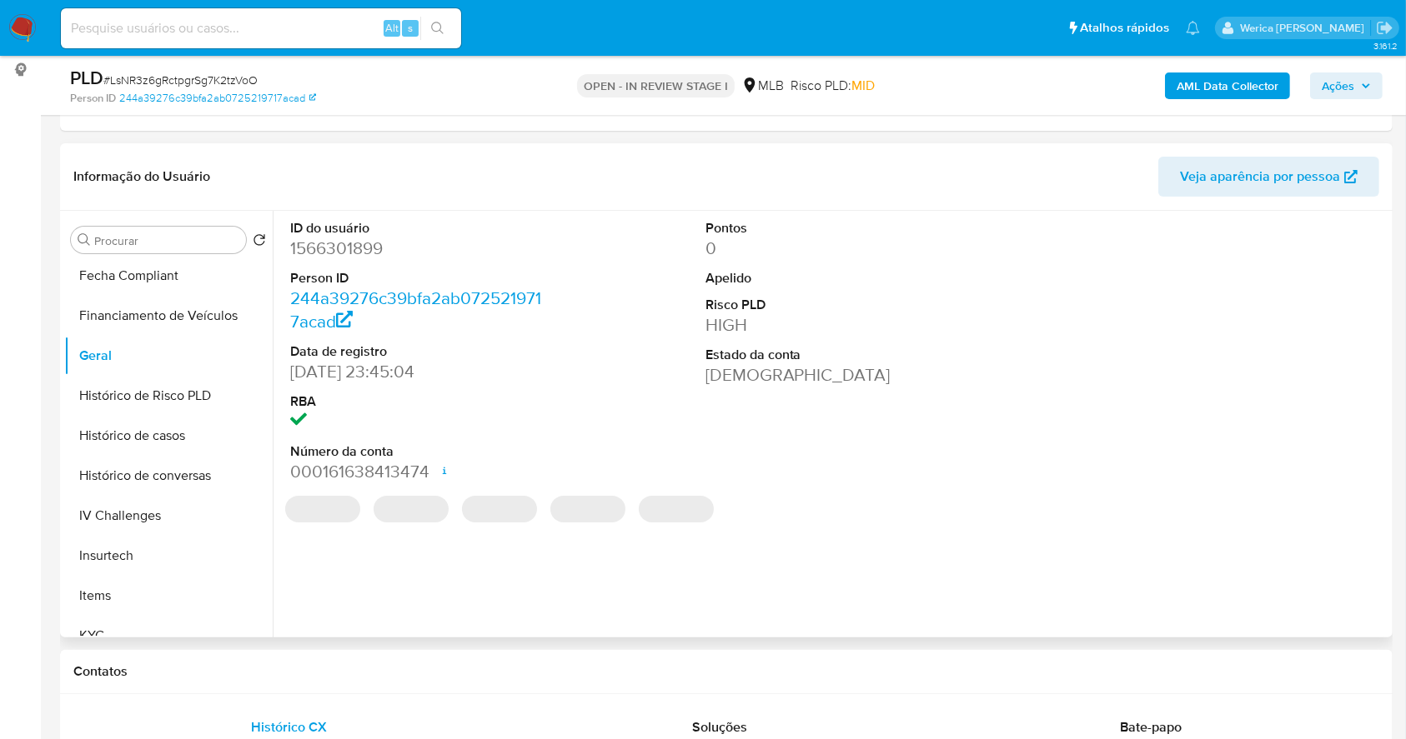
click at [357, 443] on dt "Número da conta" at bounding box center [420, 452] width 260 height 18
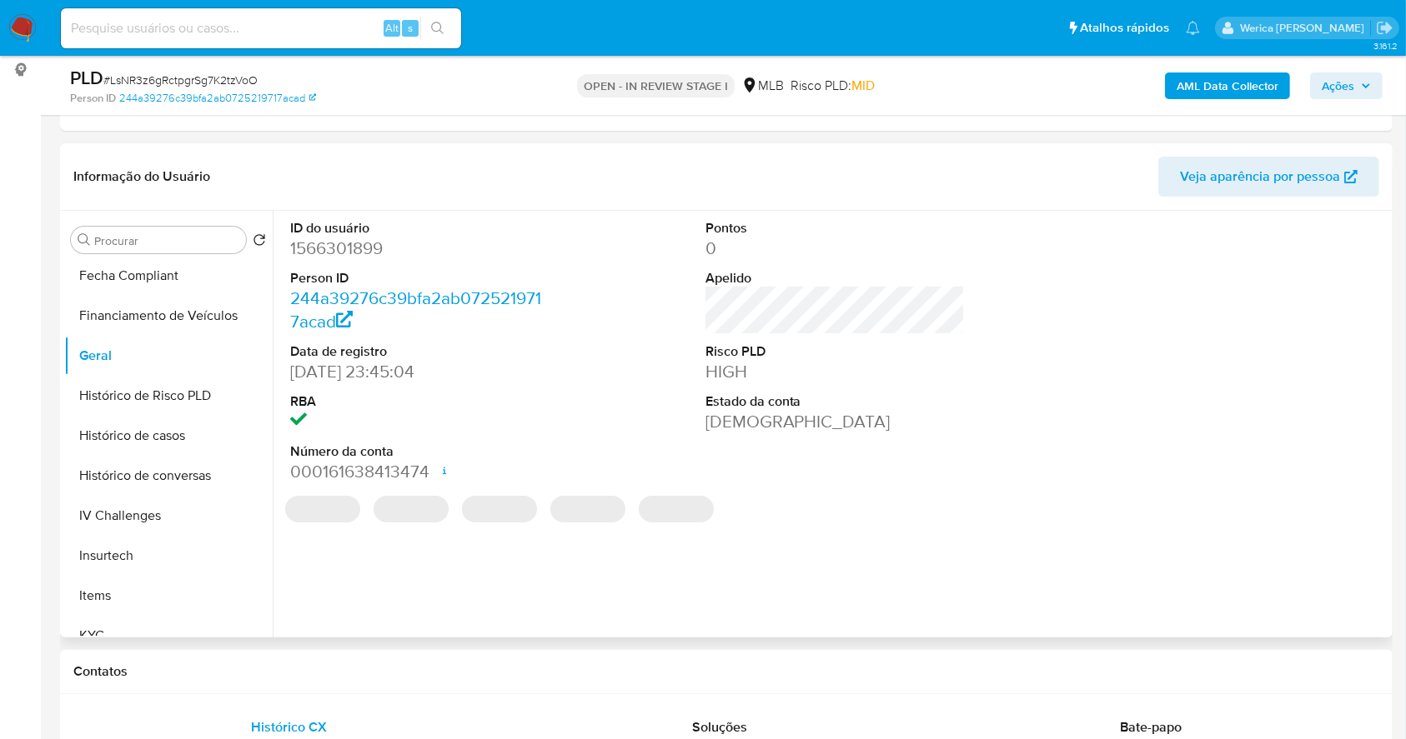
click at [318, 246] on dd "1566301899" at bounding box center [420, 248] width 260 height 23
copy dd "1566301899"
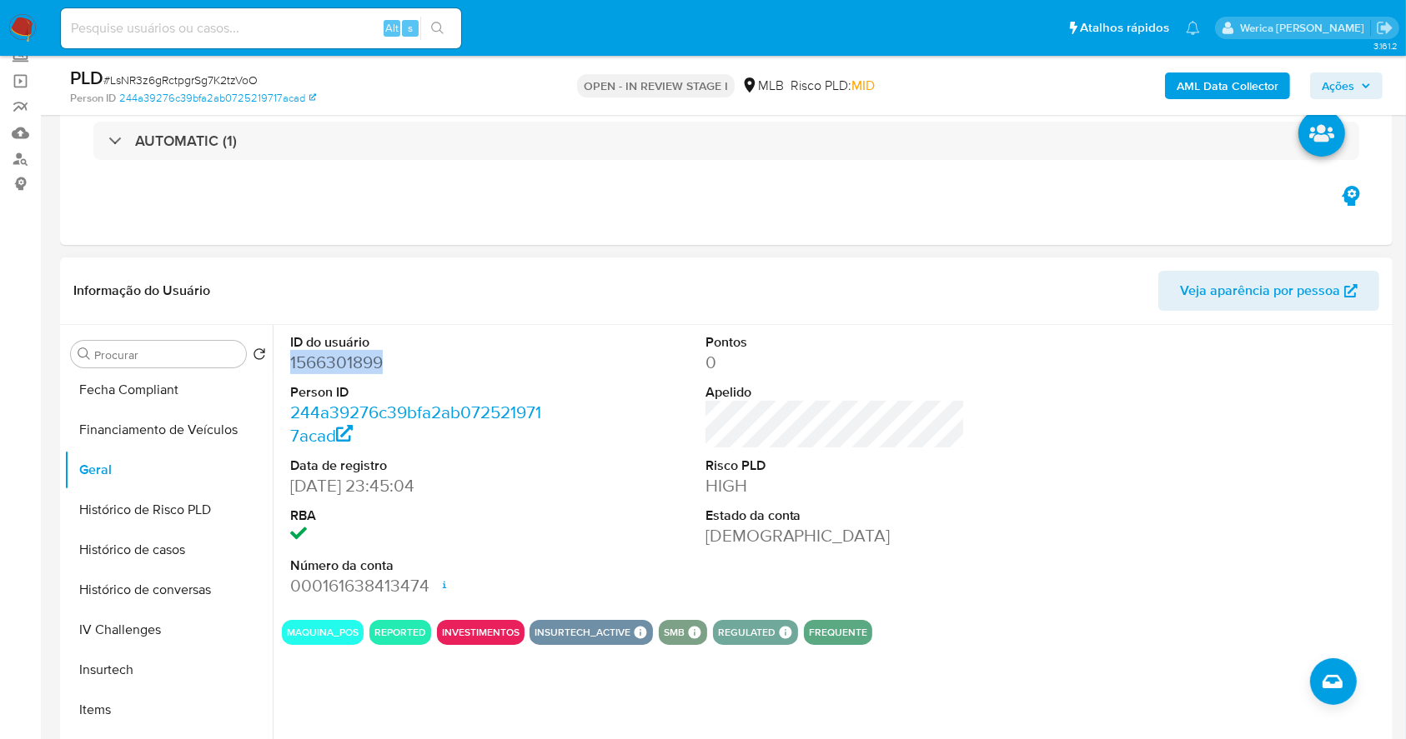
scroll to position [0, 0]
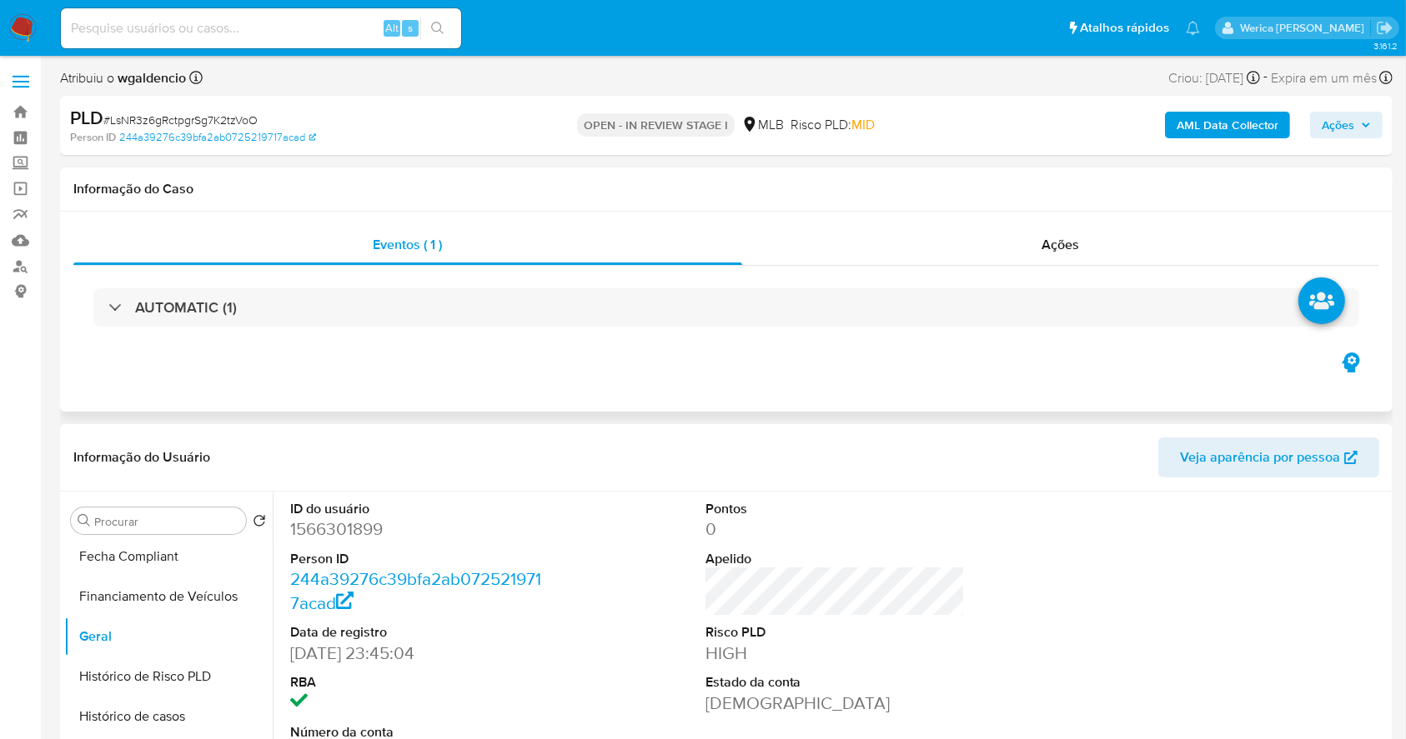
click at [830, 343] on div "AUTOMATIC (1)" at bounding box center [726, 307] width 1306 height 83
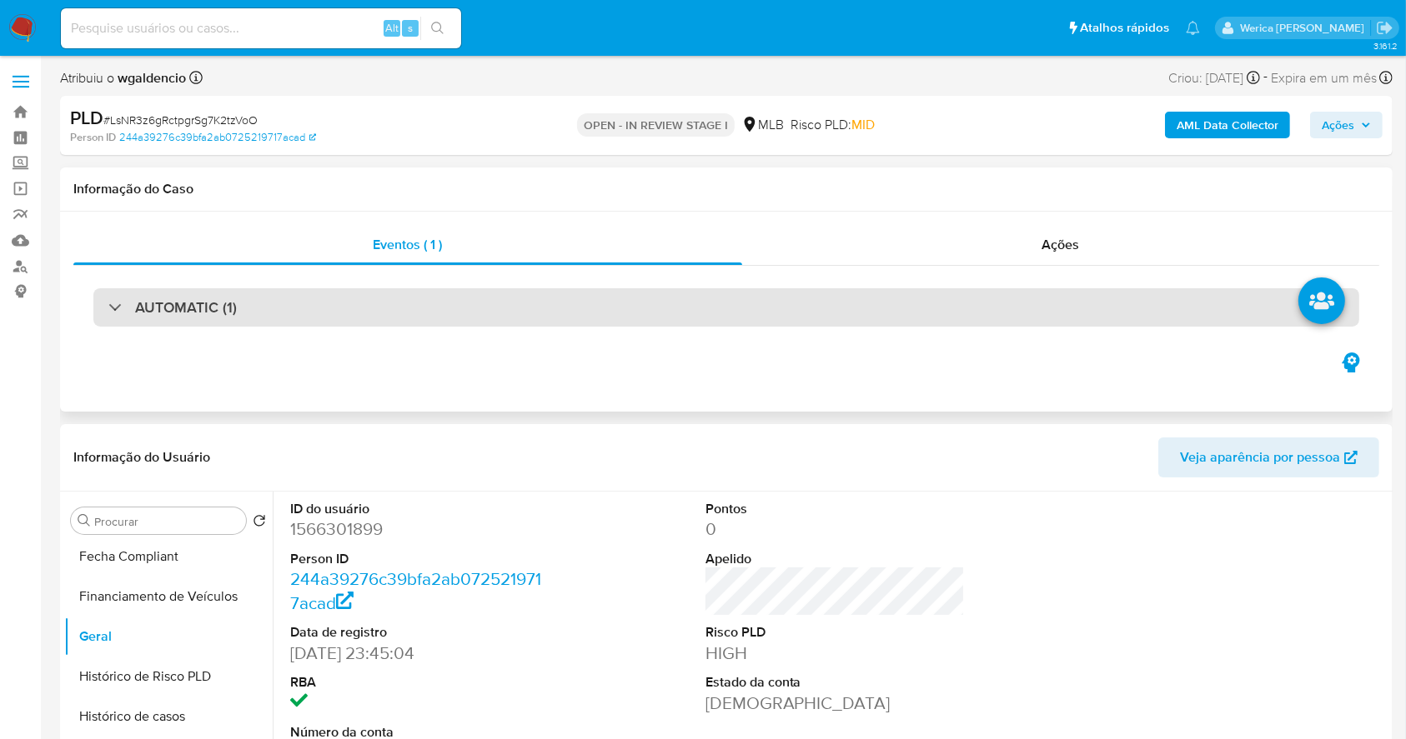
click at [754, 325] on div "AUTOMATIC (1)" at bounding box center [725, 307] width 1265 height 38
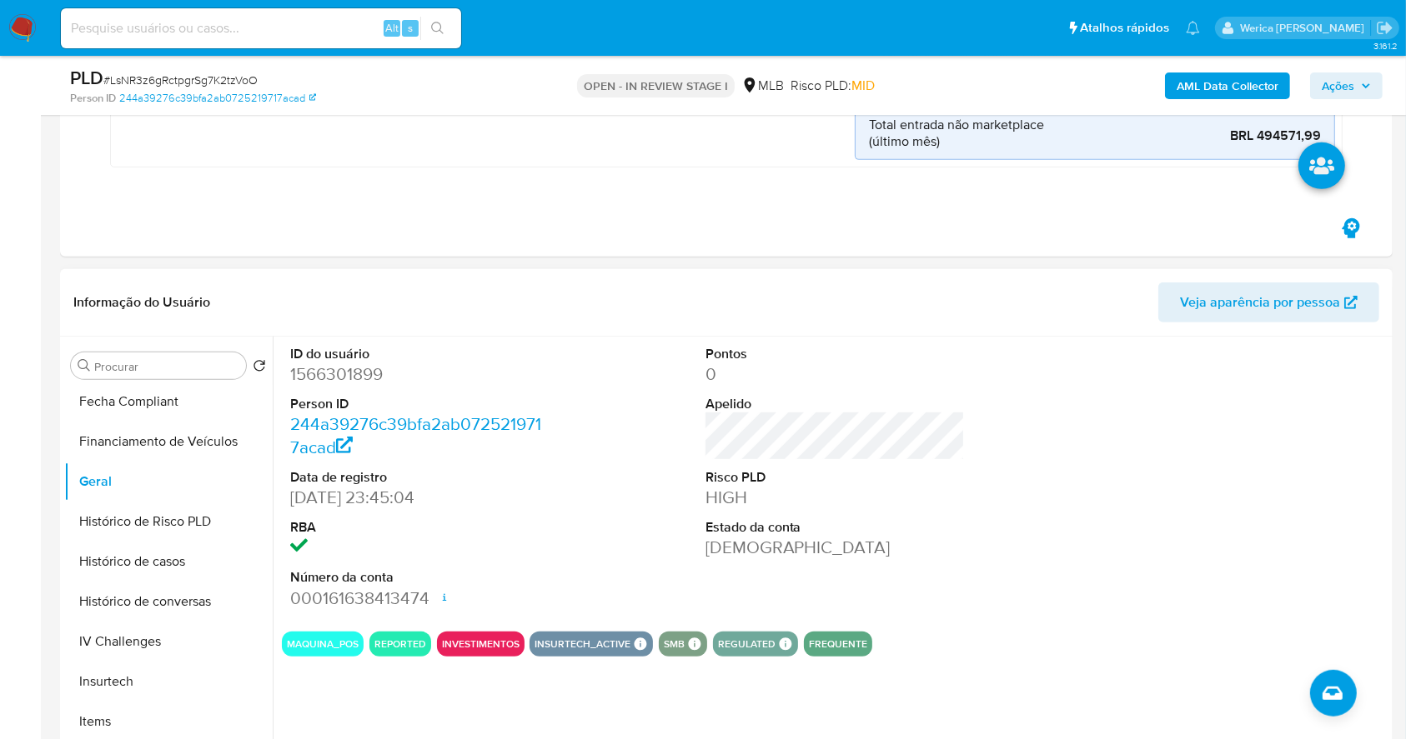
scroll to position [778, 0]
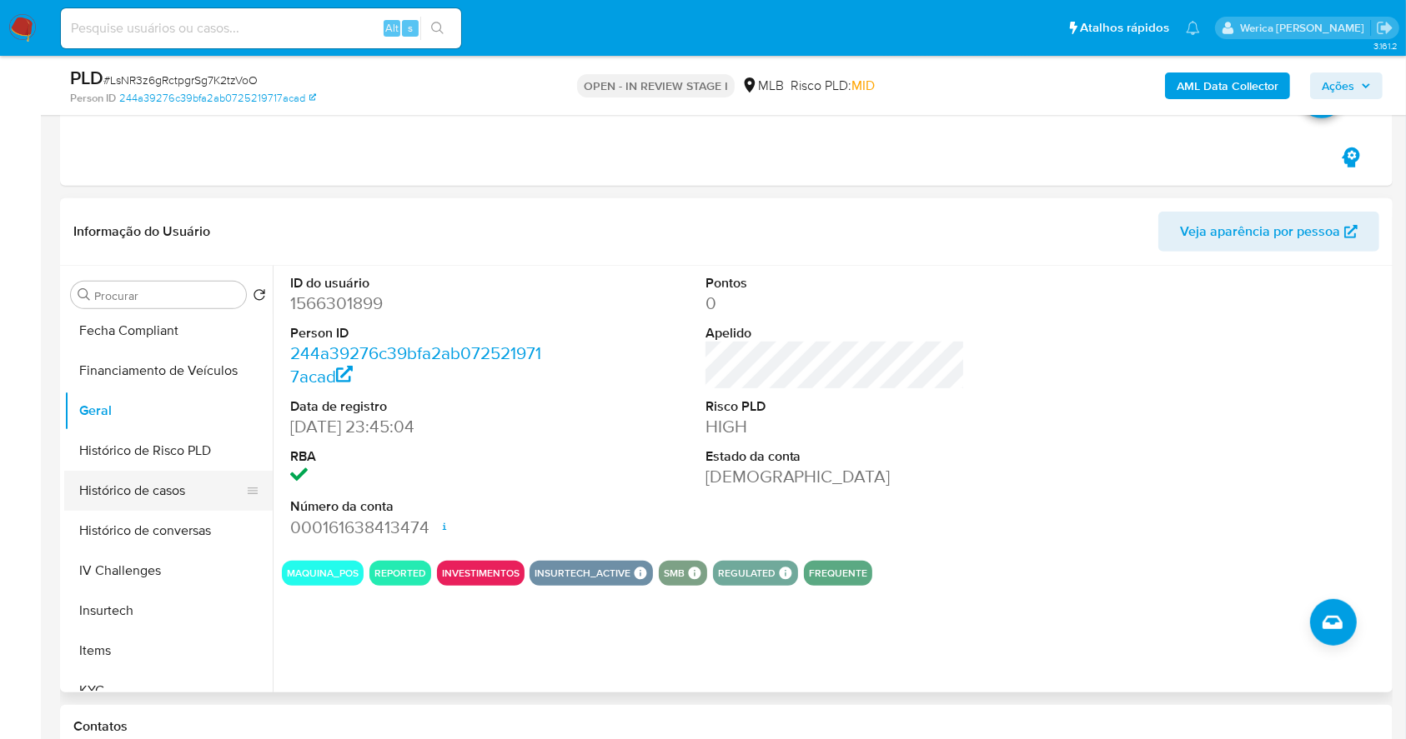
click at [186, 506] on button "Histórico de casos" at bounding box center [161, 491] width 195 height 40
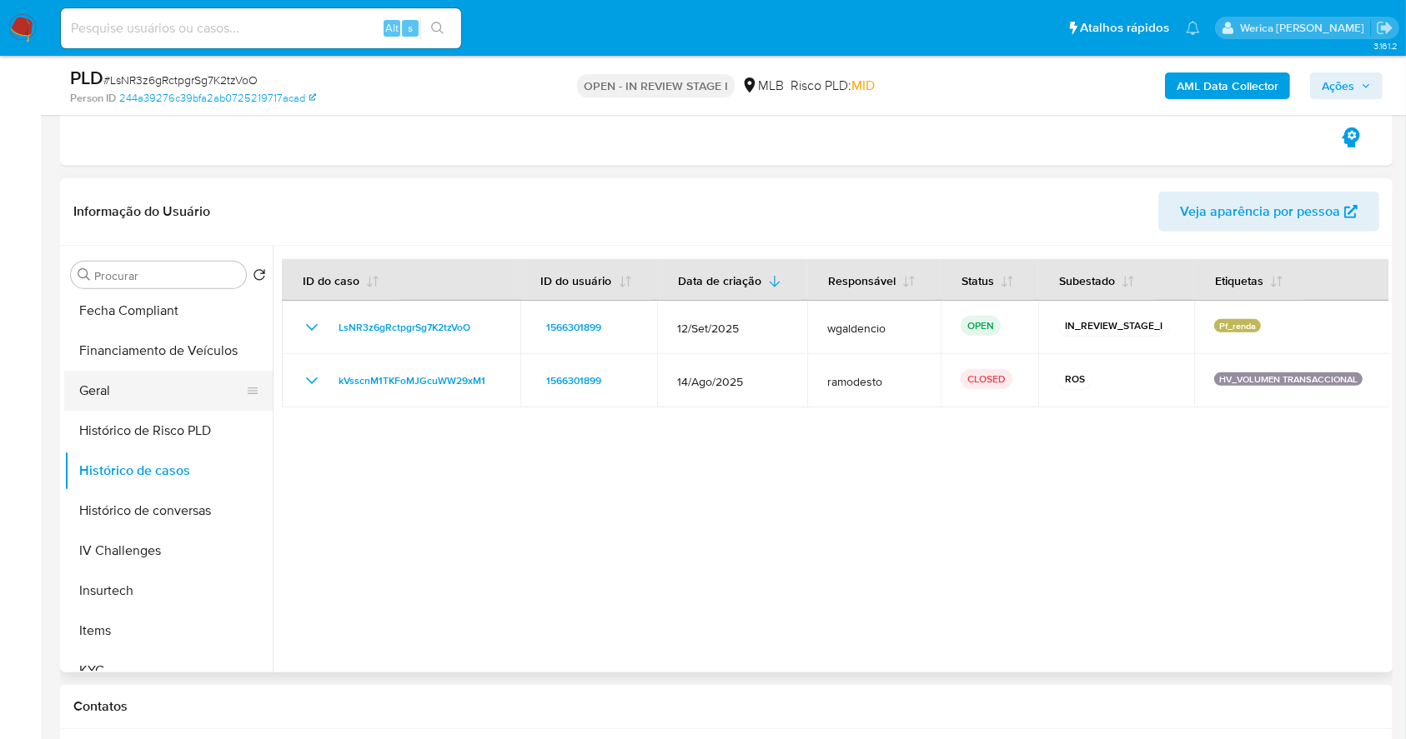
click at [136, 403] on button "Geral" at bounding box center [161, 391] width 195 height 40
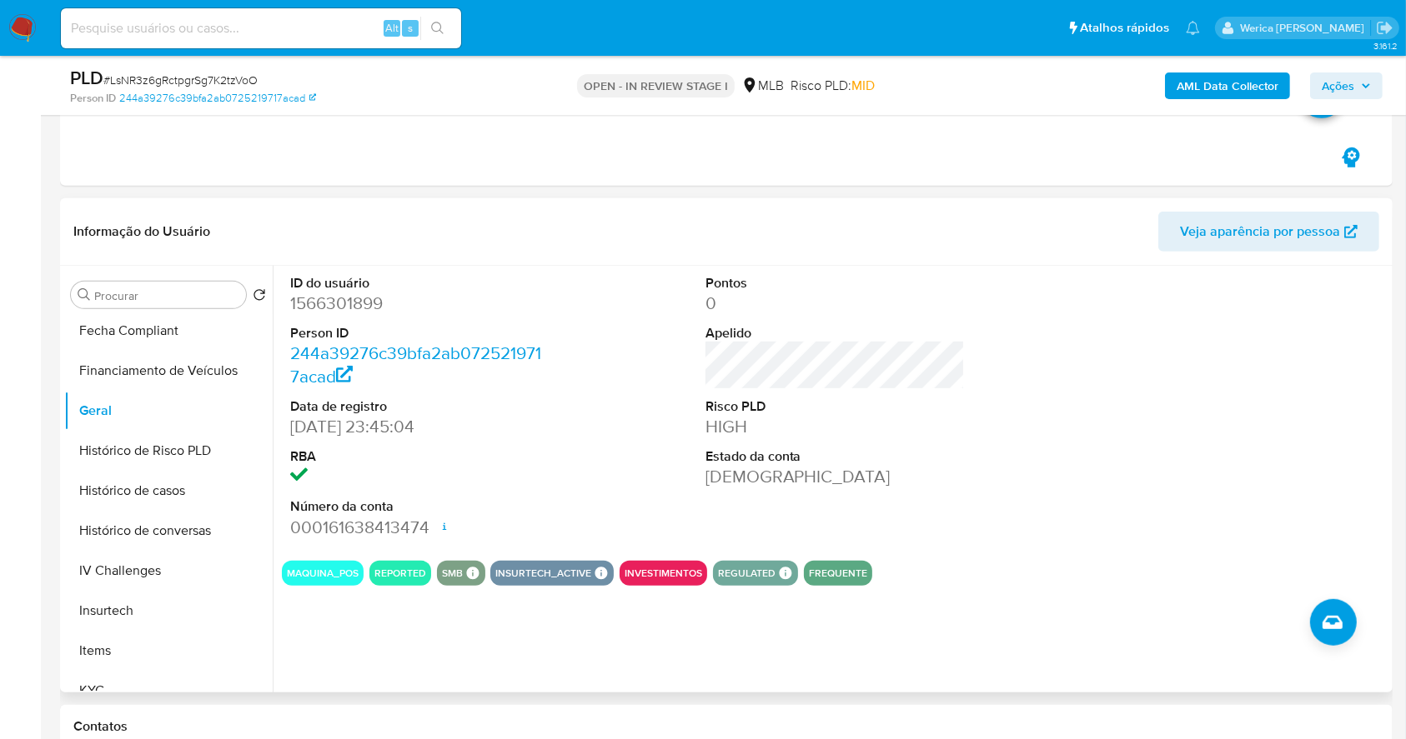
click at [325, 288] on dt "ID do usuário" at bounding box center [420, 283] width 260 height 18
click at [320, 315] on dl "ID do usuário 1566301899 Person ID 244a39276c39bfa2ab0725219717acad Data de reg…" at bounding box center [420, 406] width 260 height 265
click at [298, 308] on dd "1566301899" at bounding box center [420, 303] width 260 height 23
click at [297, 308] on dd "1566301899" at bounding box center [420, 303] width 260 height 23
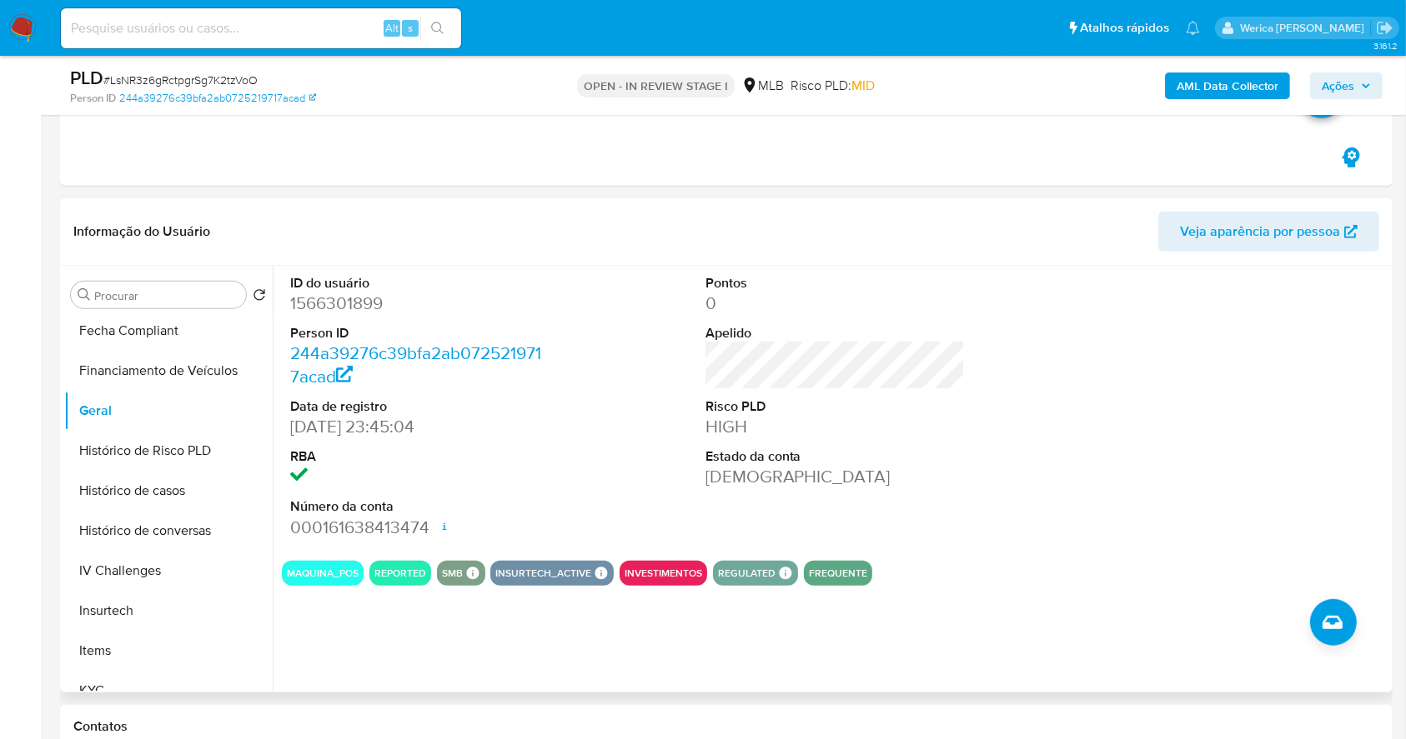
click at [297, 308] on dd "1566301899" at bounding box center [420, 303] width 260 height 23
copy dd "1566301899"
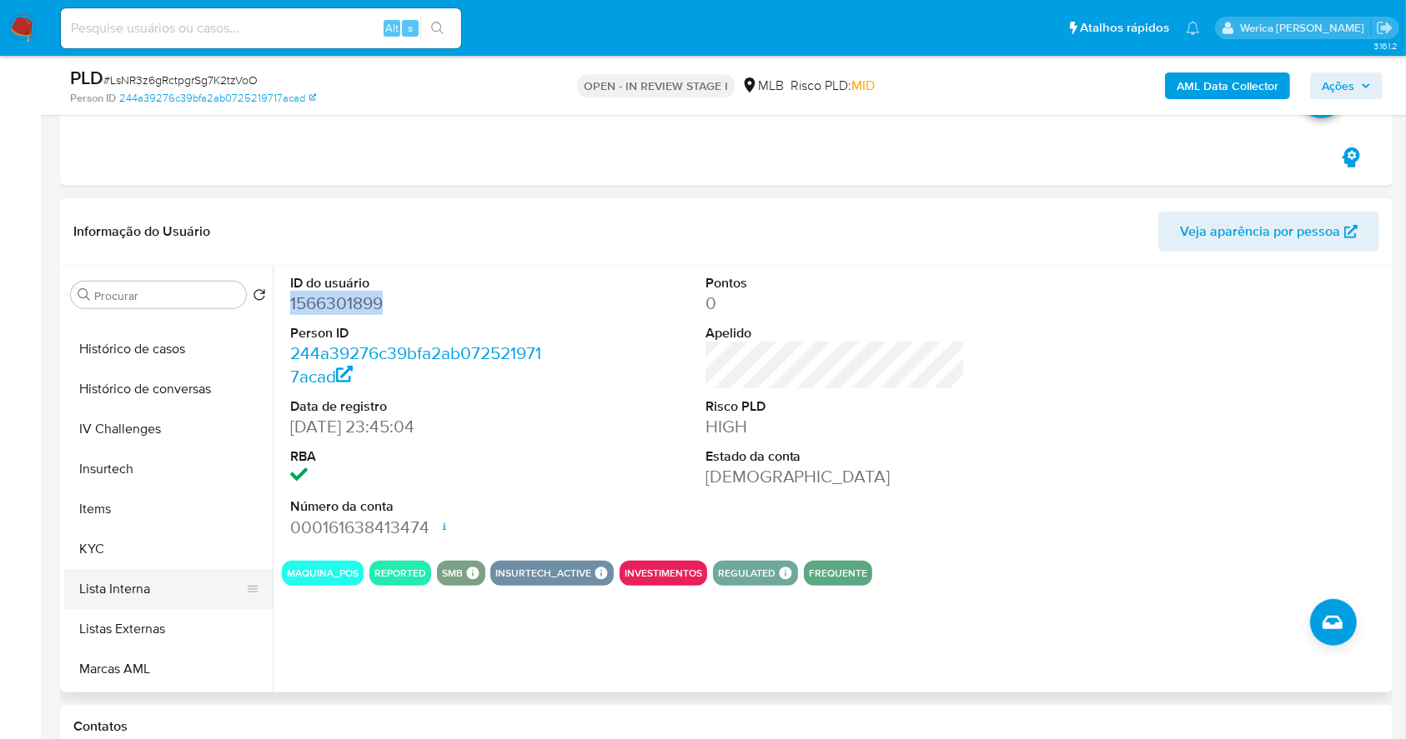
scroll to position [667, 0]
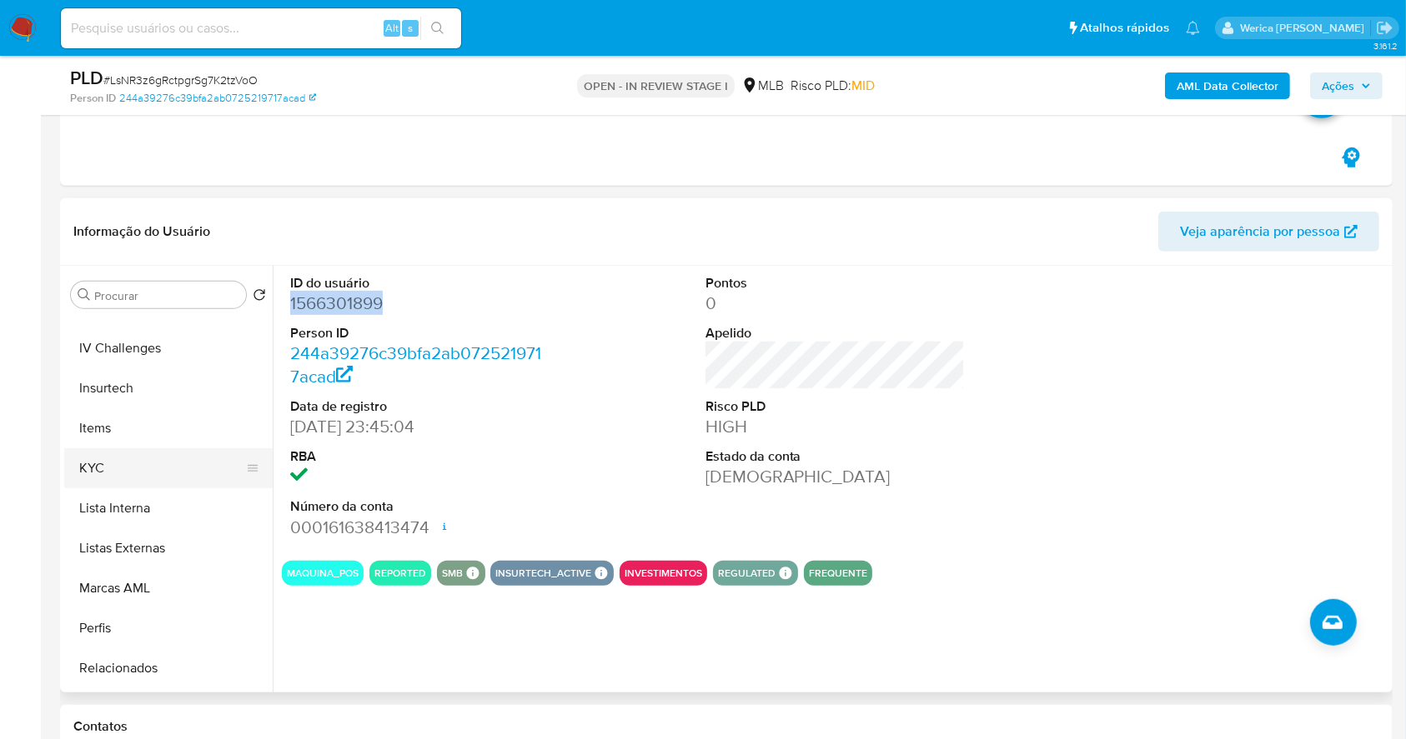
click at [174, 470] on button "KYC" at bounding box center [161, 469] width 195 height 40
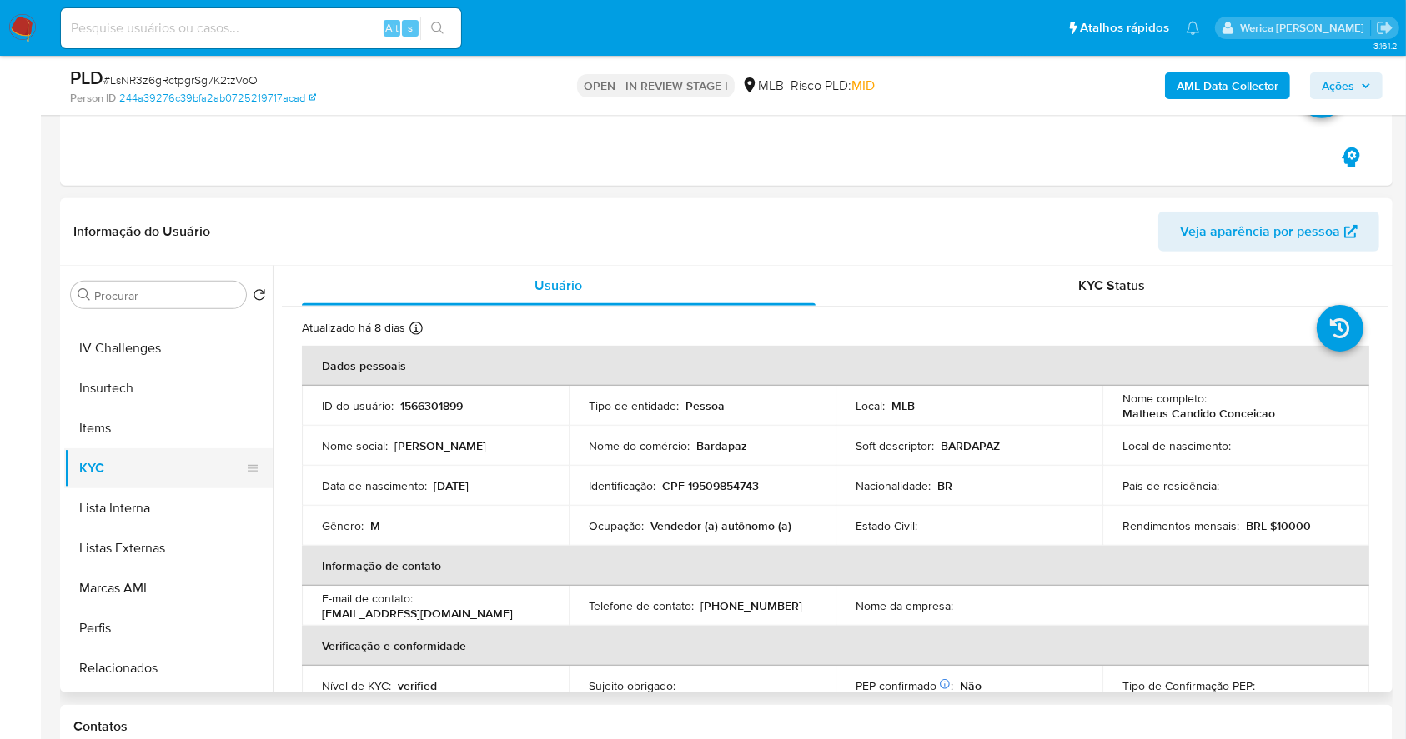
scroll to position [333, 0]
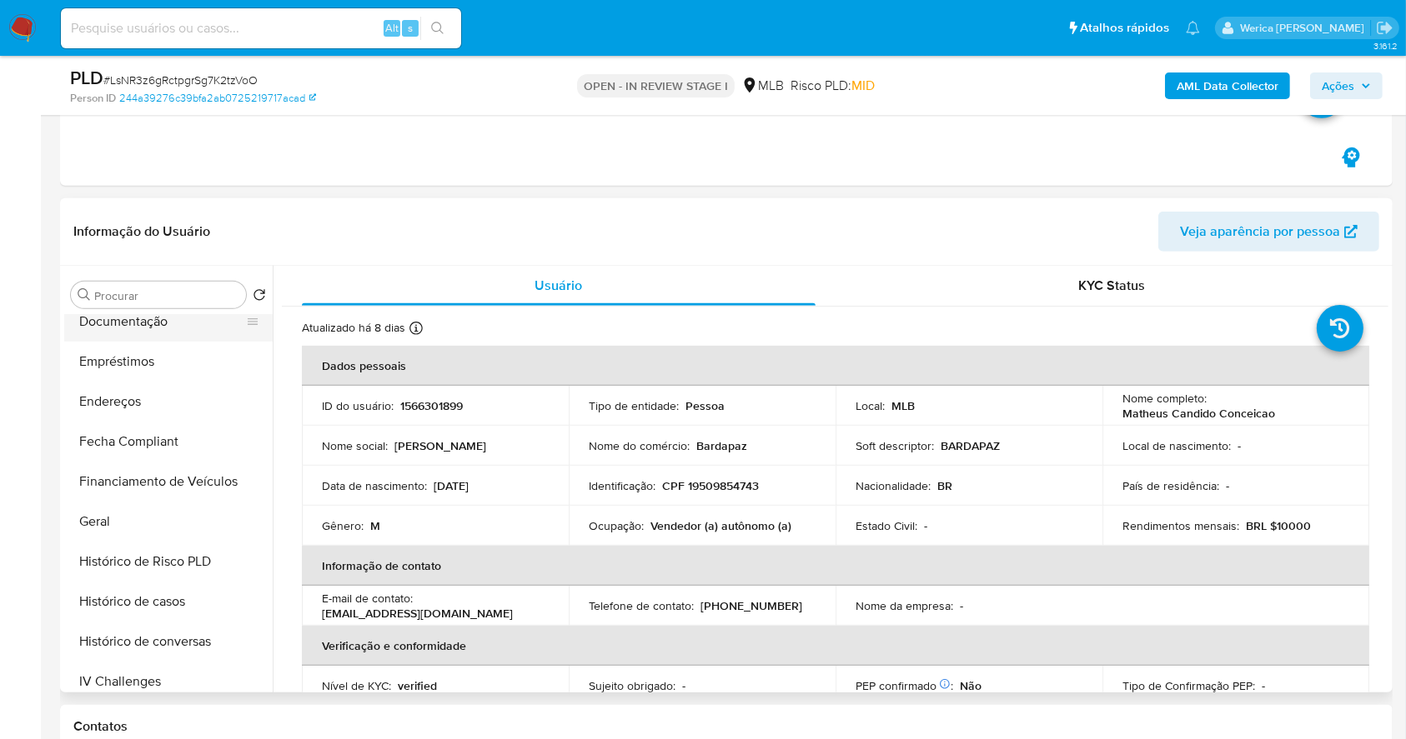
click at [149, 325] on button "Documentação" at bounding box center [161, 322] width 195 height 40
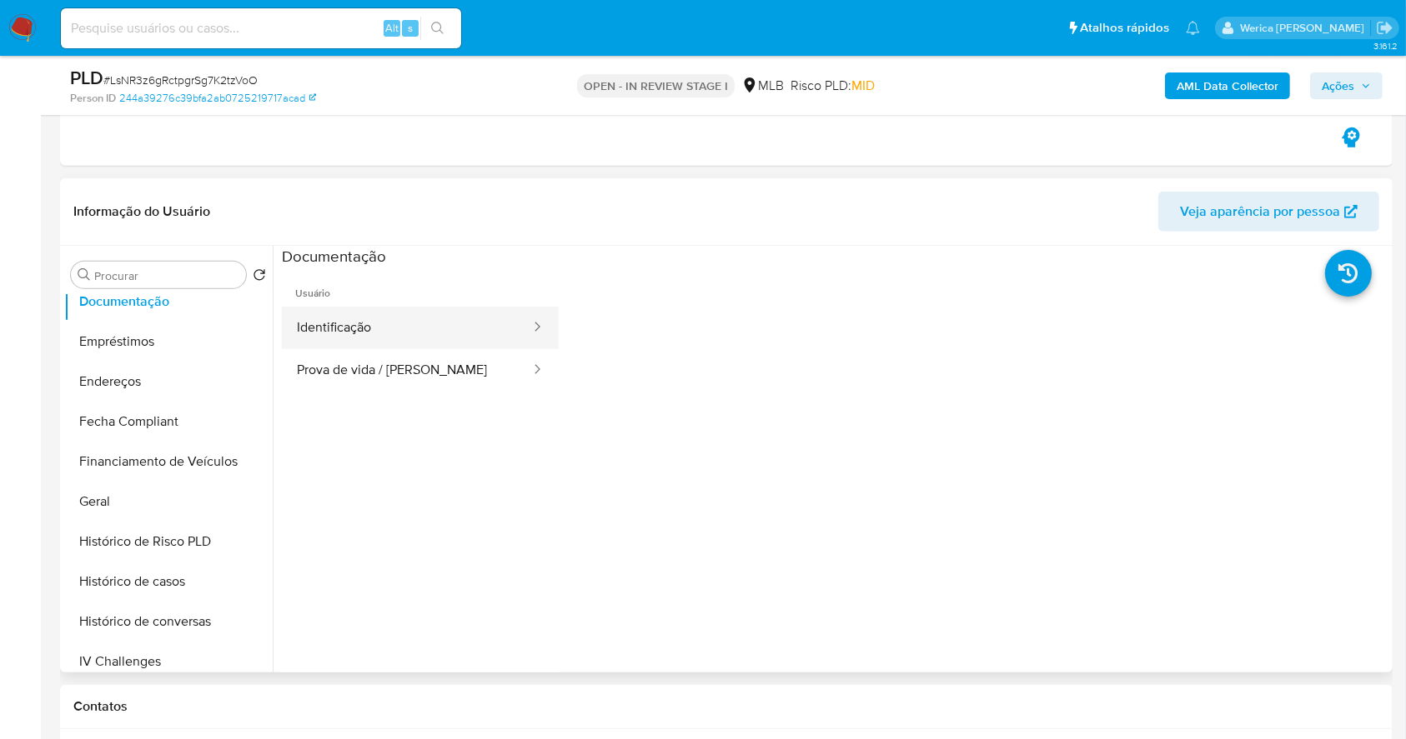
click at [335, 319] on button "Identificação" at bounding box center [407, 328] width 250 height 43
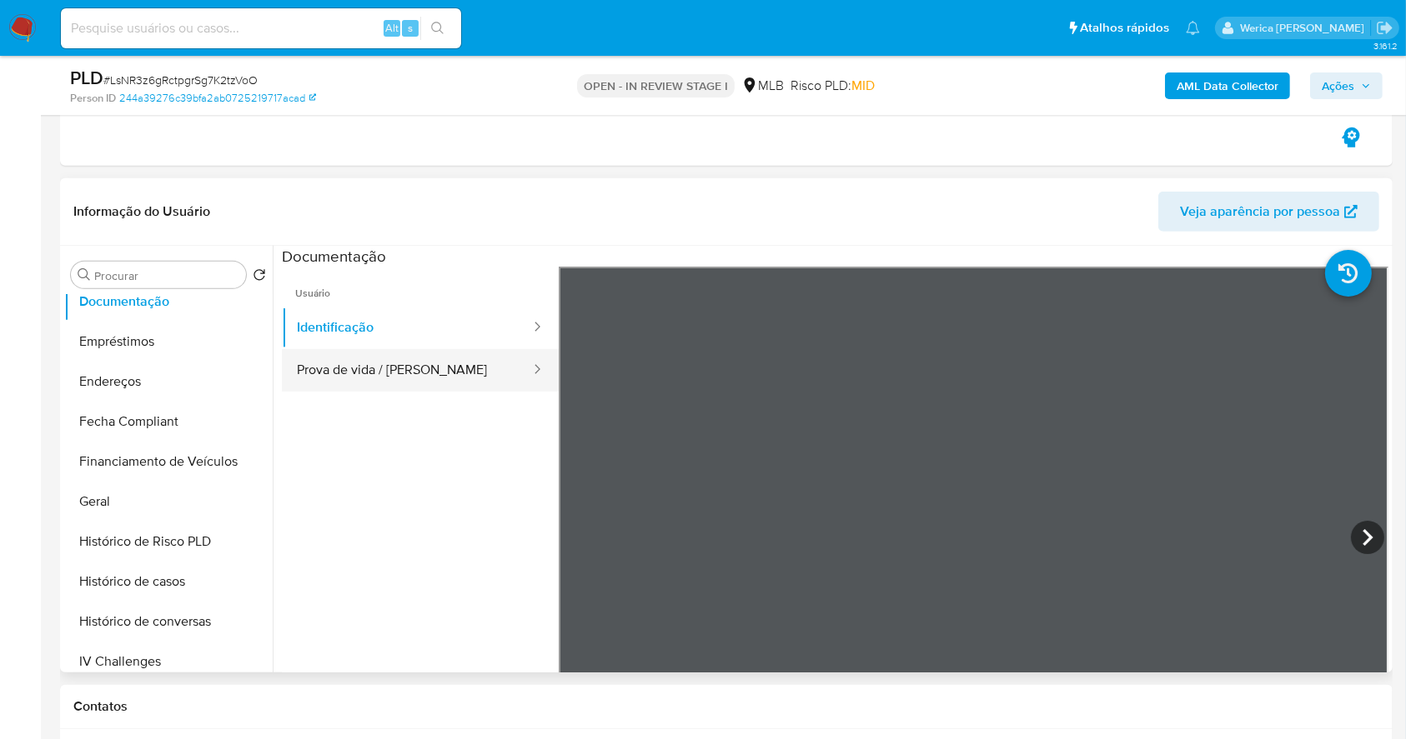
click at [408, 375] on button "Prova de vida / [PERSON_NAME]" at bounding box center [407, 370] width 250 height 43
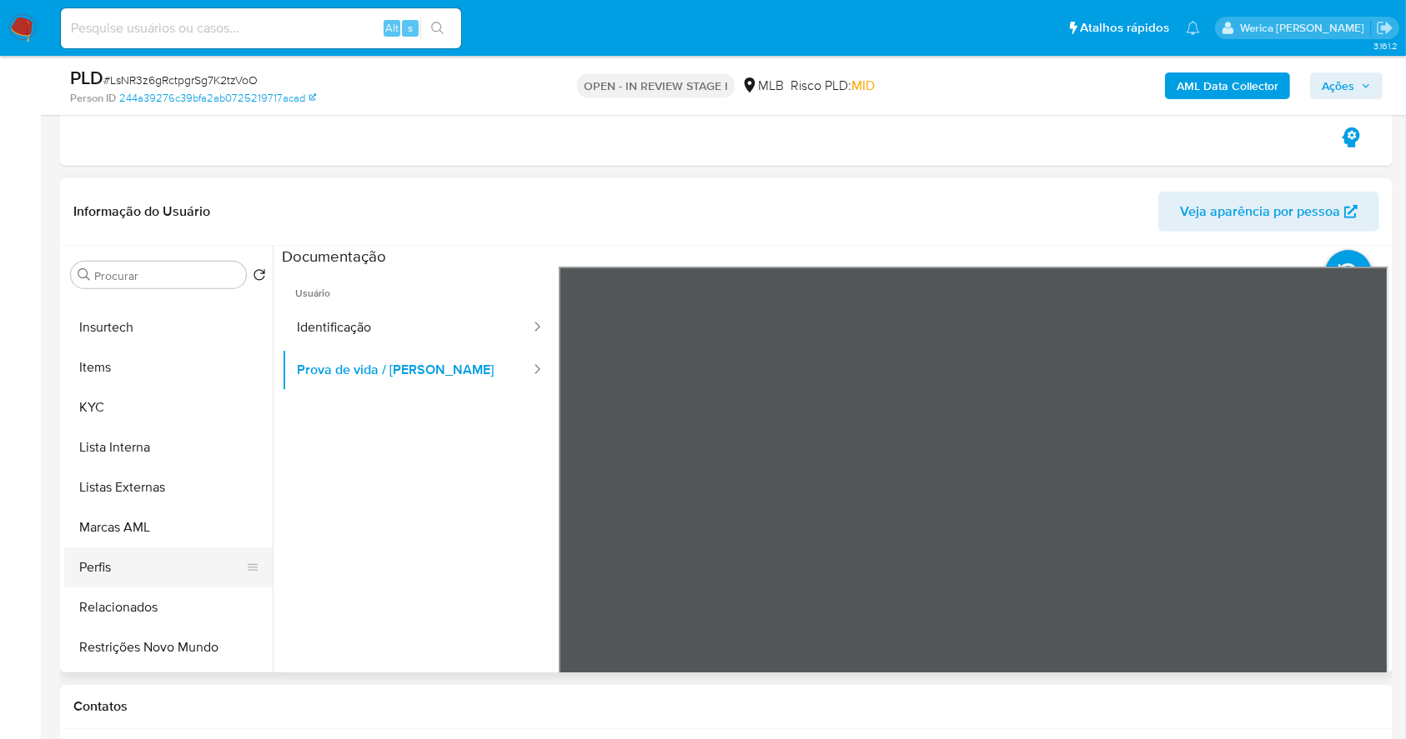
scroll to position [778, 0]
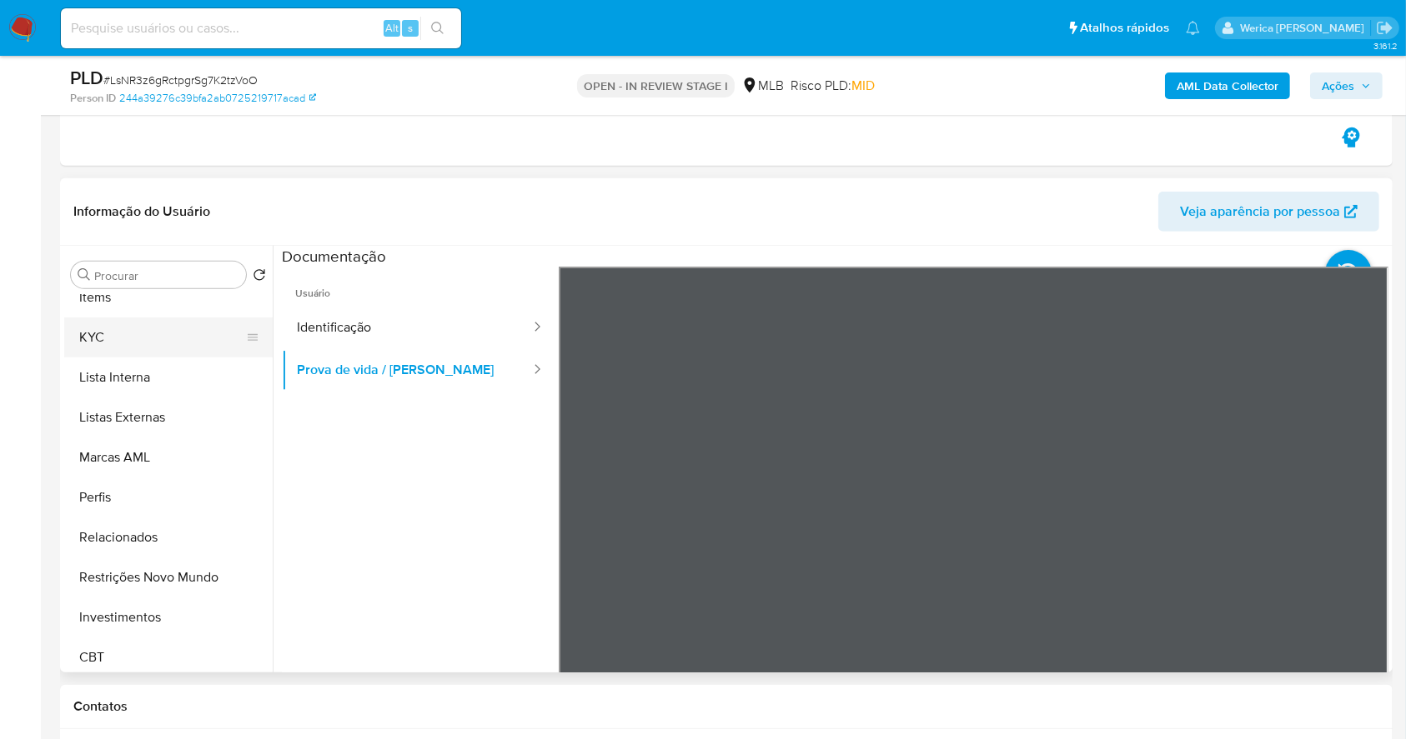
click at [102, 350] on button "KYC" at bounding box center [161, 338] width 195 height 40
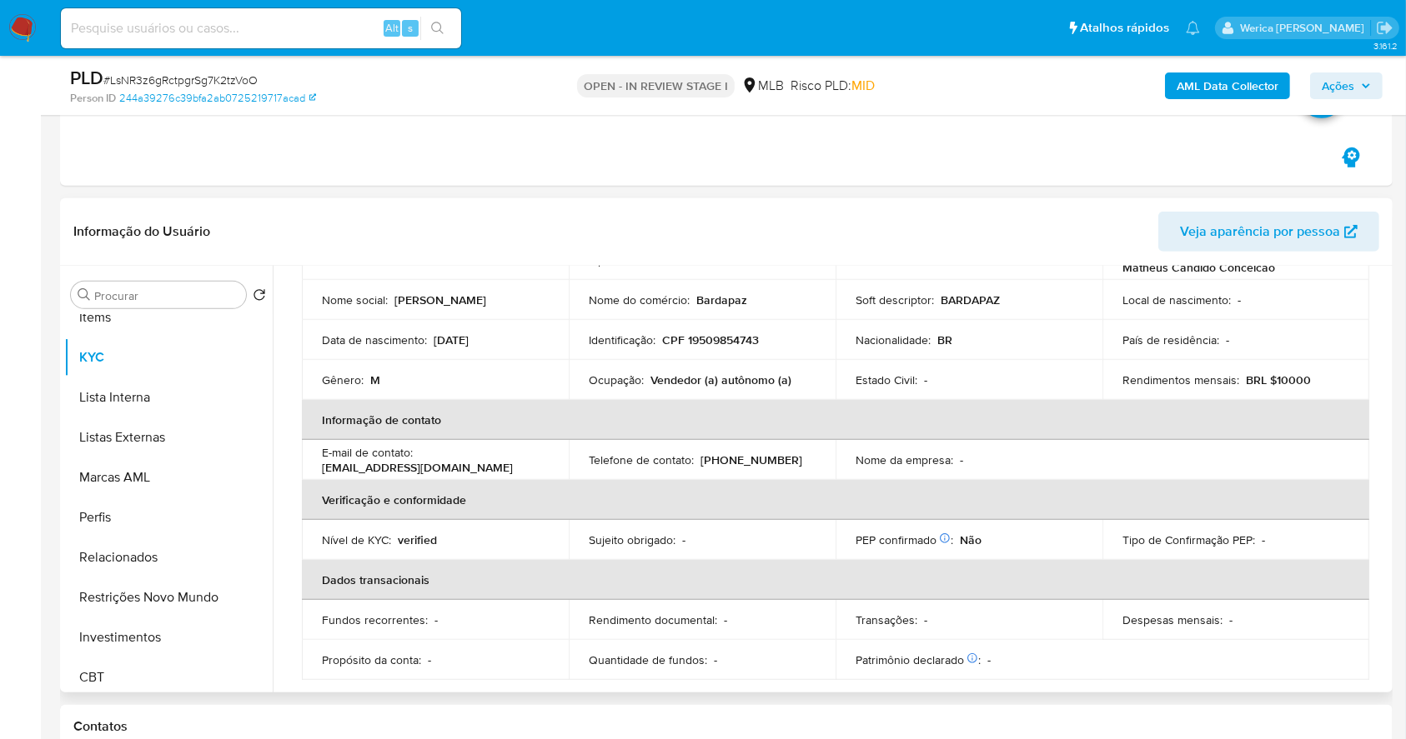
scroll to position [111, 0]
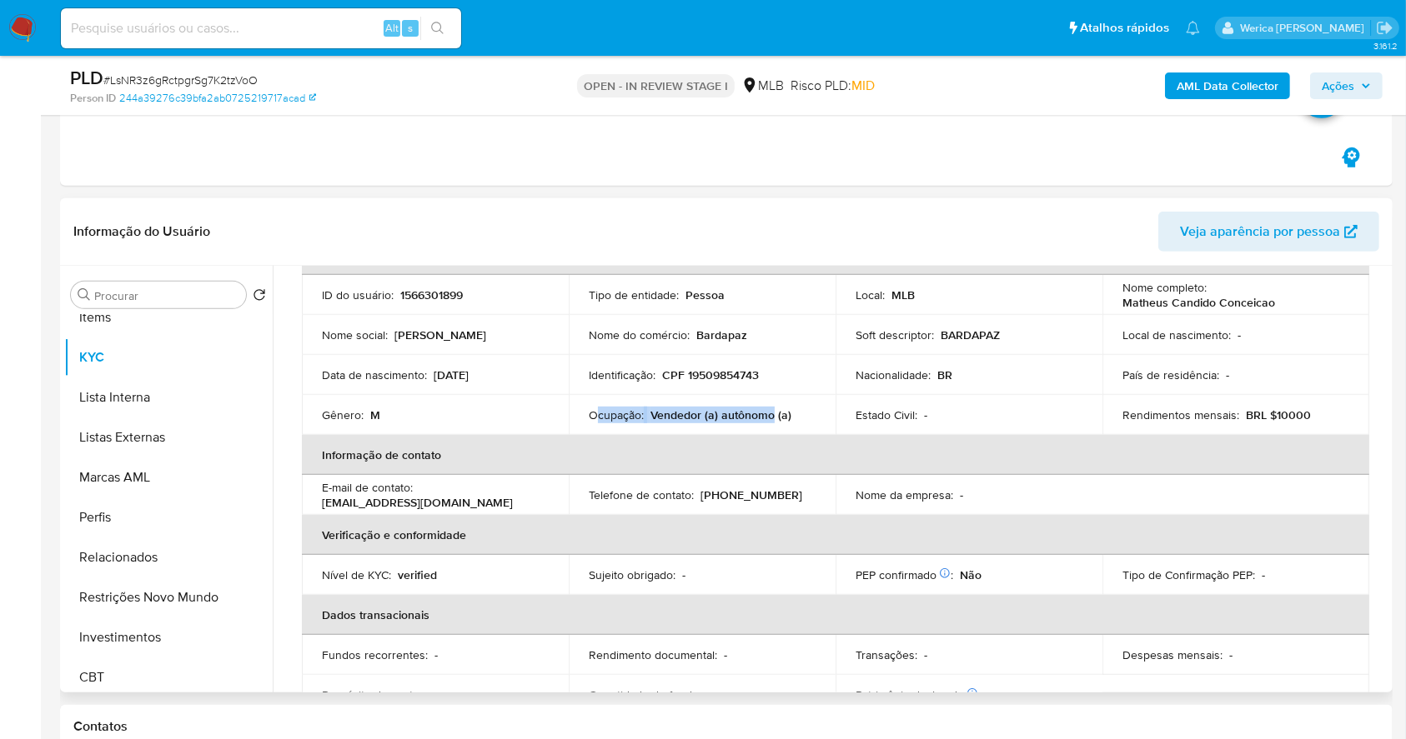
drag, startPoint x: 596, startPoint y: 410, endPoint x: 768, endPoint y: 410, distance: 171.7
click at [768, 410] on div "Ocupação : Vendedor (a) autônomo (a)" at bounding box center [702, 415] width 227 height 15
copy div "cupação : Vendedor (a) autônomo"
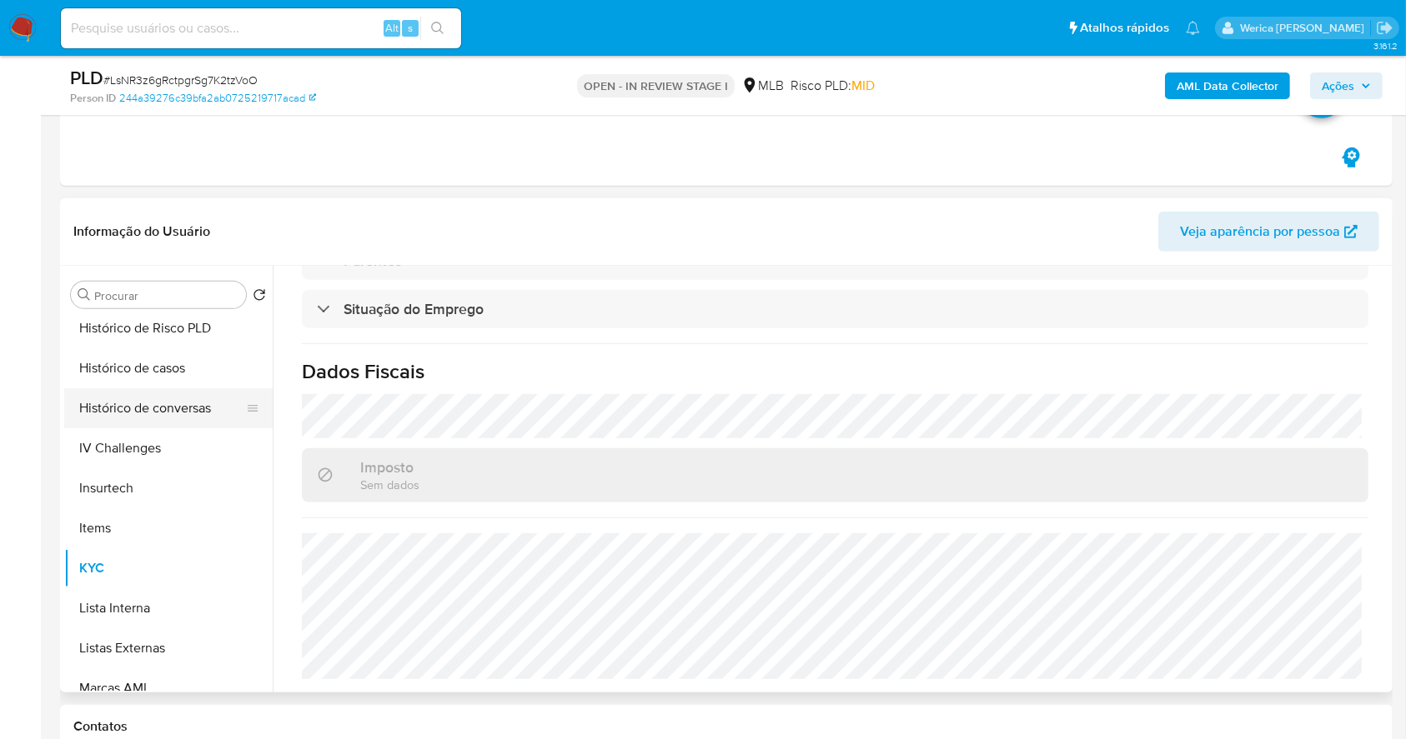
scroll to position [444, 0]
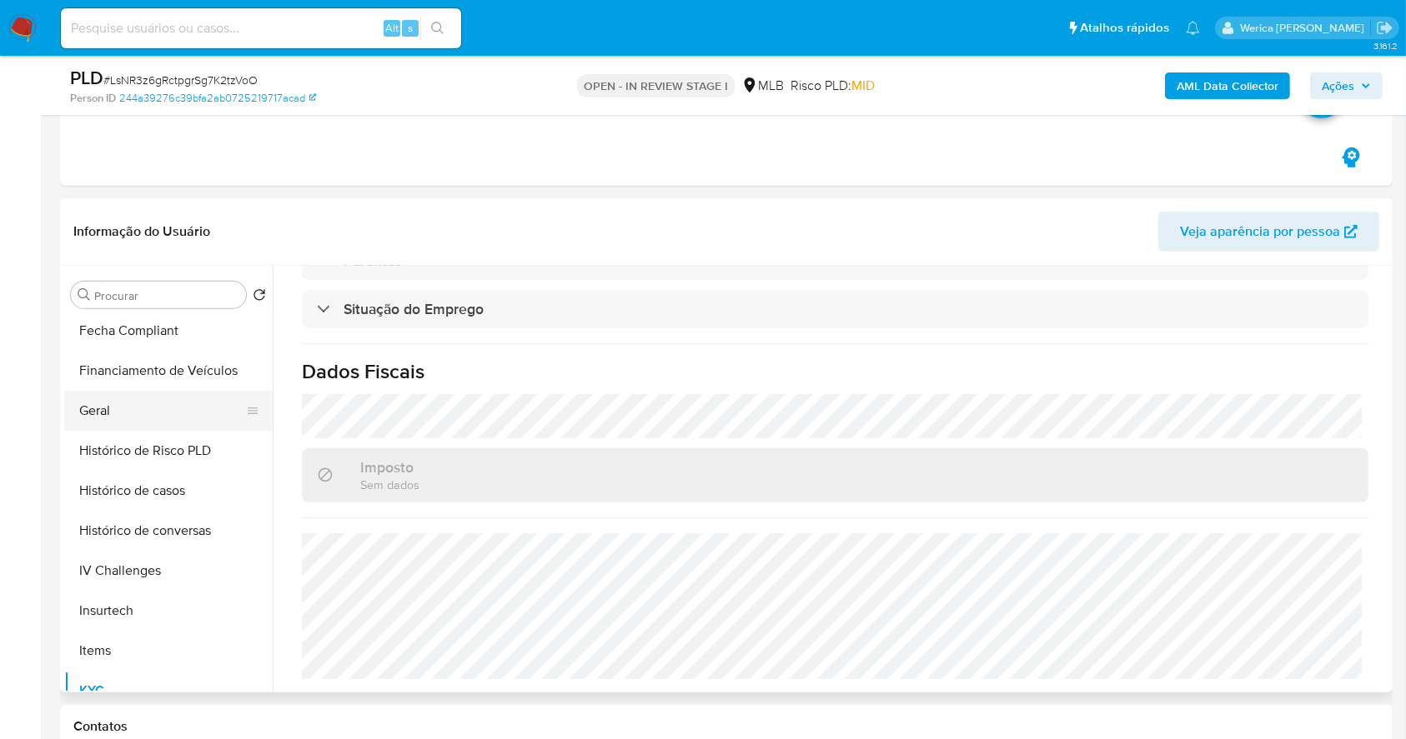
click at [138, 413] on button "Geral" at bounding box center [161, 411] width 195 height 40
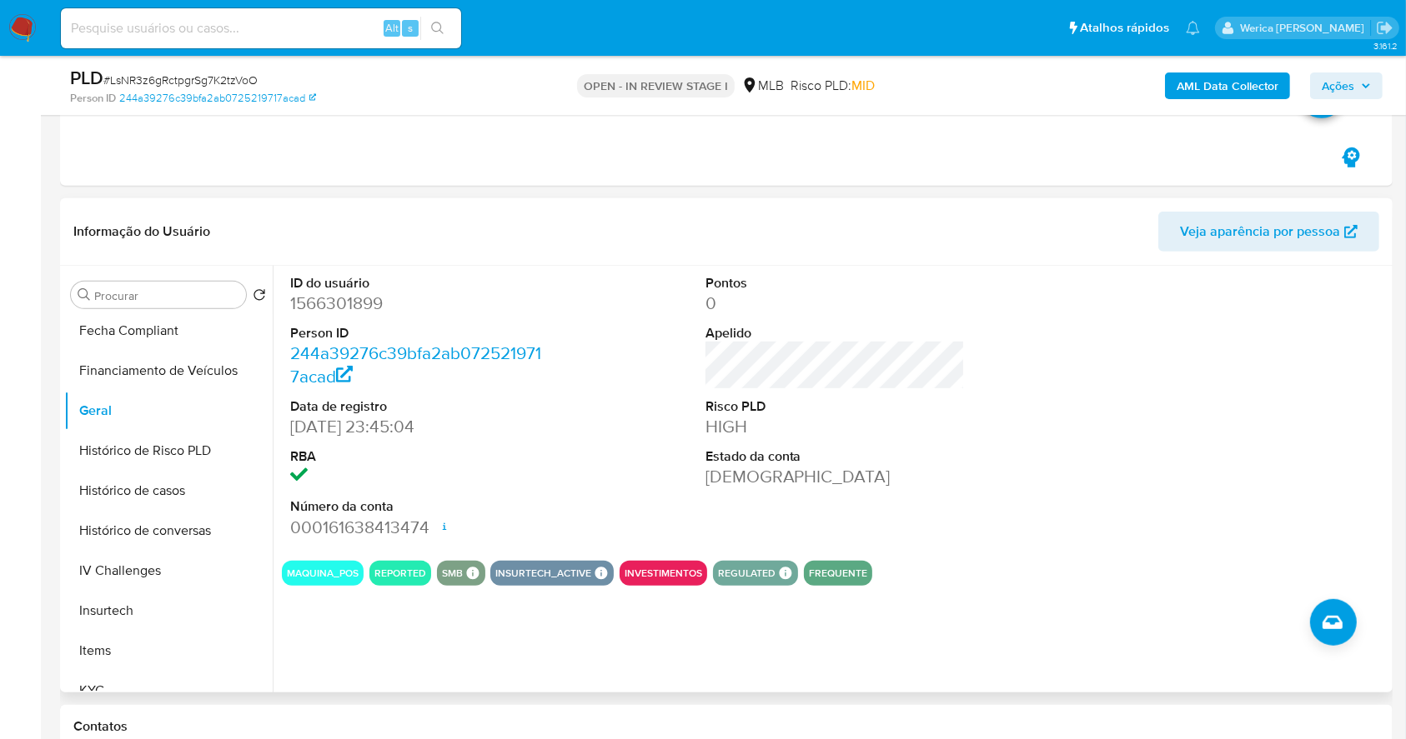
drag, startPoint x: 1210, startPoint y: 346, endPoint x: 1196, endPoint y: 346, distance: 13.3
click at [1198, 345] on div at bounding box center [1249, 407] width 277 height 282
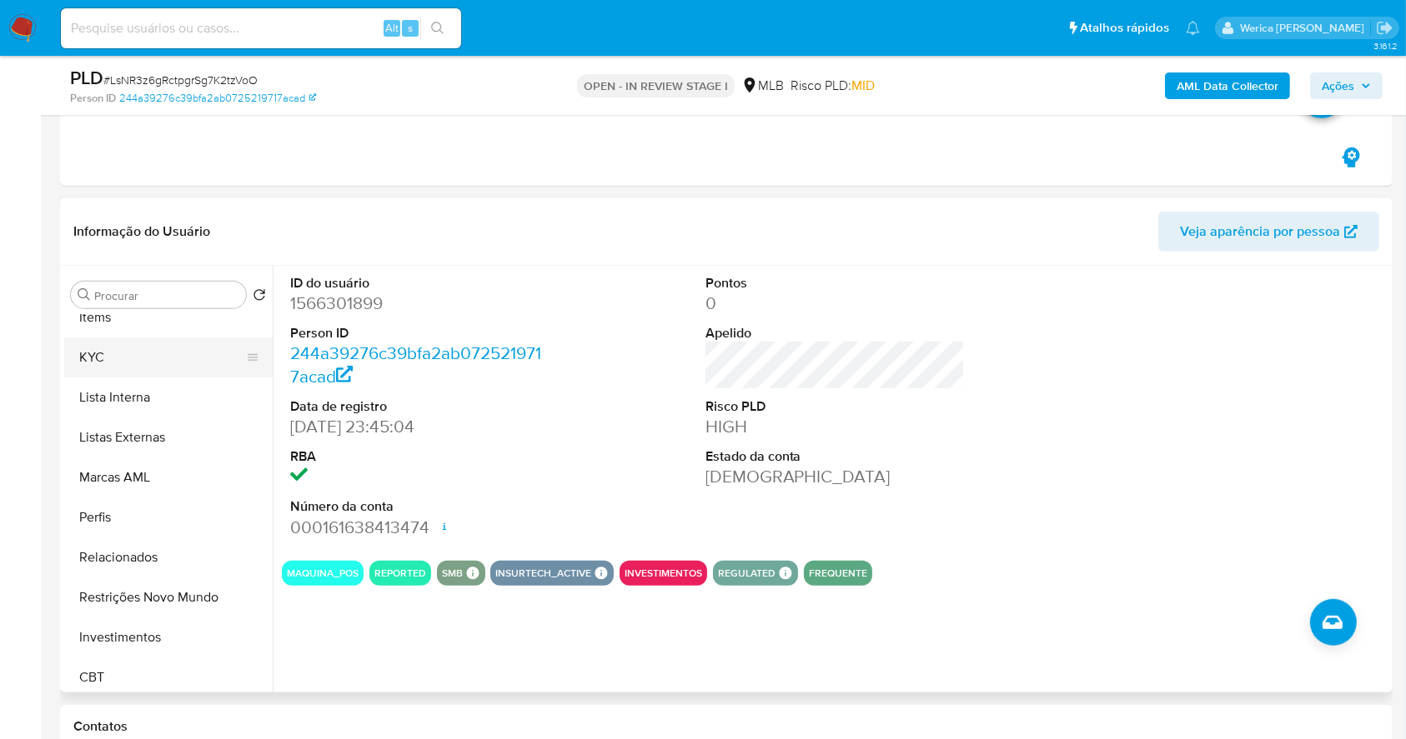
click at [158, 351] on button "KYC" at bounding box center [161, 358] width 195 height 40
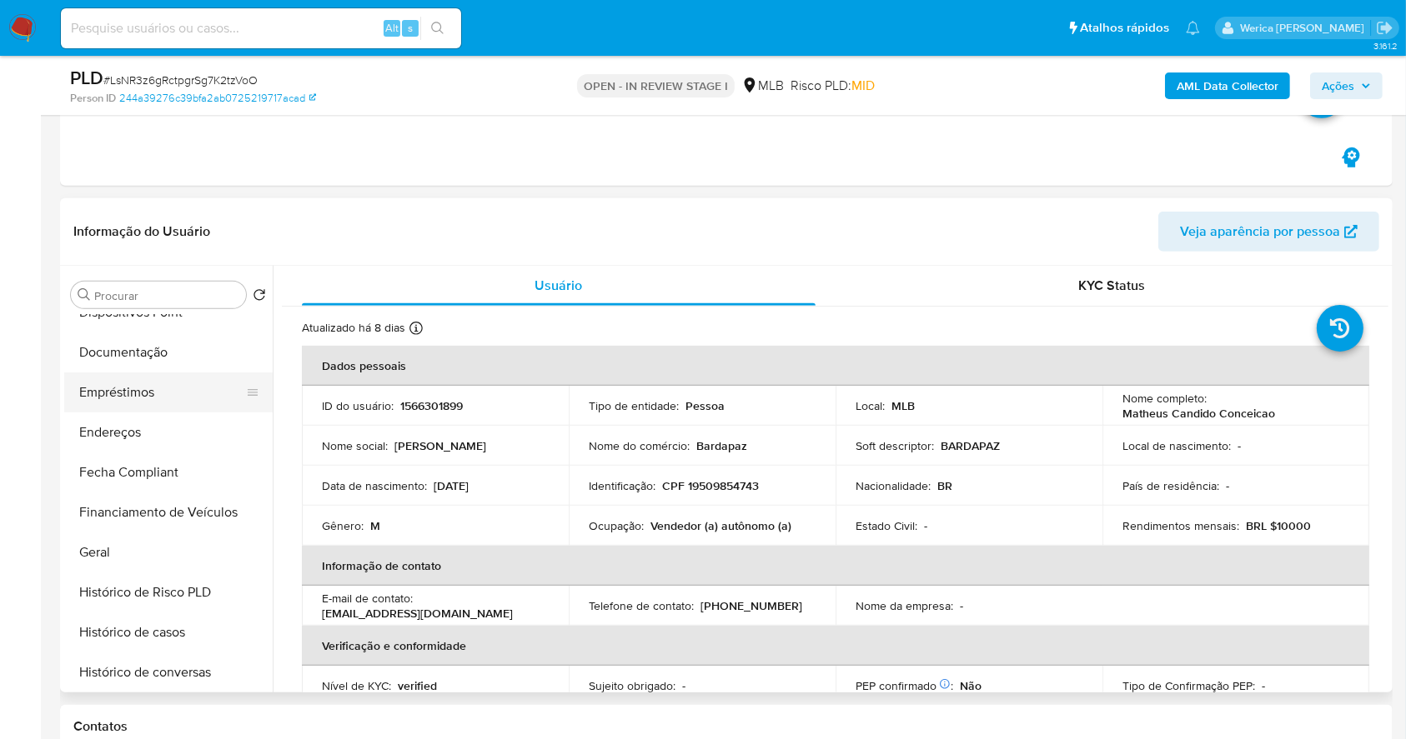
scroll to position [222, 0]
click at [137, 494] on button "Endereços" at bounding box center [161, 514] width 195 height 40
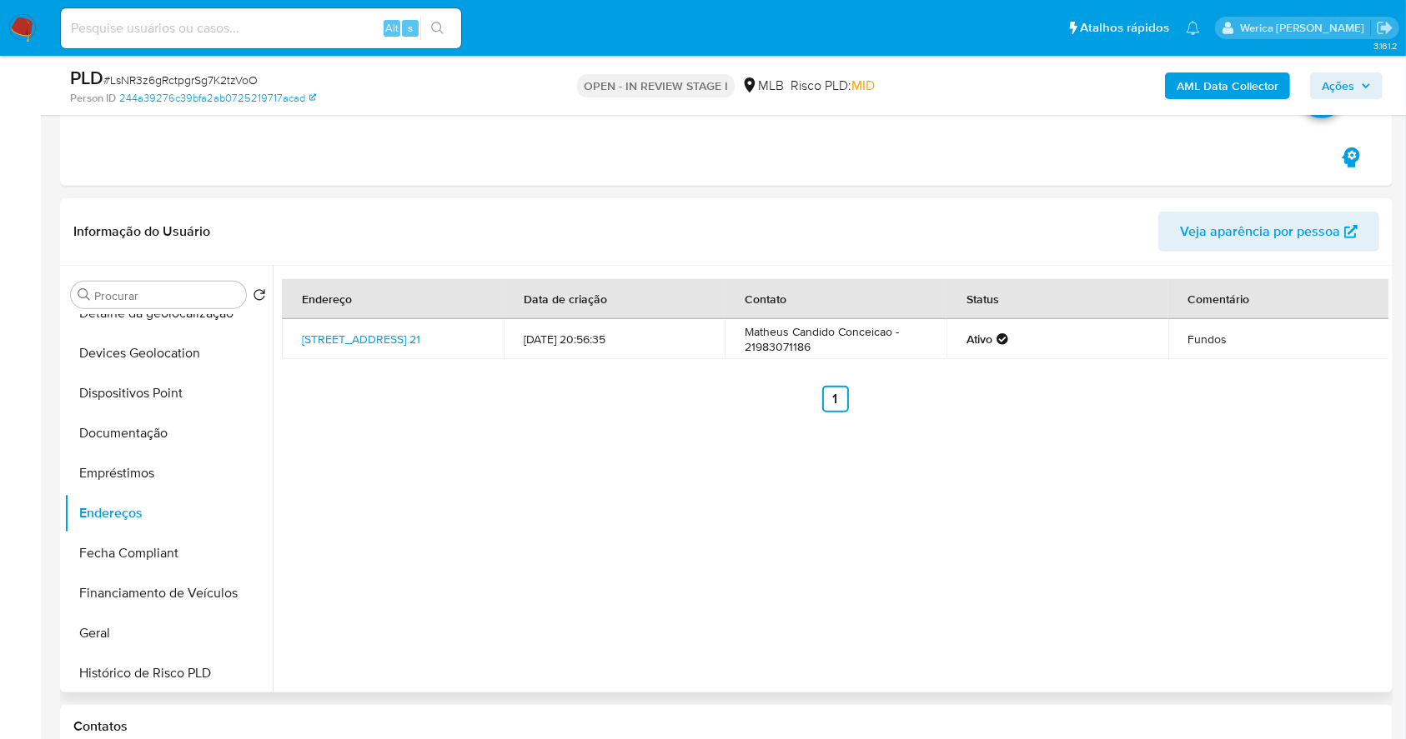
click at [1281, 530] on div "Endereço Data de criação Contato Status Comentário [STREET_ADDRESS] 21 [DATE] 2…" at bounding box center [830, 479] width 1115 height 427
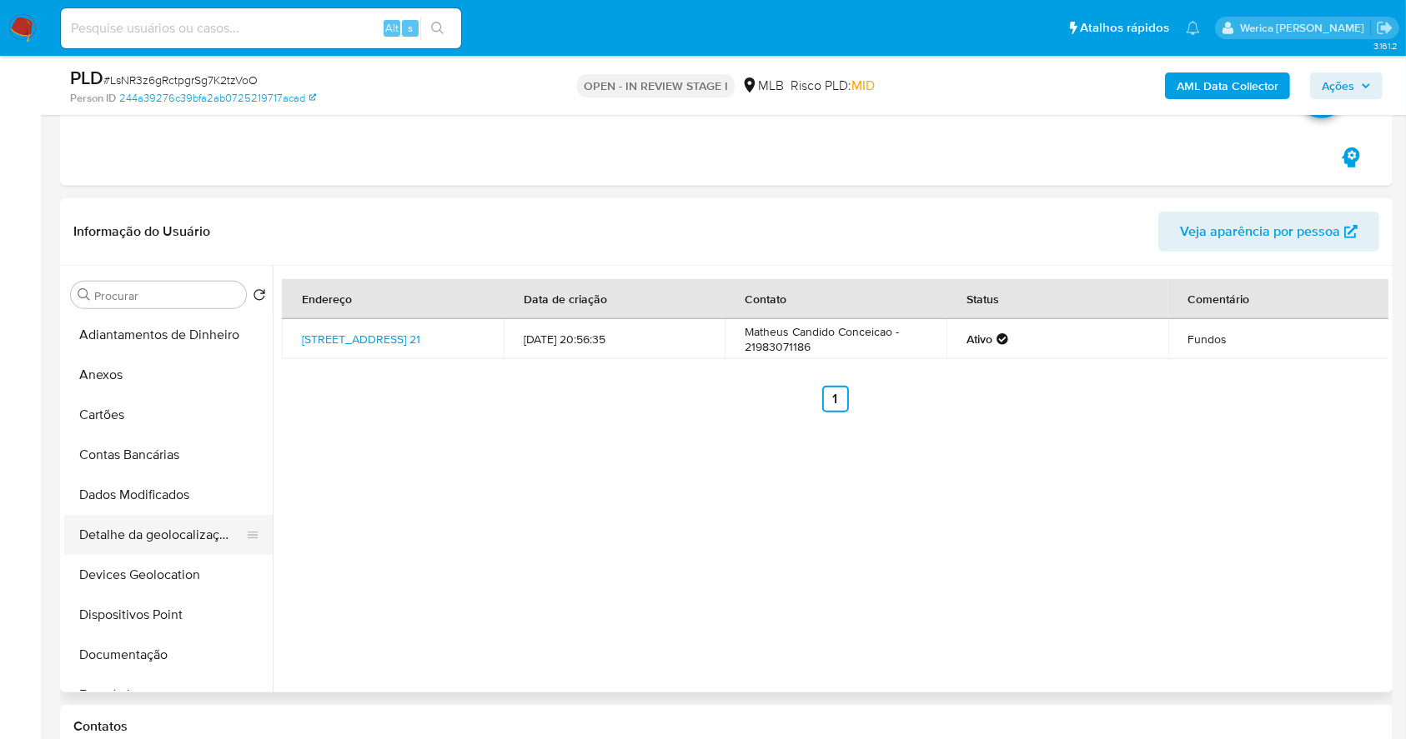
click at [178, 534] on button "Detalhe da geolocalização" at bounding box center [161, 535] width 195 height 40
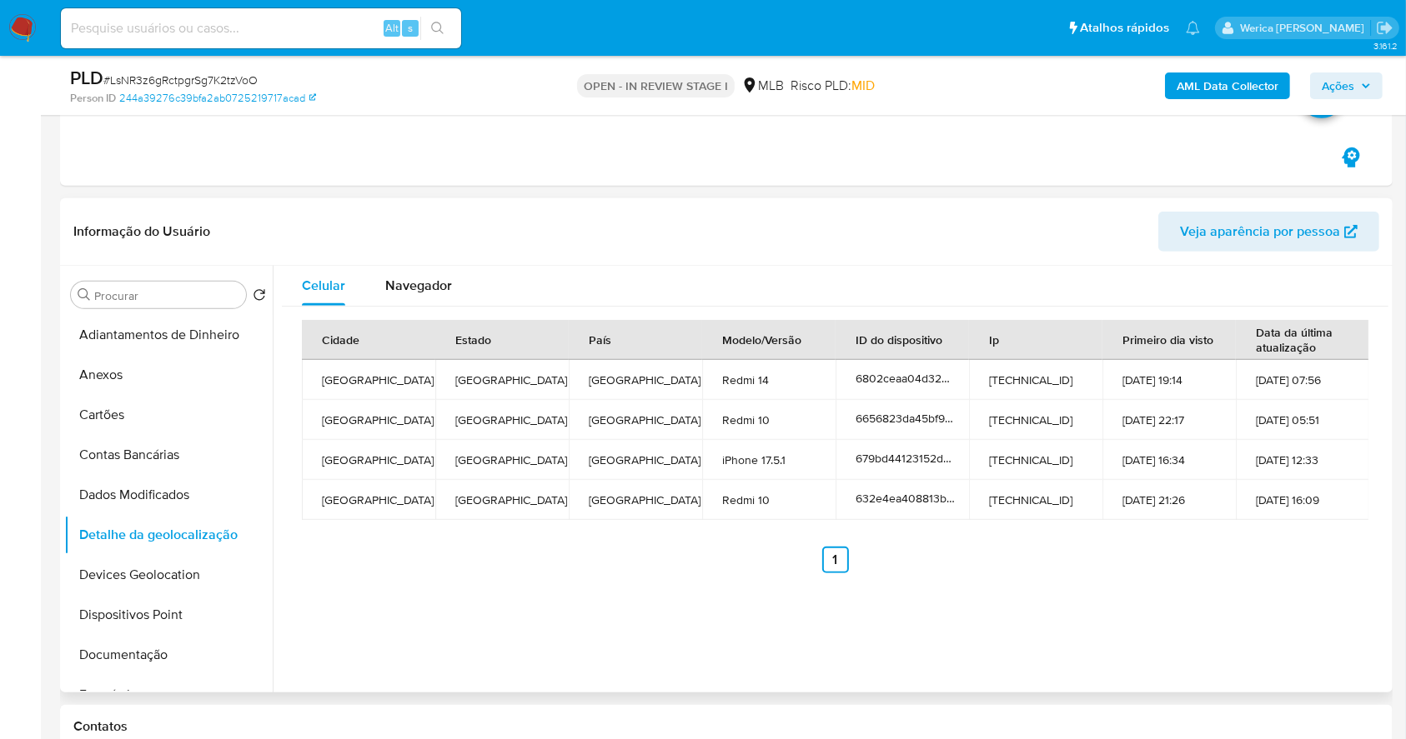
click at [1210, 478] on td "[DATE] 16:34" at bounding box center [1168, 460] width 133 height 40
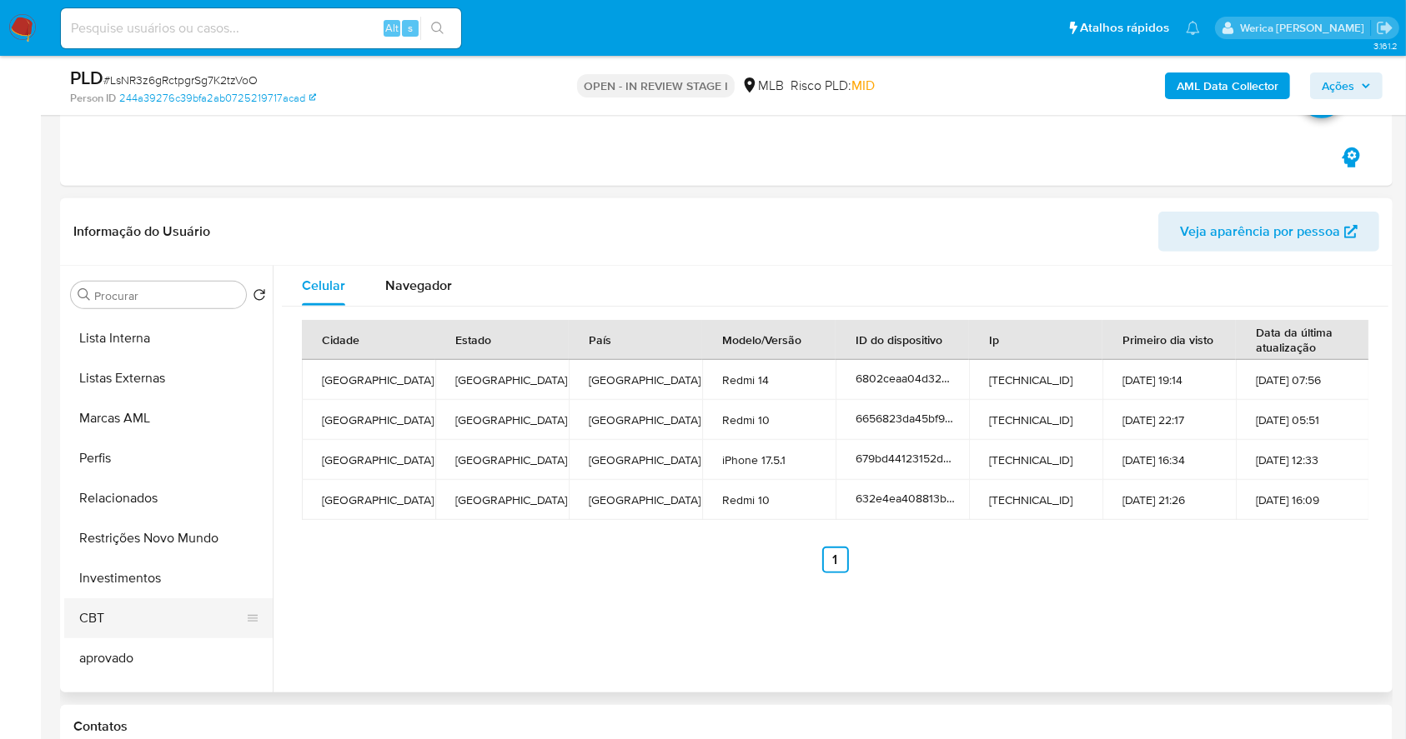
scroll to position [865, 0]
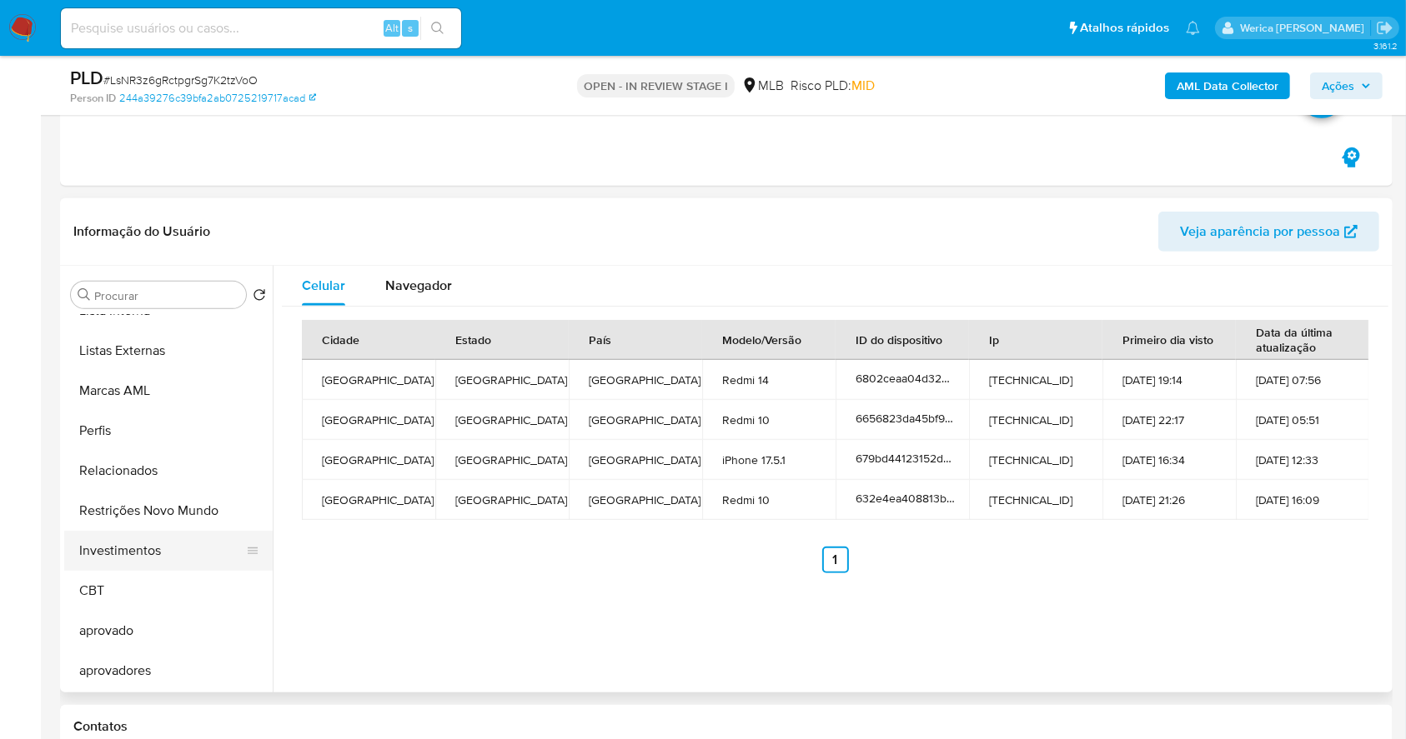
click at [170, 509] on button "Restrições Novo Mundo" at bounding box center [168, 511] width 208 height 40
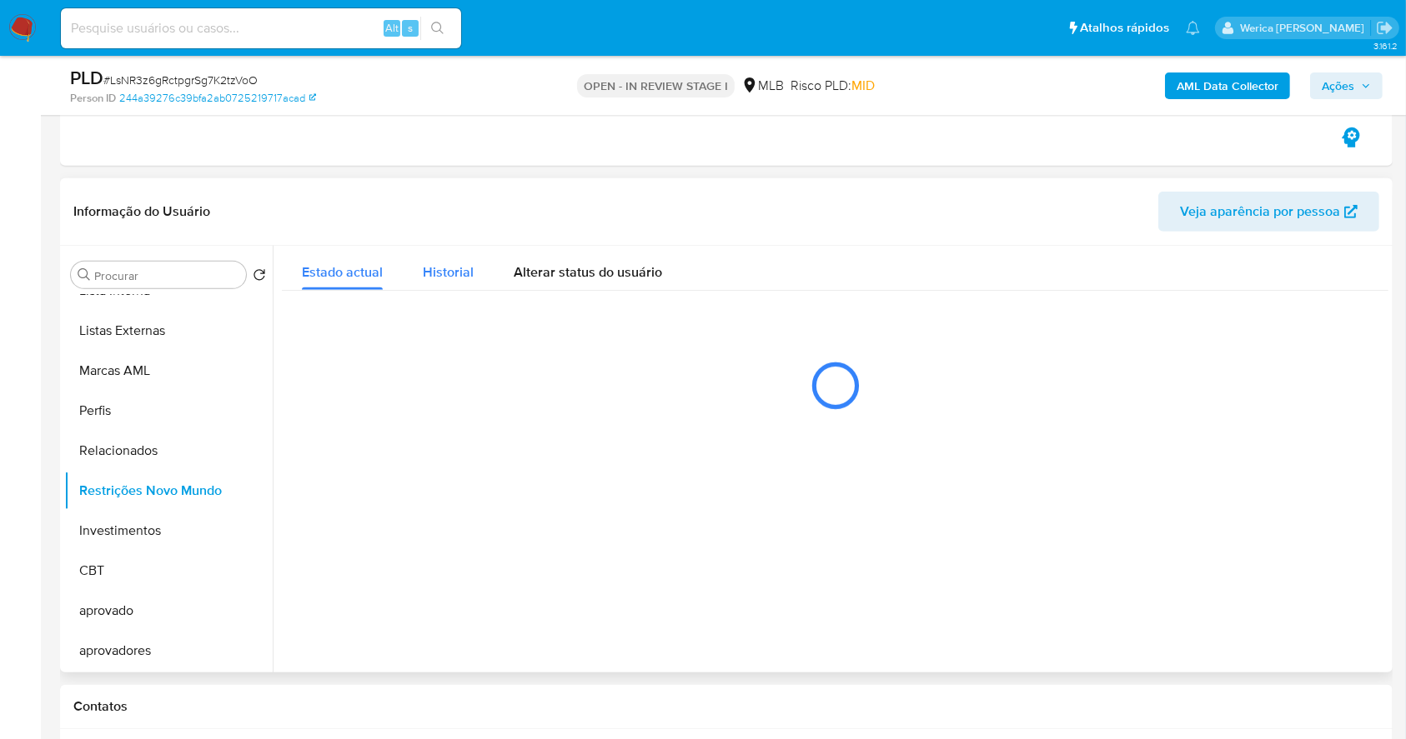
click at [433, 271] on span "Historial" at bounding box center [448, 272] width 51 height 19
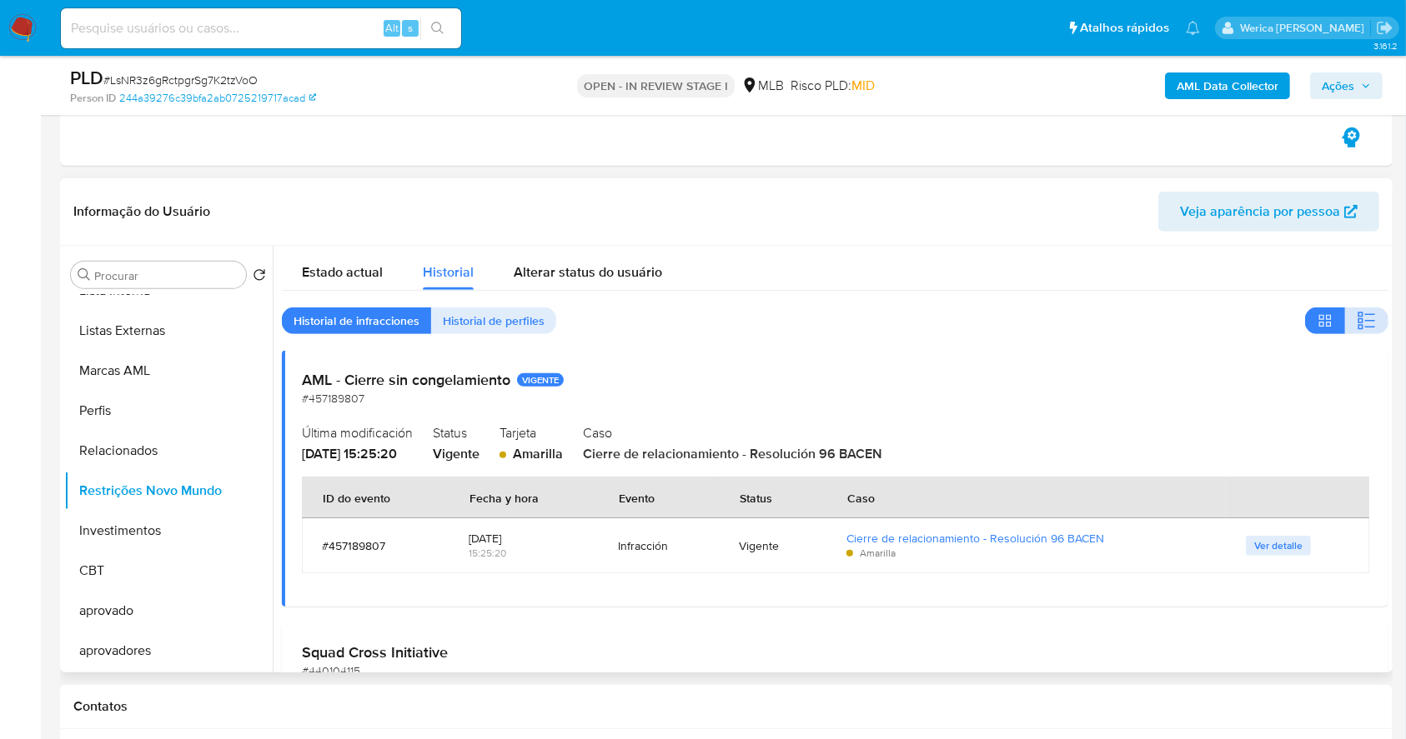
click at [1357, 324] on icon "button" at bounding box center [1359, 326] width 5 height 5
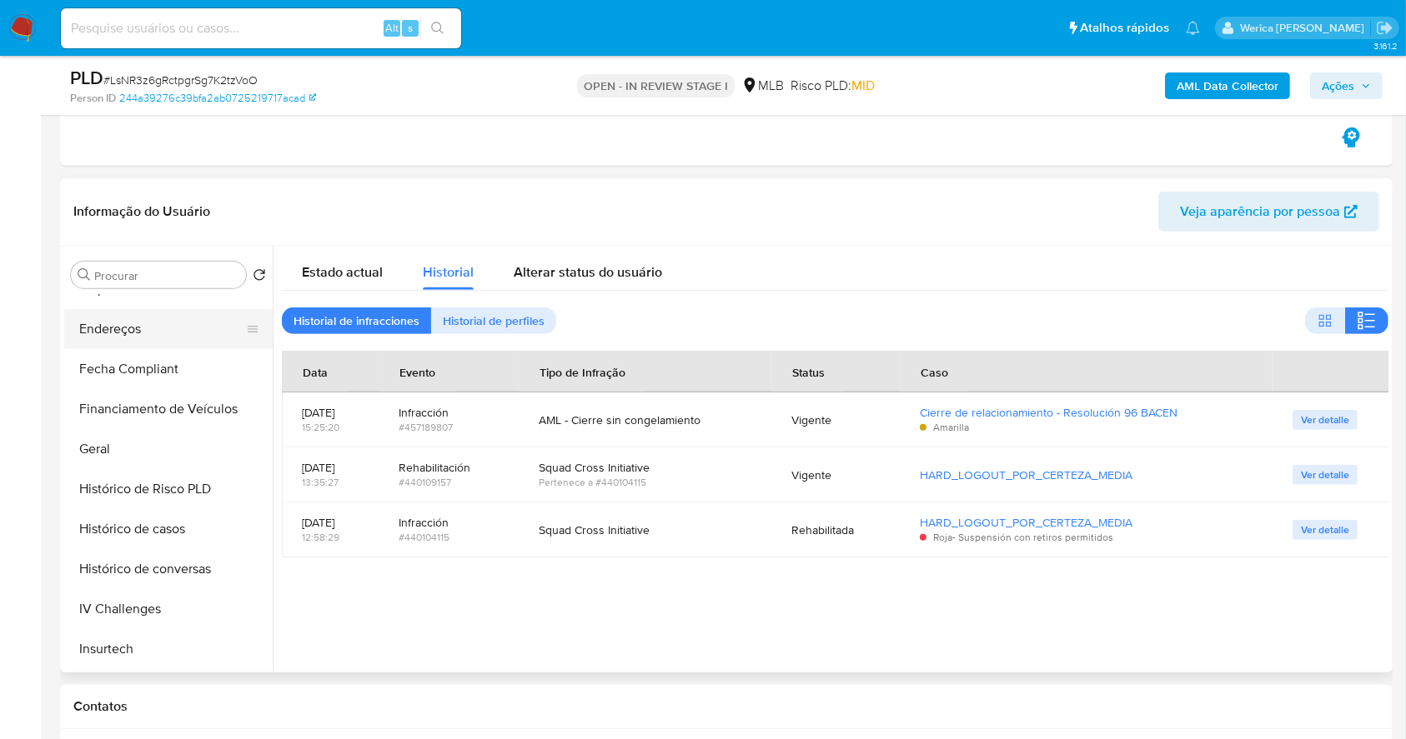
scroll to position [198, 0]
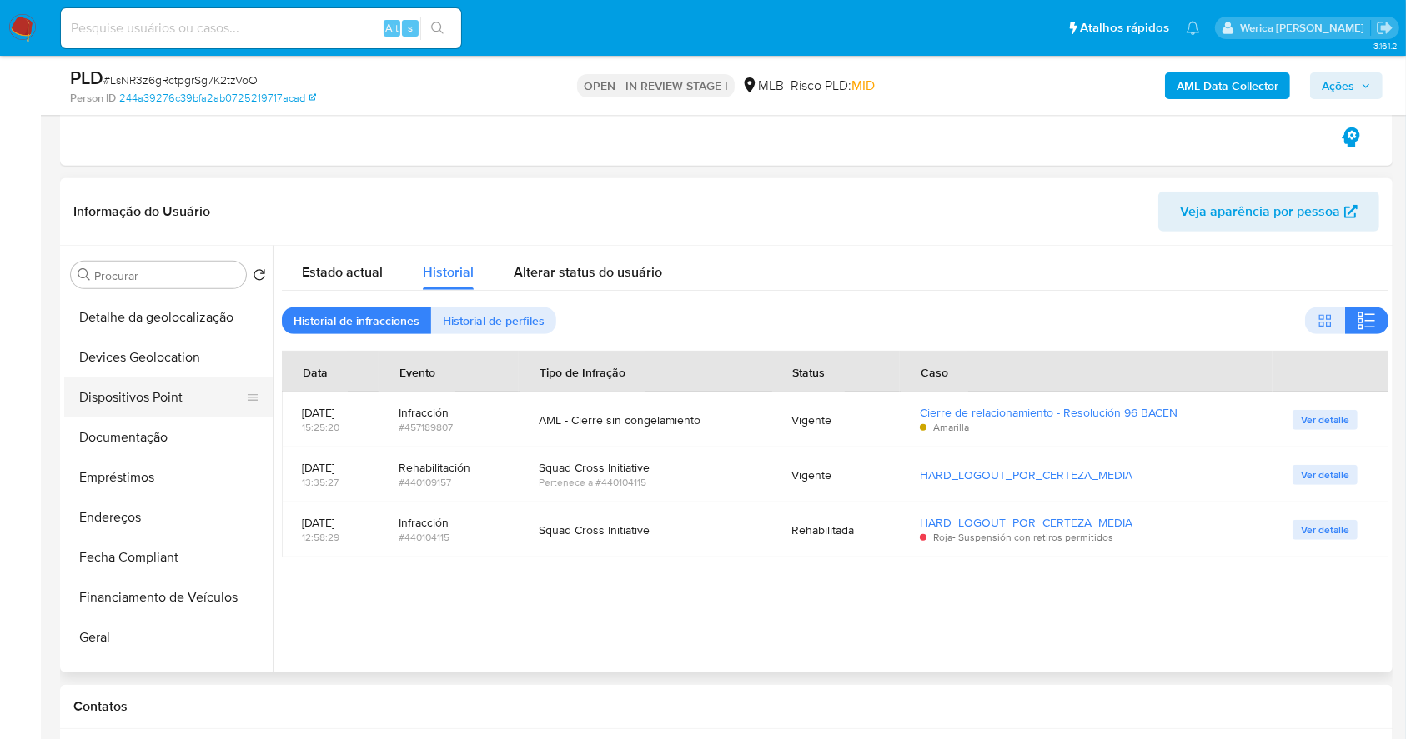
click at [138, 412] on button "Dispositivos Point" at bounding box center [161, 398] width 195 height 40
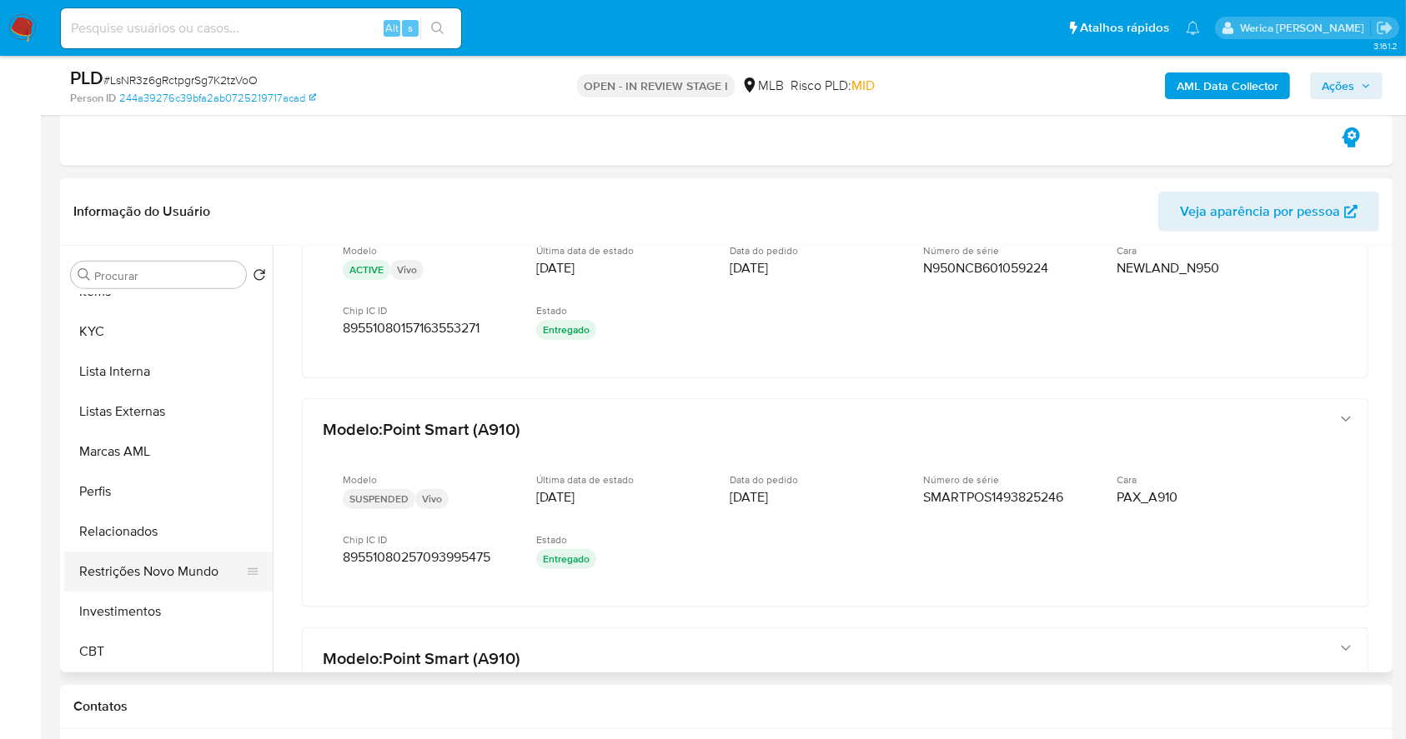
scroll to position [865, 0]
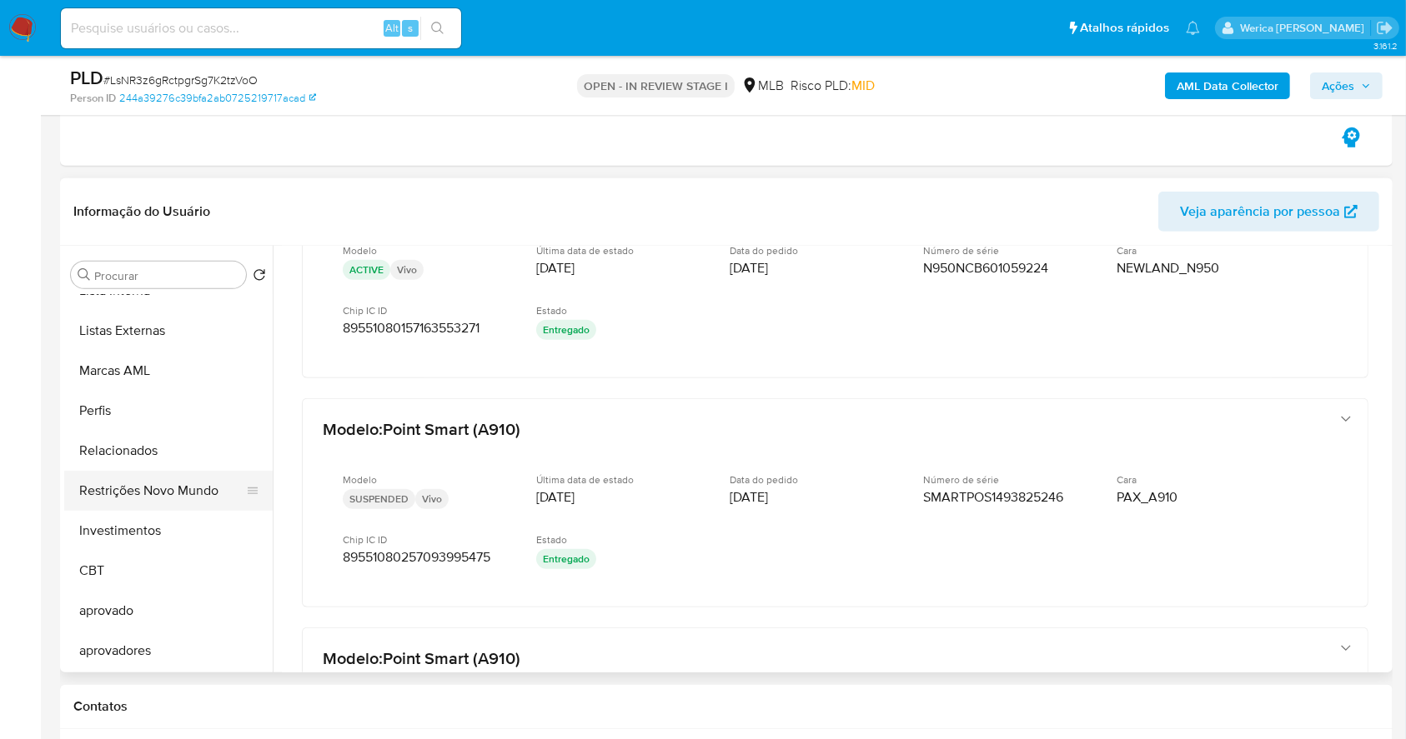
click at [167, 494] on button "Restrições Novo Mundo" at bounding box center [161, 491] width 195 height 40
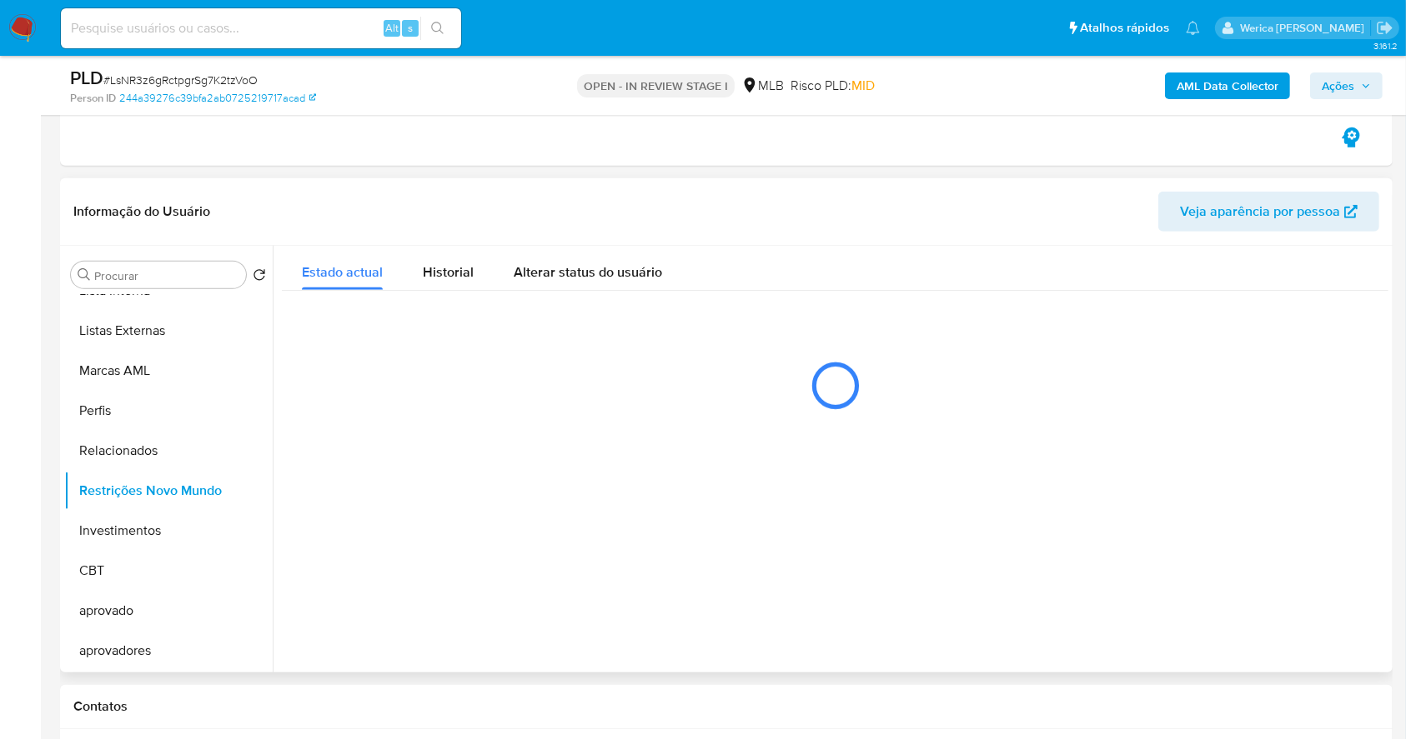
scroll to position [0, 0]
click at [430, 348] on div at bounding box center [835, 385] width 1106 height 83
click at [461, 288] on div "Historial" at bounding box center [448, 268] width 51 height 44
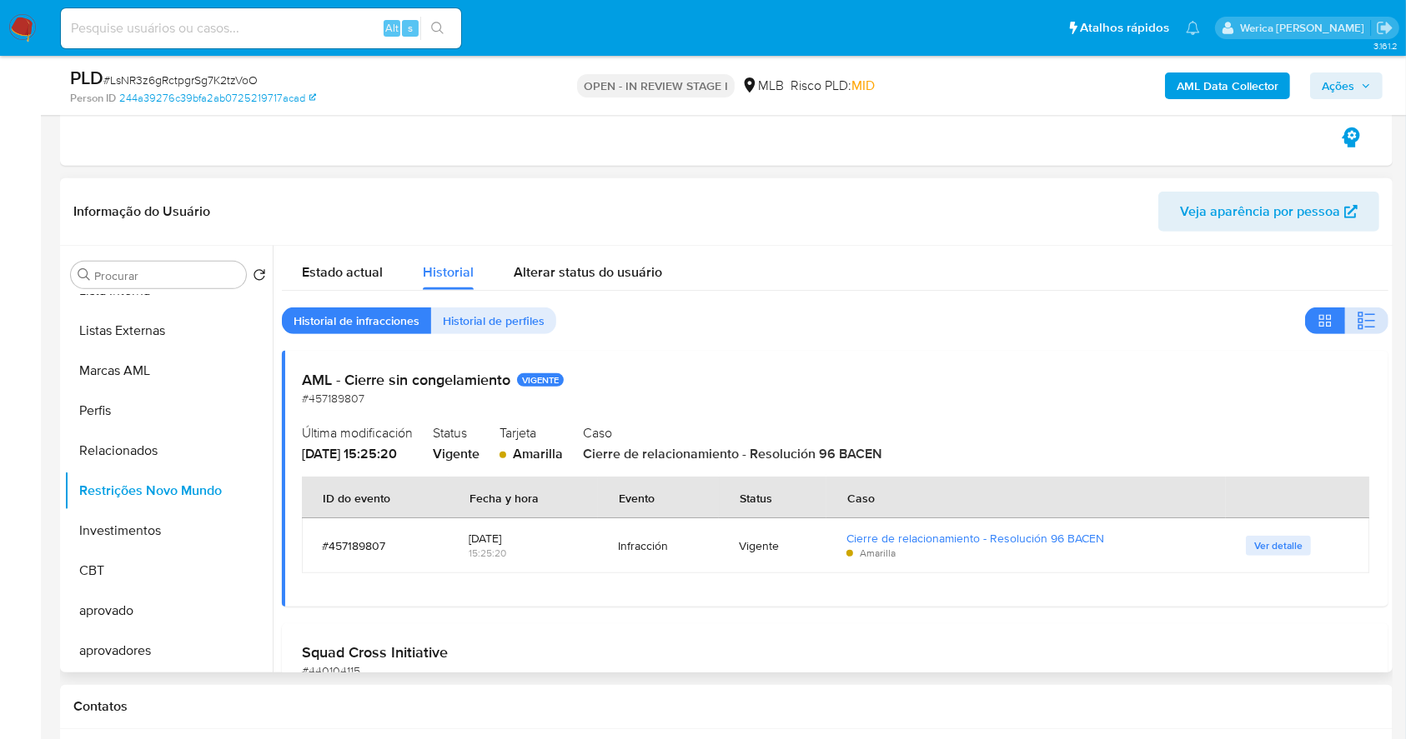
click at [1371, 319] on button "button" at bounding box center [1366, 321] width 43 height 27
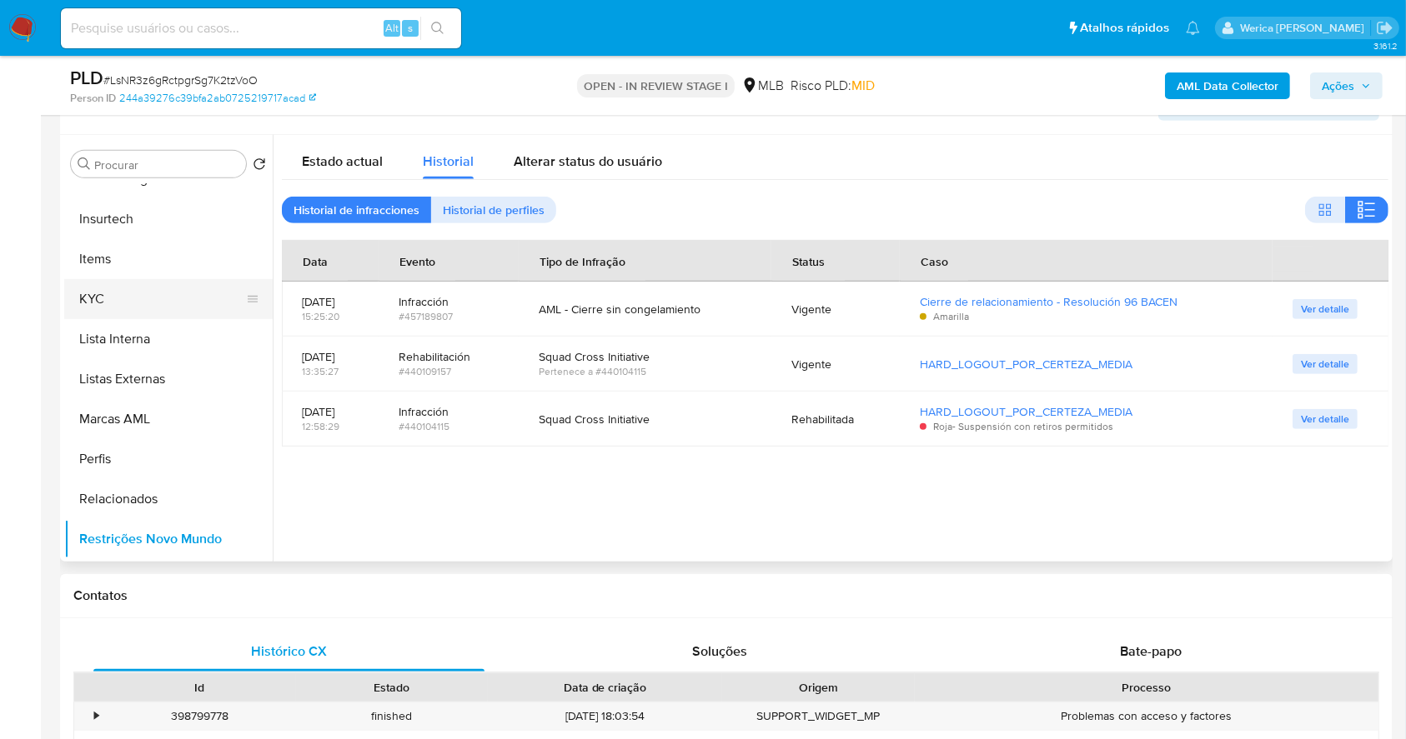
scroll to position [531, 0]
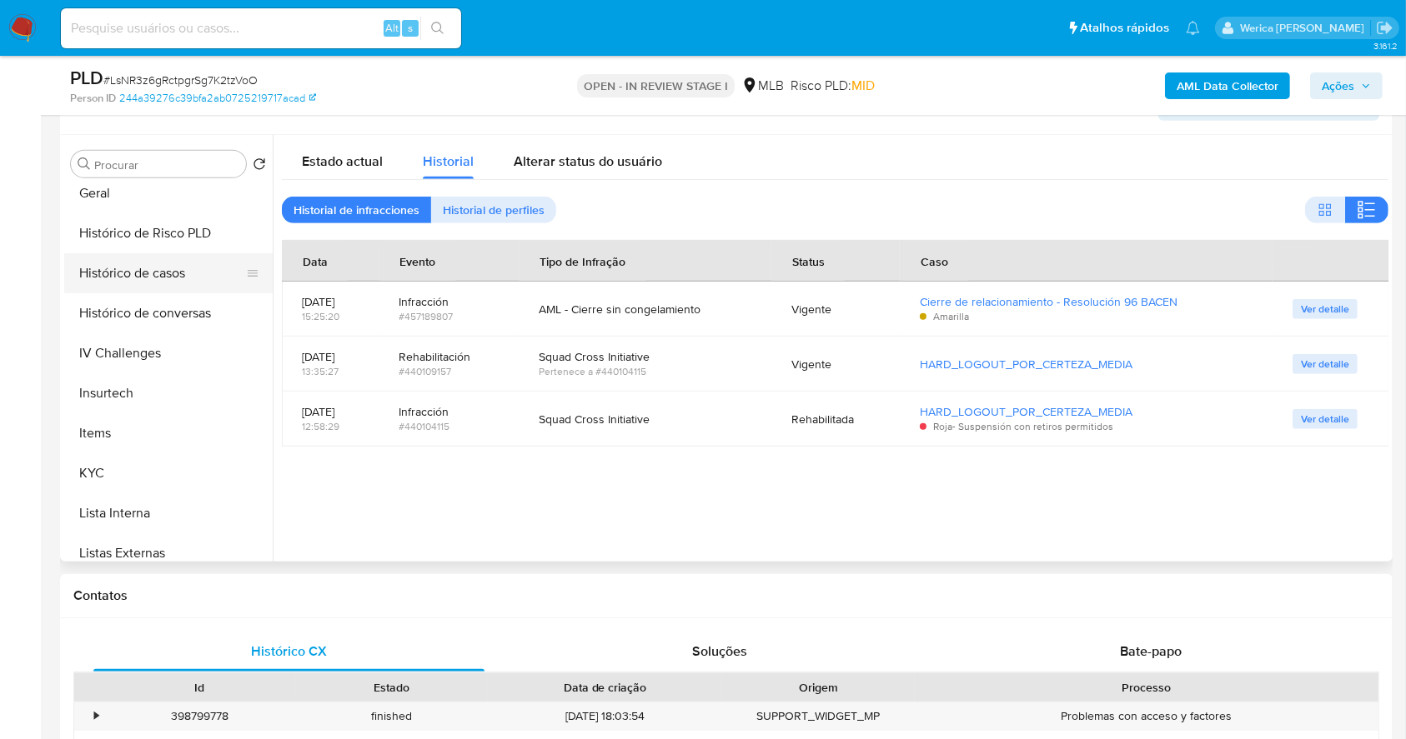
click at [169, 280] on button "Histórico de casos" at bounding box center [161, 273] width 195 height 40
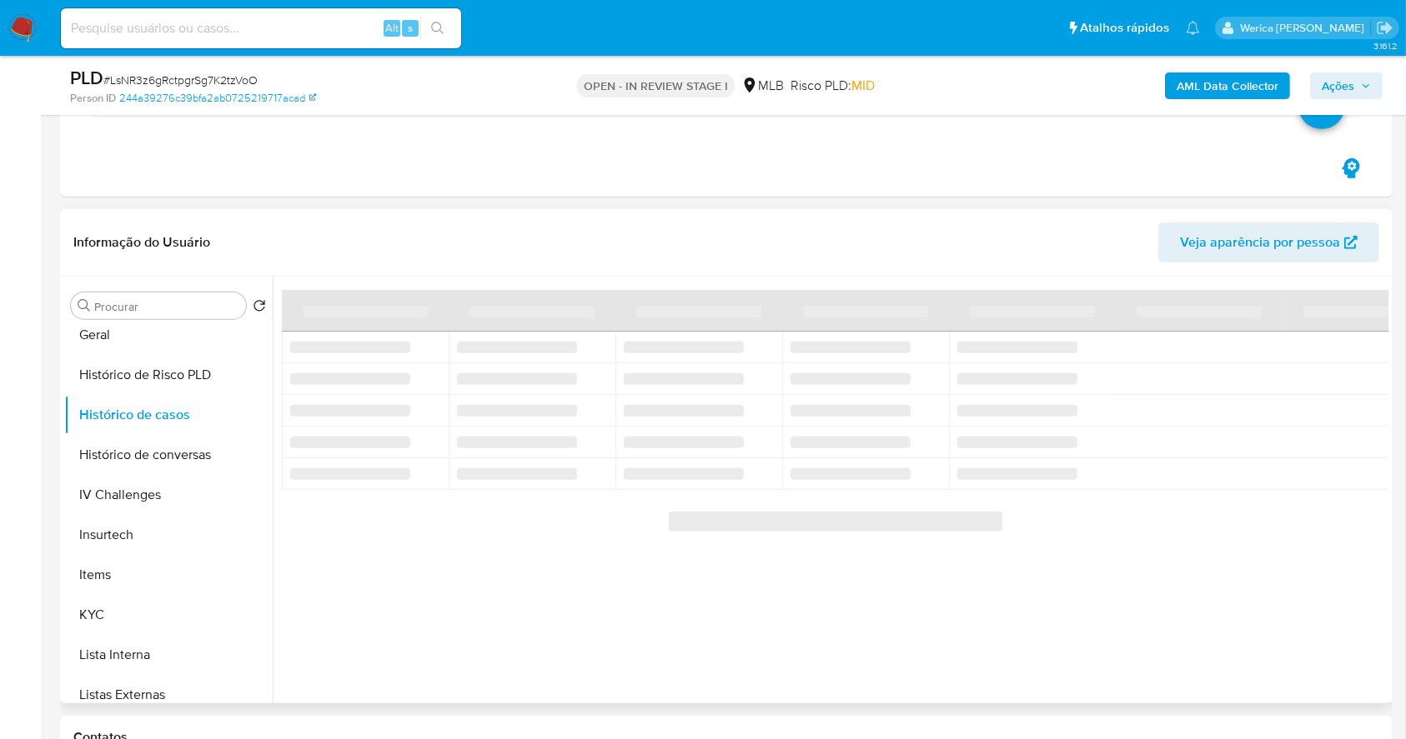
scroll to position [667, 0]
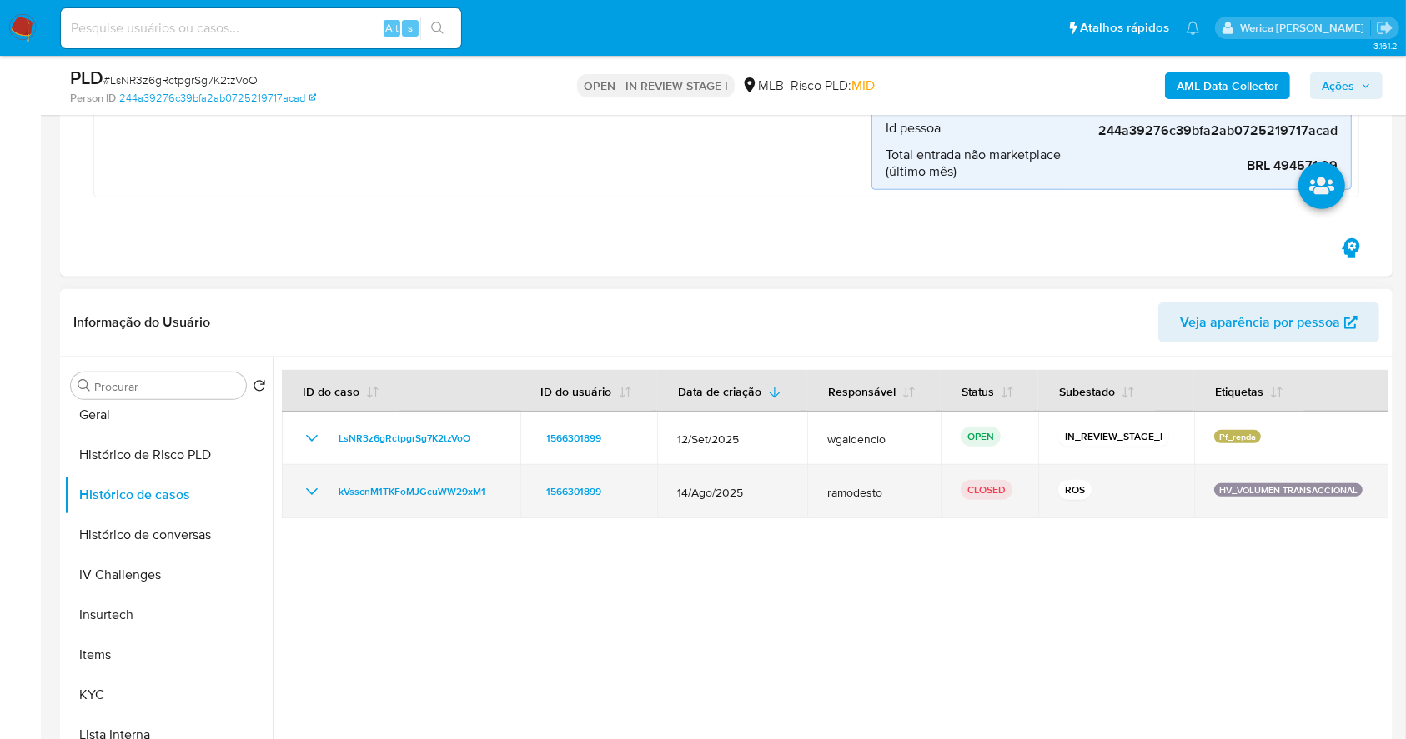
click at [440, 479] on td "kVsscnM1TKFoMJGcuWW29xM1" at bounding box center [401, 491] width 238 height 53
click at [437, 494] on span "kVsscnM1TKFoMJGcuWW29xM1" at bounding box center [411, 492] width 147 height 20
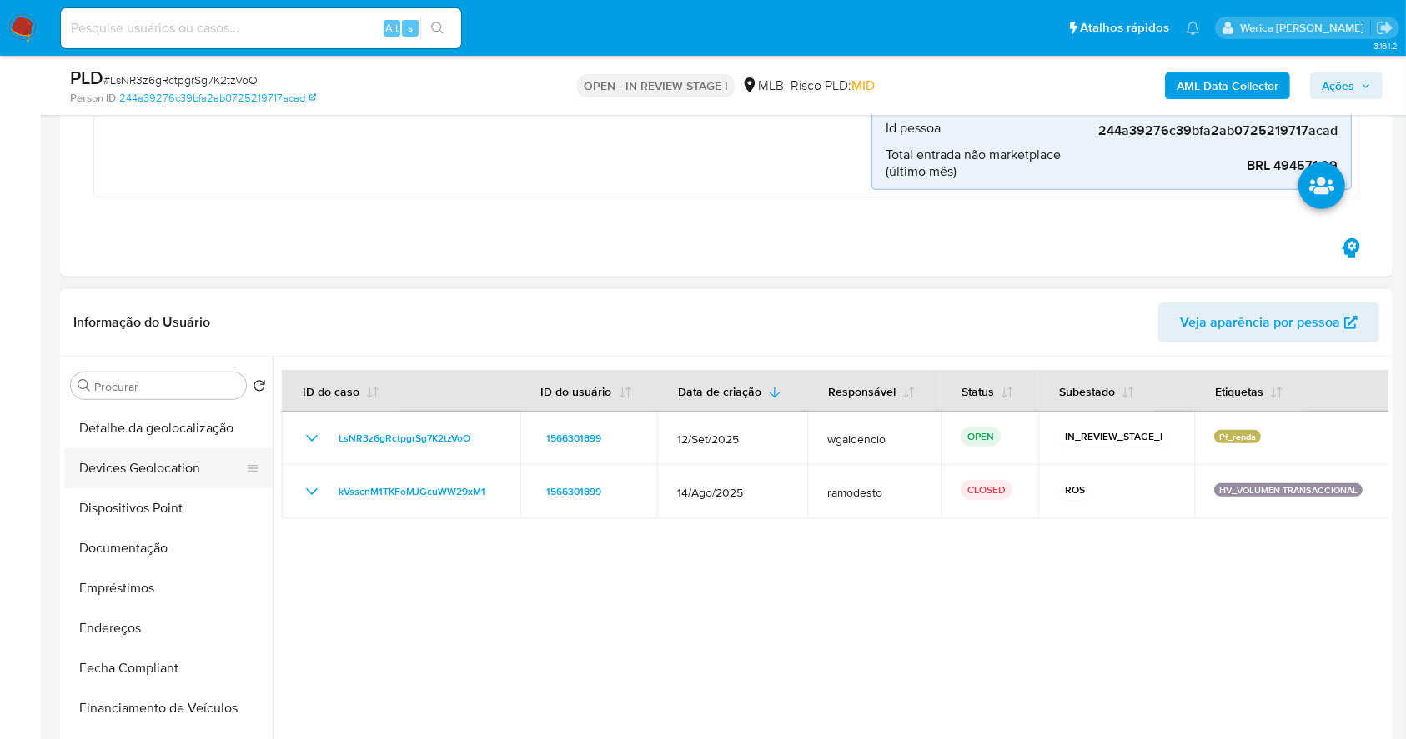
scroll to position [0, 0]
click at [123, 464] on button "Anexos" at bounding box center [161, 466] width 195 height 40
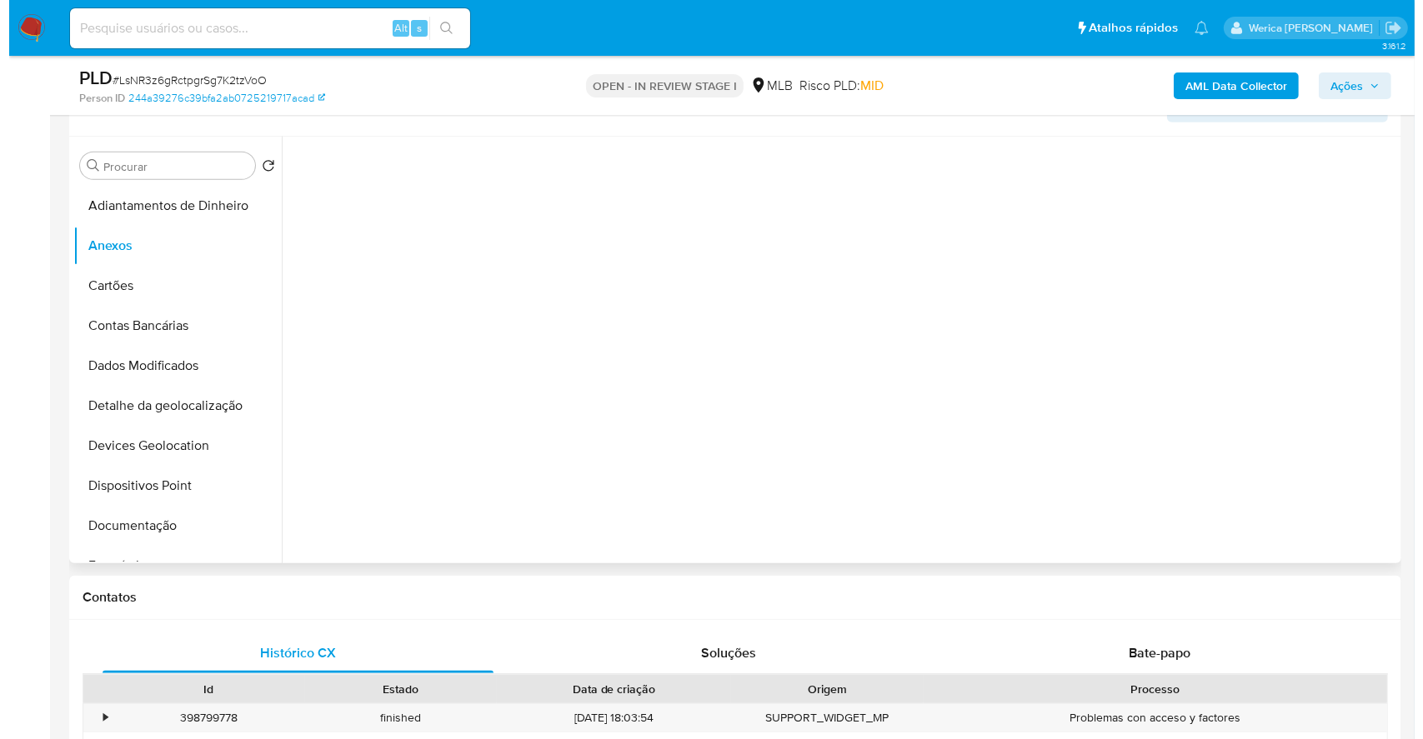
scroll to position [778, 0]
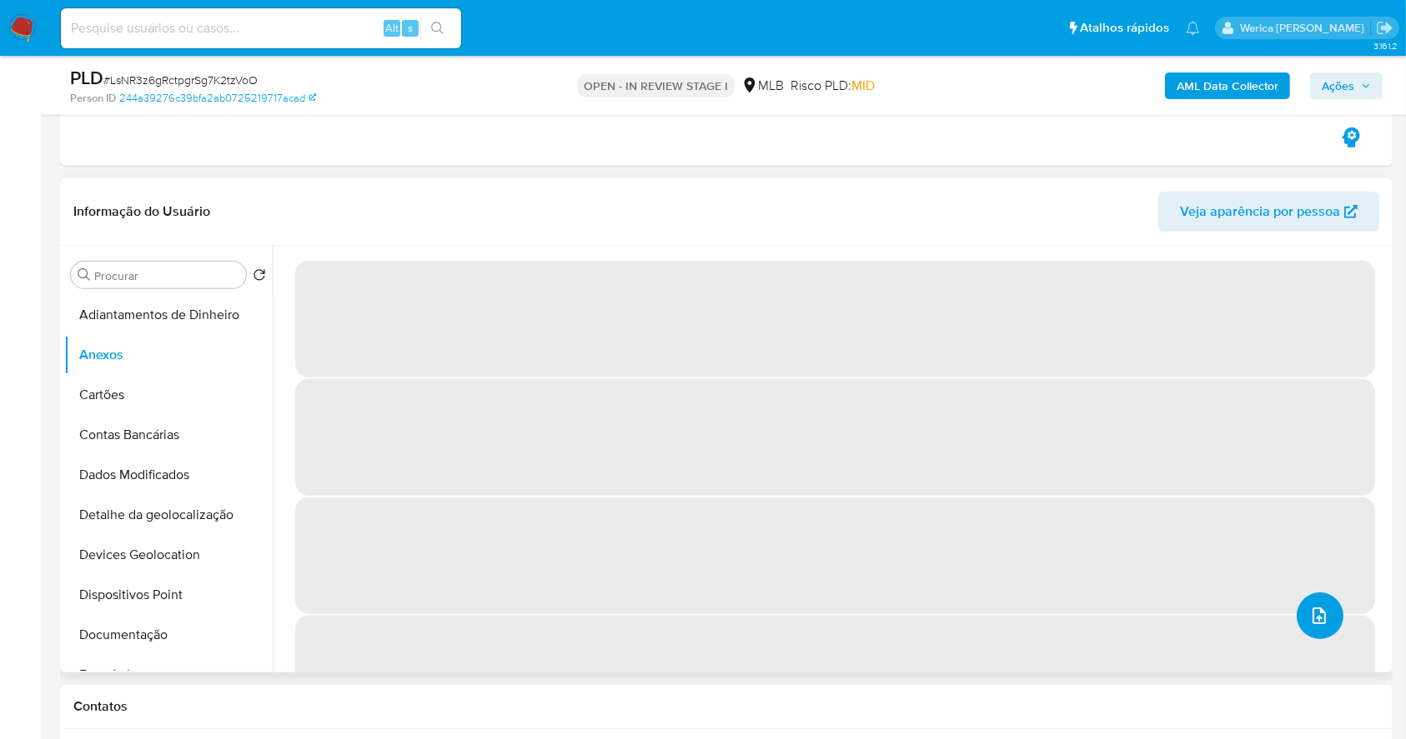
click at [1297, 609] on button "upload-file" at bounding box center [1319, 616] width 47 height 47
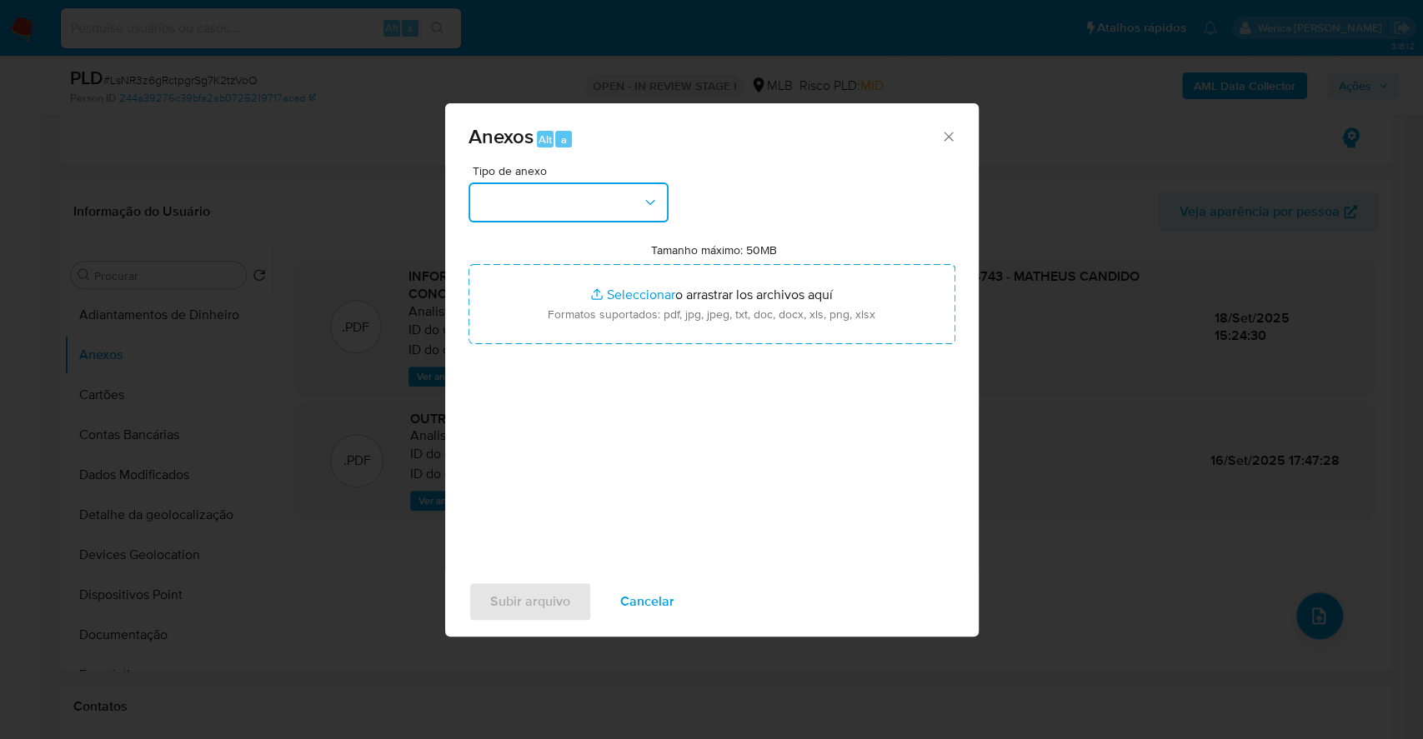
click at [569, 190] on button "button" at bounding box center [569, 203] width 200 height 40
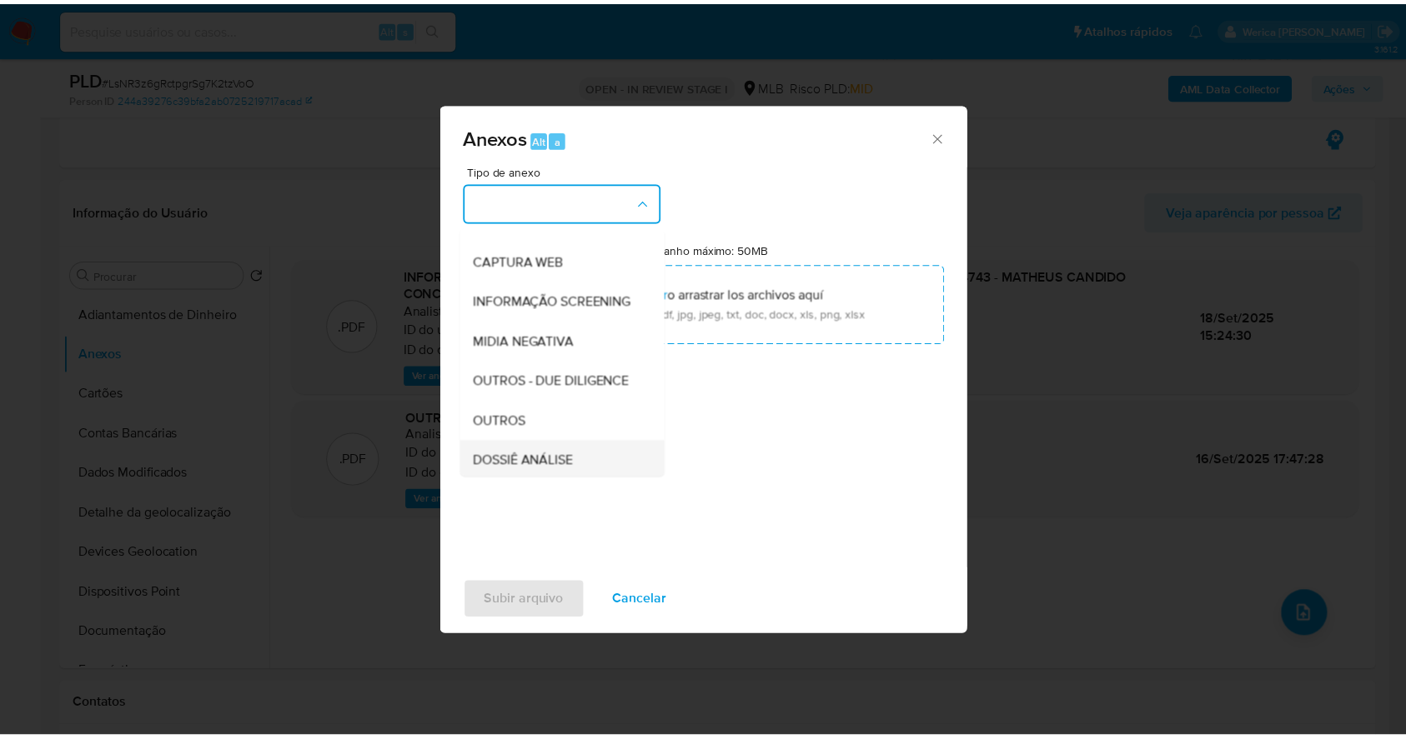
scroll to position [222, 0]
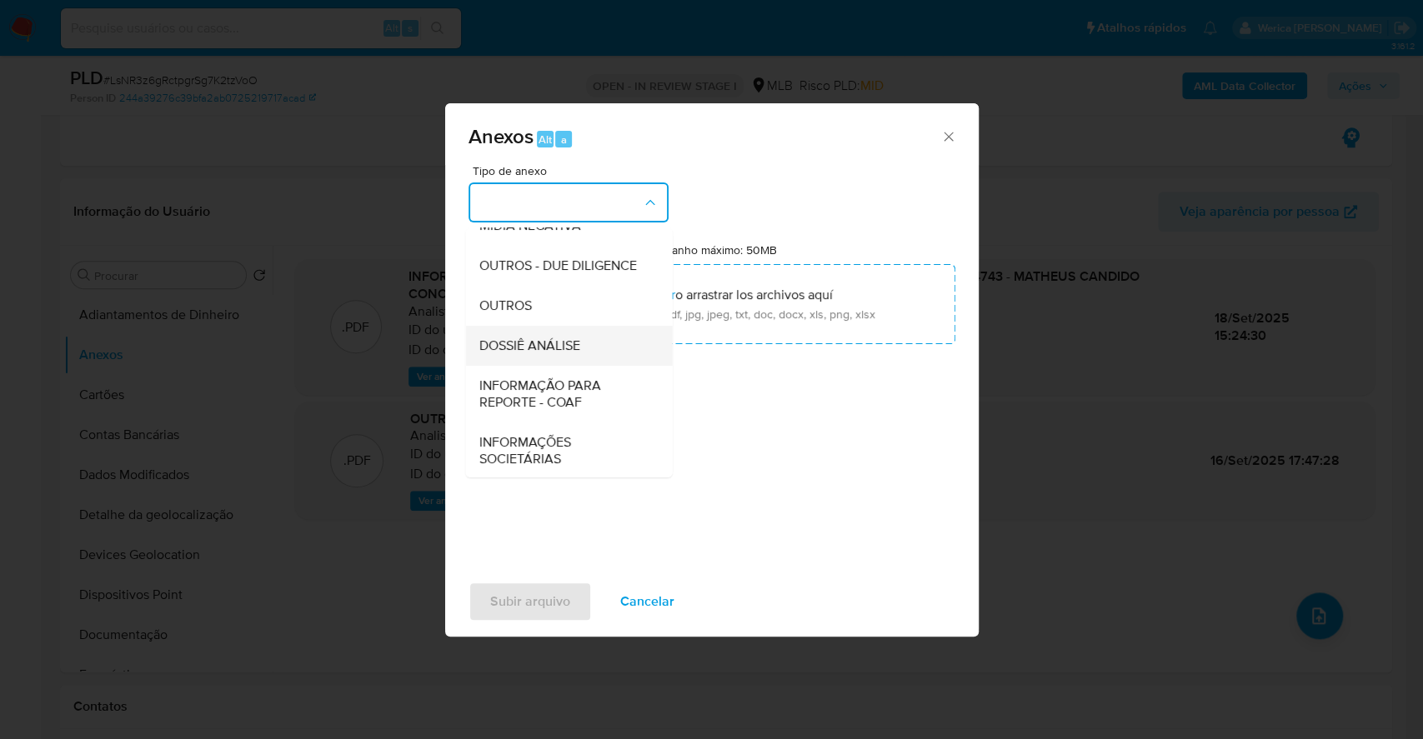
click at [558, 354] on span "DOSSIÊ ANÁLISE" at bounding box center [529, 346] width 101 height 17
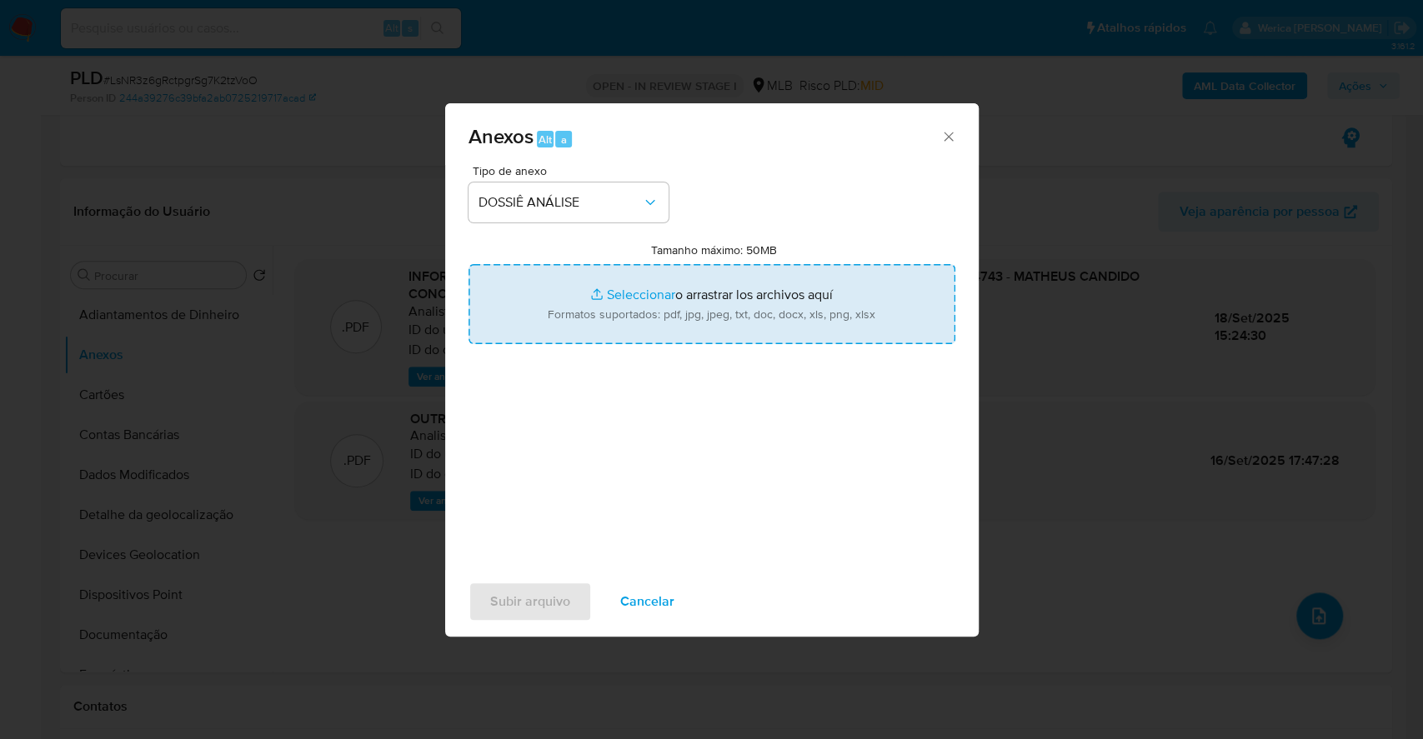
click at [727, 294] on input "Tamanho máximo: 50MB Seleccionar archivos" at bounding box center [712, 304] width 487 height 80
type input "C:\fakepath\Declinio - LsNR3z6gRctpgrSg7K2tzVoO - CPF 19509854743 - MATHEUS CAN…"
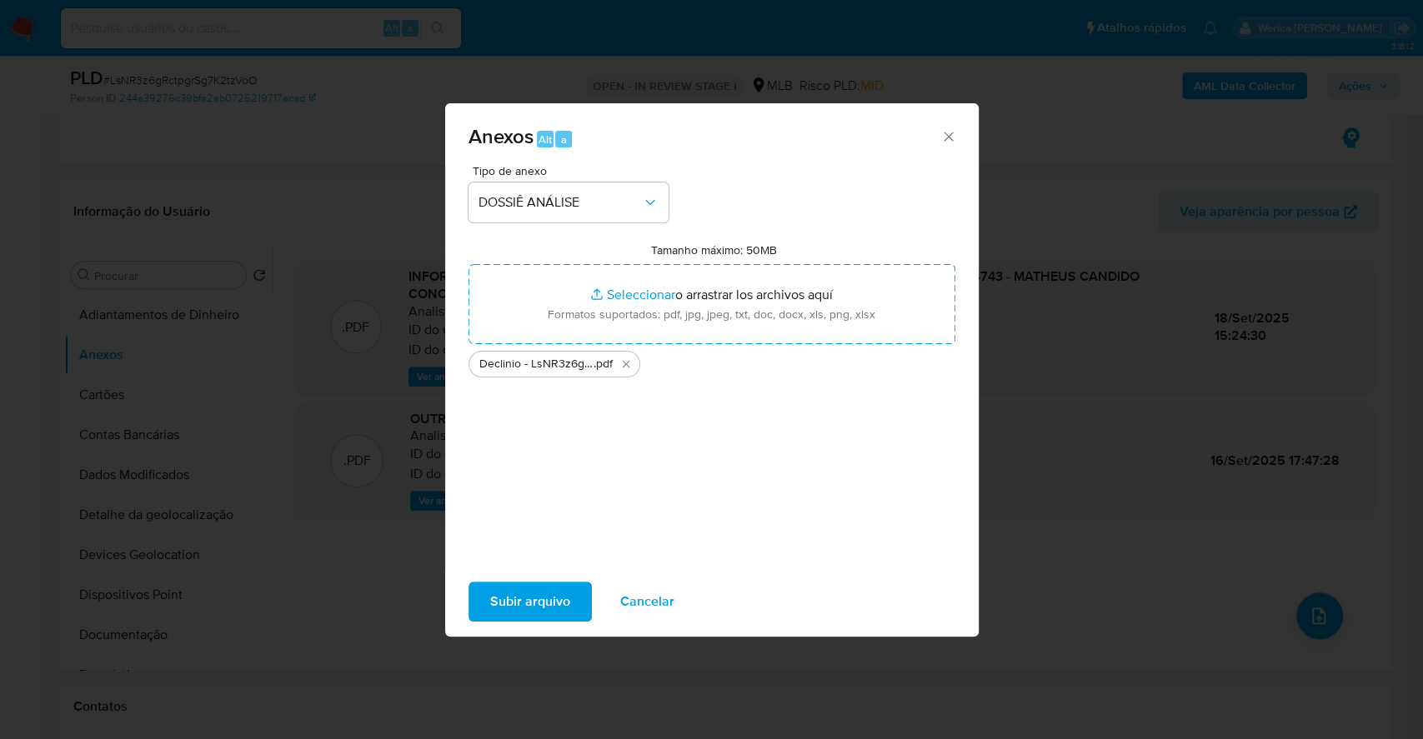
click at [518, 590] on span "Subir arquivo" at bounding box center [530, 602] width 80 height 37
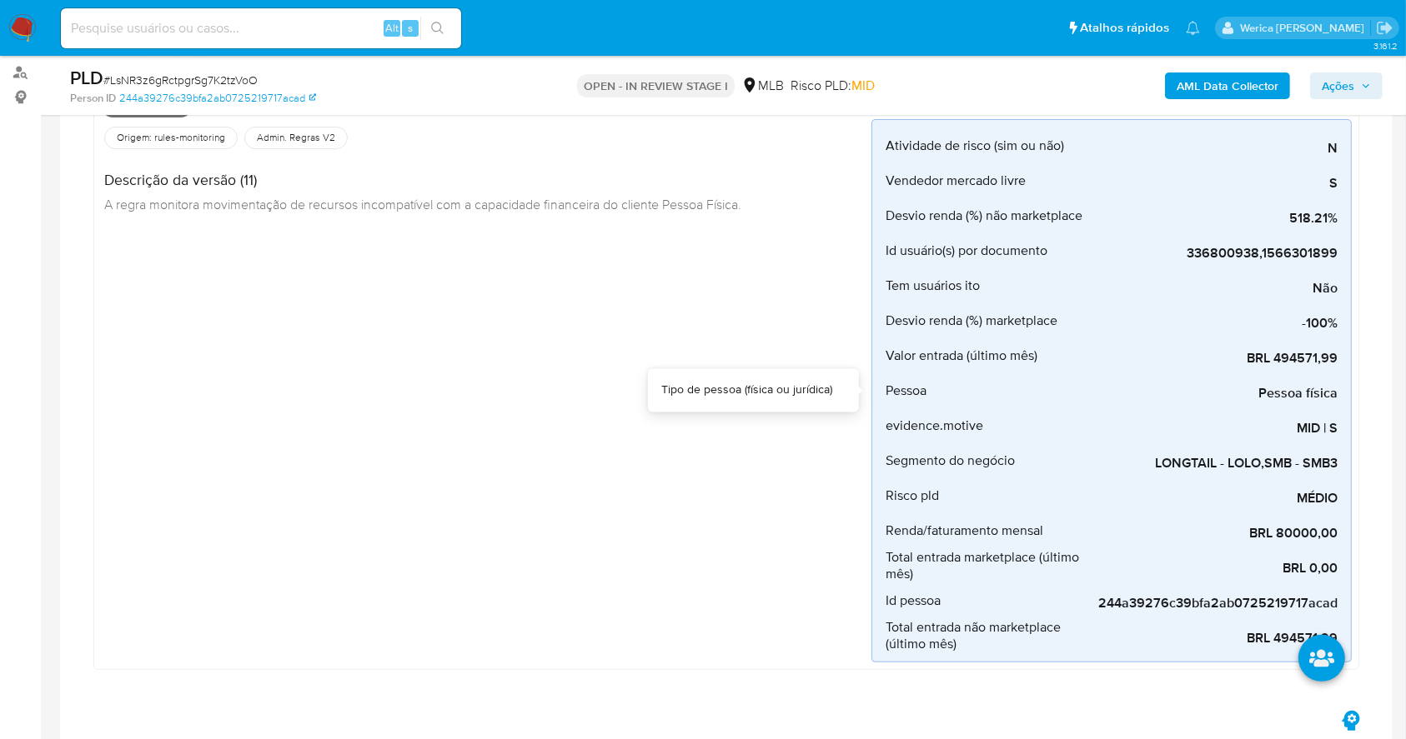
scroll to position [0, 0]
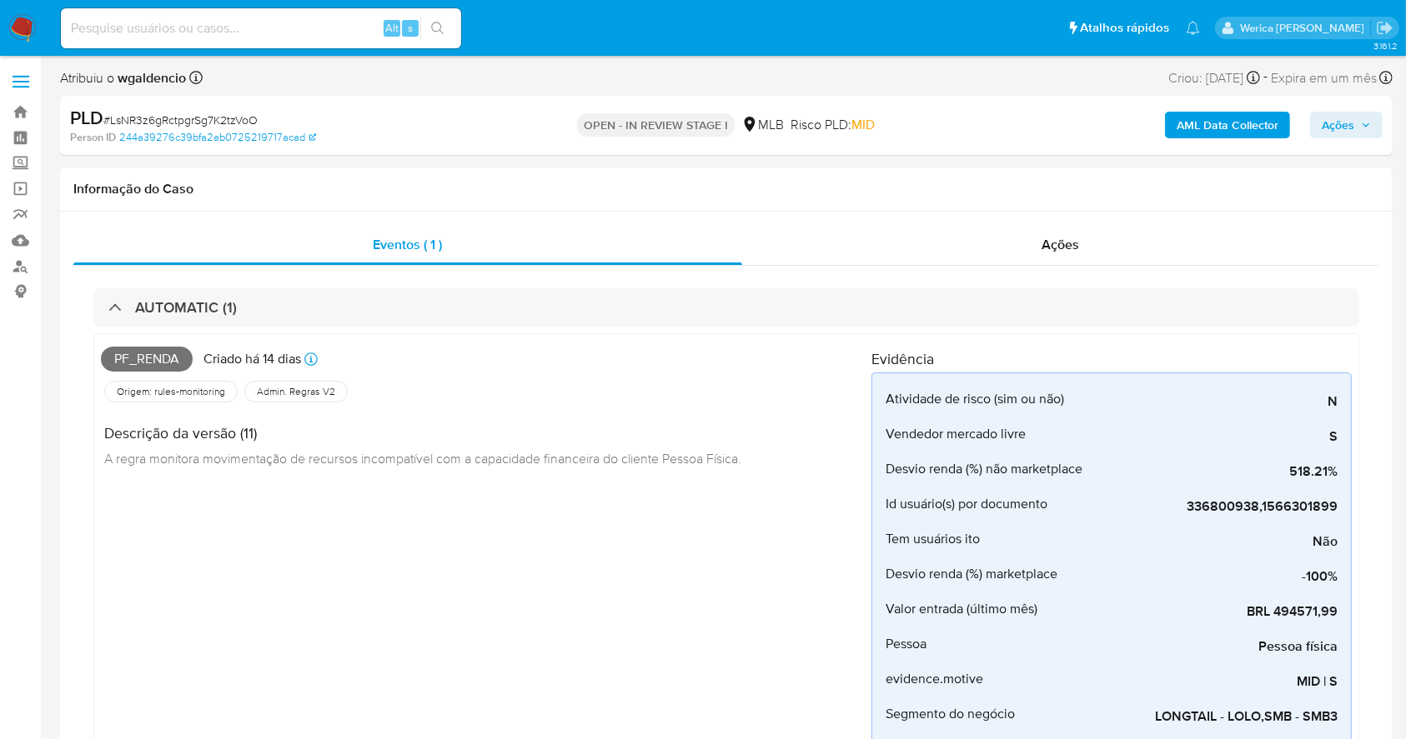
click at [1228, 123] on b "AML Data Collector" at bounding box center [1227, 125] width 102 height 27
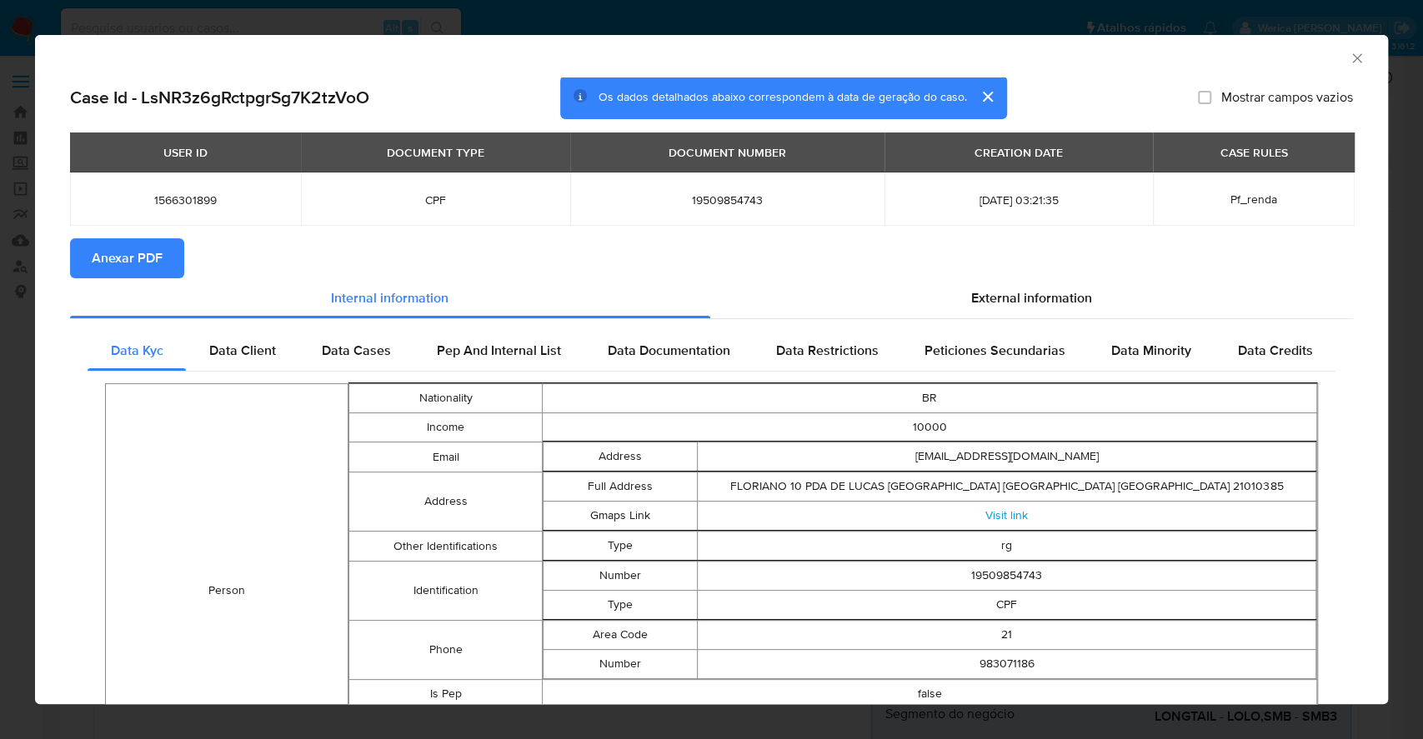
click at [113, 245] on span "Anexar PDF" at bounding box center [127, 258] width 71 height 37
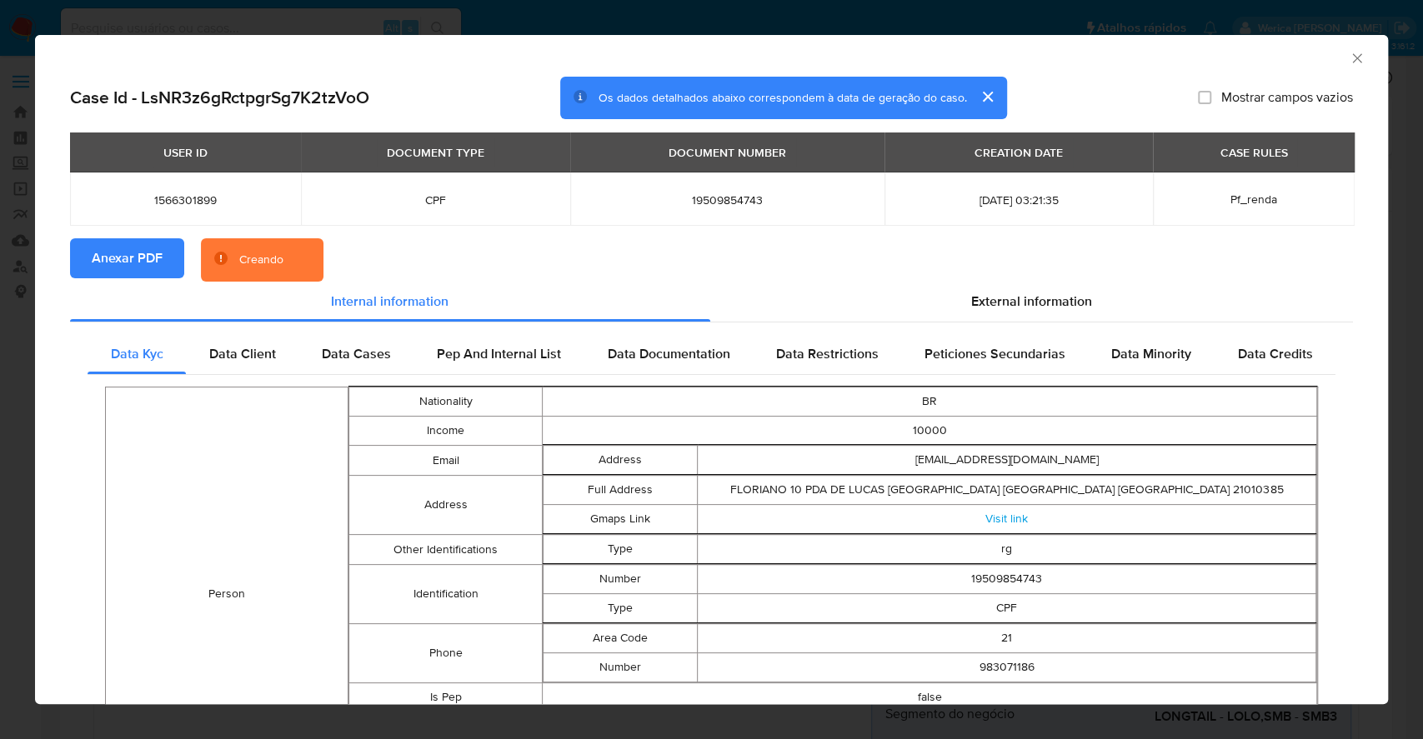
click at [1349, 61] on icon "Fechar a janela" at bounding box center [1357, 58] width 17 height 17
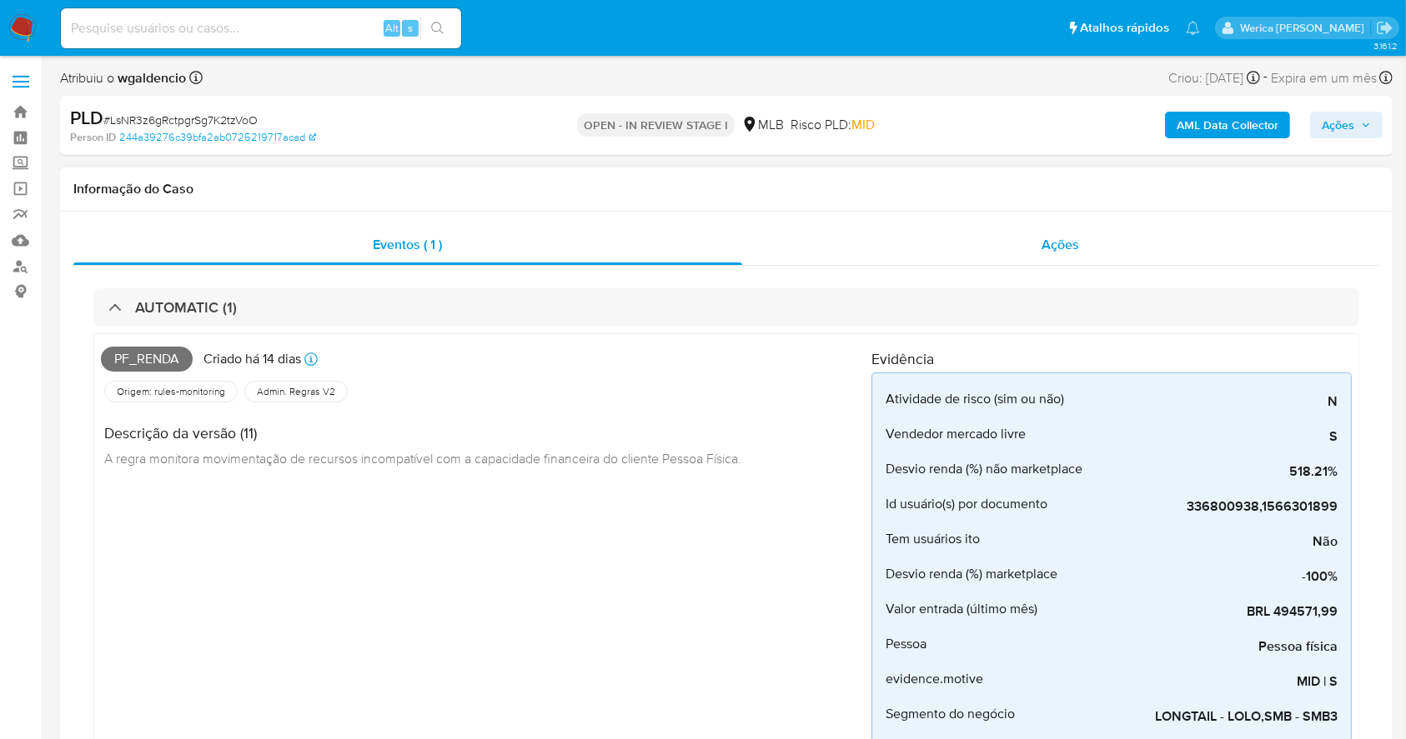
click at [1083, 252] on div "Ações" at bounding box center [1060, 245] width 637 height 40
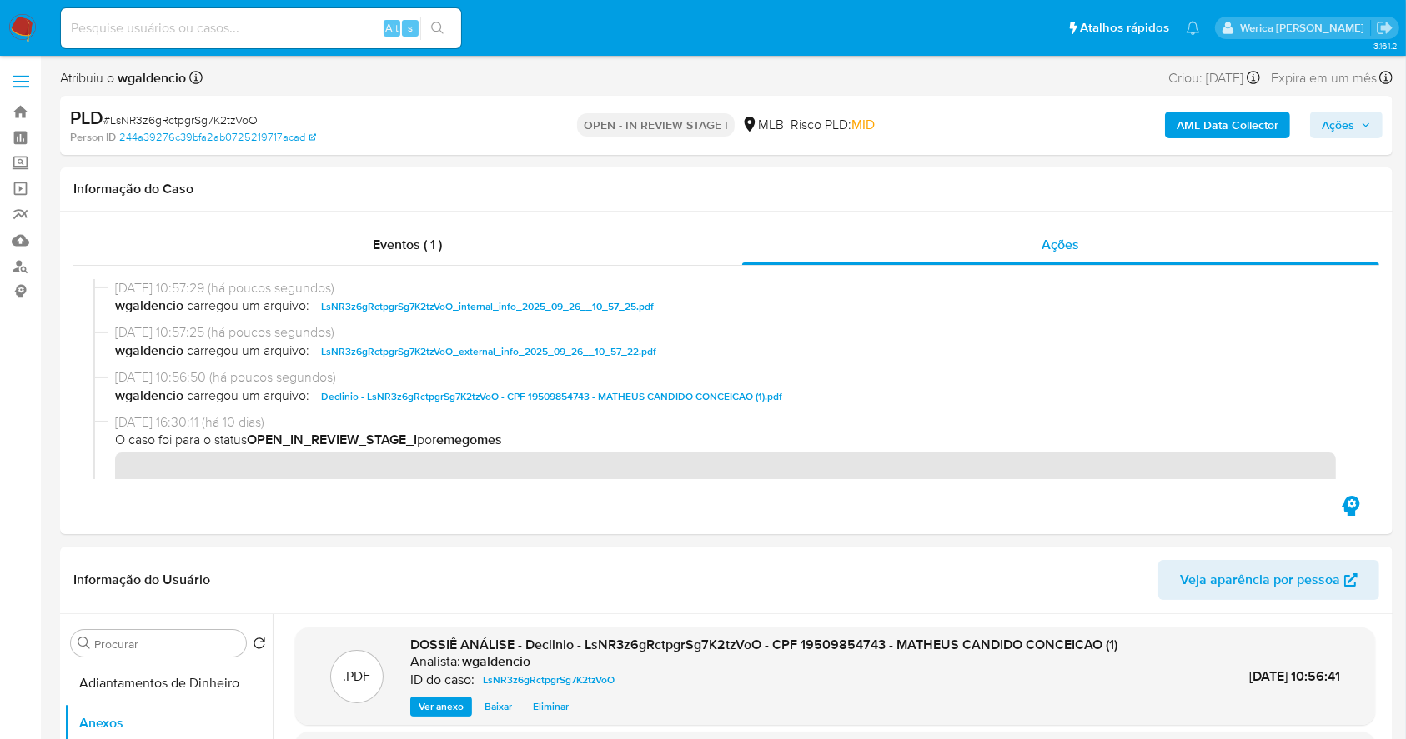
click at [1375, 128] on button "Ações" at bounding box center [1346, 125] width 73 height 27
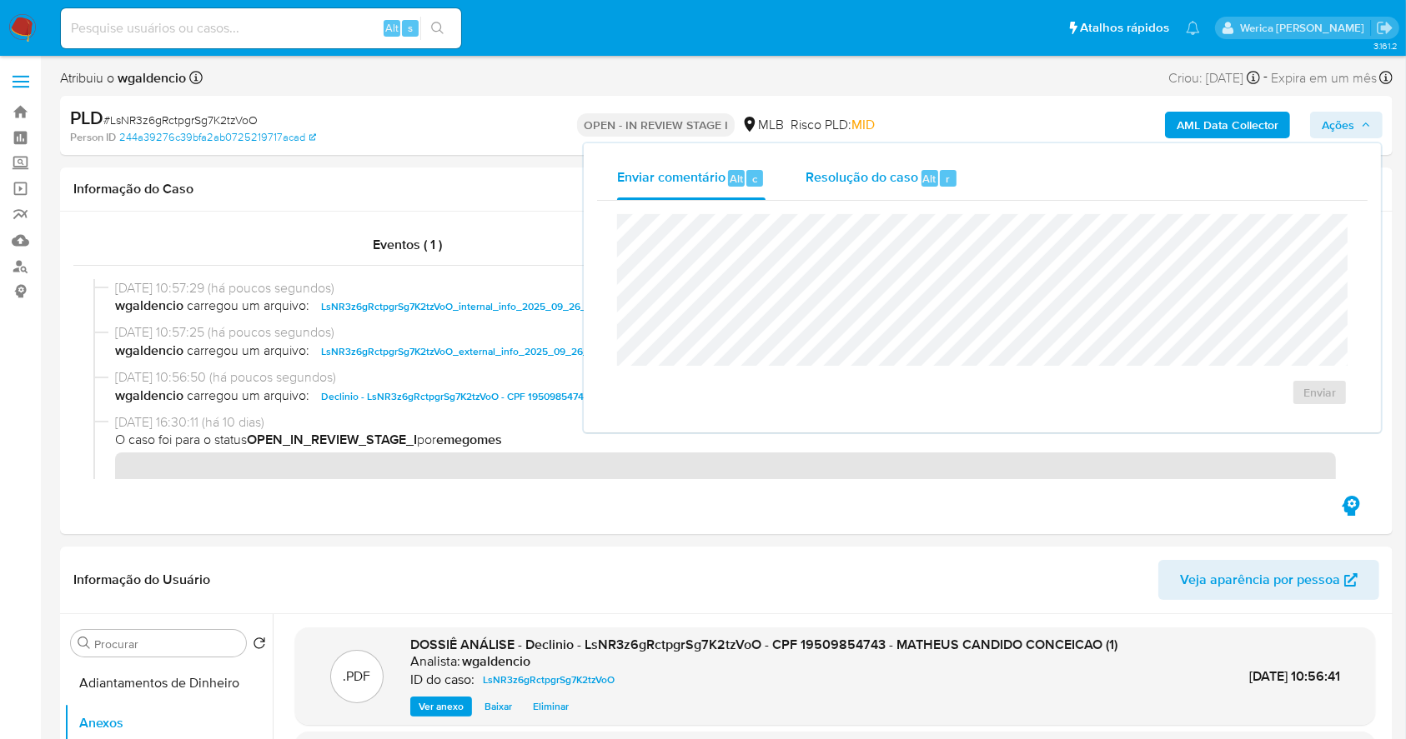
click at [879, 166] on div "Resolução do caso Alt r" at bounding box center [881, 178] width 153 height 43
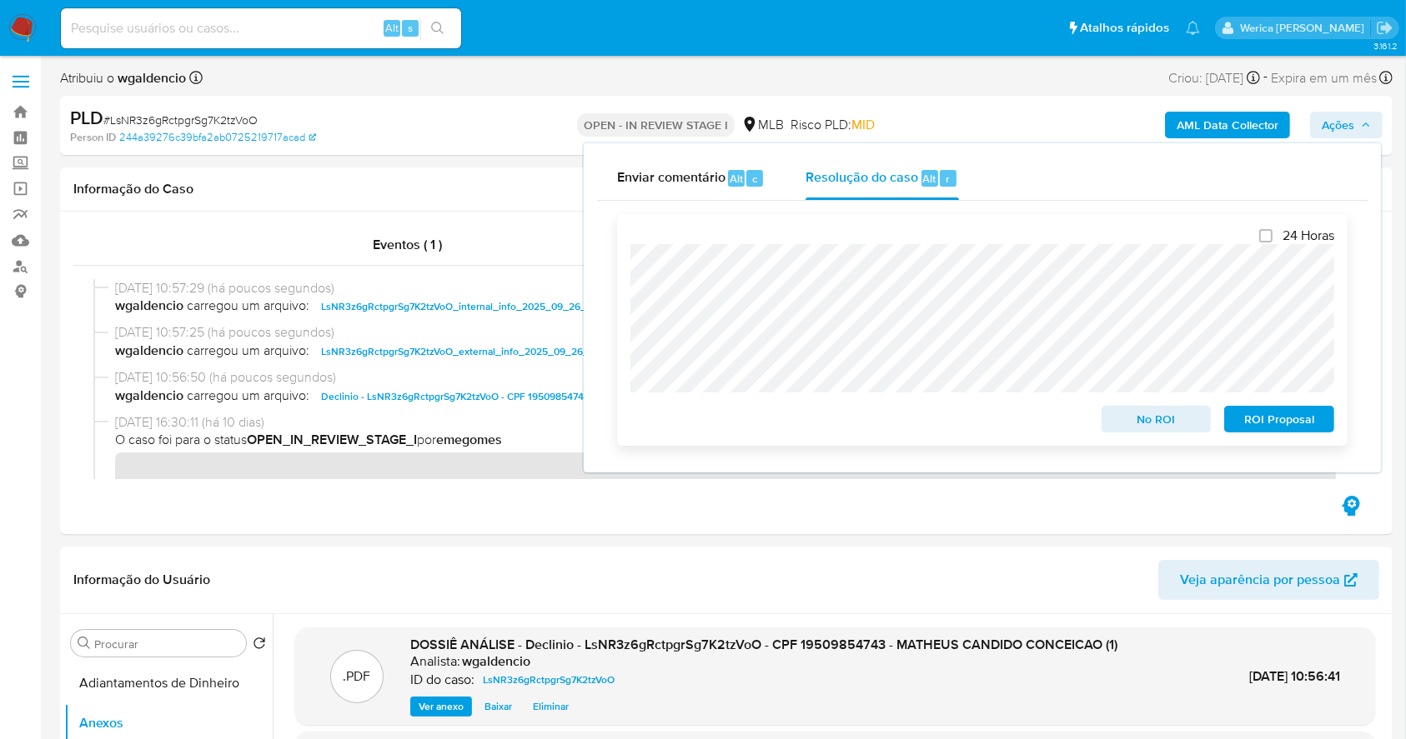
click at [1150, 423] on span "No ROI" at bounding box center [1156, 419] width 87 height 23
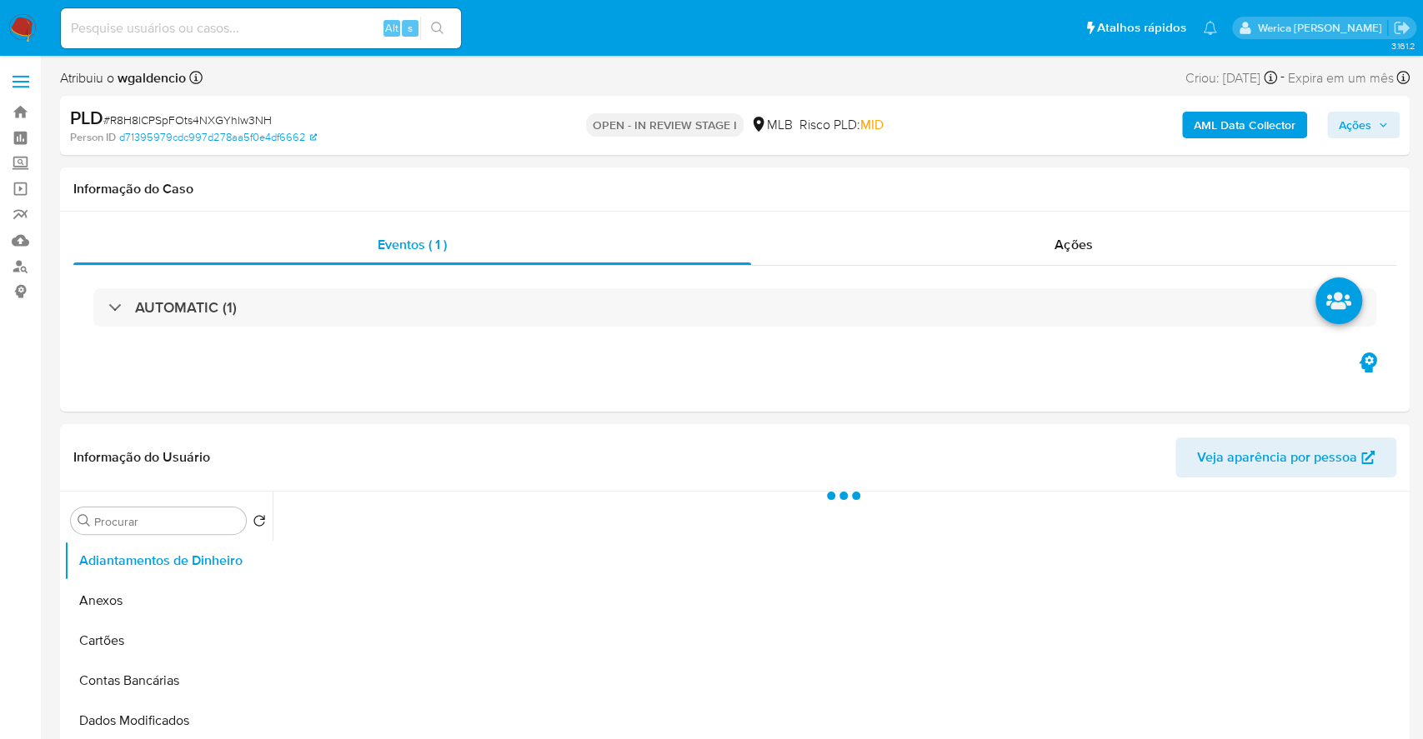
select select "10"
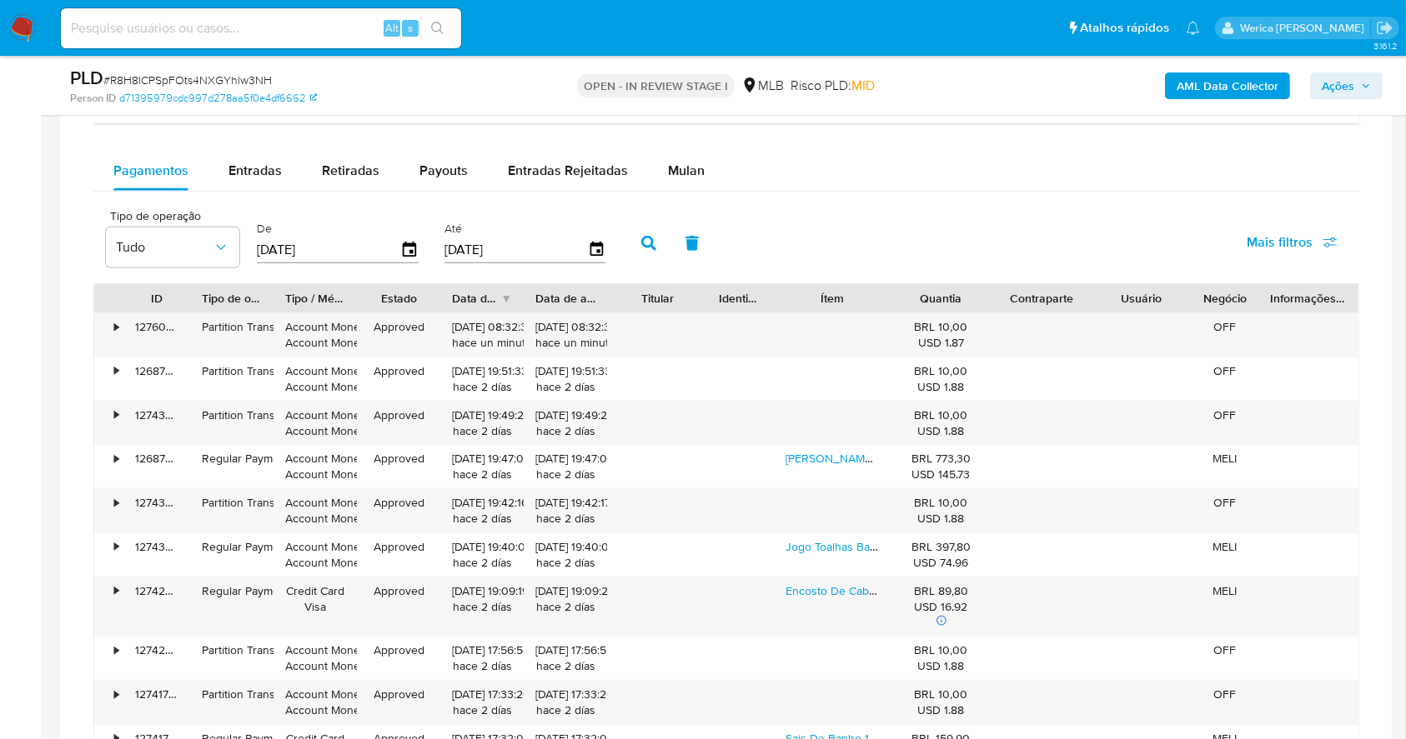
scroll to position [1222, 0]
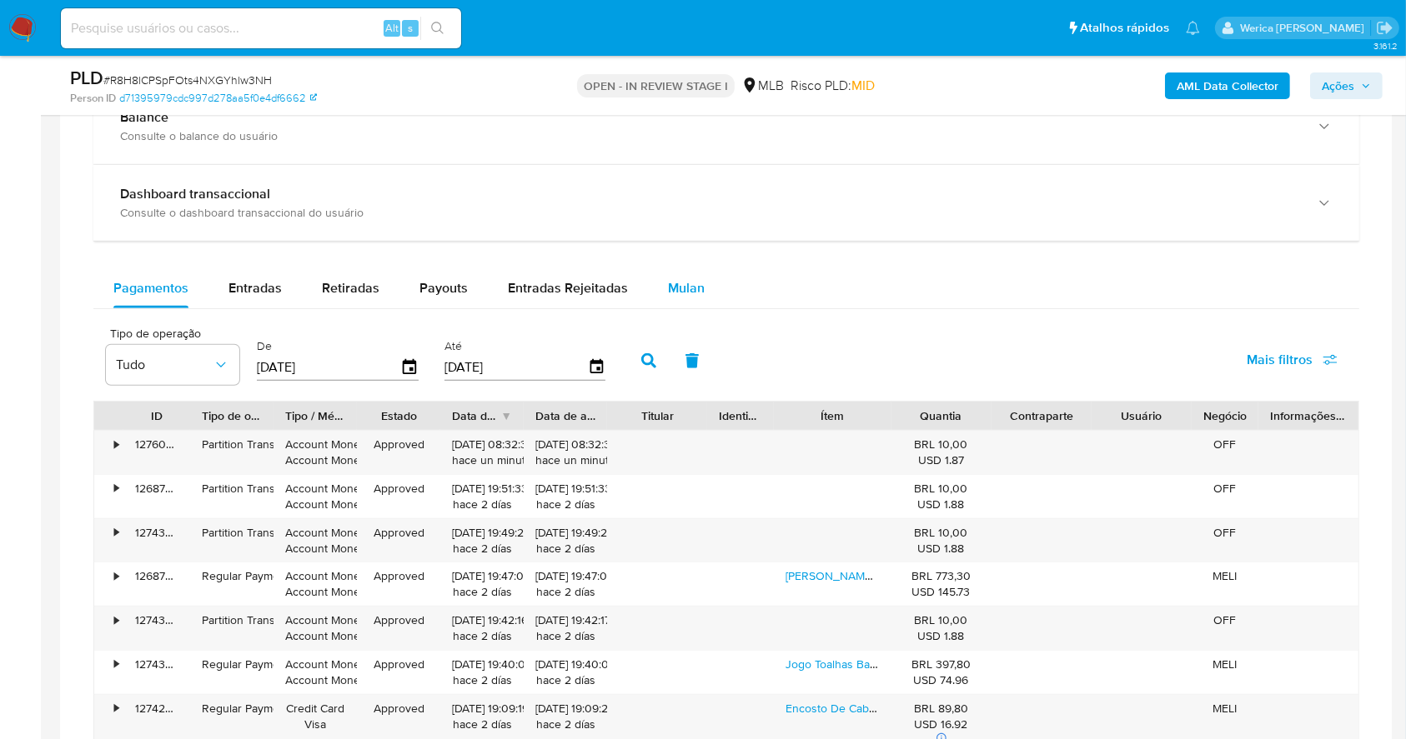
click at [679, 283] on span "Mulan" at bounding box center [686, 287] width 37 height 19
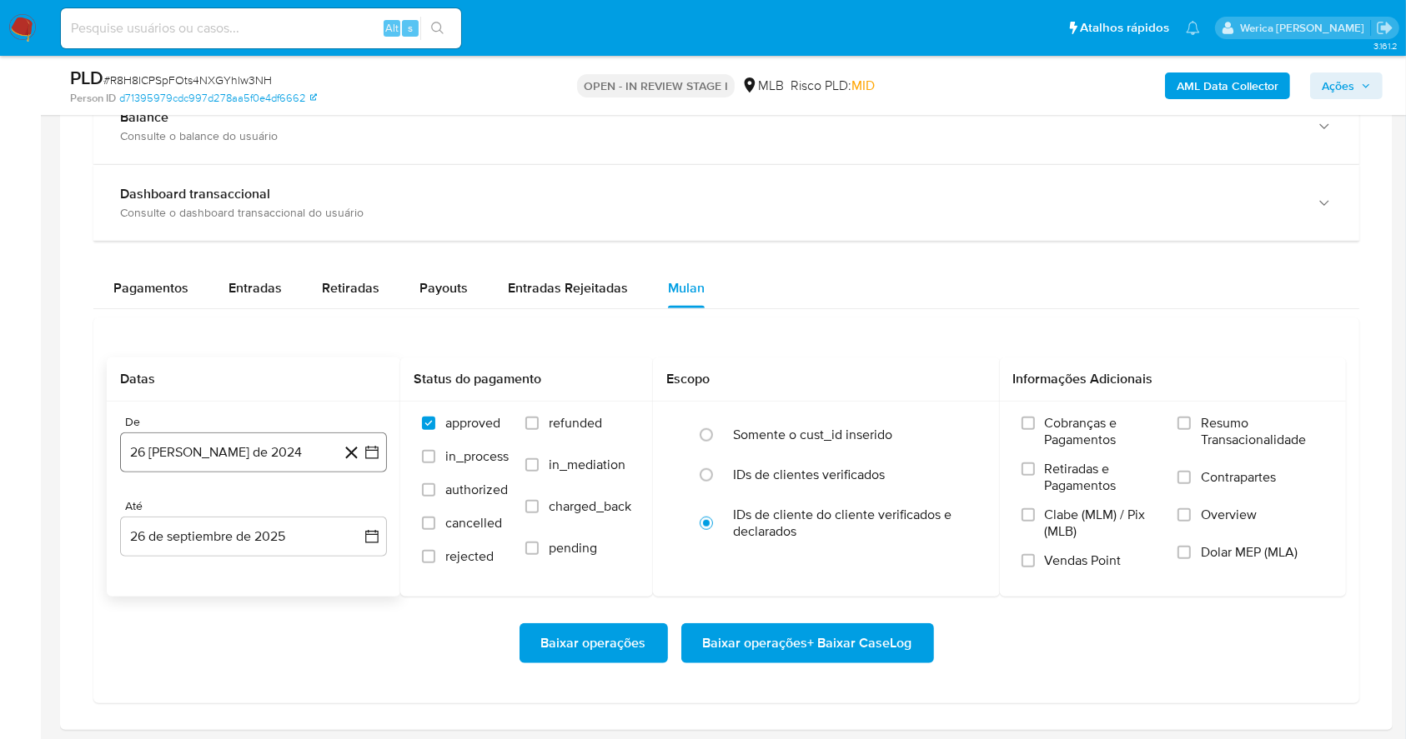
click at [290, 453] on button "26 [PERSON_NAME] de 2024" at bounding box center [253, 453] width 267 height 40
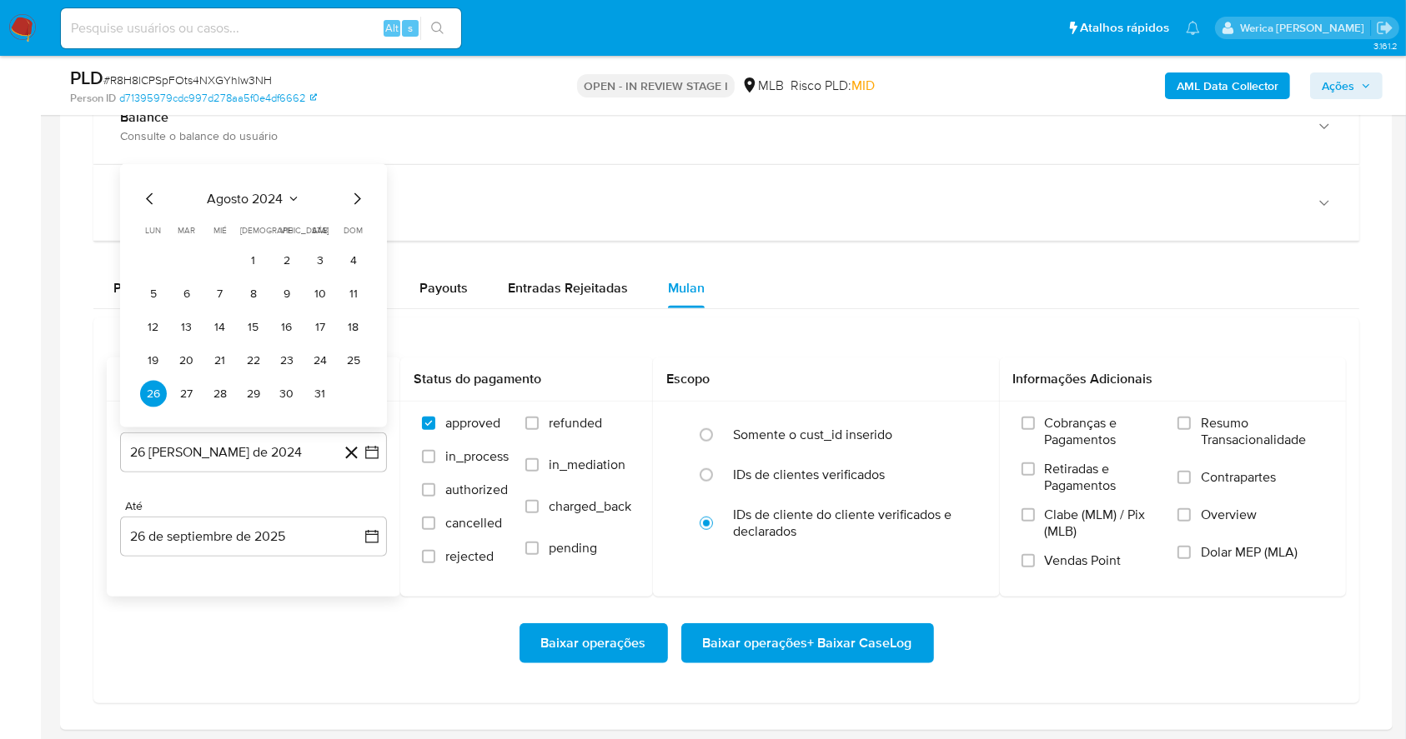
click at [267, 200] on span "agosto 2024" at bounding box center [246, 199] width 76 height 17
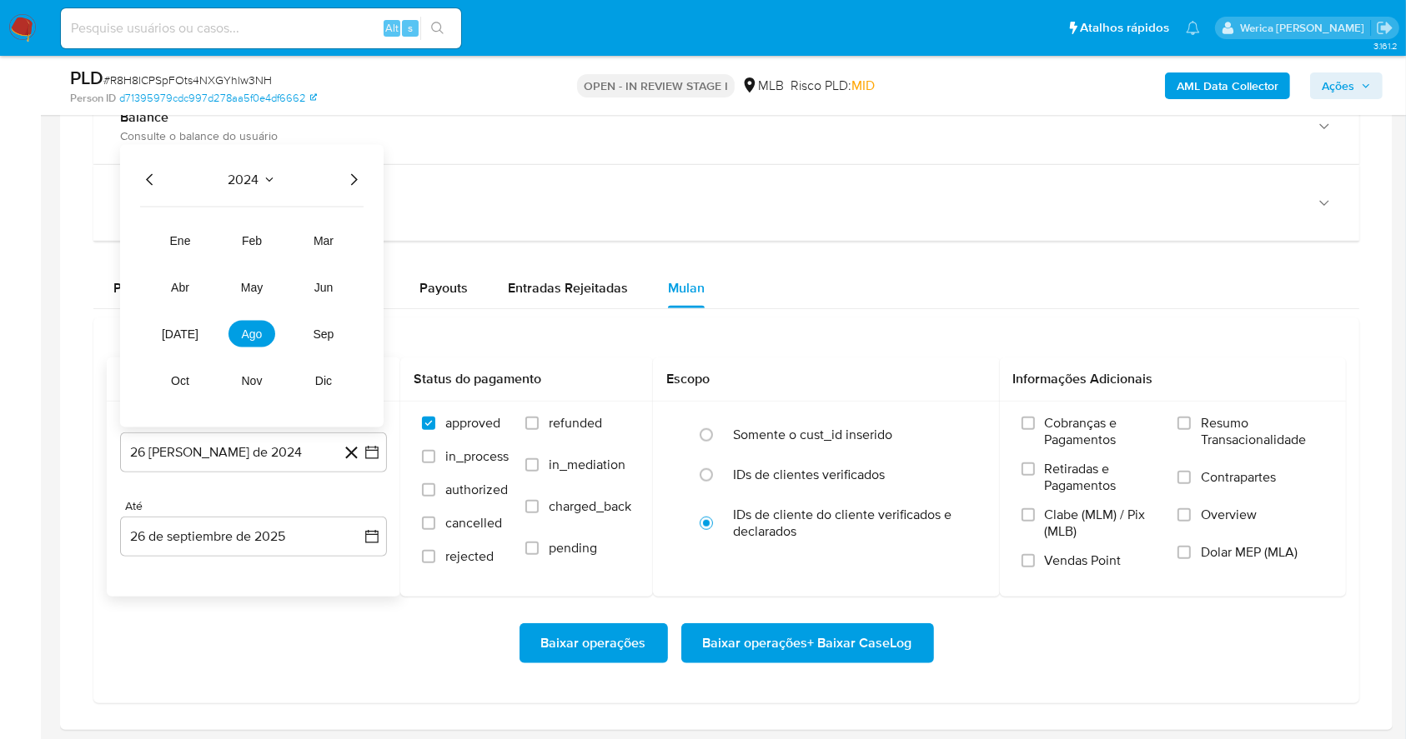
click at [365, 174] on div "2024 2024 ene feb mar abr may jun jul ago sep oct nov dic" at bounding box center [251, 286] width 263 height 283
click at [351, 174] on icon "Año siguiente" at bounding box center [353, 180] width 20 height 20
click at [245, 338] on span "ago" at bounding box center [252, 334] width 21 height 13
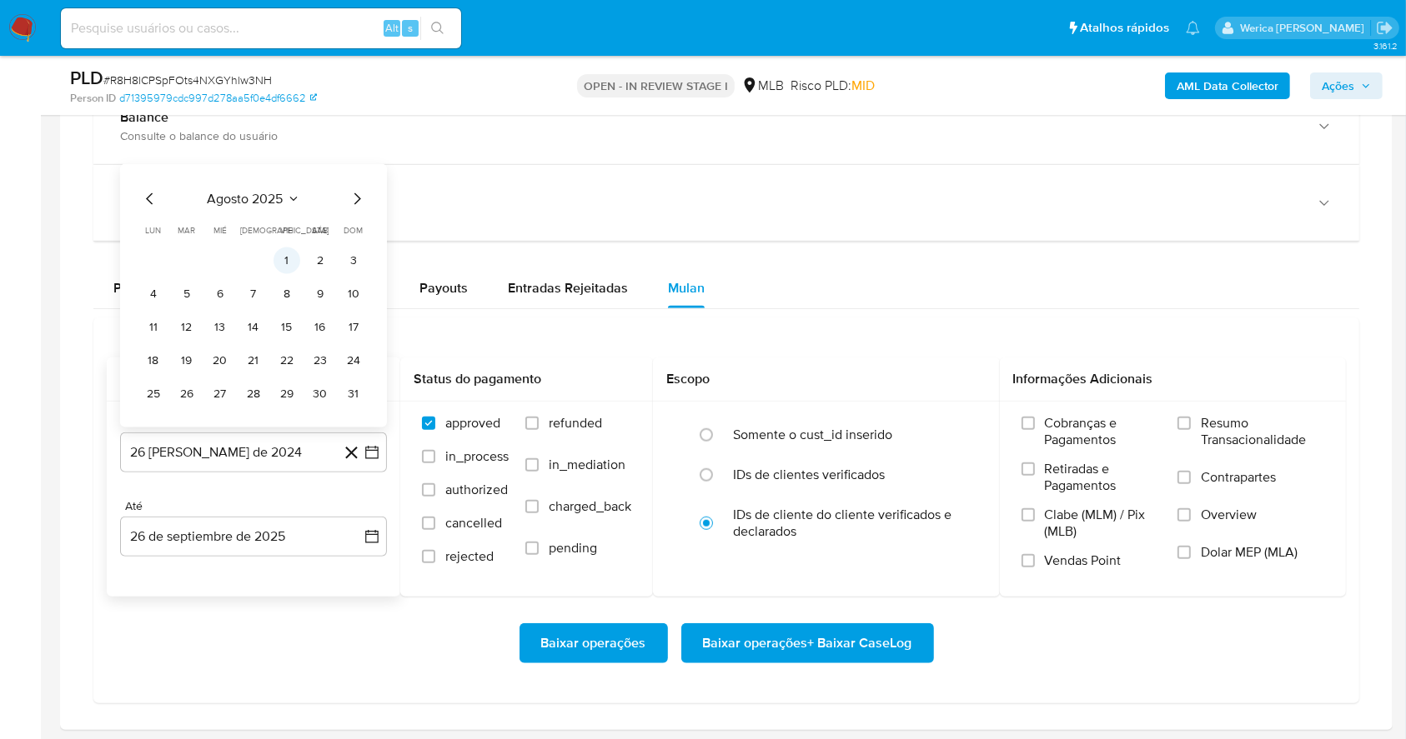
click at [291, 252] on button "1" at bounding box center [286, 261] width 27 height 27
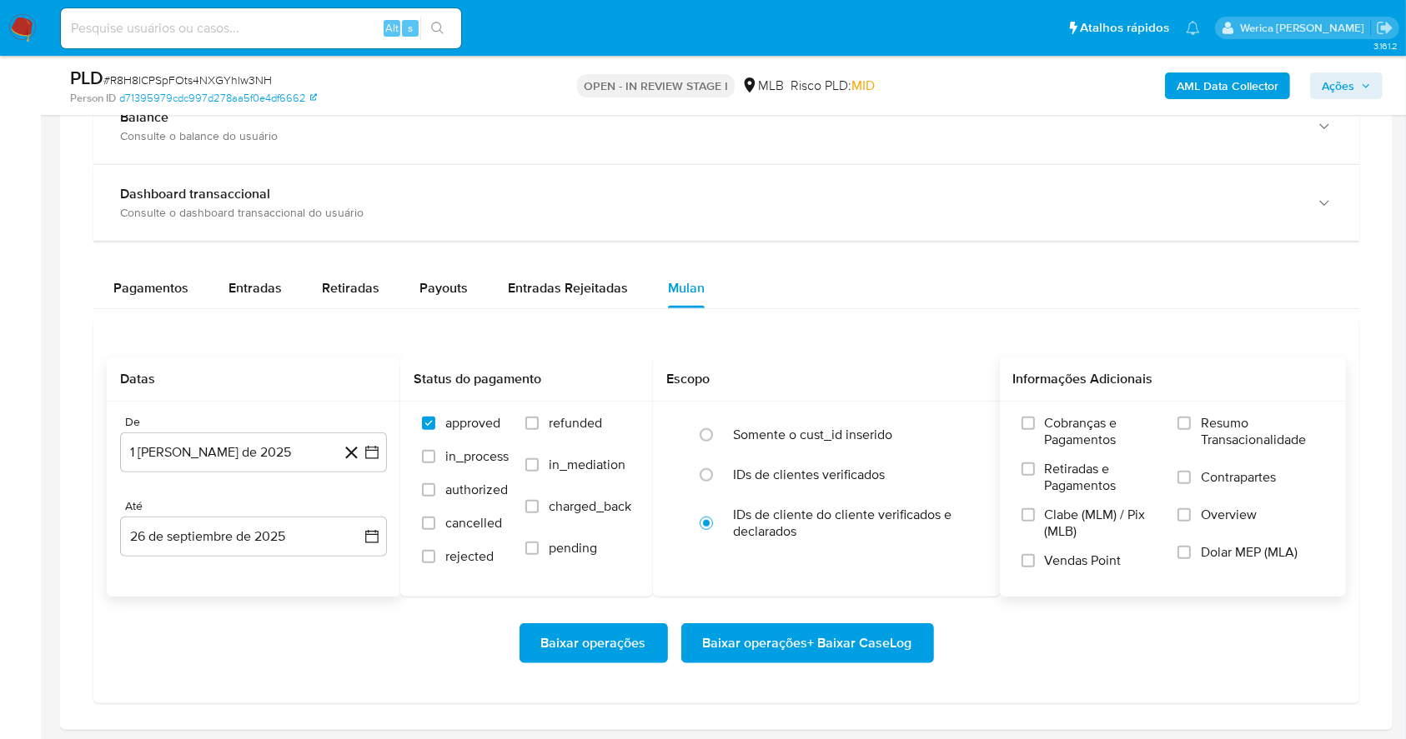
click at [1051, 415] on span "Cobranças e Pagamentos" at bounding box center [1103, 431] width 117 height 33
click at [1035, 417] on input "Cobranças e Pagamentos" at bounding box center [1027, 423] width 13 height 13
click at [1054, 497] on label "Retiradas e Pagamentos" at bounding box center [1091, 484] width 140 height 46
click at [1035, 476] on input "Retiradas e Pagamentos" at bounding box center [1027, 469] width 13 height 13
click at [1058, 533] on span "Clabe (MLM) / Pix (MLB)" at bounding box center [1103, 523] width 117 height 33
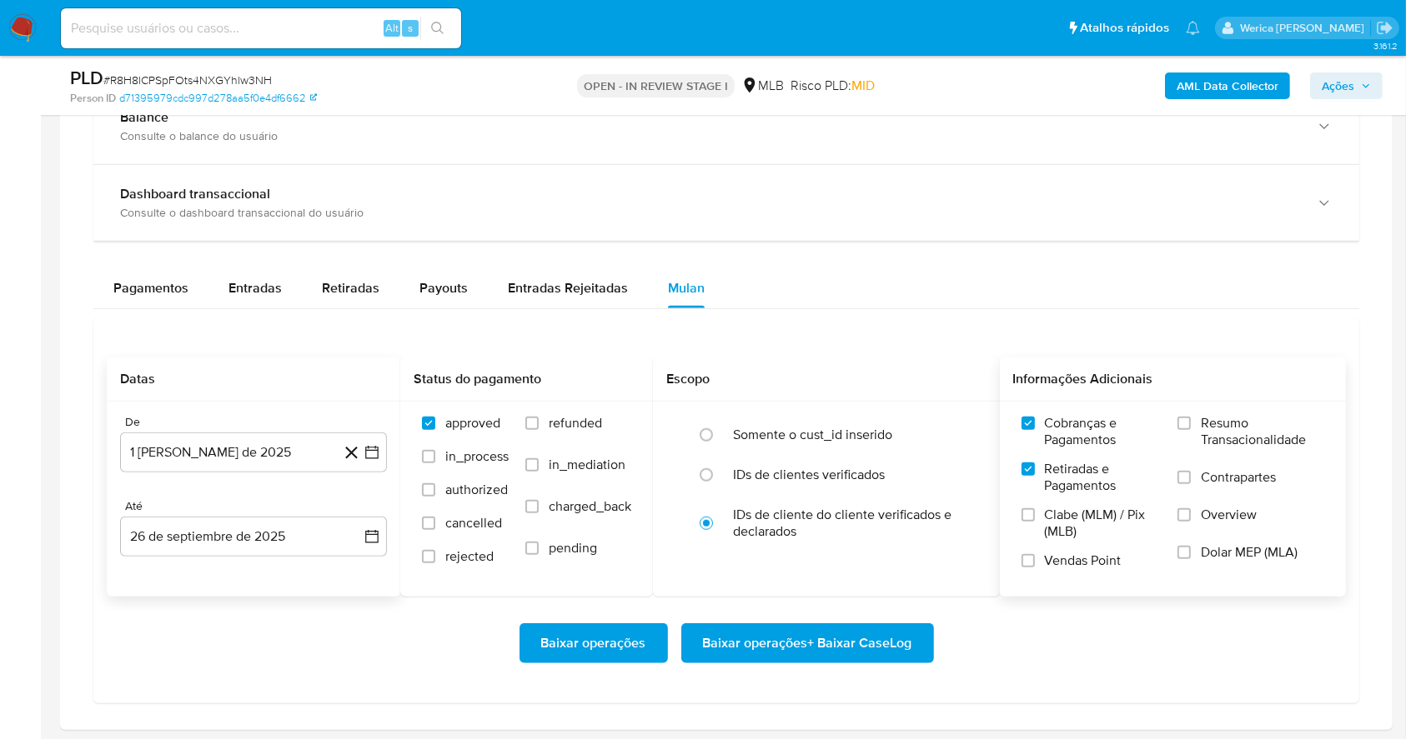
click at [1035, 522] on input "Clabe (MLM) / Pix (MLB)" at bounding box center [1027, 515] width 13 height 13
click at [1074, 577] on label "Vendas Point" at bounding box center [1091, 567] width 140 height 29
click at [1035, 568] on input "Vendas Point" at bounding box center [1027, 560] width 13 height 13
click at [1190, 557] on span at bounding box center [1183, 552] width 13 height 13
click at [1190, 557] on input "Dolar MEP (MLA)" at bounding box center [1183, 552] width 13 height 13
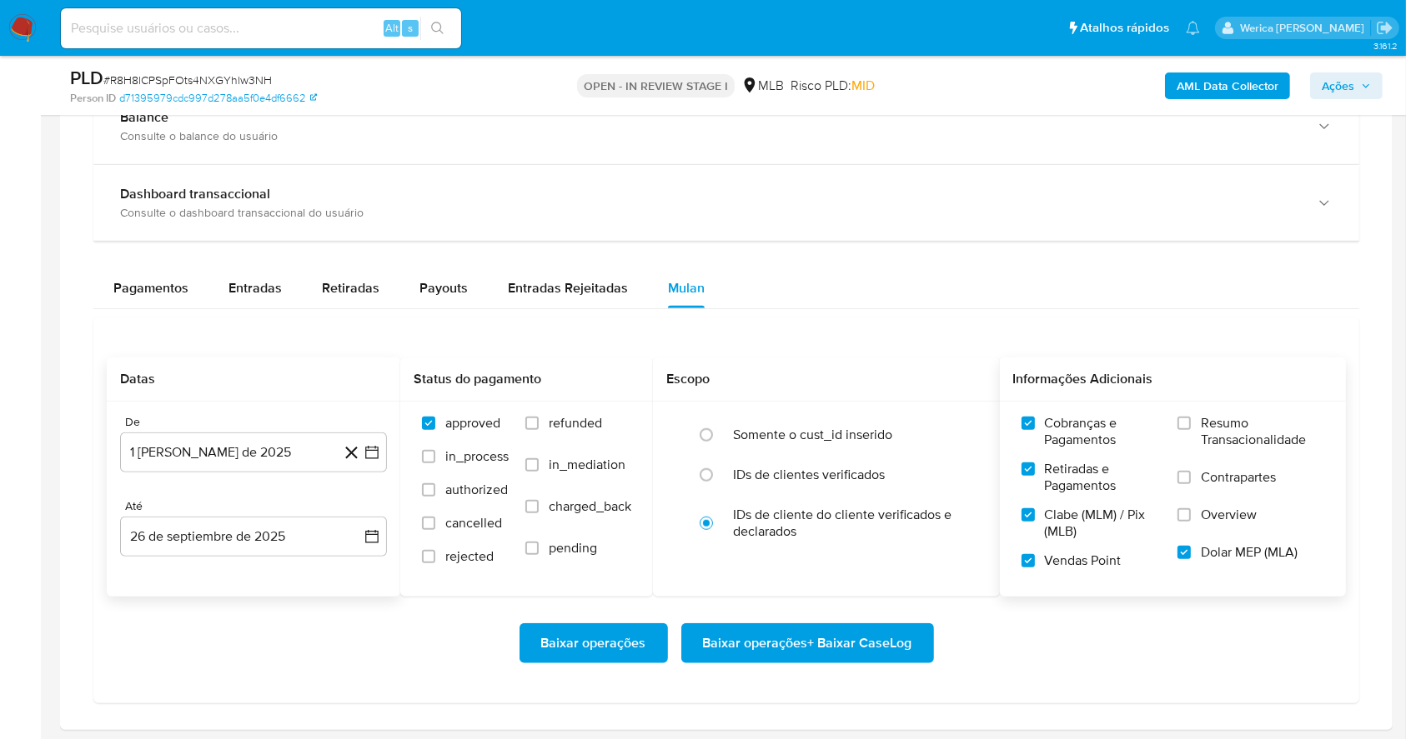
click at [1199, 514] on label "Overview" at bounding box center [1250, 526] width 147 height 38
click at [1190, 514] on input "Overview" at bounding box center [1183, 515] width 13 height 13
click at [1214, 454] on label "Resumo Transacionalidade" at bounding box center [1250, 442] width 147 height 54
click at [1199, 468] on div "Resumo Transacionalidade Contrapartes Overview Dolar MEP (MLA)" at bounding box center [1250, 498] width 147 height 167
click at [1199, 482] on label "Contrapartes" at bounding box center [1250, 488] width 147 height 38
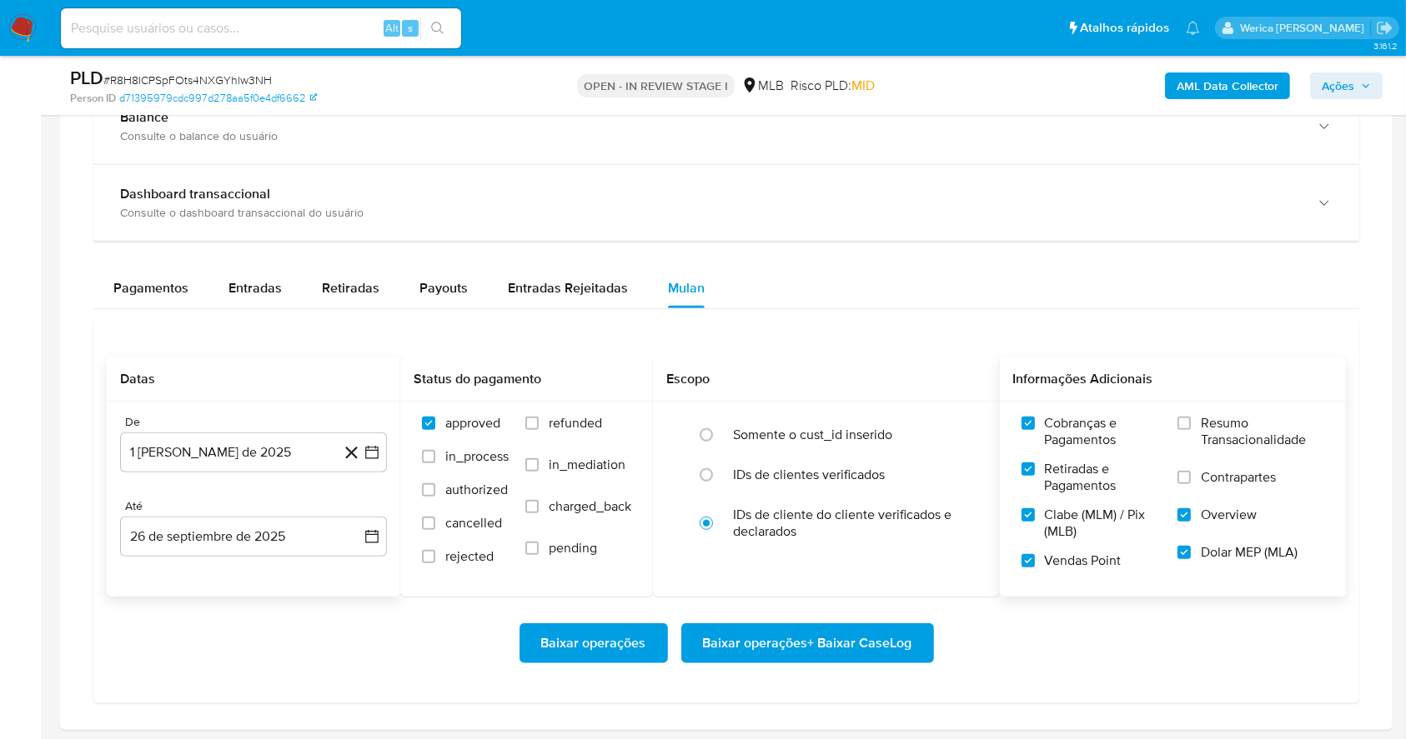
click at [1190, 482] on input "Contrapartes" at bounding box center [1183, 477] width 13 height 13
click at [1196, 441] on label "Resumo Transacionalidade" at bounding box center [1250, 442] width 147 height 54
click at [1190, 430] on input "Resumo Transacionalidade" at bounding box center [1183, 423] width 13 height 13
click at [877, 641] on span "Baixar operações + Baixar CaseLog" at bounding box center [807, 643] width 209 height 37
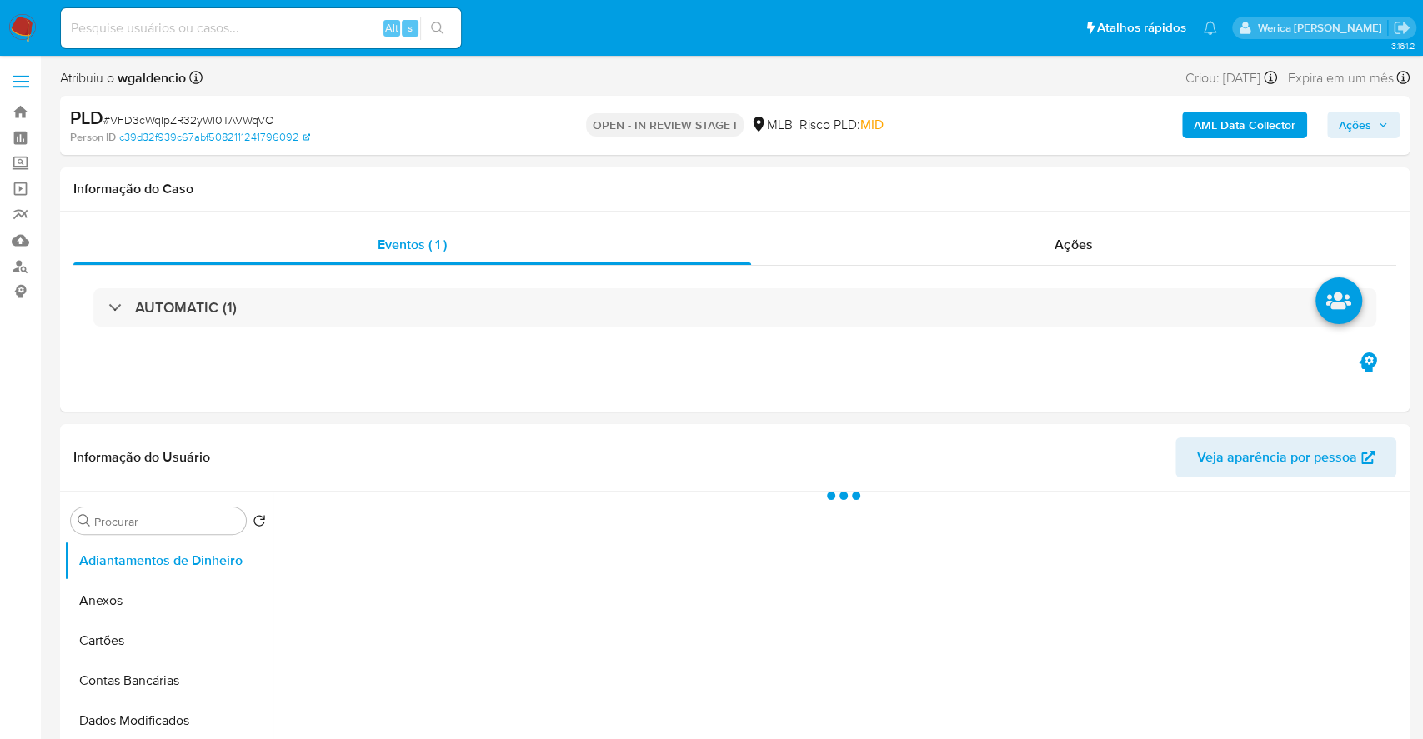
select select "10"
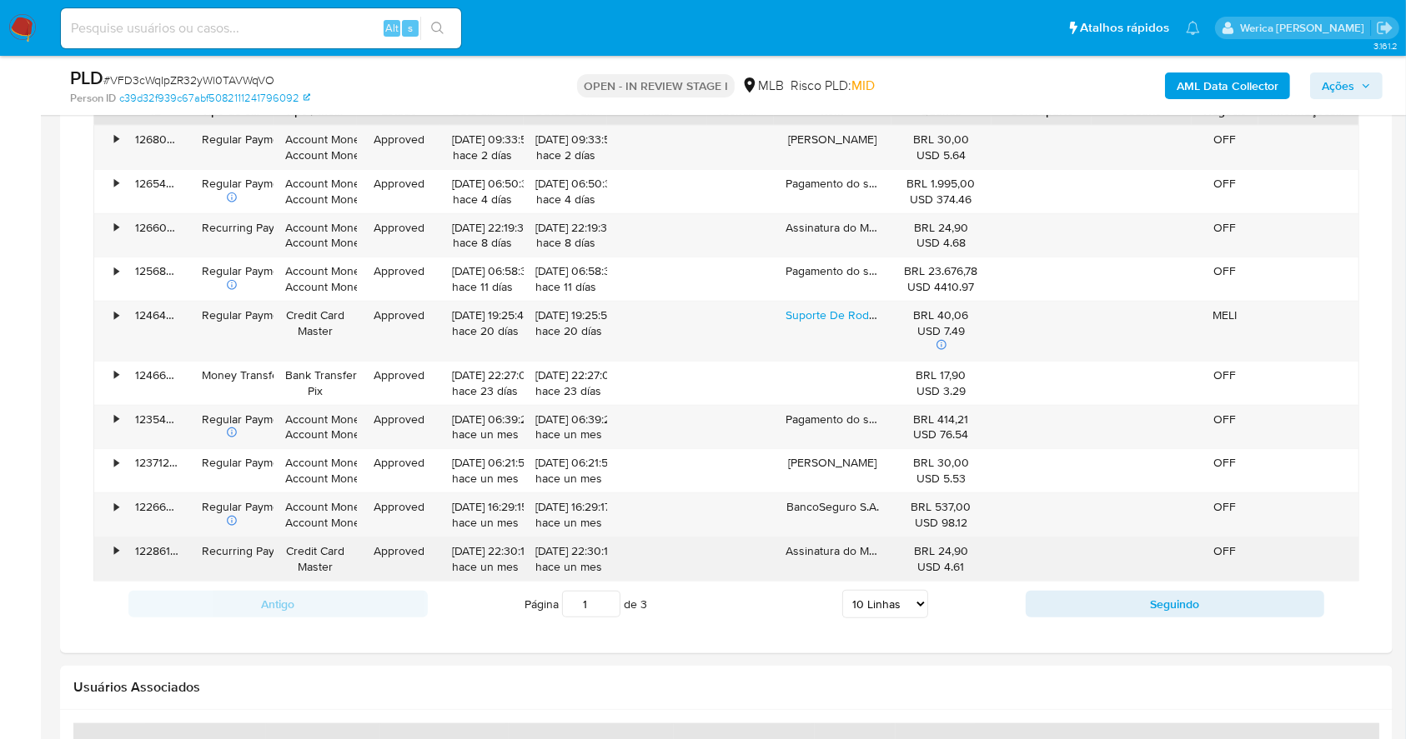
scroll to position [1222, 0]
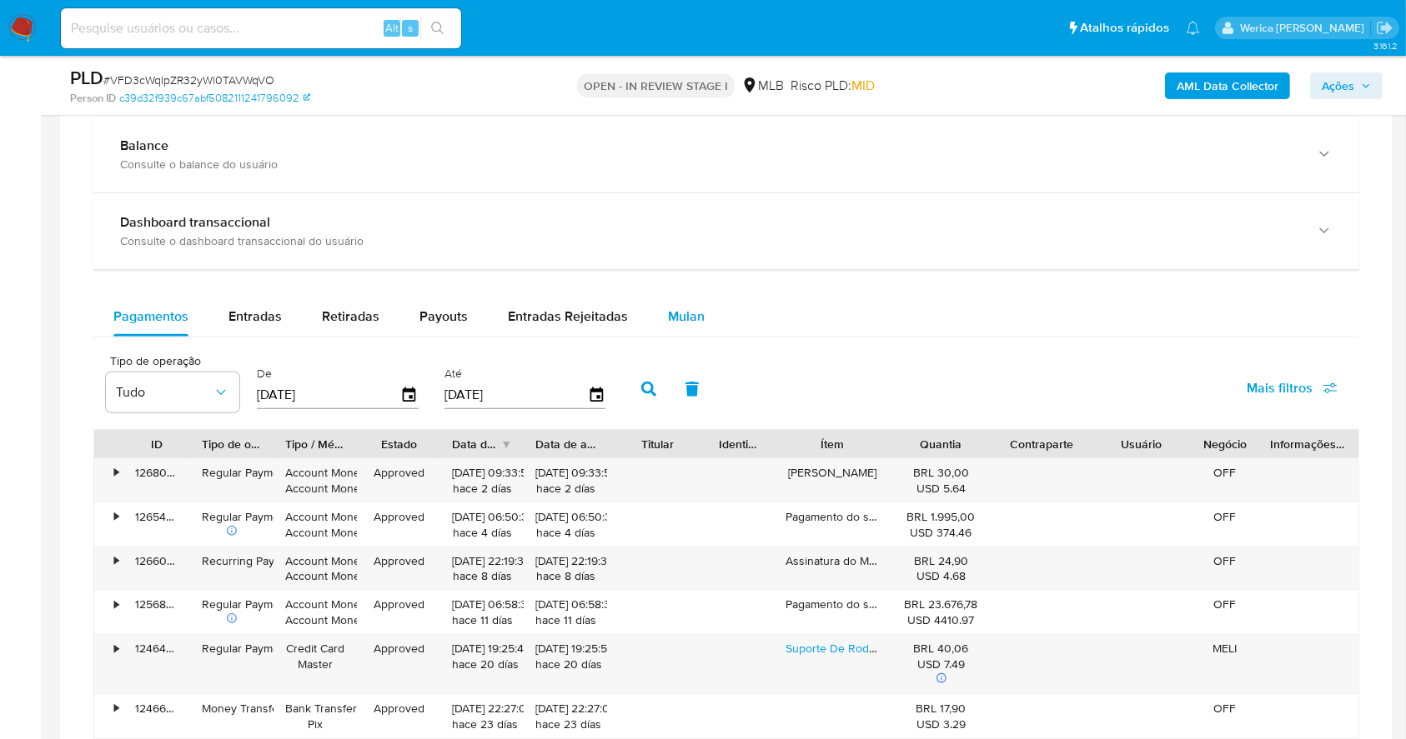
click at [668, 308] on span "Mulan" at bounding box center [686, 316] width 37 height 19
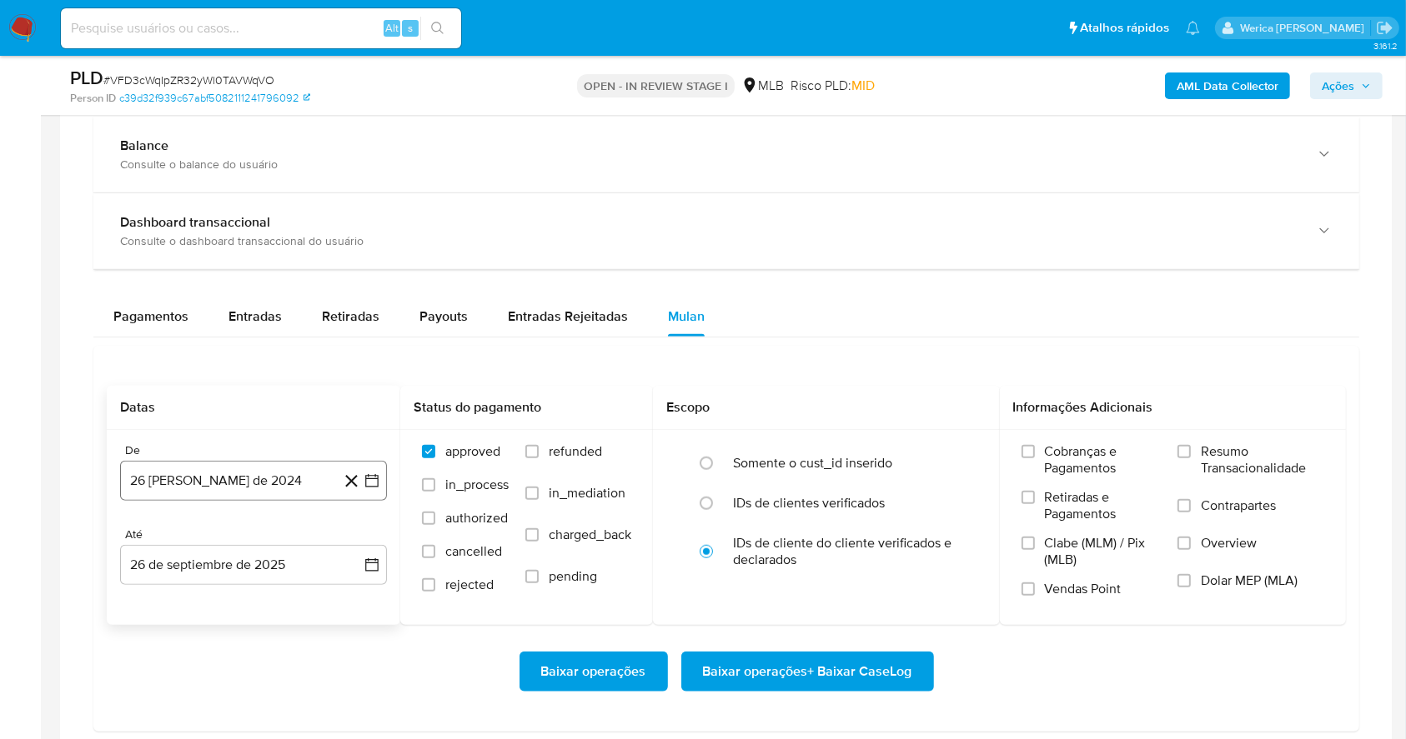
click at [224, 491] on button "26 [PERSON_NAME] de 2024" at bounding box center [253, 481] width 267 height 40
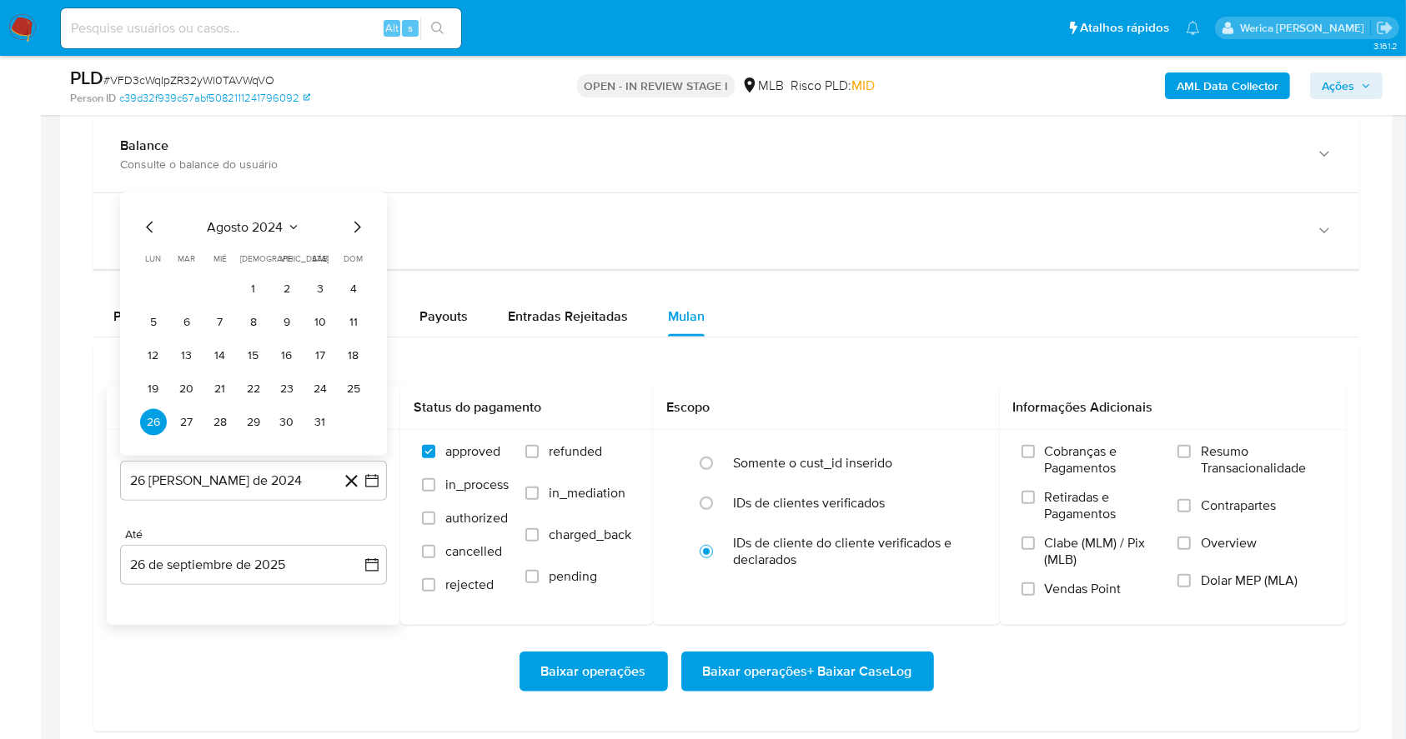
click at [256, 222] on span "agosto 2024" at bounding box center [246, 227] width 76 height 17
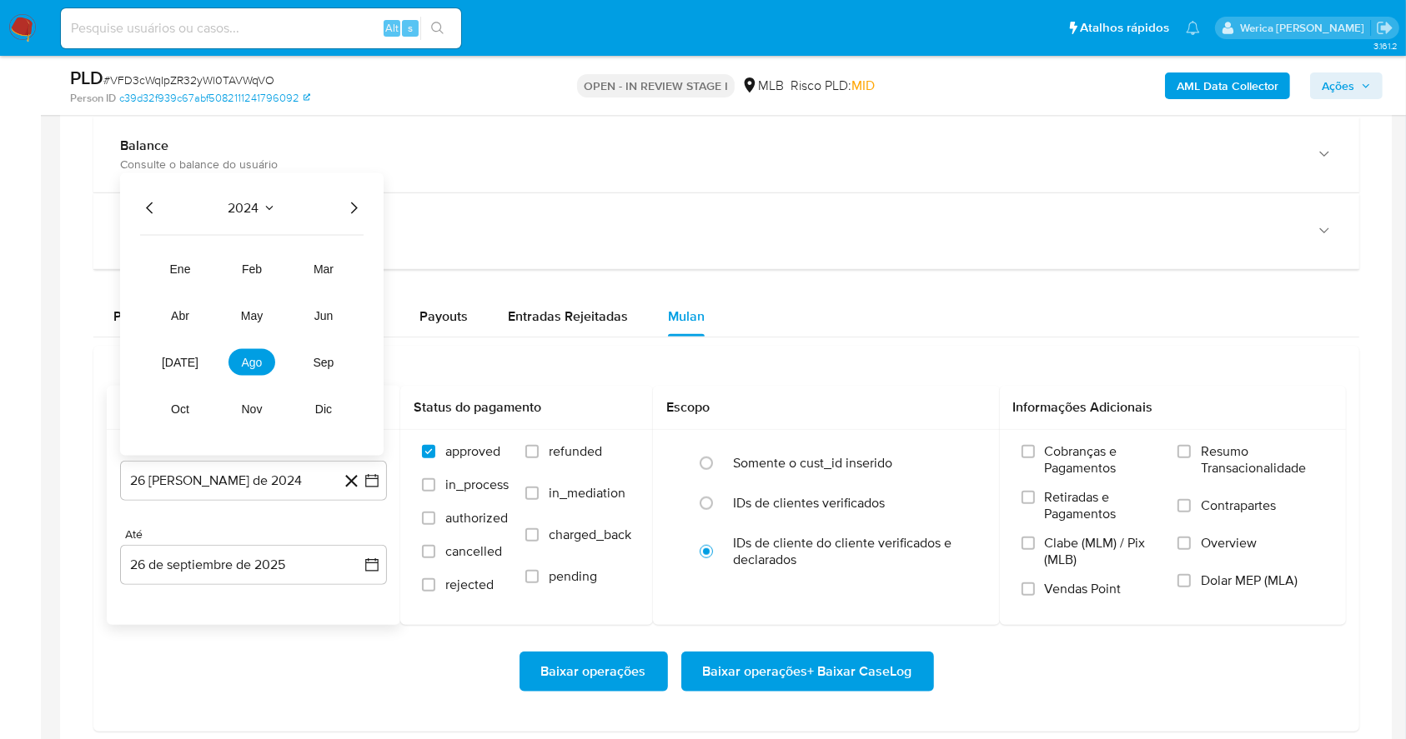
click at [347, 203] on icon "Año siguiente" at bounding box center [353, 208] width 20 height 20
click at [262, 368] on button "ago" at bounding box center [251, 362] width 47 height 27
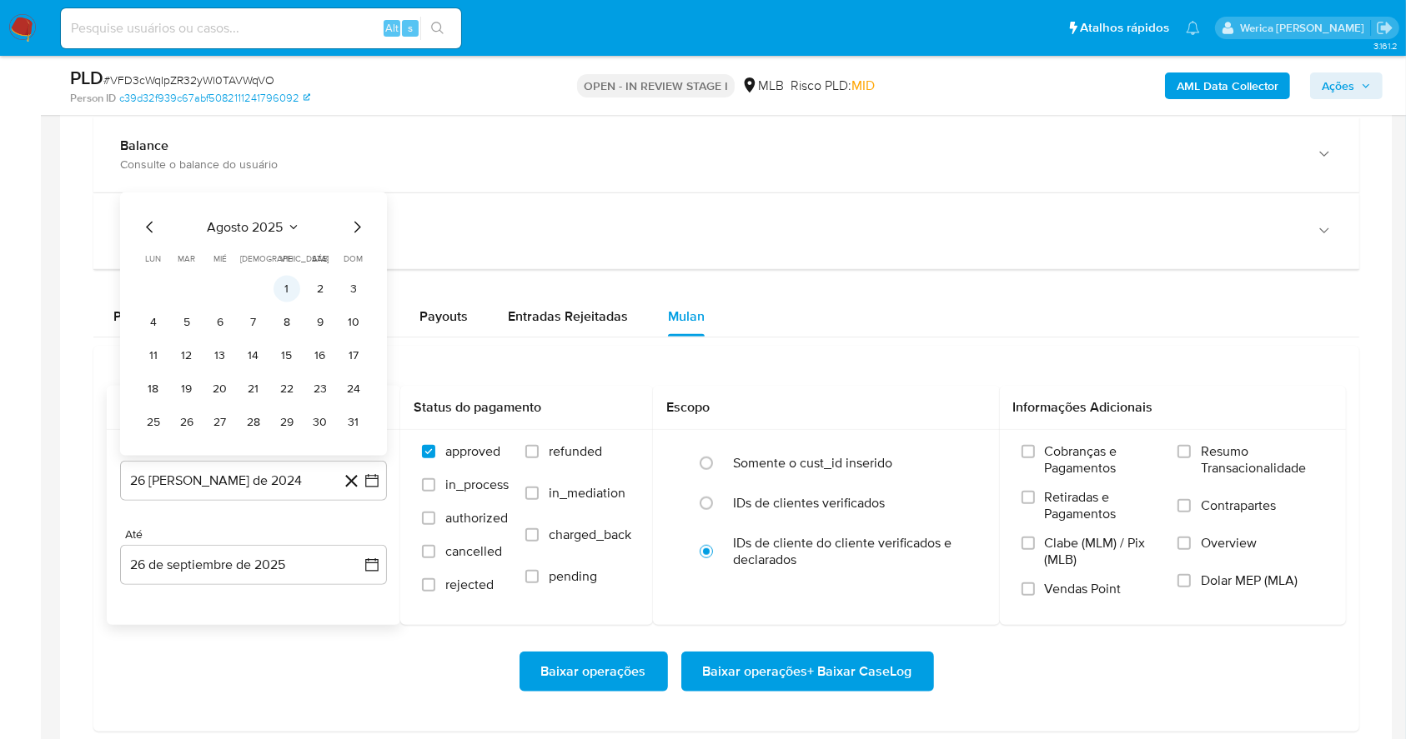
click at [291, 293] on button "1" at bounding box center [286, 289] width 27 height 27
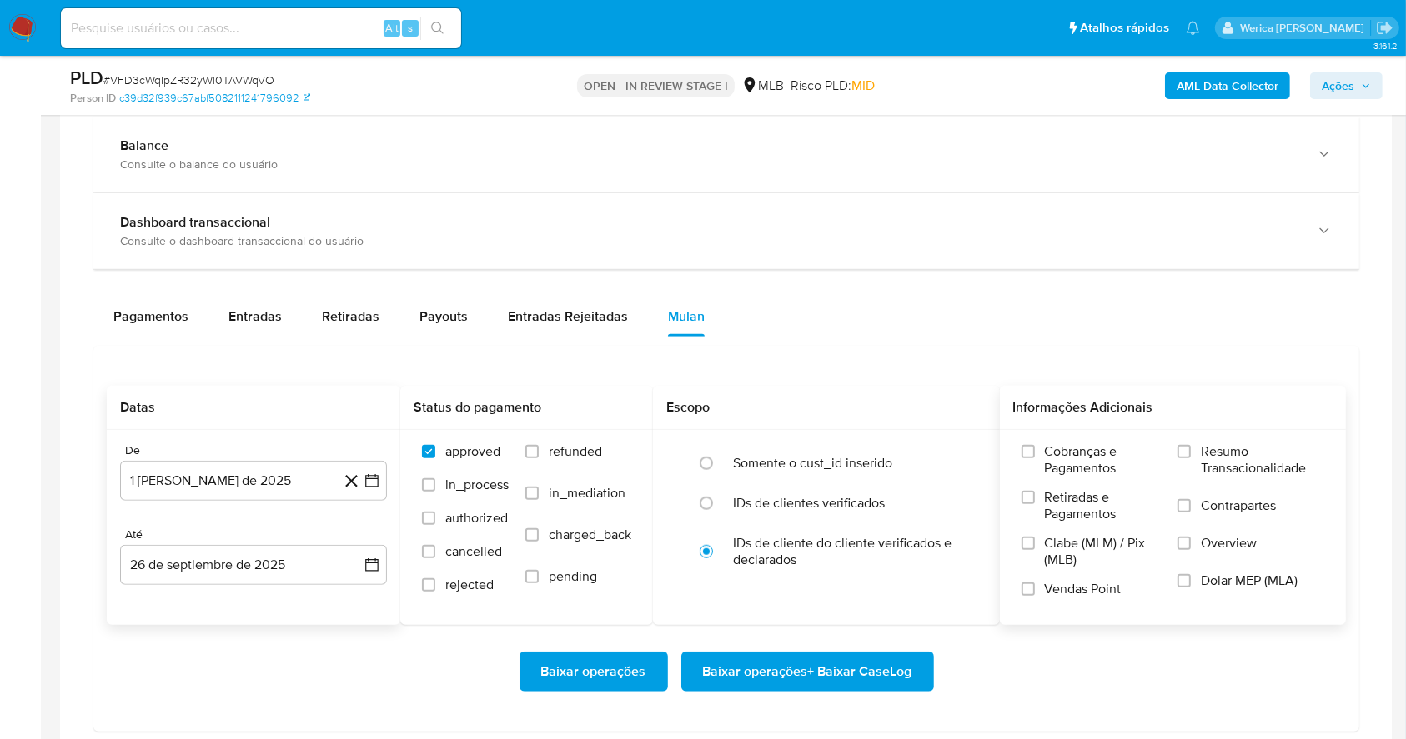
click at [1047, 466] on label "Cobranças e Pagamentos" at bounding box center [1091, 467] width 140 height 46
click at [1035, 459] on input "Cobranças e Pagamentos" at bounding box center [1027, 451] width 13 height 13
click at [1050, 531] on label "Retiradas e Pagamentos" at bounding box center [1091, 512] width 140 height 46
click at [1035, 504] on input "Retiradas e Pagamentos" at bounding box center [1027, 497] width 13 height 13
click at [1060, 574] on label "Clabe (MLM) / Pix (MLB)" at bounding box center [1091, 558] width 140 height 46
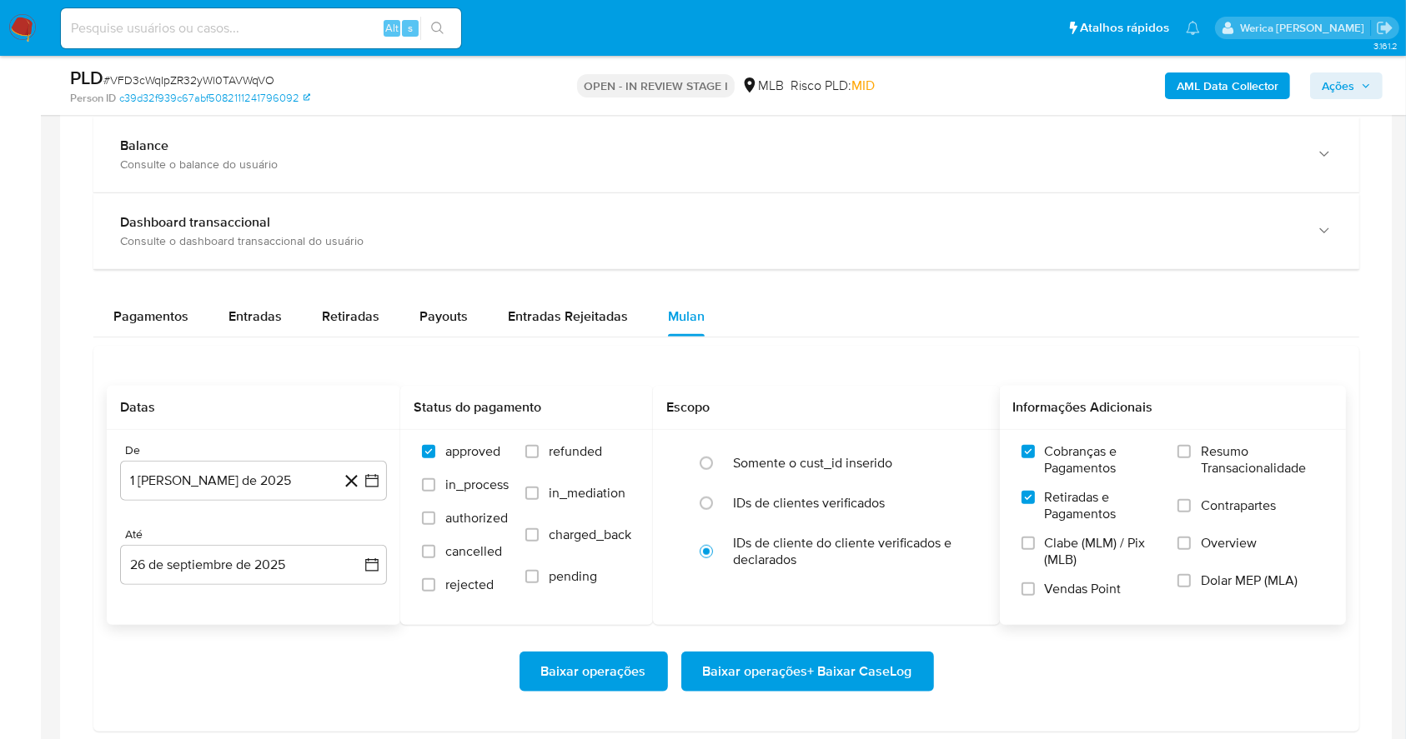
click at [1035, 550] on input "Clabe (MLM) / Pix (MLB)" at bounding box center [1027, 543] width 13 height 13
click at [1082, 595] on span "Vendas Point" at bounding box center [1083, 589] width 77 height 17
click at [1035, 595] on input "Vendas Point" at bounding box center [1027, 589] width 13 height 13
click at [1245, 577] on span "Dolar MEP (MLA)" at bounding box center [1248, 581] width 97 height 17
click at [1190, 577] on input "Dolar MEP (MLA)" at bounding box center [1183, 580] width 13 height 13
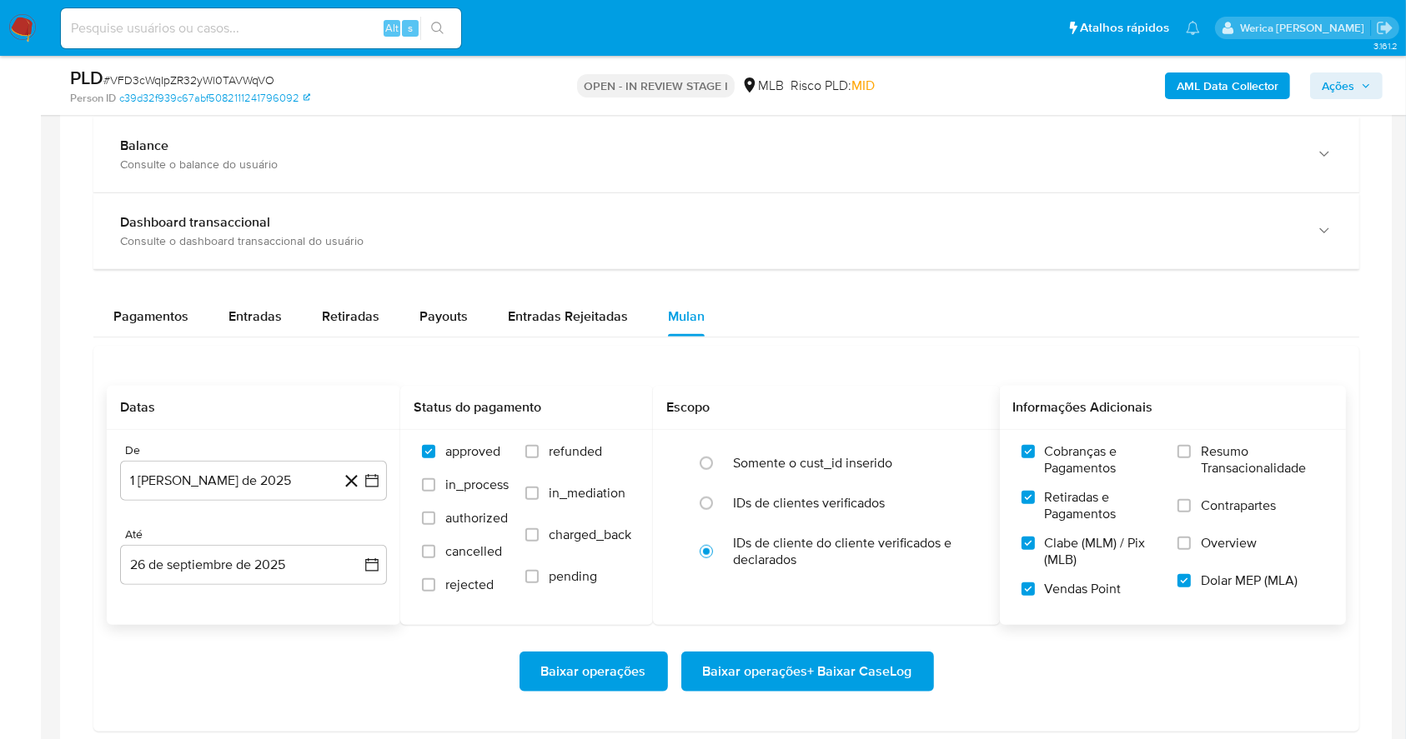
click at [1234, 542] on span "Overview" at bounding box center [1228, 543] width 56 height 17
click at [1190, 542] on input "Overview" at bounding box center [1183, 543] width 13 height 13
click at [1229, 504] on span "Contrapartes" at bounding box center [1237, 506] width 75 height 17
click at [1190, 504] on input "Contrapartes" at bounding box center [1183, 505] width 13 height 13
click at [1215, 466] on span "Resumo Transacionalidade" at bounding box center [1261, 460] width 123 height 33
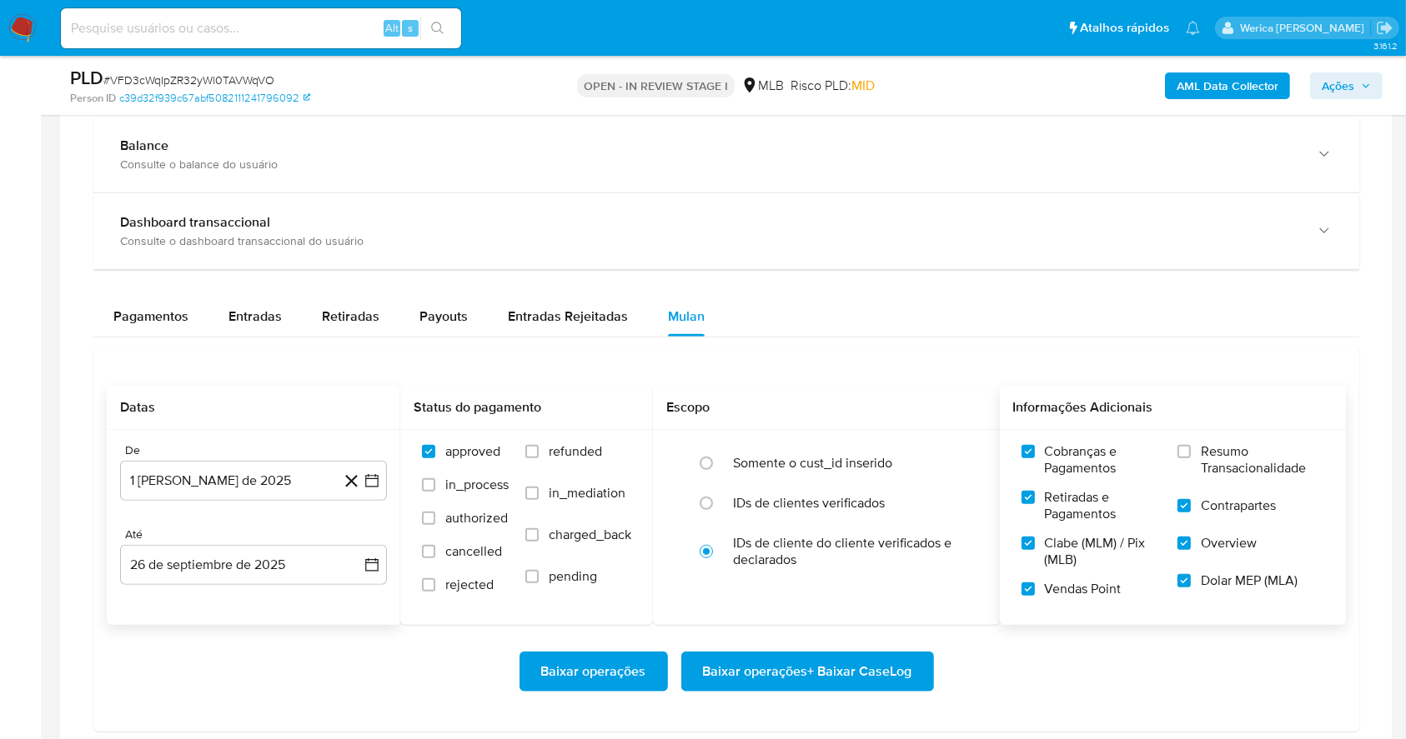
click at [1190, 459] on input "Resumo Transacionalidade" at bounding box center [1183, 451] width 13 height 13
click at [895, 675] on span "Baixar operações + Baixar CaseLog" at bounding box center [807, 672] width 209 height 37
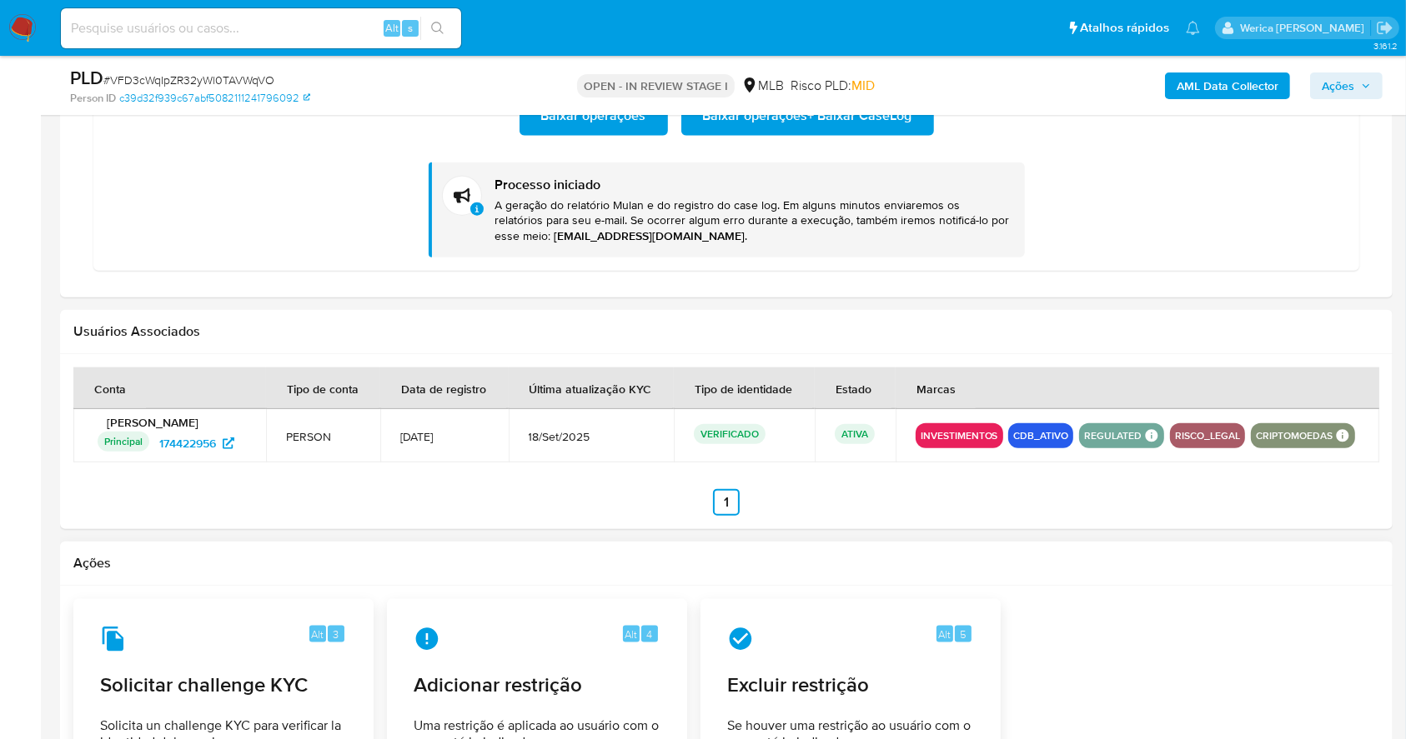
scroll to position [1334, 0]
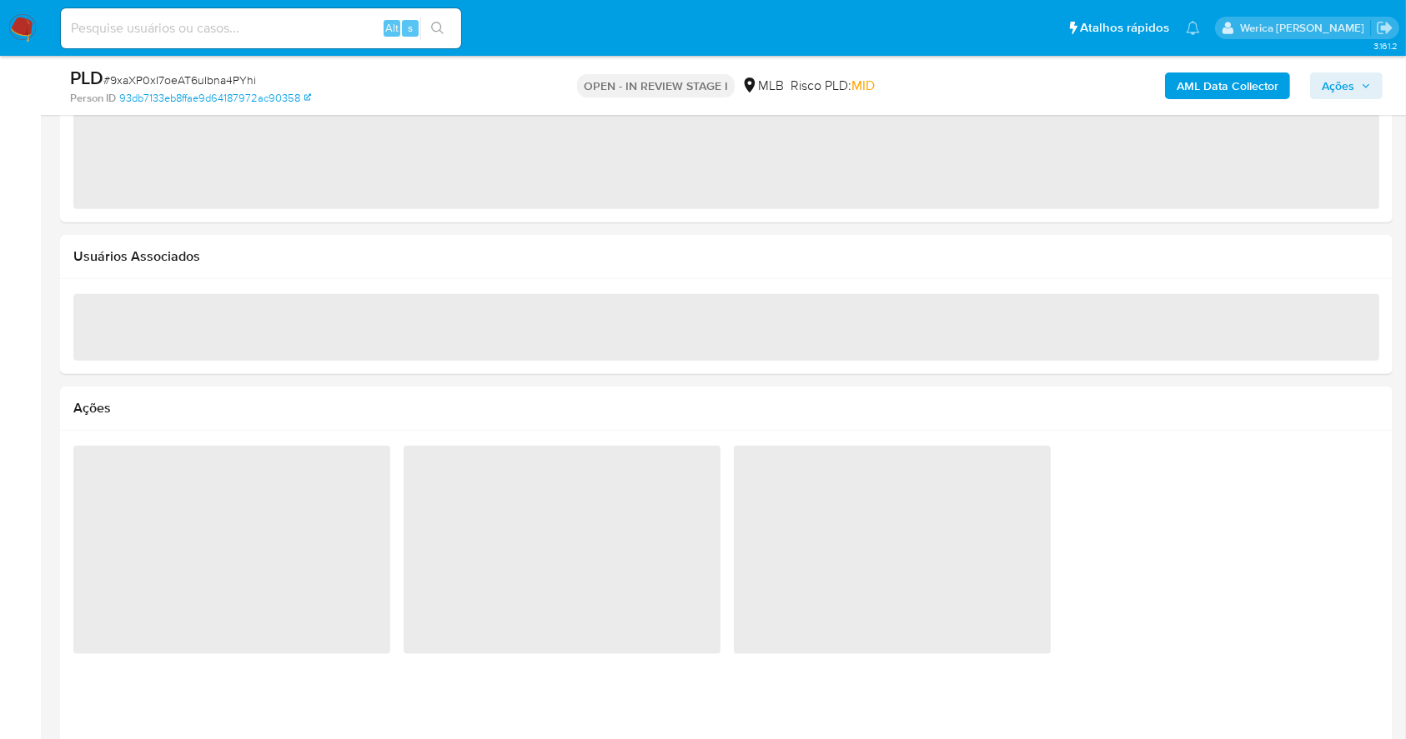
select select "10"
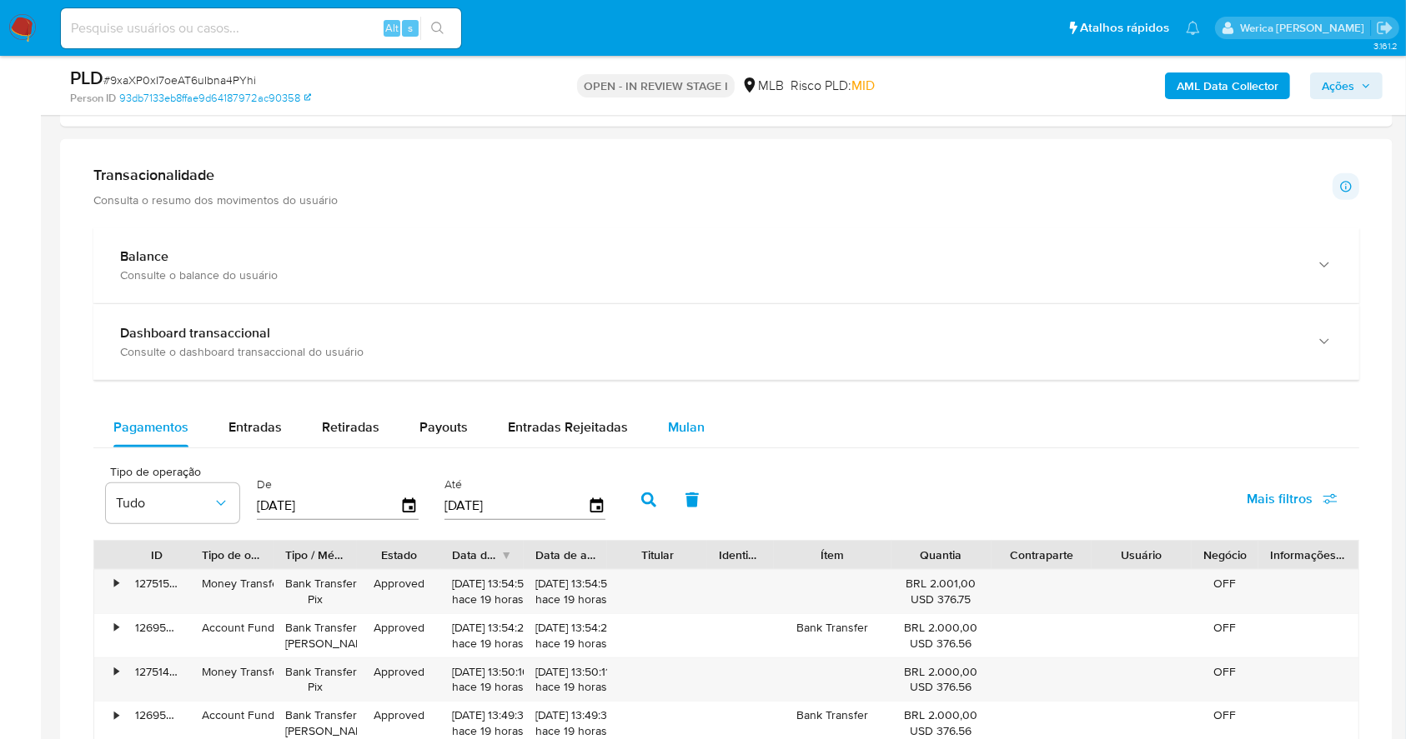
click at [687, 418] on span "Mulan" at bounding box center [686, 427] width 37 height 19
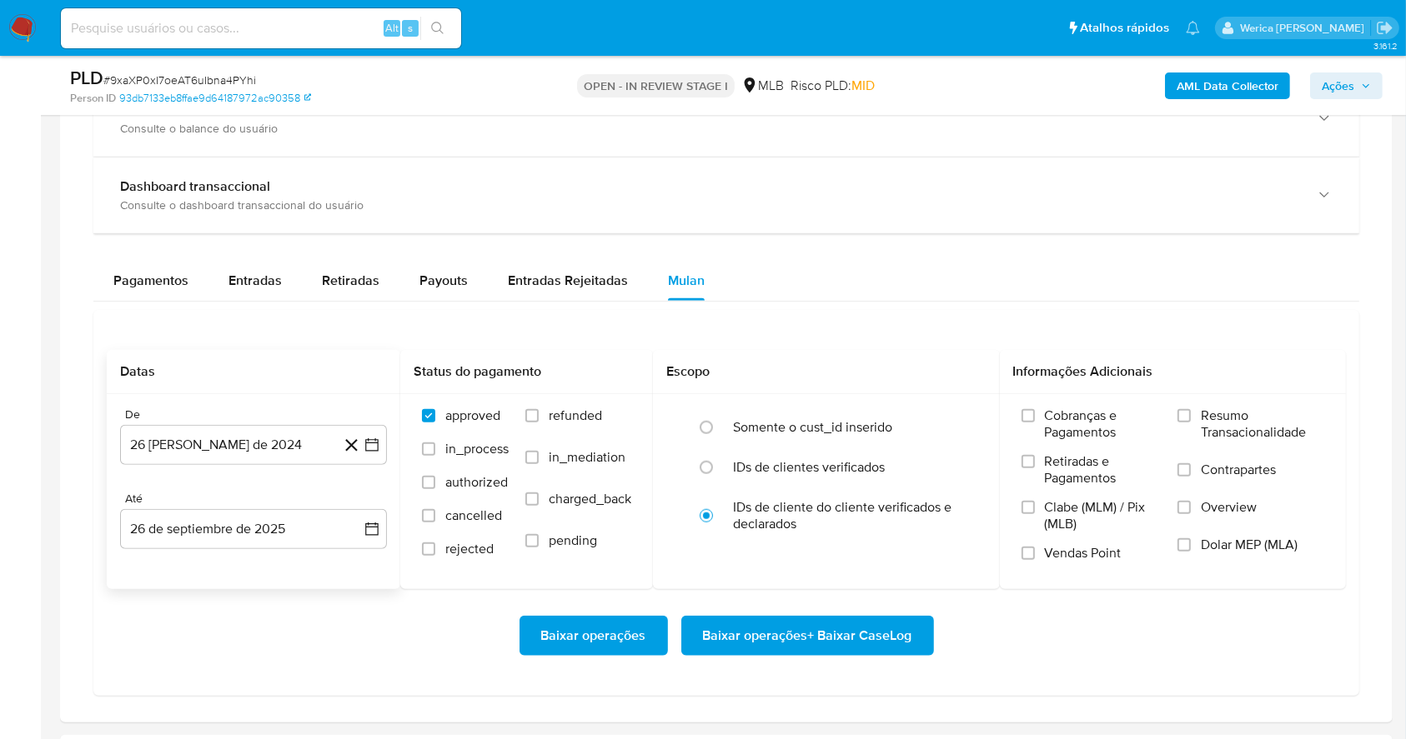
scroll to position [1334, 0]
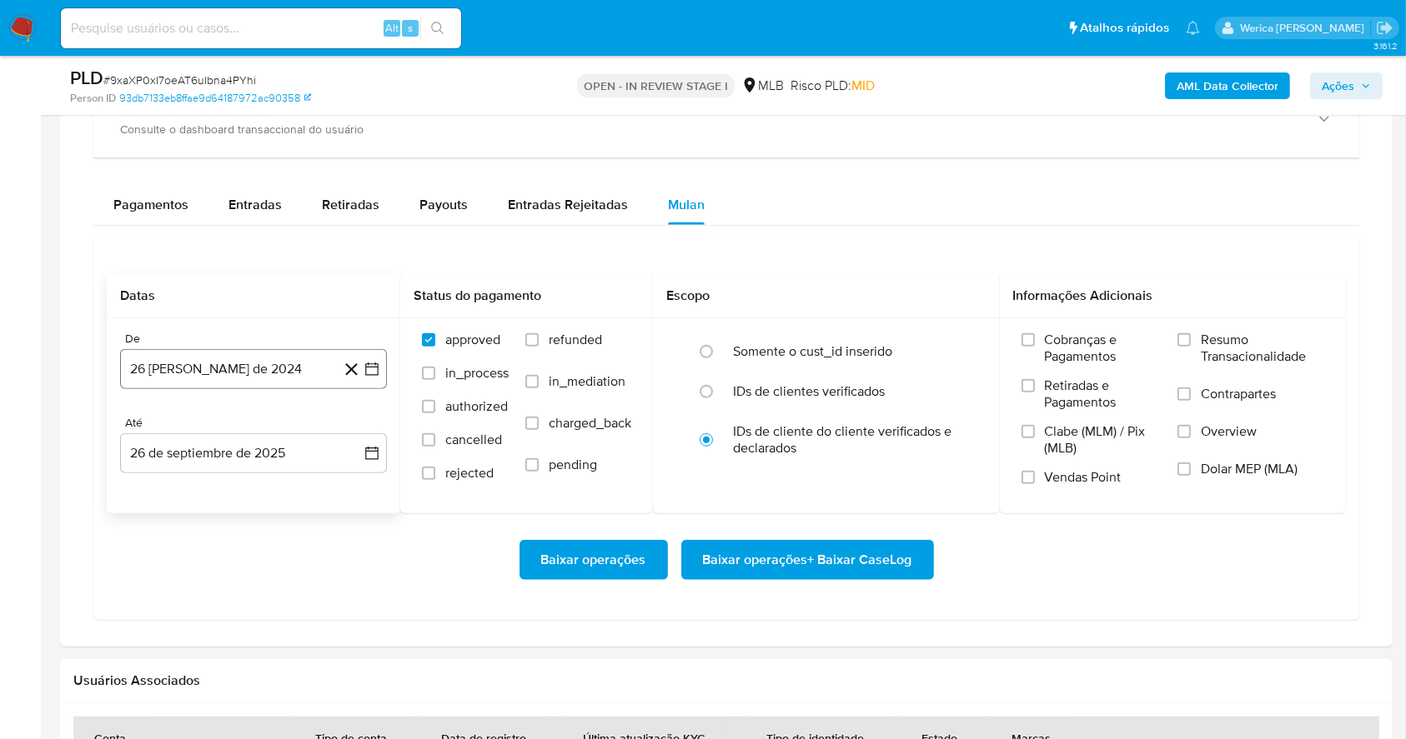
click at [224, 363] on button "26 [PERSON_NAME] de 2024" at bounding box center [253, 369] width 267 height 40
drag, startPoint x: 231, startPoint y: 377, endPoint x: 269, endPoint y: 436, distance: 70.5
click at [269, 436] on span "agosto 2024" at bounding box center [246, 429] width 76 height 17
click at [353, 430] on icon "Año siguiente" at bounding box center [353, 429] width 20 height 20
click at [266, 584] on button "ago" at bounding box center [251, 583] width 47 height 27
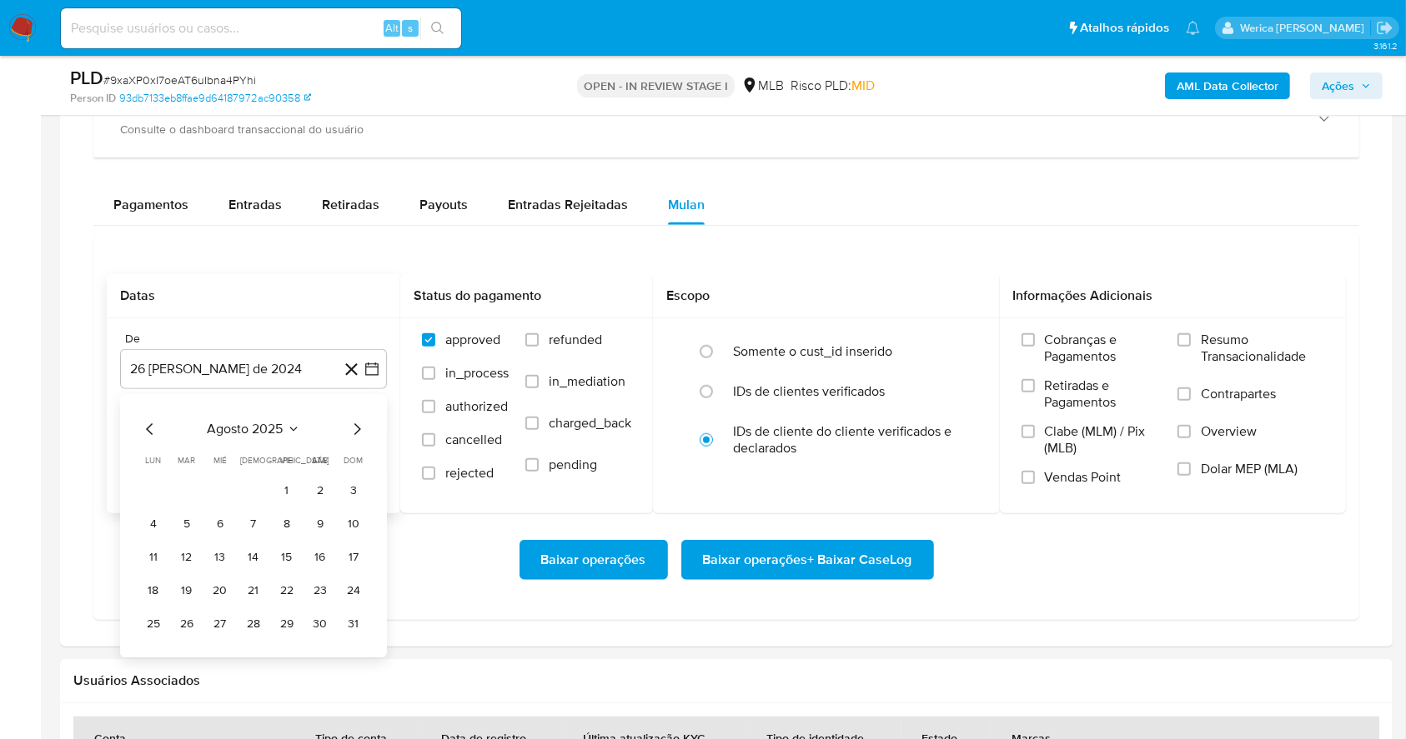
click at [285, 480] on button "1" at bounding box center [286, 491] width 27 height 27
click at [1087, 338] on span "Cobranças e Pagamentos" at bounding box center [1103, 348] width 117 height 33
click at [1035, 338] on input "Cobranças e Pagamentos" at bounding box center [1027, 339] width 13 height 13
click at [1074, 436] on span "Clabe (MLM) / Pix (MLB)" at bounding box center [1103, 439] width 117 height 33
click at [1035, 436] on input "Clabe (MLM) / Pix (MLB)" at bounding box center [1027, 431] width 13 height 13
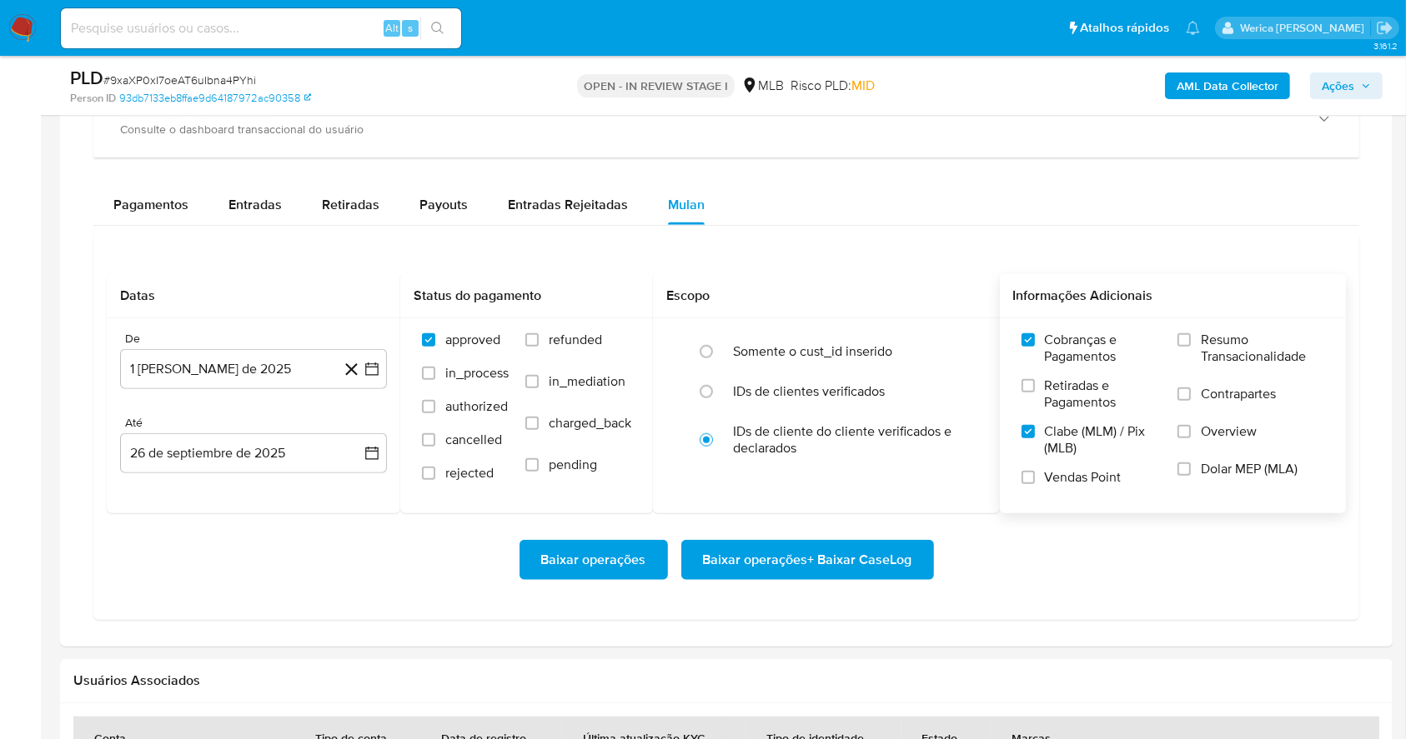
click at [1076, 503] on div "Cobranças e Pagamentos Retiradas e Pagamentos Clabe (MLM) / Pix (MLB) Vendas Po…" at bounding box center [1173, 414] width 347 height 193
drag, startPoint x: 1137, startPoint y: 477, endPoint x: 1175, endPoint y: 479, distance: 38.4
click at [1140, 479] on label "Vendas Point" at bounding box center [1091, 483] width 140 height 29
click at [1035, 479] on input "Vendas Point" at bounding box center [1027, 477] width 13 height 13
drag, startPoint x: 1175, startPoint y: 479, endPoint x: 1219, endPoint y: 474, distance: 43.6
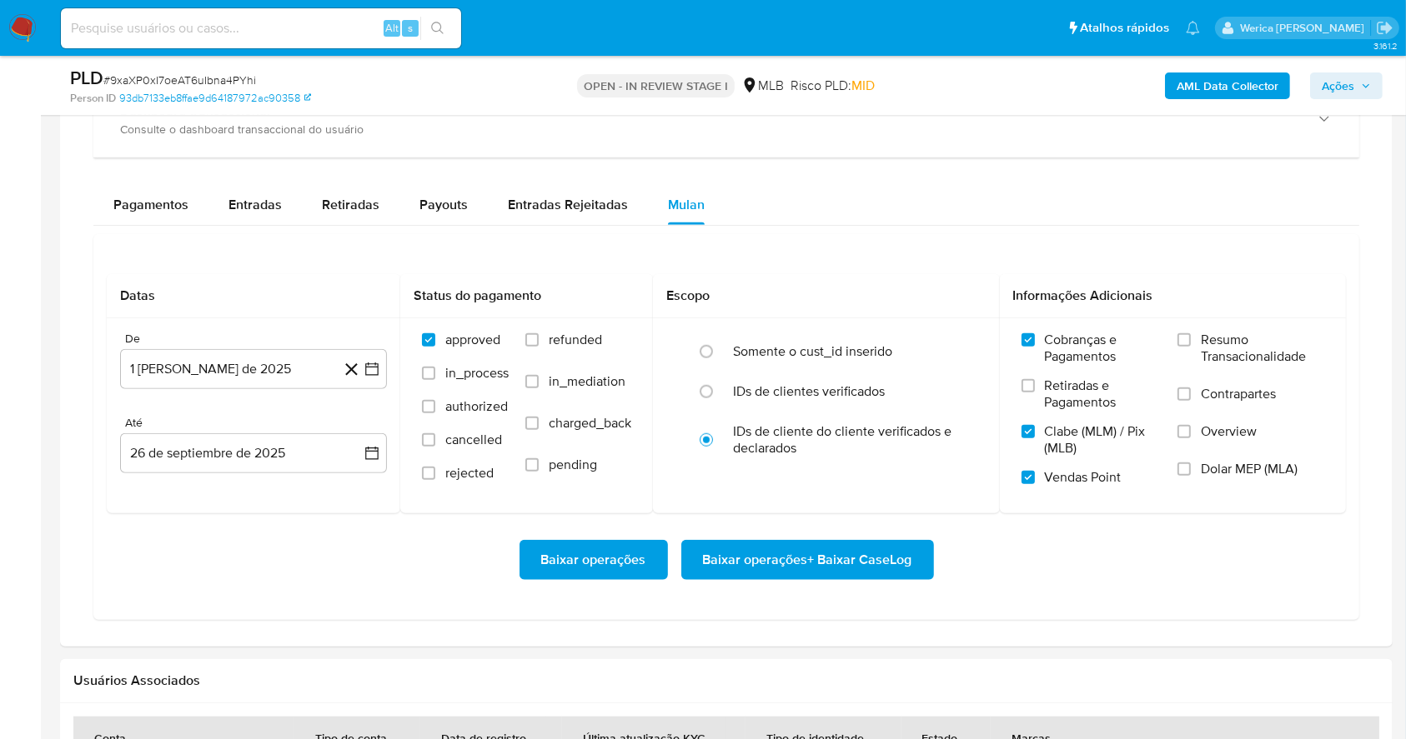
click at [1219, 474] on span "Dolar MEP (MLA)" at bounding box center [1248, 469] width 97 height 17
click at [1190, 474] on input "Dolar MEP (MLA)" at bounding box center [1183, 469] width 13 height 13
drag, startPoint x: 1219, startPoint y: 474, endPoint x: 1220, endPoint y: 441, distance: 33.4
click at [1220, 441] on label "Overview" at bounding box center [1250, 442] width 147 height 38
click at [1190, 439] on input "Overview" at bounding box center [1183, 431] width 13 height 13
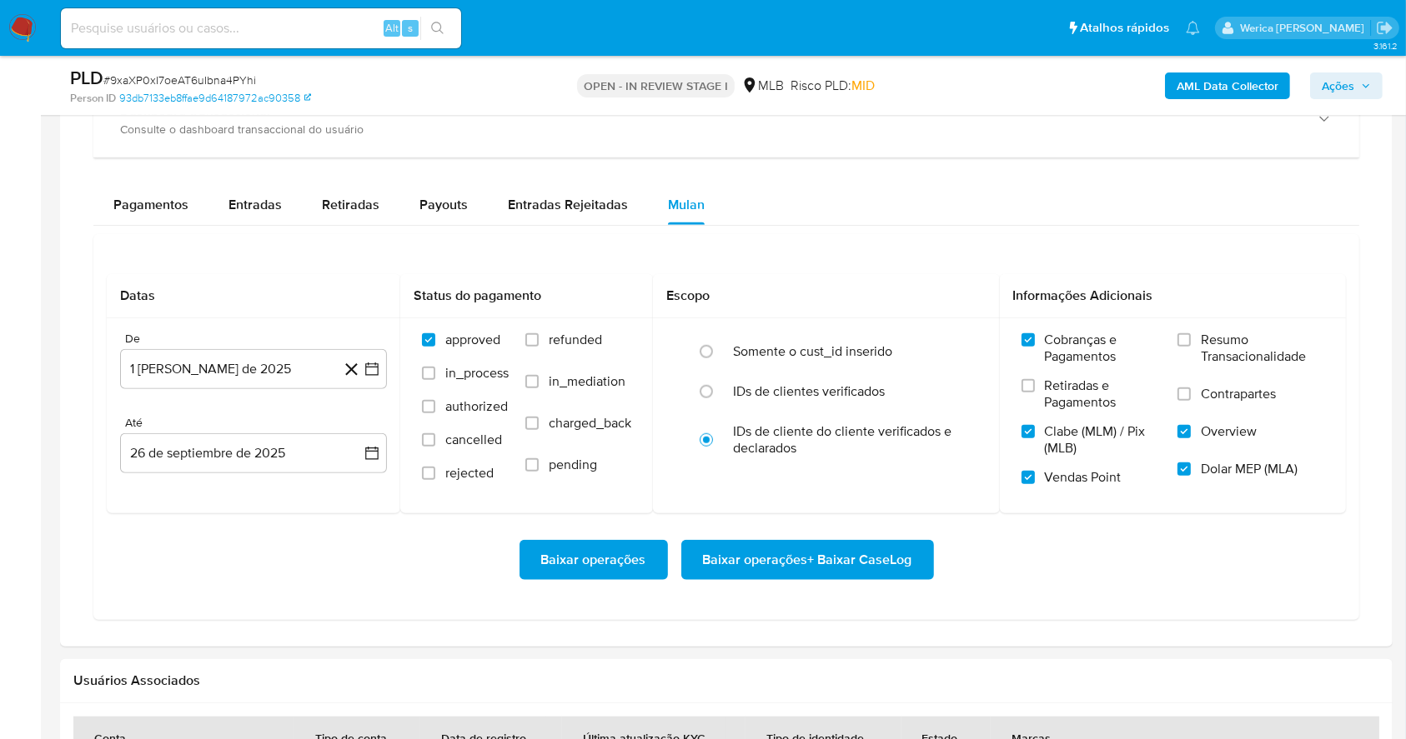
click at [1220, 403] on label "Contrapartes" at bounding box center [1250, 405] width 147 height 38
click at [1190, 401] on input "Contrapartes" at bounding box center [1183, 394] width 13 height 13
click at [1215, 370] on label "Resumo Transacionalidade" at bounding box center [1250, 359] width 147 height 54
click at [1190, 347] on input "Resumo Transacionalidade" at bounding box center [1183, 339] width 13 height 13
click at [1045, 388] on span "Retiradas e Pagamentos" at bounding box center [1103, 394] width 117 height 33
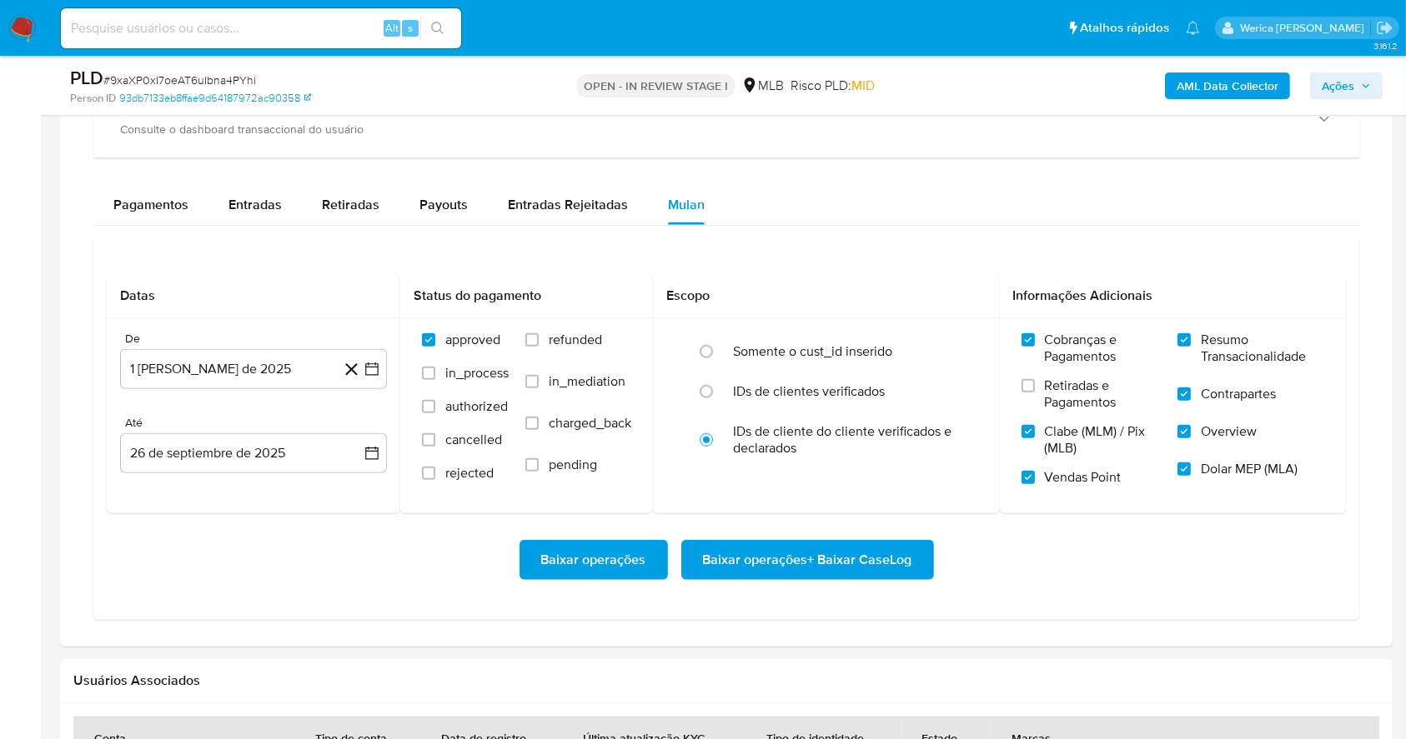
click at [1035, 388] on input "Retiradas e Pagamentos" at bounding box center [1027, 385] width 13 height 13
click at [895, 570] on span "Baixar operações + Baixar CaseLog" at bounding box center [807, 560] width 209 height 37
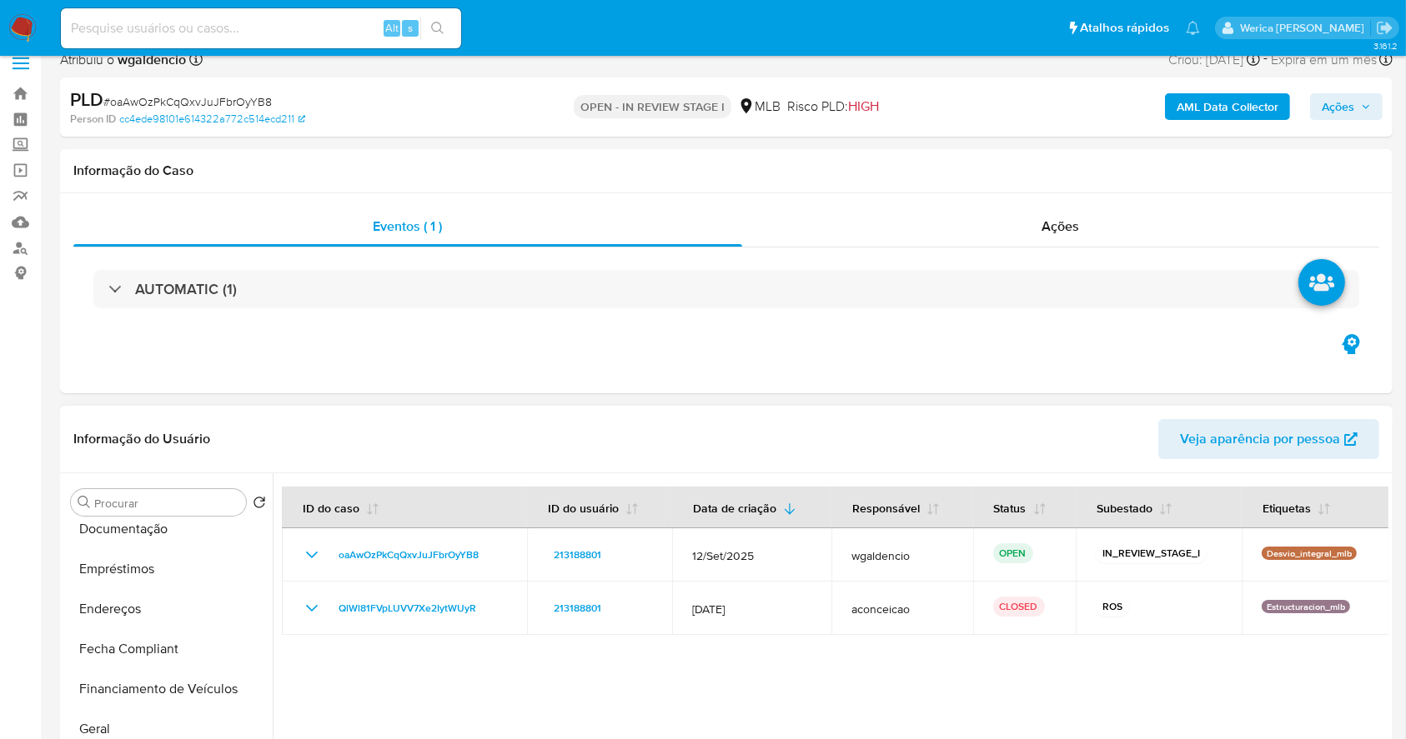
scroll to position [222, 0]
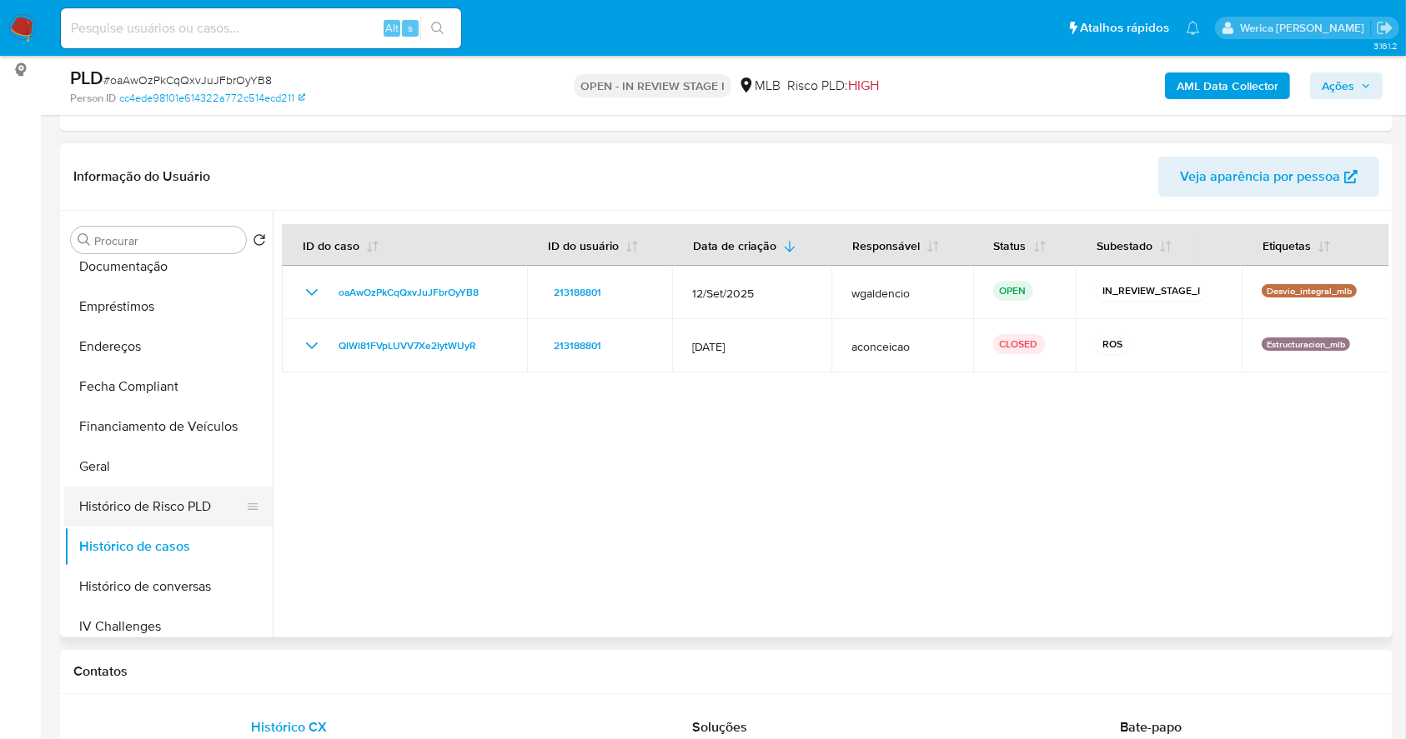
click at [116, 487] on button "Histórico de Risco PLD" at bounding box center [161, 507] width 195 height 40
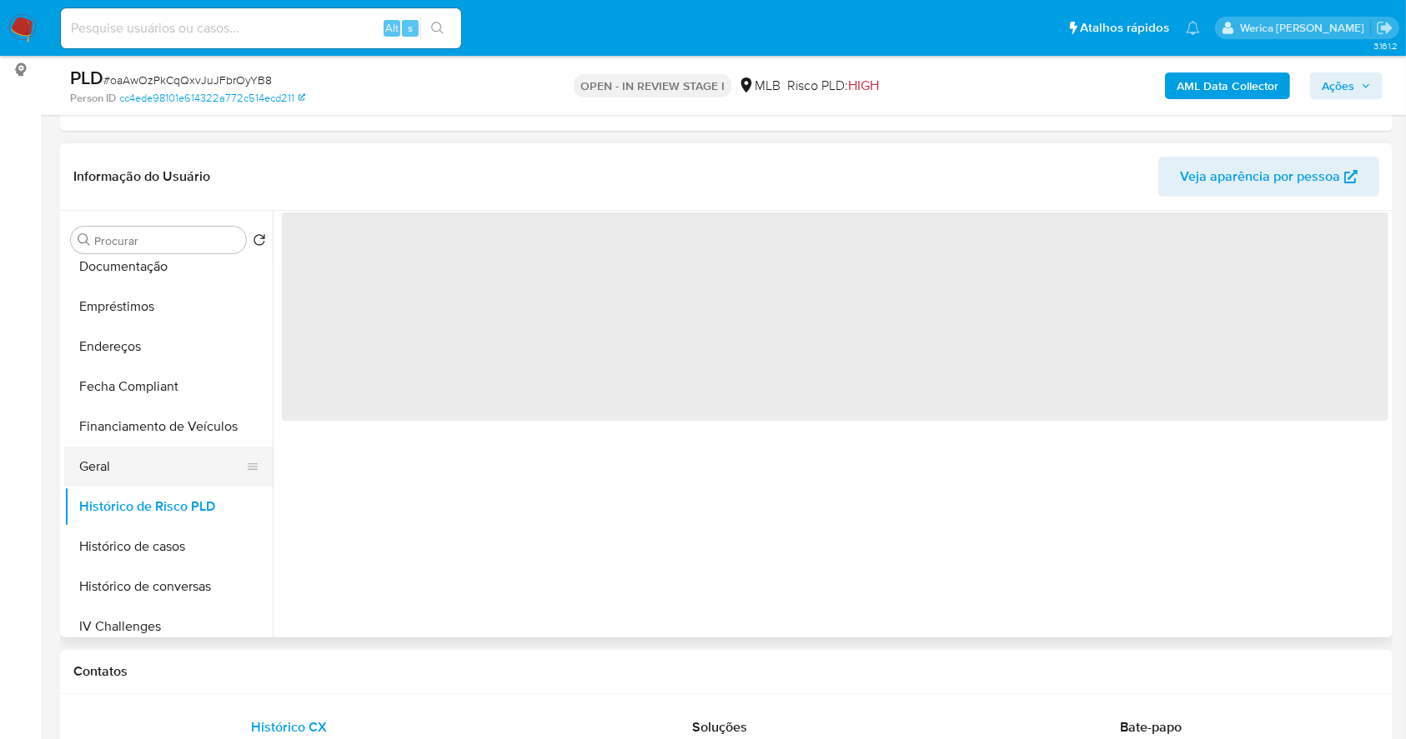
click at [123, 459] on button "Geral" at bounding box center [161, 467] width 195 height 40
click at [513, 434] on div "‌" at bounding box center [830, 424] width 1115 height 427
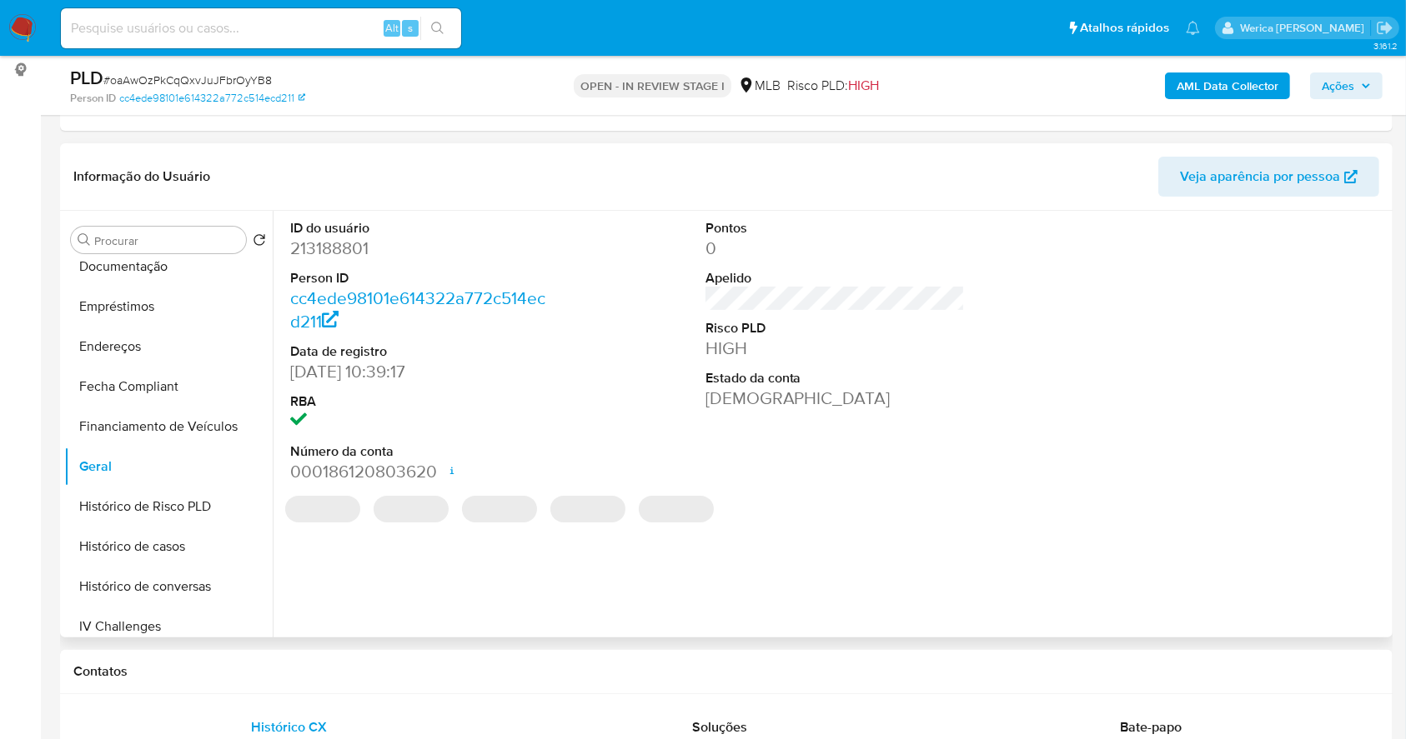
click at [312, 250] on dd "213188801" at bounding box center [420, 248] width 260 height 23
copy dd "213188801"
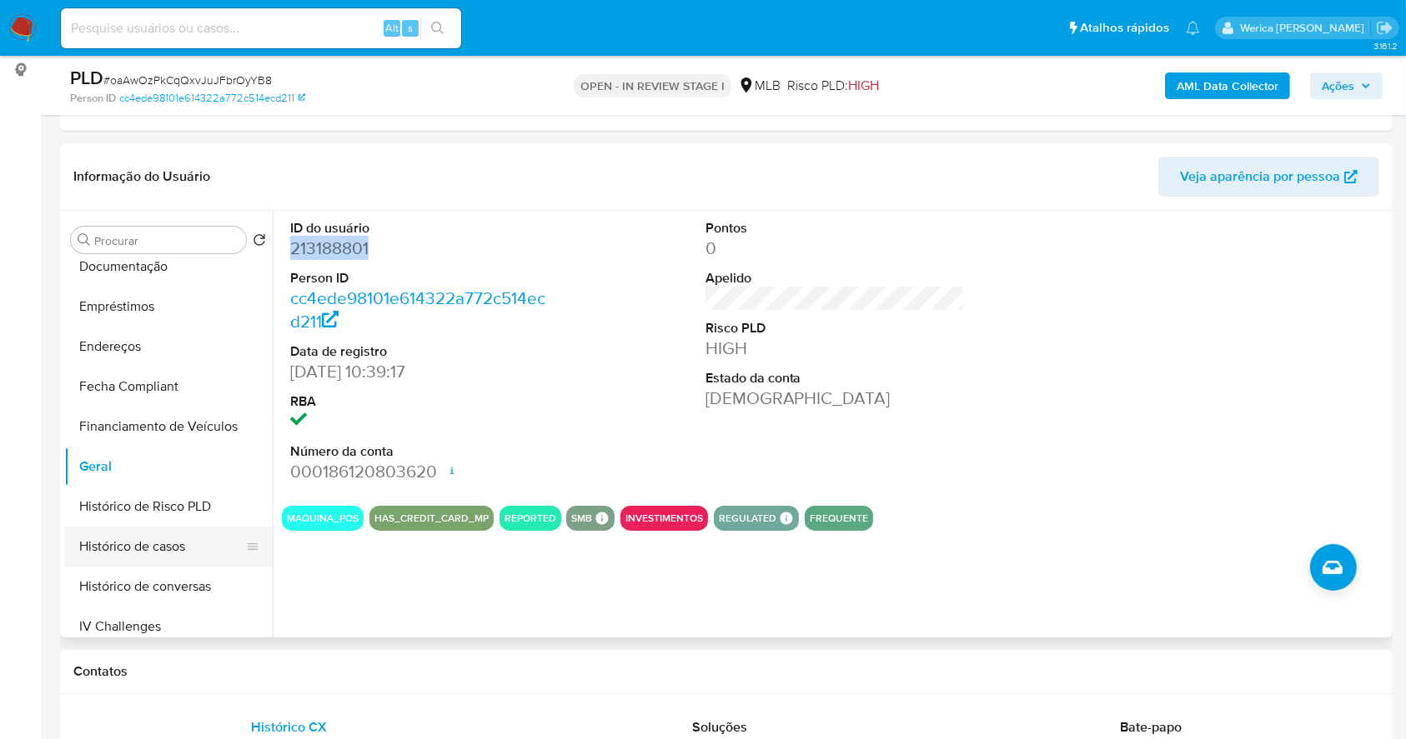
click at [160, 544] on button "Histórico de casos" at bounding box center [161, 547] width 195 height 40
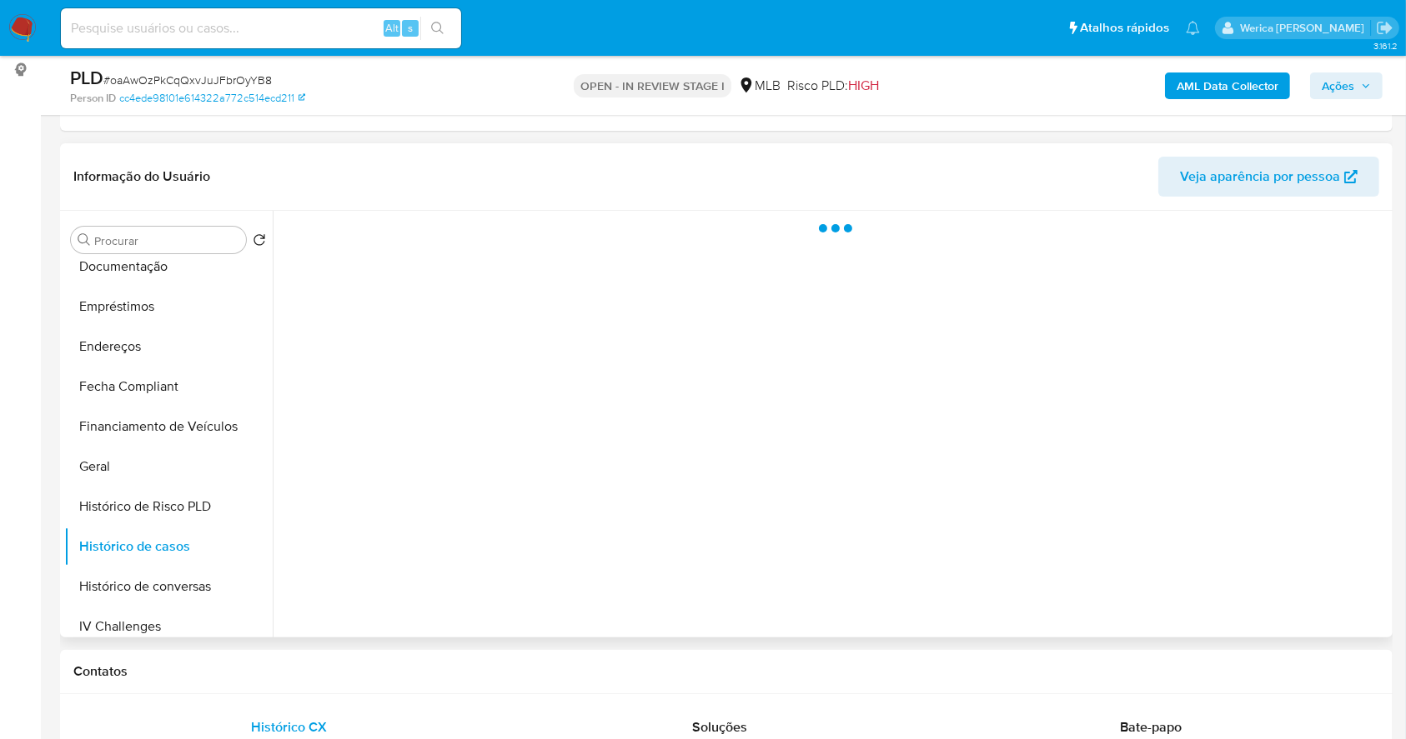
click at [428, 423] on div at bounding box center [830, 424] width 1115 height 427
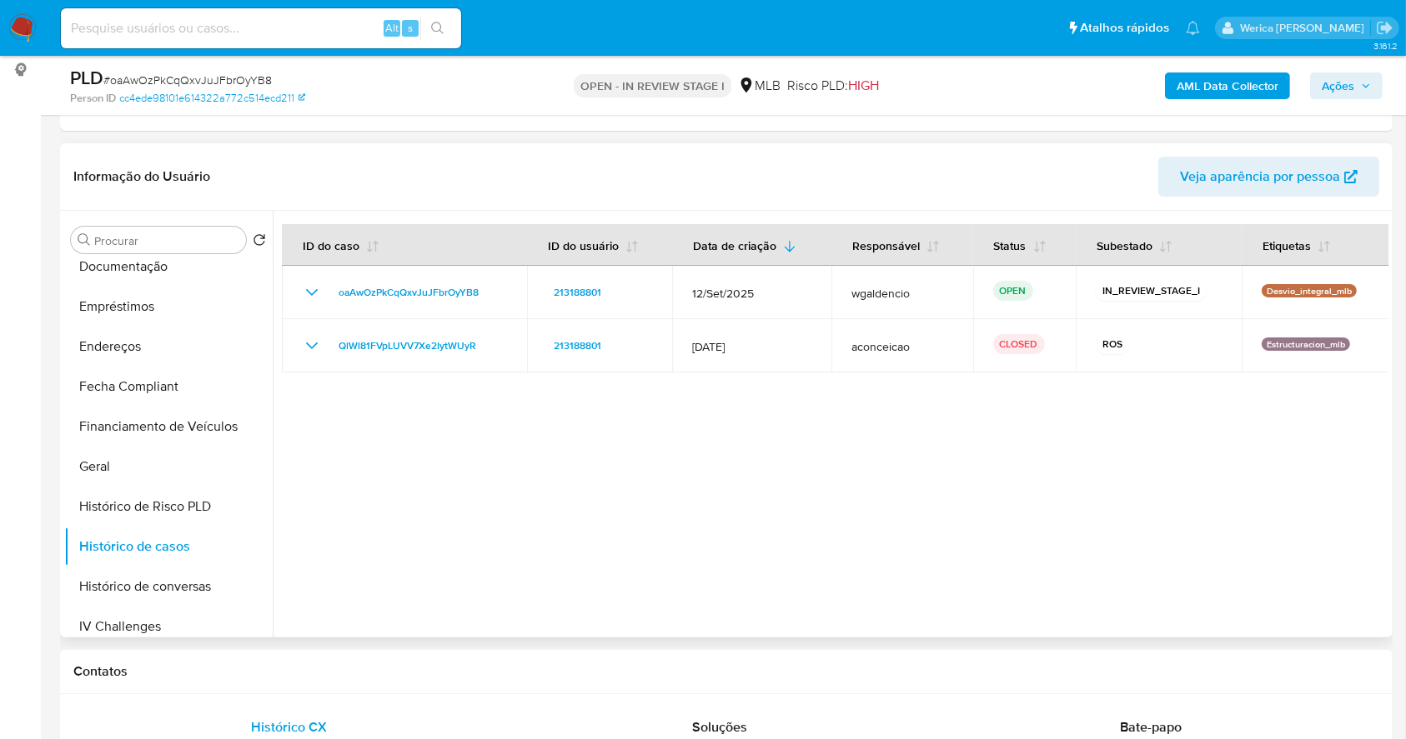
click at [436, 458] on div at bounding box center [830, 424] width 1115 height 427
click at [441, 454] on div at bounding box center [830, 424] width 1115 height 427
click at [556, 459] on div at bounding box center [830, 424] width 1115 height 427
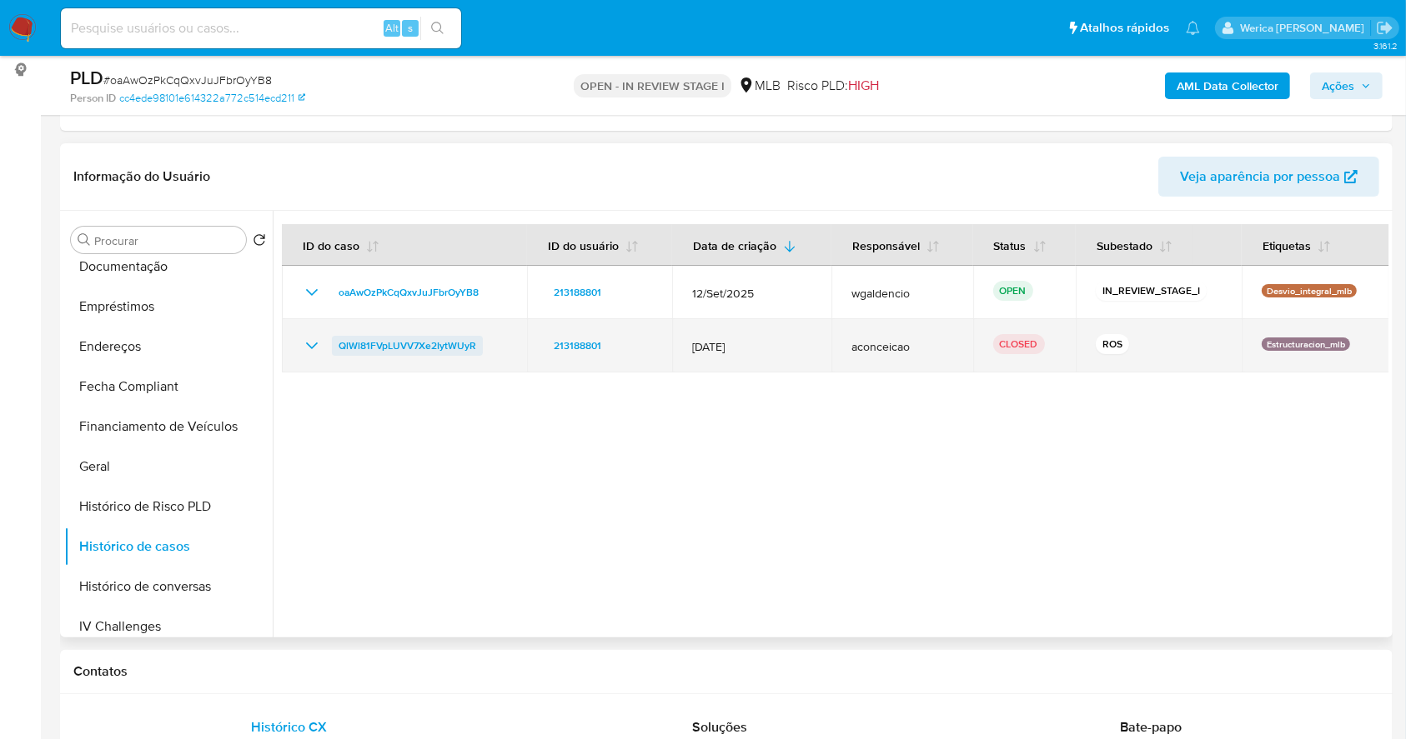
click at [405, 338] on span "QlWl81FVpLUVV7Xe2IytWUyR" at bounding box center [407, 346] width 138 height 20
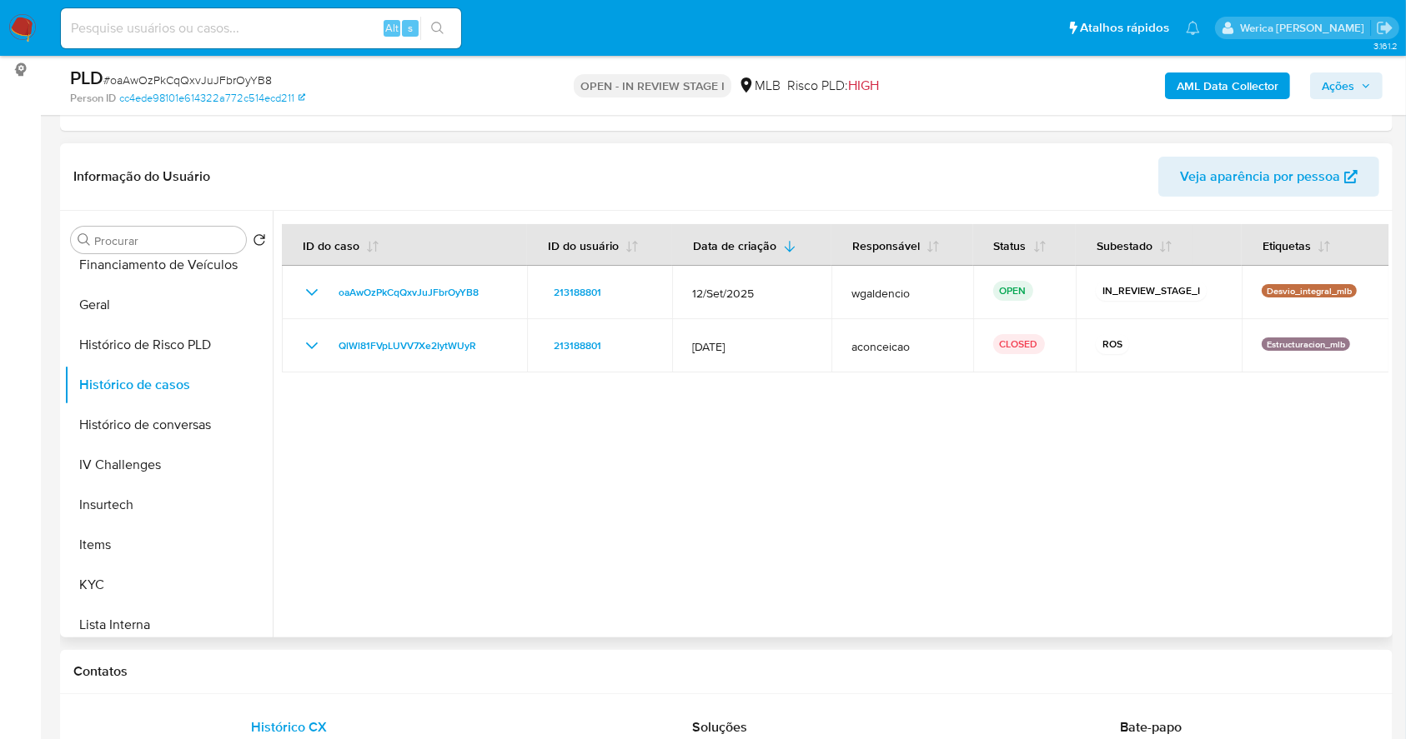
scroll to position [667, 0]
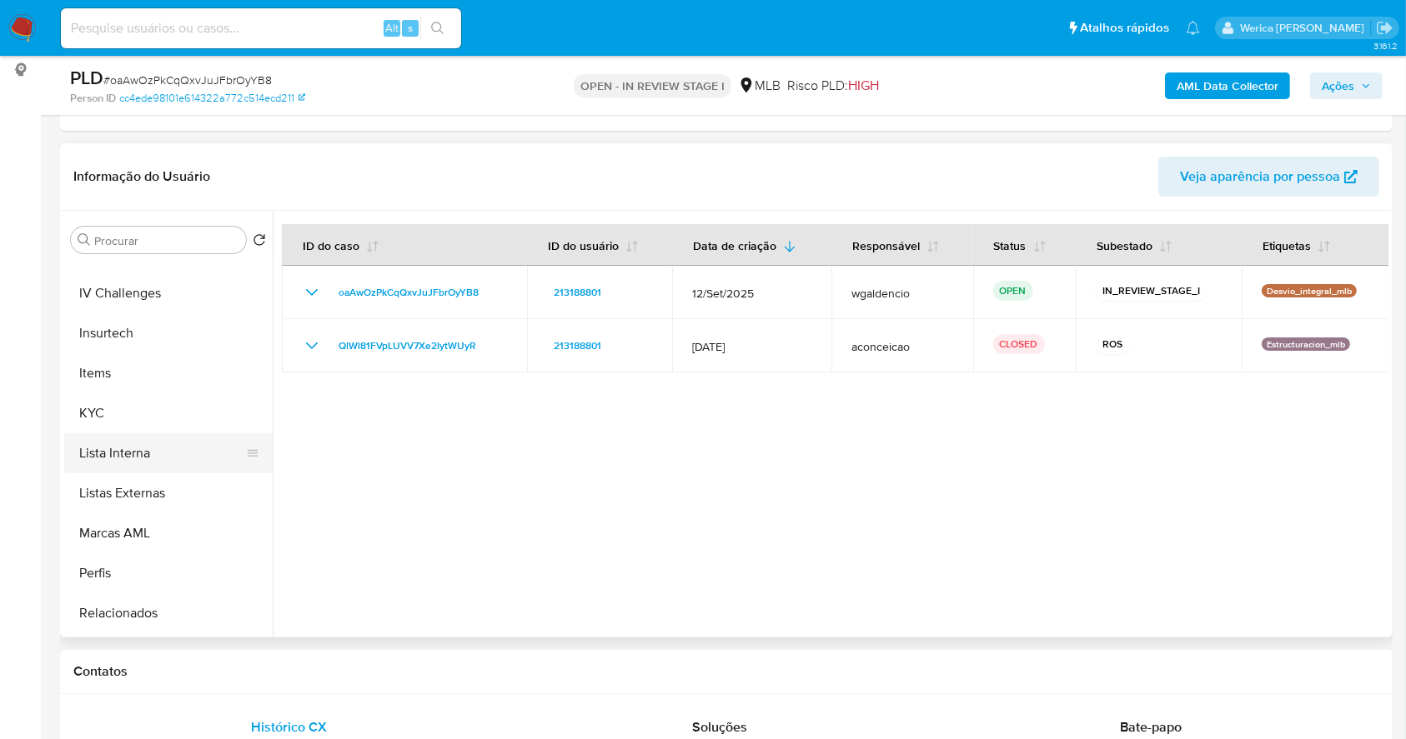
click at [144, 439] on button "Lista Interna" at bounding box center [161, 454] width 195 height 40
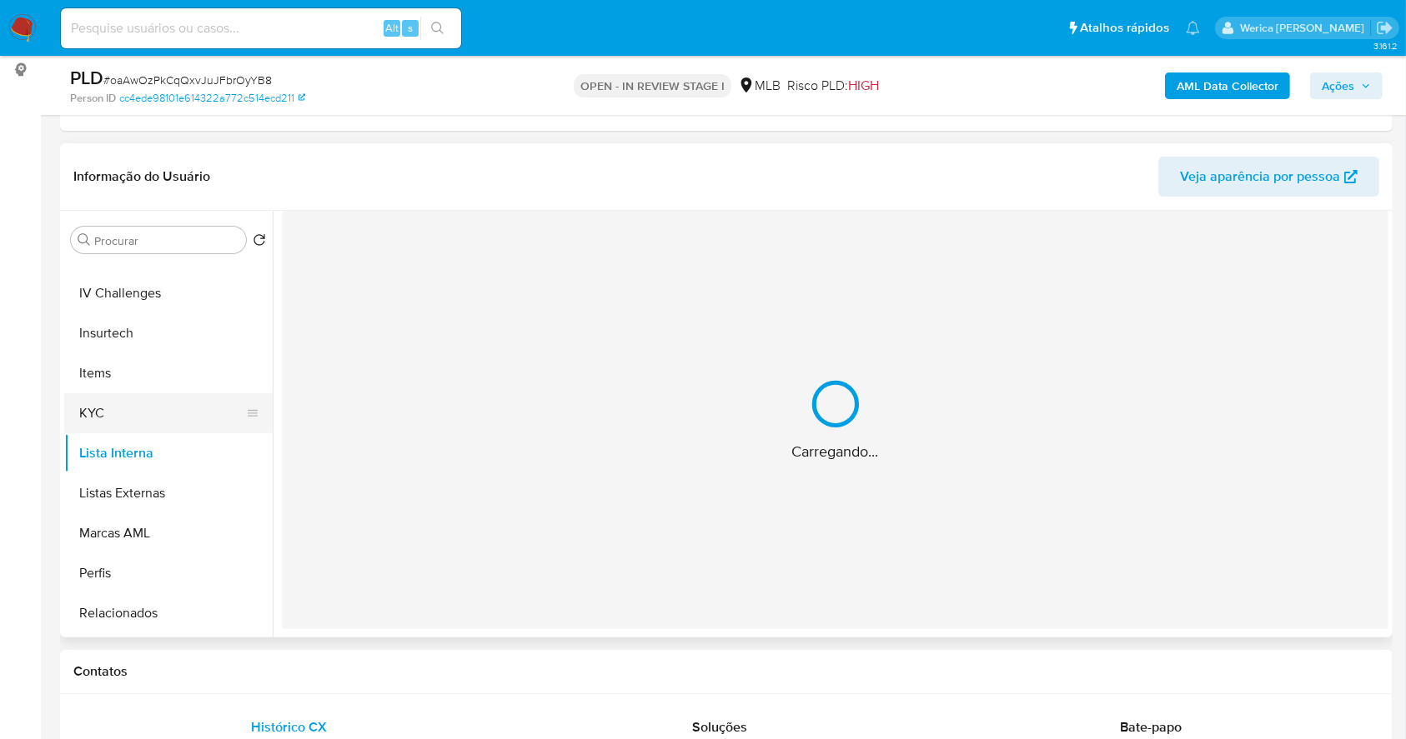
click at [135, 419] on button "KYC" at bounding box center [161, 413] width 195 height 40
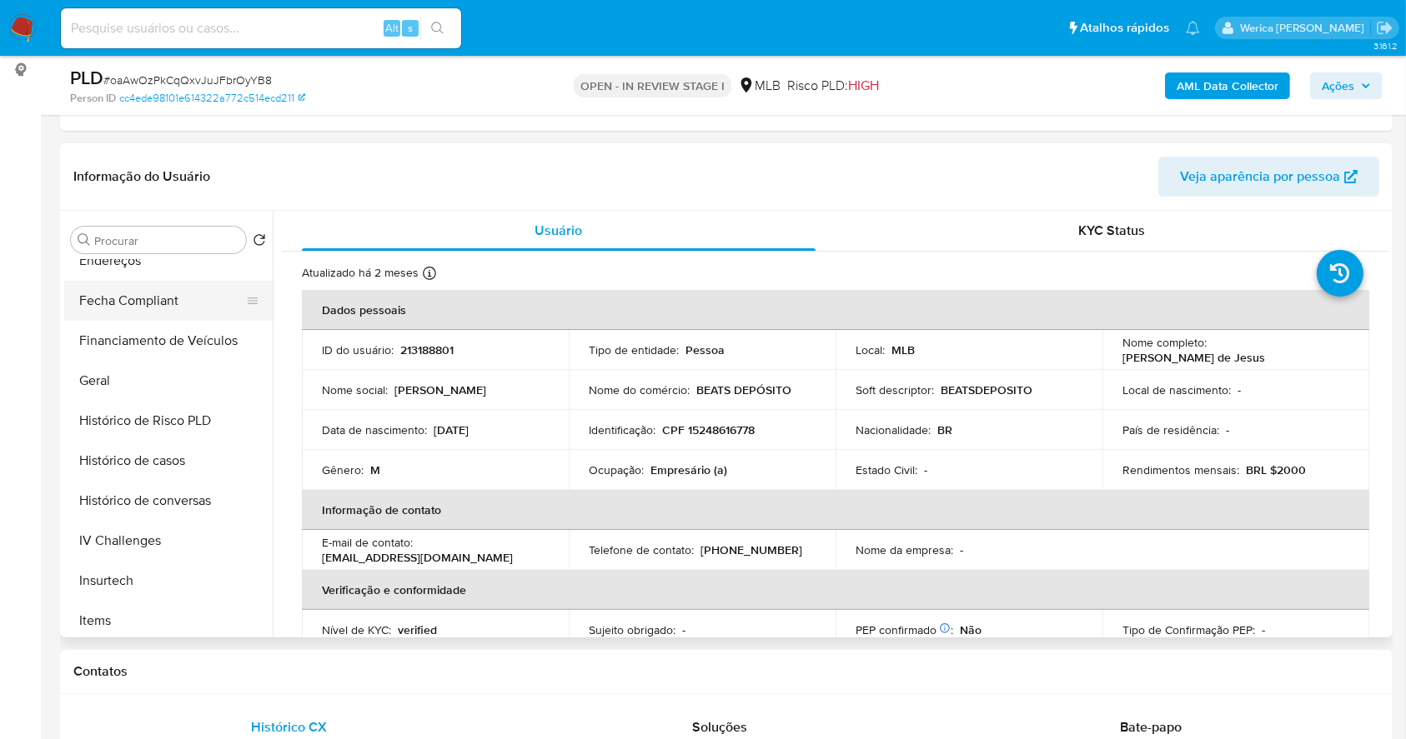
scroll to position [222, 0]
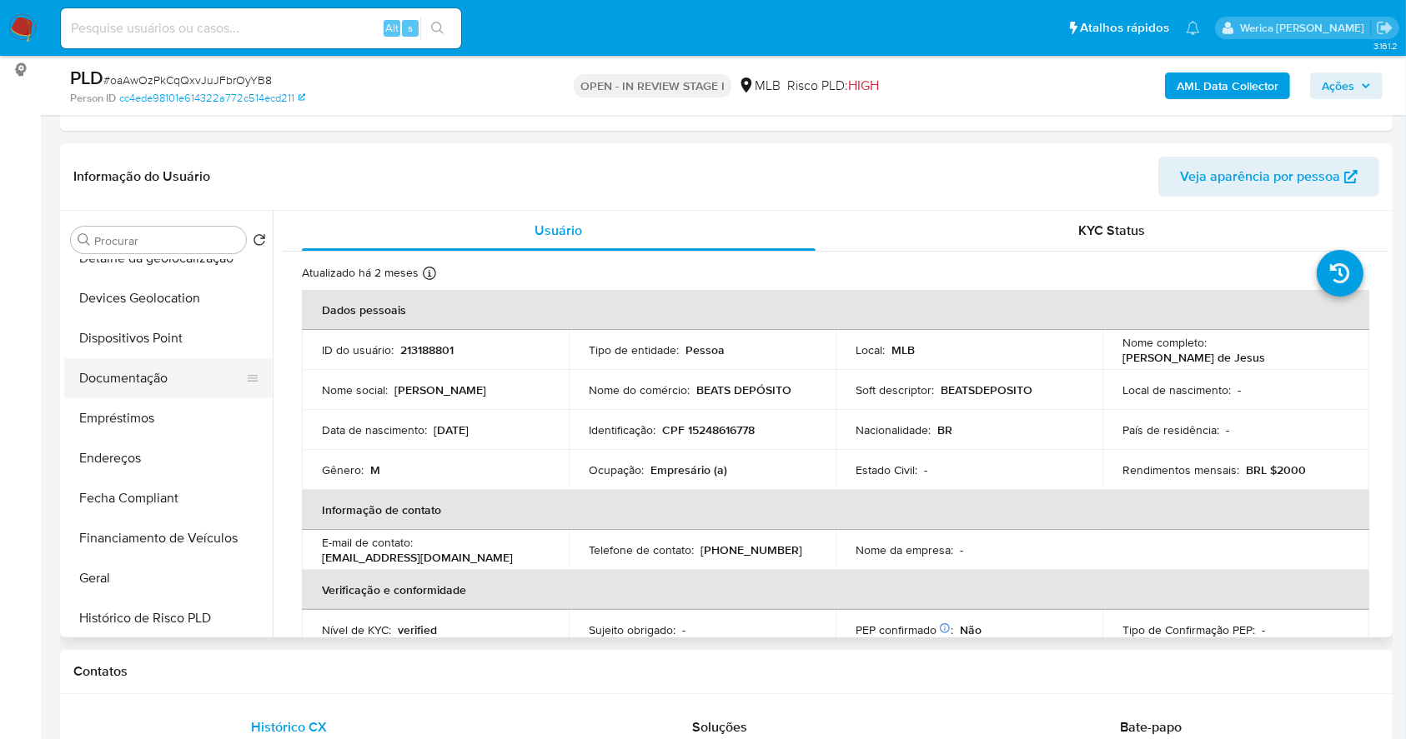
click at [143, 394] on button "Documentação" at bounding box center [161, 378] width 195 height 40
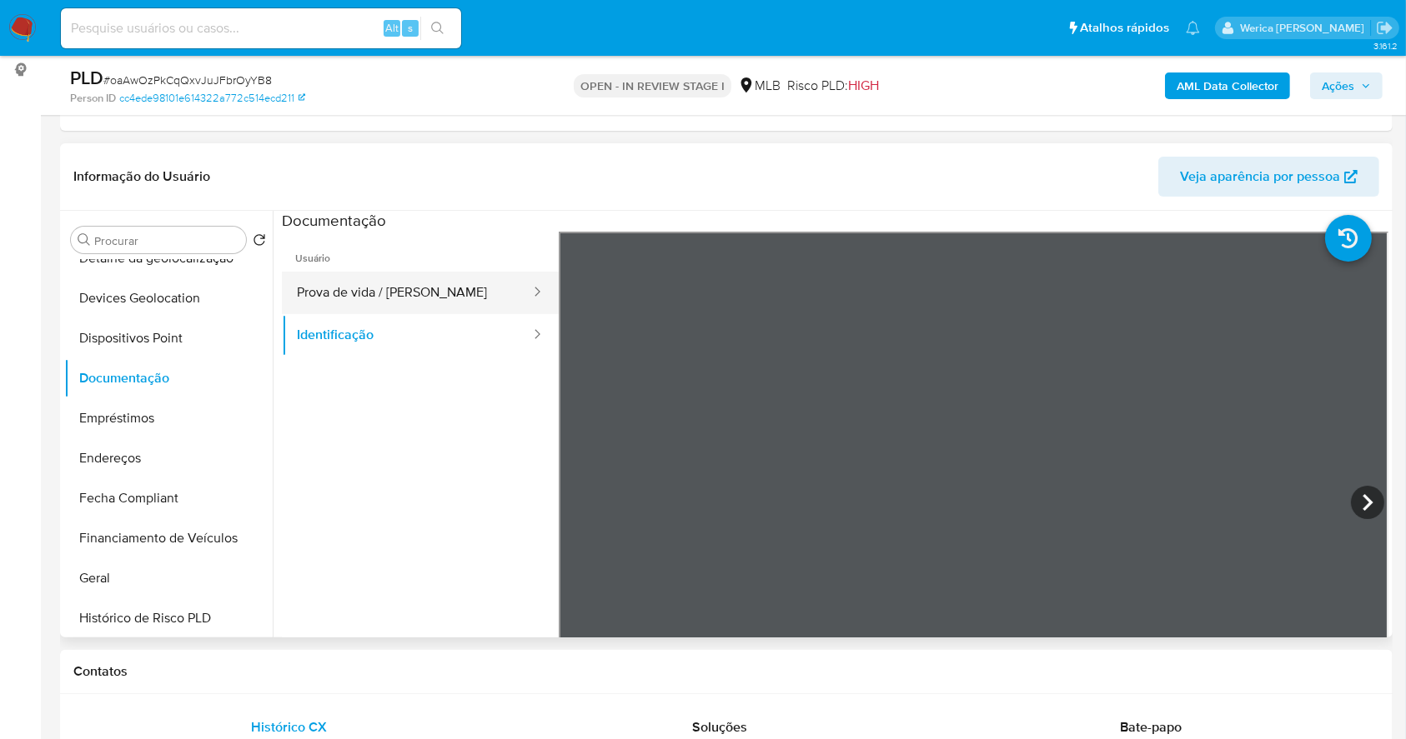
click at [438, 303] on button "Prova de vida / [PERSON_NAME]" at bounding box center [407, 293] width 250 height 43
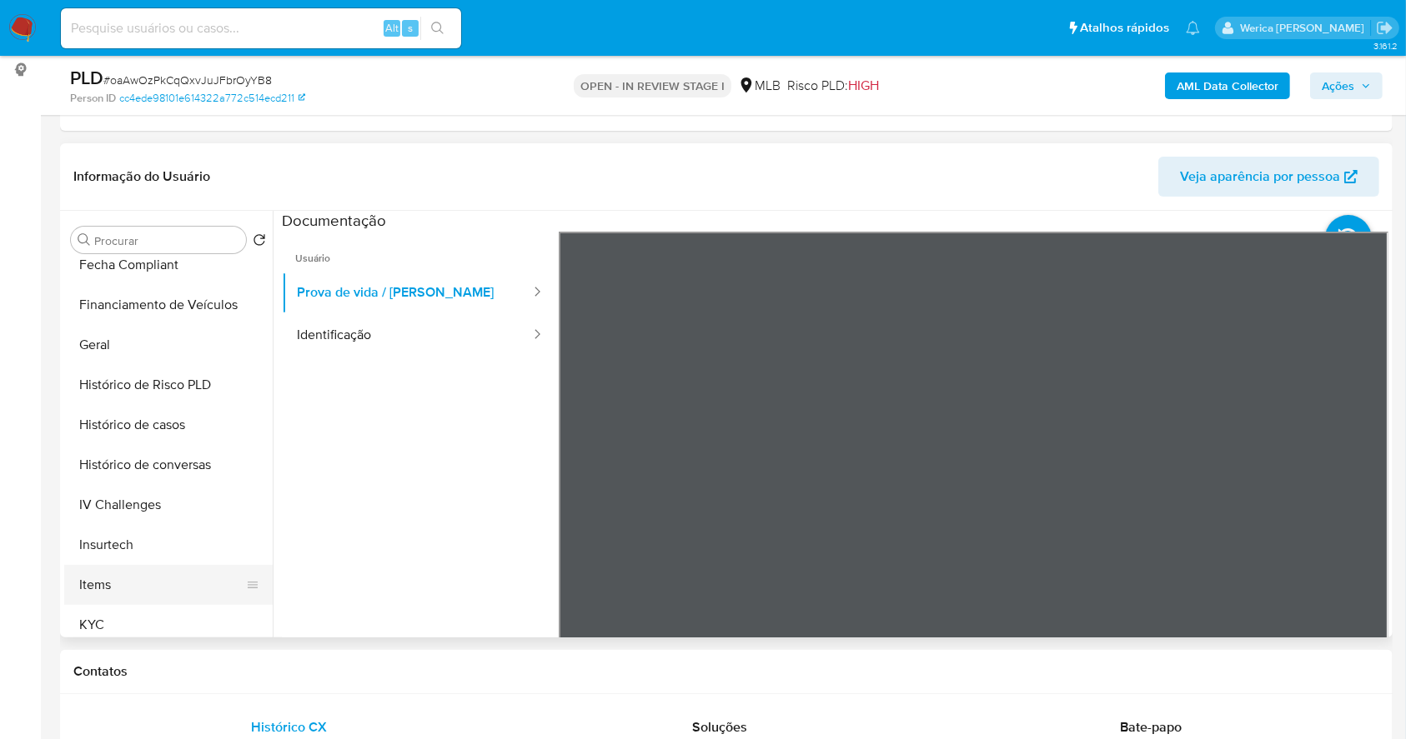
scroll to position [555, 0]
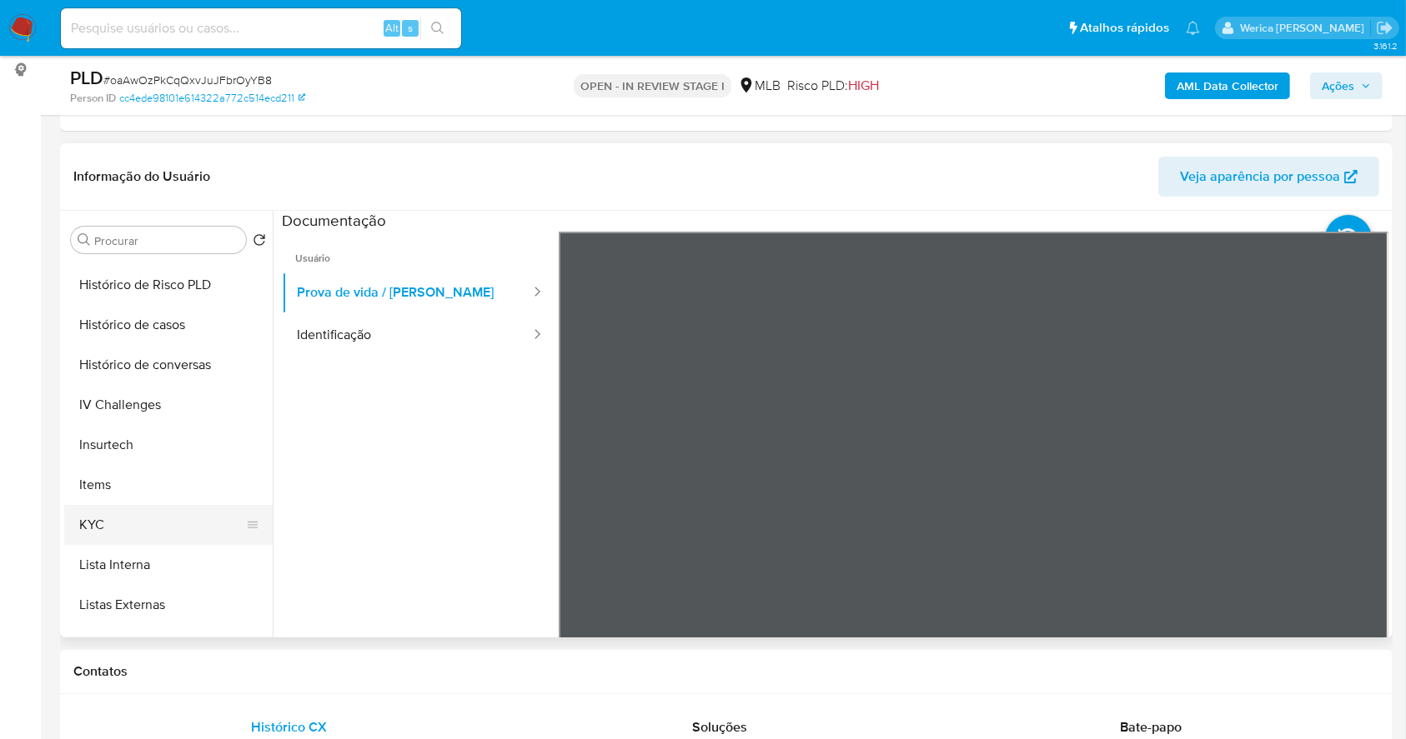
click at [98, 537] on button "KYC" at bounding box center [161, 525] width 195 height 40
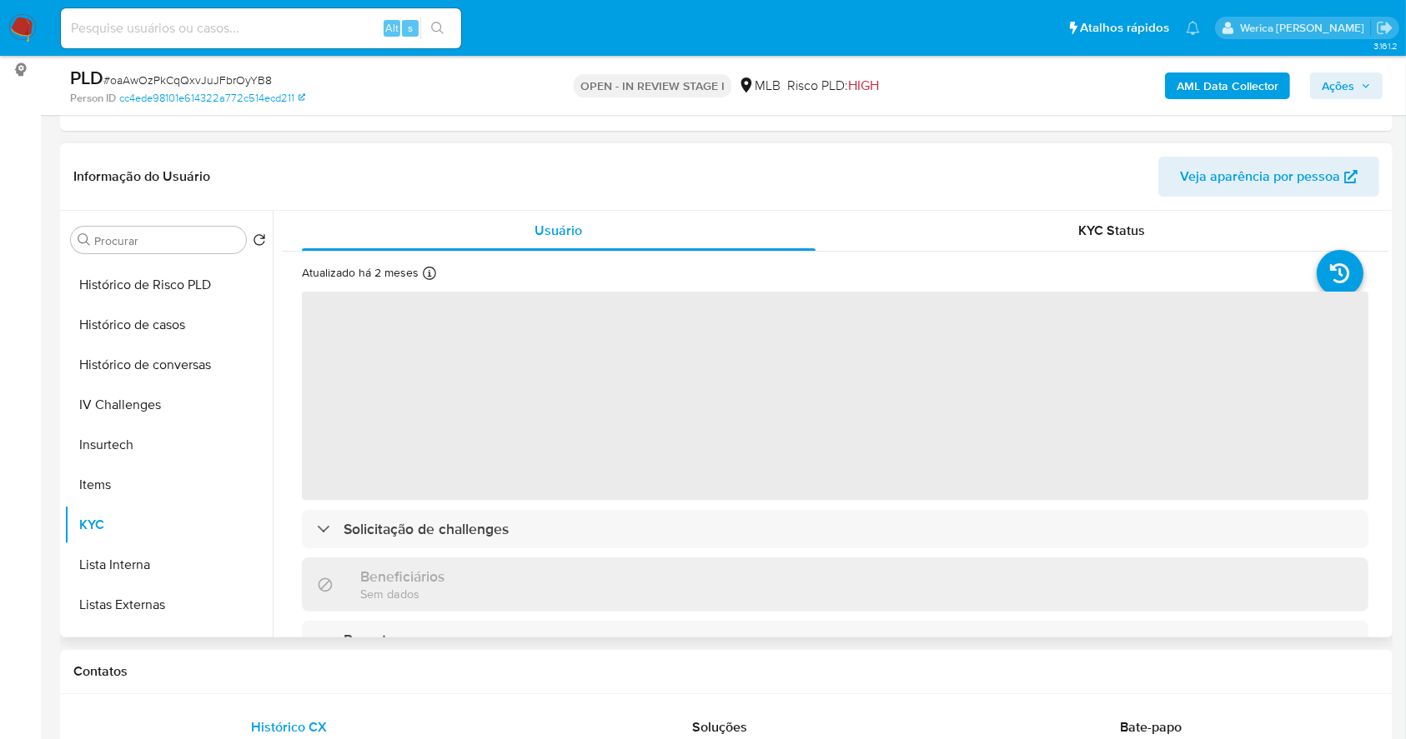
click at [440, 474] on span "‌" at bounding box center [835, 396] width 1066 height 208
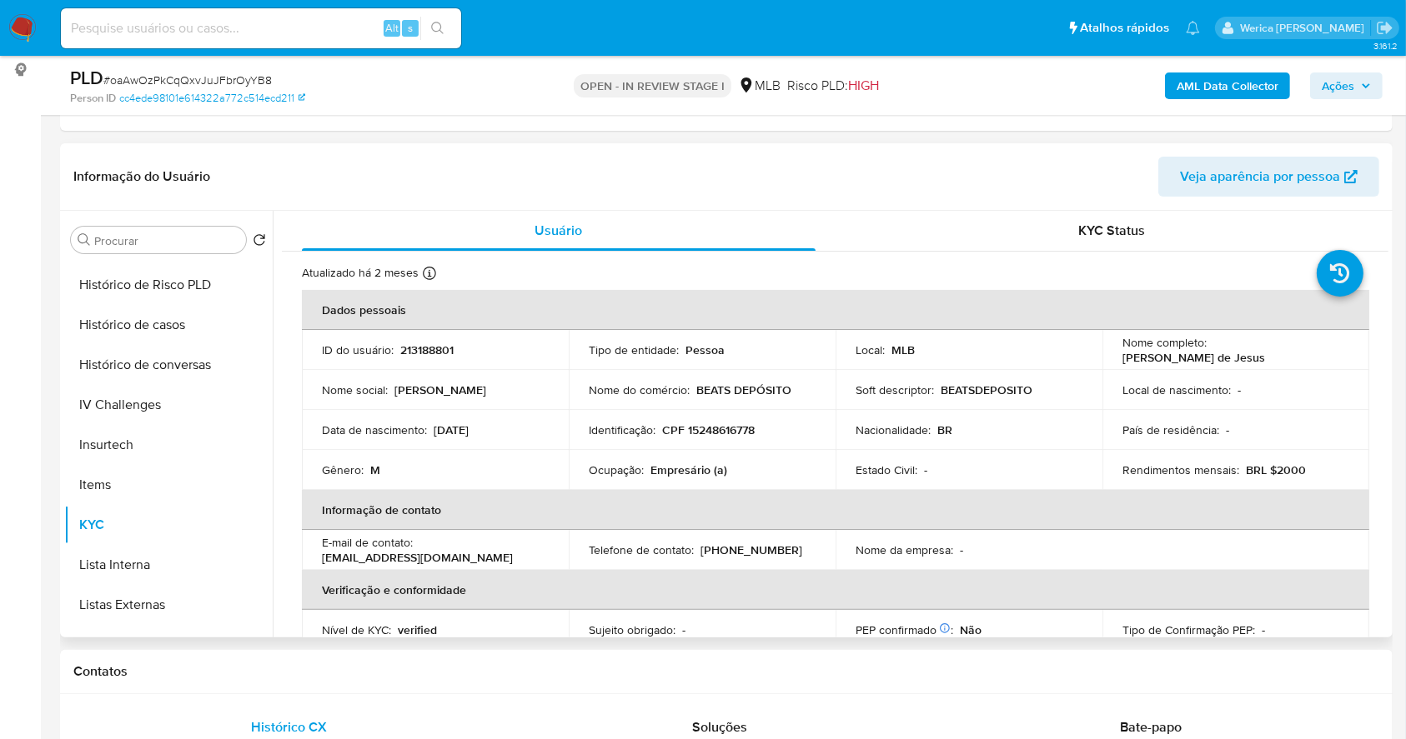
scroll to position [0, 0]
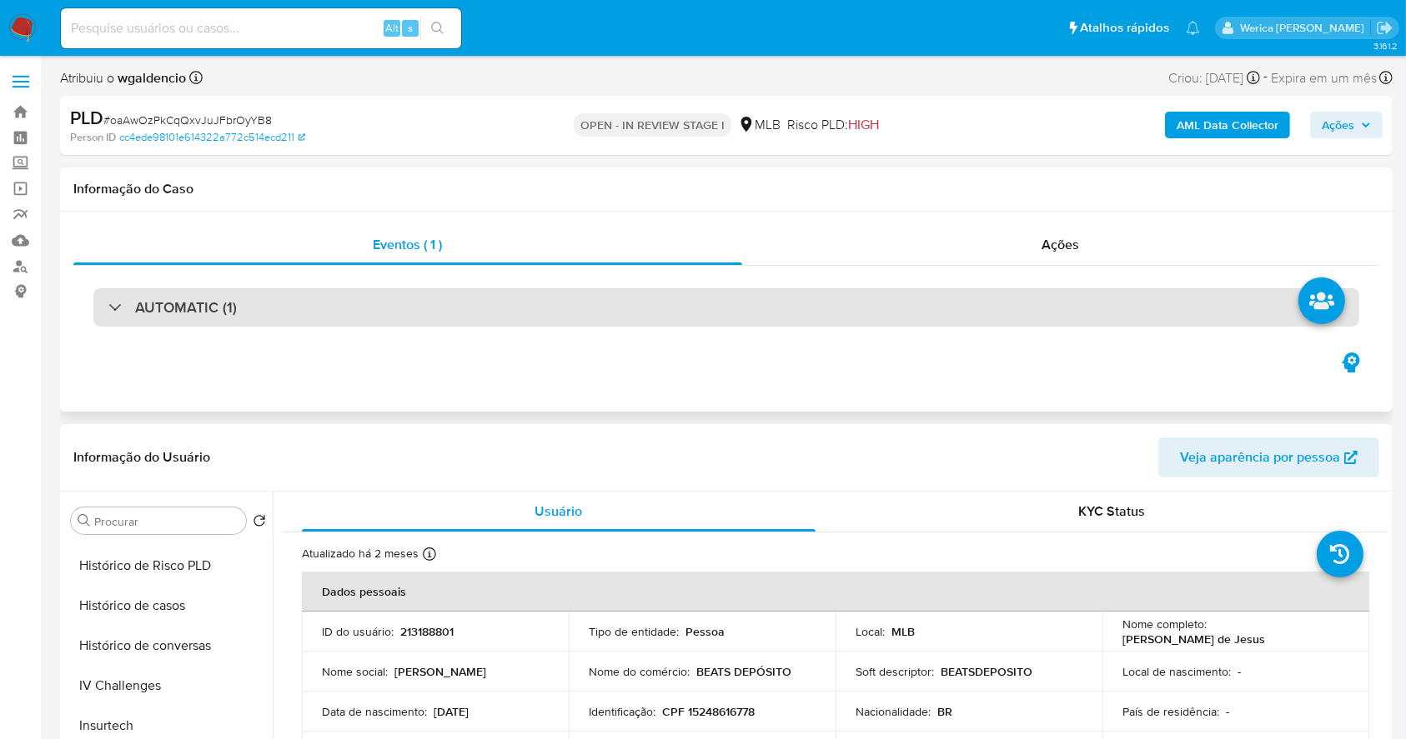
click at [827, 317] on div "AUTOMATIC (1)" at bounding box center [725, 307] width 1265 height 38
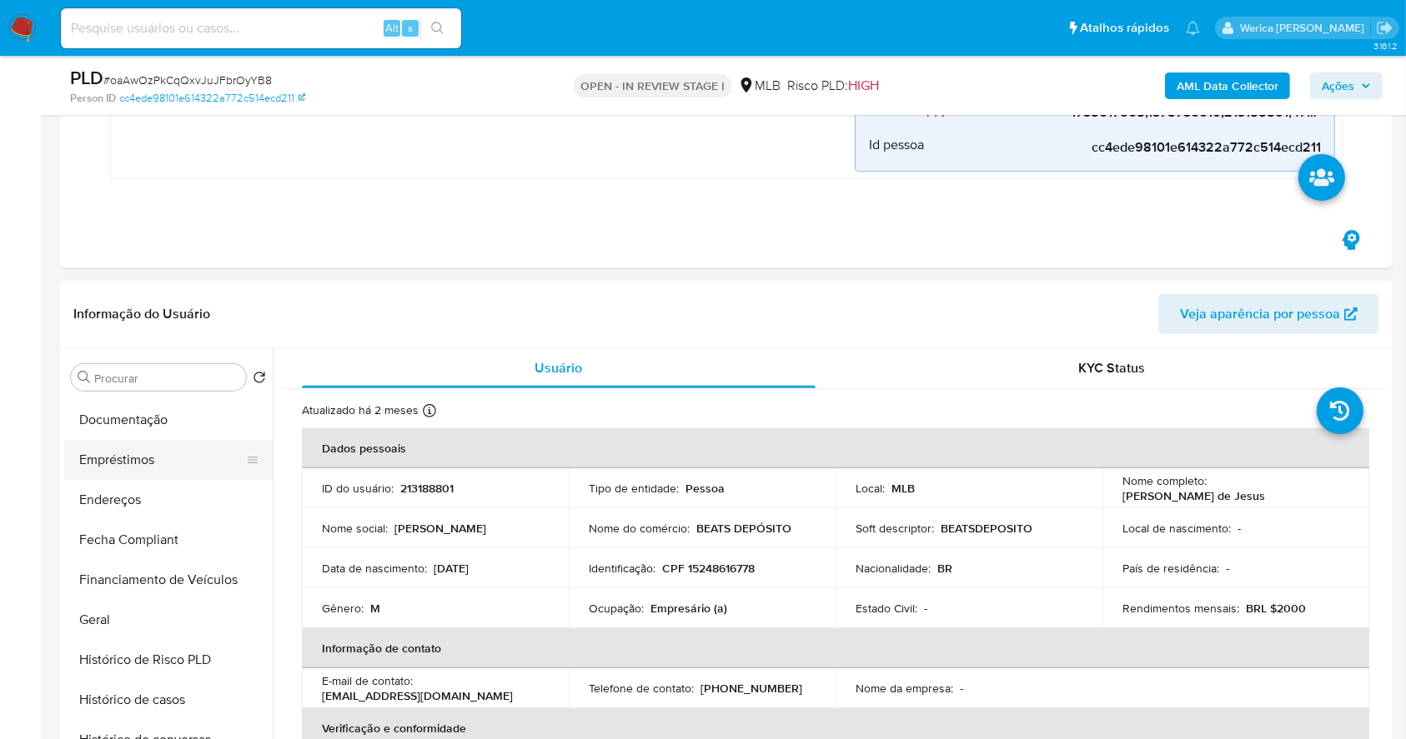
scroll to position [444, 0]
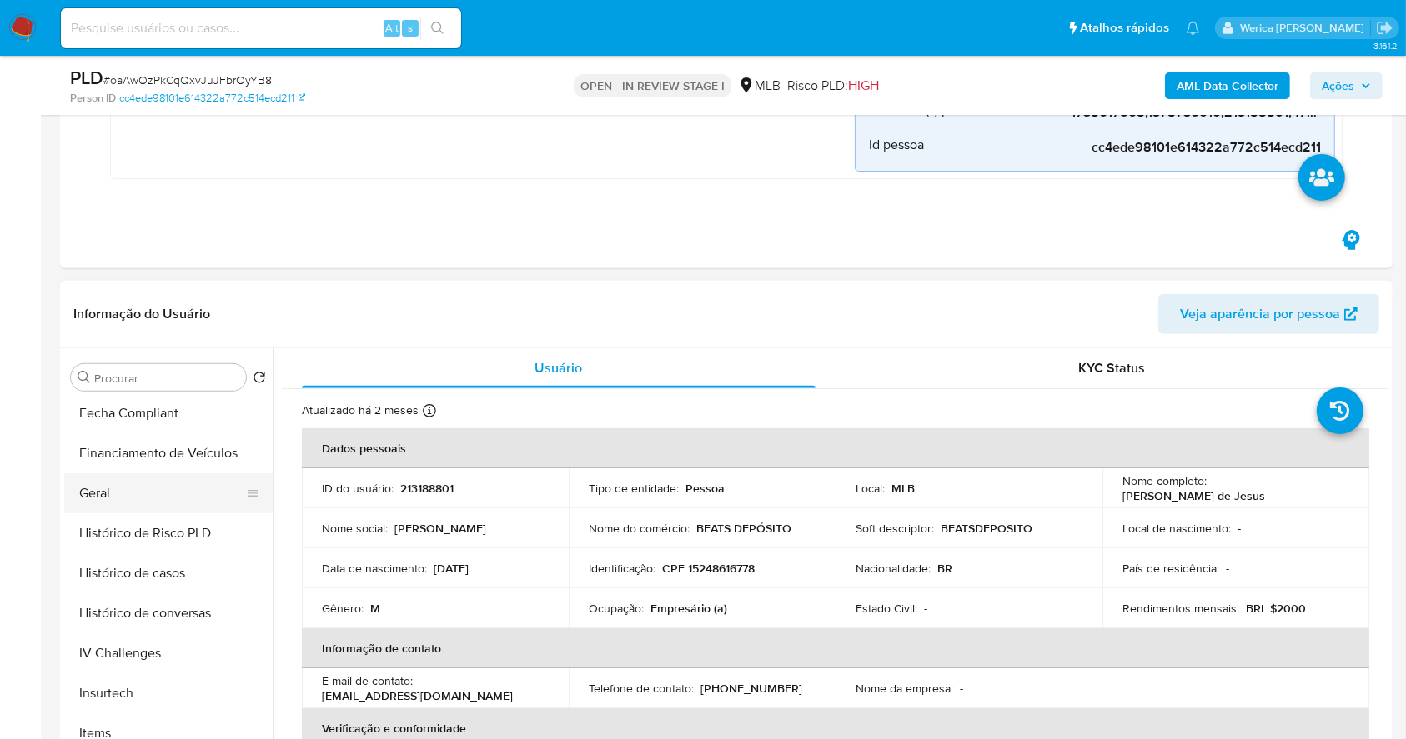
click at [106, 490] on button "Geral" at bounding box center [161, 494] width 195 height 40
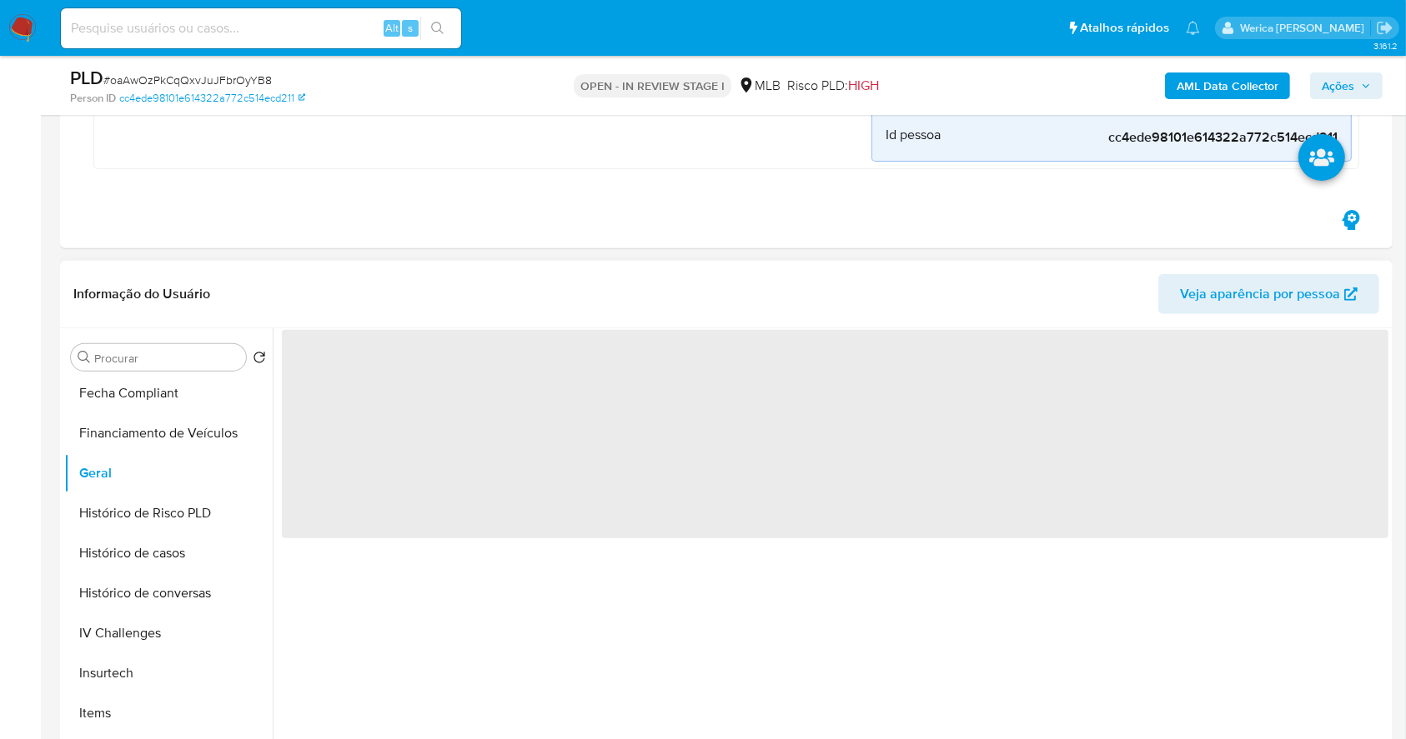
scroll to position [667, 0]
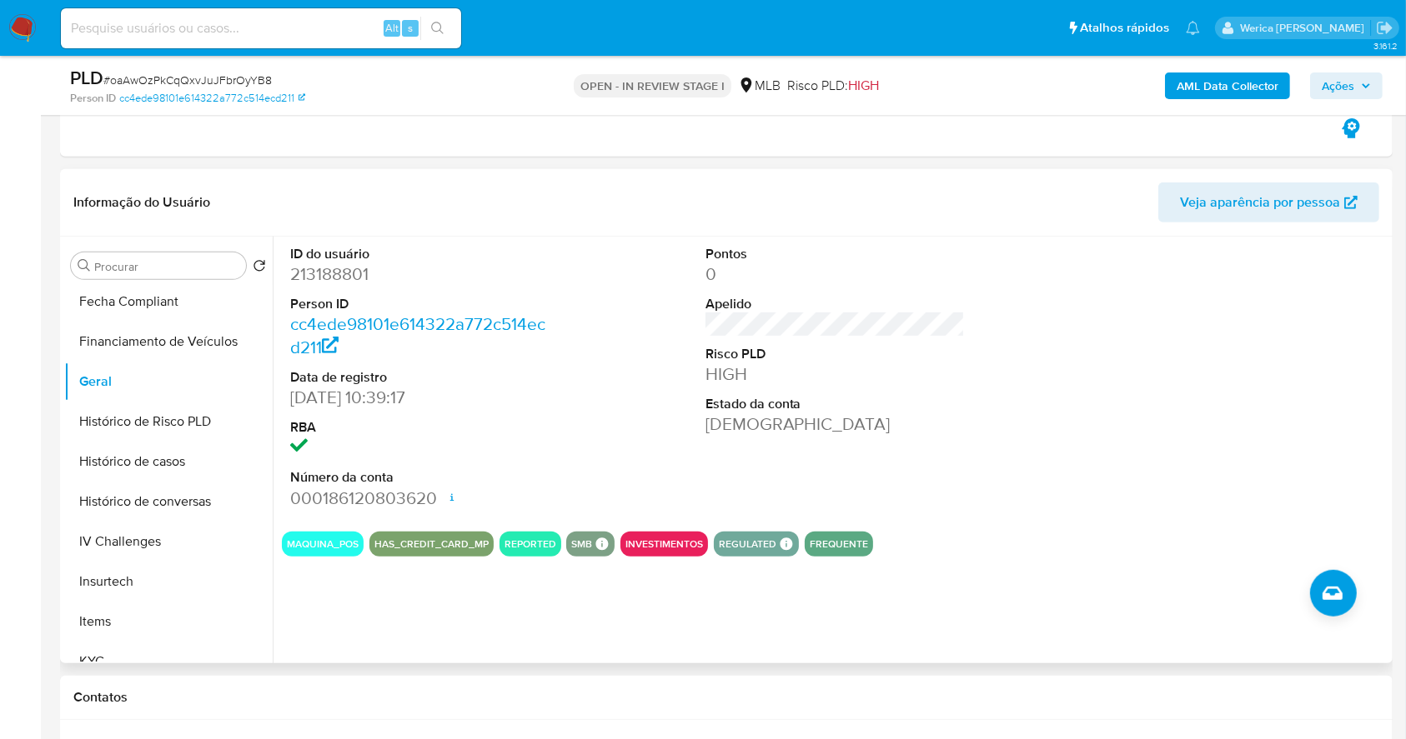
click at [992, 603] on div "ID do usuário 213188801 Person ID cc4ede98101e614322a772c514ecd211 Data de regi…" at bounding box center [830, 450] width 1115 height 427
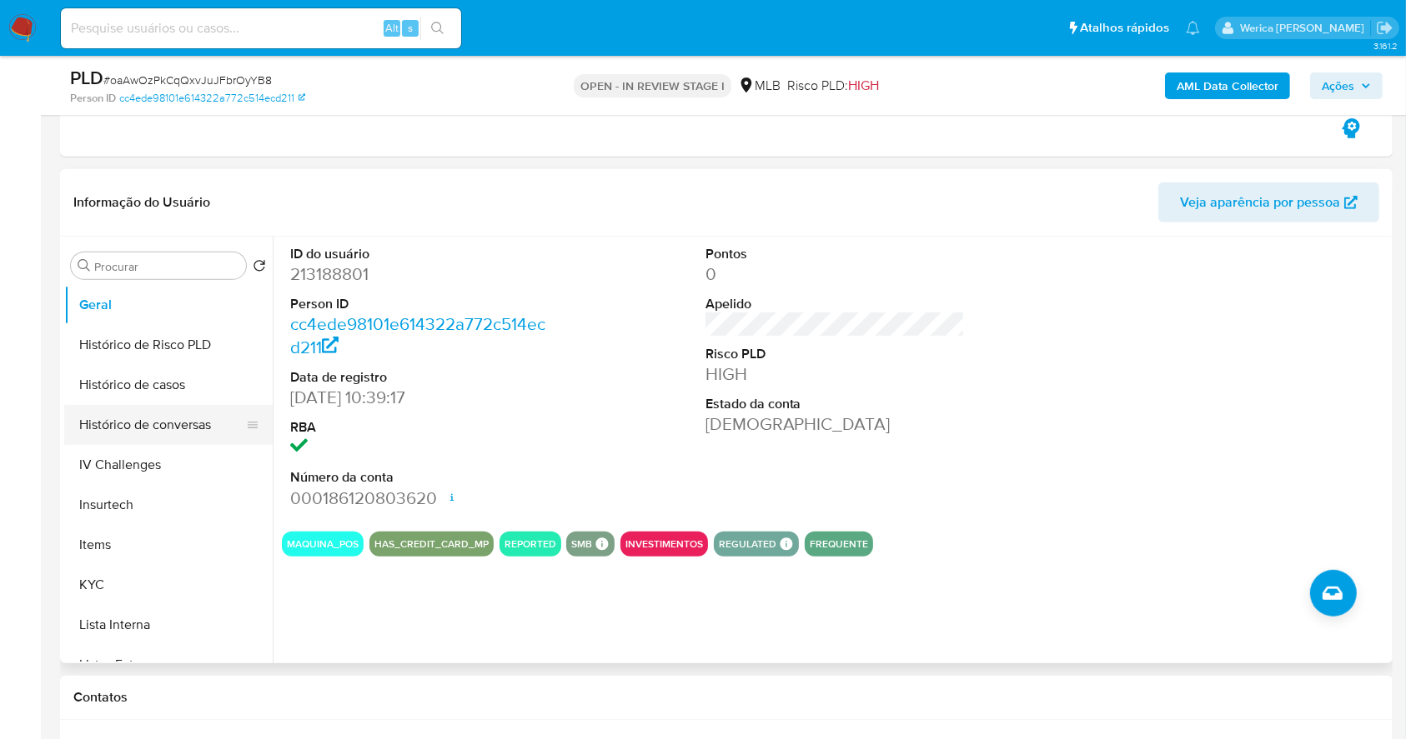
scroll to position [555, 0]
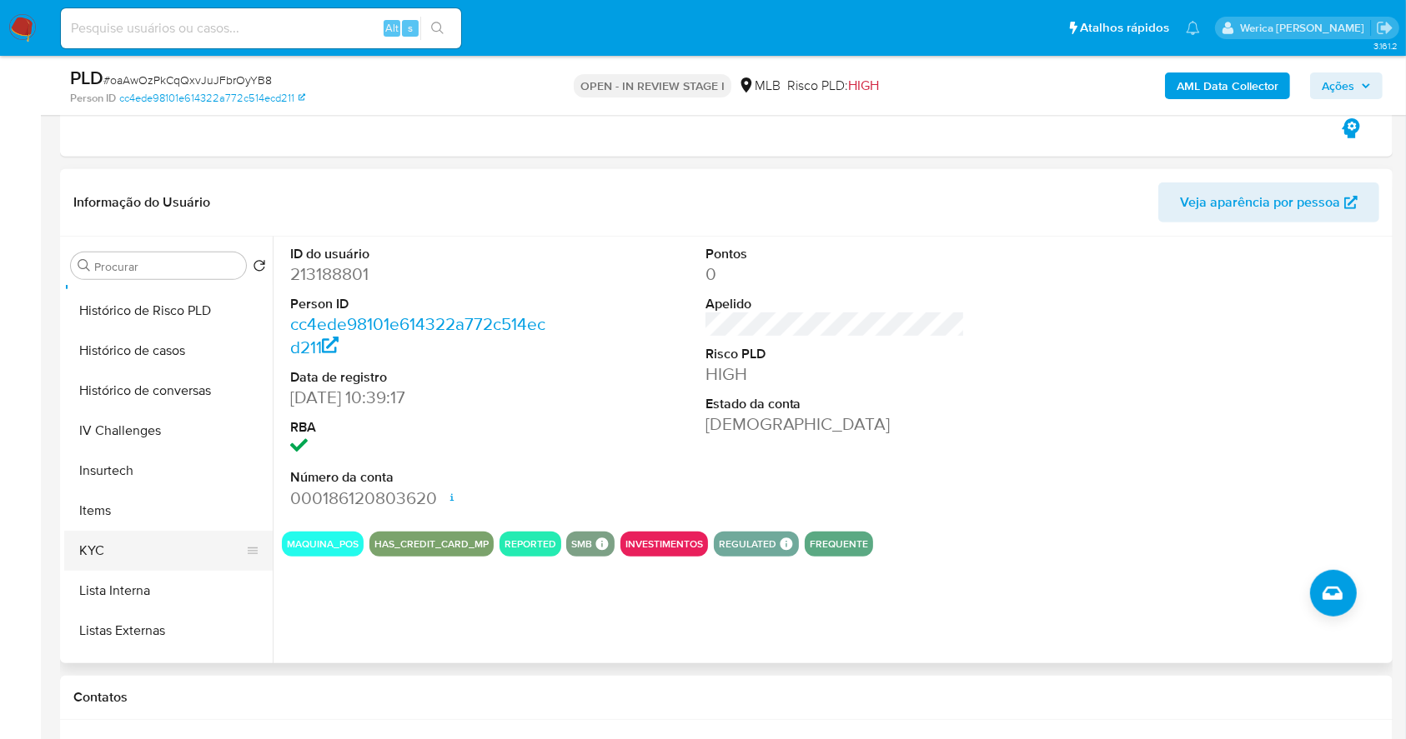
click at [120, 553] on button "KYC" at bounding box center [161, 551] width 195 height 40
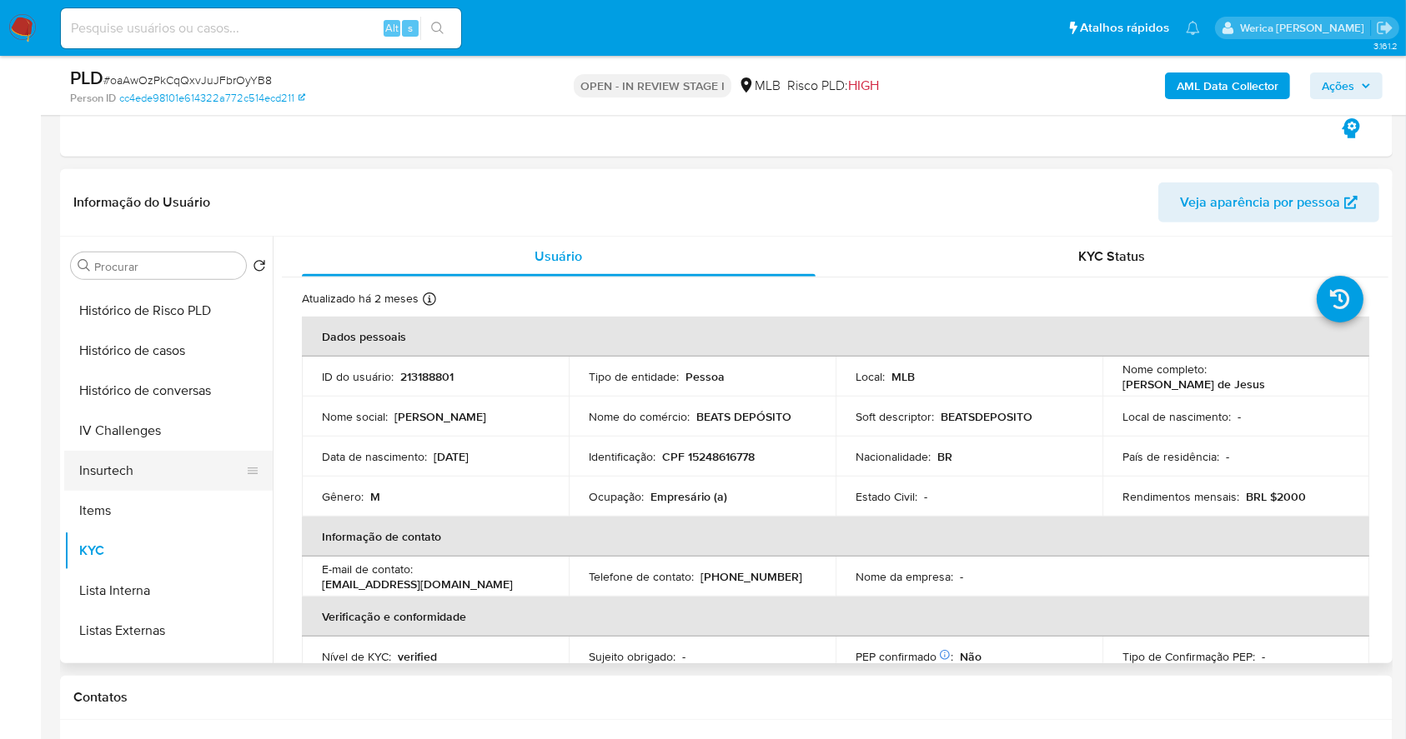
scroll to position [222, 0]
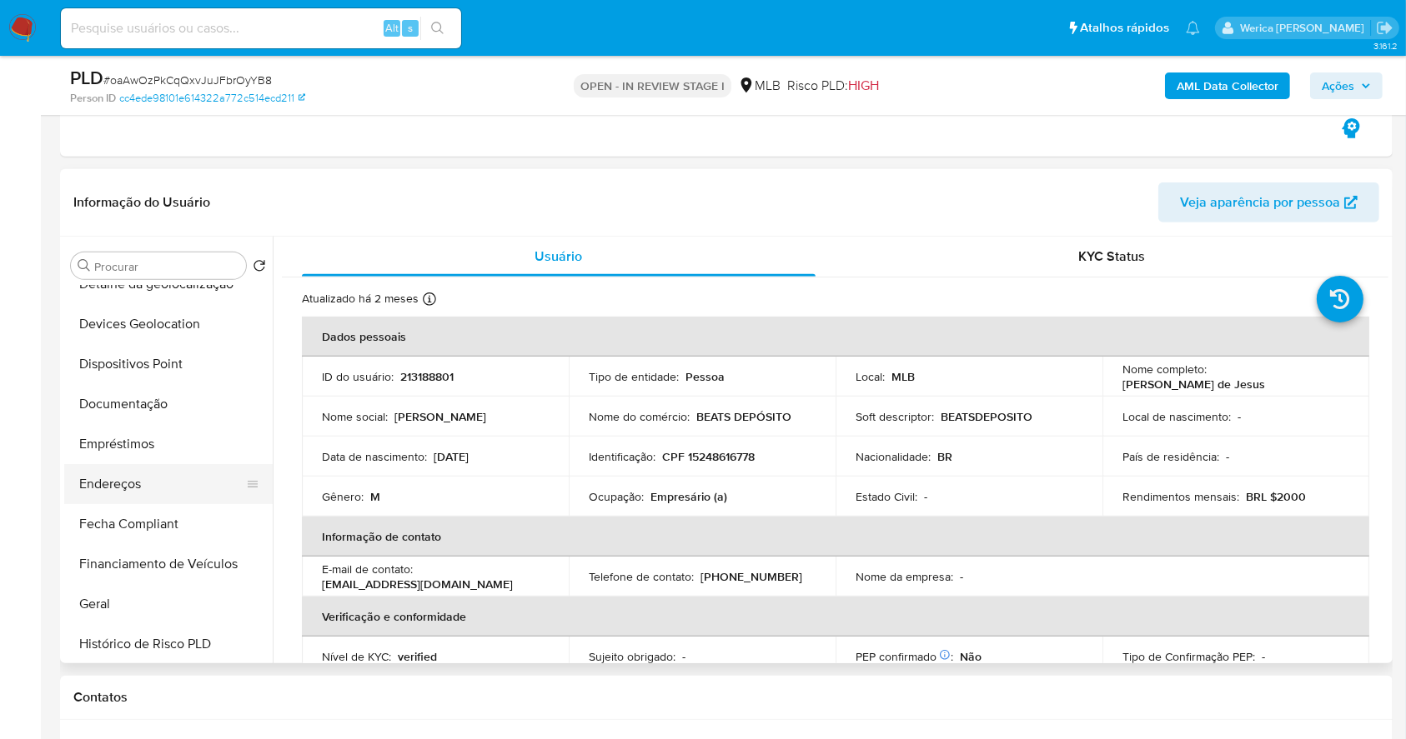
click at [173, 490] on button "Endereços" at bounding box center [161, 484] width 195 height 40
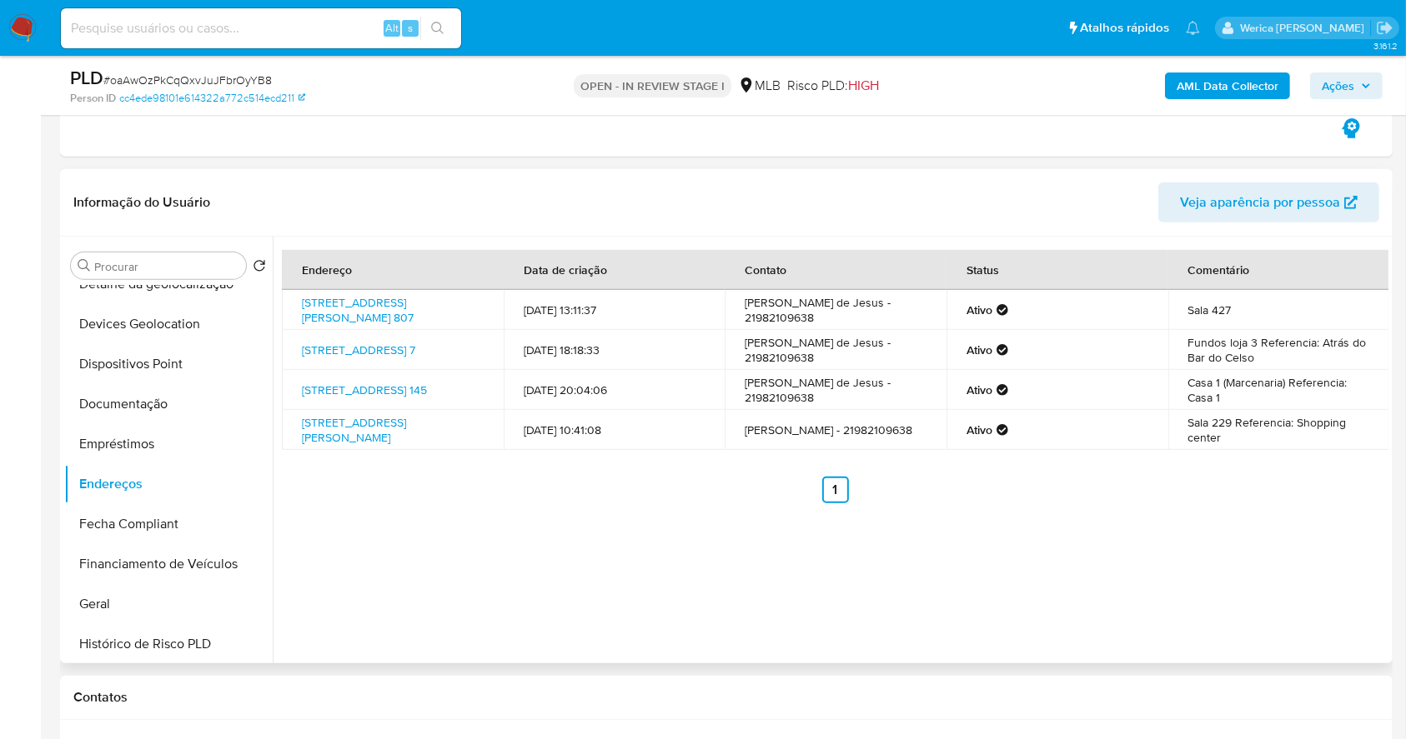
click at [1299, 599] on div "Endereço Data de criação Contato Status Comentário [STREET_ADDRESS][PERSON_NAME…" at bounding box center [830, 450] width 1115 height 427
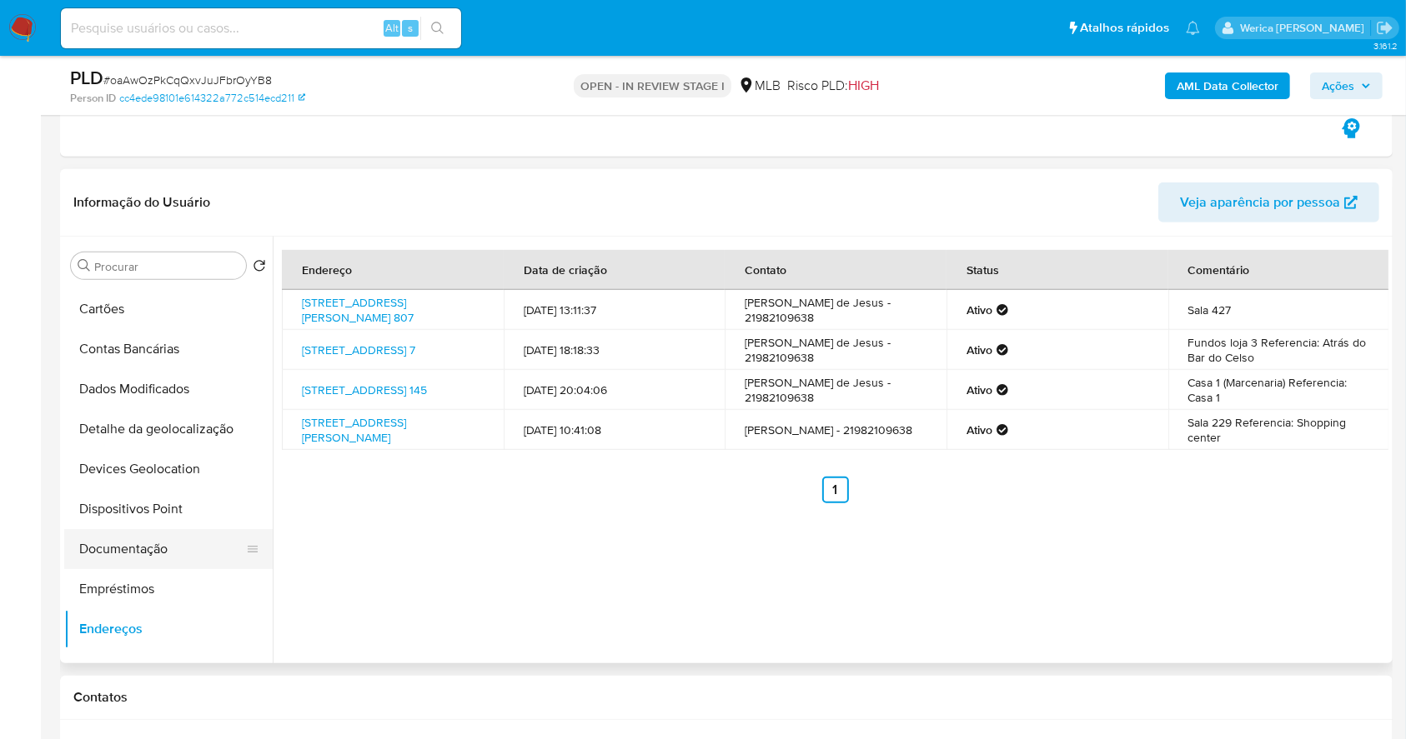
scroll to position [0, 0]
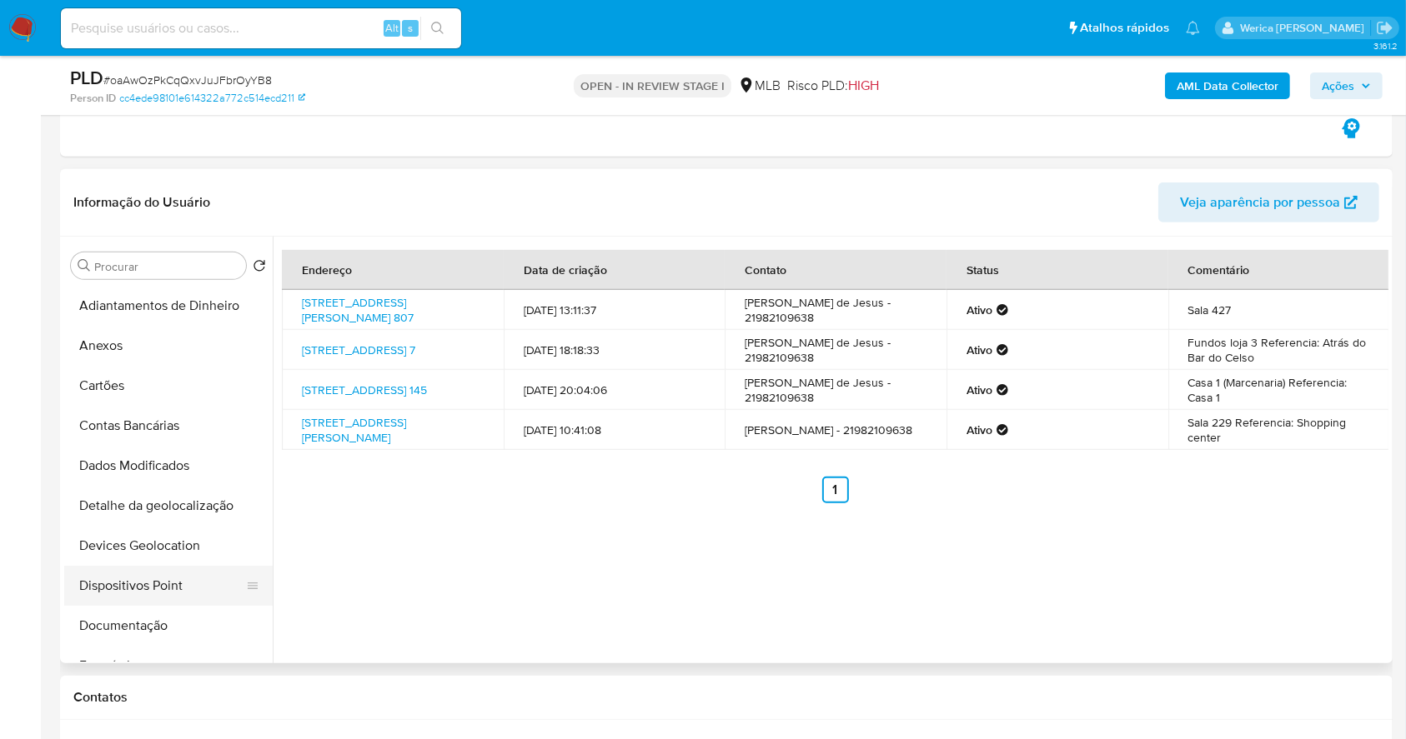
click at [147, 569] on button "Dispositivos Point" at bounding box center [161, 586] width 195 height 40
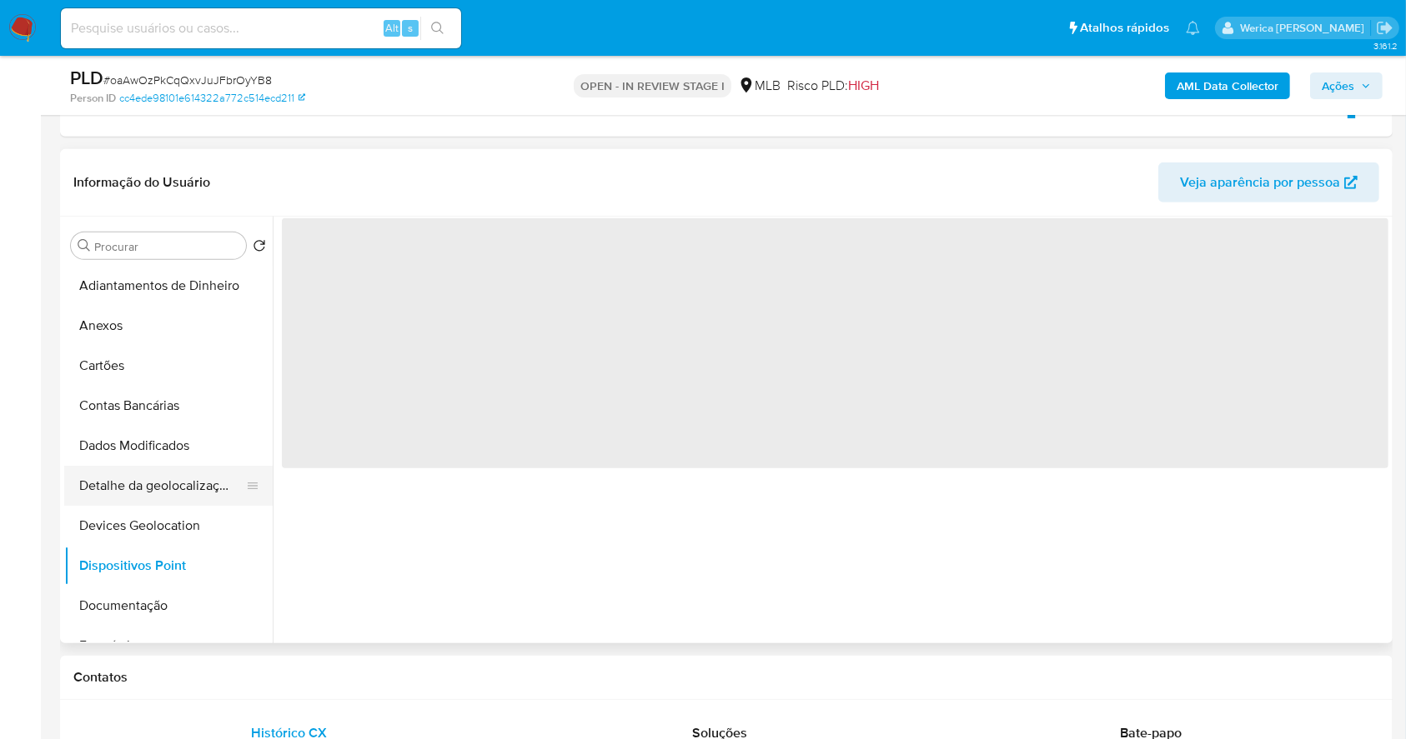
click at [138, 489] on button "Detalhe da geolocalização" at bounding box center [161, 486] width 195 height 40
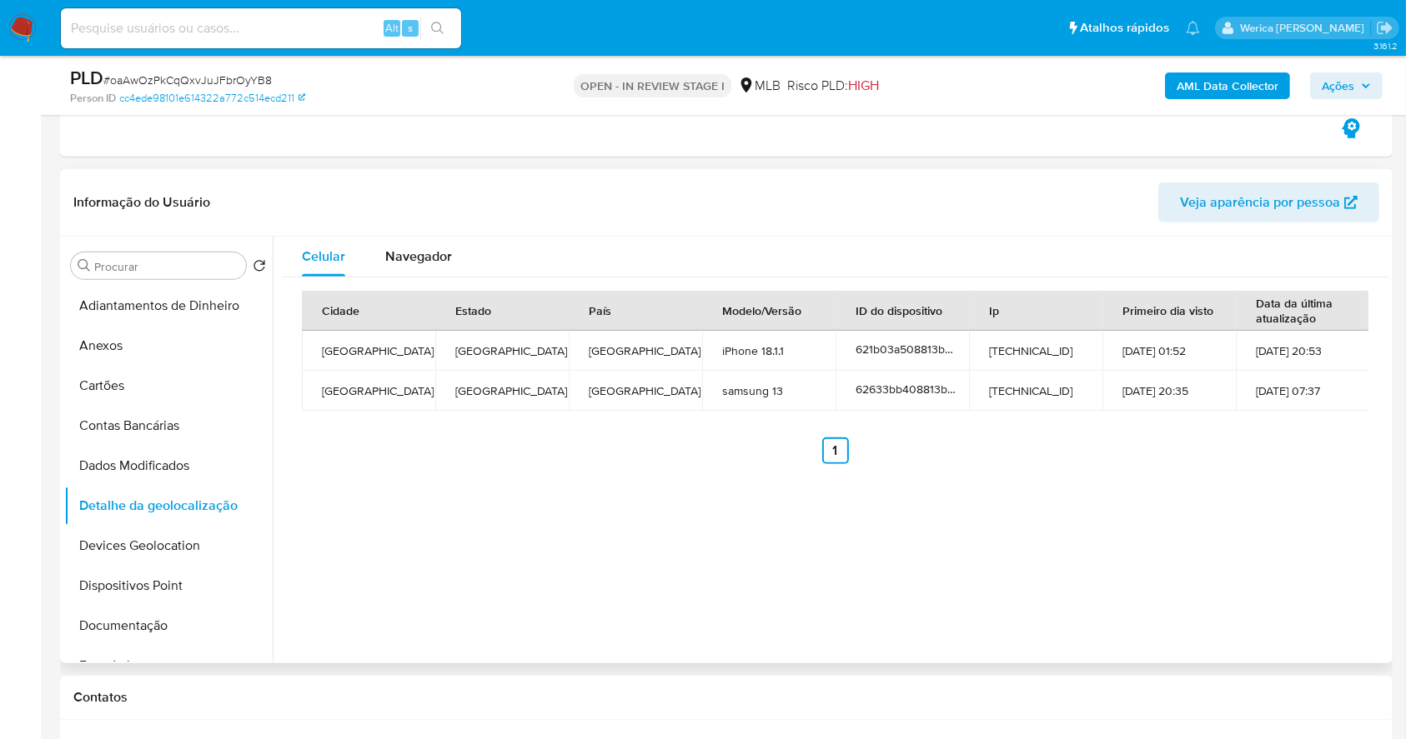
click at [1350, 537] on div "Celular Navegador Cidade Estado País Modelo/Versão ID do dispositivo Ip Primeir…" at bounding box center [830, 450] width 1115 height 427
click at [1343, 543] on div "Celular Navegador Cidade Estado País Modelo/Versão ID do dispositivo Ip Primeir…" at bounding box center [830, 450] width 1115 height 427
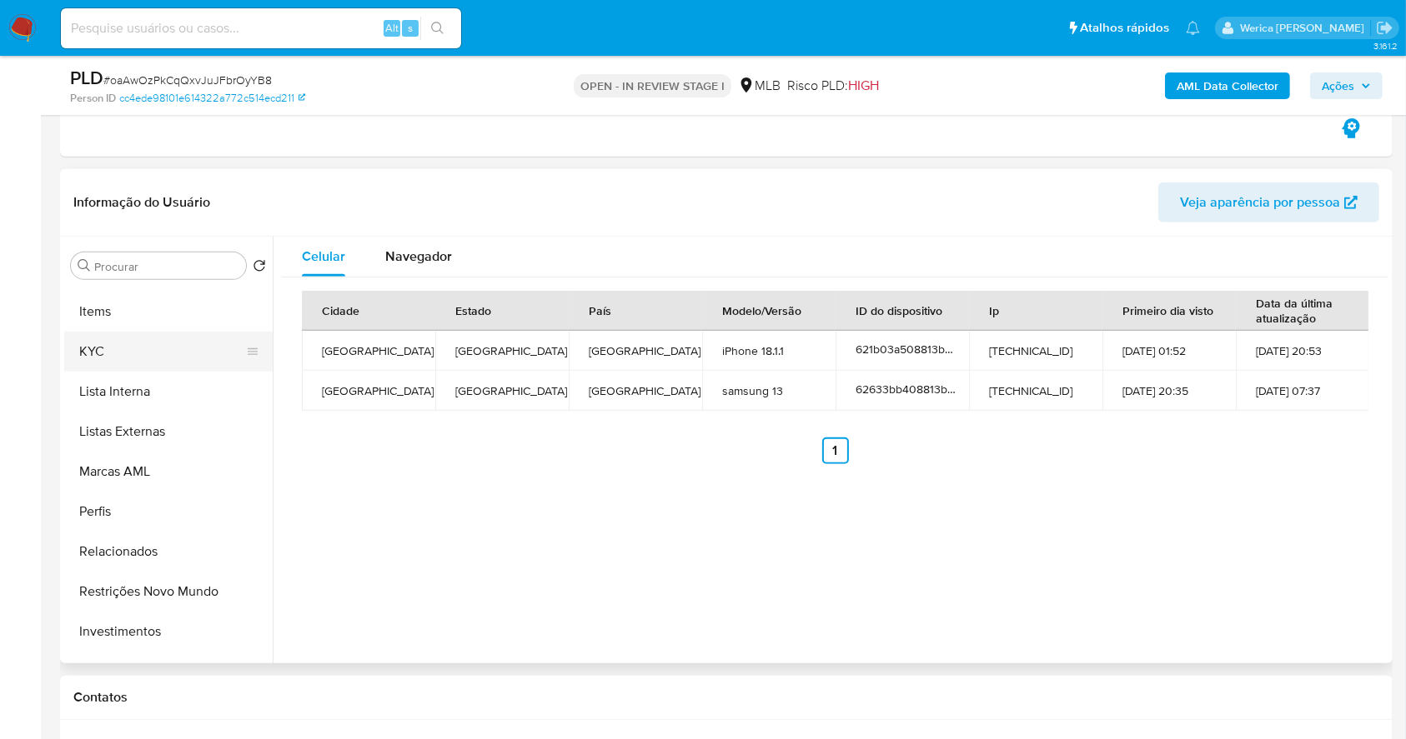
scroll to position [865, 0]
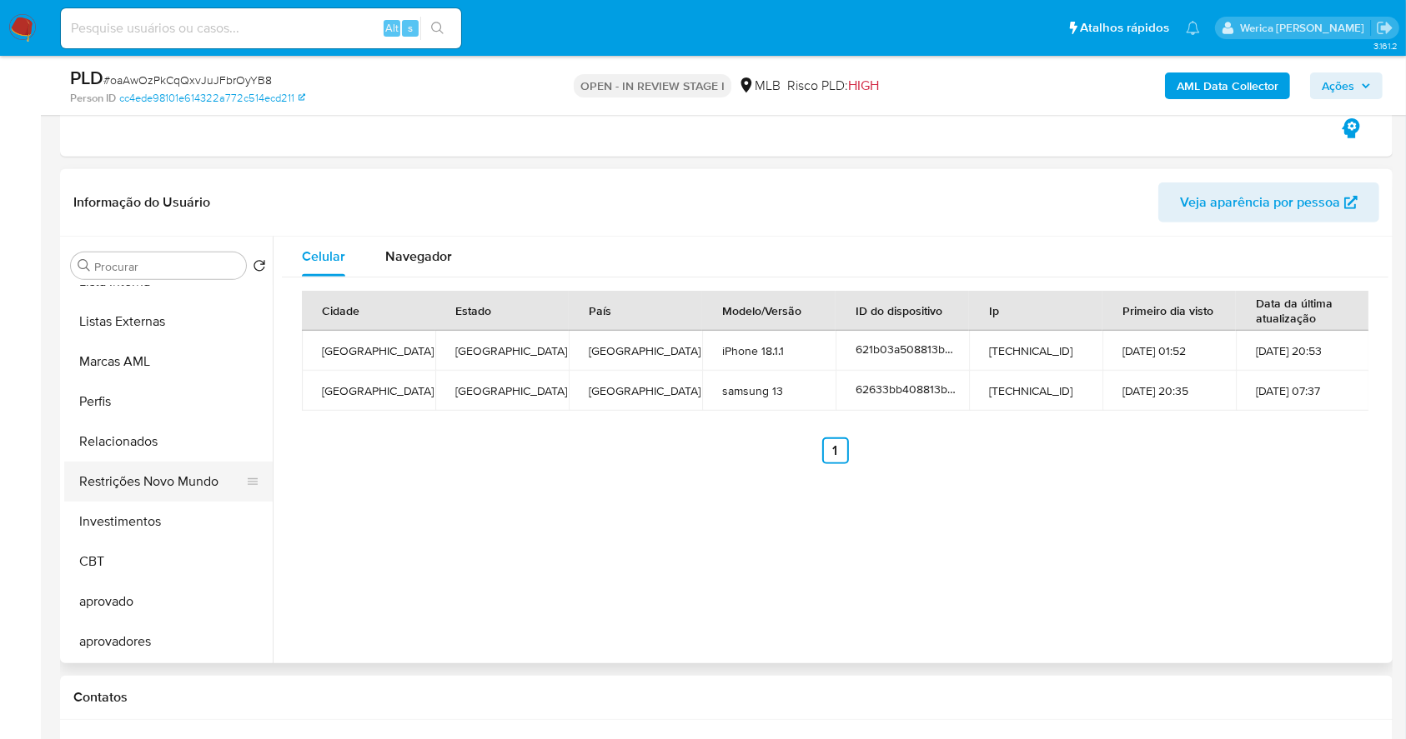
click at [167, 487] on button "Restrições Novo Mundo" at bounding box center [161, 482] width 195 height 40
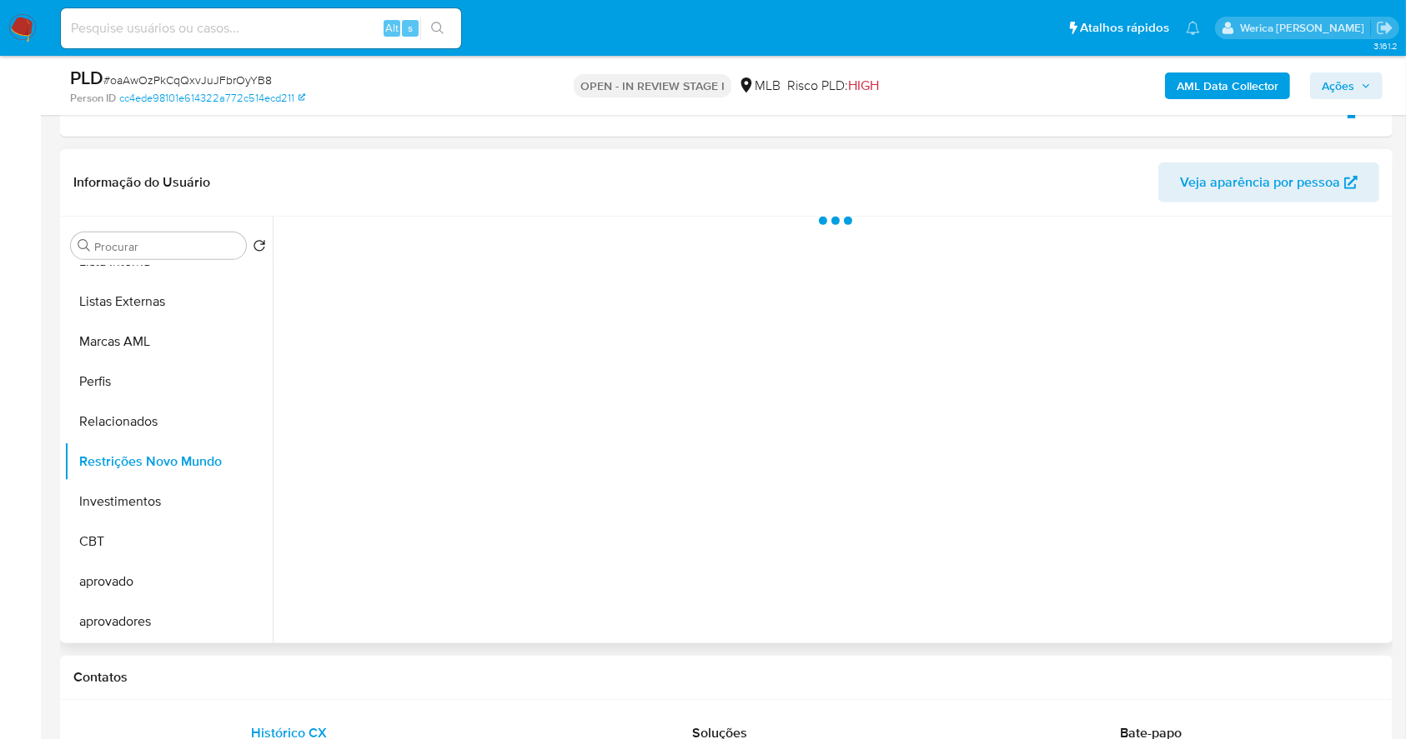
click at [357, 304] on div at bounding box center [830, 430] width 1115 height 427
click at [367, 298] on div at bounding box center [830, 430] width 1115 height 427
click at [450, 233] on span "Historial" at bounding box center [448, 242] width 51 height 19
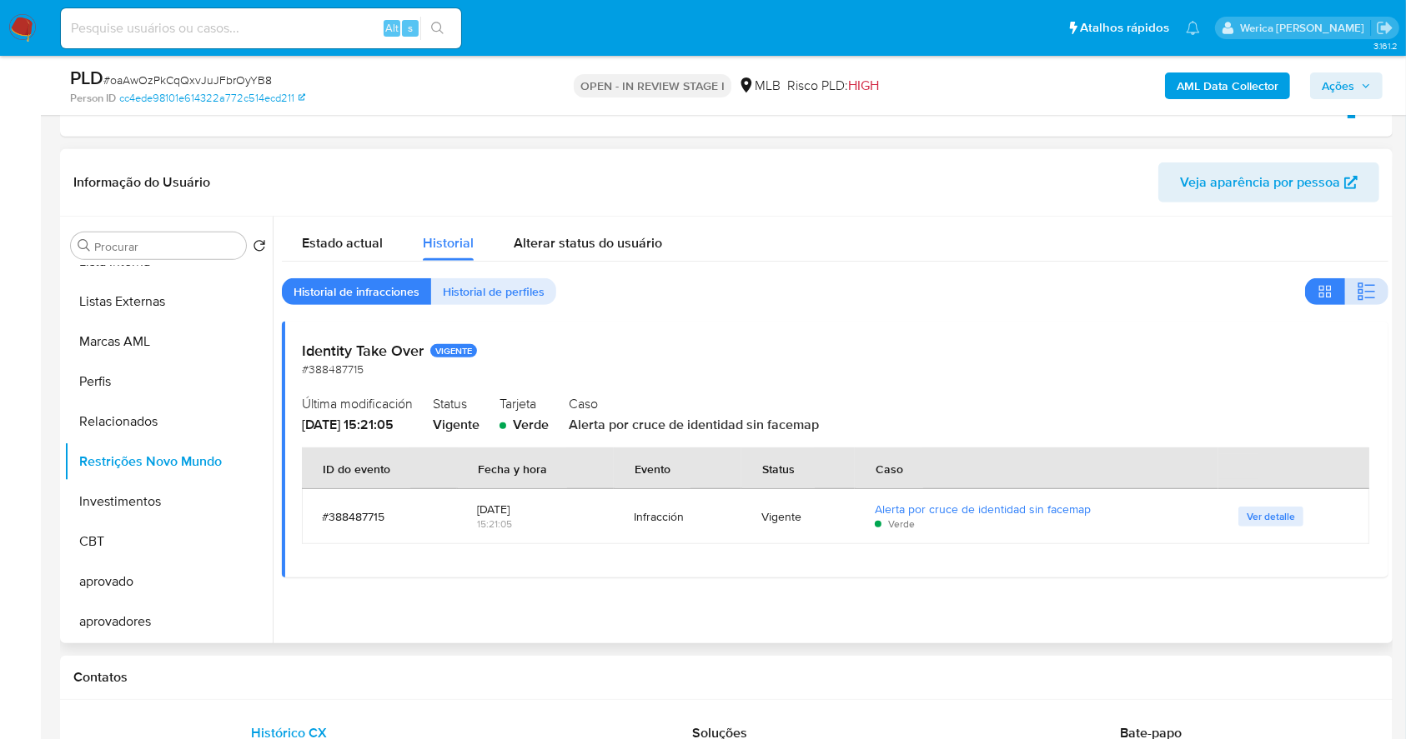
click at [1364, 285] on icon "button" at bounding box center [1366, 292] width 20 height 20
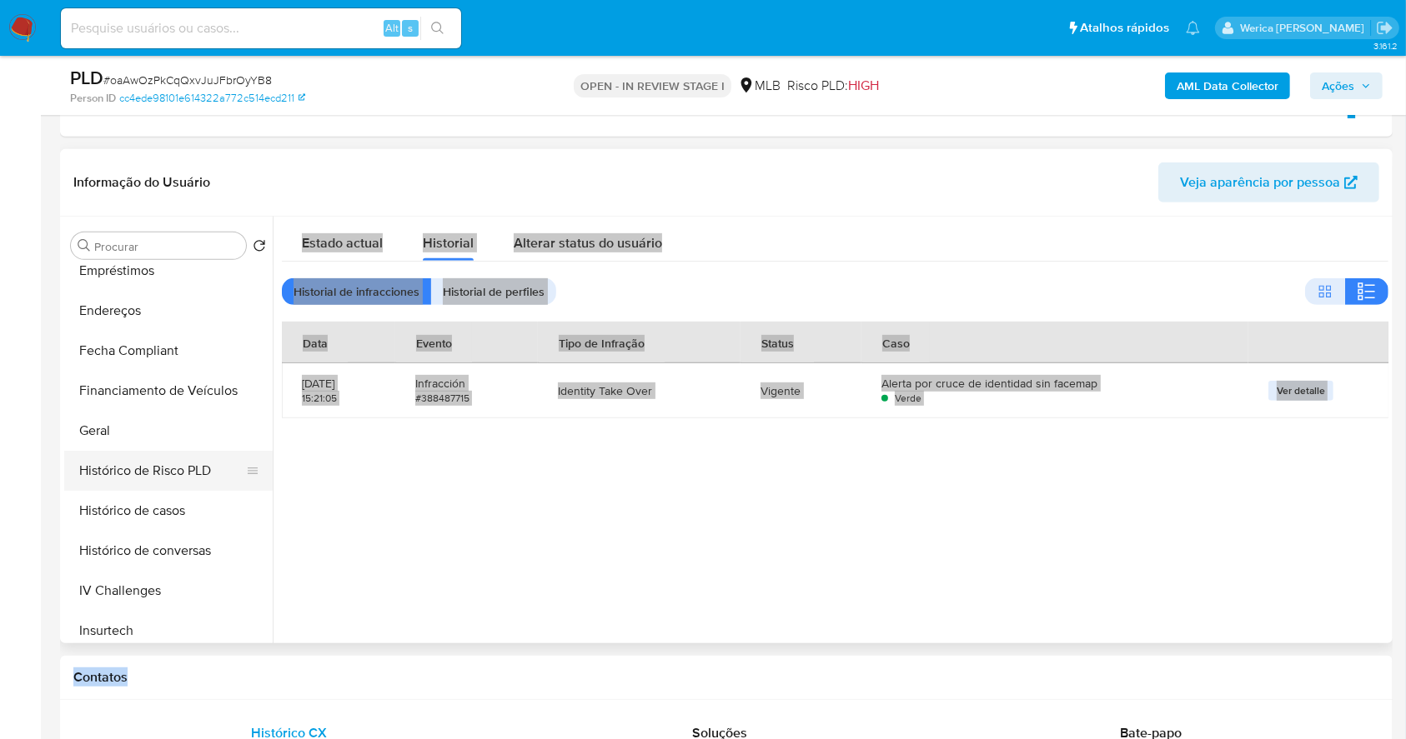
scroll to position [308, 0]
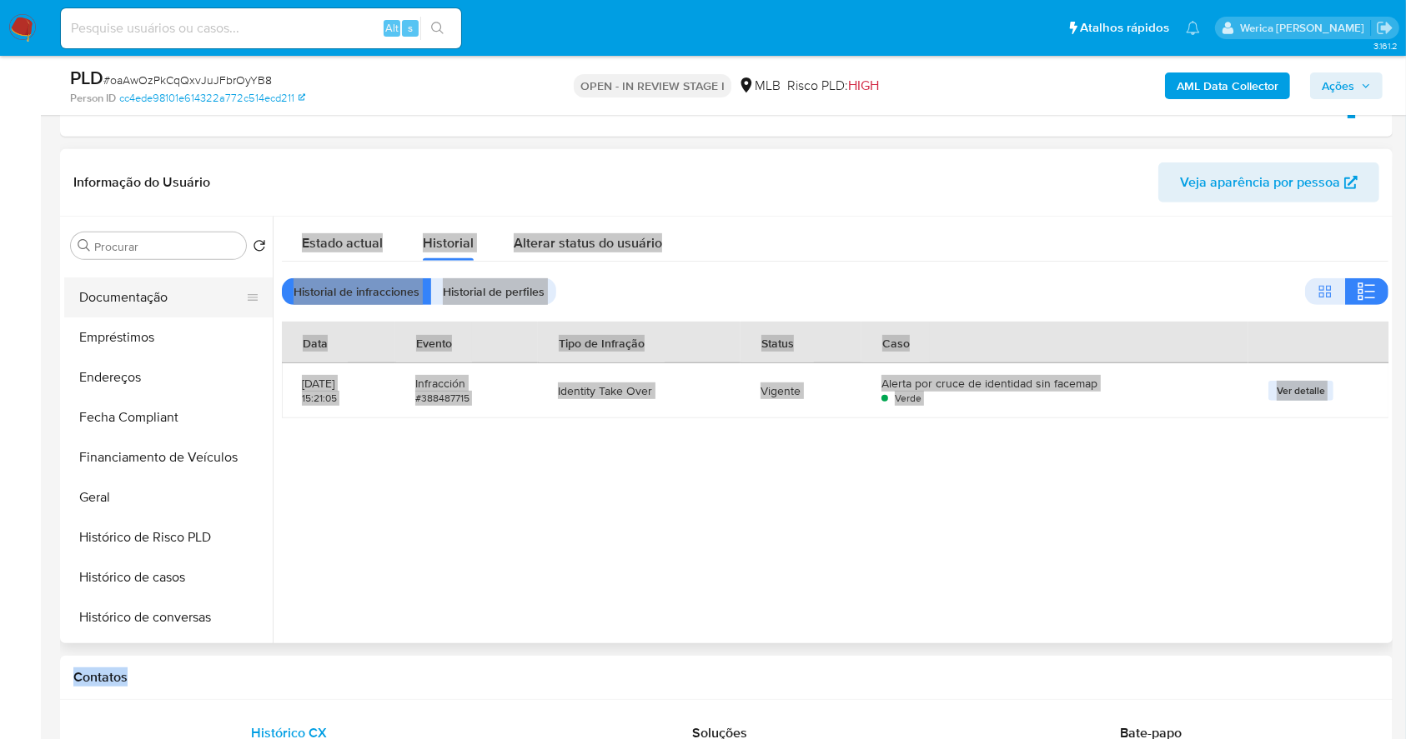
click at [152, 286] on button "Documentação" at bounding box center [161, 298] width 195 height 40
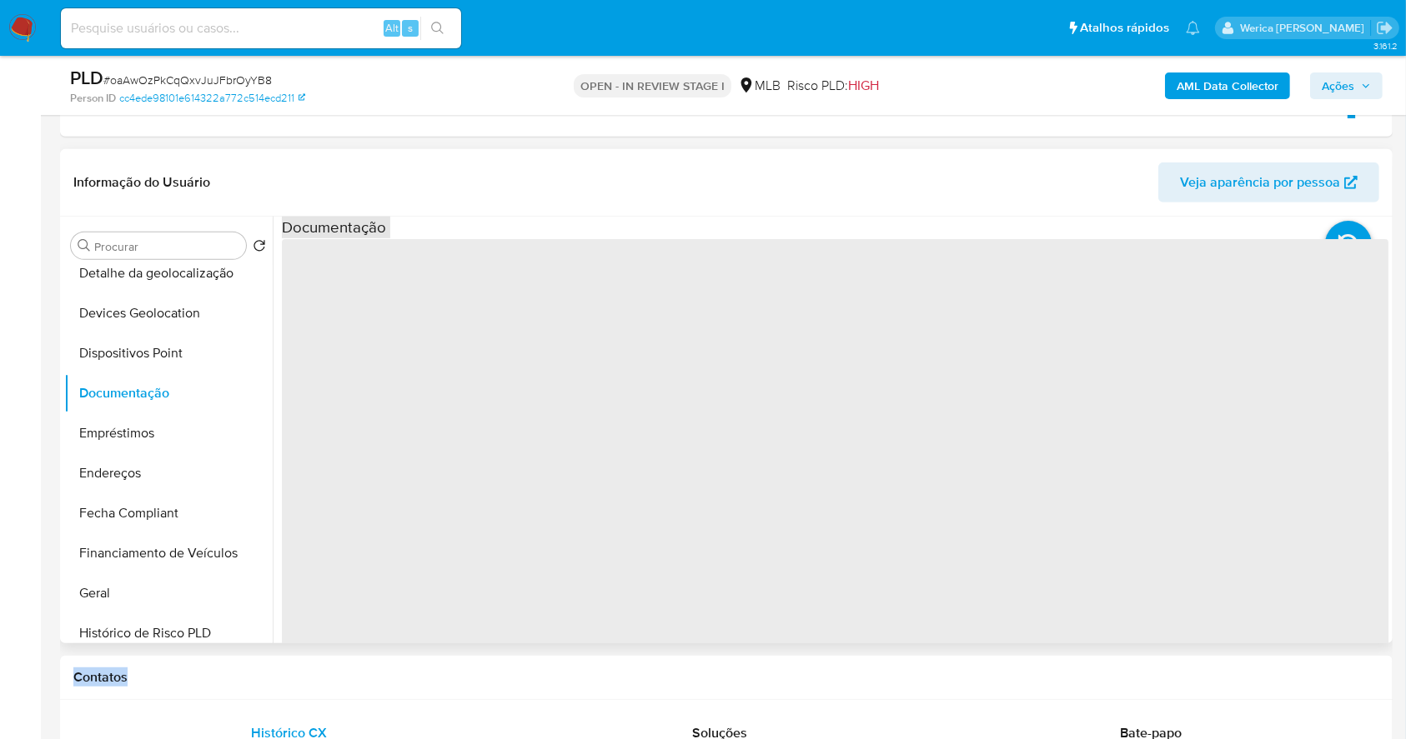
scroll to position [87, 0]
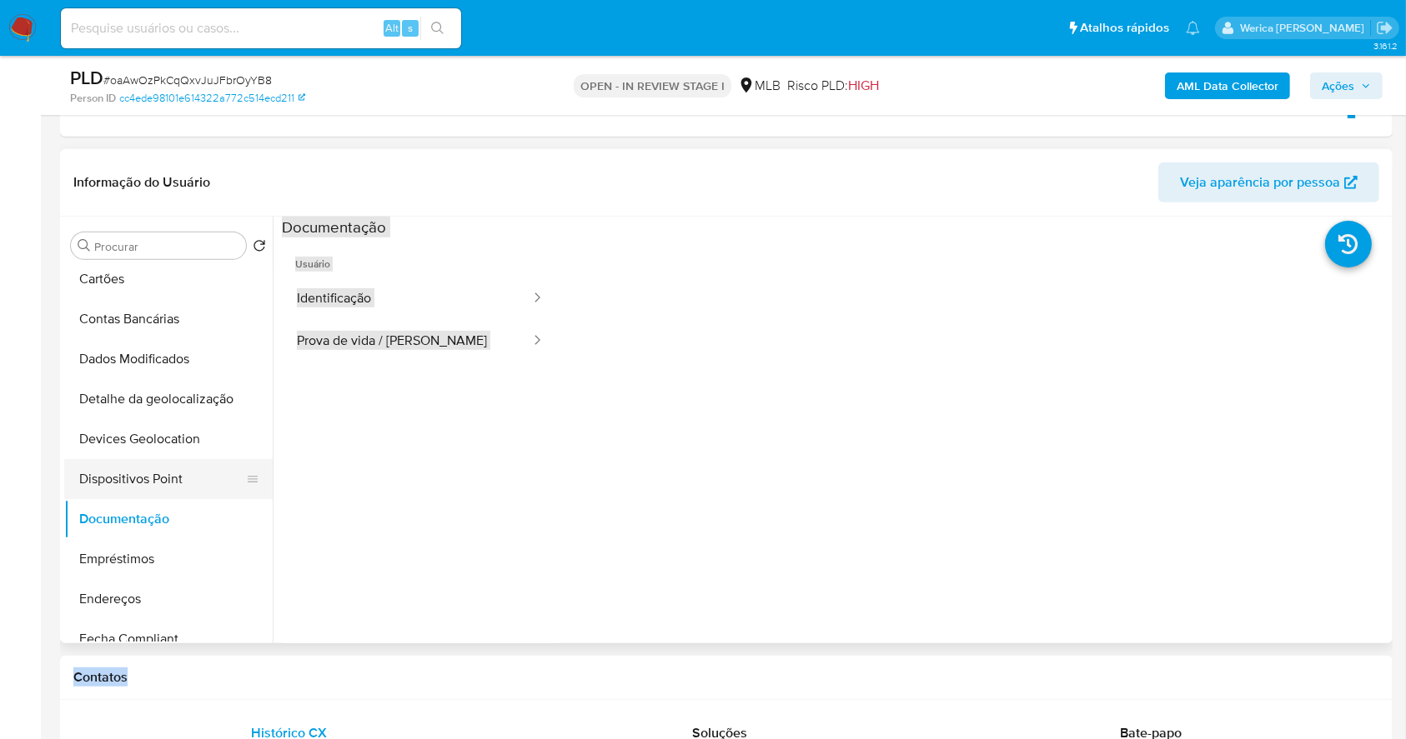
click at [148, 469] on button "Dispositivos Point" at bounding box center [161, 479] width 195 height 40
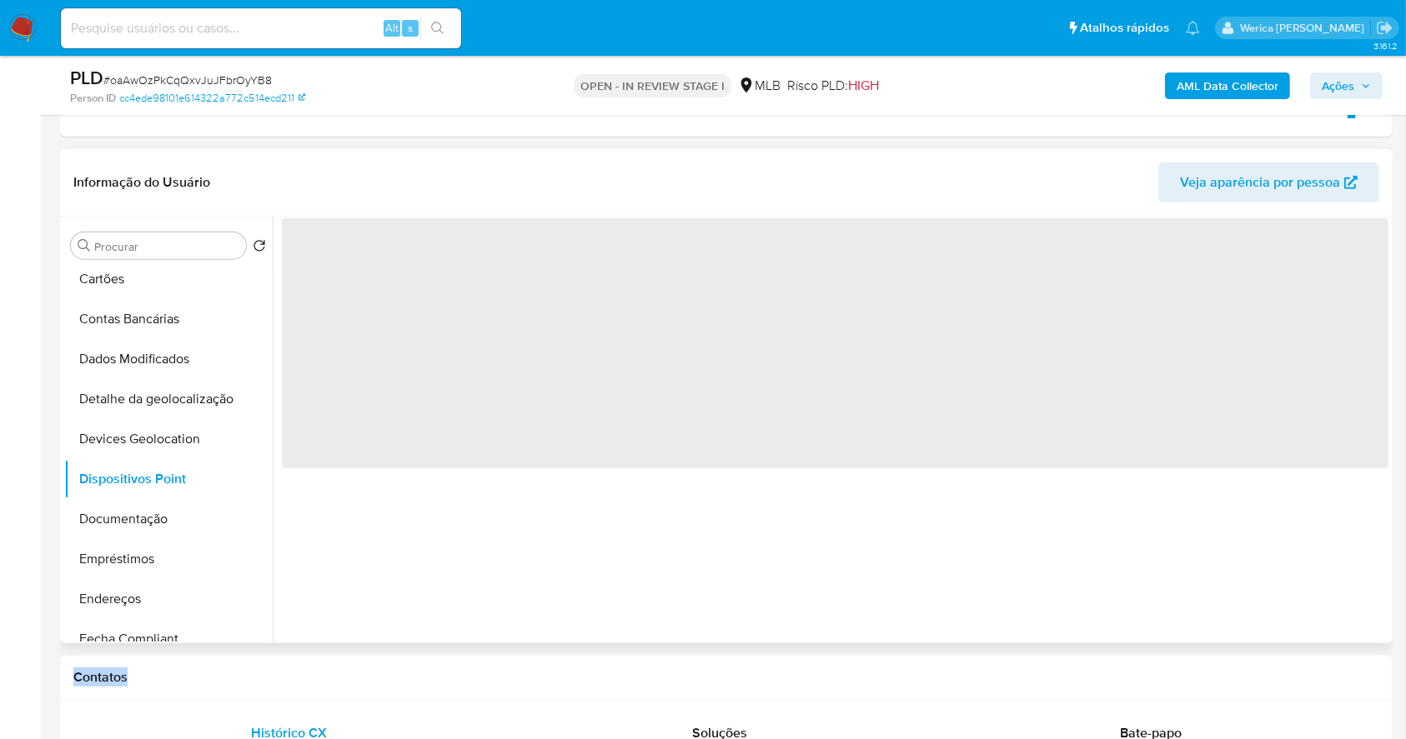
click at [597, 515] on div "‌" at bounding box center [830, 430] width 1115 height 427
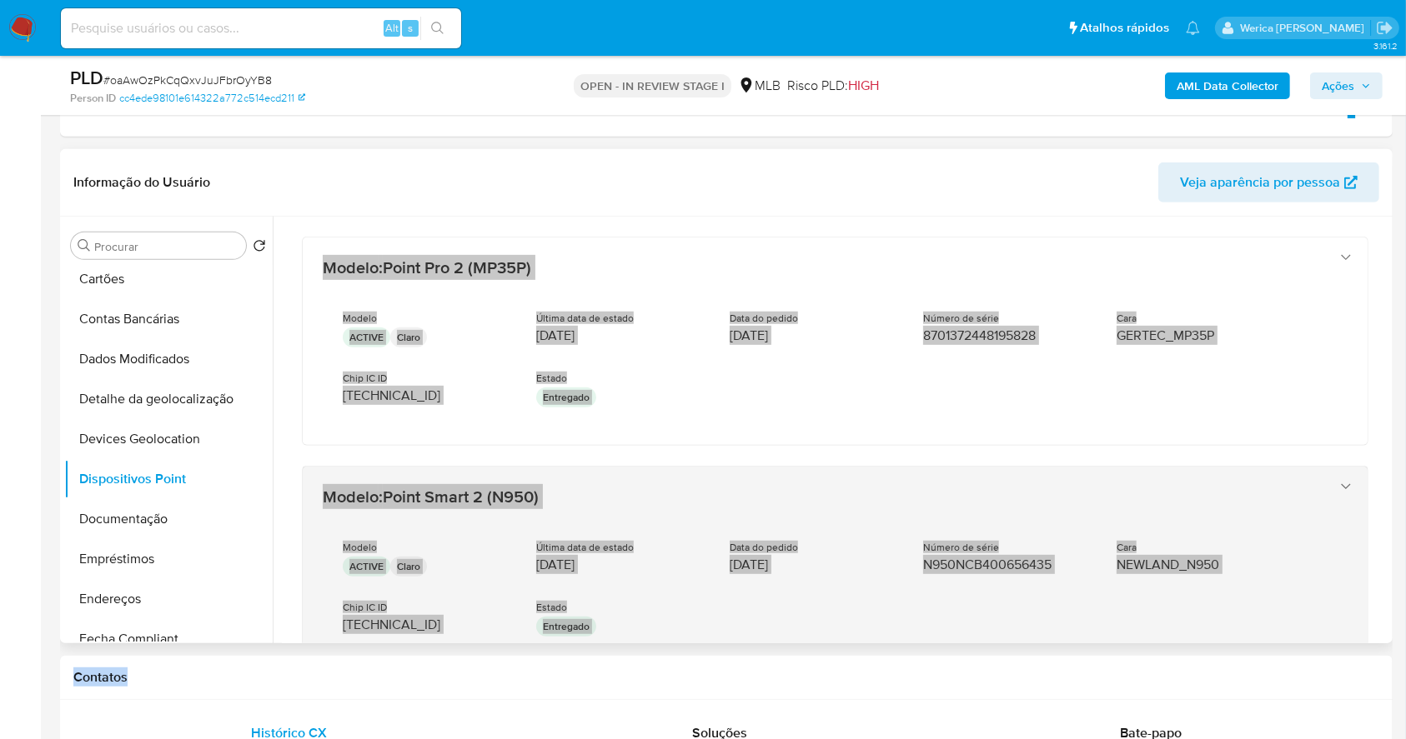
click at [729, 604] on div "Modelo ACTIVE Claro Última data de estado 03/09/2024 Data do pedido 03/09/2024 …" at bounding box center [818, 591] width 991 height 127
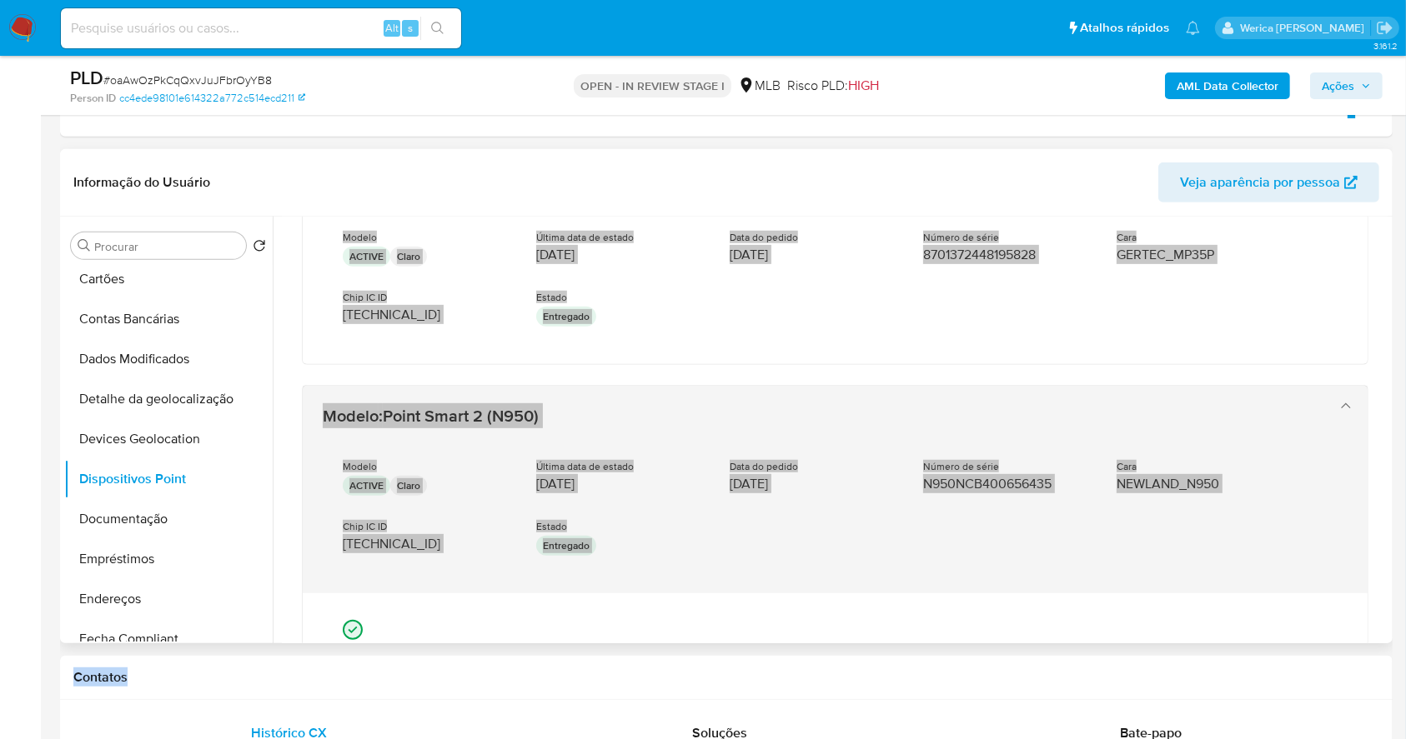
scroll to position [111, 0]
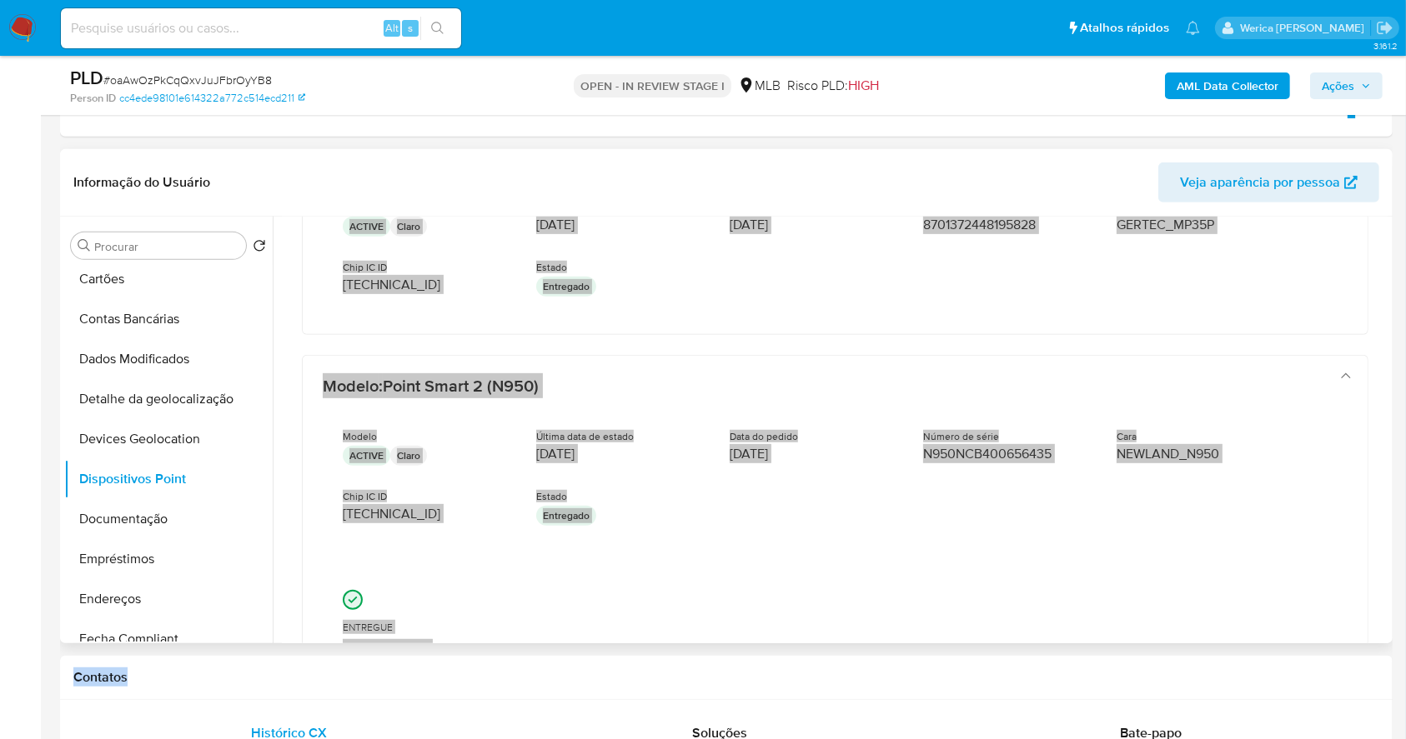
click at [1253, 633] on div "ENTREGUE 03/09/2024 17:10:09" at bounding box center [835, 624] width 985 height 68
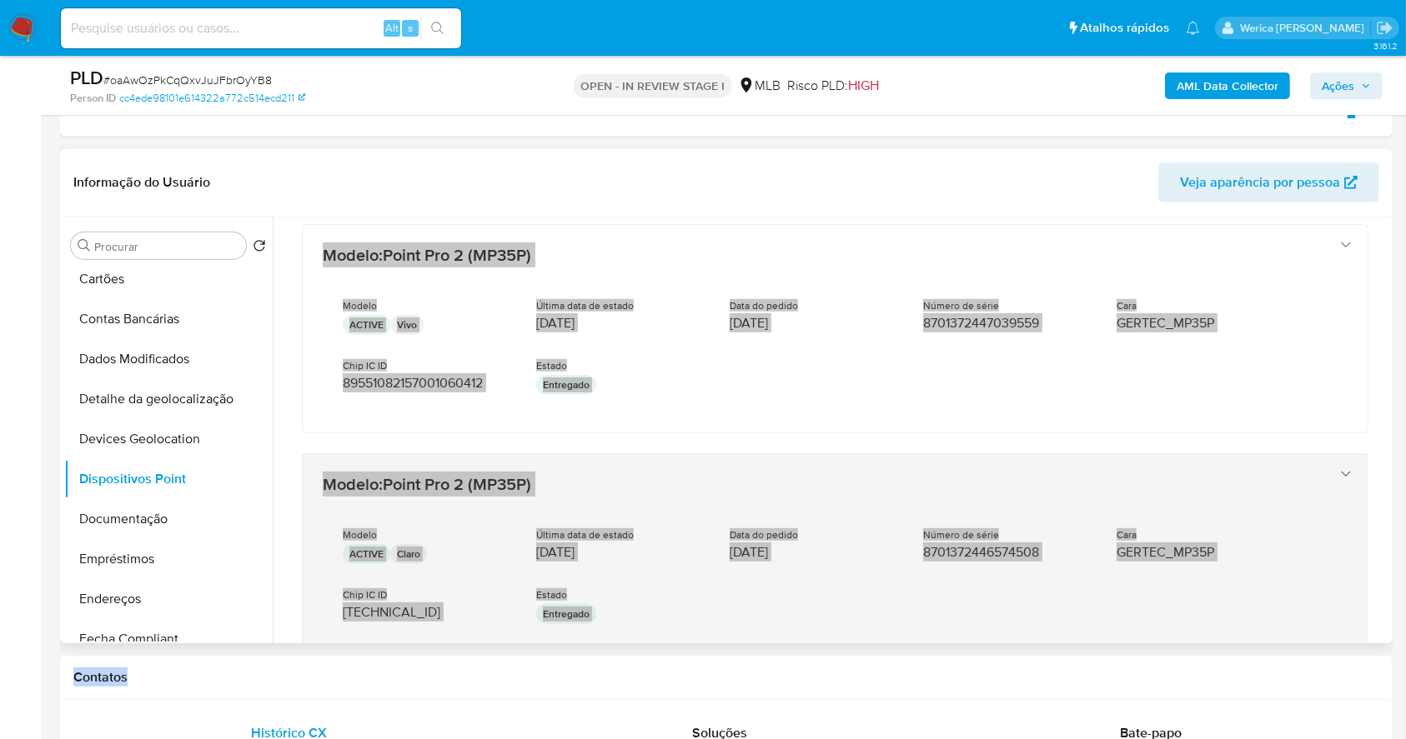
scroll to position [719, 0]
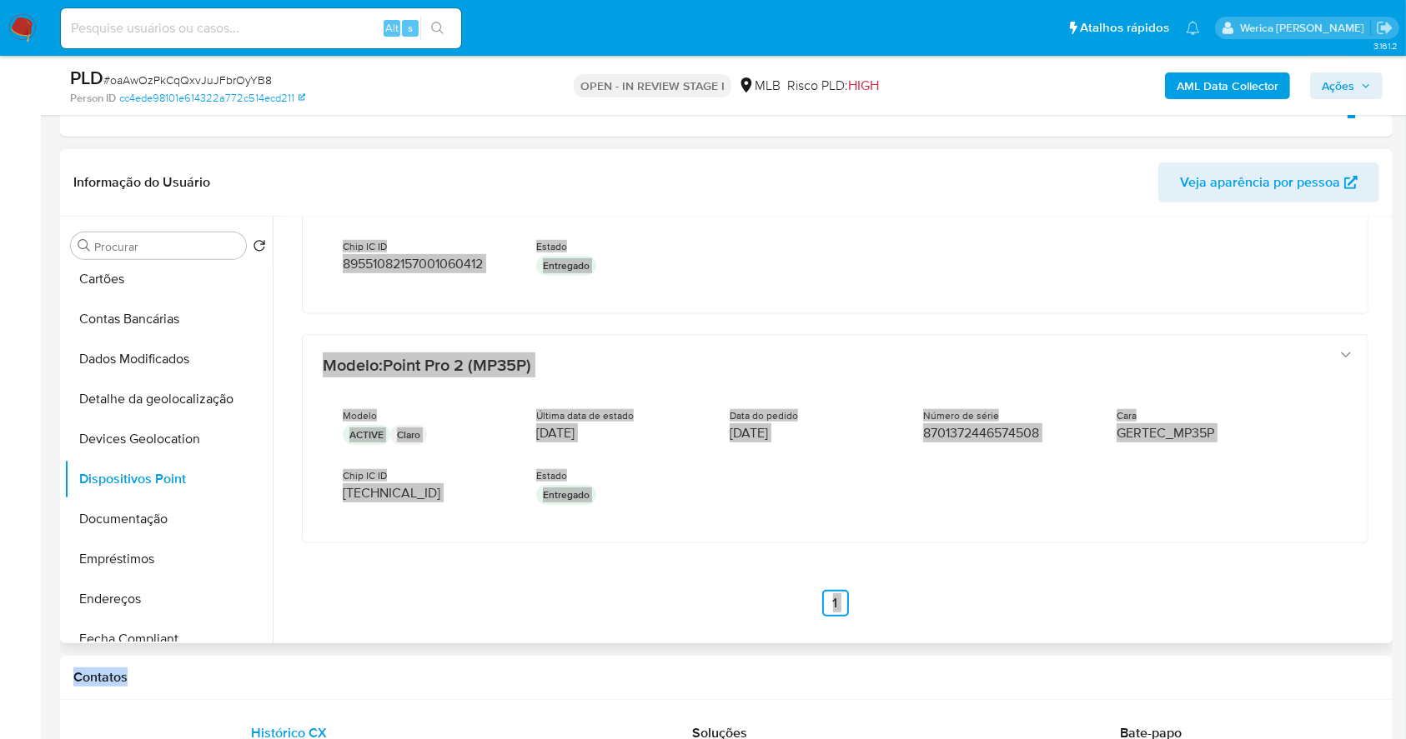
click at [1100, 601] on div "Modelo : Point Pro 2 (MP35P) Modelo ACTIVE Claro Última data de estado 12/10/20…" at bounding box center [835, 67] width 1106 height 1139
click at [1104, 566] on div "Modelo : Point Pro 2 (MP35P) Modelo ACTIVE Claro Última data de estado 12/10/20…" at bounding box center [835, 67] width 1106 height 1139
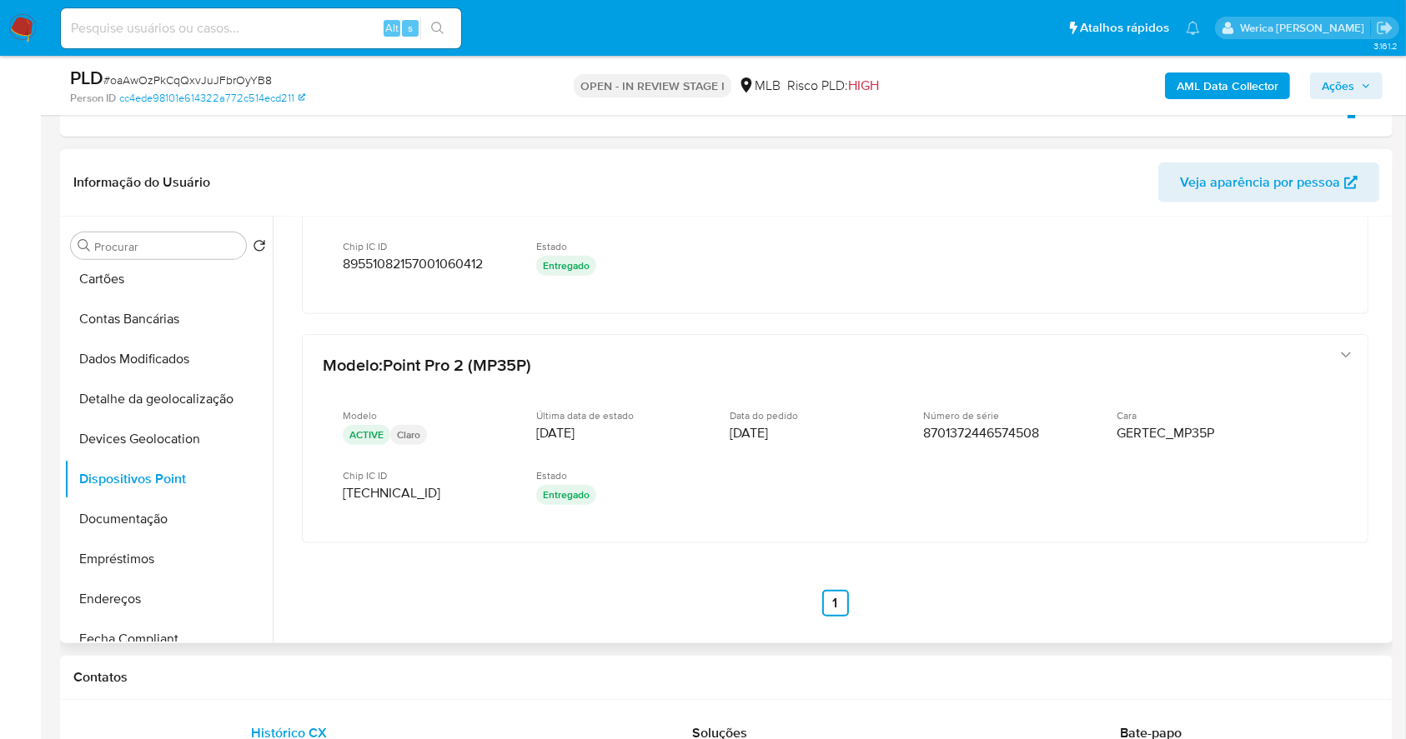
click at [1104, 566] on div "Modelo : Point Pro 2 (MP35P) Modelo ACTIVE Claro Última data de estado 12/10/20…" at bounding box center [835, 67] width 1106 height 1139
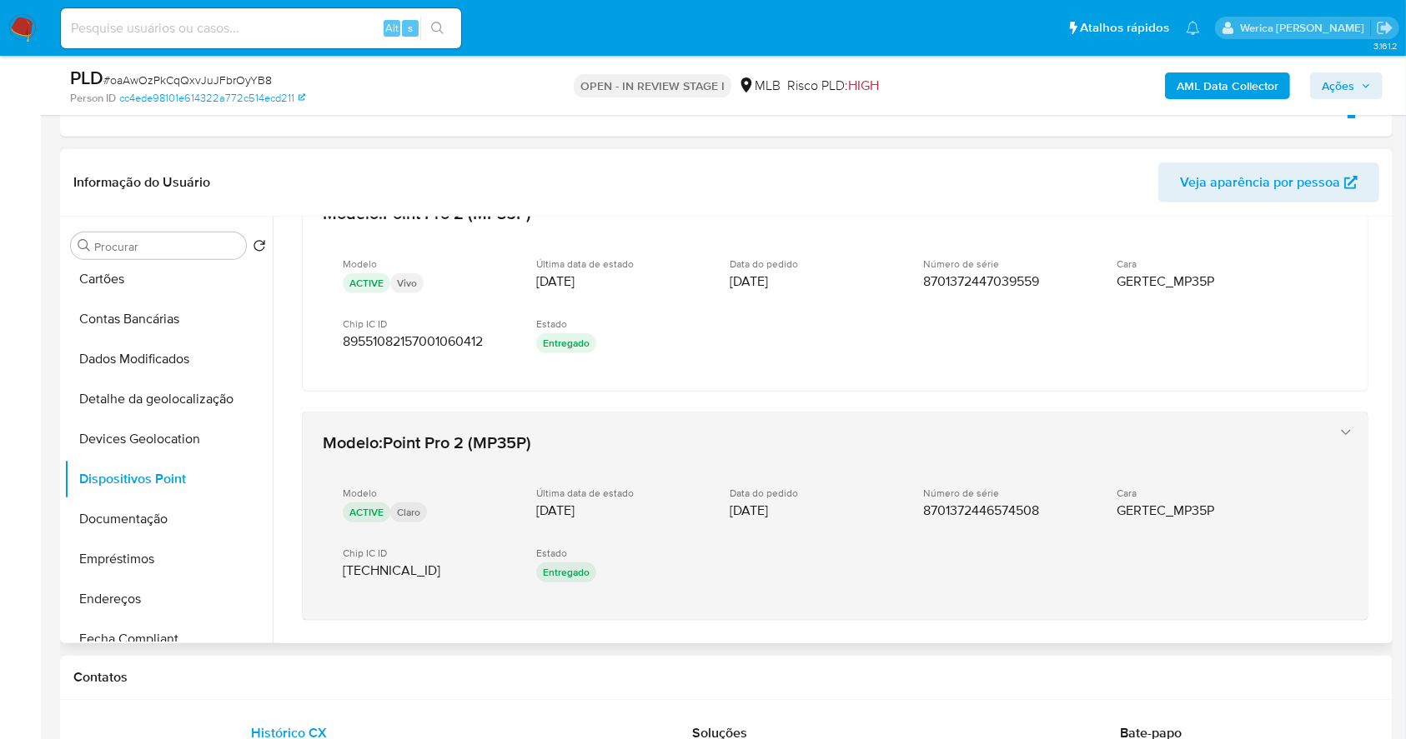
scroll to position [607, 0]
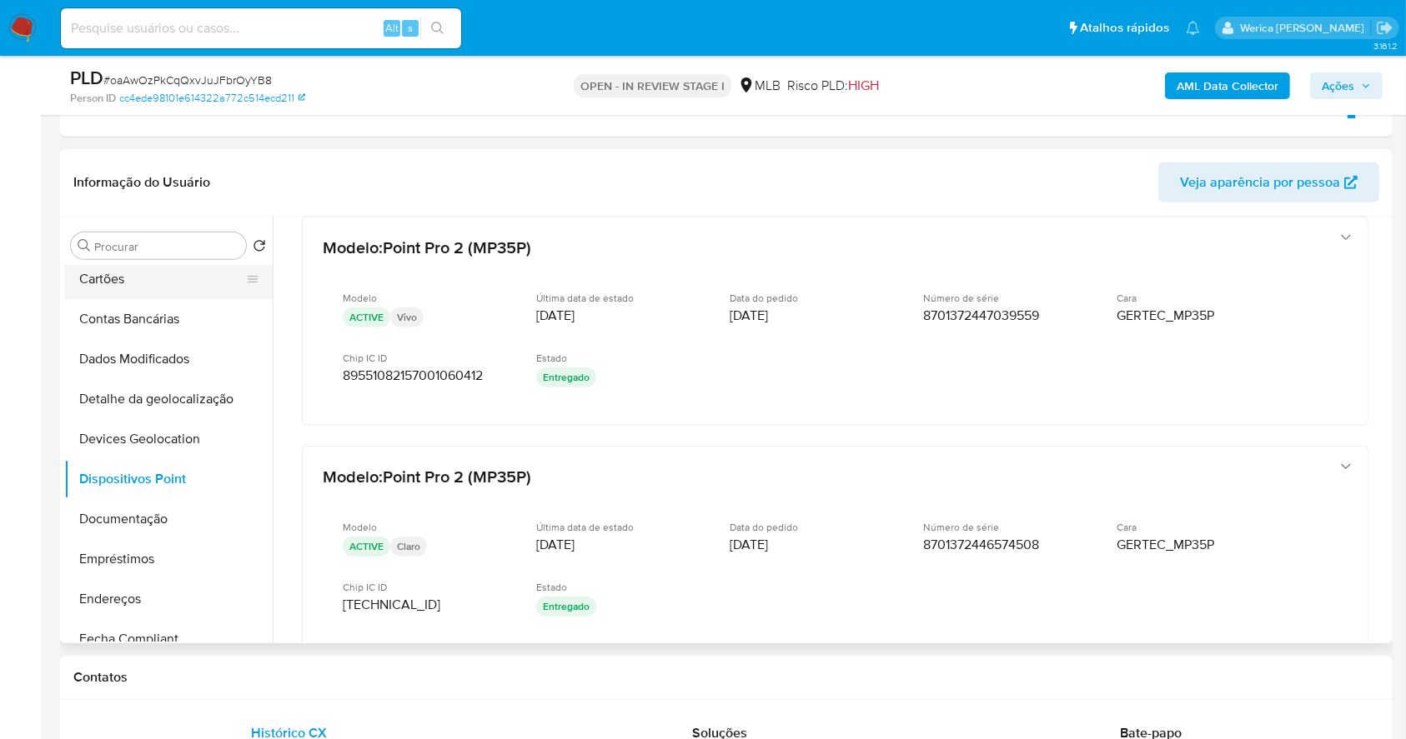
drag, startPoint x: 0, startPoint y: 427, endPoint x: 218, endPoint y: 291, distance: 257.2
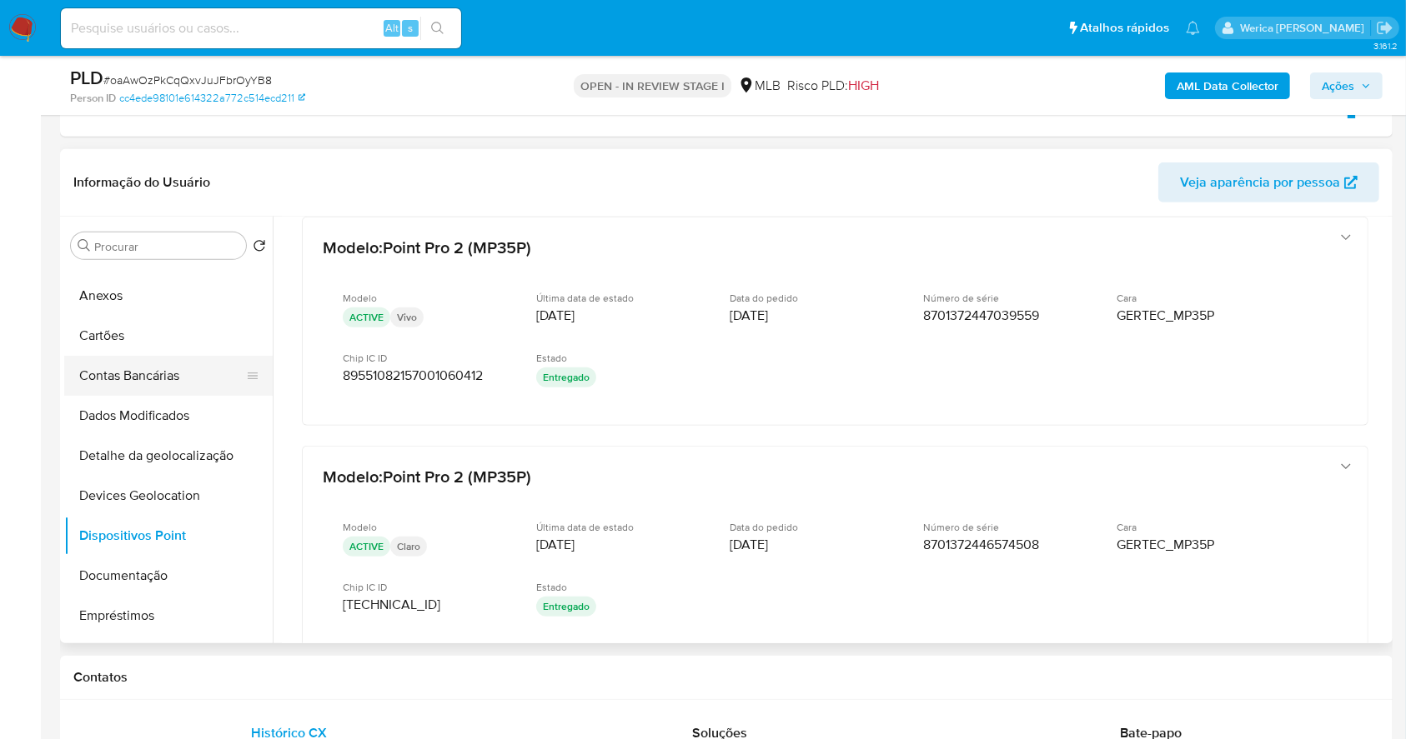
scroll to position [0, 0]
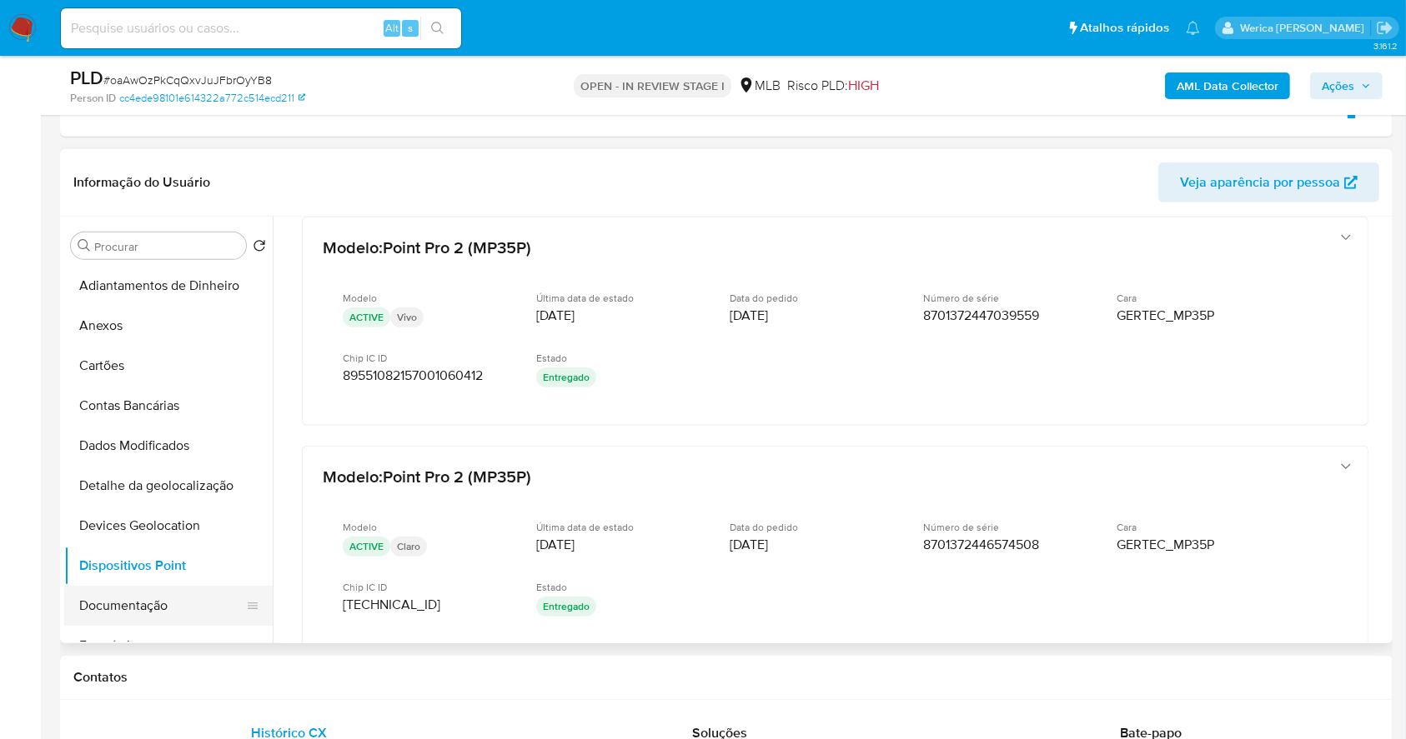
drag, startPoint x: 133, startPoint y: 630, endPoint x: 135, endPoint y: 619, distance: 11.0
click at [135, 628] on button "Empréstimos" at bounding box center [168, 646] width 208 height 40
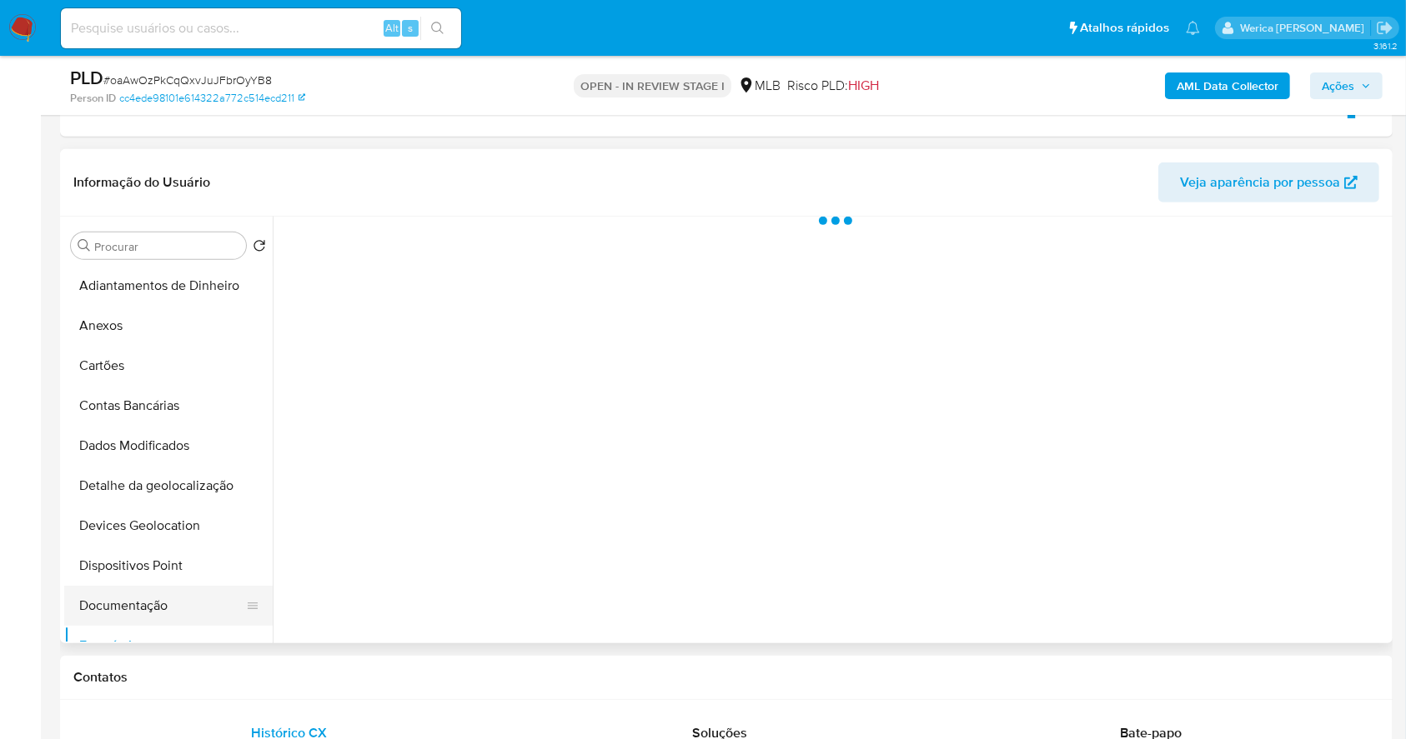
click at [131, 612] on button "Documentação" at bounding box center [161, 606] width 195 height 40
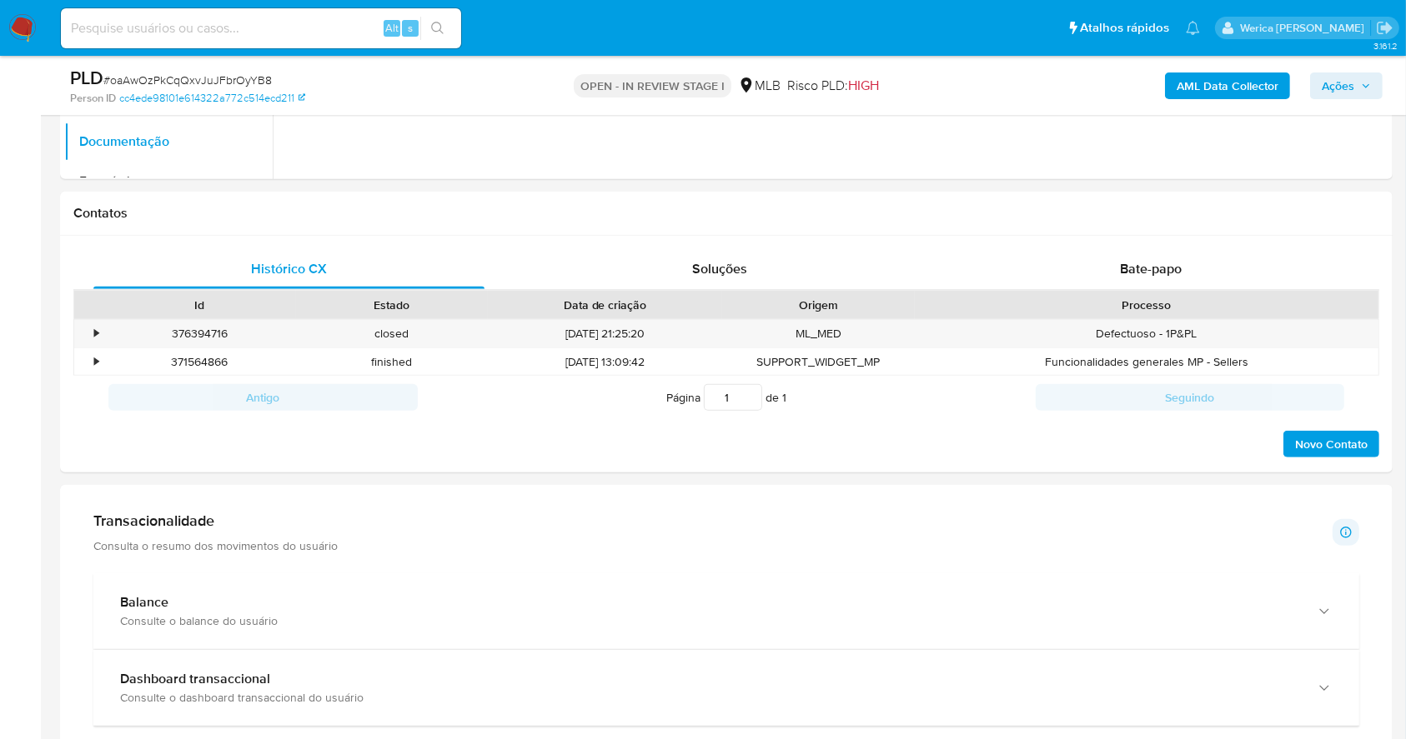
scroll to position [1334, 0]
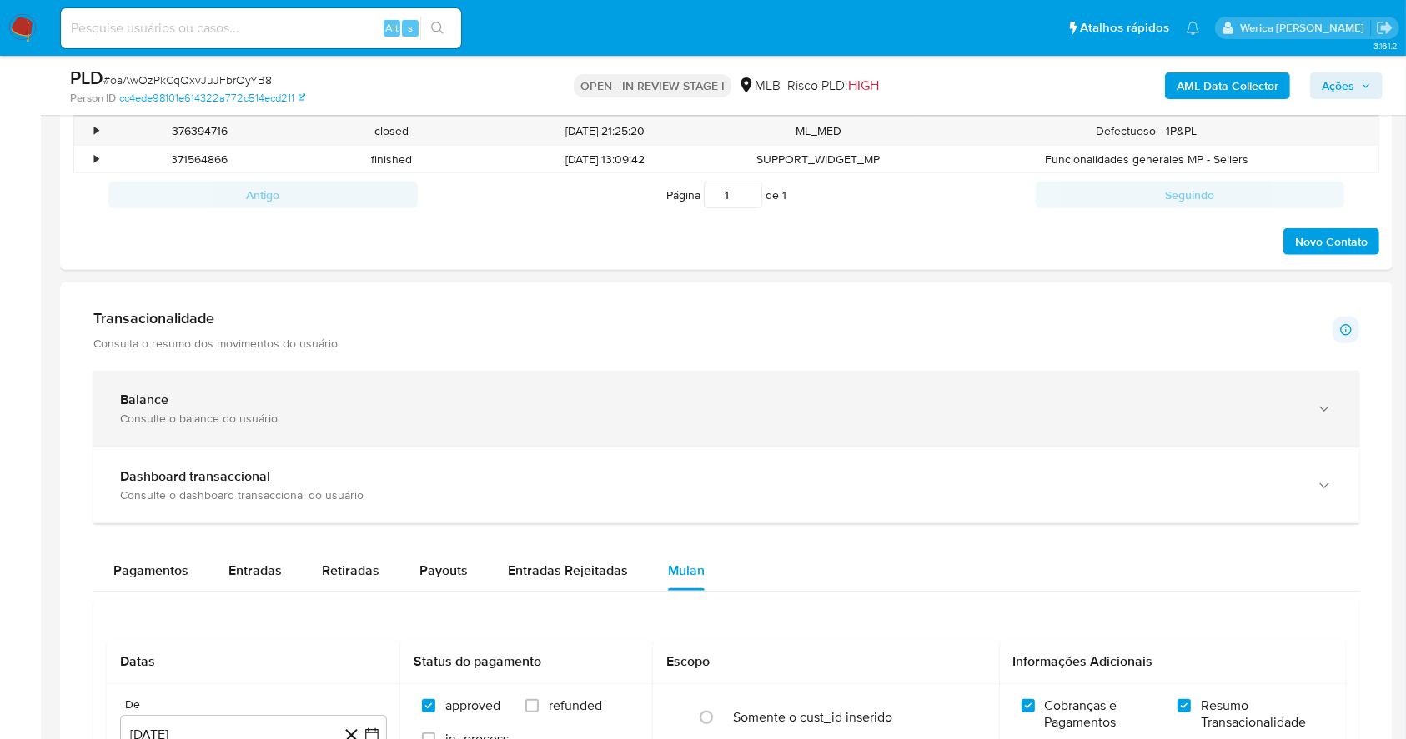
click at [438, 429] on div "Balance Consulte o balance do usuário" at bounding box center [725, 409] width 1265 height 76
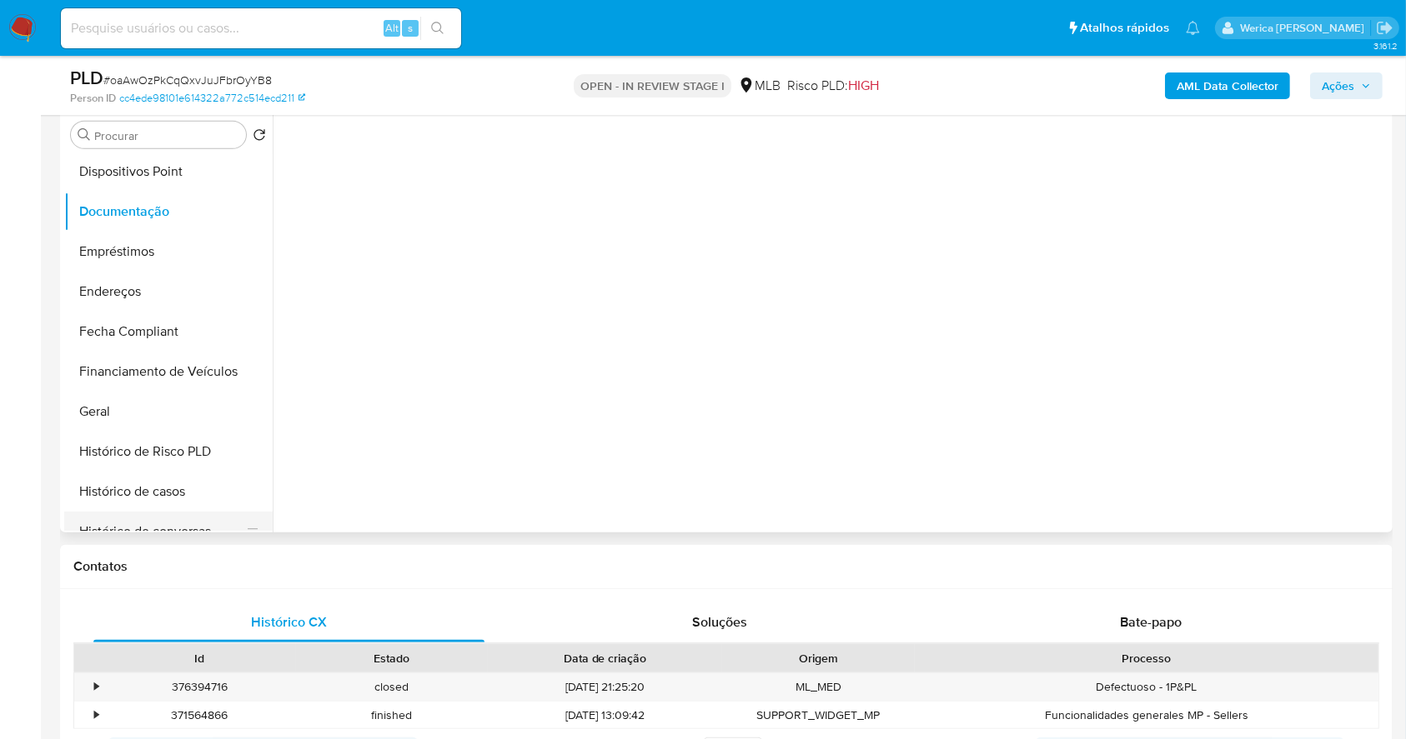
scroll to position [333, 0]
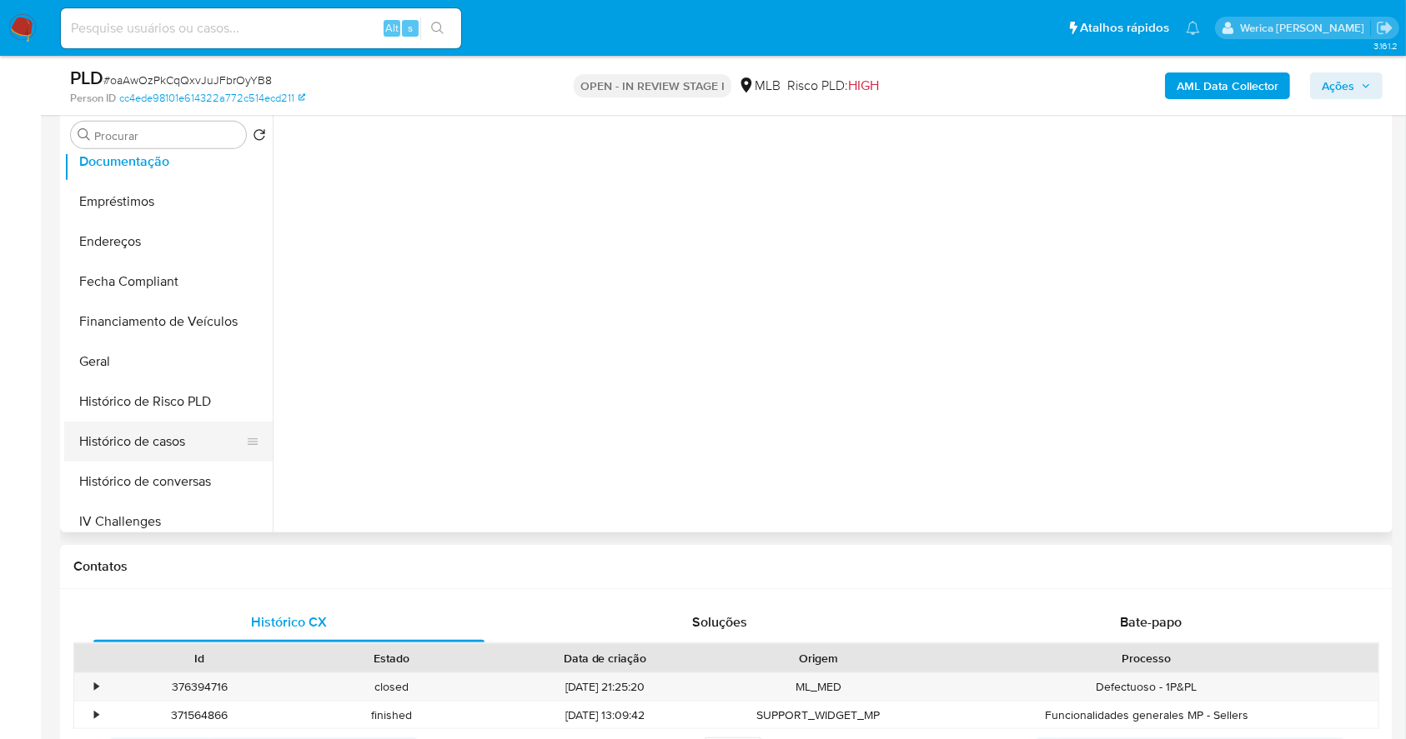
click at [149, 452] on button "Histórico de casos" at bounding box center [161, 442] width 195 height 40
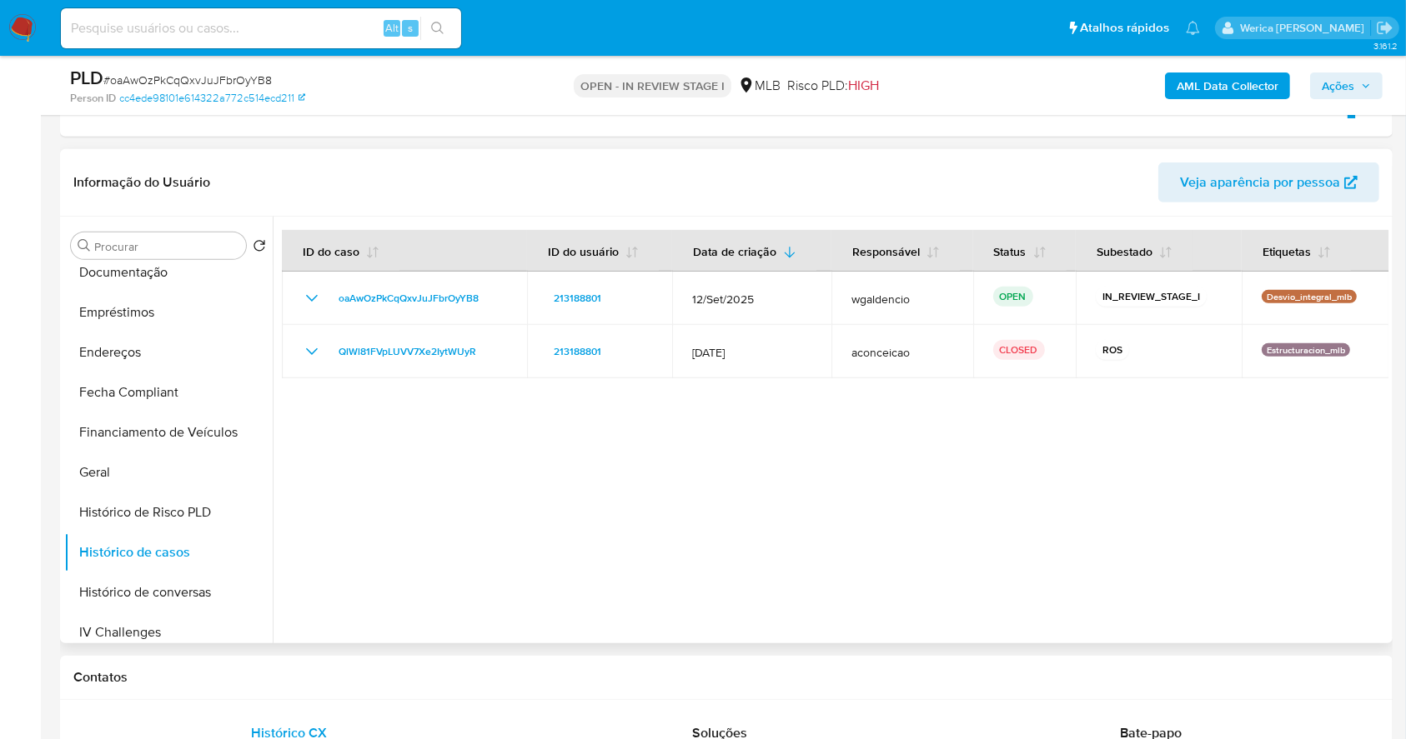
scroll to position [0, 0]
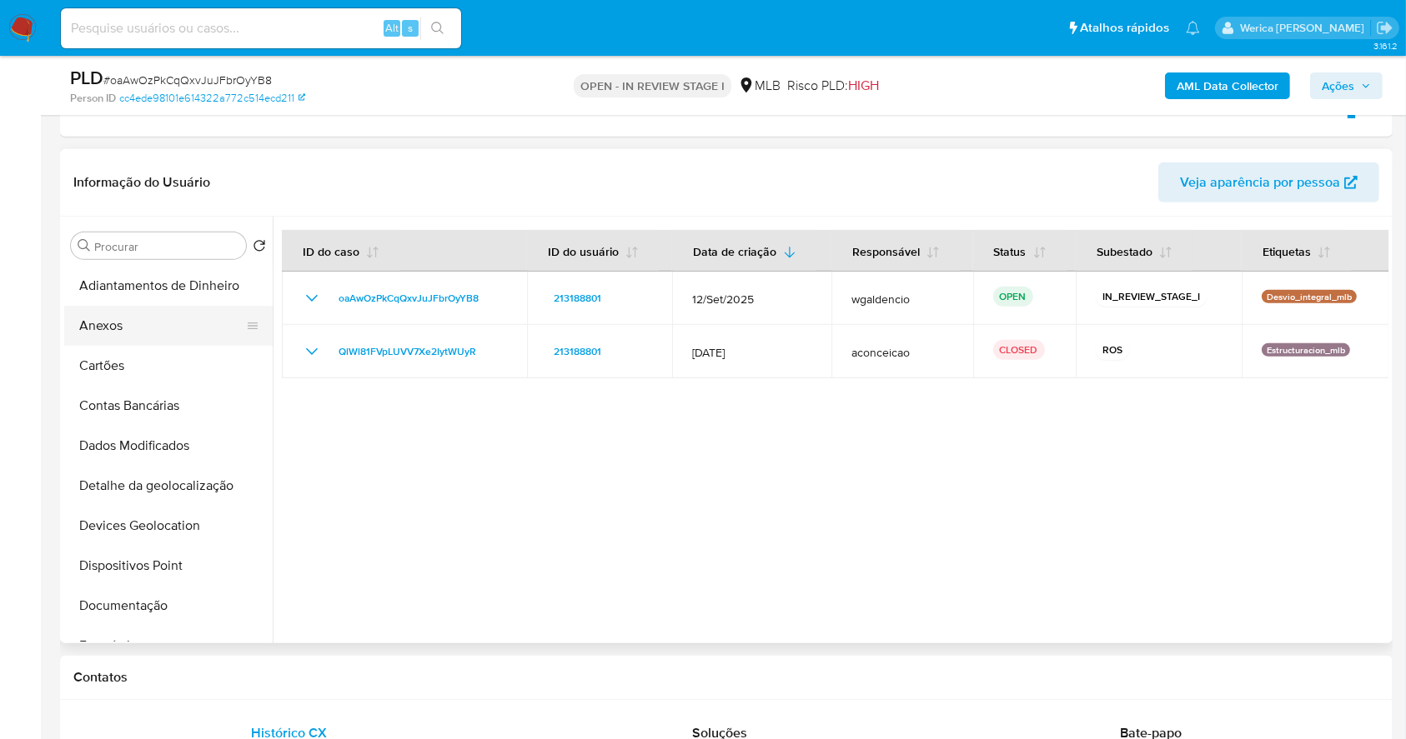
click at [123, 339] on button "Anexos" at bounding box center [161, 326] width 195 height 40
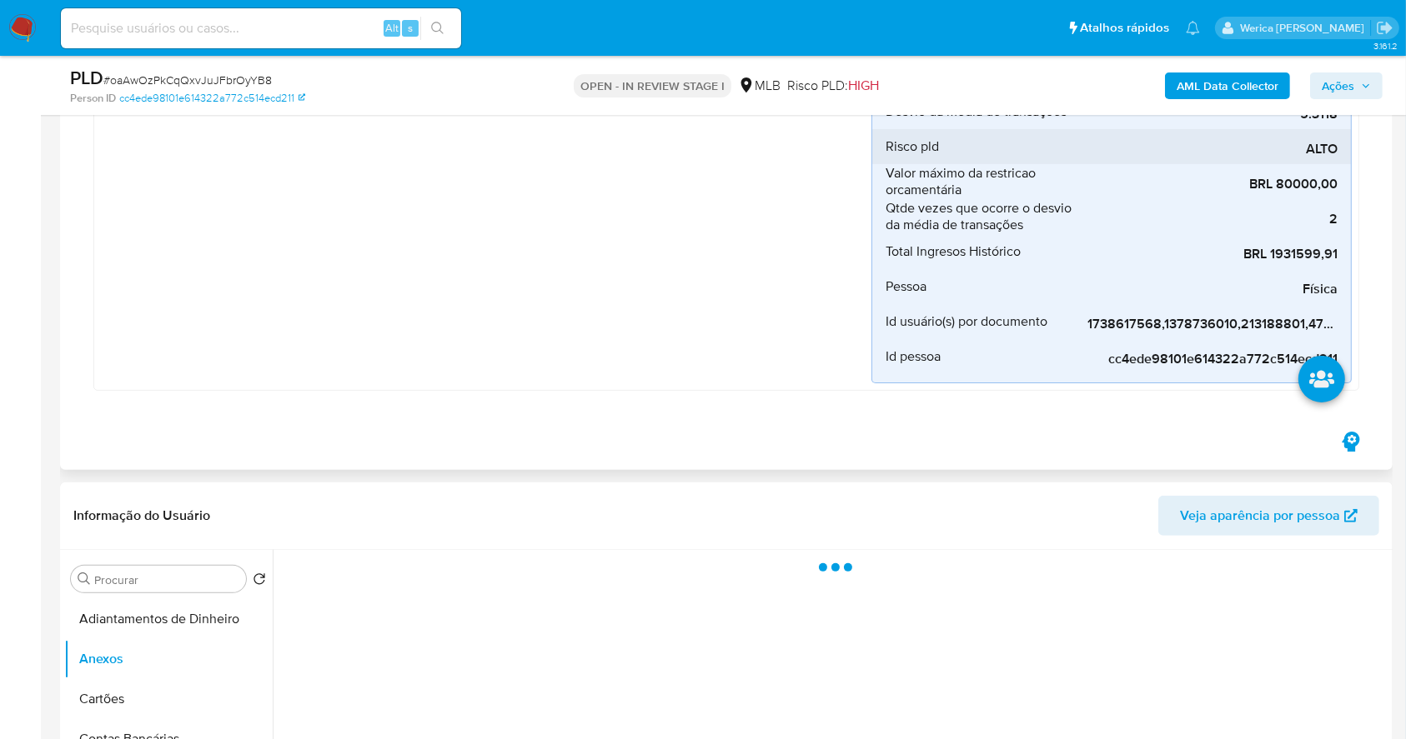
scroll to position [333, 0]
click at [1229, 83] on b "AML Data Collector" at bounding box center [1227, 86] width 102 height 27
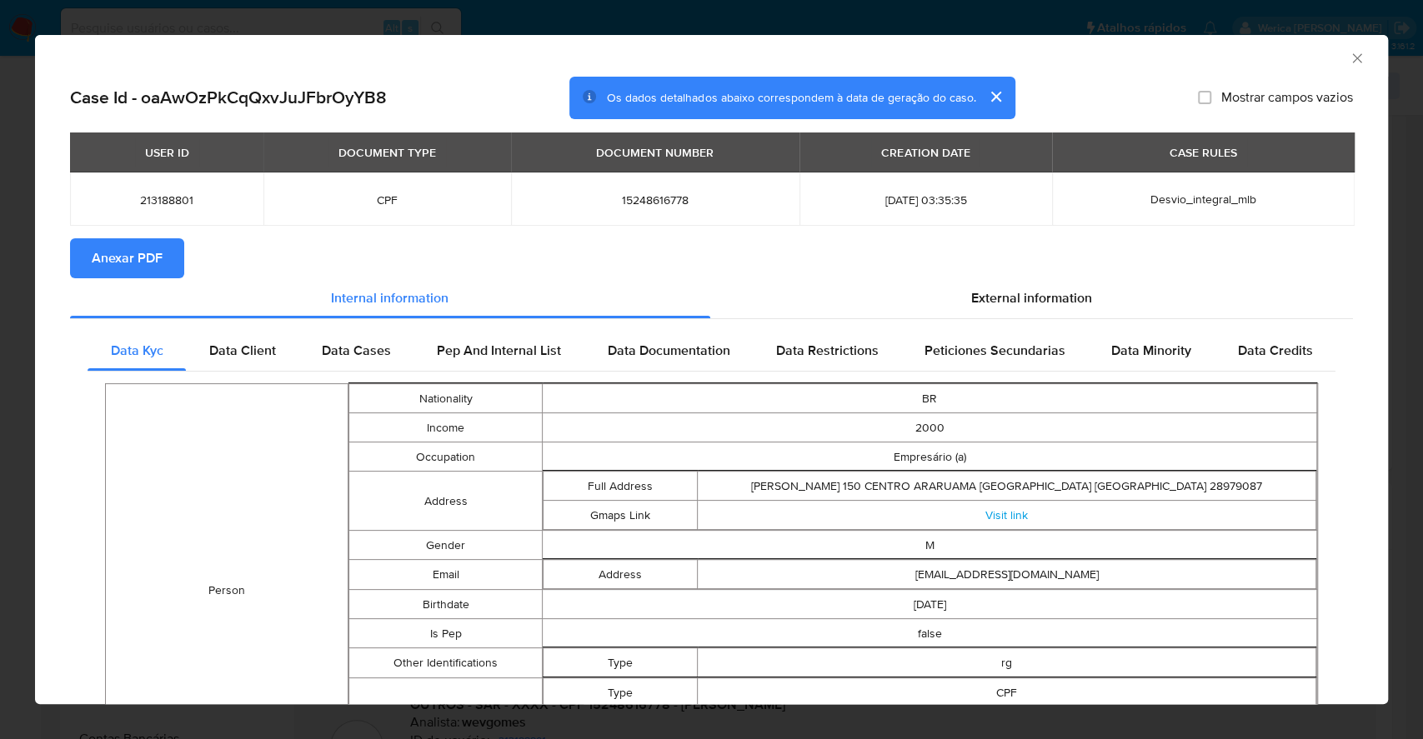
click at [150, 248] on span "Anexar PDF" at bounding box center [127, 258] width 71 height 37
click at [1332, 63] on div "AML Data Collector" at bounding box center [711, 56] width 1353 height 42
click at [1349, 63] on icon "Fechar a janela" at bounding box center [1357, 58] width 17 height 17
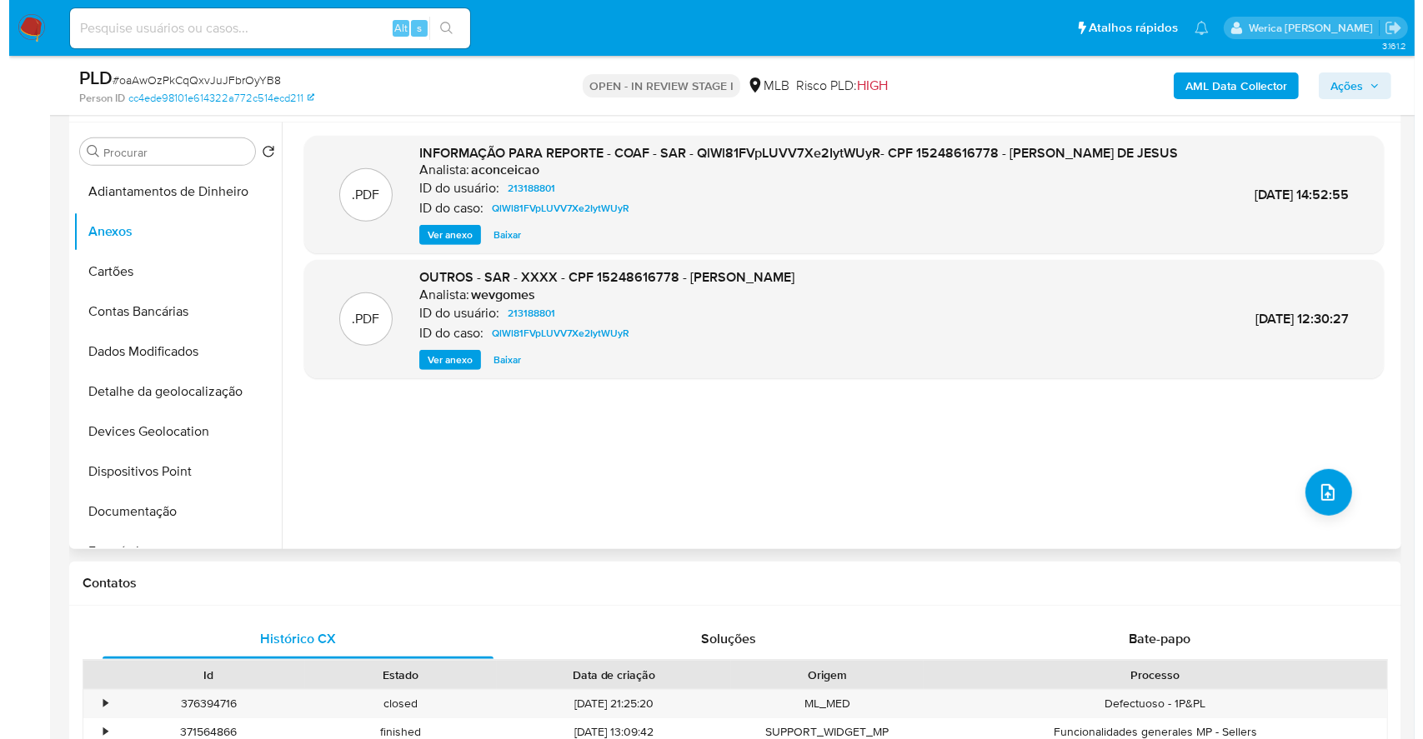
scroll to position [778, 0]
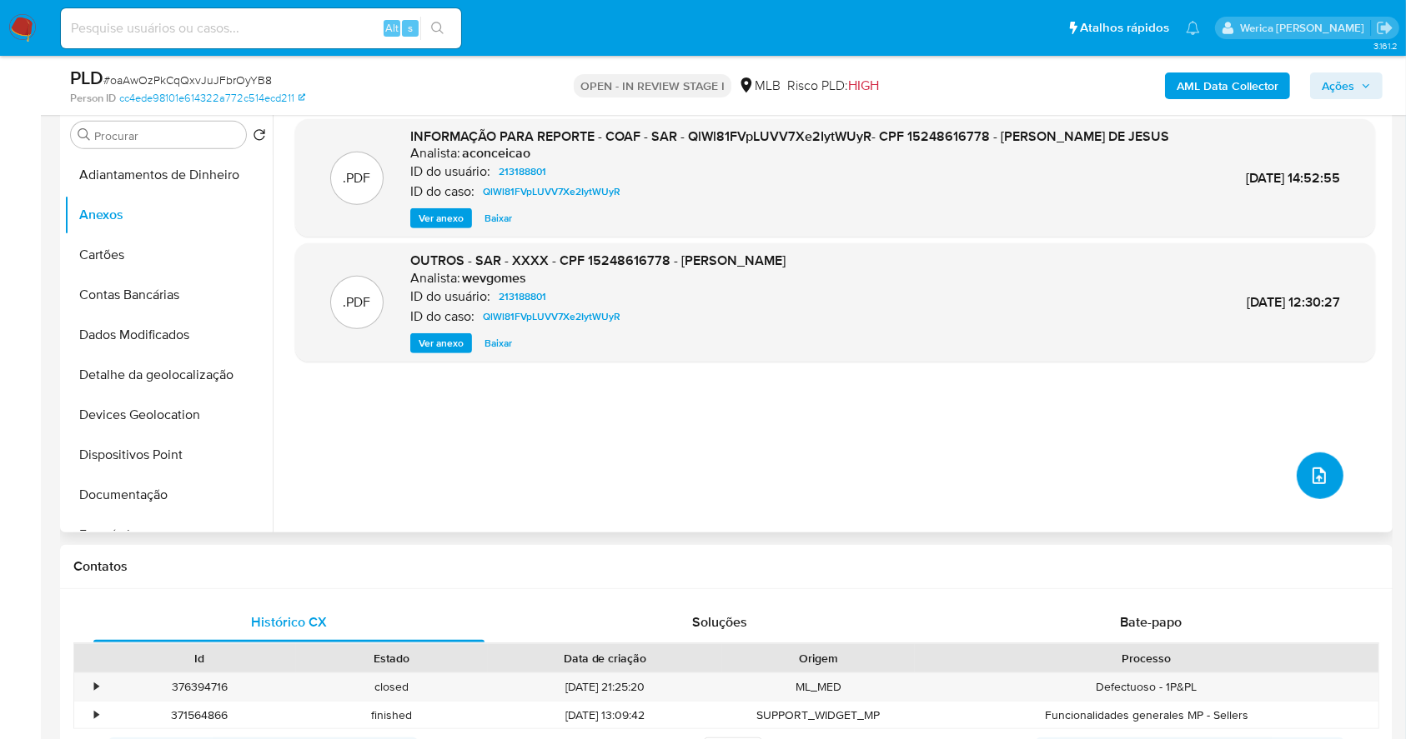
click at [1301, 481] on button "upload-file" at bounding box center [1319, 476] width 47 height 47
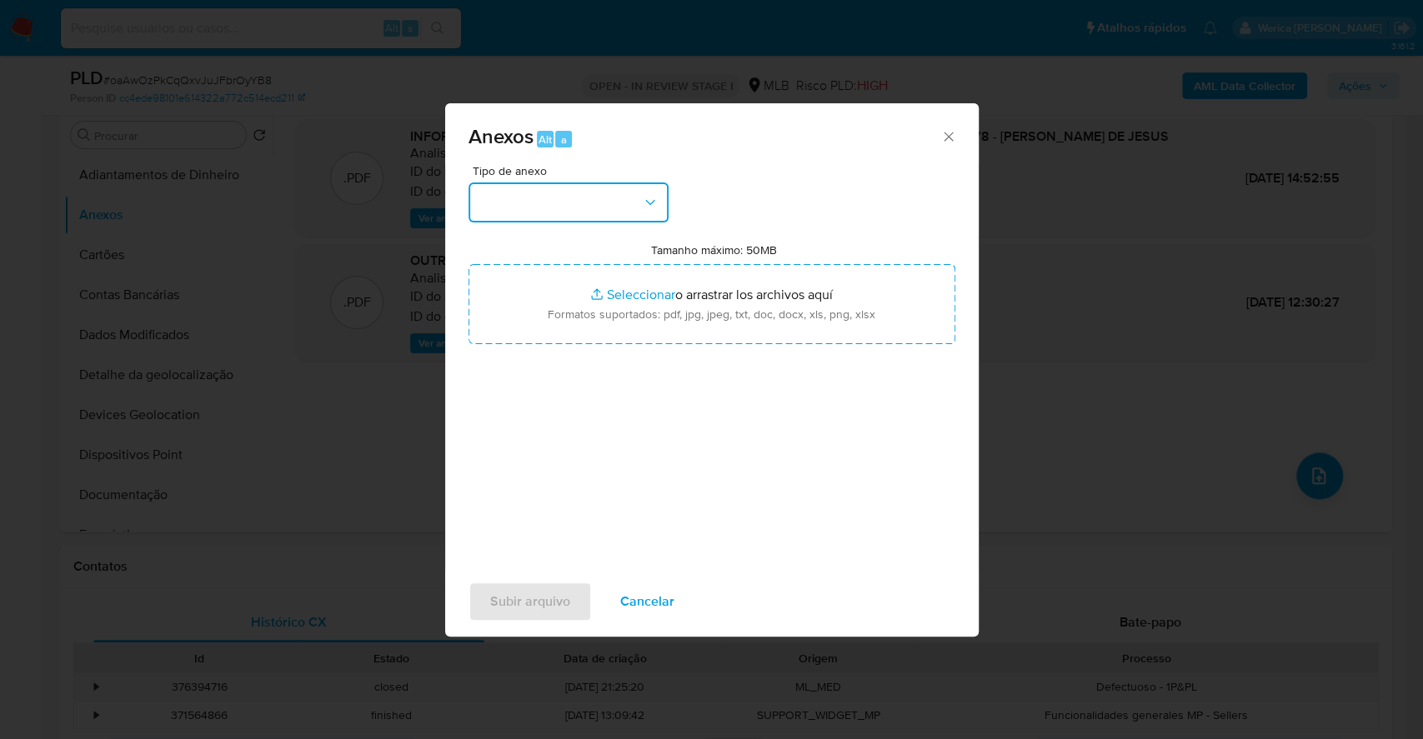
click at [595, 203] on button "button" at bounding box center [569, 203] width 200 height 40
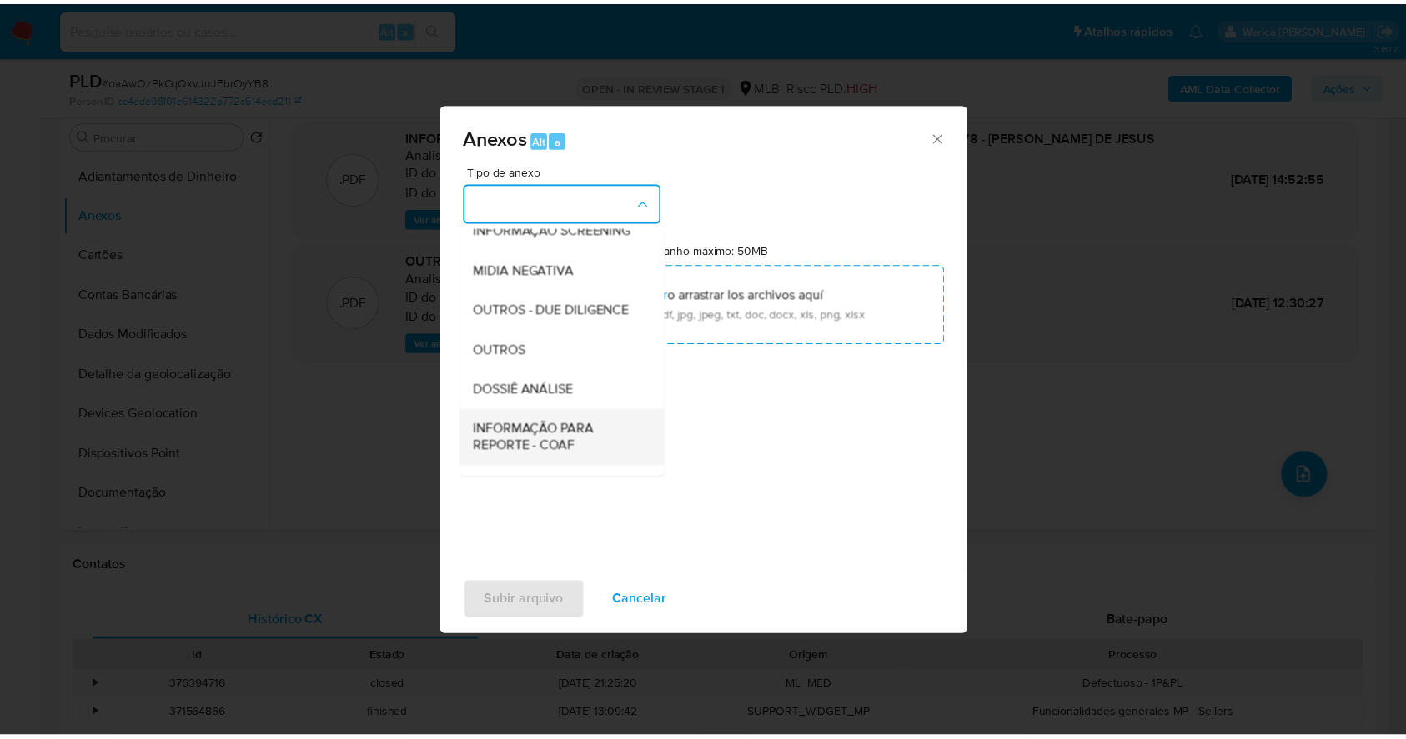
scroll to position [256, 0]
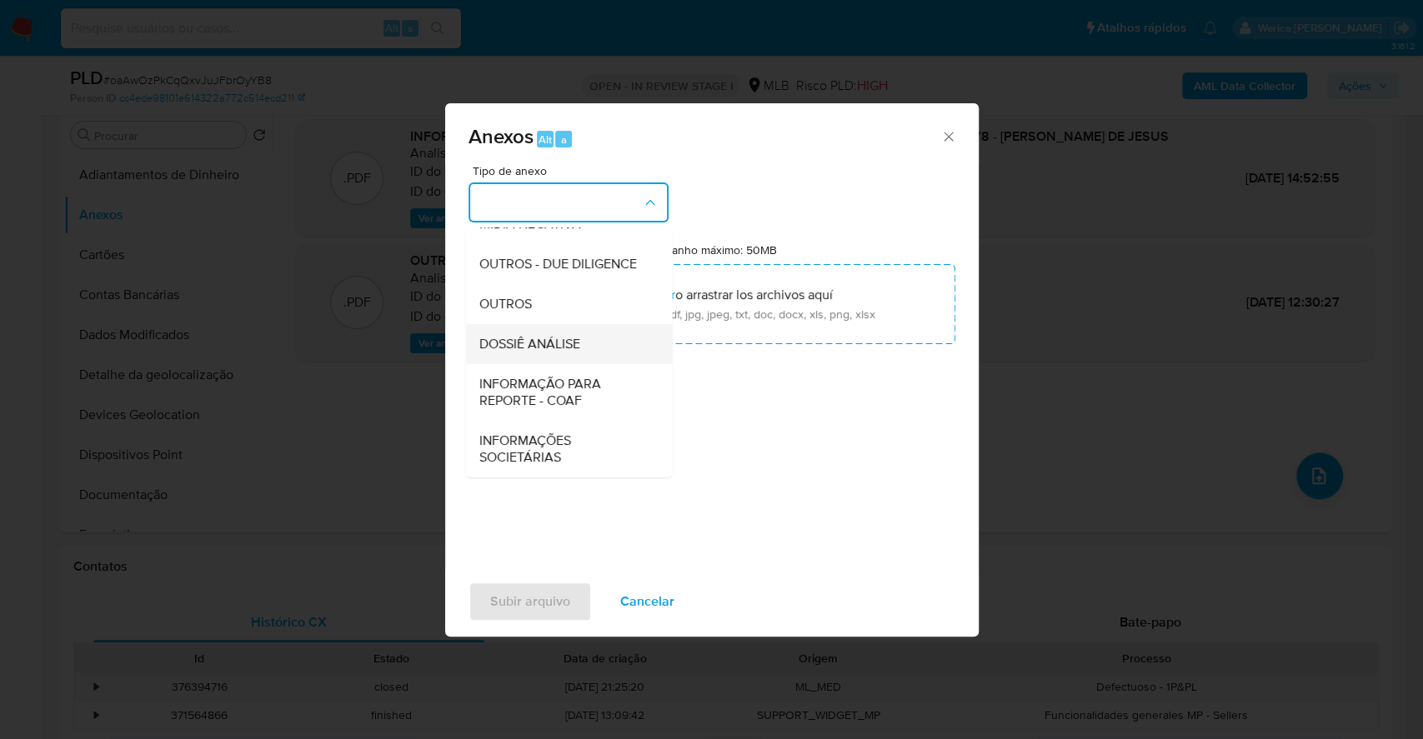
click at [559, 337] on span "DOSSIÊ ANÁLISE" at bounding box center [529, 344] width 101 height 17
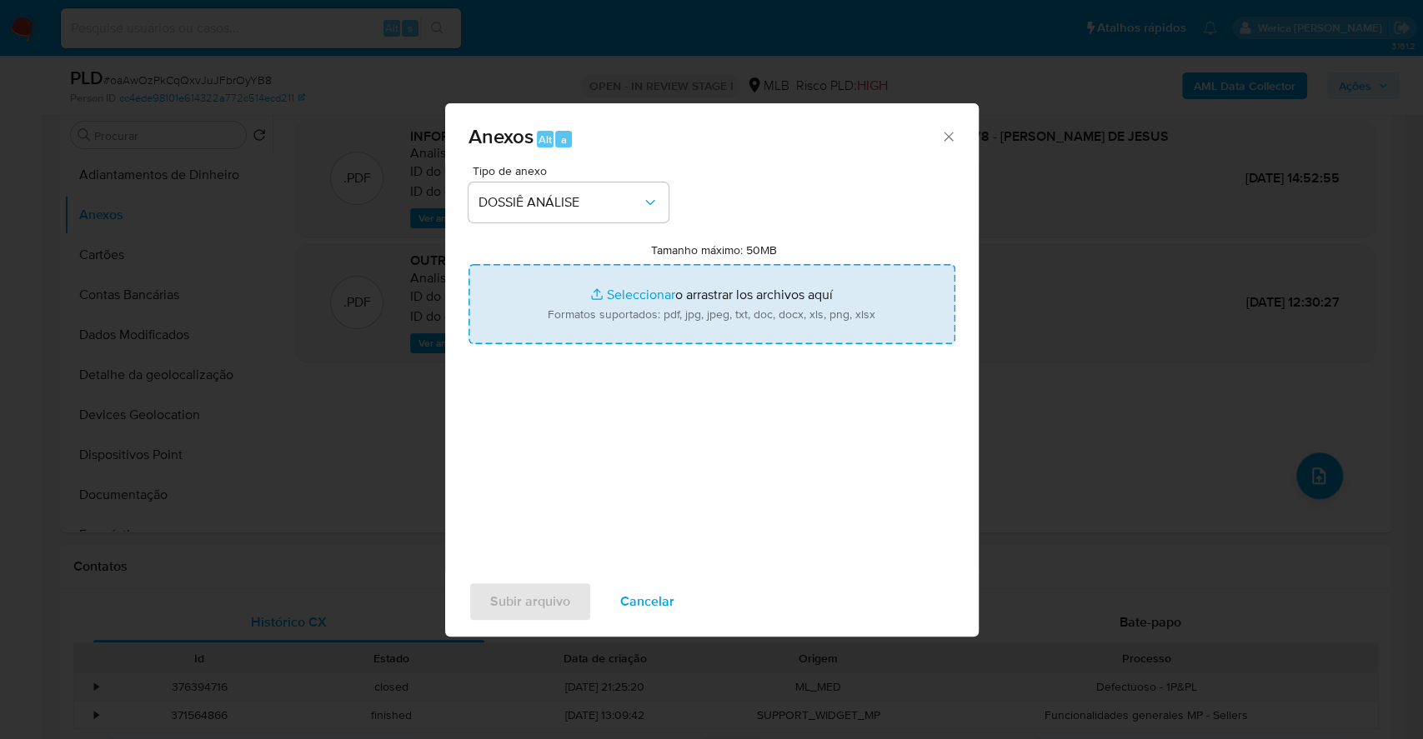
click at [715, 304] on input "Tamanho máximo: 50MB Seleccionar archivos" at bounding box center [712, 304] width 487 height 80
type input "C:\fakepath\Mulan 213188801_2025_09_25_16_34_05.xlsx"
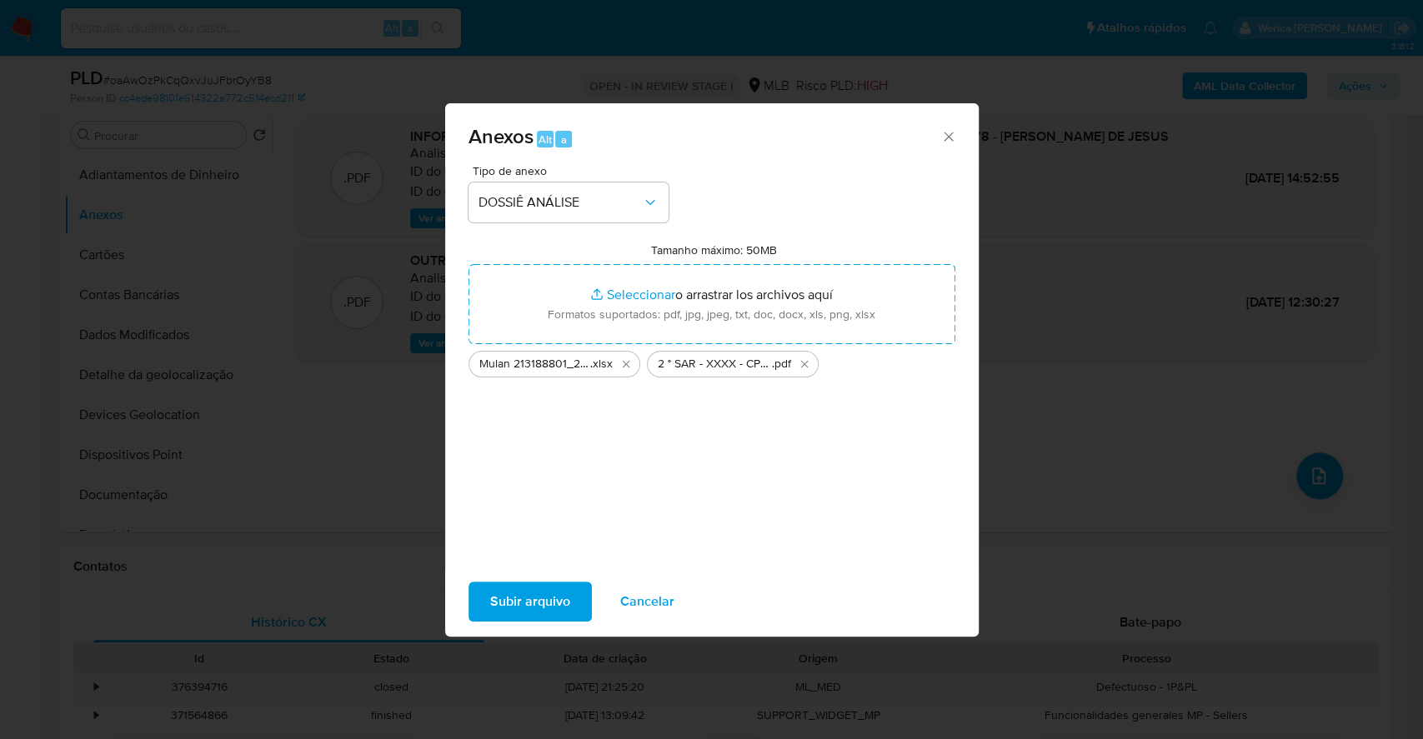
click at [521, 623] on div "Subir arquivo Cancelar" at bounding box center [712, 601] width 534 height 63
click at [521, 613] on span "Subir arquivo" at bounding box center [530, 602] width 80 height 37
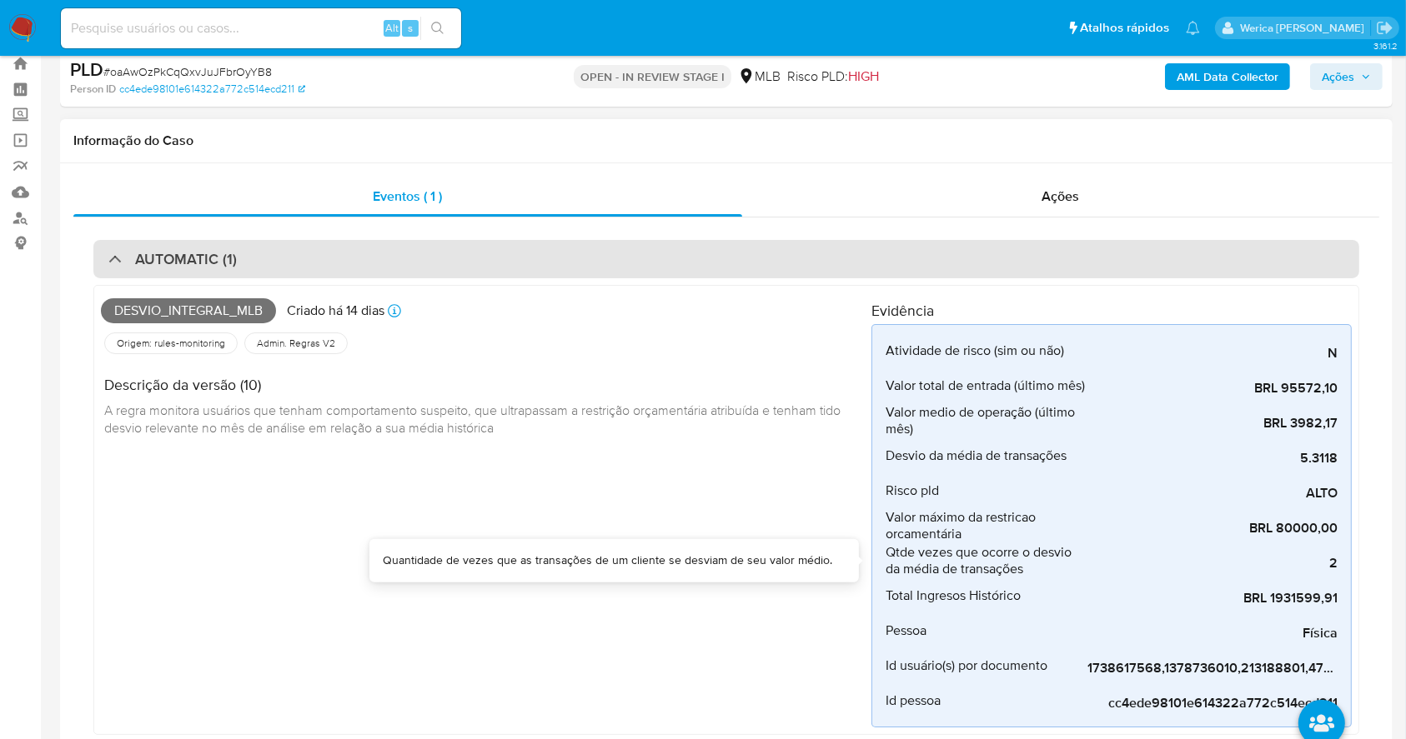
scroll to position [0, 0]
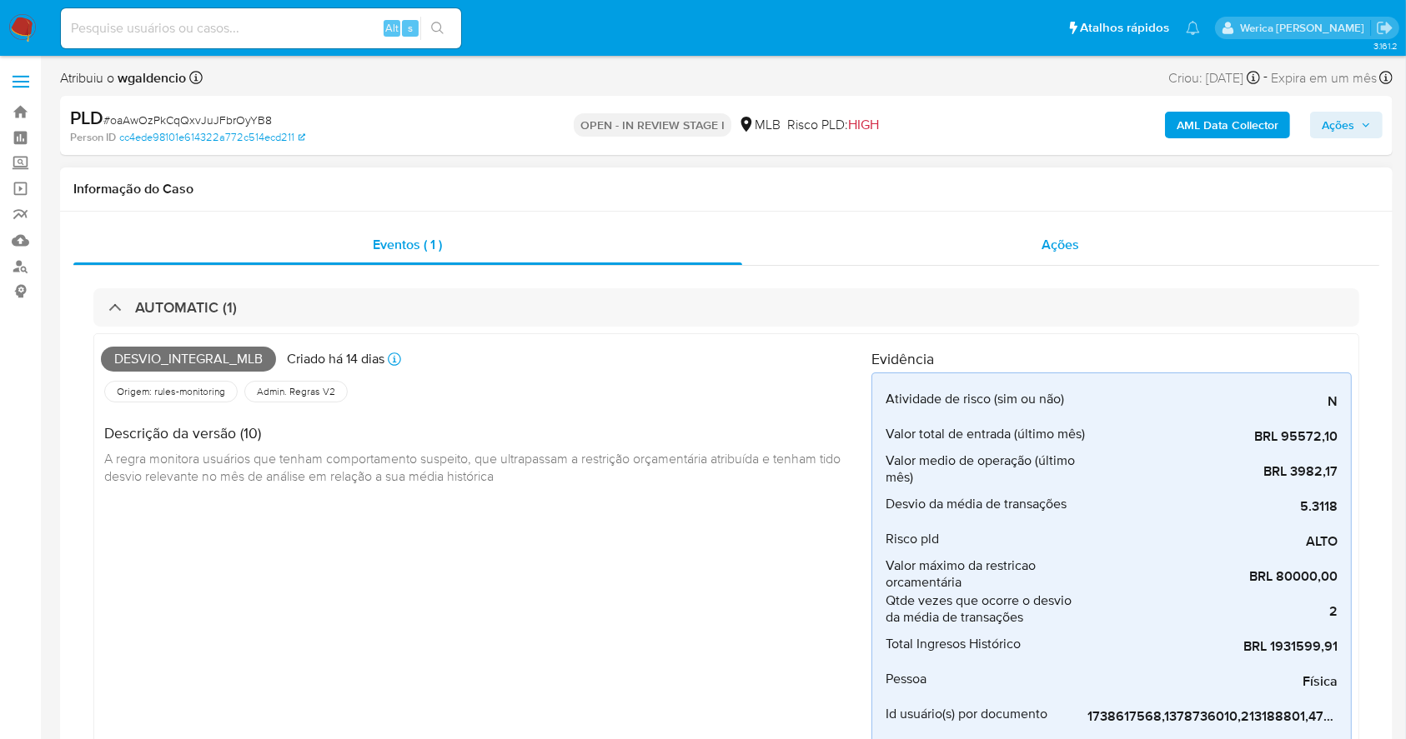
click at [1080, 250] on div "Ações" at bounding box center [1060, 245] width 637 height 40
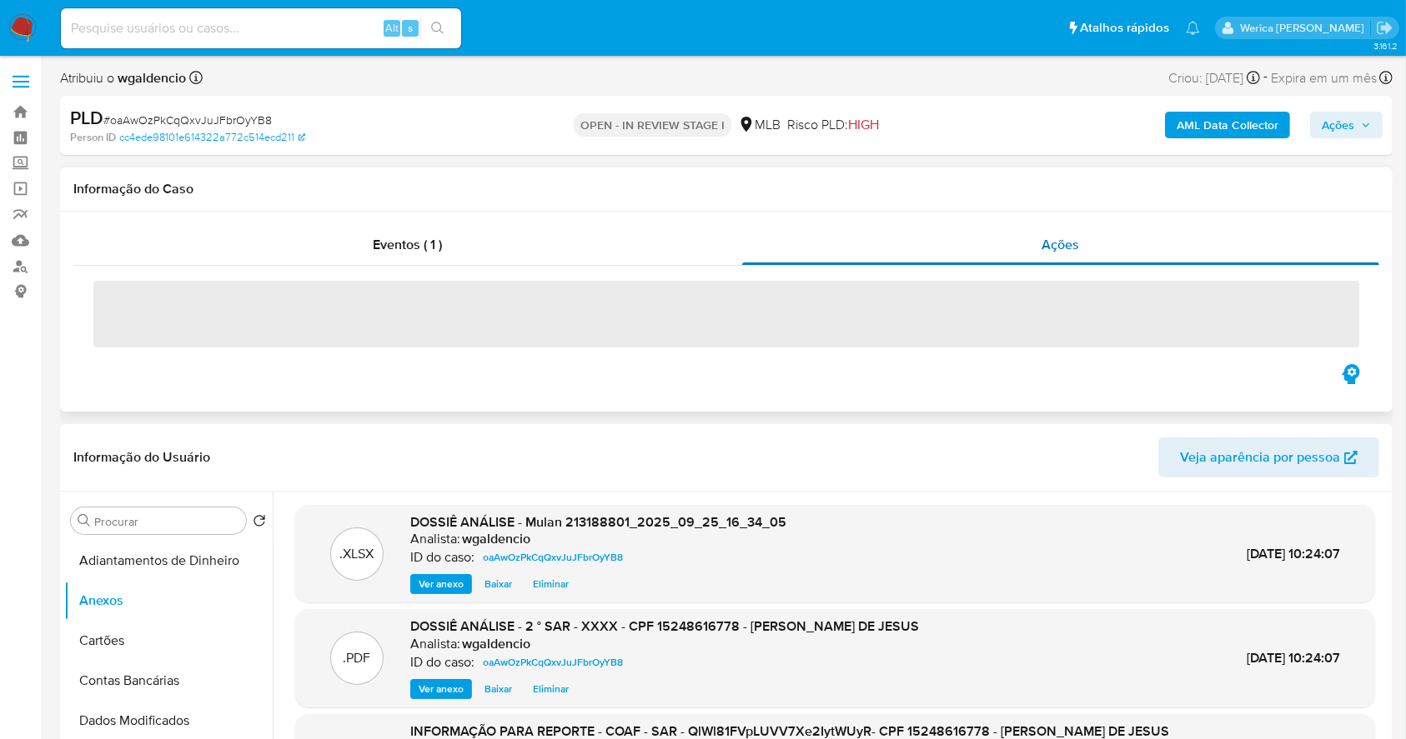
click at [1075, 250] on span "Ações" at bounding box center [1061, 244] width 38 height 19
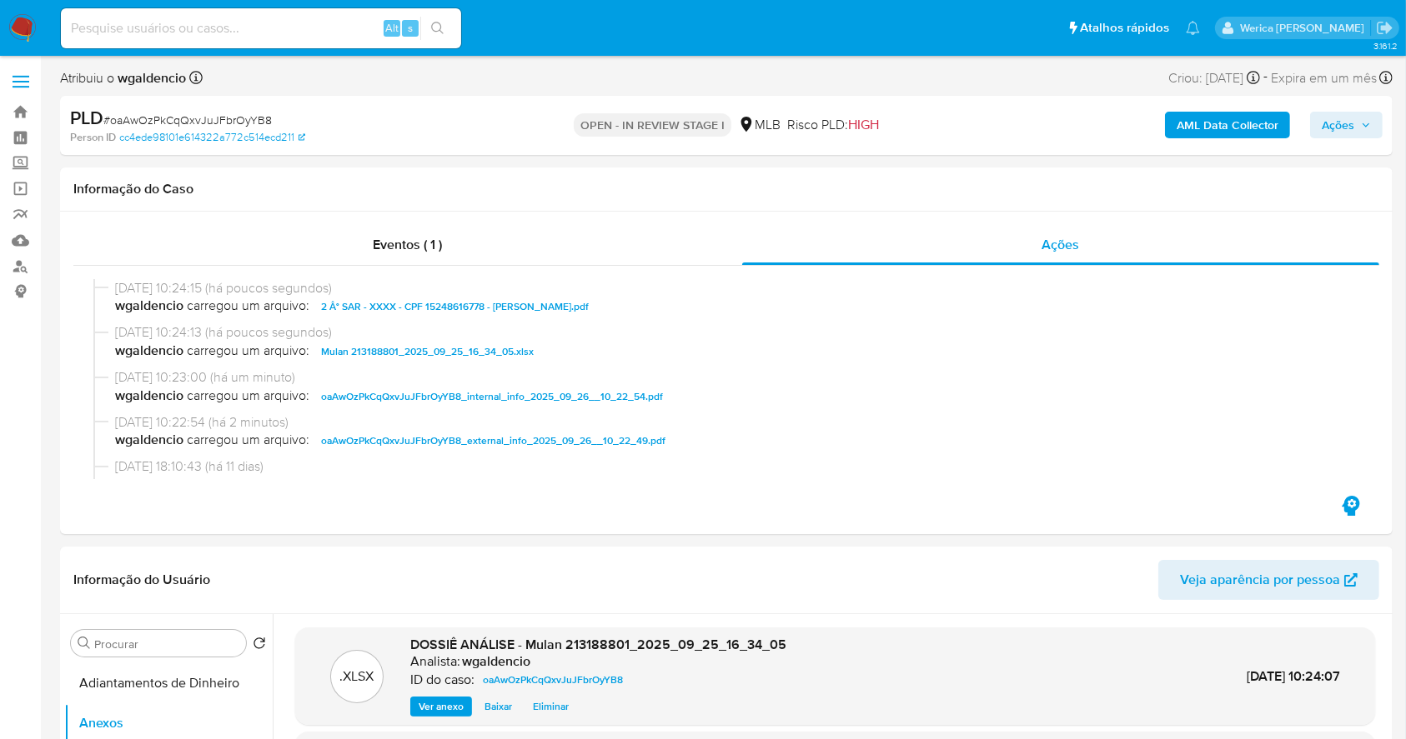
click at [1366, 126] on icon "button" at bounding box center [1366, 125] width 10 height 10
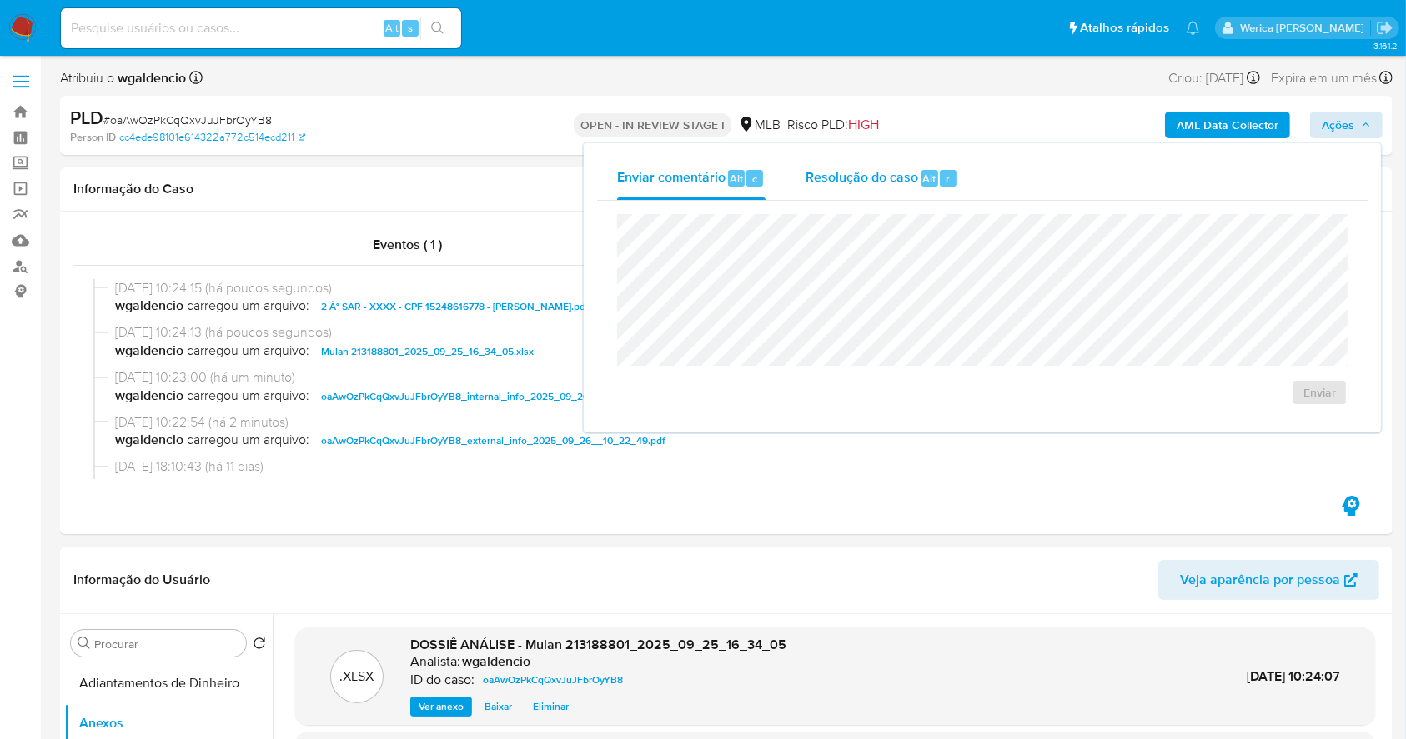
click at [874, 188] on div "Resolução do caso Alt r" at bounding box center [881, 178] width 153 height 43
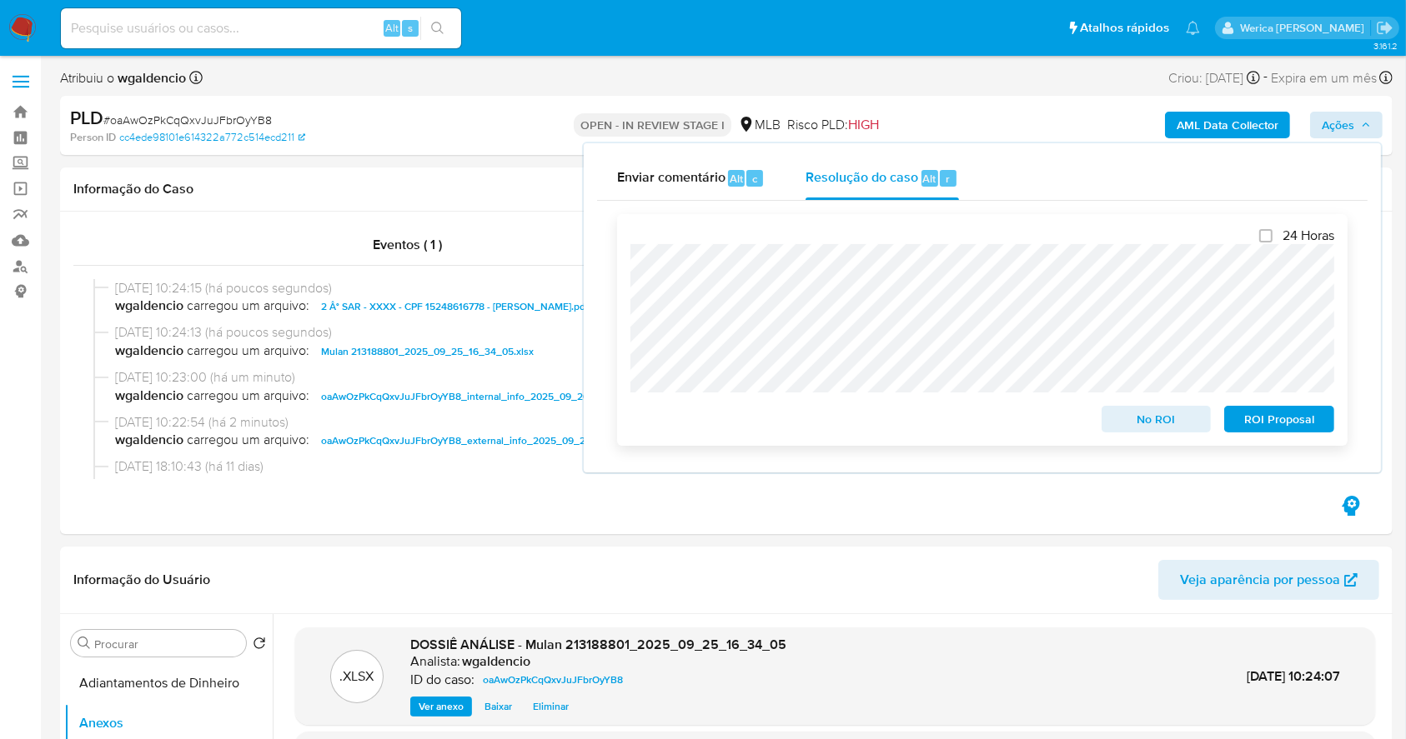
click at [1250, 419] on span "ROI Proposal" at bounding box center [1278, 419] width 87 height 23
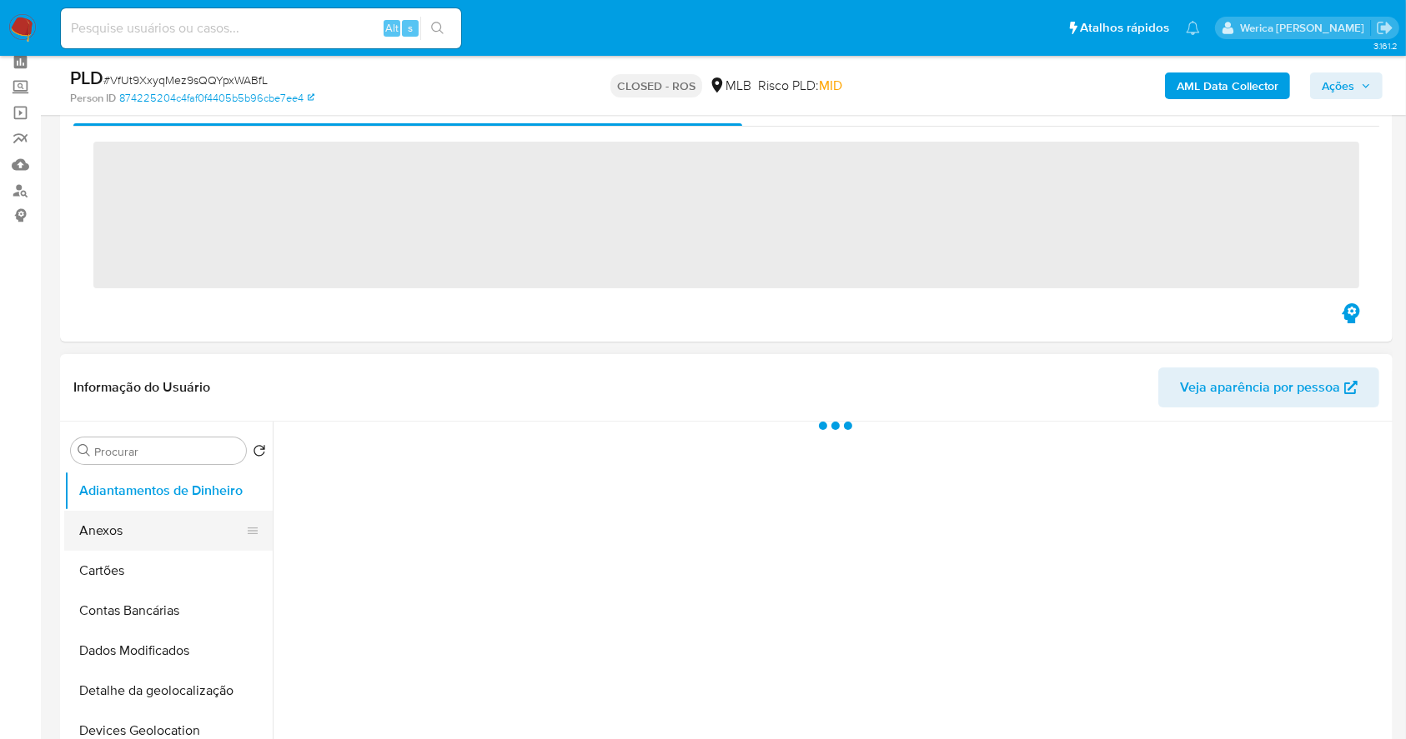
scroll to position [111, 0]
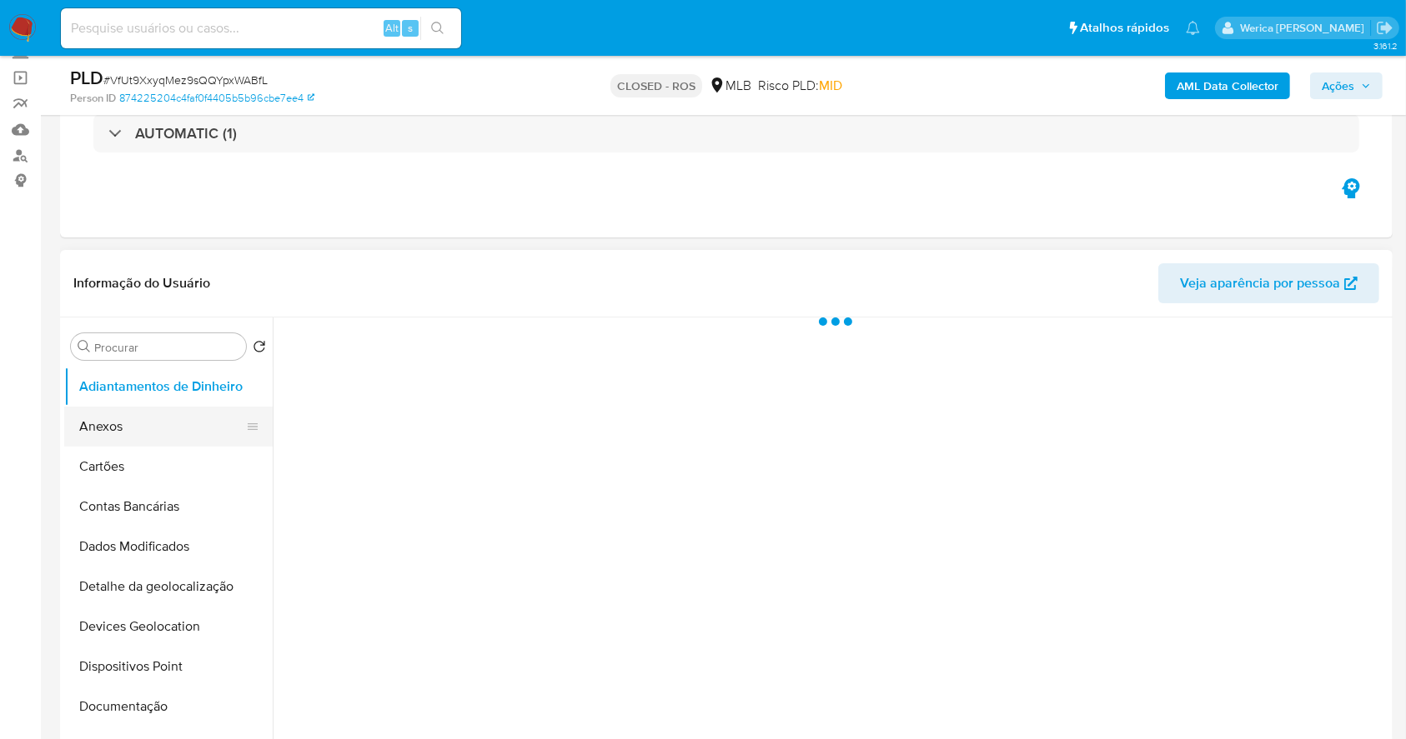
select select "10"
click at [161, 443] on button "Anexos" at bounding box center [161, 427] width 195 height 40
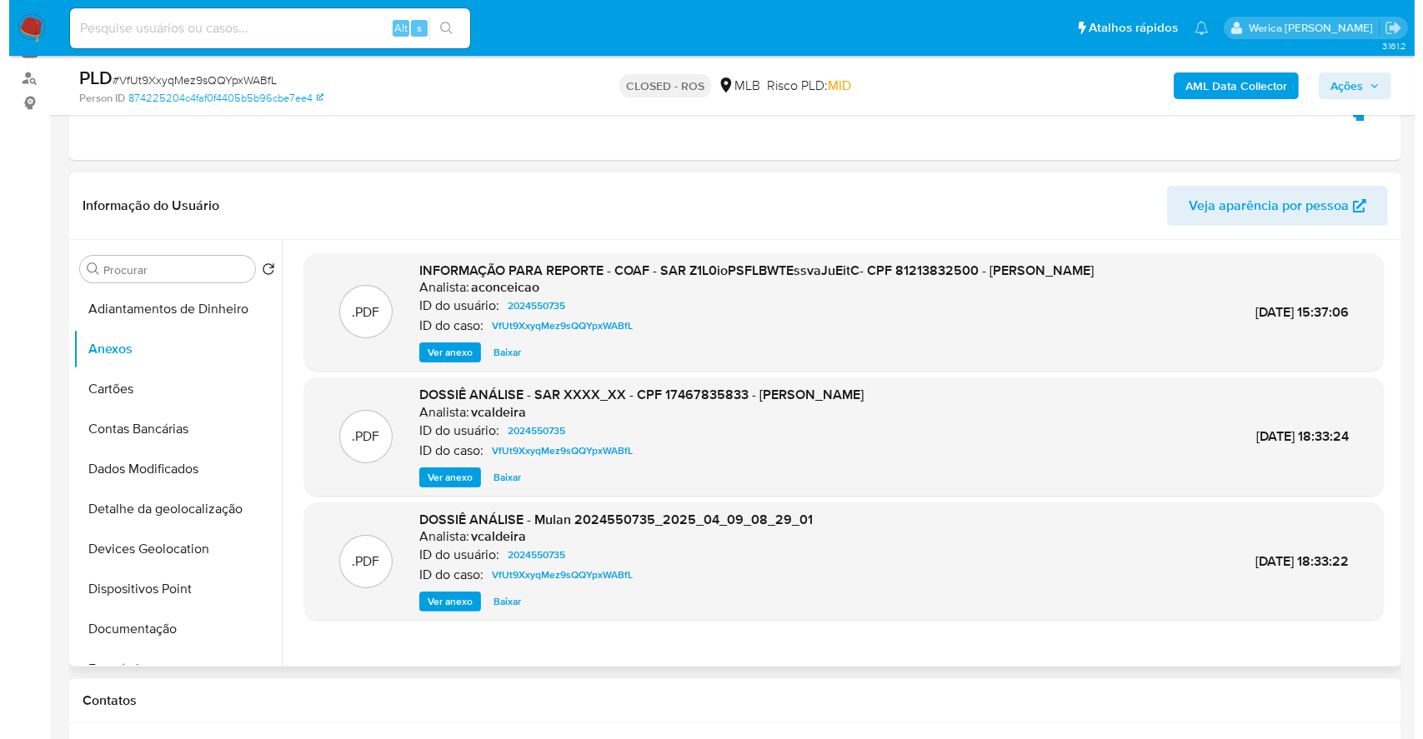
scroll to position [222, 0]
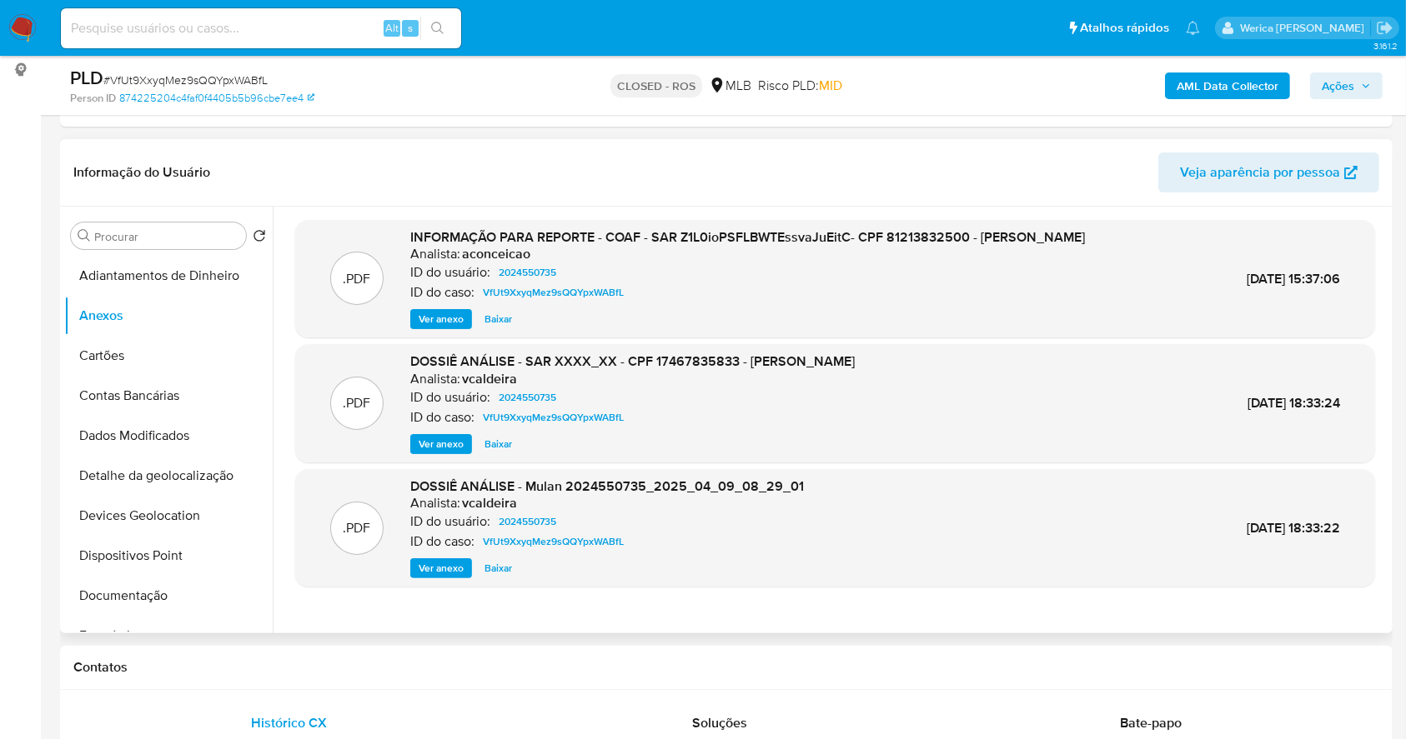
click at [434, 328] on span "Ver anexo" at bounding box center [440, 319] width 45 height 17
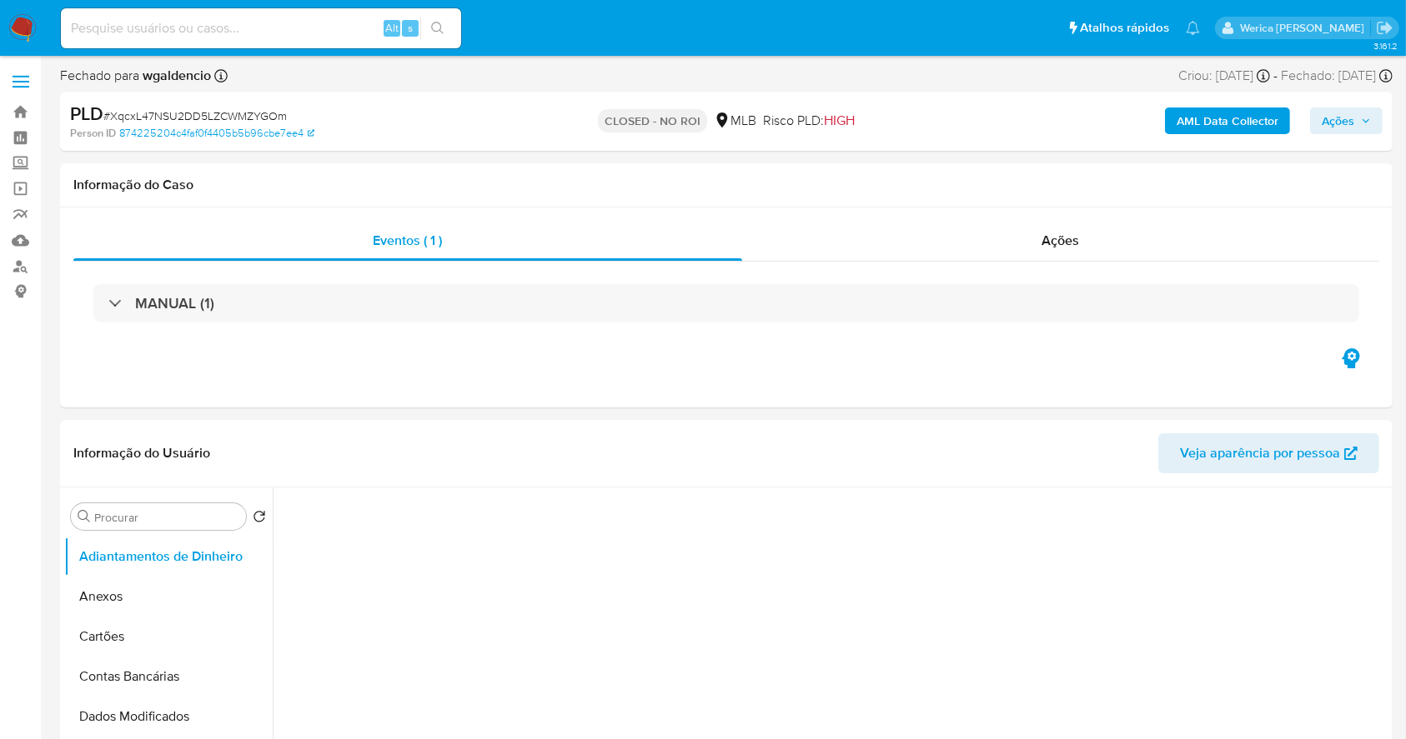
select select "10"
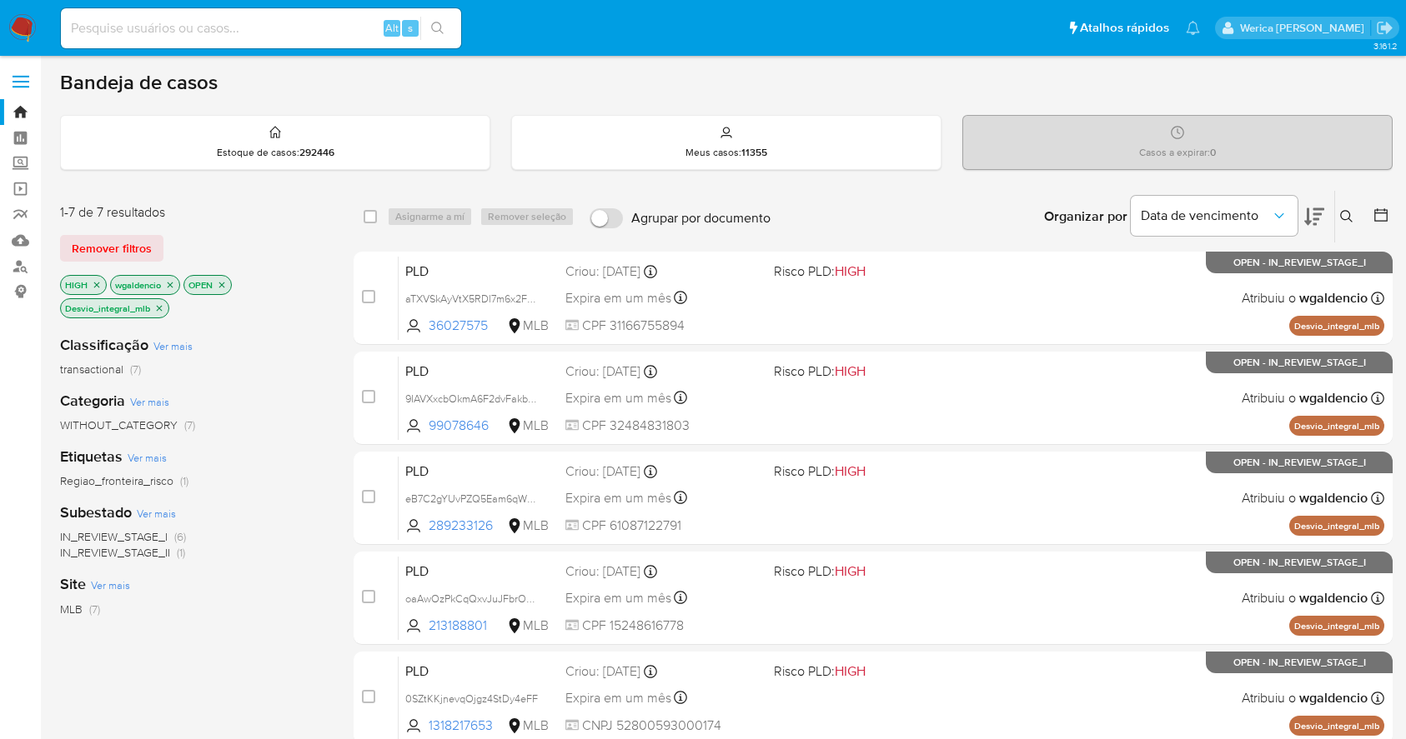
scroll to position [335, 0]
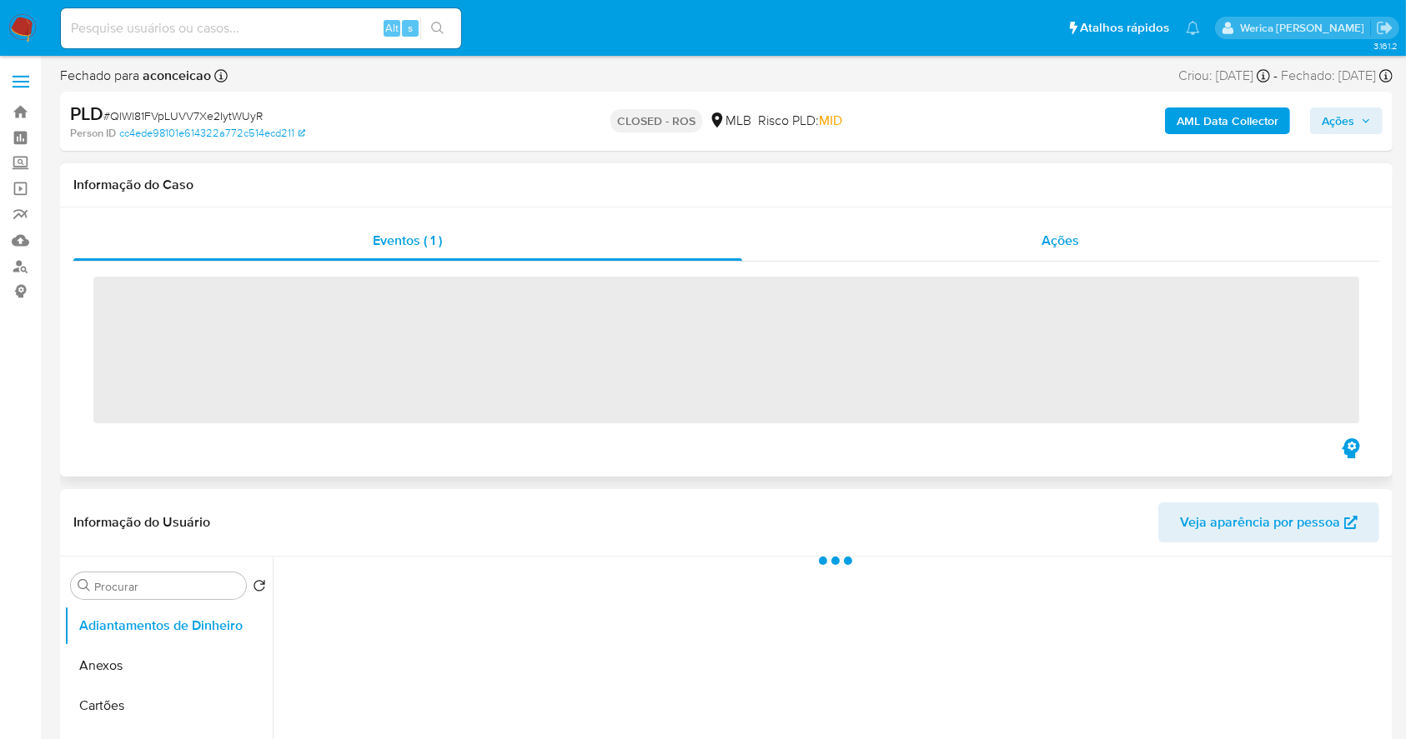
drag, startPoint x: 1063, startPoint y: 250, endPoint x: 1040, endPoint y: 222, distance: 36.2
click at [1040, 222] on div "Ações" at bounding box center [1060, 241] width 637 height 40
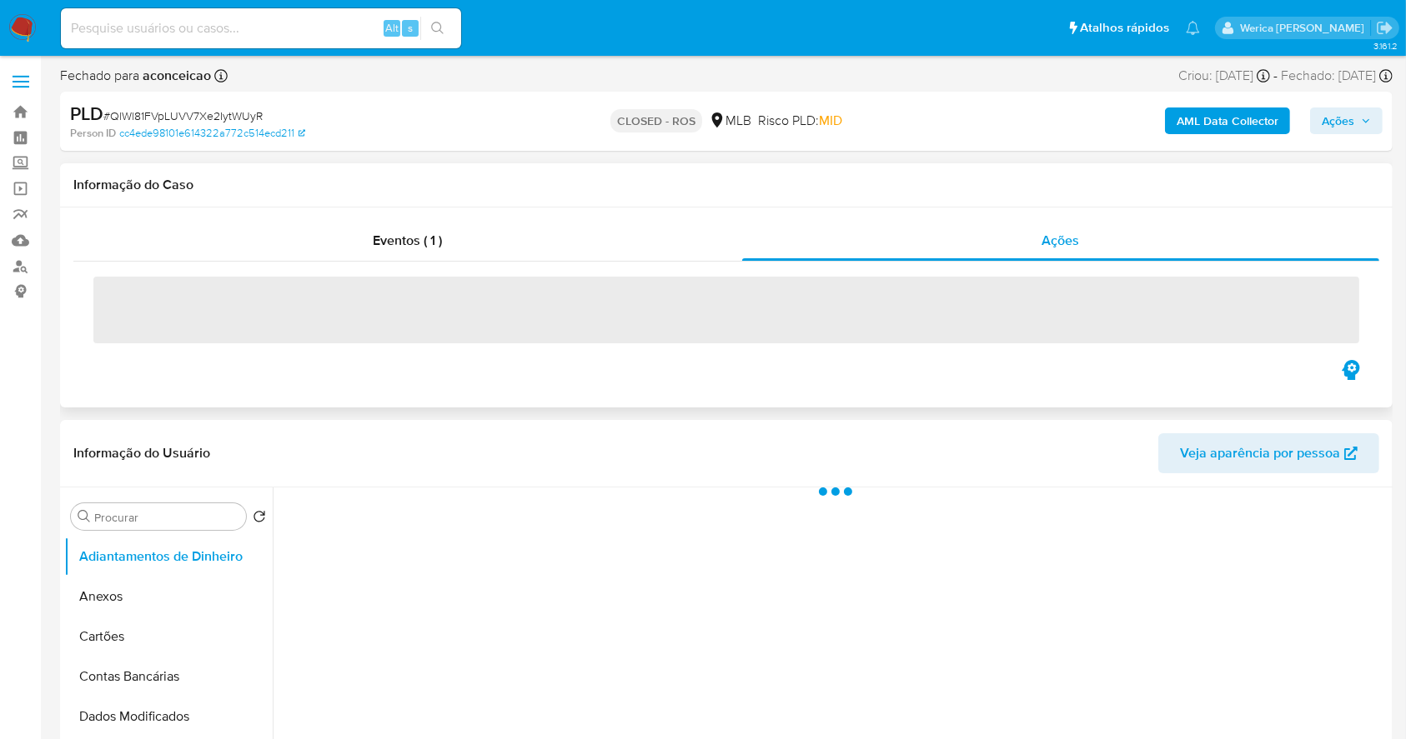
select select "10"
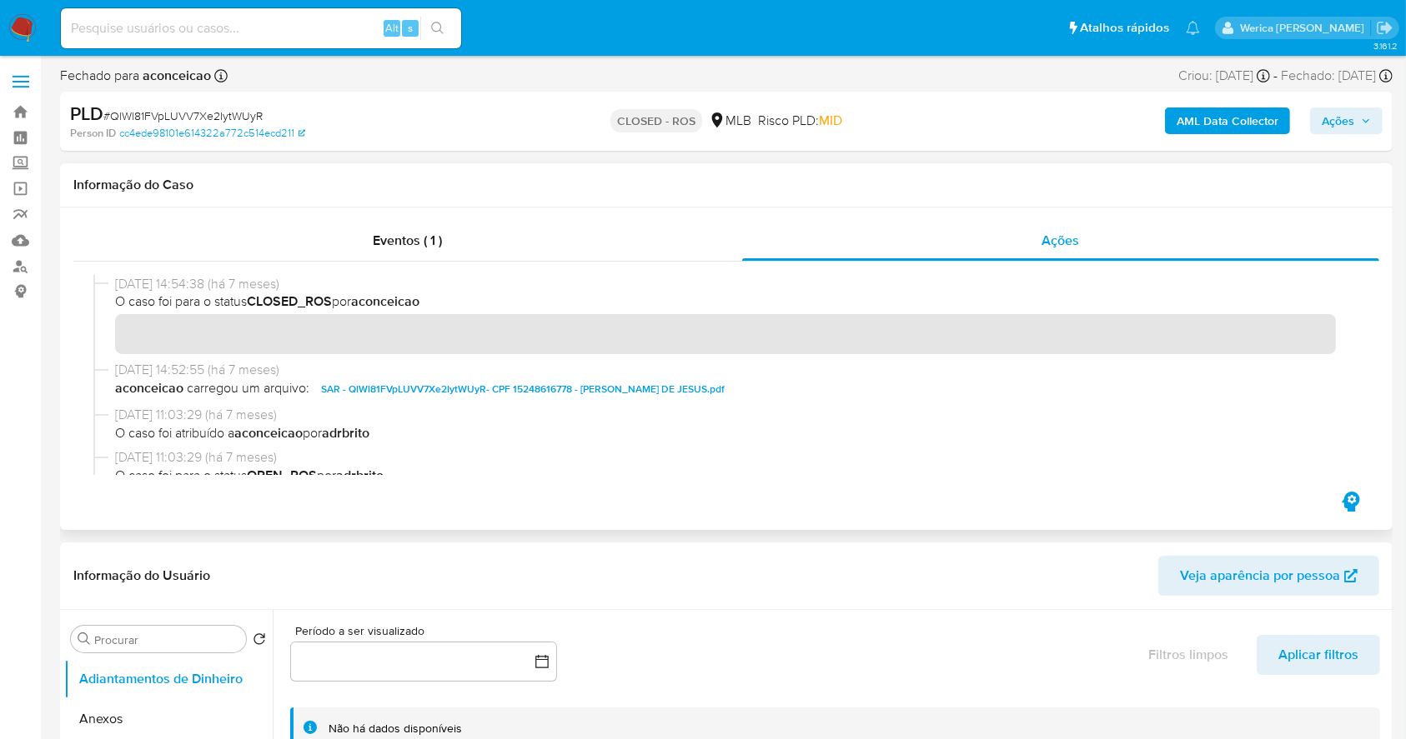
drag, startPoint x: 113, startPoint y: 283, endPoint x: 178, endPoint y: 277, distance: 65.4
click at [178, 277] on div "12/02/2025 14:54:38 (há 7 meses) O caso foi para o status CLOSED_ROS por aconce…" at bounding box center [725, 318] width 1265 height 86
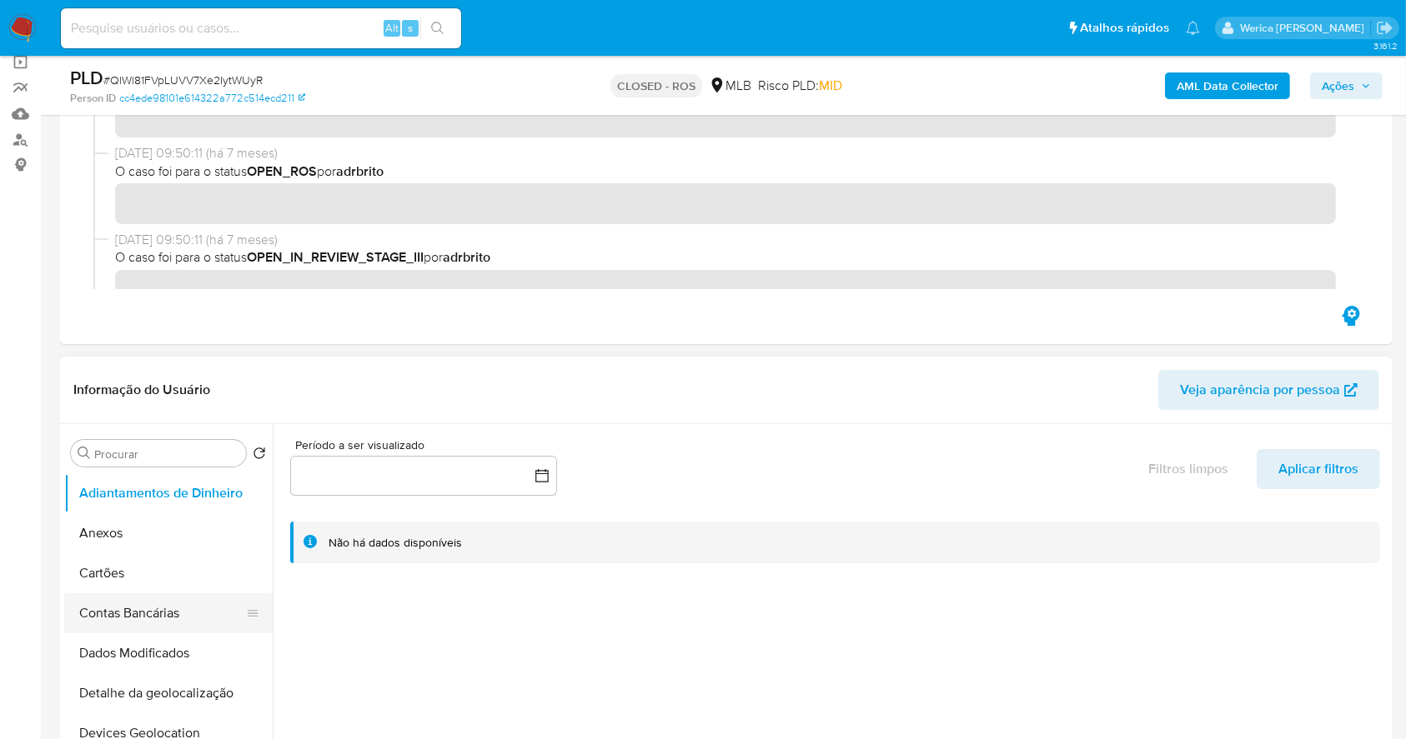
scroll to position [222, 0]
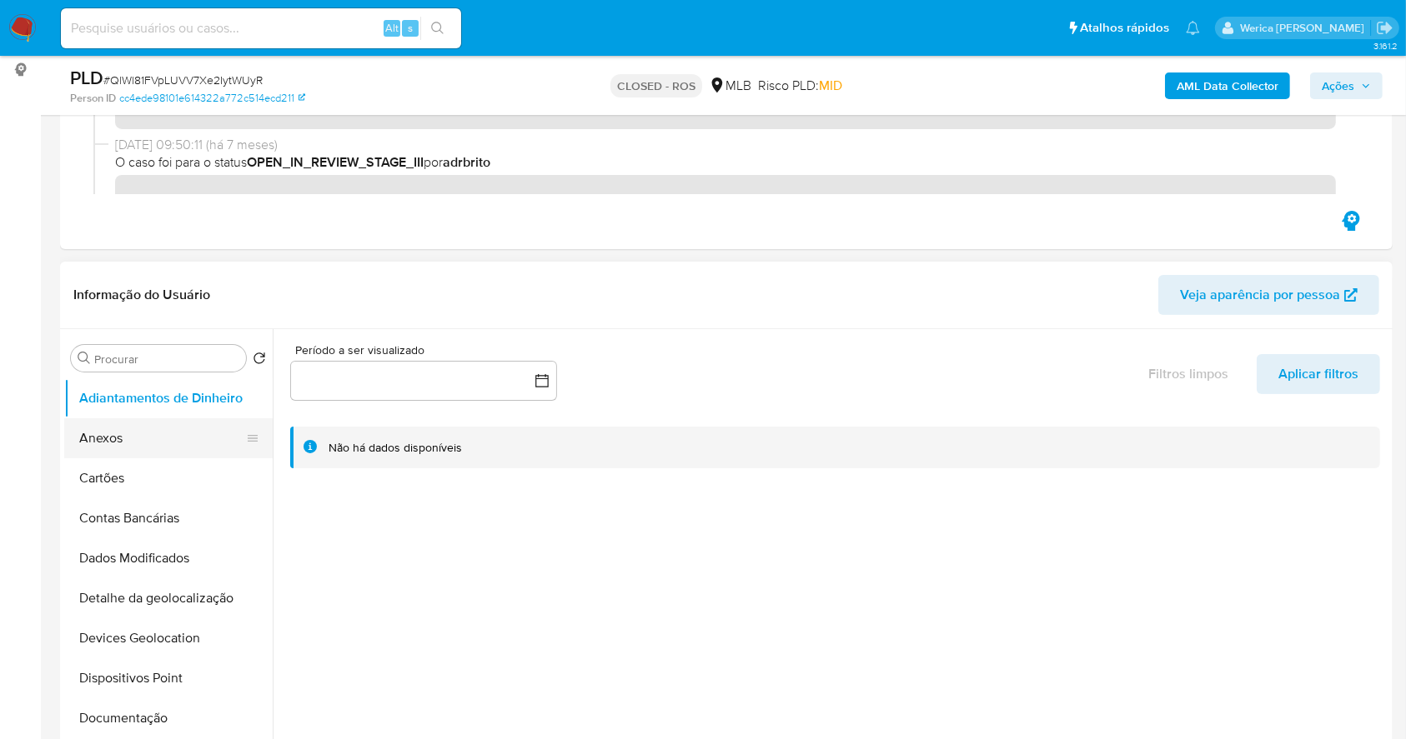
click at [138, 439] on button "Anexos" at bounding box center [161, 438] width 195 height 40
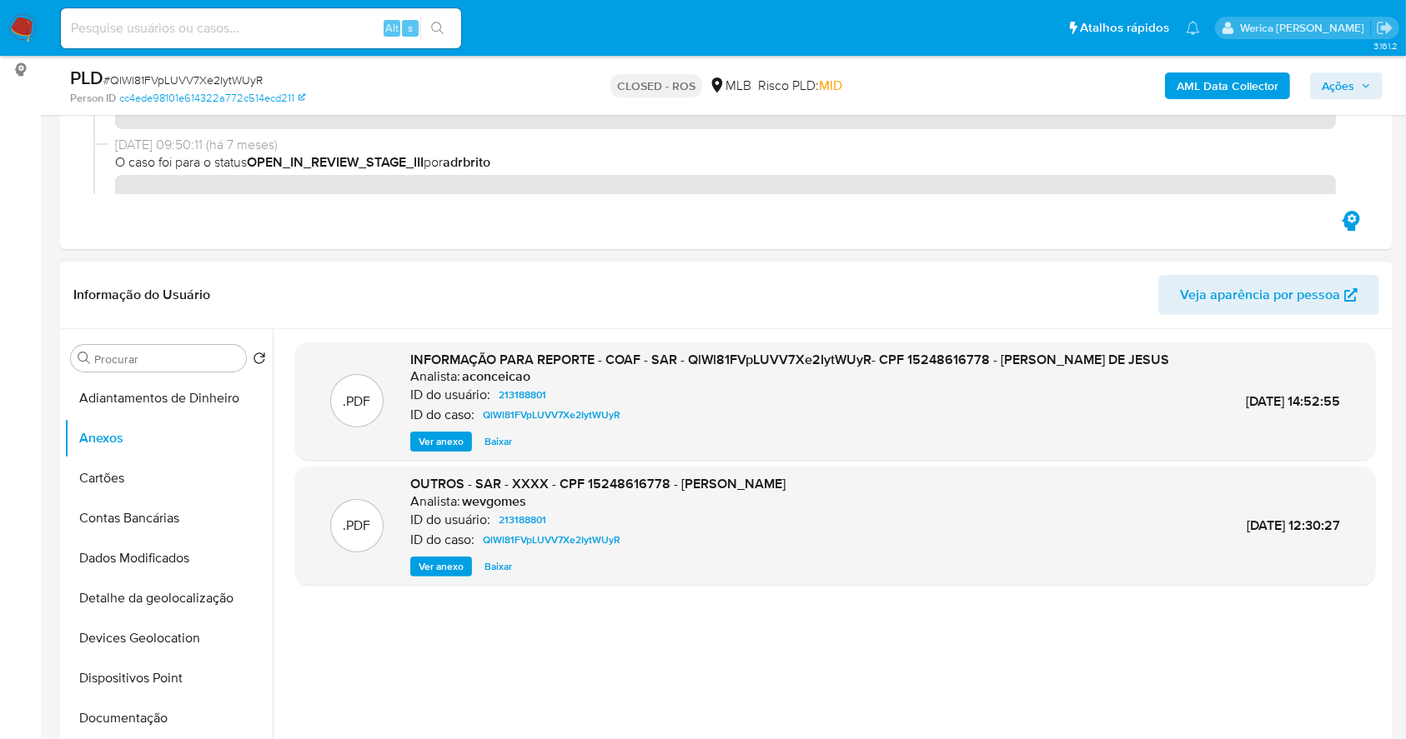
click at [439, 434] on span "Ver anexo" at bounding box center [440, 442] width 45 height 17
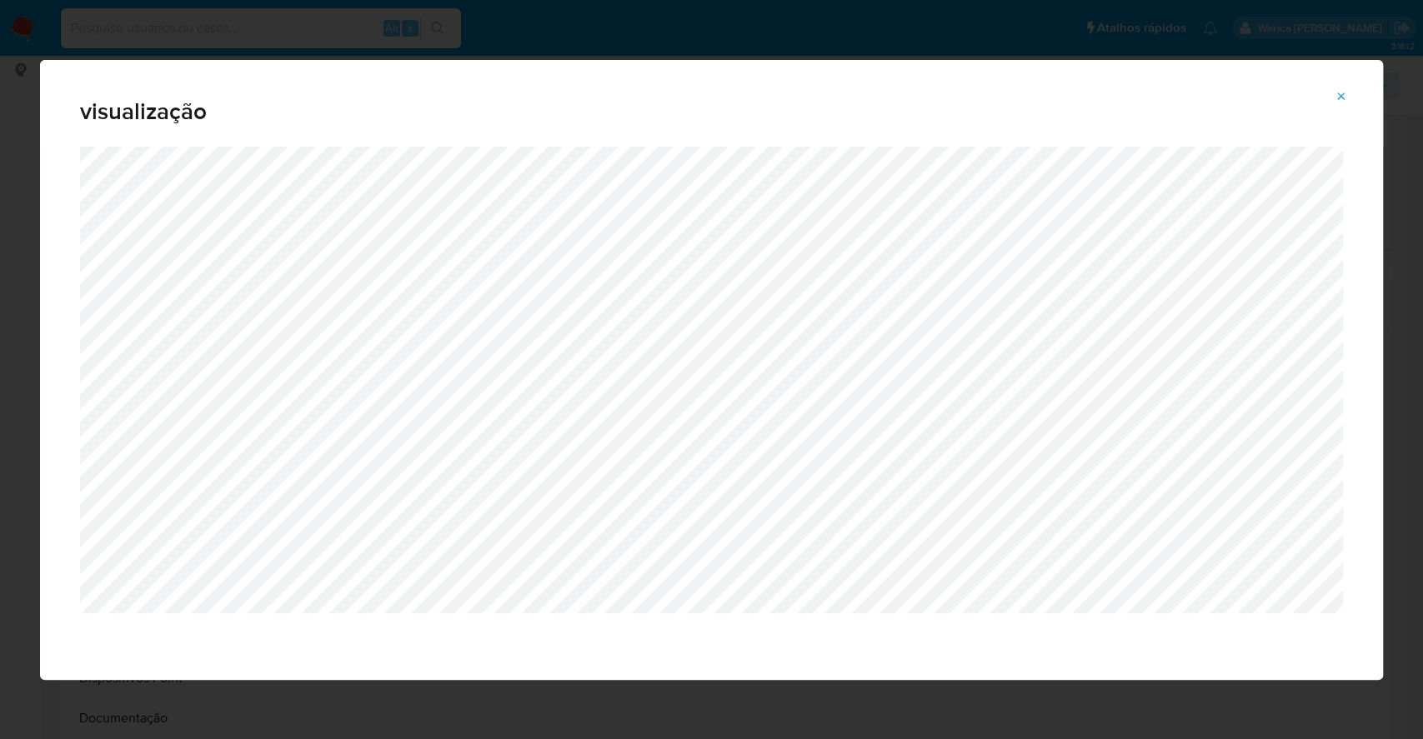
click at [1342, 93] on icon "Attachment preview" at bounding box center [1341, 96] width 13 height 13
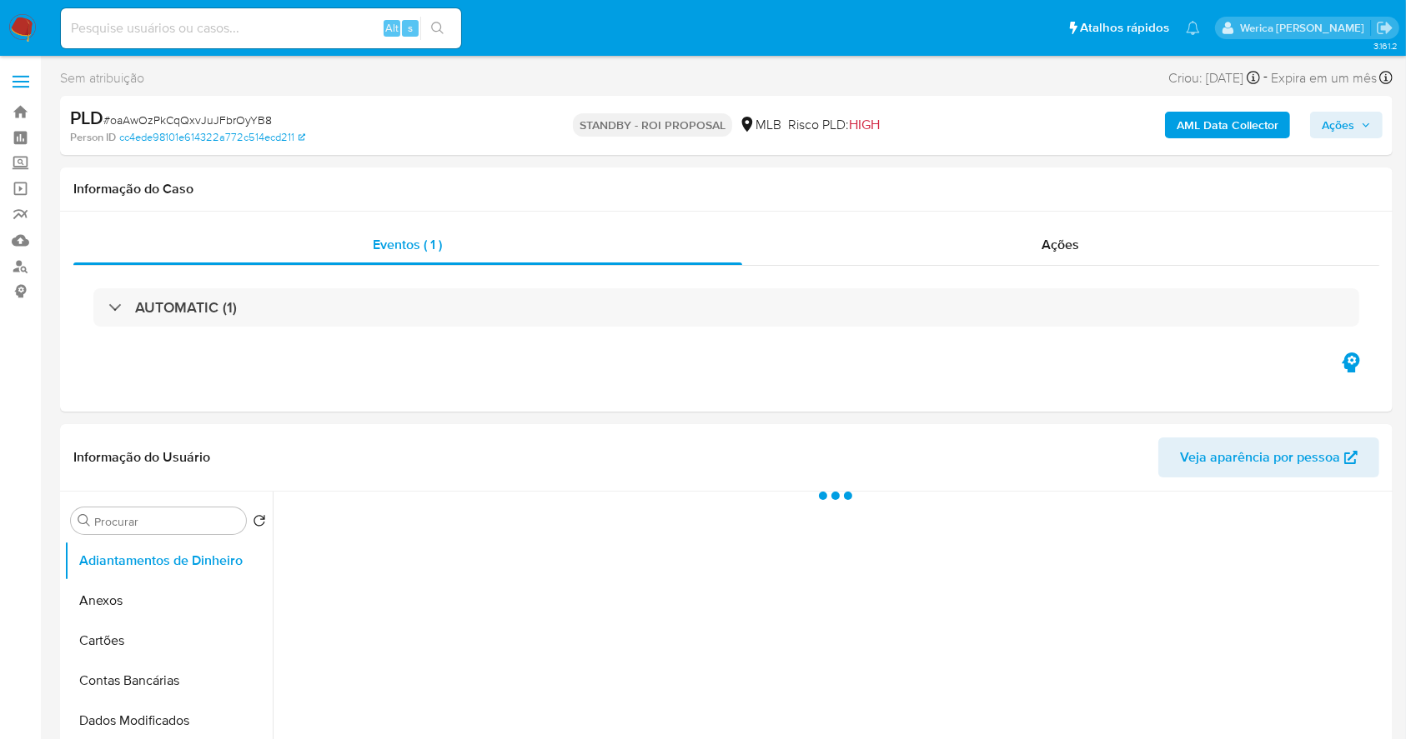
select select "10"
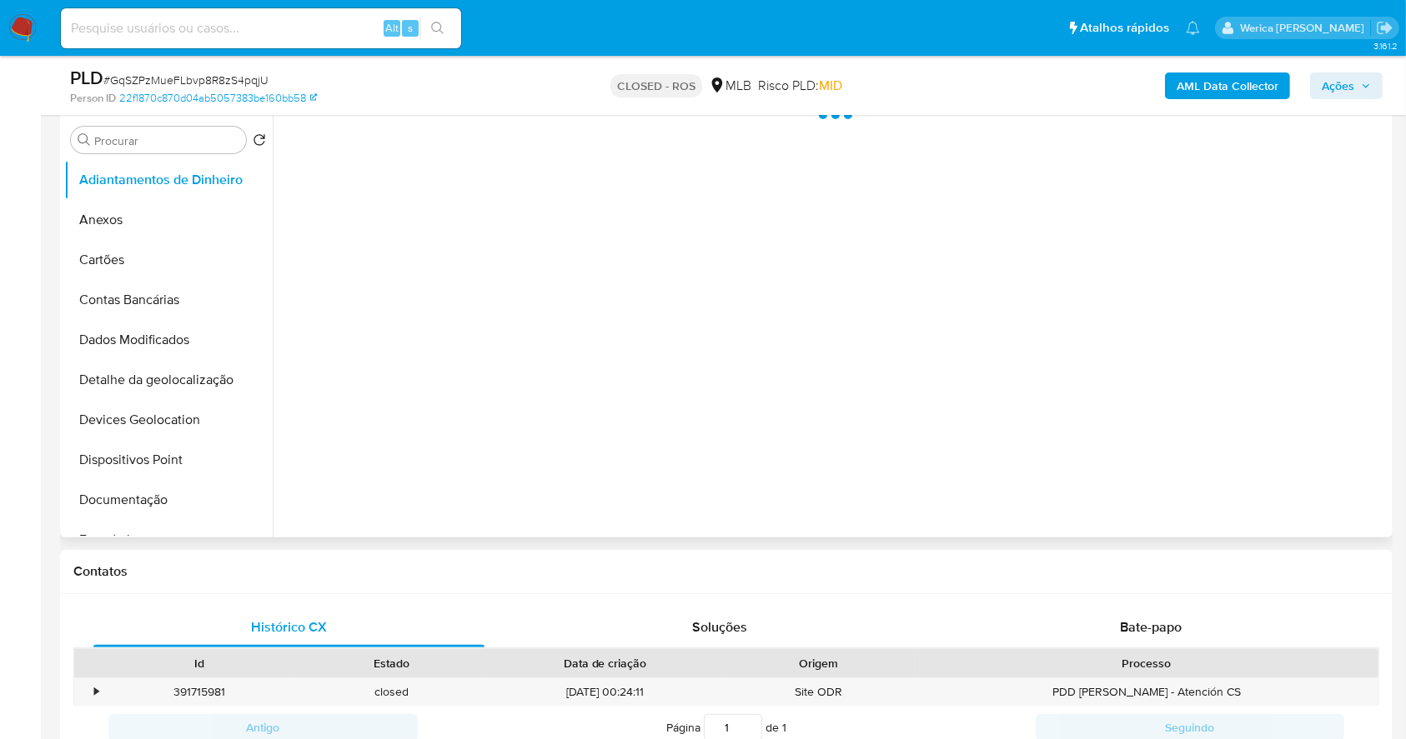
scroll to position [667, 0]
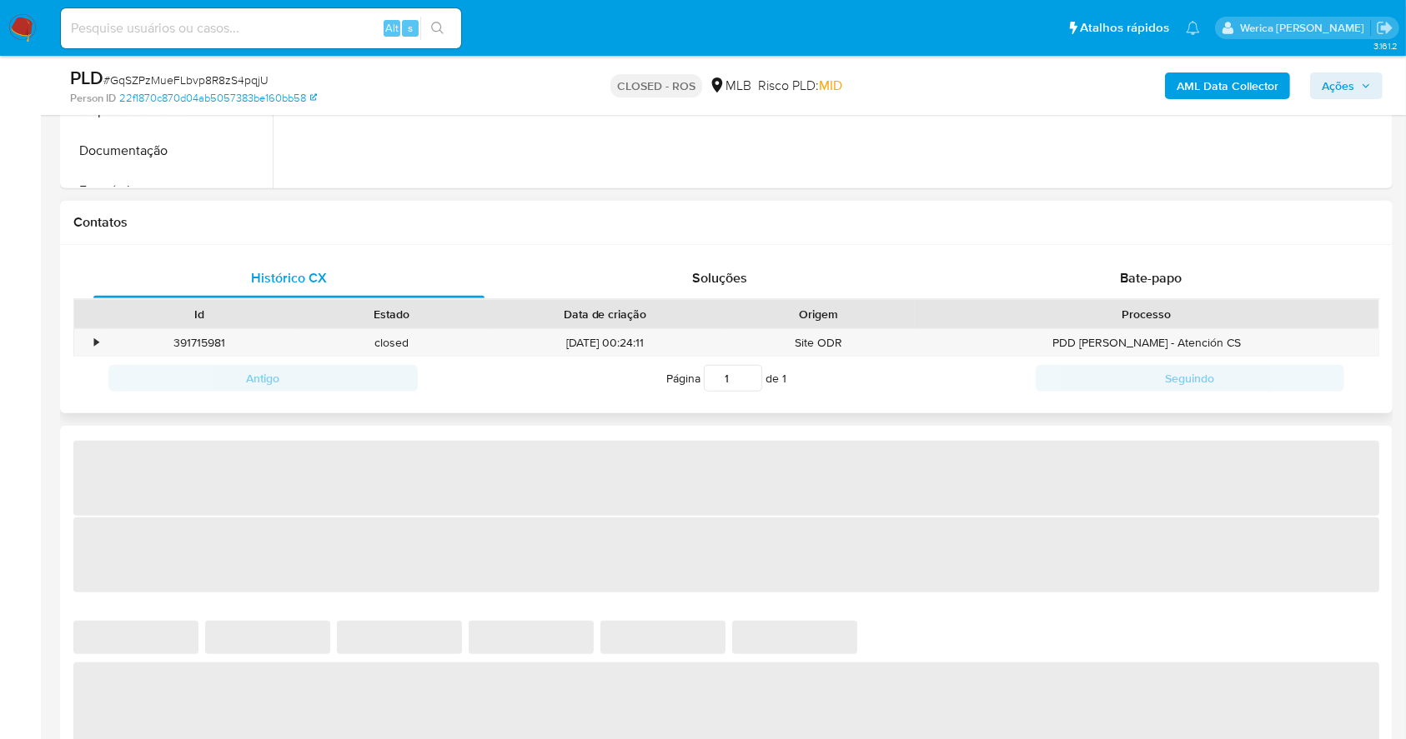
select select "10"
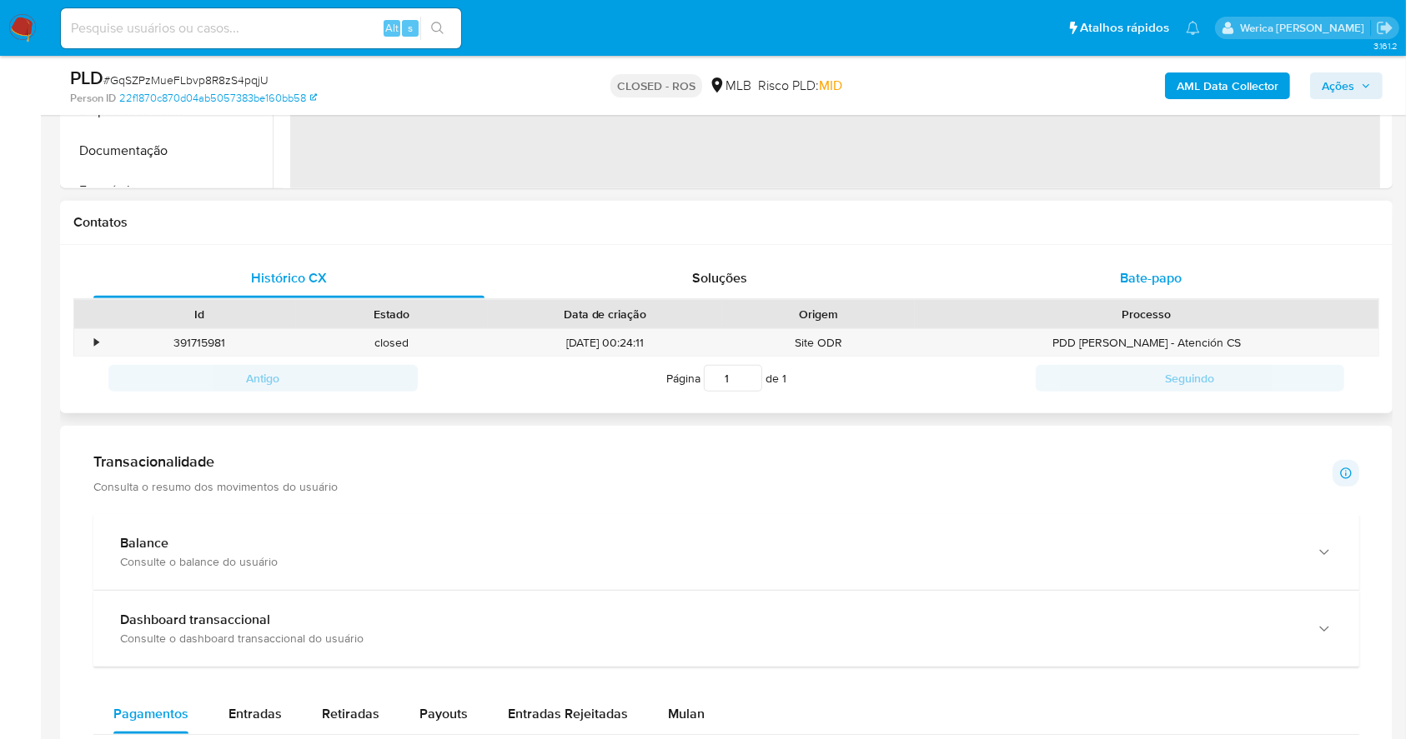
click at [1149, 273] on span "Bate-papo" at bounding box center [1151, 277] width 62 height 19
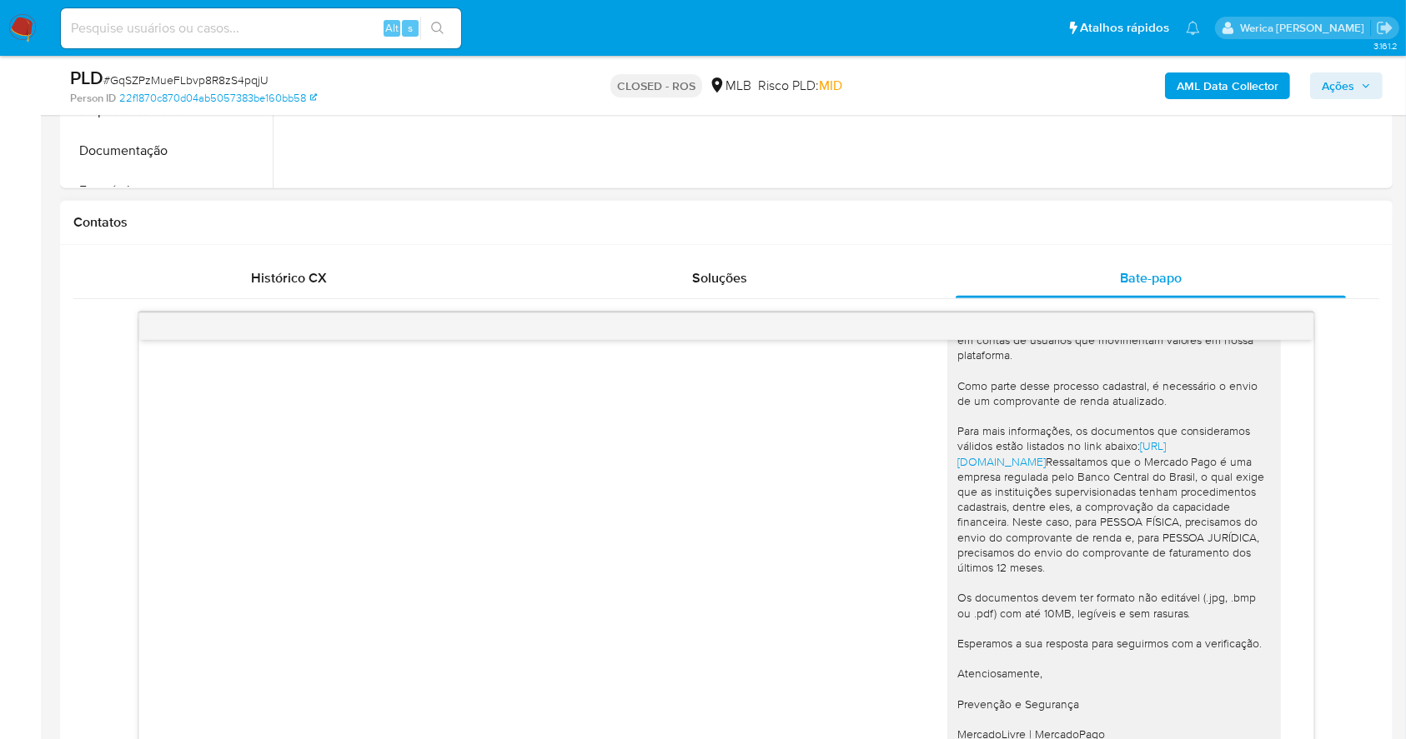
scroll to position [143, 0]
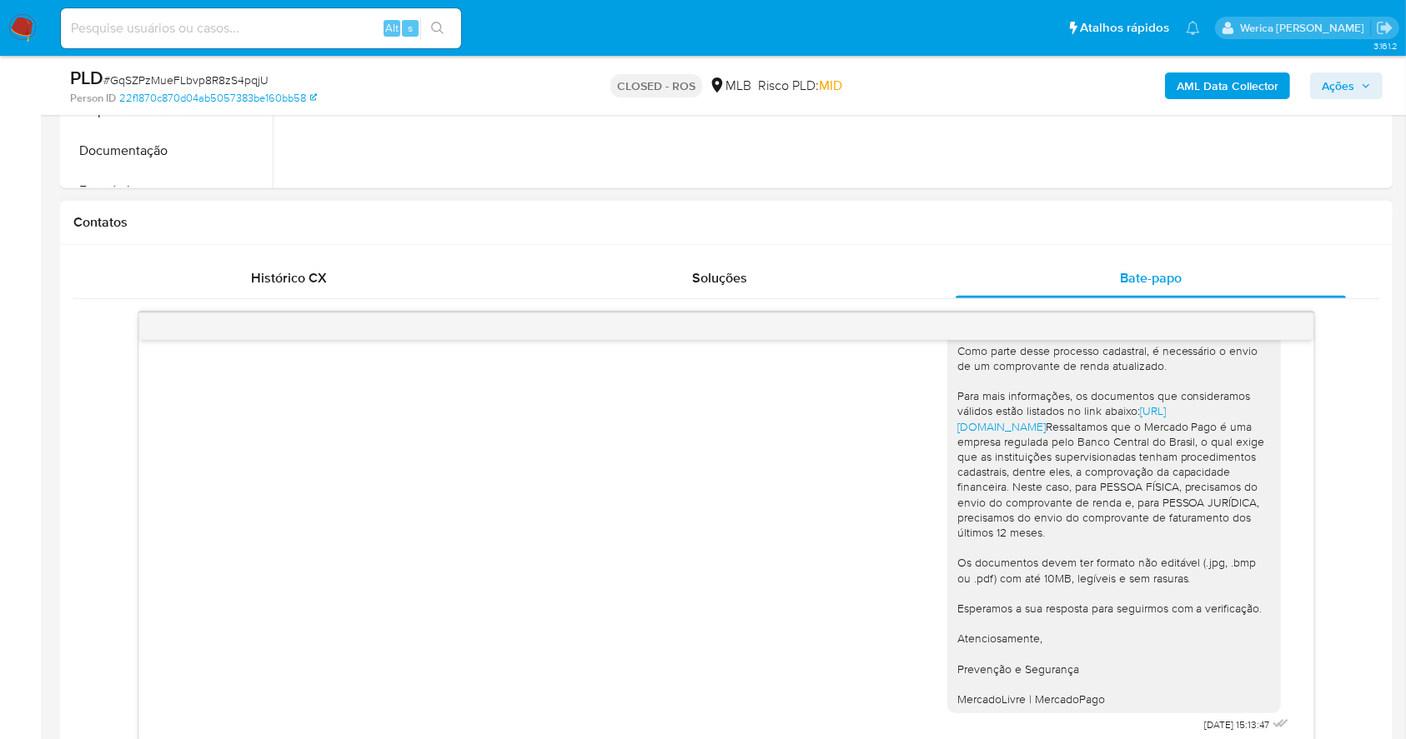
drag, startPoint x: 1160, startPoint y: 717, endPoint x: 1222, endPoint y: 715, distance: 61.7
click at [1222, 715] on div "Olá! Estamos realizando uma verificação adicional de segurança em contas de usu…" at bounding box center [1119, 486] width 345 height 504
copy div "10/09/2025 1"
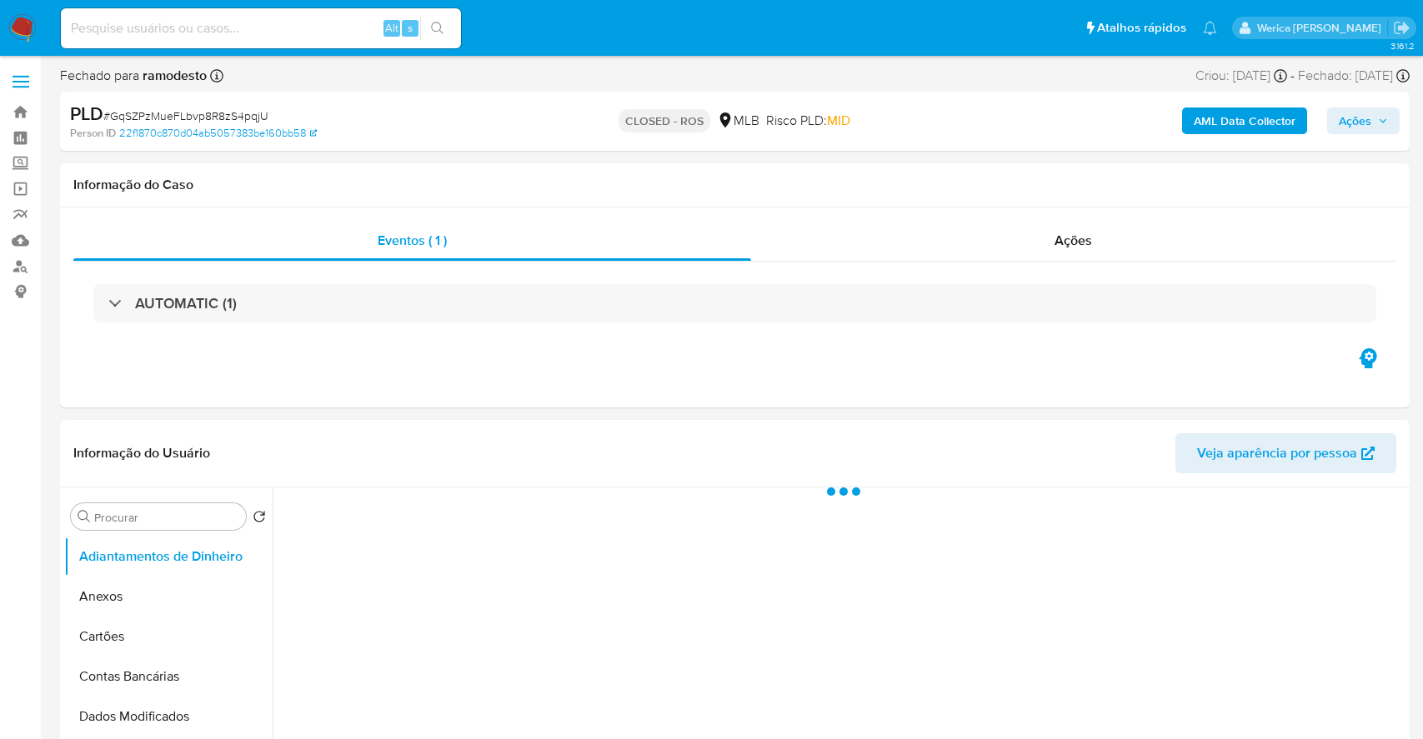
select select "10"
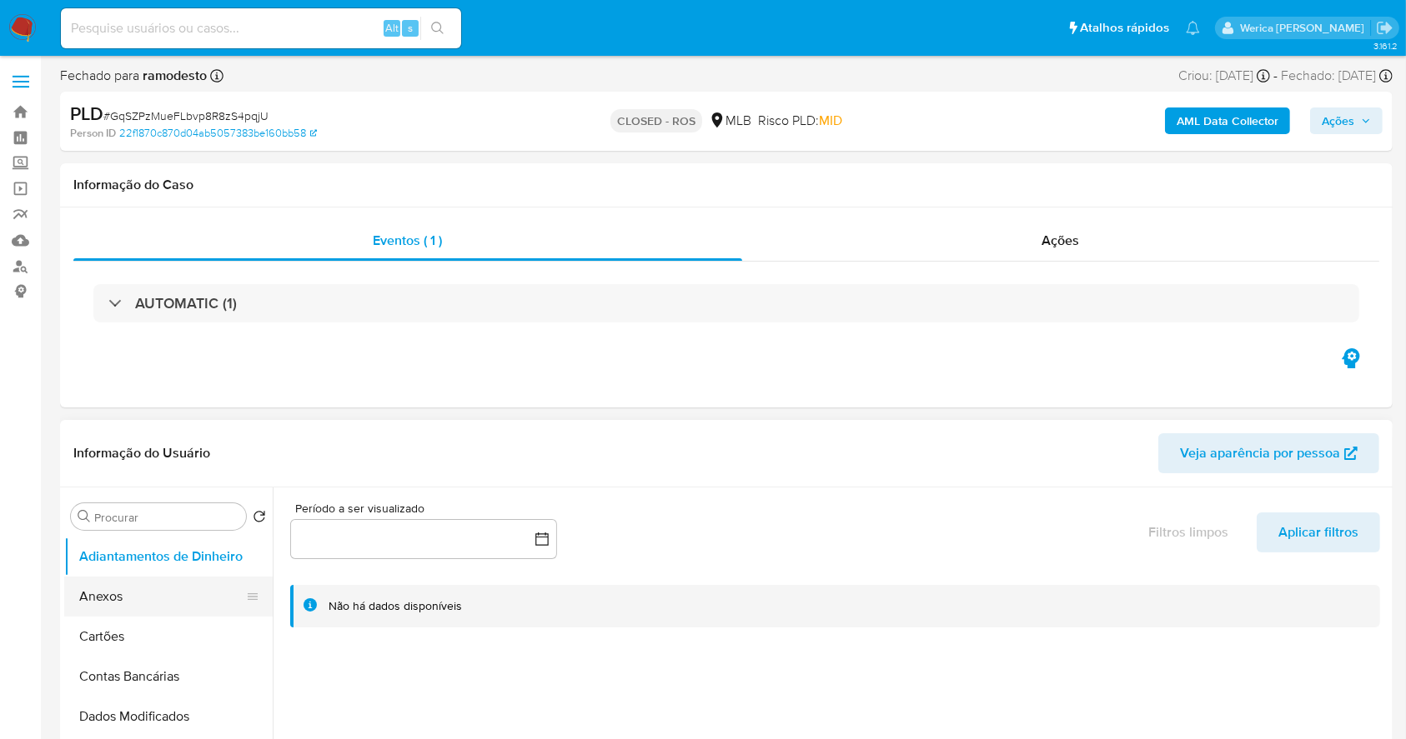
click at [175, 613] on button "Anexos" at bounding box center [161, 597] width 195 height 40
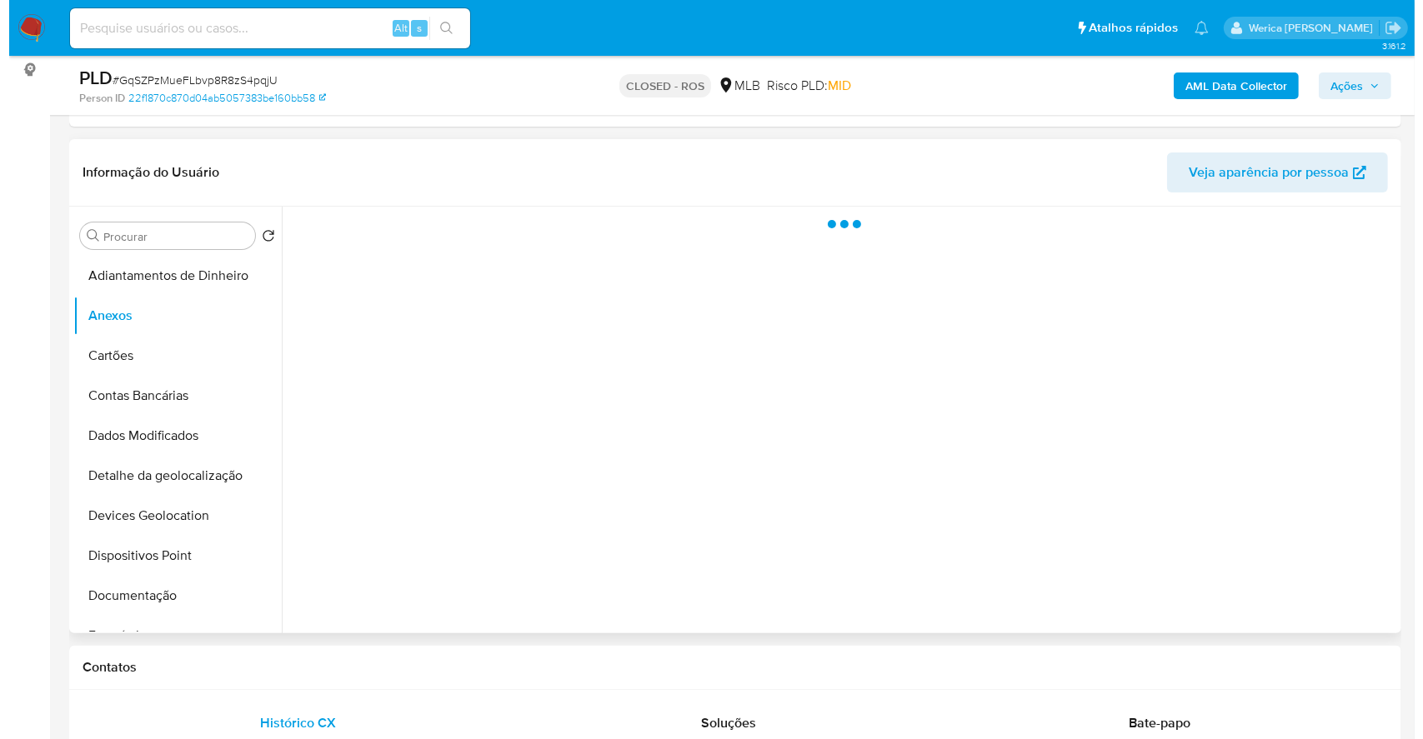
scroll to position [111, 0]
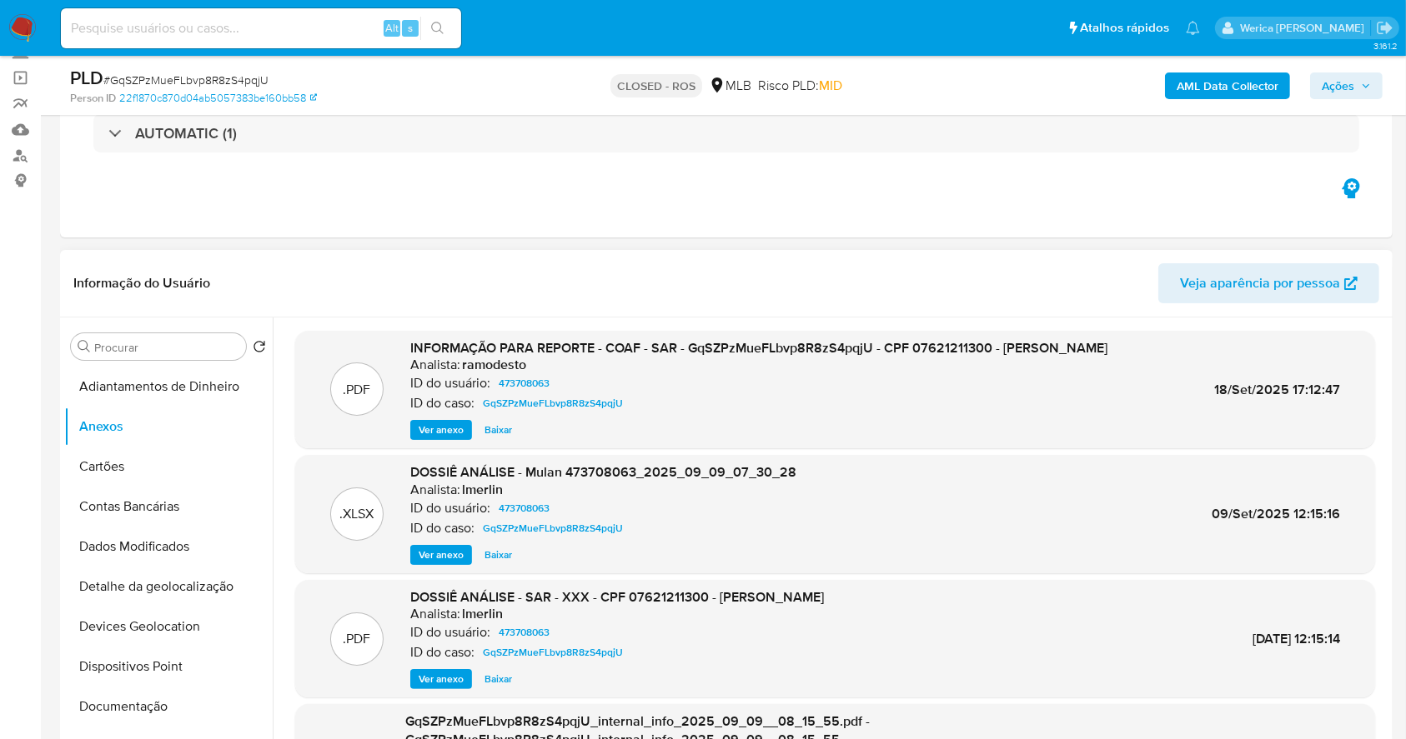
click at [460, 437] on span "Ver anexo" at bounding box center [440, 430] width 45 height 17
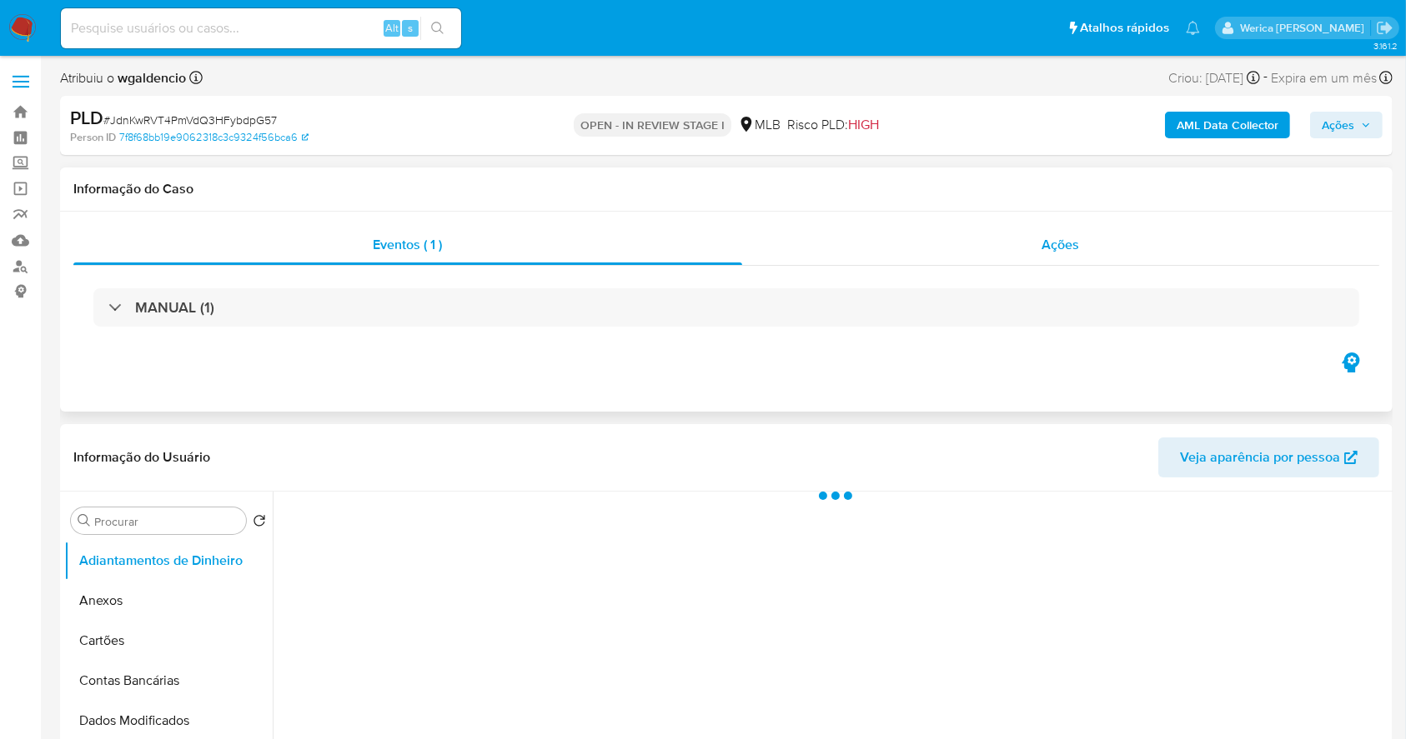
click at [1064, 241] on span "Ações" at bounding box center [1061, 244] width 38 height 19
select select "10"
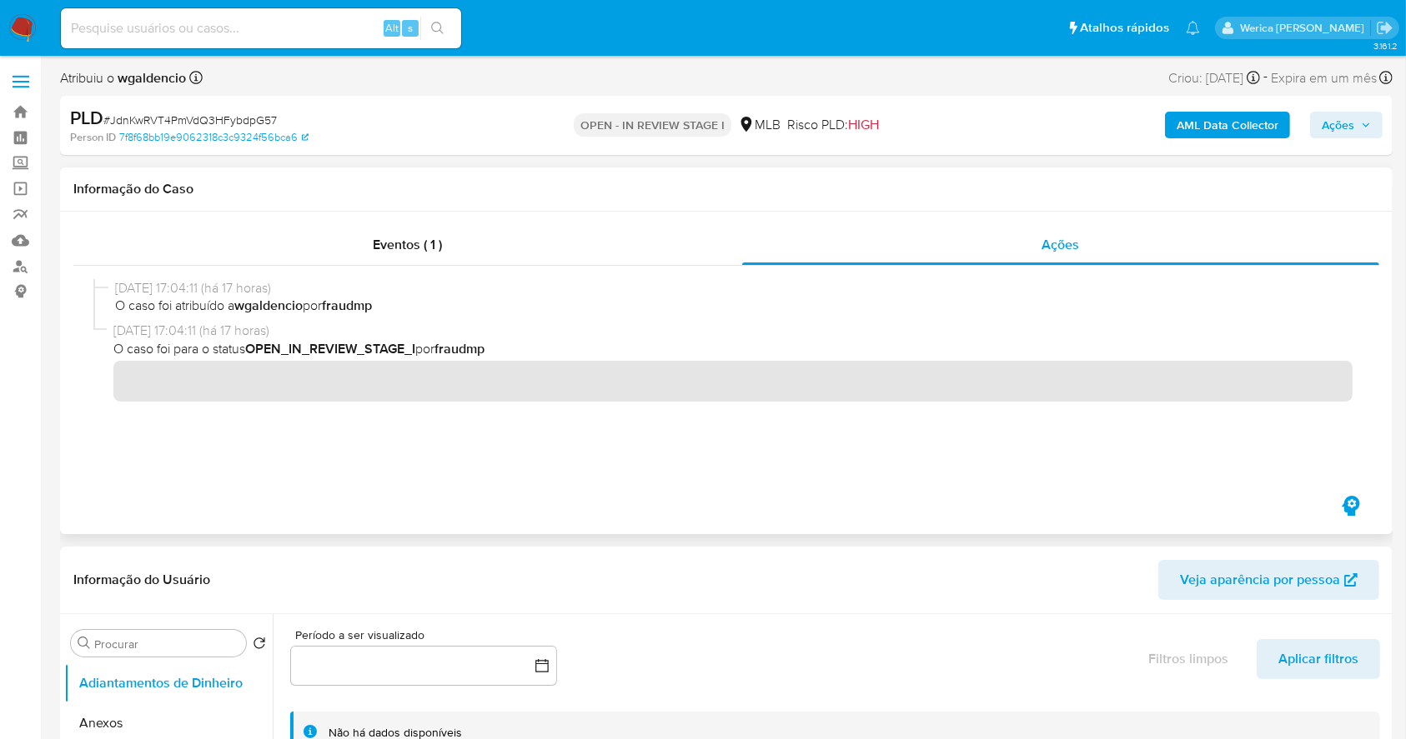
click at [403, 212] on div "Informação do Caso Eventos ( 1 ) Ações" at bounding box center [726, 351] width 1332 height 367
click at [407, 243] on span "Eventos ( 1 )" at bounding box center [407, 244] width 69 height 19
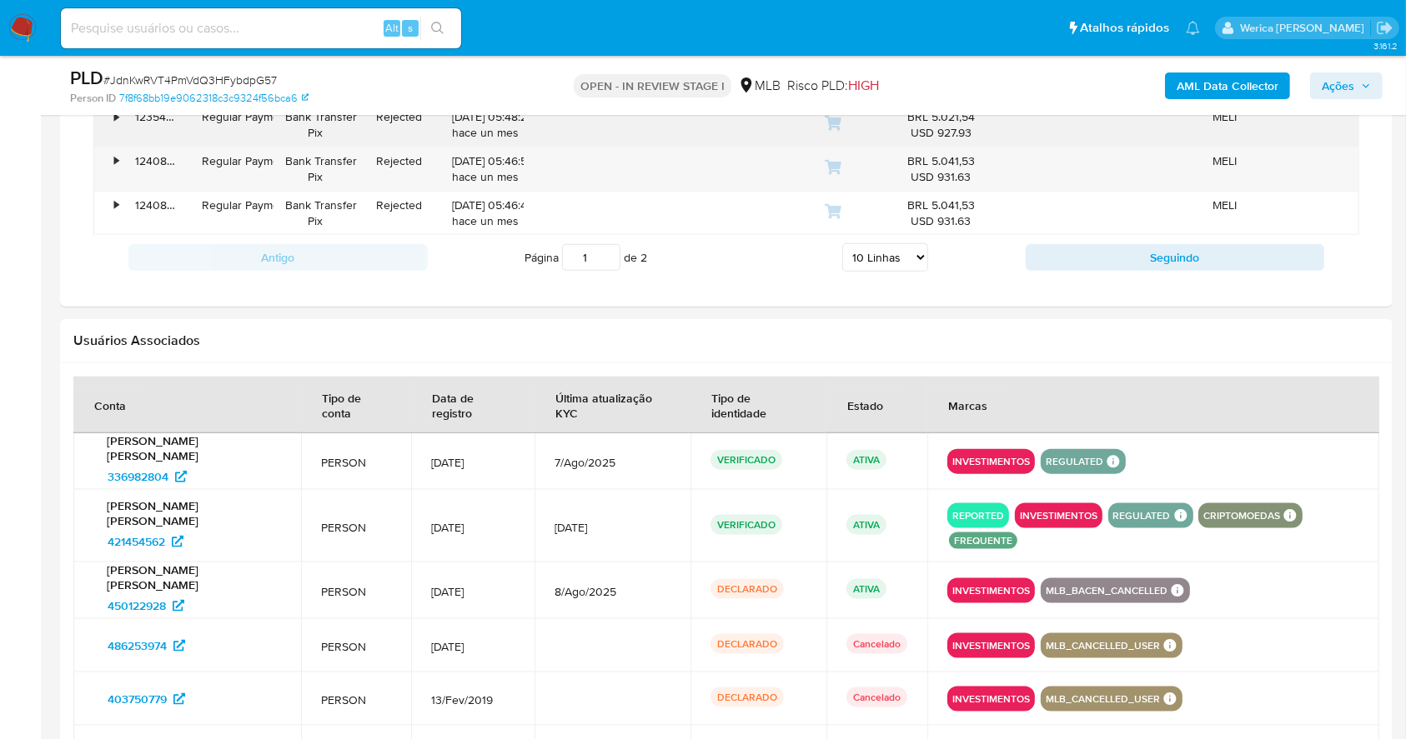
scroll to position [2112, 0]
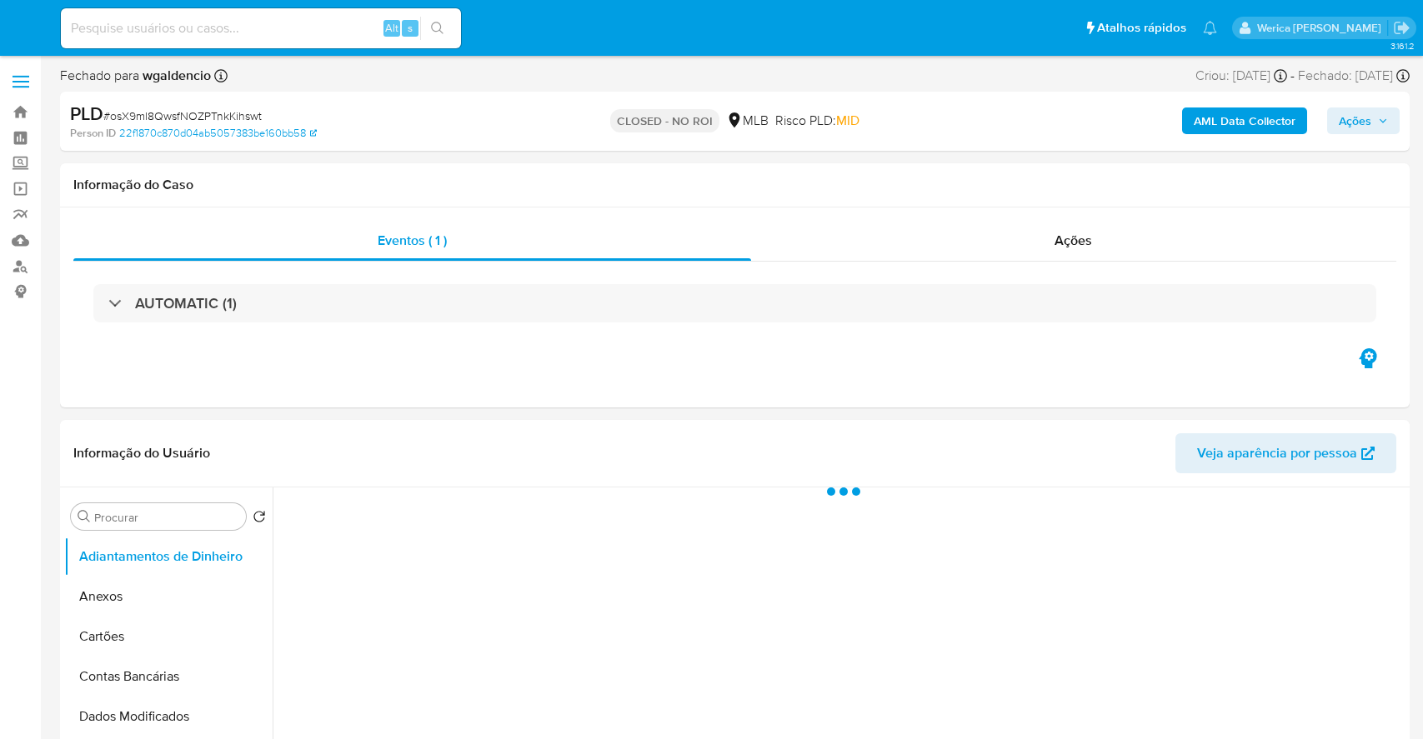
select select "10"
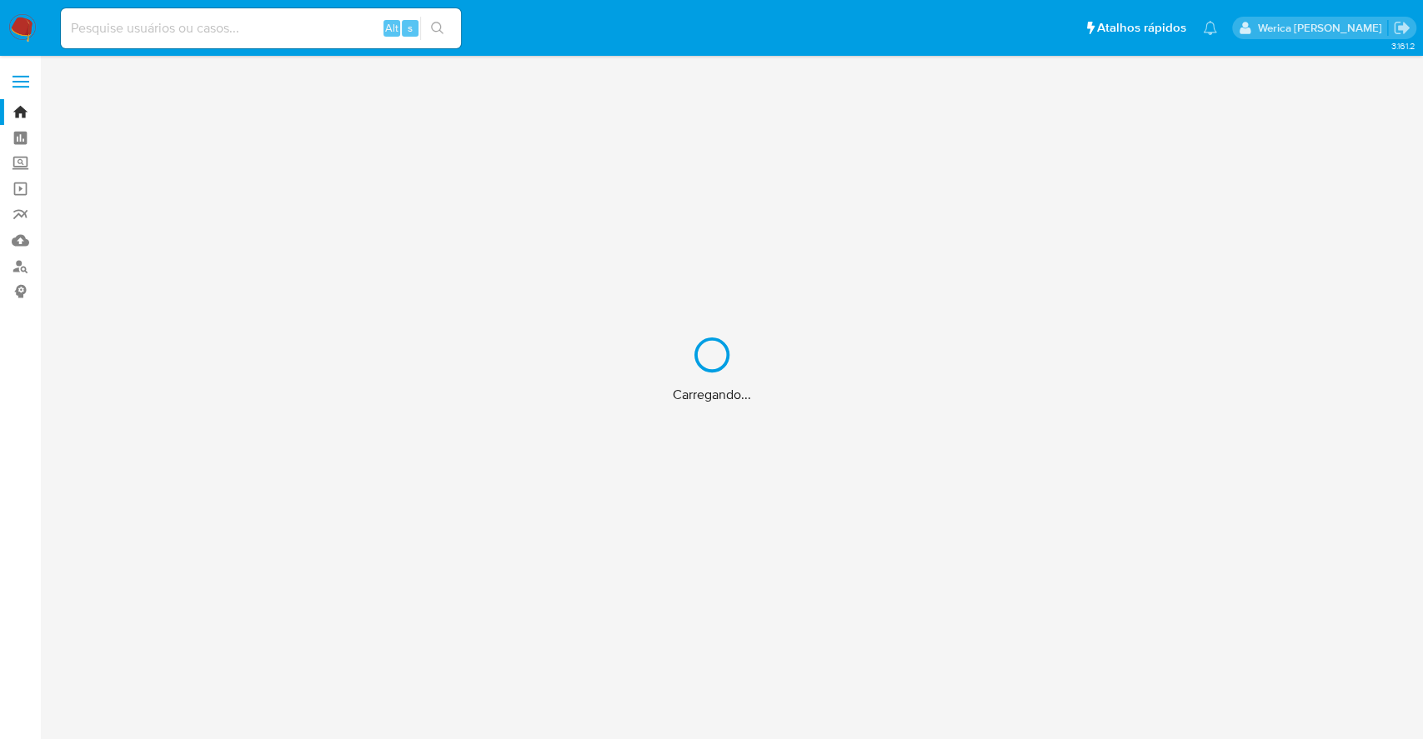
click at [250, 30] on div "Carregando..." at bounding box center [711, 369] width 1423 height 739
click at [243, 23] on div "Carregando..." at bounding box center [711, 369] width 1423 height 739
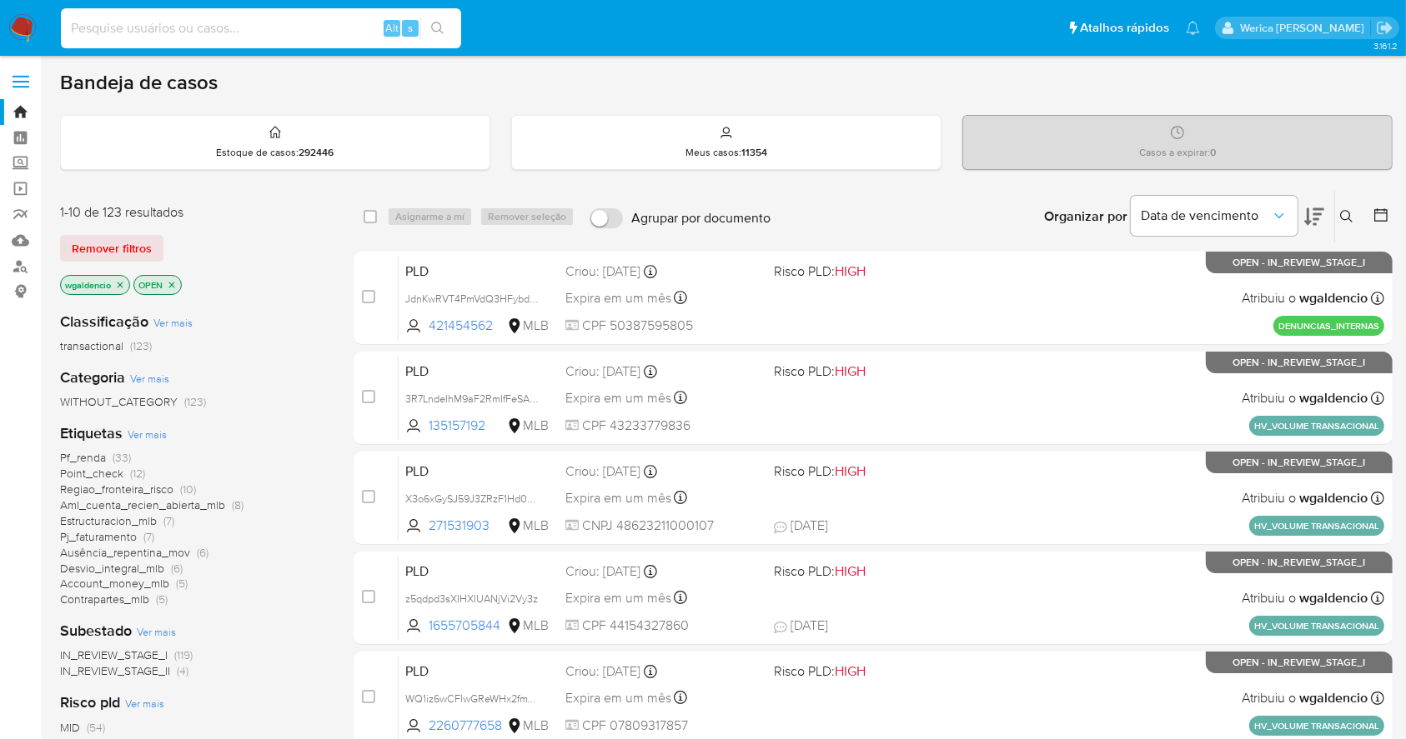
click at [246, 27] on input at bounding box center [261, 29] width 400 height 22
paste input "2622829285"
type input "2622829285"
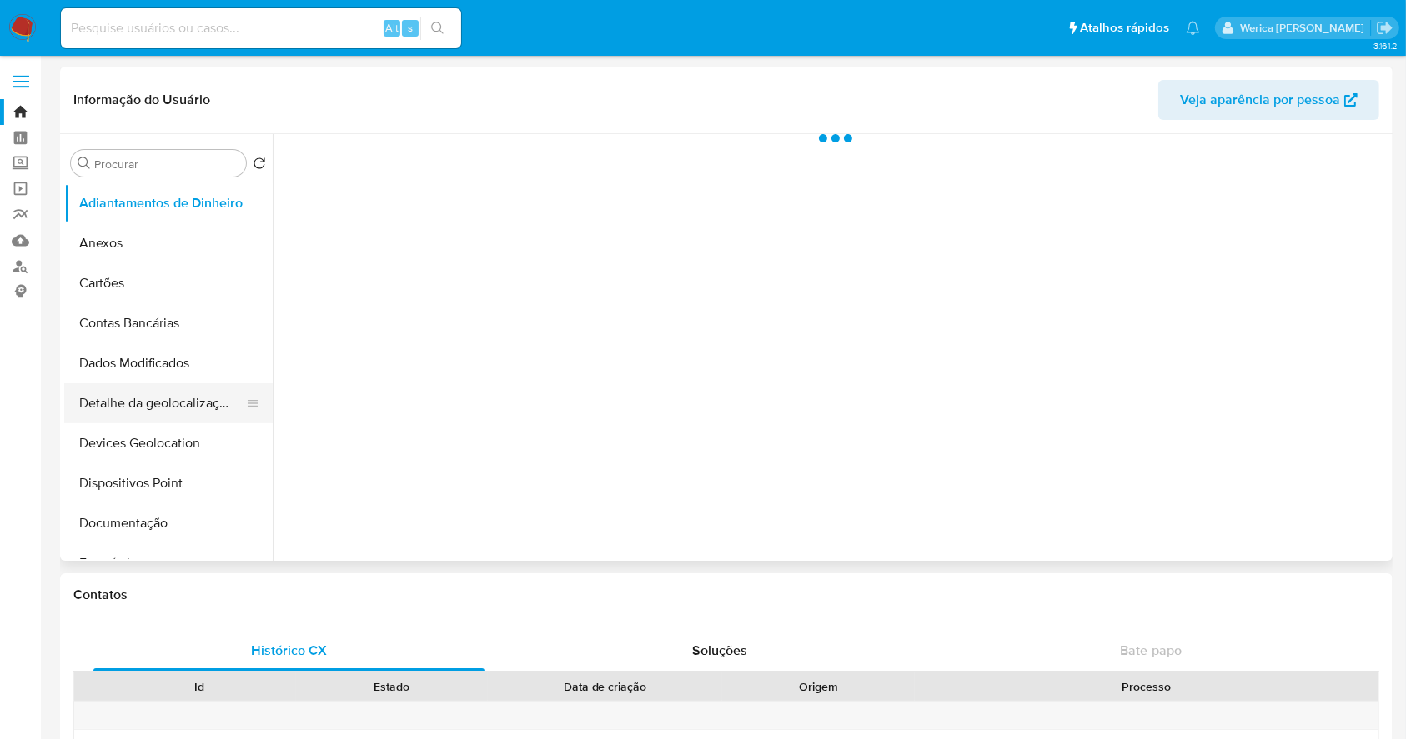
scroll to position [222, 0]
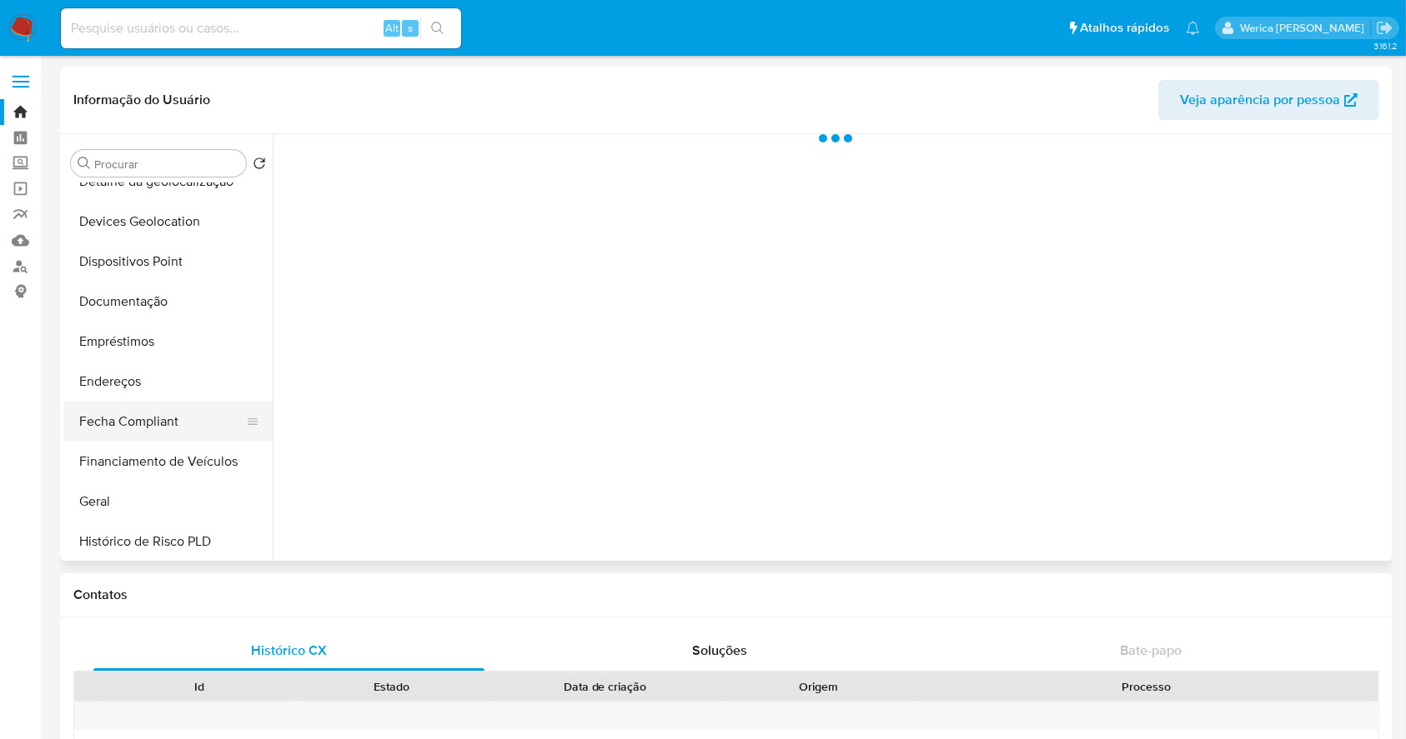
select select "10"
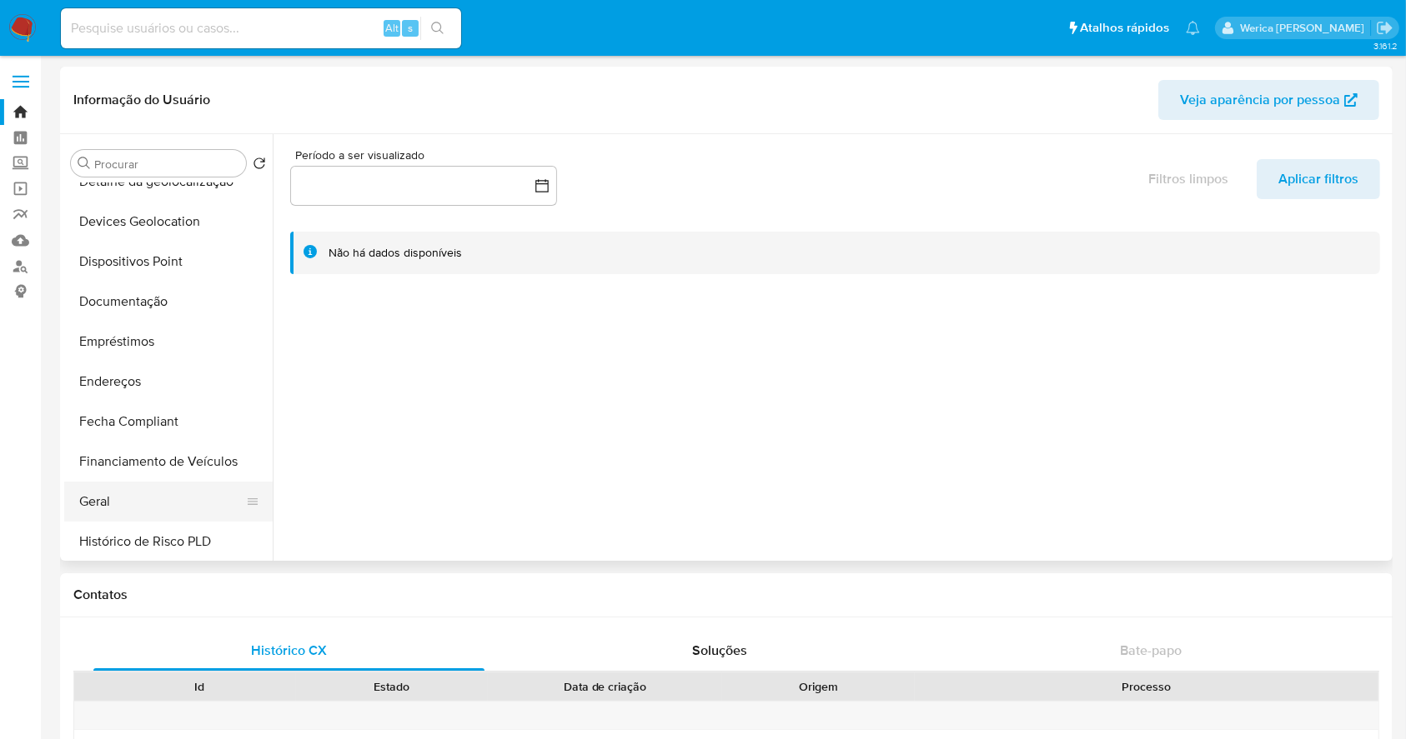
click at [131, 489] on button "Geral" at bounding box center [161, 502] width 195 height 40
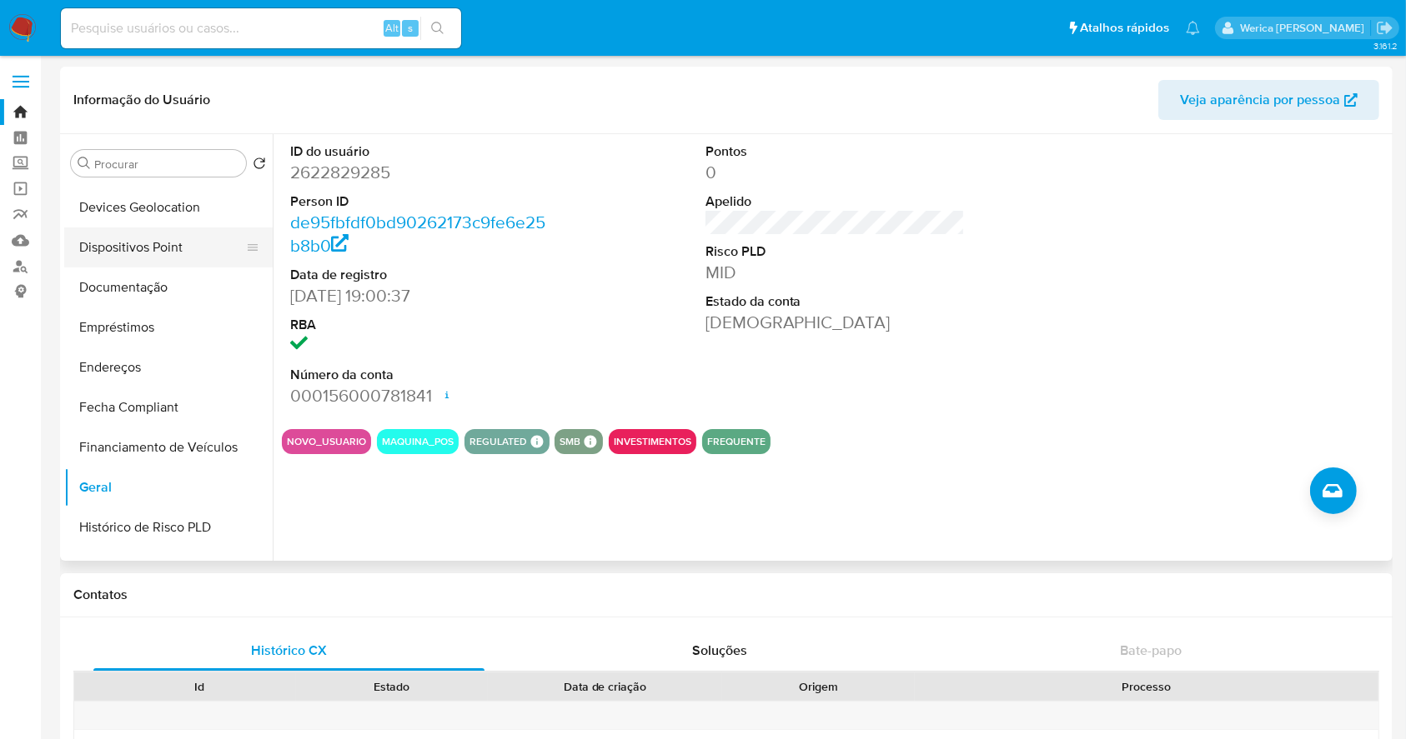
scroll to position [333, 0]
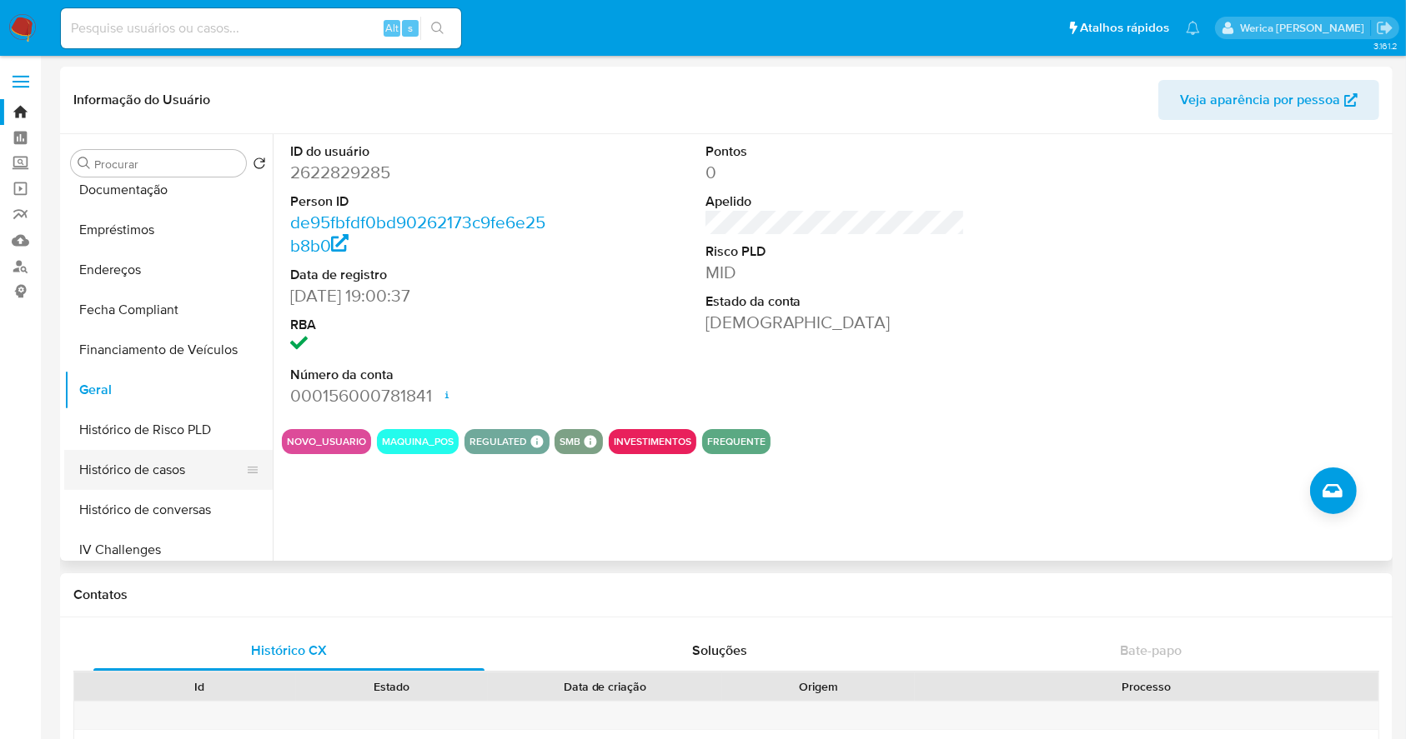
click at [177, 464] on button "Histórico de casos" at bounding box center [161, 470] width 195 height 40
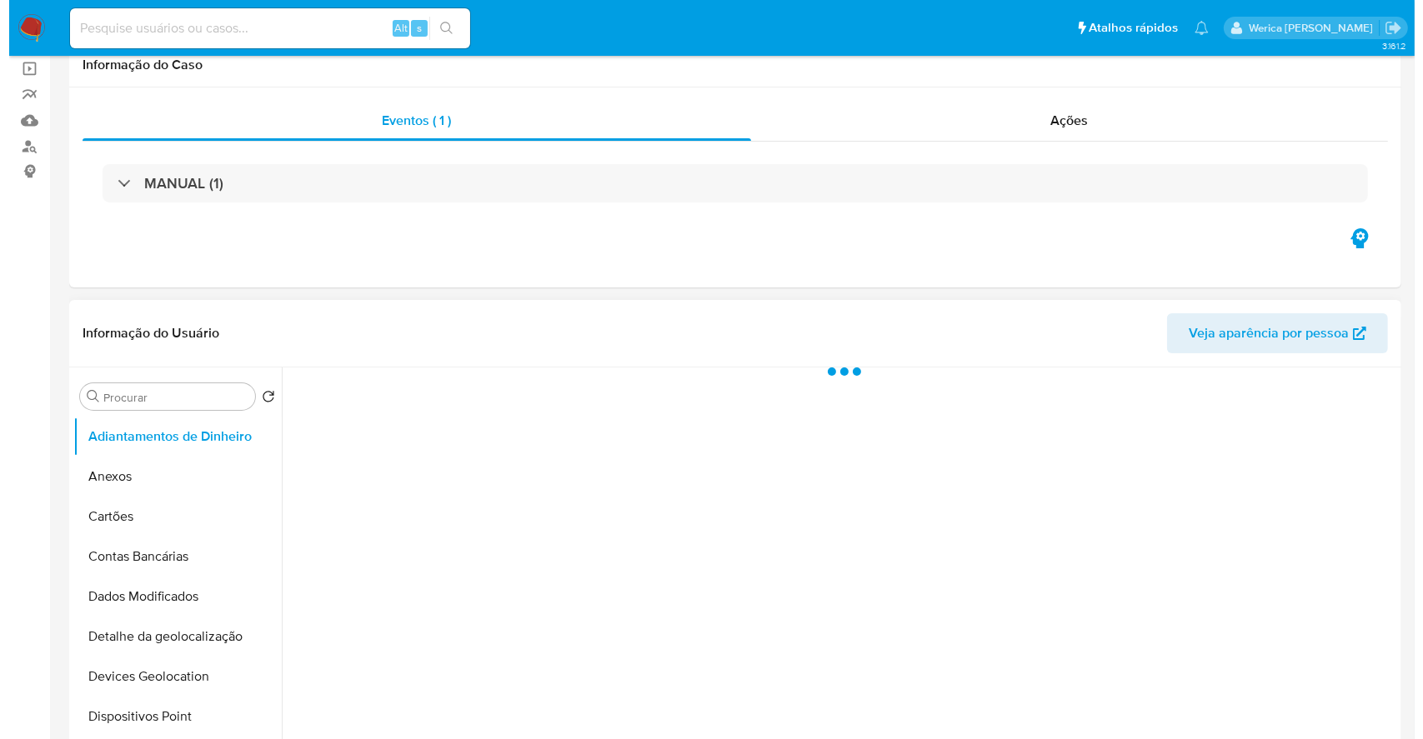
scroll to position [222, 0]
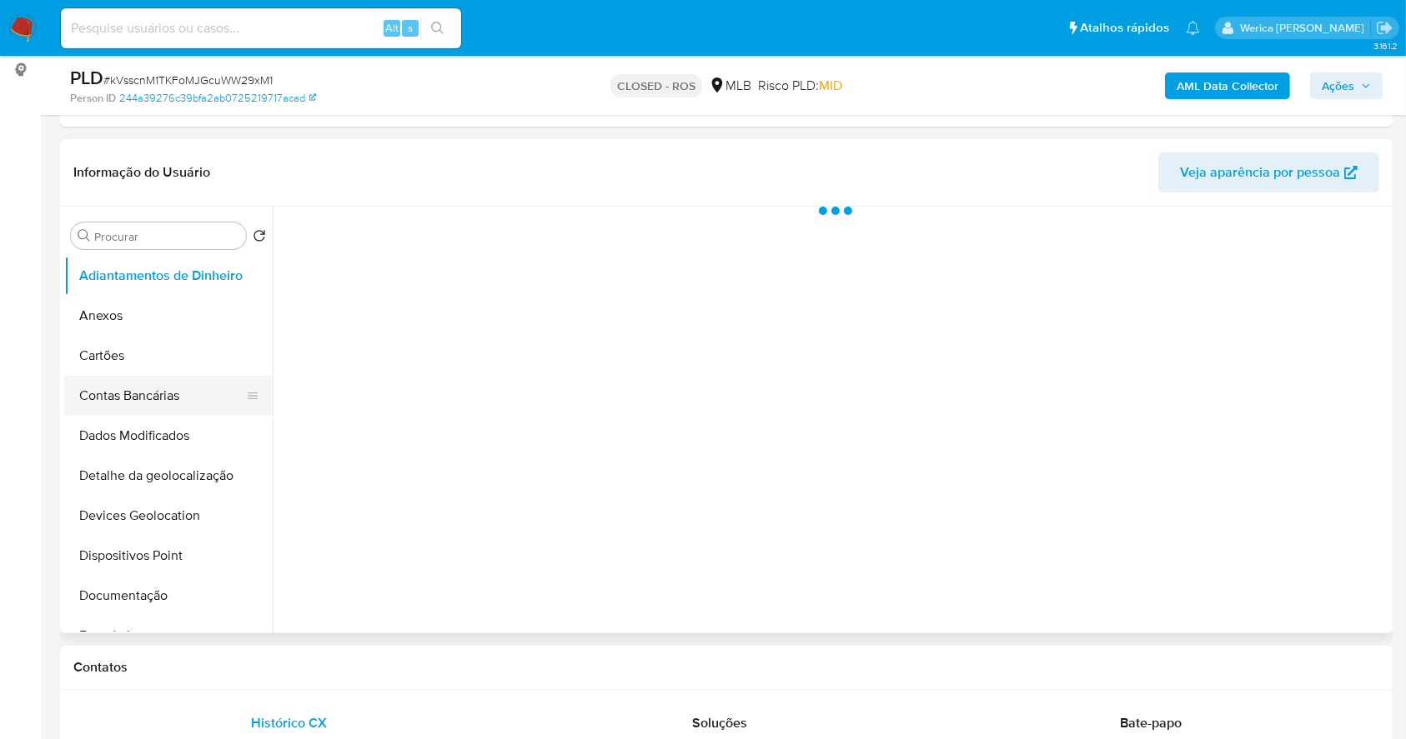
select select "10"
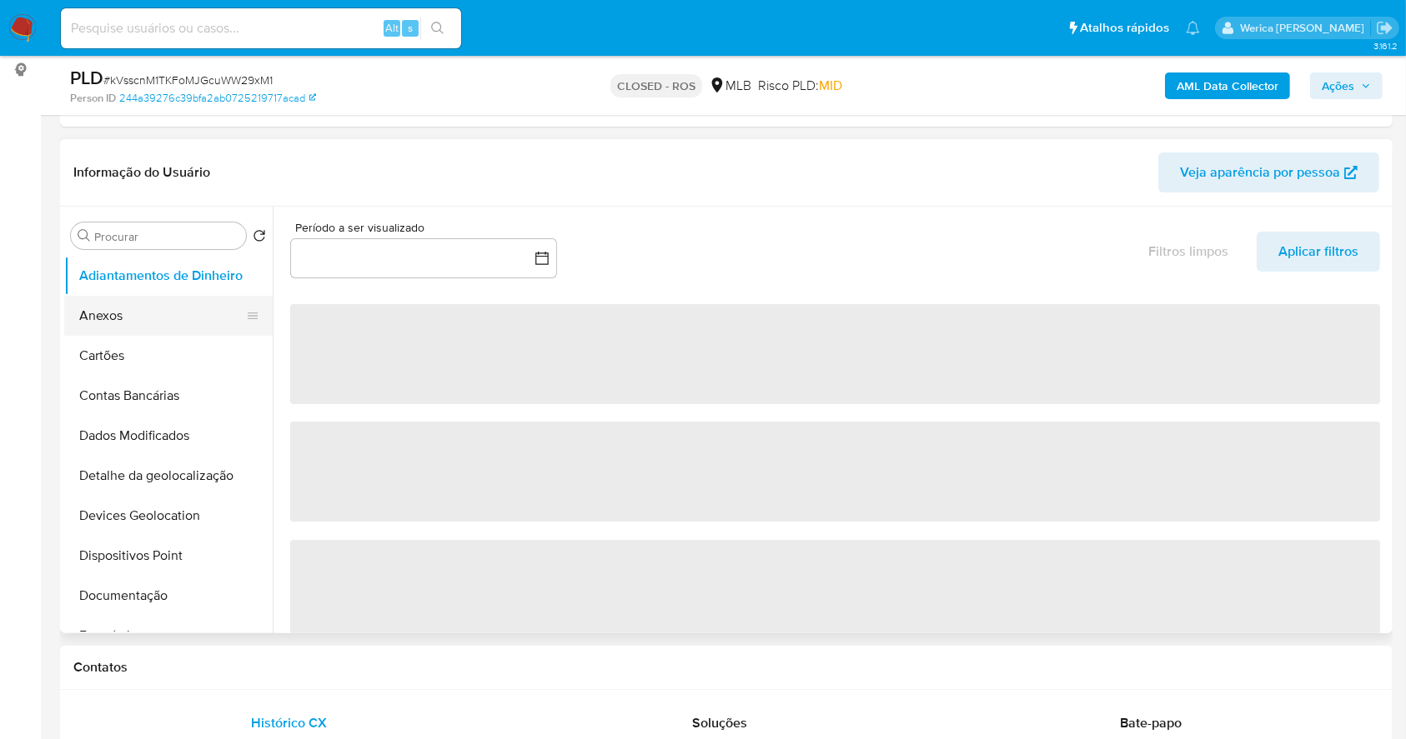
click at [147, 314] on button "Anexos" at bounding box center [161, 316] width 195 height 40
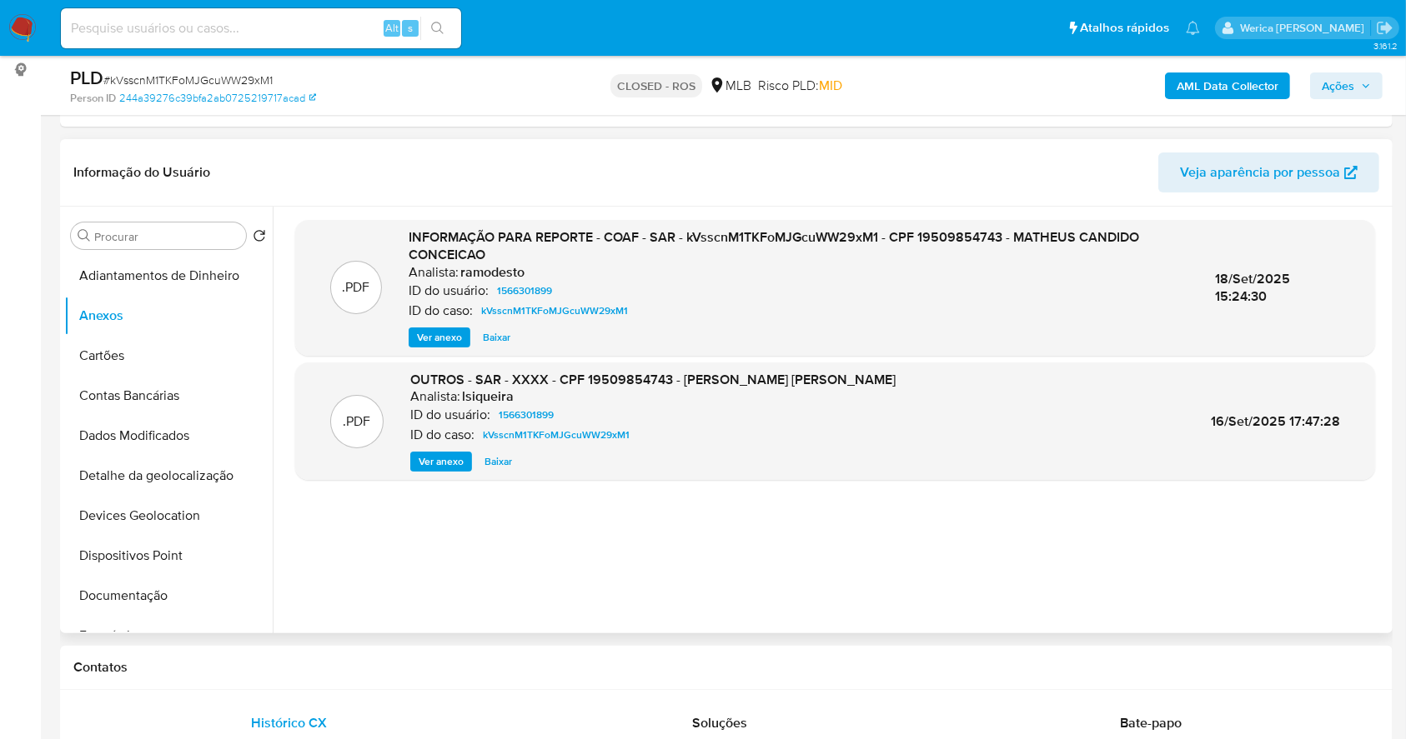
click at [444, 336] on span "Ver anexo" at bounding box center [439, 337] width 45 height 17
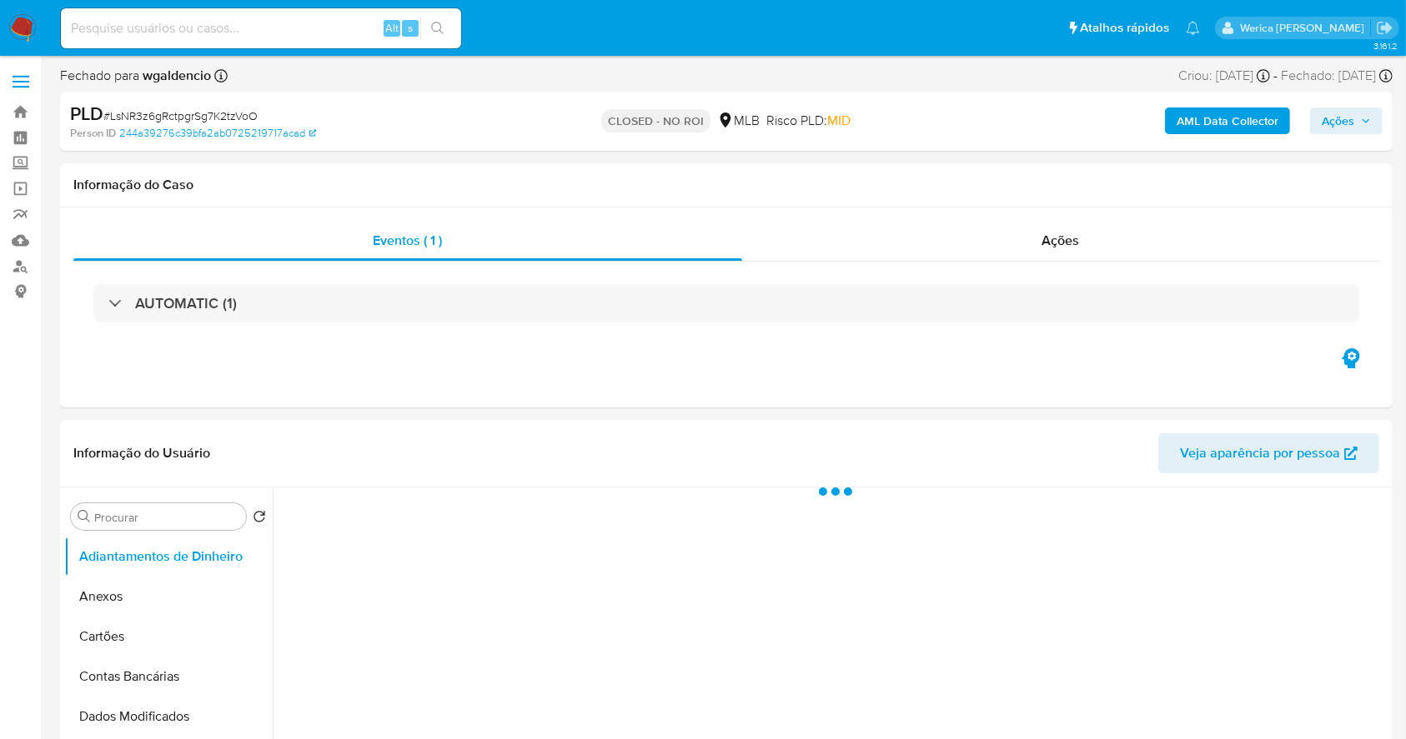
select select "10"
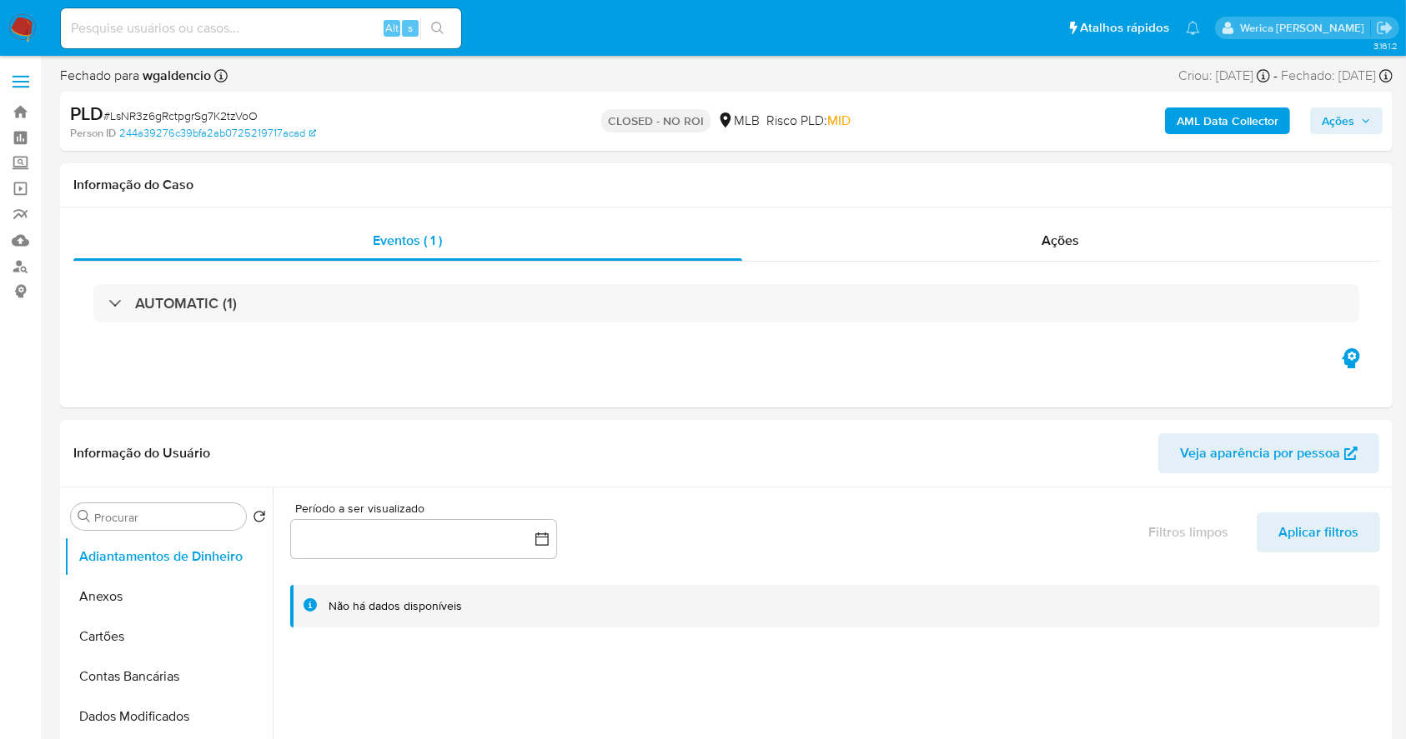
click at [27, 23] on img at bounding box center [22, 28] width 28 height 28
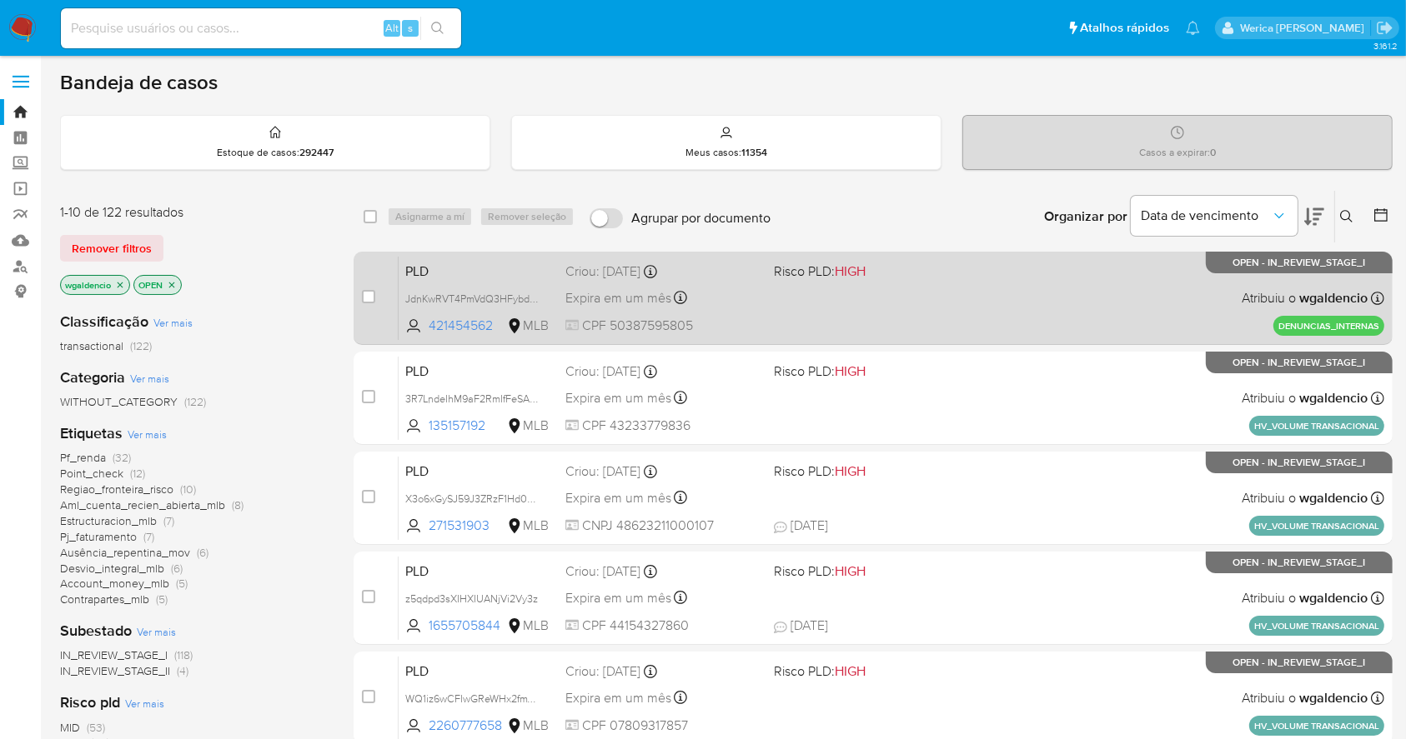
click at [945, 291] on div "PLD JdnKwRVT4PmVdQ3HFybdpG57 421454562 MLB Risco PLD: HIGH Criou: 25/09/2025 Cr…" at bounding box center [890, 298] width 985 height 84
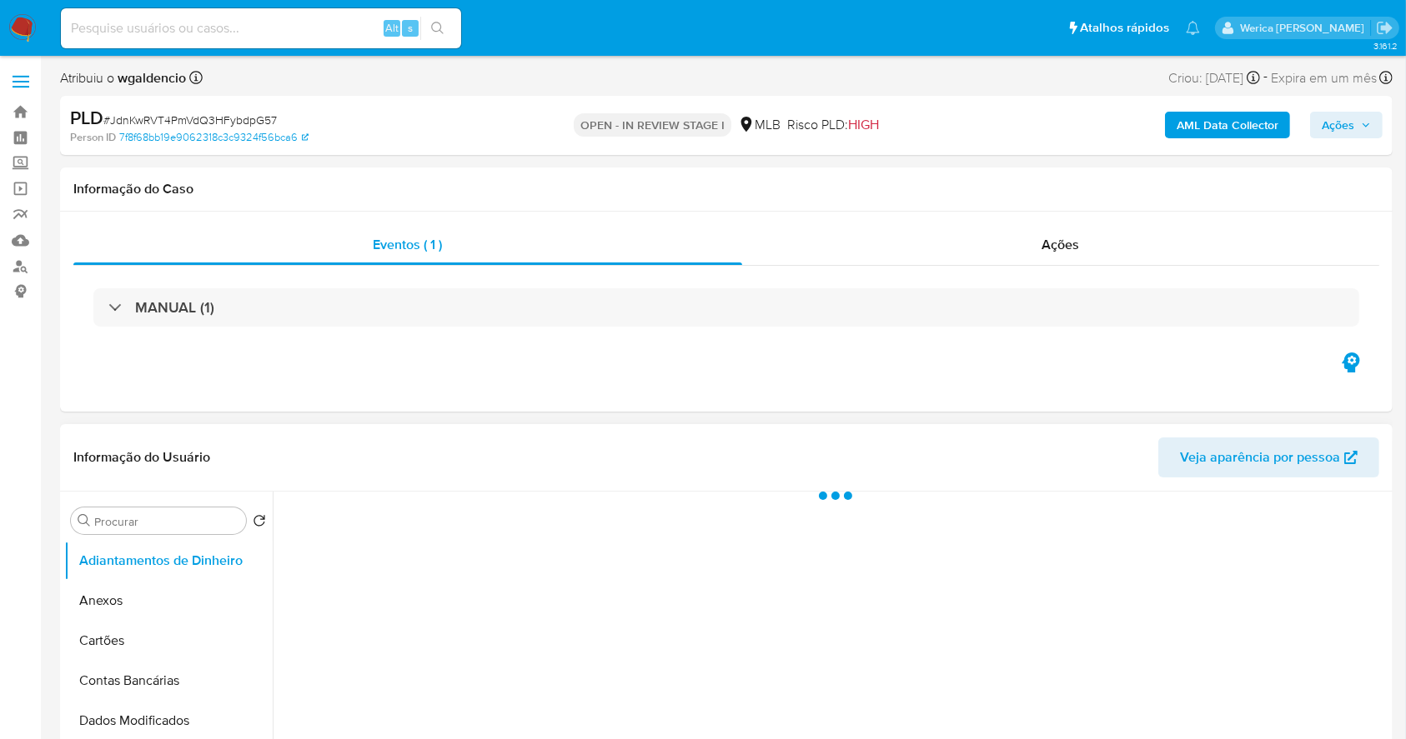
scroll to position [333, 0]
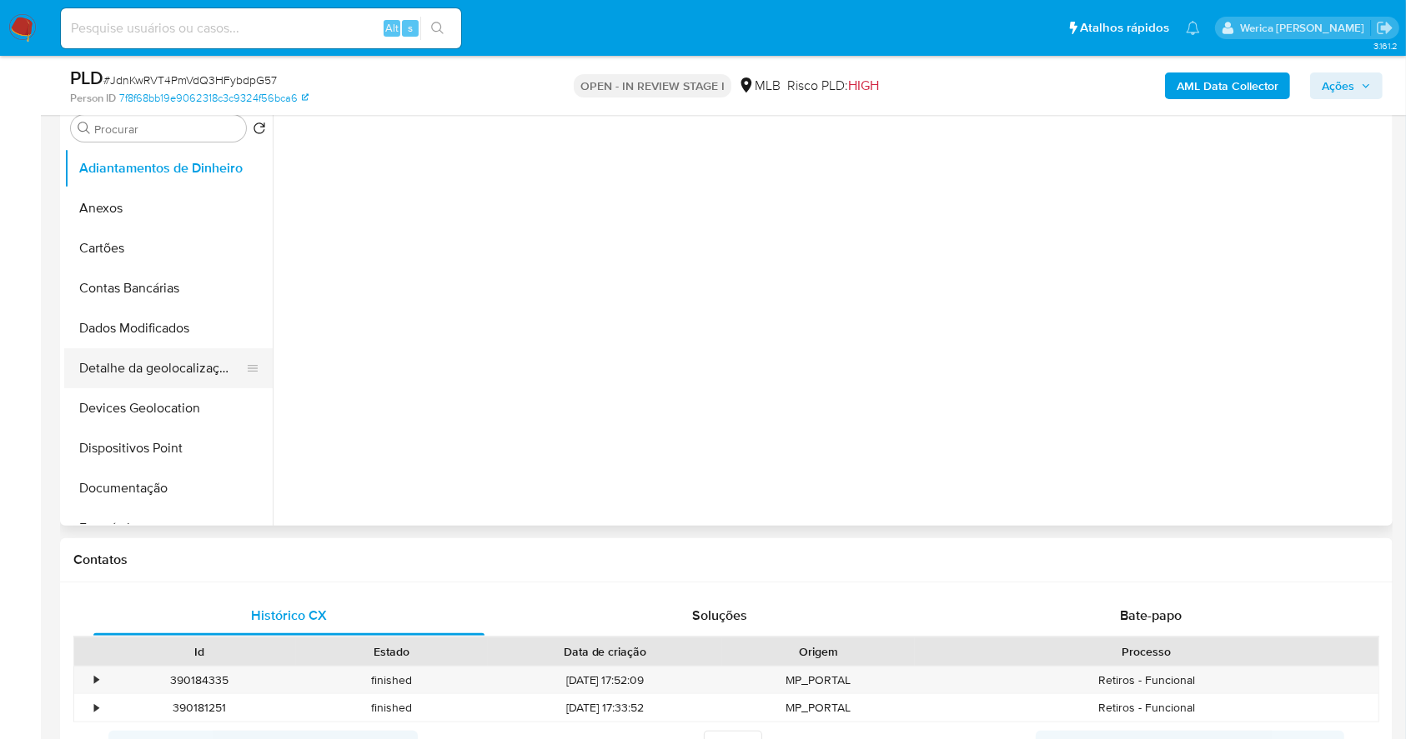
select select "10"
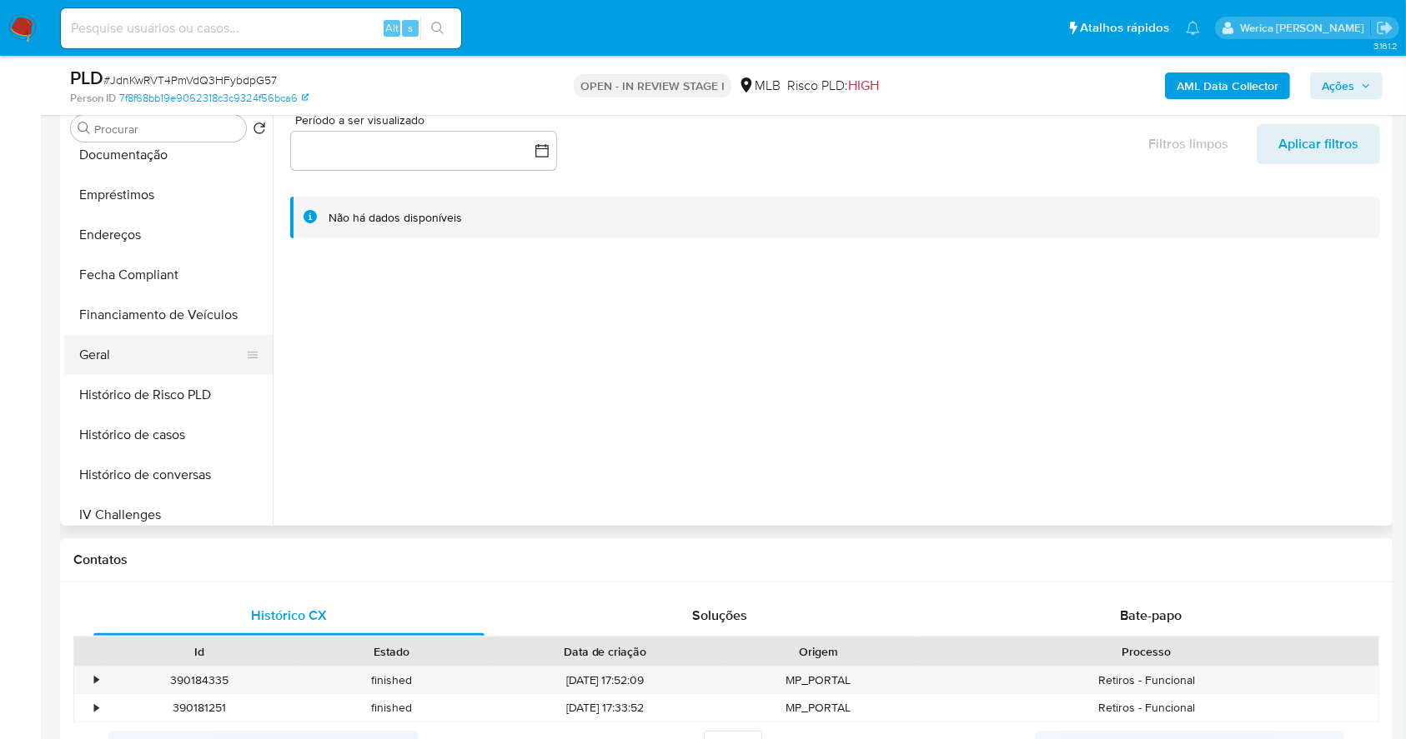
click at [131, 358] on button "Geral" at bounding box center [161, 355] width 195 height 40
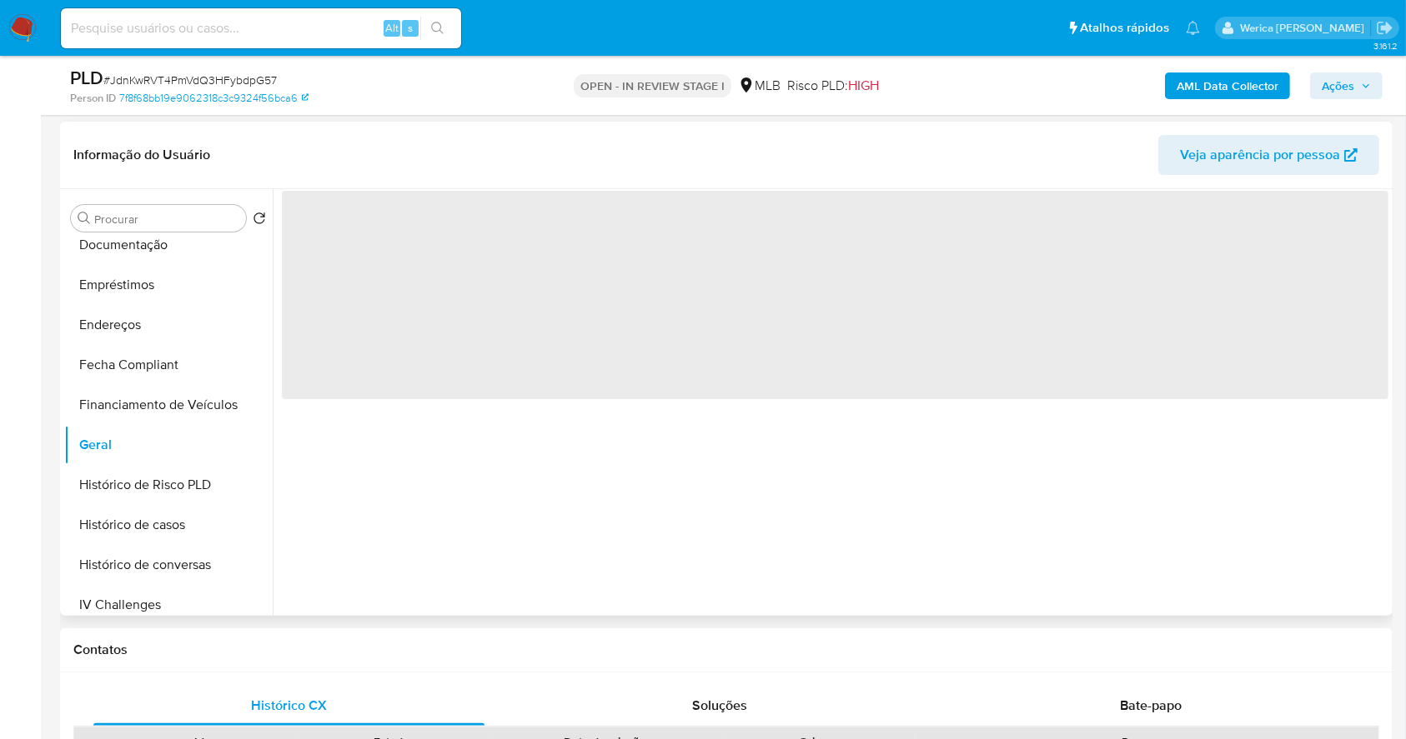
scroll to position [222, 0]
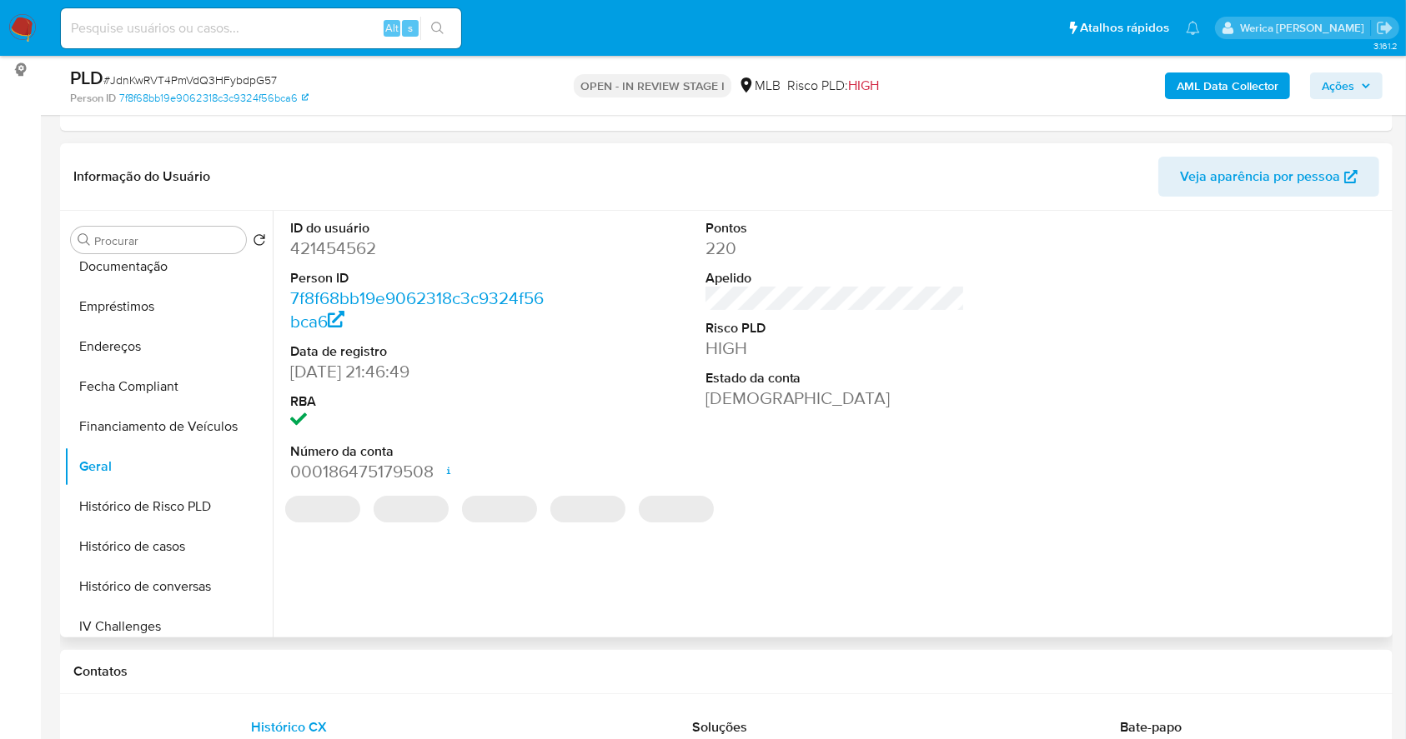
click at [309, 248] on dd "421454562" at bounding box center [420, 248] width 260 height 23
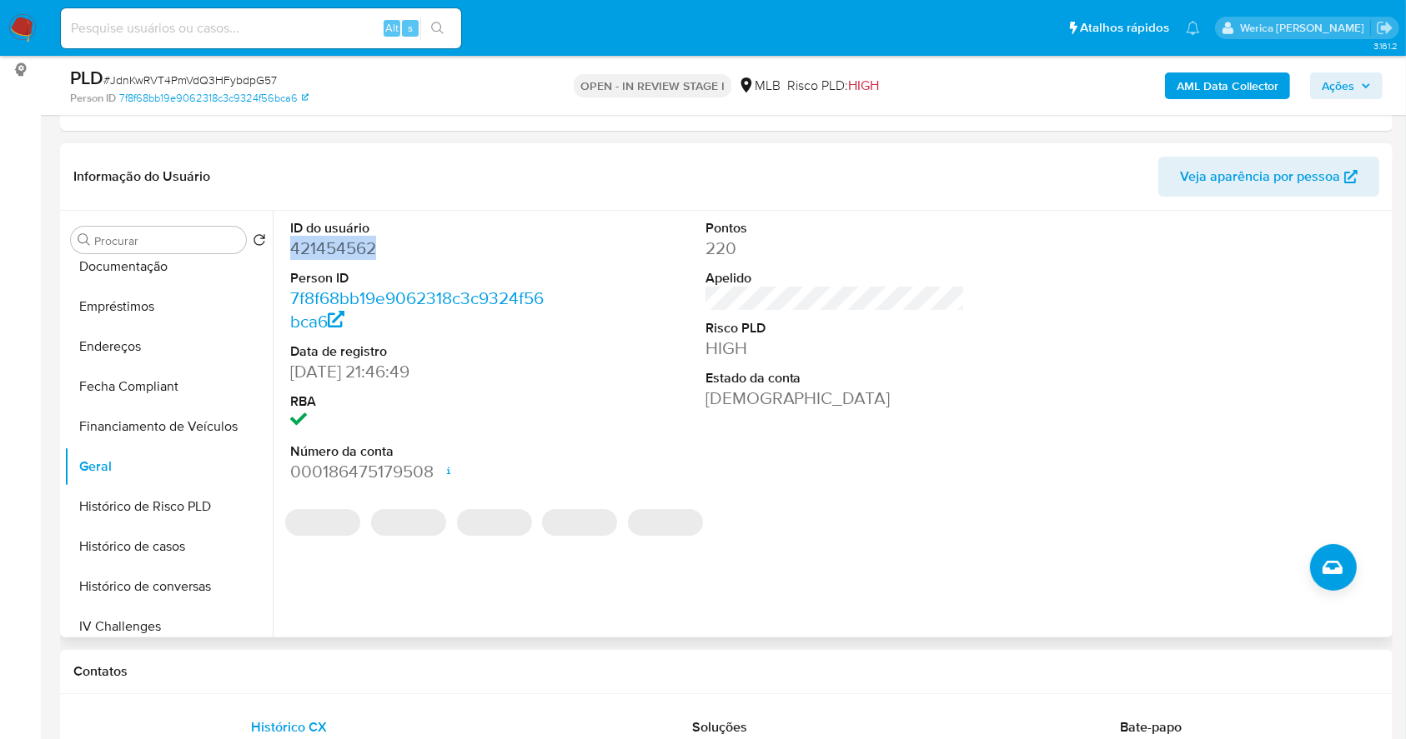
click at [312, 250] on dd "421454562" at bounding box center [420, 248] width 260 height 23
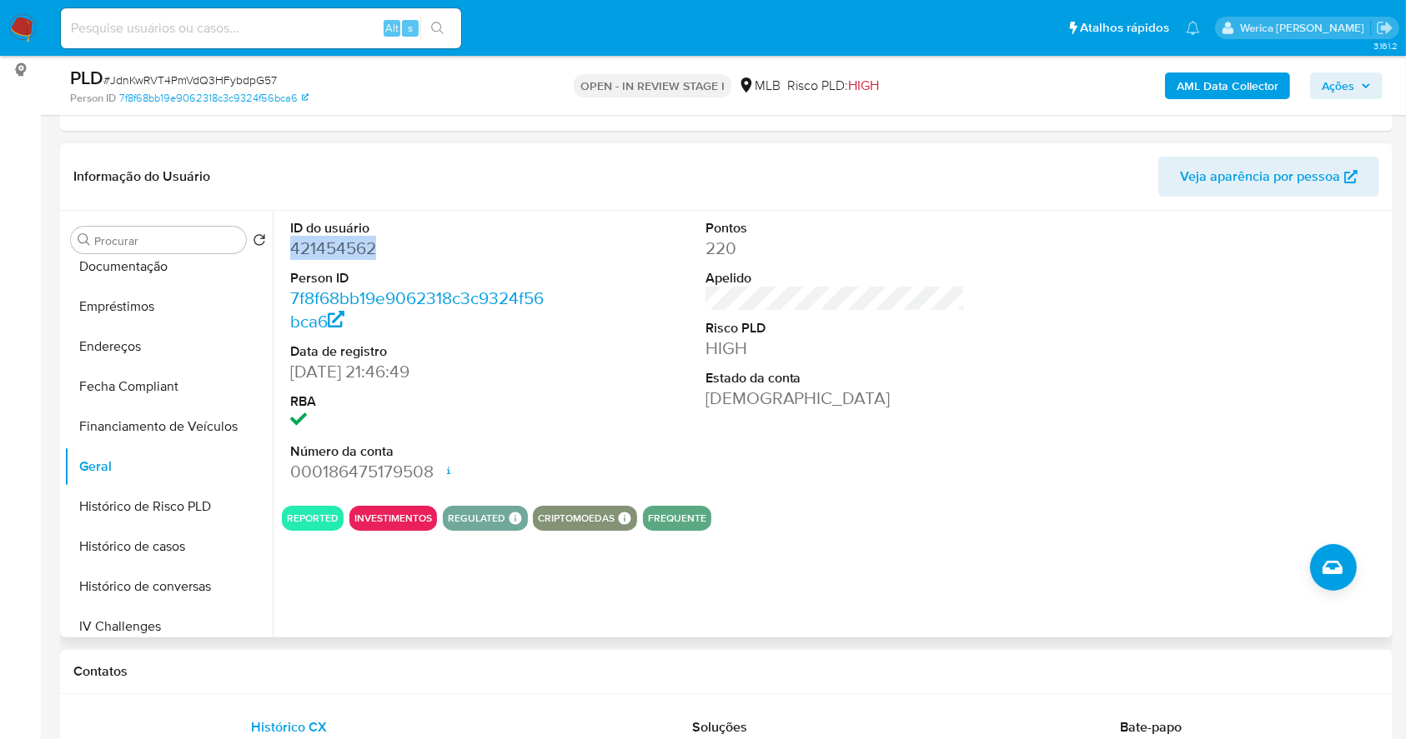
copy dd "421454562"
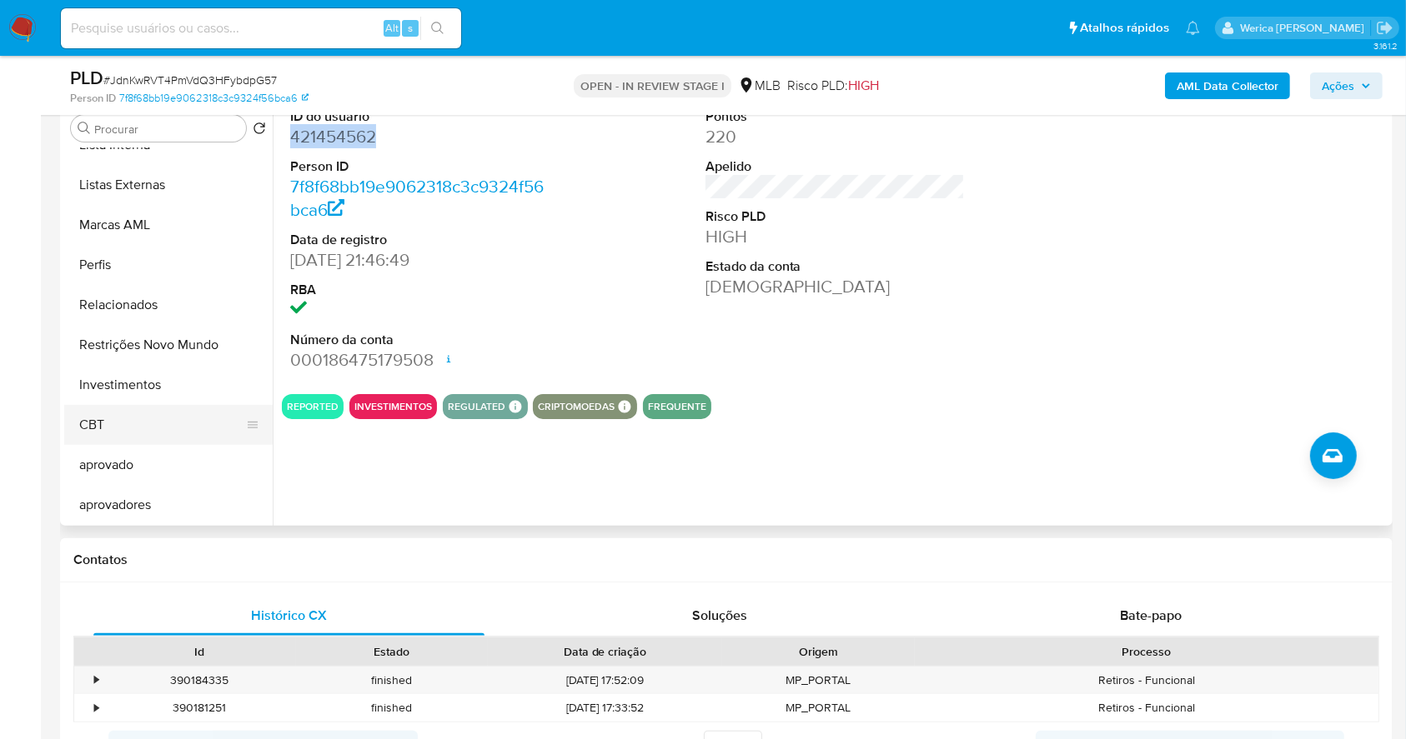
scroll to position [865, 0]
click at [185, 330] on button "Restrições Novo Mundo" at bounding box center [161, 344] width 195 height 40
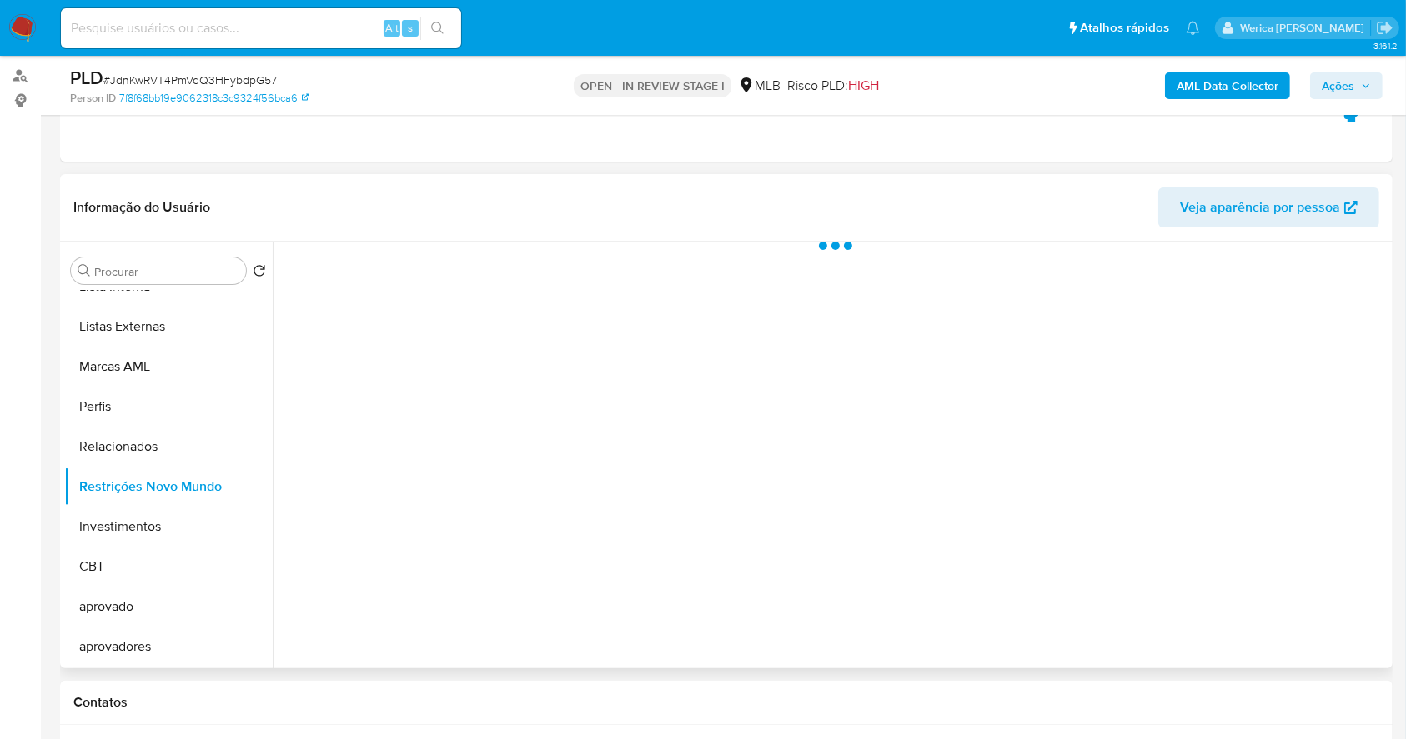
scroll to position [111, 0]
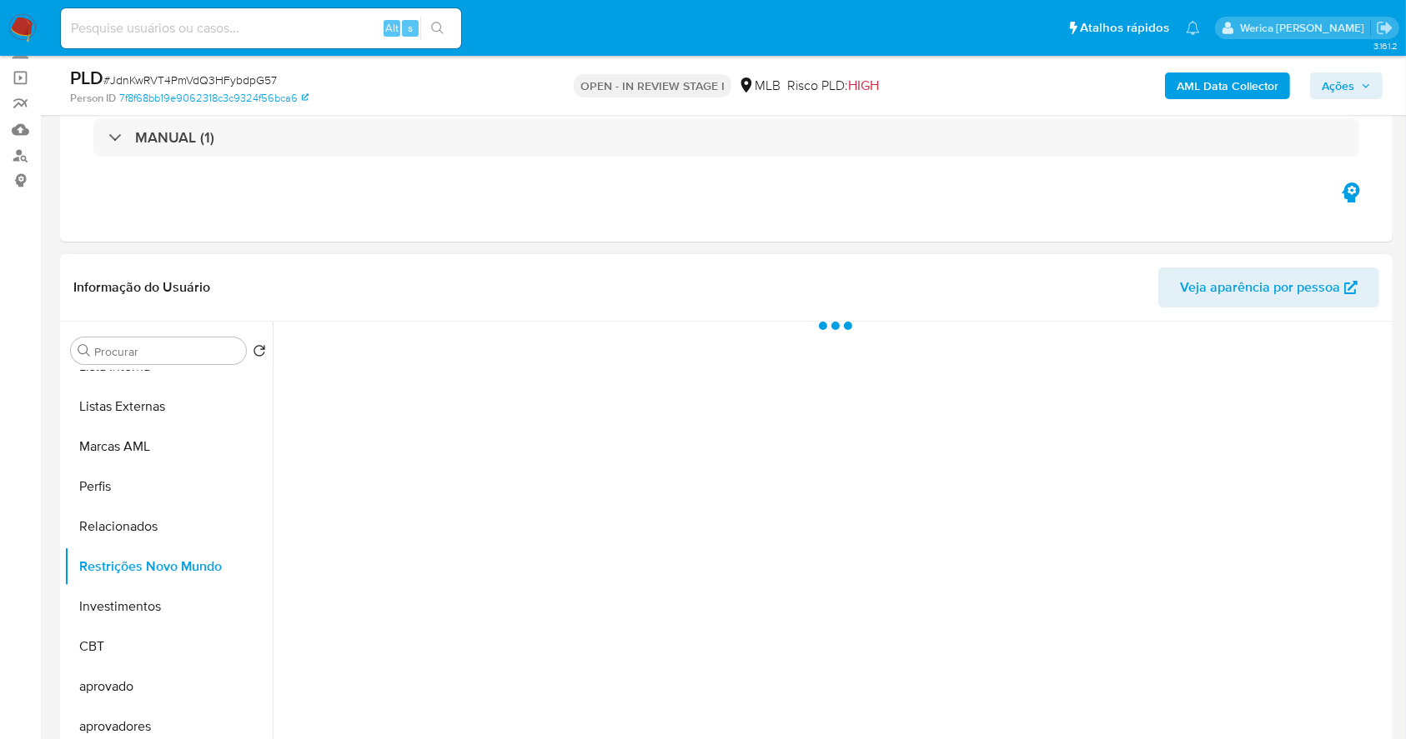
click at [402, 444] on div at bounding box center [830, 535] width 1115 height 427
click at [413, 374] on div at bounding box center [830, 535] width 1115 height 427
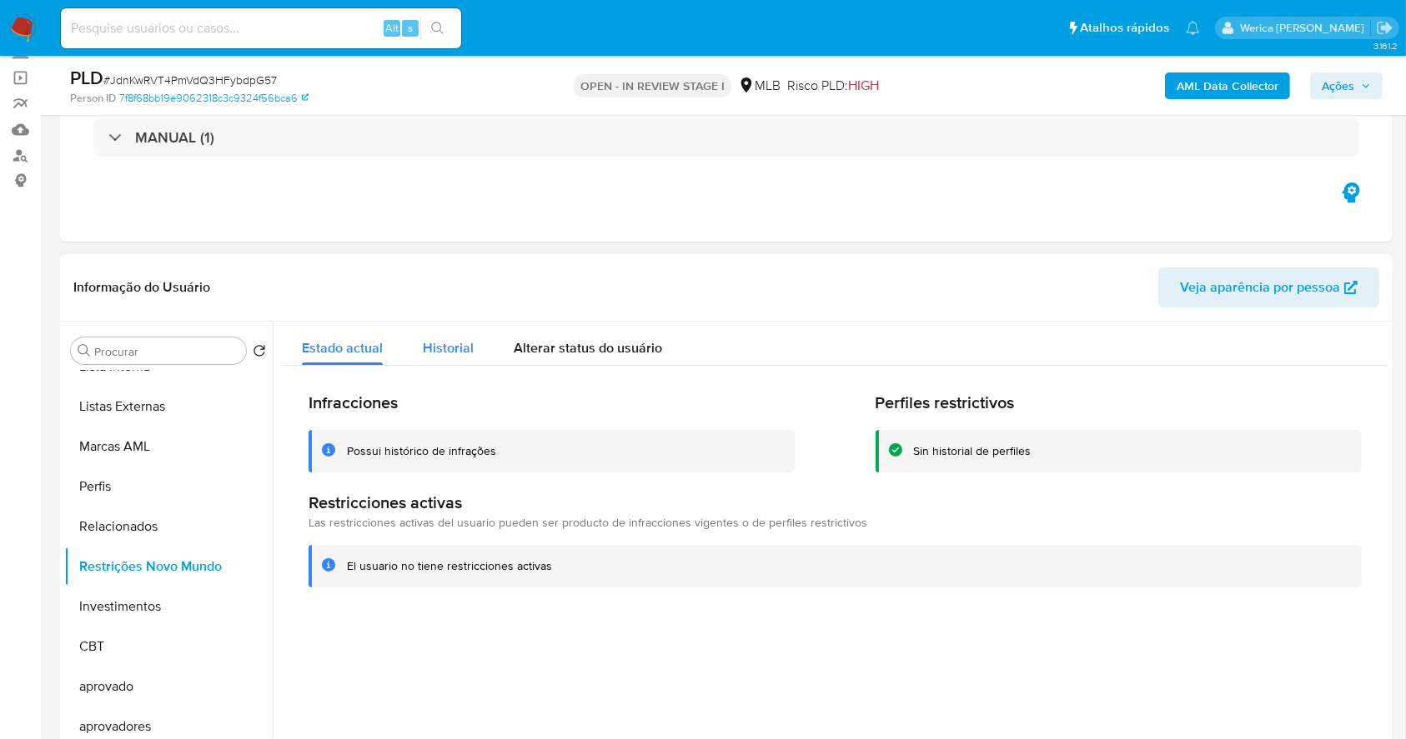
click at [439, 340] on span "Historial" at bounding box center [448, 347] width 51 height 19
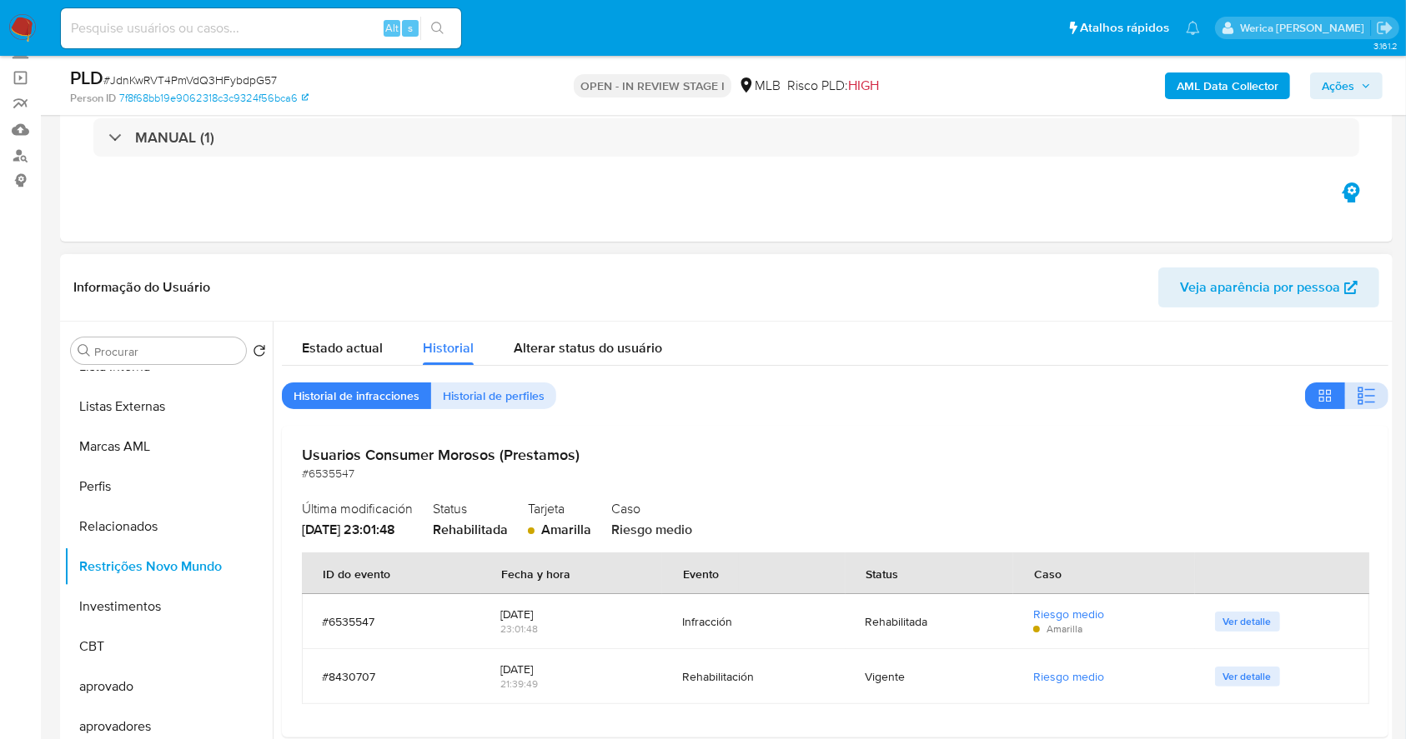
click at [1357, 395] on icon "button" at bounding box center [1359, 395] width 5 height 5
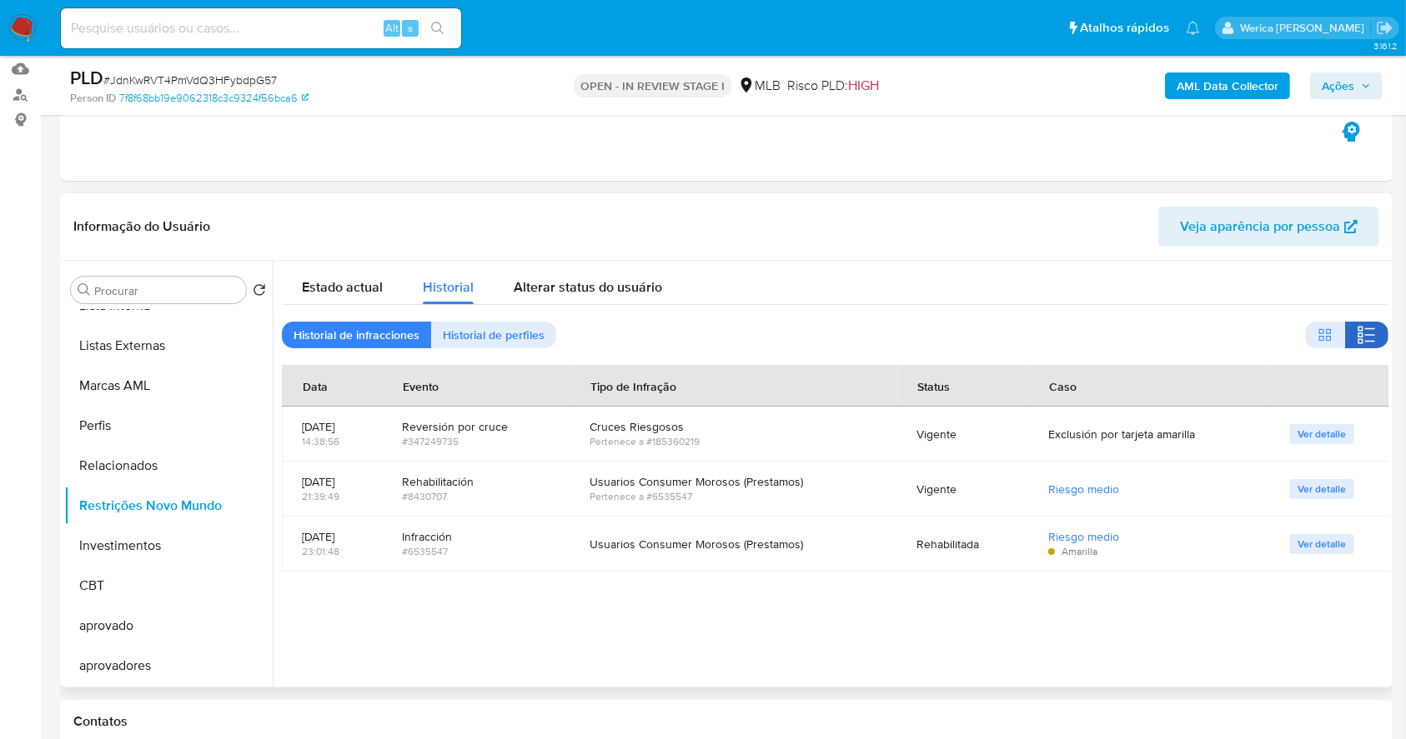
scroll to position [222, 0]
